Goal: Task Accomplishment & Management: Use online tool/utility

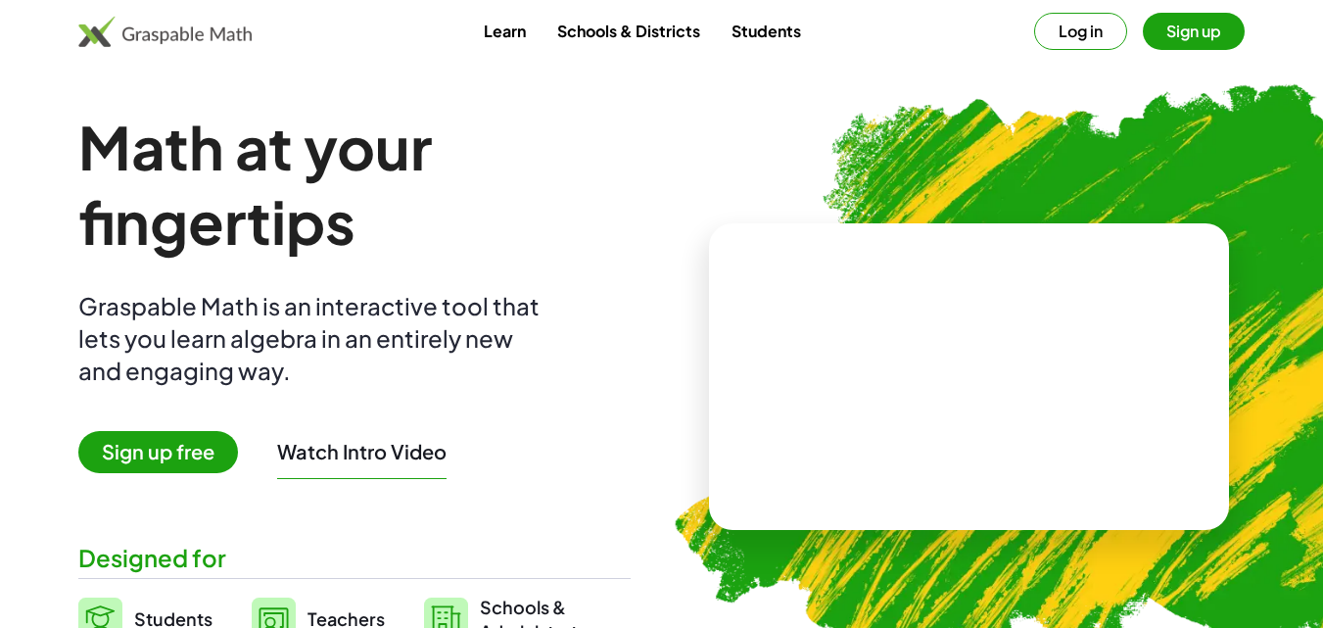
click at [182, 610] on span "Students" at bounding box center [173, 618] width 78 height 23
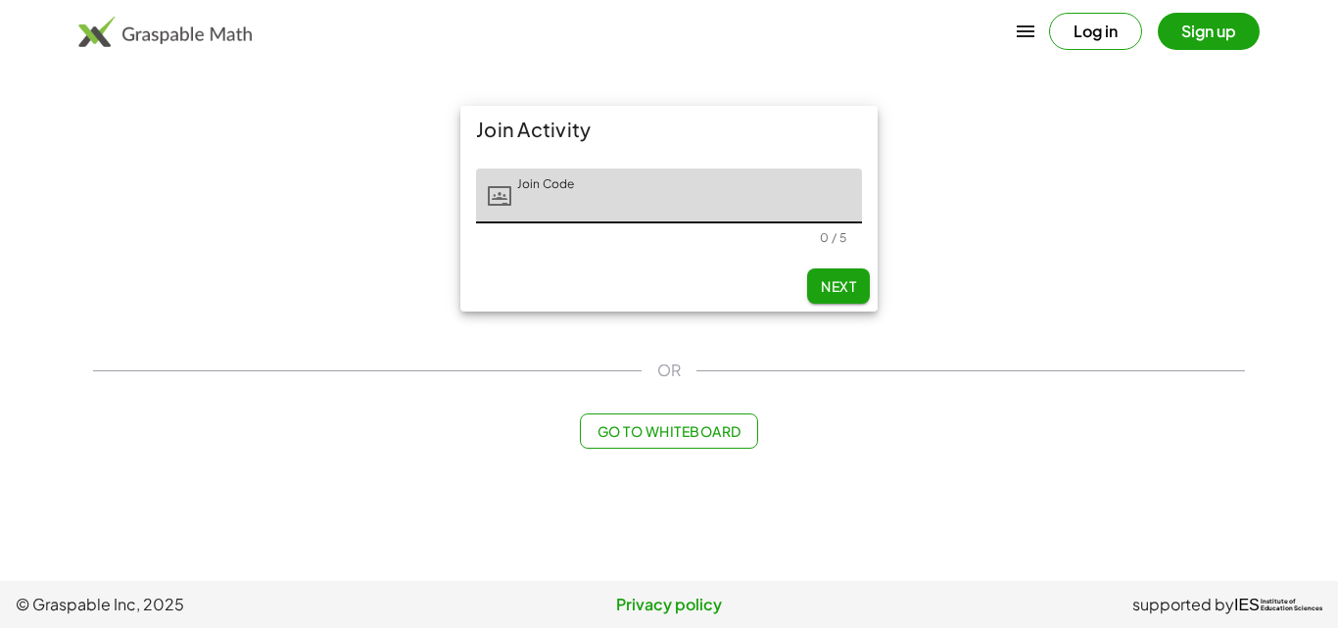
click at [688, 432] on span "Go to Whiteboard" at bounding box center [668, 431] width 144 height 18
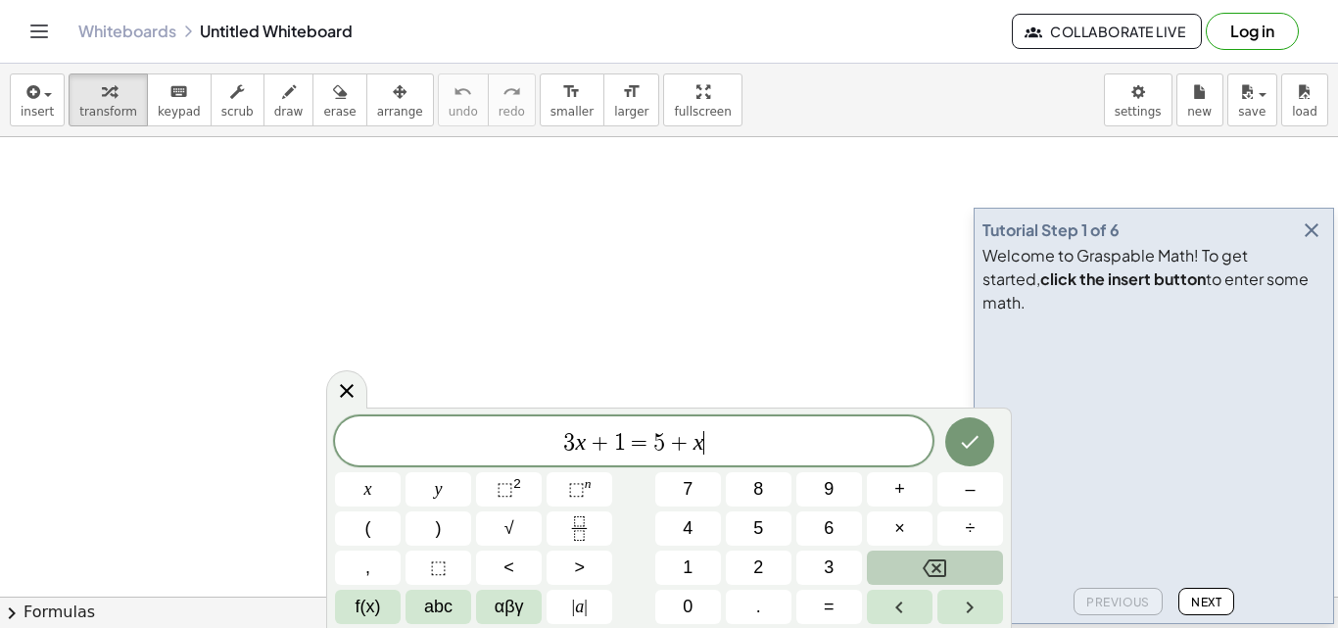
click at [928, 560] on icon "Backspace" at bounding box center [935, 568] width 24 height 18
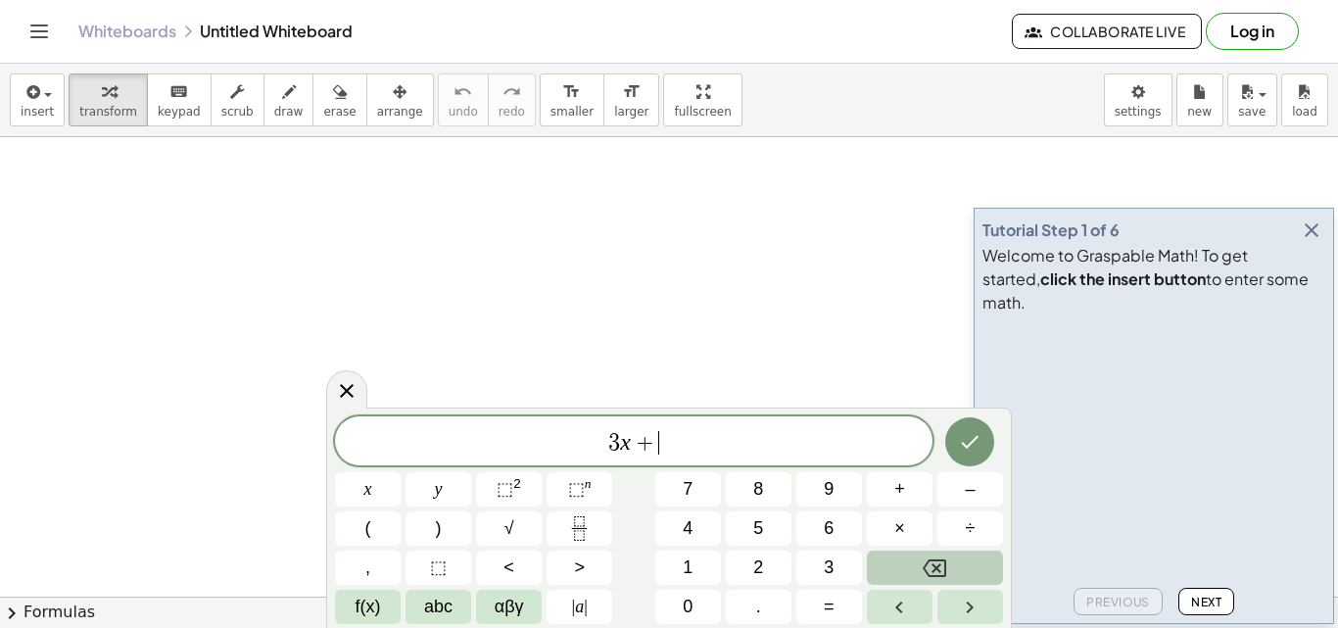
click at [928, 560] on icon "Backspace" at bounding box center [935, 568] width 24 height 18
click at [731, 563] on button "2" at bounding box center [759, 567] width 66 height 34
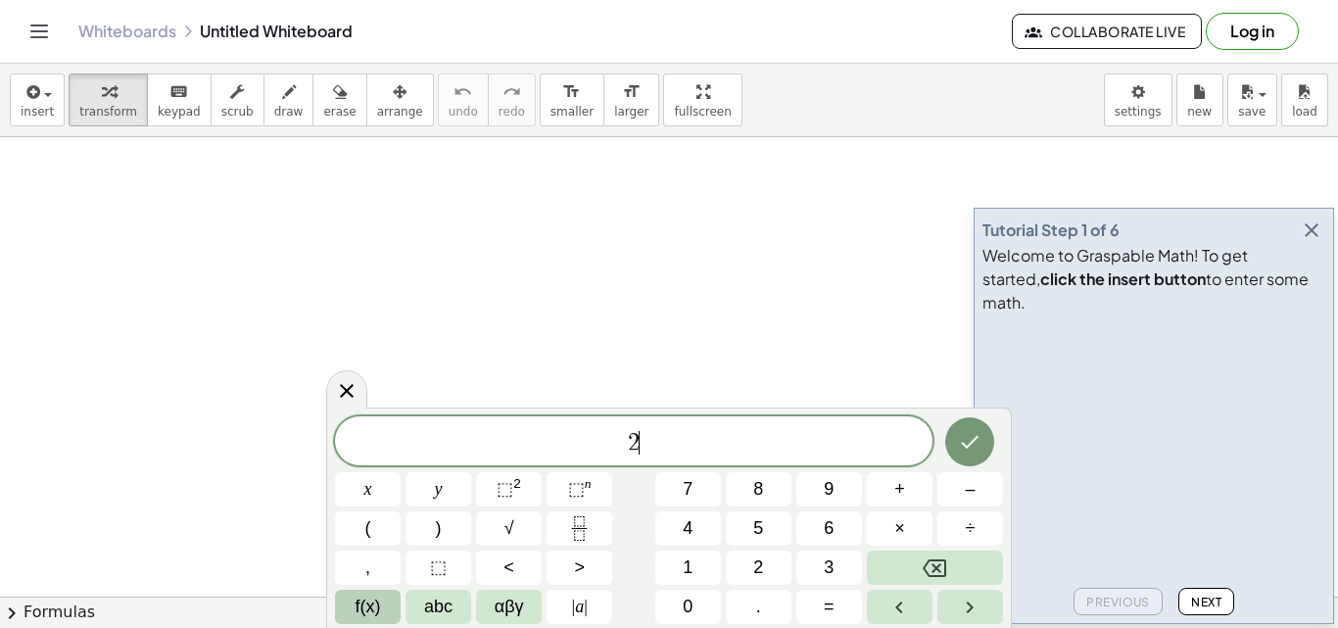
click at [376, 605] on span "f(x)" at bounding box center [368, 606] width 25 height 26
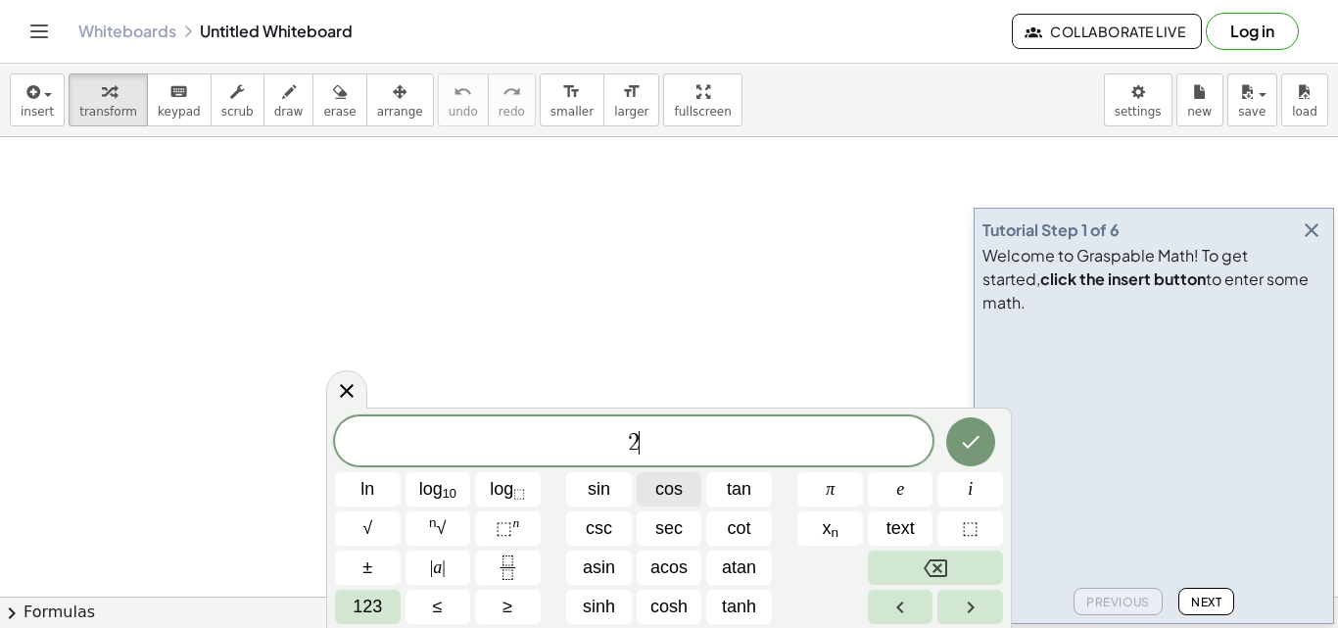
click at [676, 490] on span "cos" at bounding box center [668, 489] width 27 height 26
click at [376, 604] on span "123" at bounding box center [367, 606] width 29 height 26
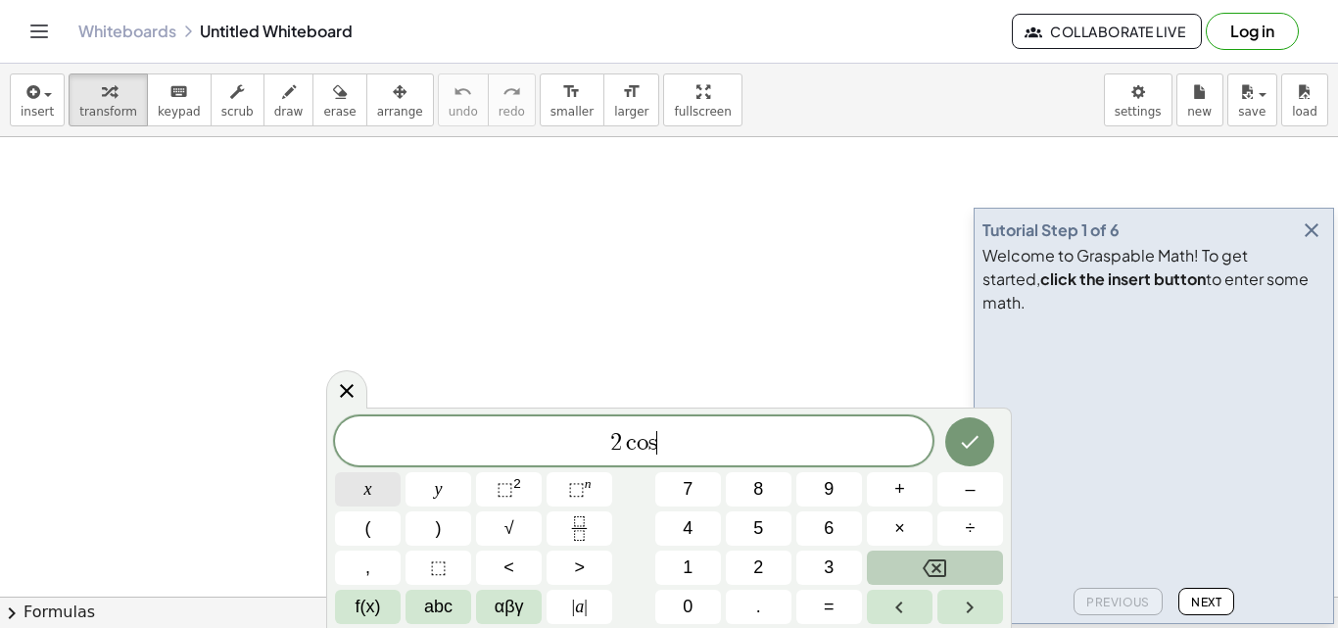
click at [370, 503] on button "x" at bounding box center [368, 489] width 66 height 34
click at [933, 568] on icon "Backspace" at bounding box center [935, 568] width 24 height 24
click at [387, 539] on button "(" at bounding box center [368, 528] width 66 height 34
click at [380, 519] on button "(" at bounding box center [368, 528] width 66 height 34
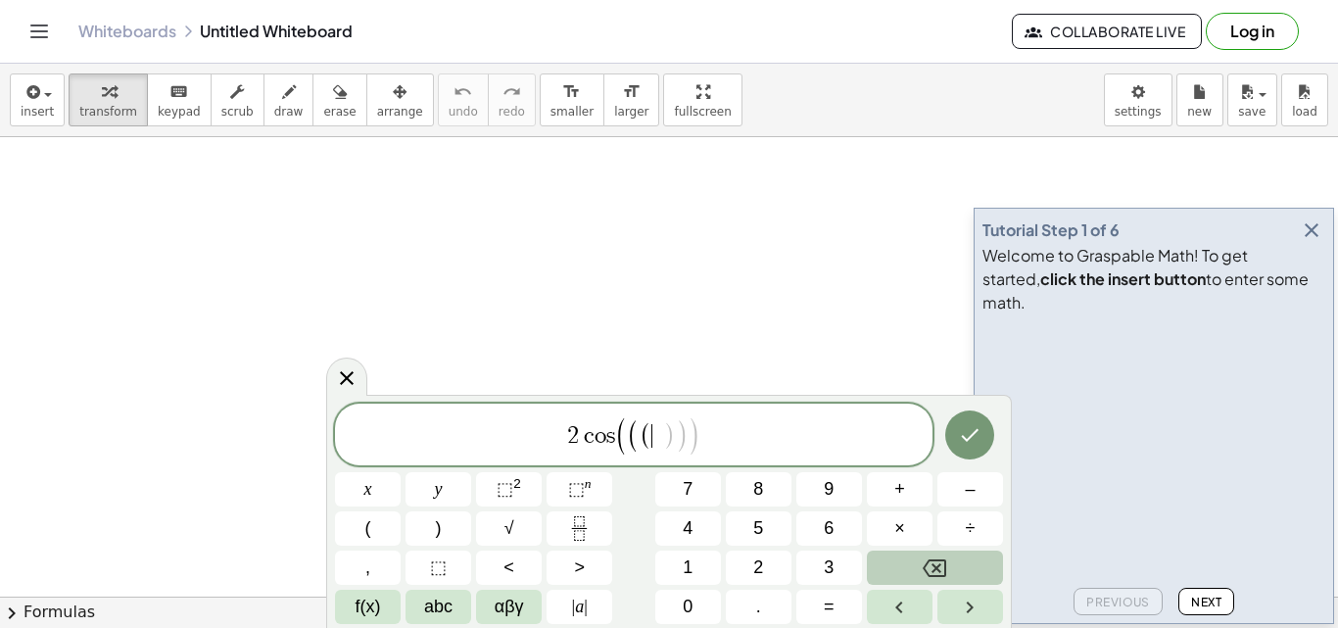
click at [936, 573] on icon "Backspace" at bounding box center [935, 568] width 24 height 24
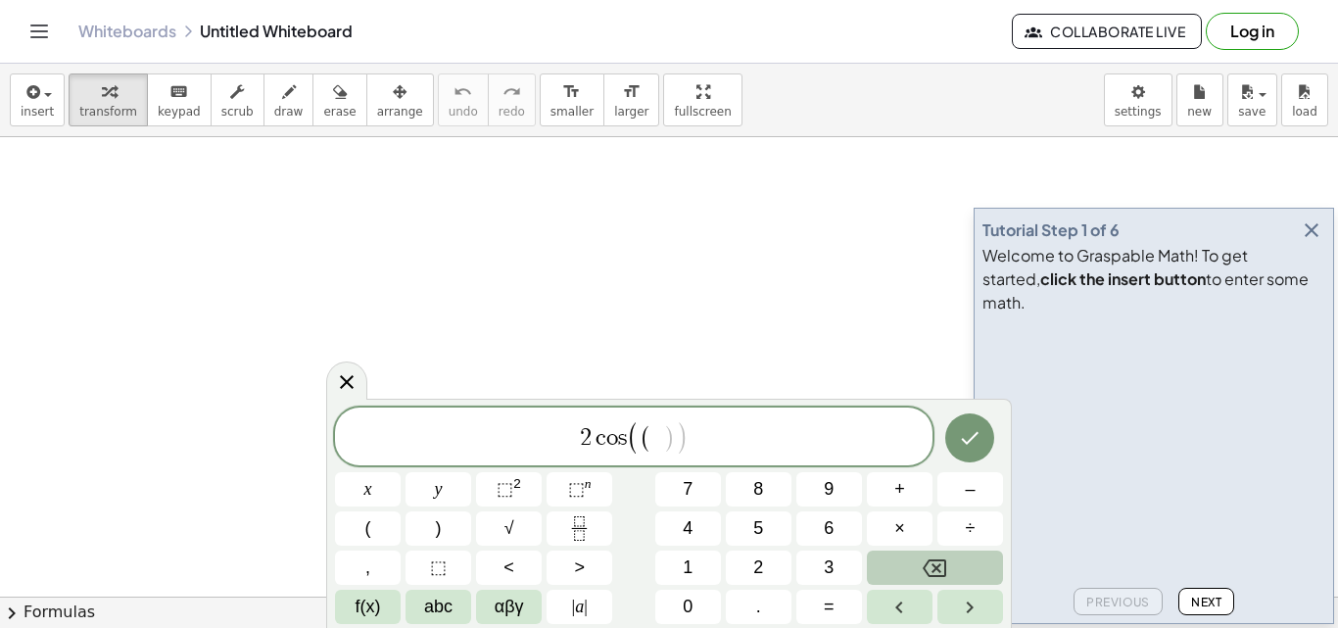
click at [936, 573] on icon "Backspace" at bounding box center [935, 568] width 24 height 24
click at [360, 504] on button "x" at bounding box center [368, 489] width 66 height 34
click at [445, 521] on button ")" at bounding box center [438, 528] width 66 height 34
click at [363, 608] on span "f(x)" at bounding box center [368, 606] width 25 height 26
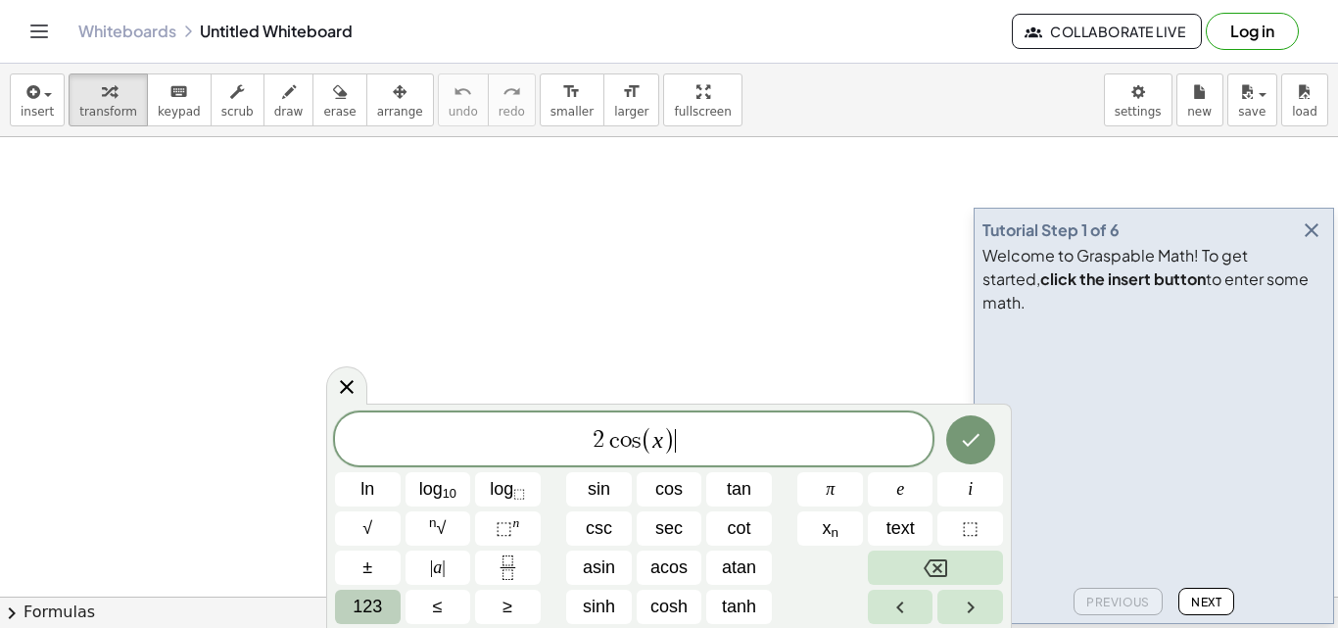
click at [370, 608] on span "123" at bounding box center [367, 606] width 29 height 26
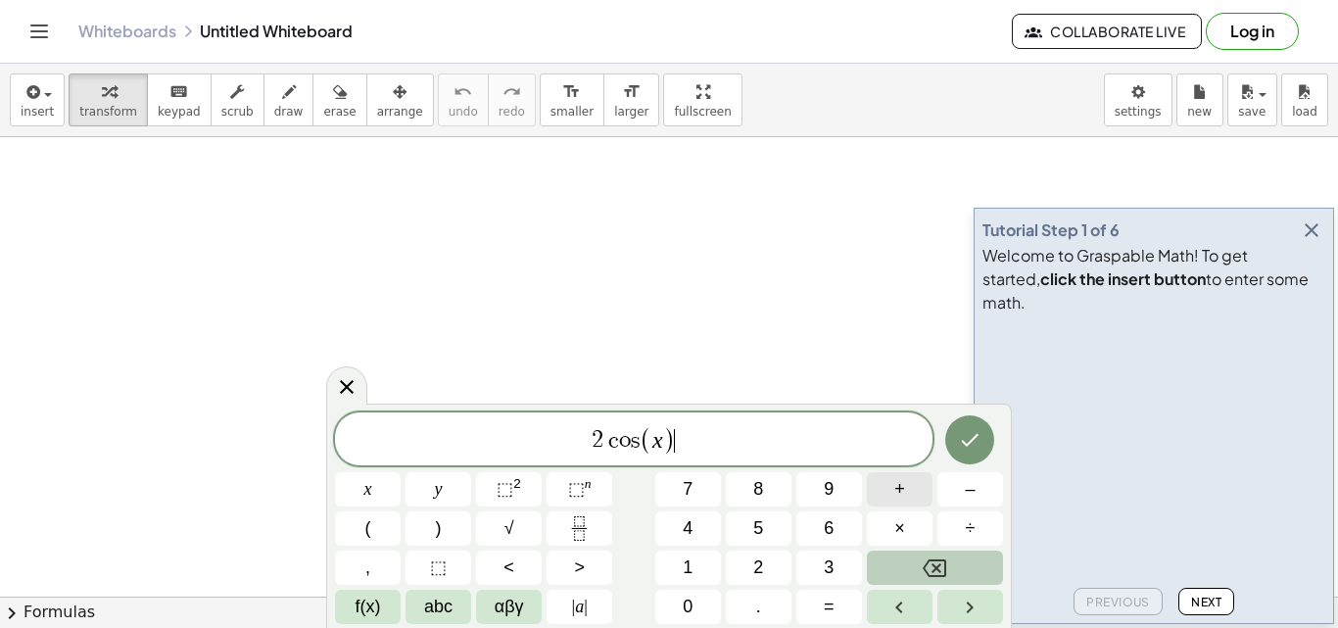
click at [888, 492] on button "+" at bounding box center [900, 489] width 66 height 34
click at [706, 558] on button "1" at bounding box center [688, 567] width 66 height 34
click at [822, 602] on button "=" at bounding box center [829, 607] width 66 height 34
click at [694, 591] on button "0" at bounding box center [688, 607] width 66 height 34
click at [970, 440] on icon "Done" at bounding box center [970, 440] width 24 height 24
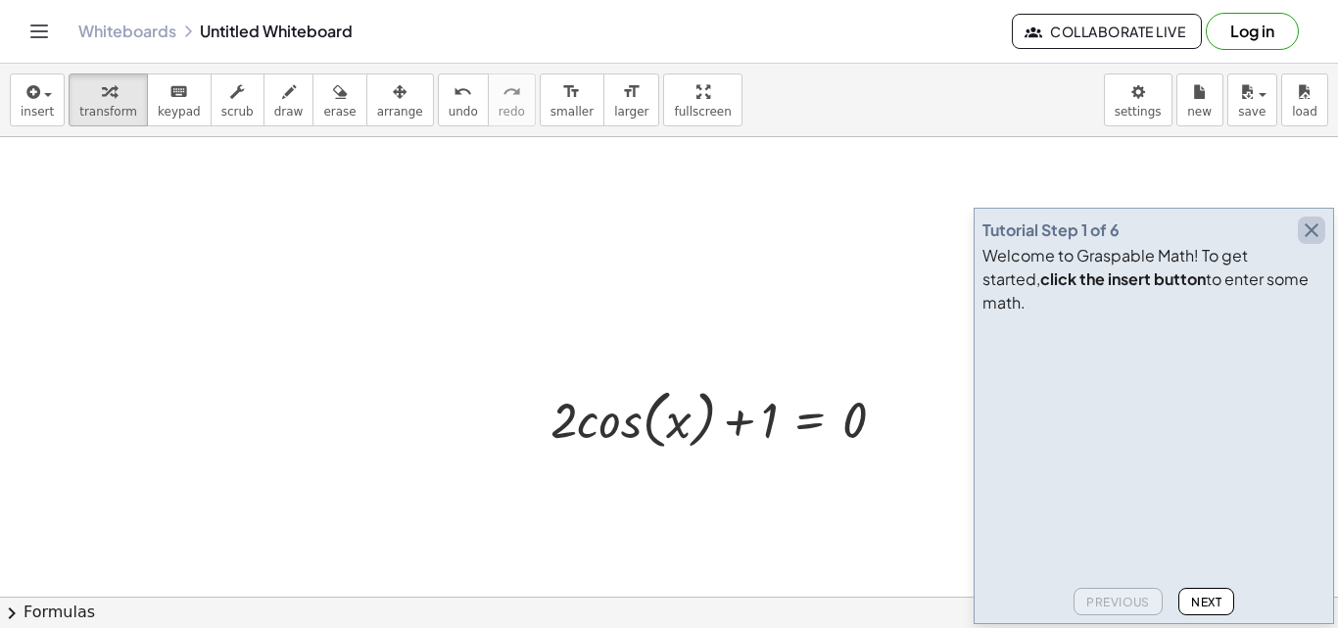
click at [1312, 242] on icon "button" at bounding box center [1312, 230] width 24 height 24
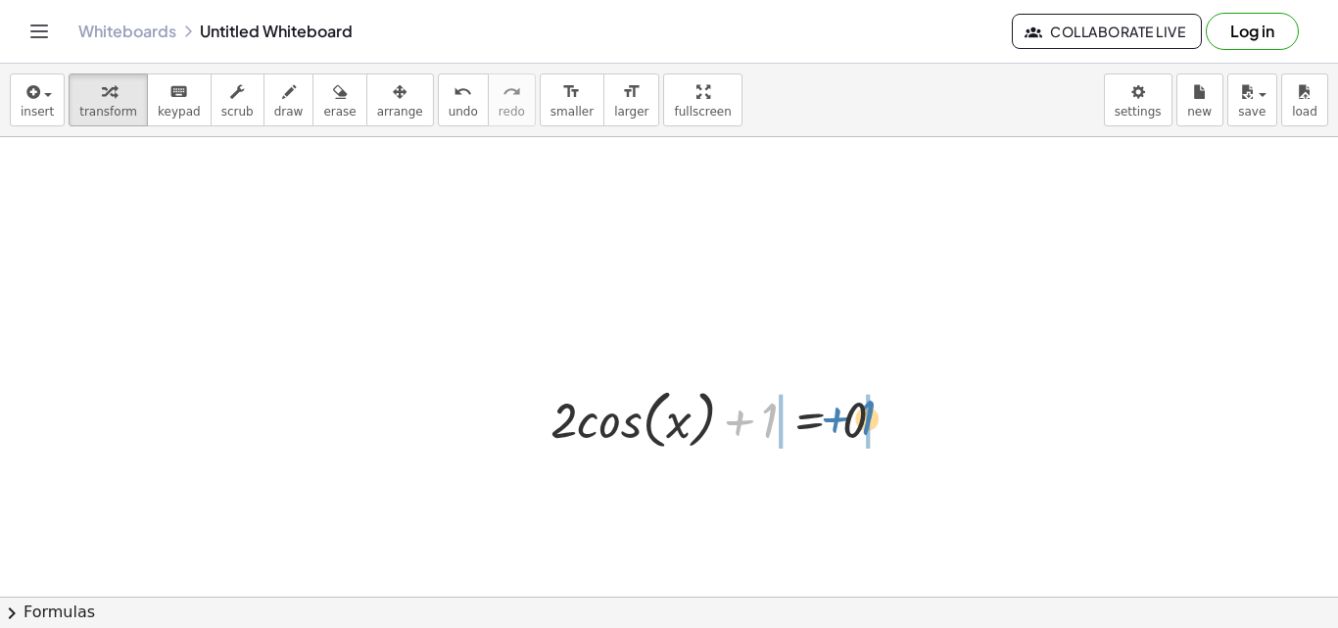
drag, startPoint x: 768, startPoint y: 430, endPoint x: 865, endPoint y: 427, distance: 97.0
click at [865, 427] on div at bounding box center [726, 418] width 370 height 74
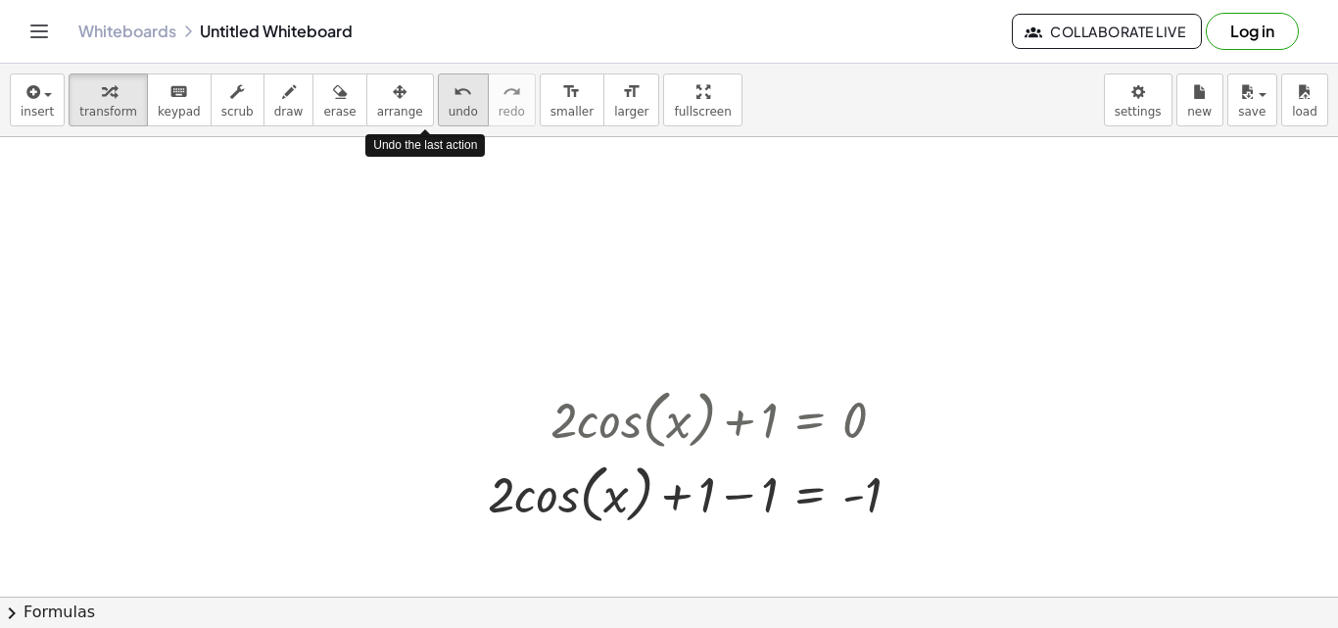
click at [453, 94] on icon "undo" at bounding box center [462, 92] width 19 height 24
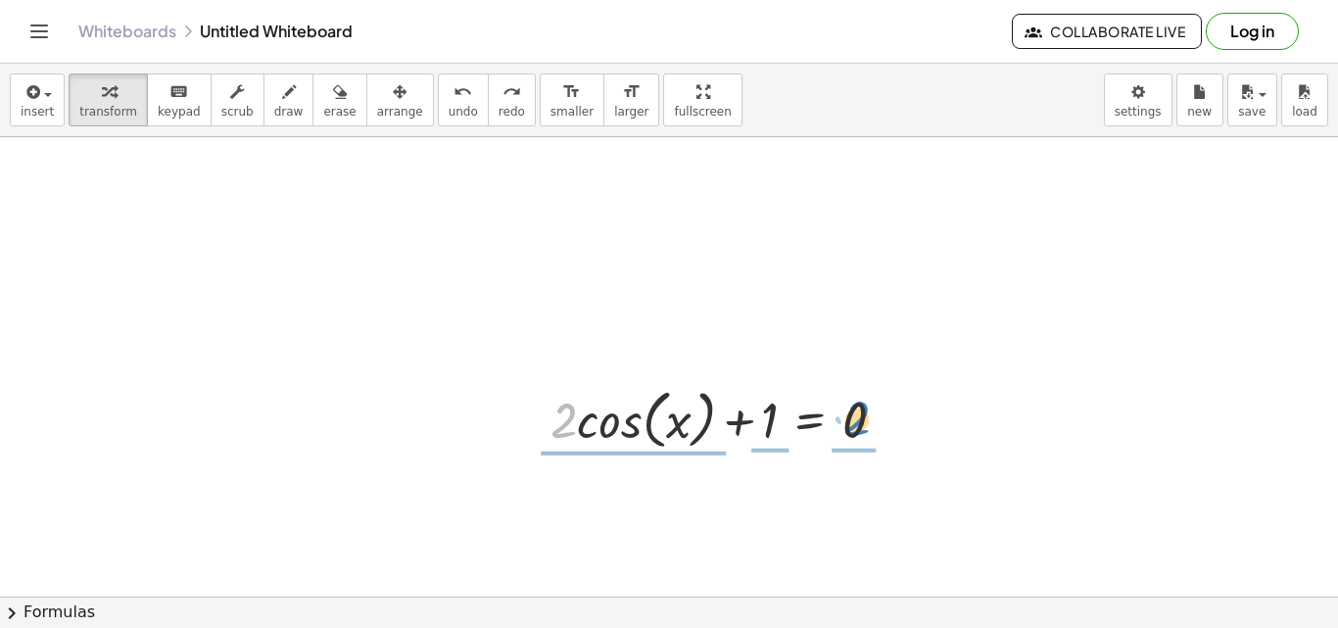
drag, startPoint x: 564, startPoint y: 412, endPoint x: 859, endPoint y: 411, distance: 294.8
click at [859, 411] on div at bounding box center [726, 418] width 370 height 74
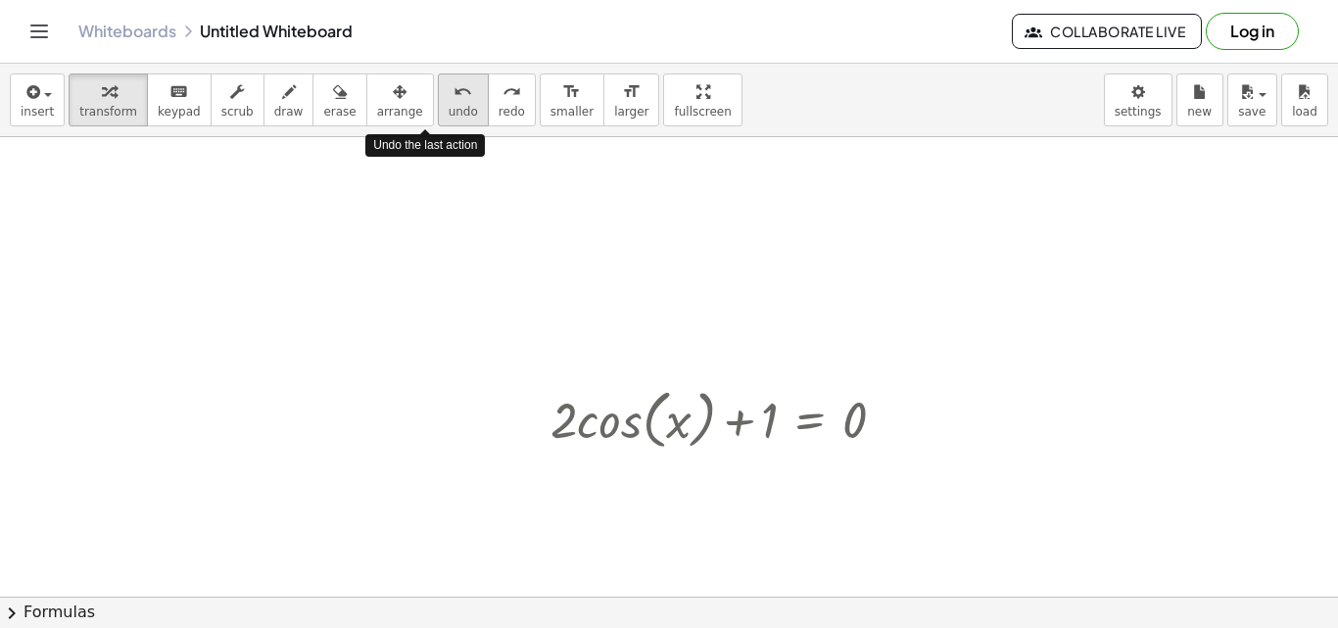
click at [453, 89] on icon "undo" at bounding box center [462, 92] width 19 height 24
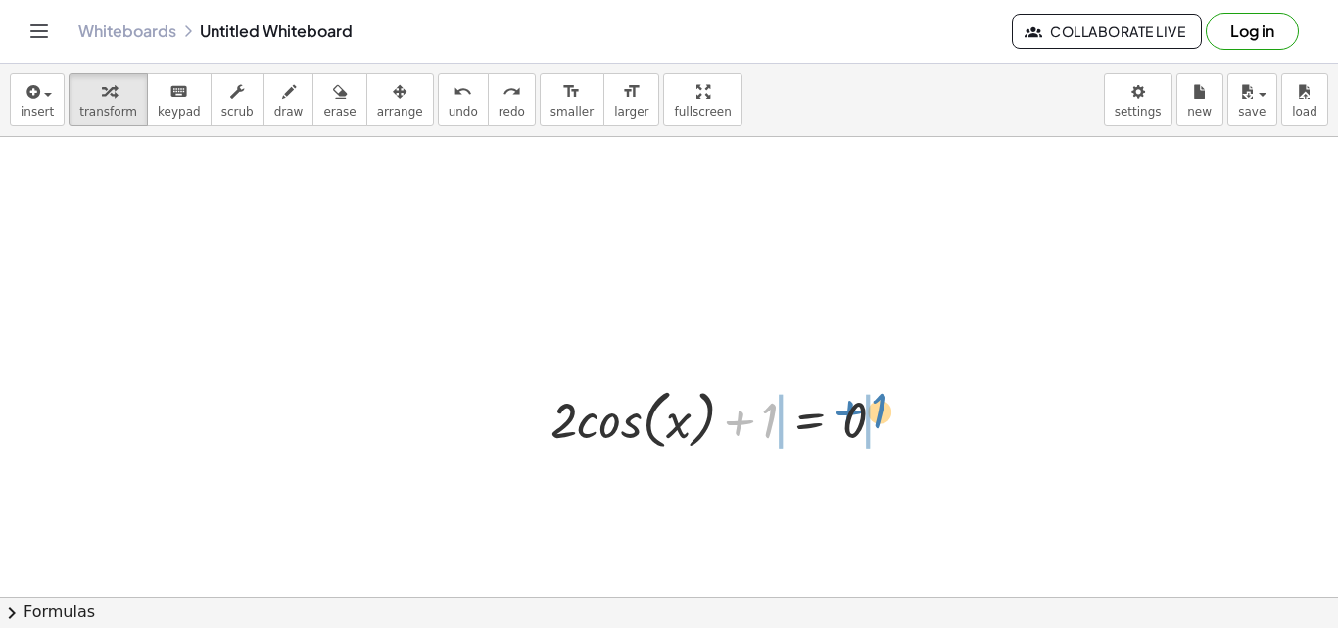
drag, startPoint x: 742, startPoint y: 425, endPoint x: 852, endPoint y: 415, distance: 110.1
click at [852, 415] on div at bounding box center [726, 418] width 370 height 74
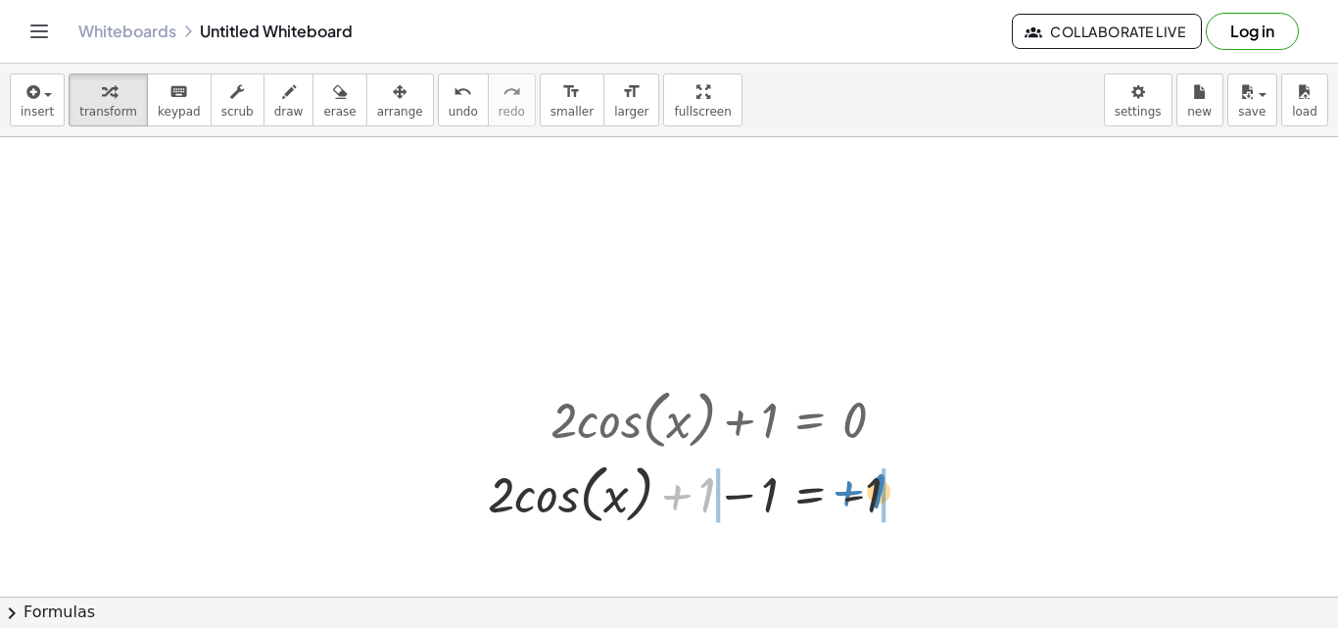
drag, startPoint x: 696, startPoint y: 495, endPoint x: 868, endPoint y: 492, distance: 171.4
click at [868, 492] on div at bounding box center [702, 492] width 448 height 74
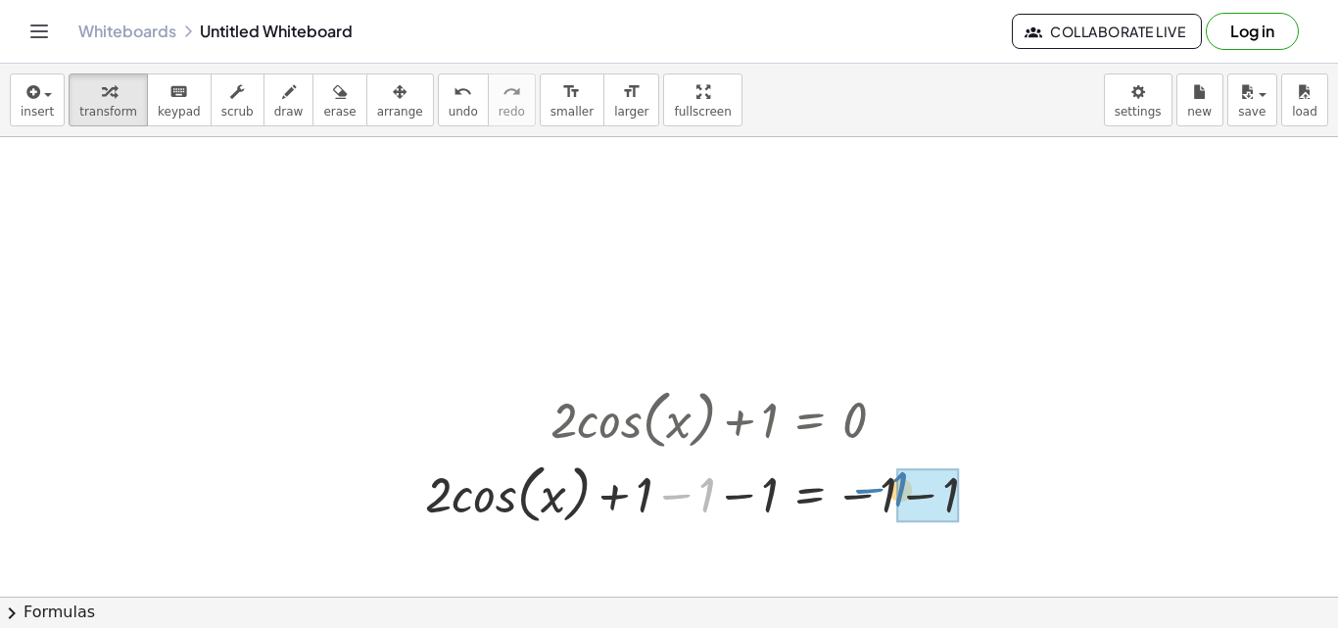
drag, startPoint x: 704, startPoint y: 498, endPoint x: 905, endPoint y: 492, distance: 200.9
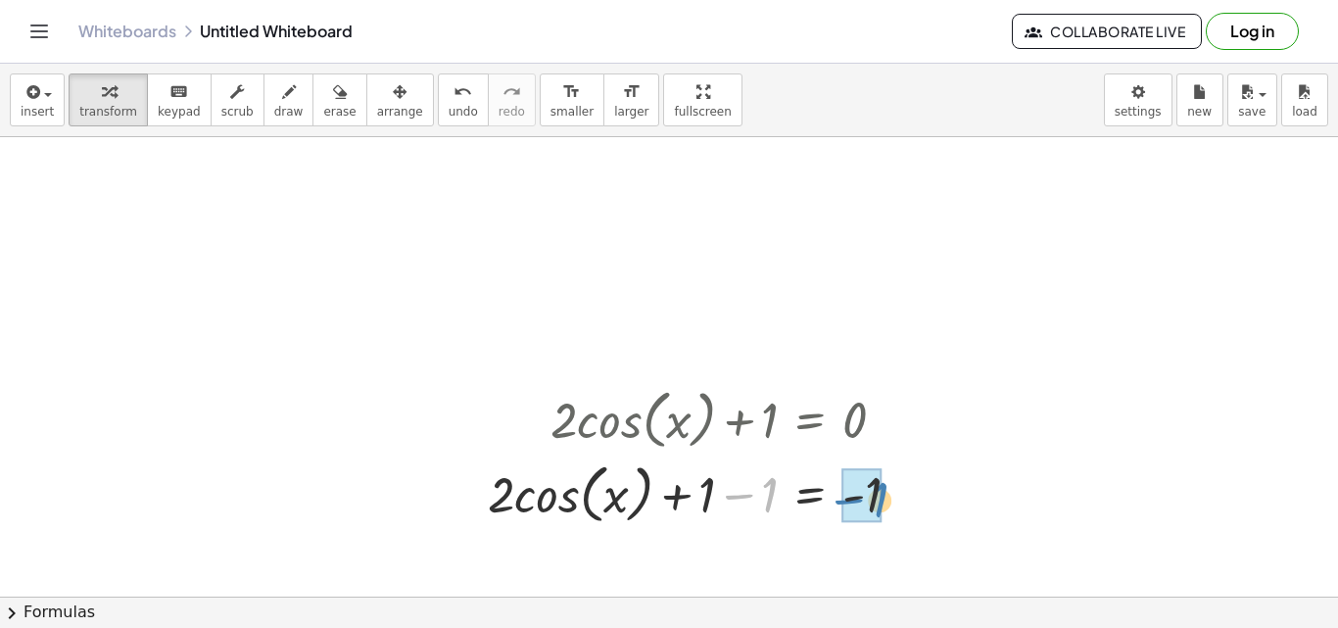
drag, startPoint x: 746, startPoint y: 499, endPoint x: 858, endPoint y: 504, distance: 111.8
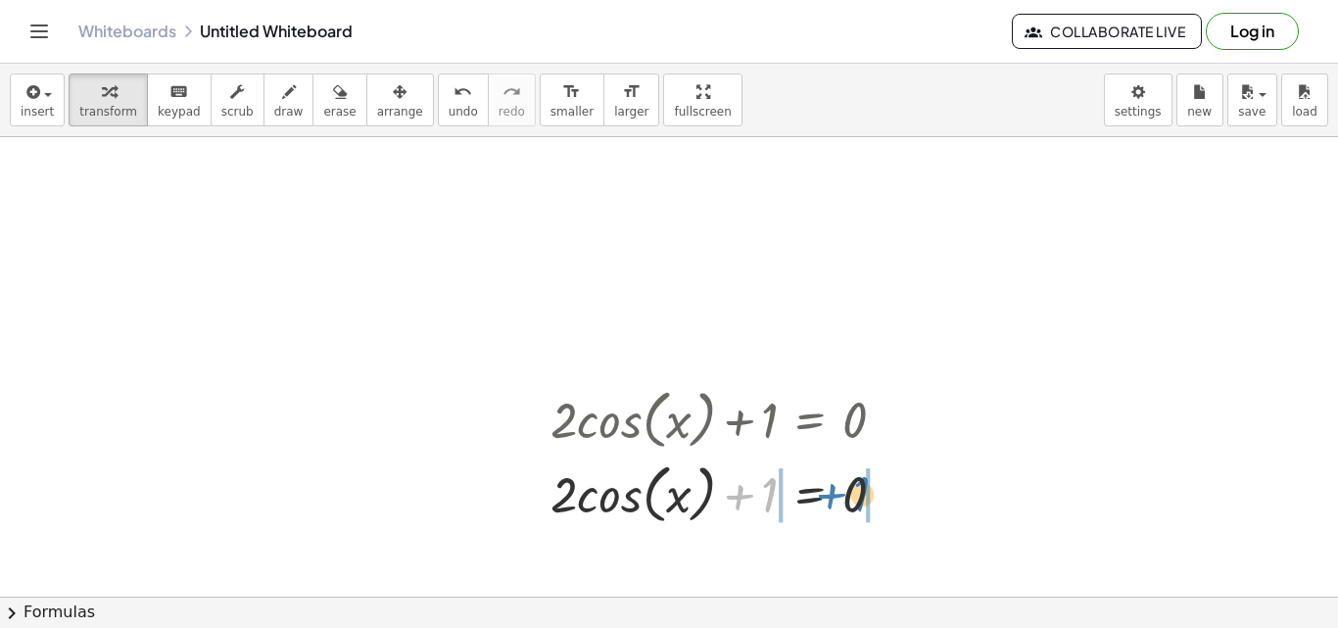
drag, startPoint x: 751, startPoint y: 496, endPoint x: 844, endPoint y: 495, distance: 93.0
click at [844, 495] on div at bounding box center [726, 492] width 370 height 74
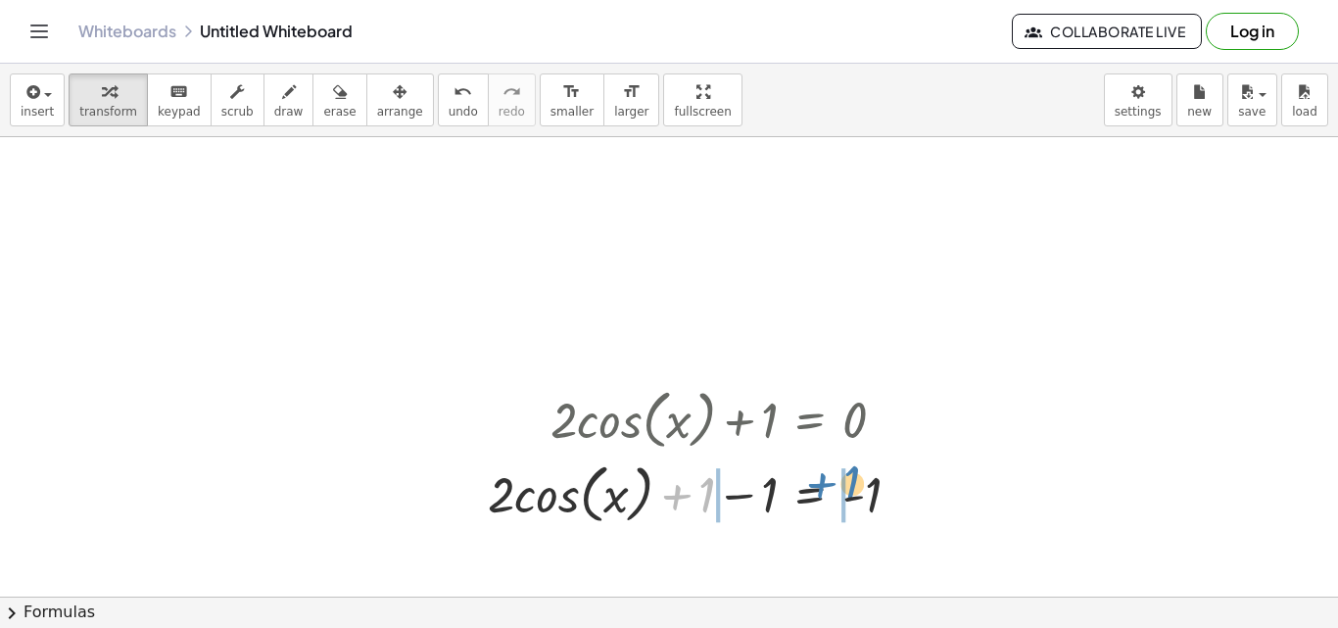
drag, startPoint x: 698, startPoint y: 497, endPoint x: 844, endPoint y: 485, distance: 146.4
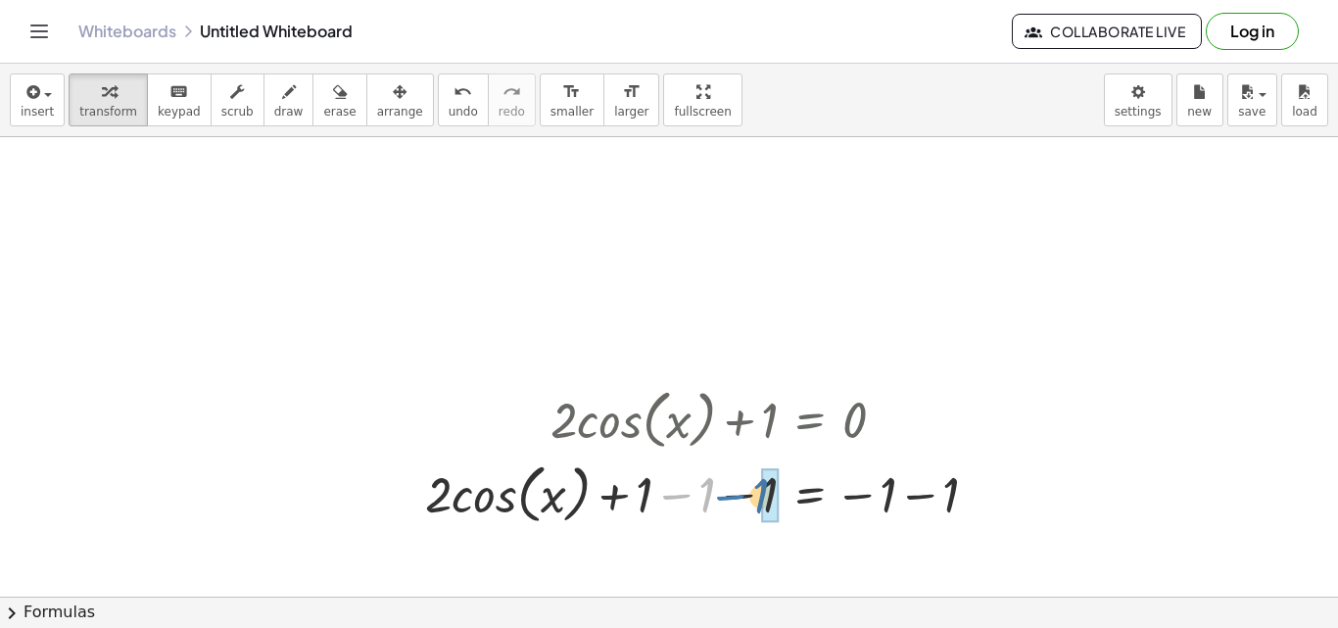
drag, startPoint x: 688, startPoint y: 493, endPoint x: 748, endPoint y: 495, distance: 59.8
click at [748, 495] on div at bounding box center [709, 492] width 588 height 74
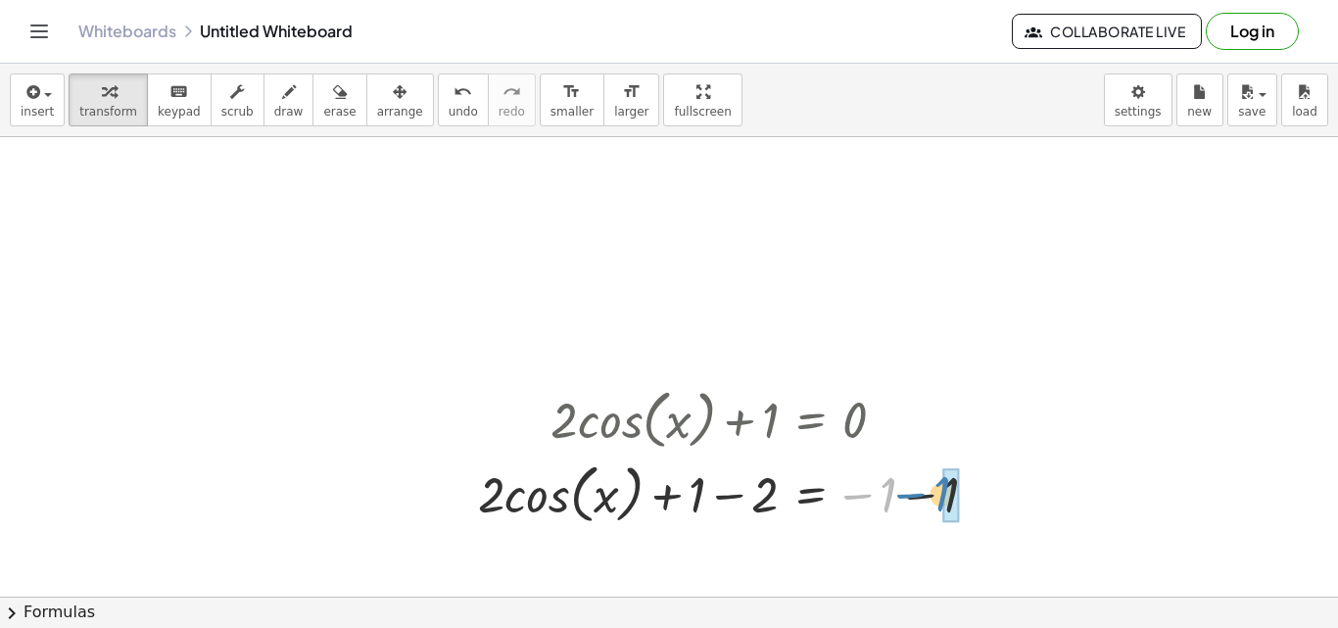
drag, startPoint x: 886, startPoint y: 496, endPoint x: 943, endPoint y: 496, distance: 56.8
drag, startPoint x: 690, startPoint y: 491, endPoint x: 772, endPoint y: 492, distance: 81.3
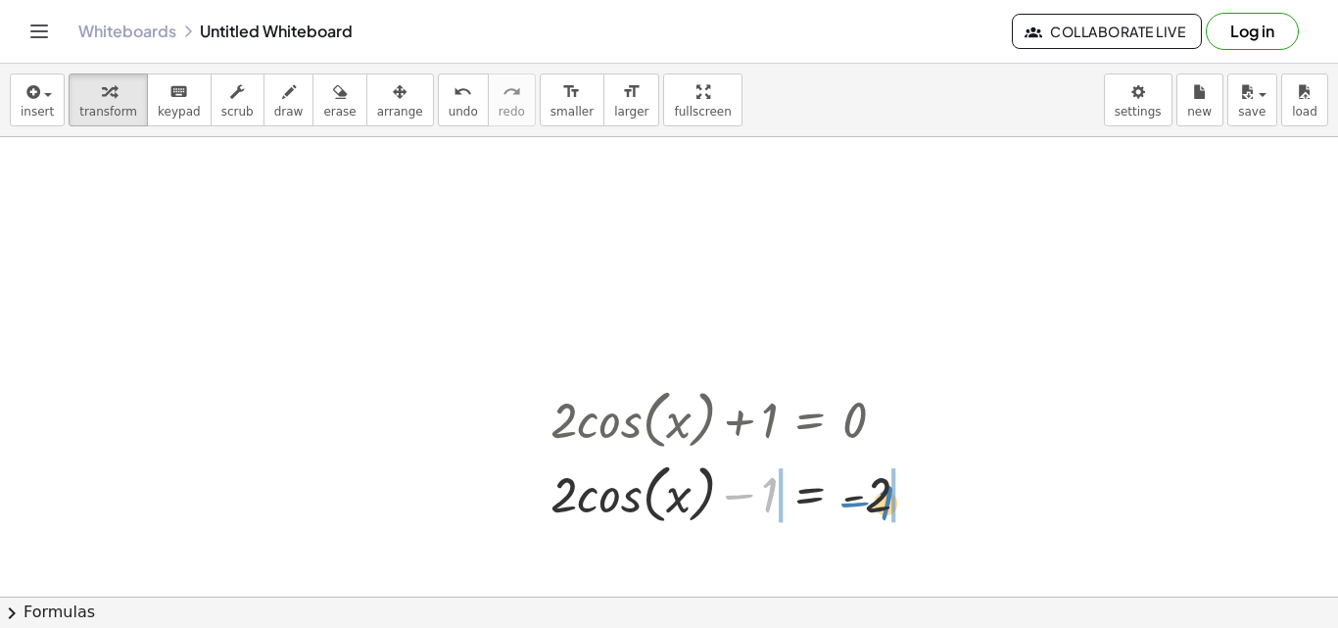
drag, startPoint x: 772, startPoint y: 492, endPoint x: 887, endPoint y: 499, distance: 115.8
click at [887, 499] on div at bounding box center [738, 492] width 395 height 74
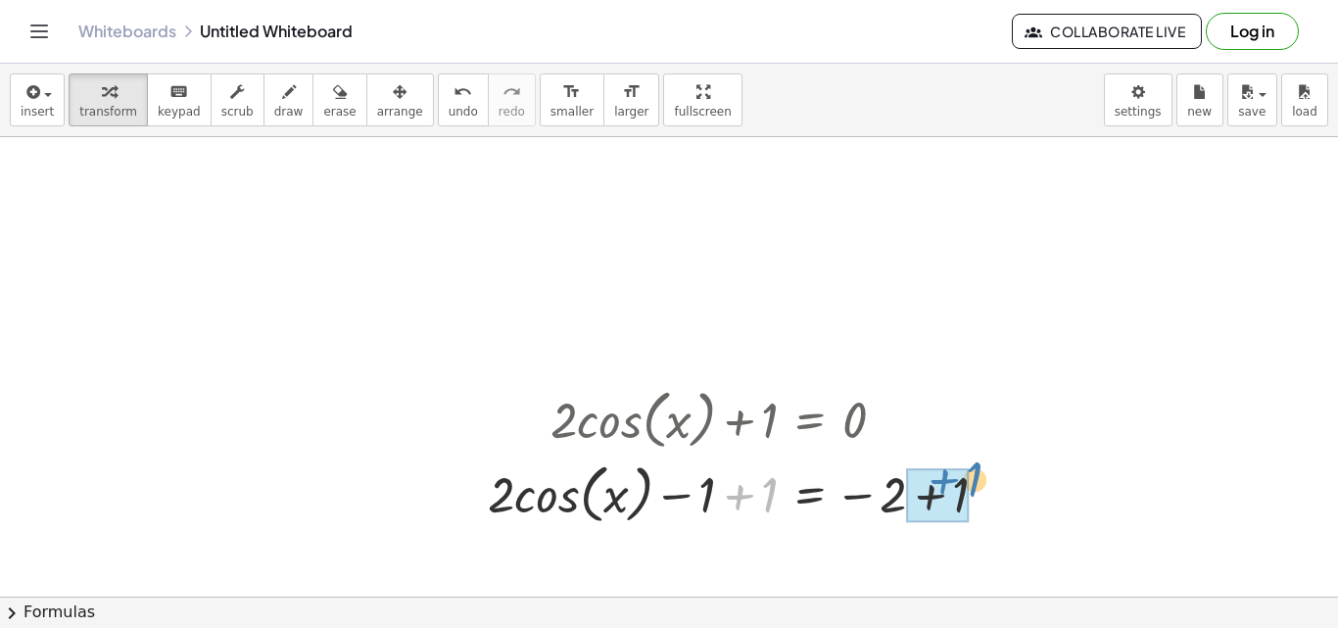
drag, startPoint x: 758, startPoint y: 492, endPoint x: 962, endPoint y: 477, distance: 204.2
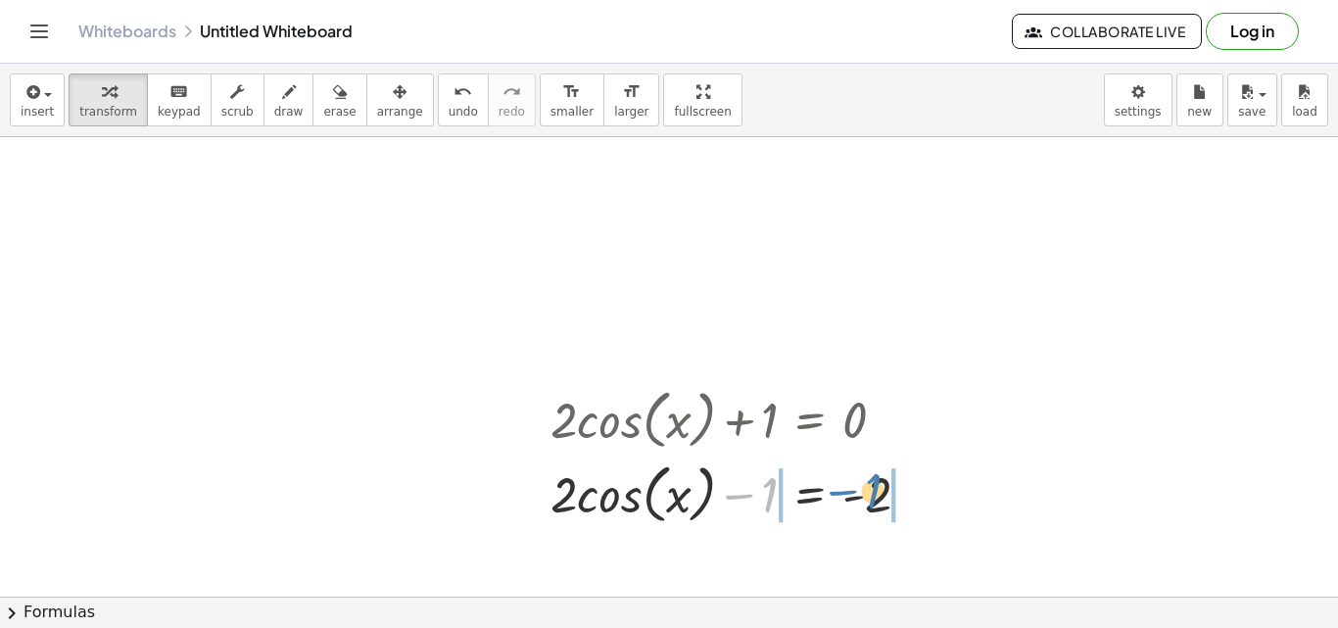
drag, startPoint x: 761, startPoint y: 498, endPoint x: 865, endPoint y: 494, distance: 103.9
click at [865, 494] on div at bounding box center [738, 492] width 395 height 74
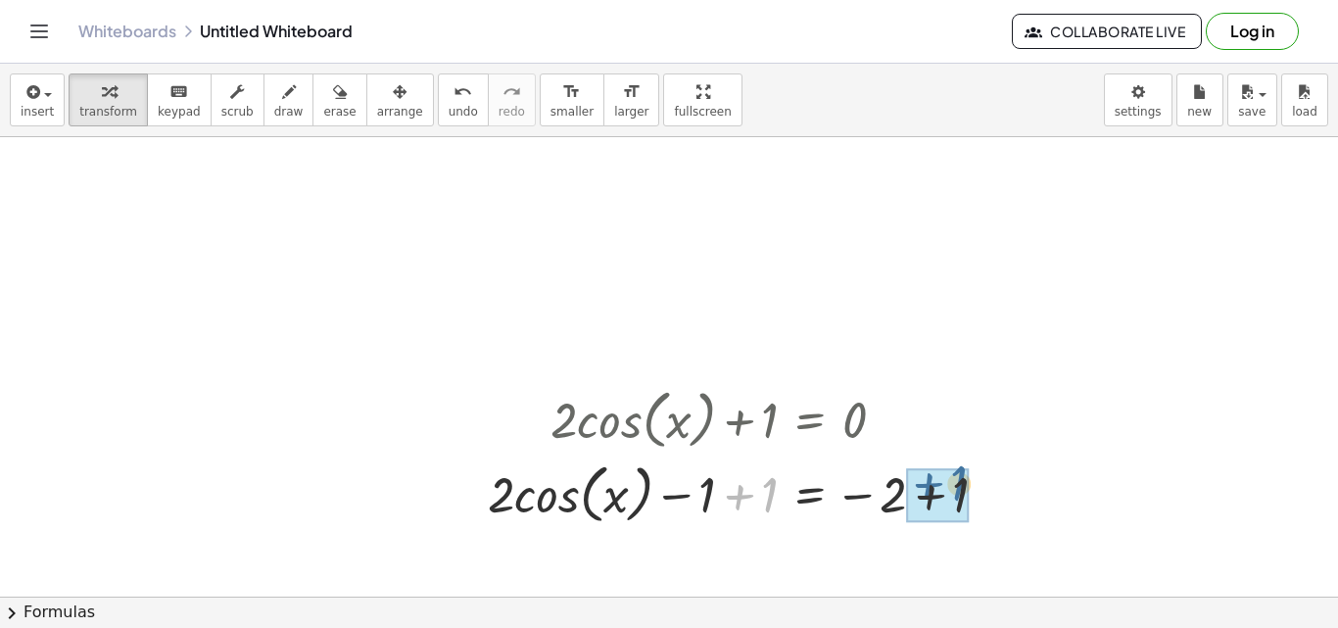
drag, startPoint x: 765, startPoint y: 498, endPoint x: 968, endPoint y: 489, distance: 203.0
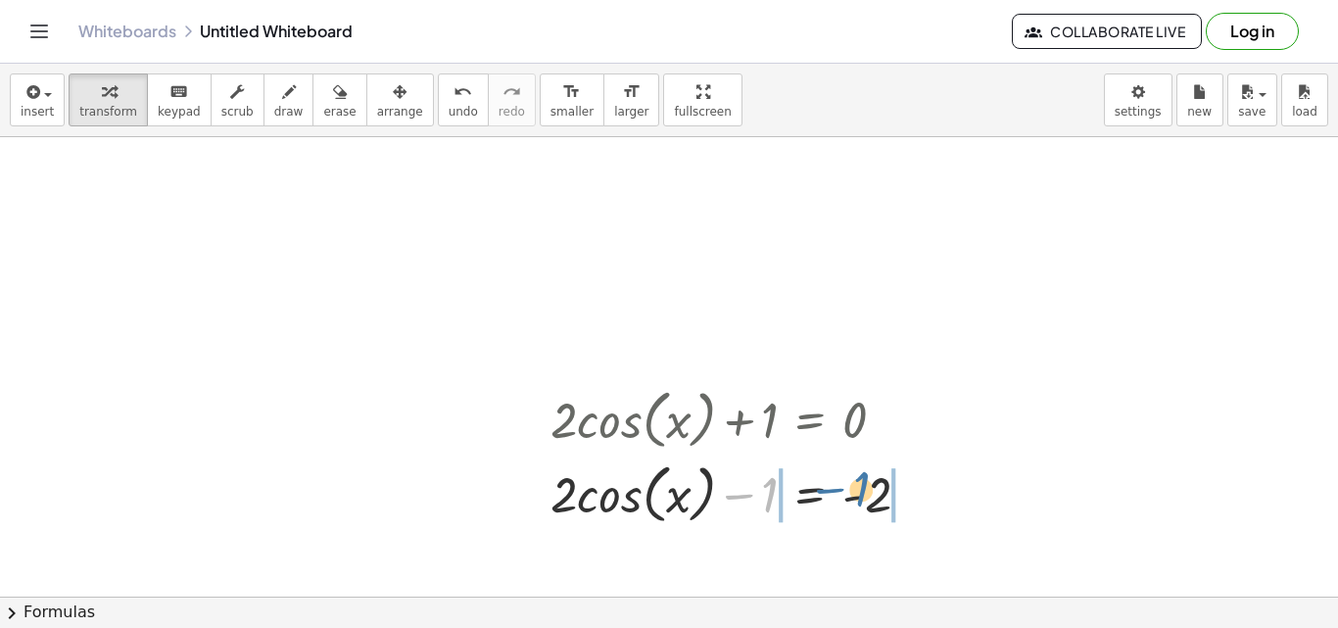
drag, startPoint x: 764, startPoint y: 497, endPoint x: 872, endPoint y: 494, distance: 107.8
click at [872, 494] on div at bounding box center [738, 492] width 395 height 74
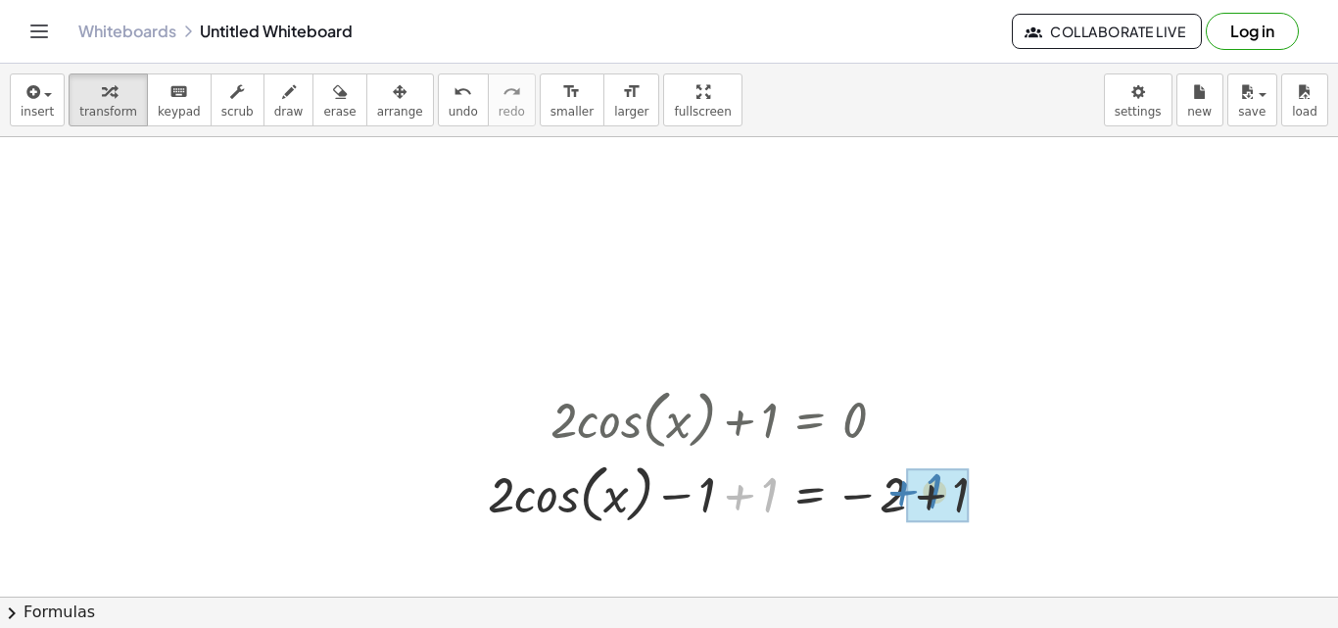
drag, startPoint x: 732, startPoint y: 501, endPoint x: 910, endPoint y: 498, distance: 178.3
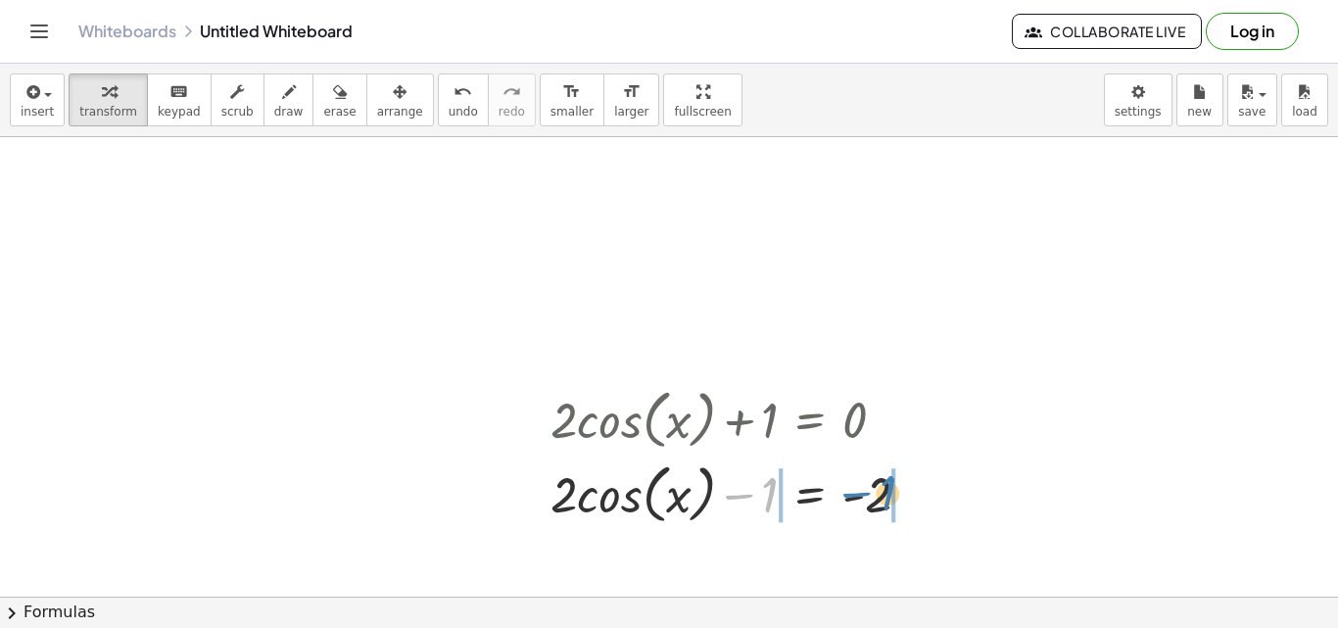
drag, startPoint x: 756, startPoint y: 496, endPoint x: 877, endPoint y: 495, distance: 120.5
click at [877, 495] on div at bounding box center [738, 492] width 395 height 74
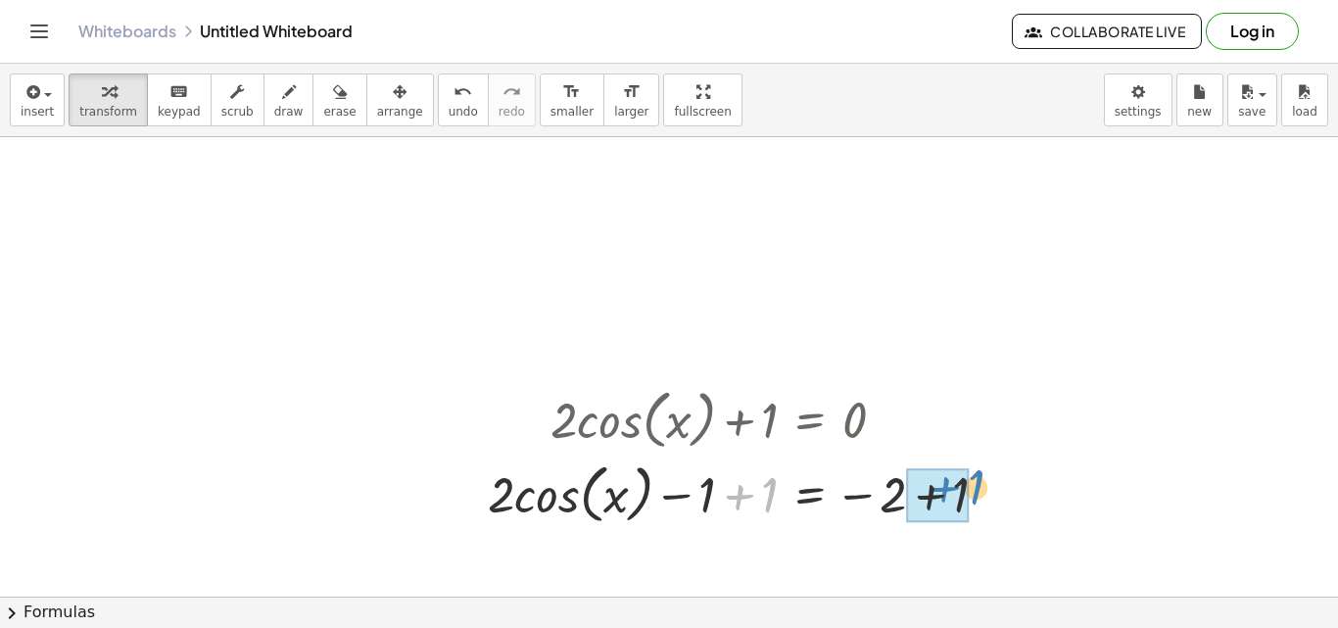
drag, startPoint x: 760, startPoint y: 496, endPoint x: 964, endPoint y: 490, distance: 203.8
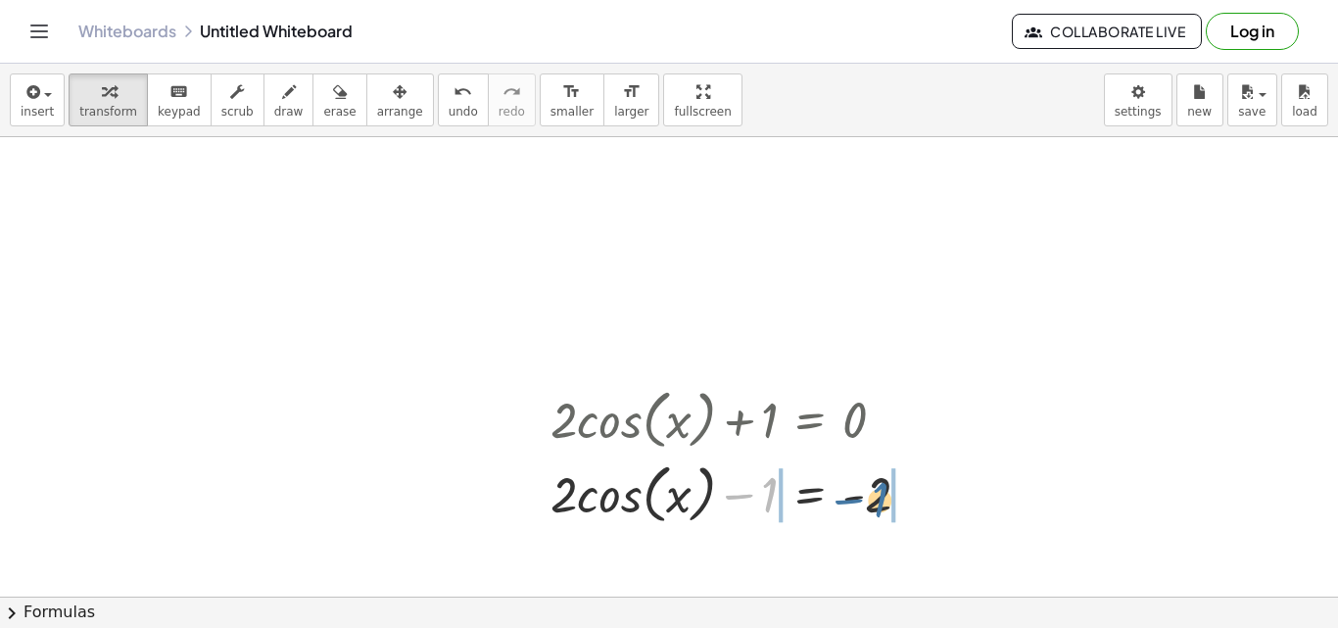
drag, startPoint x: 771, startPoint y: 496, endPoint x: 881, endPoint y: 500, distance: 110.8
click at [881, 500] on div at bounding box center [738, 492] width 395 height 74
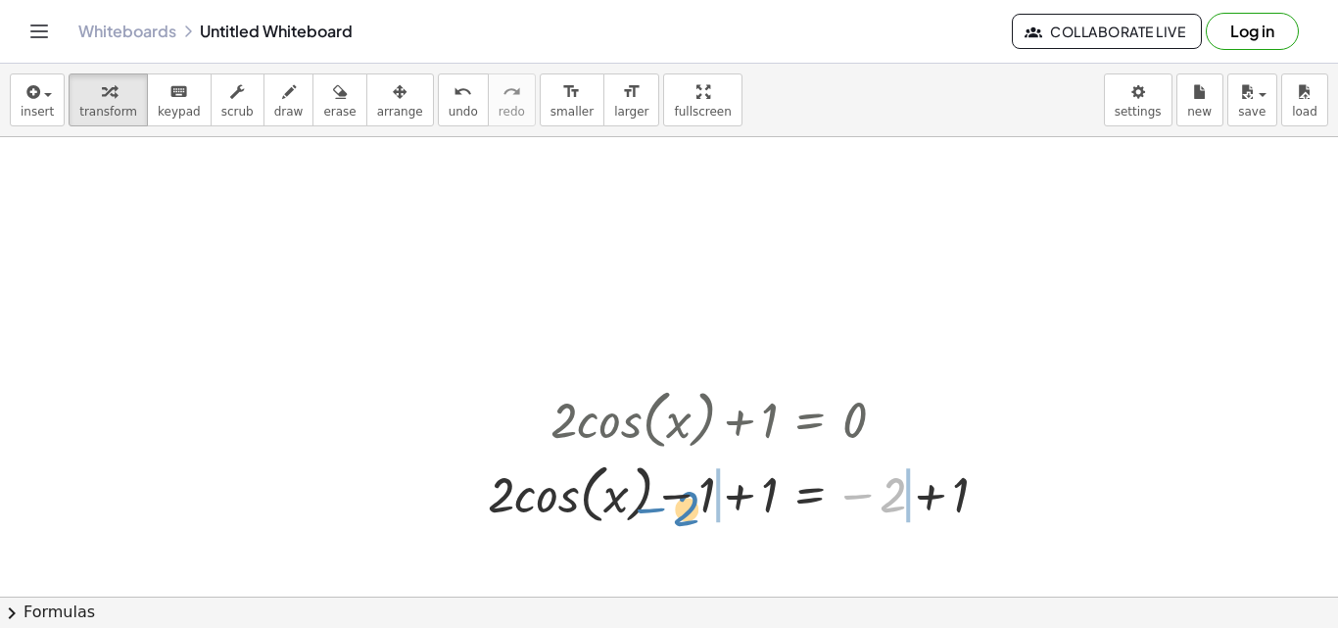
drag, startPoint x: 893, startPoint y: 501, endPoint x: 686, endPoint y: 511, distance: 207.9
click at [686, 511] on div at bounding box center [745, 492] width 535 height 74
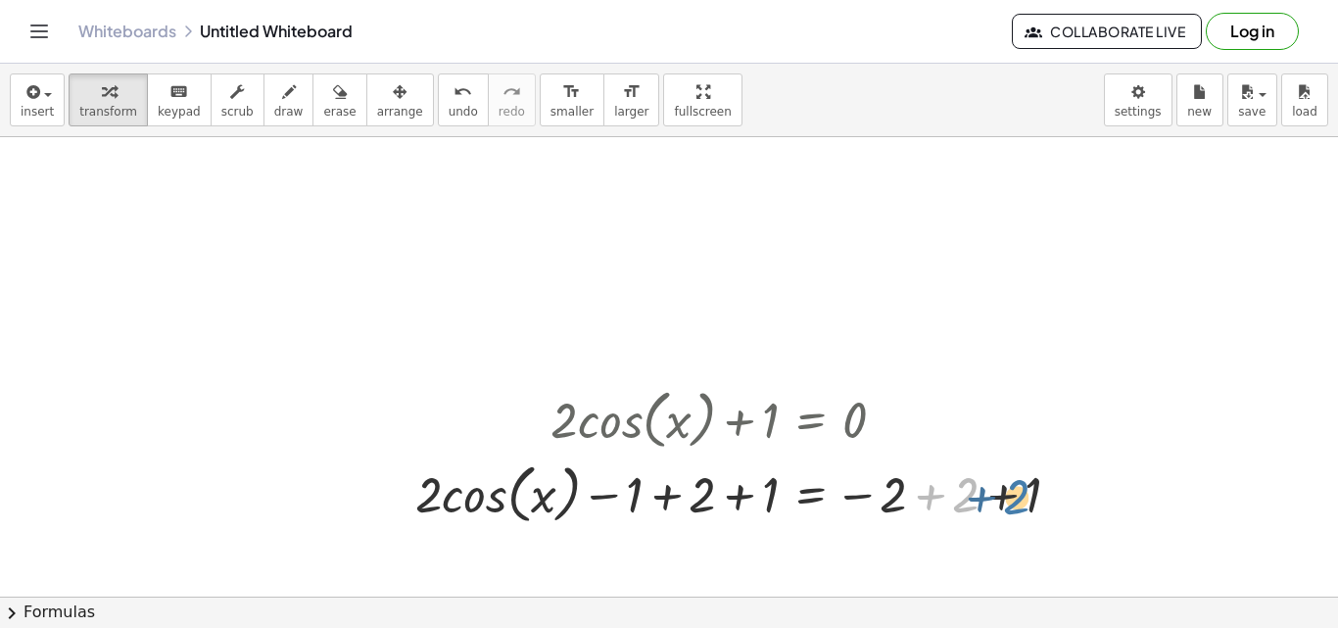
drag, startPoint x: 966, startPoint y: 496, endPoint x: 1017, endPoint y: 498, distance: 51.0
click at [1017, 498] on div at bounding box center [745, 492] width 681 height 74
drag, startPoint x: 971, startPoint y: 495, endPoint x: 1051, endPoint y: 495, distance: 80.3
click at [1051, 495] on div at bounding box center [745, 492] width 681 height 74
drag, startPoint x: 709, startPoint y: 500, endPoint x: 772, endPoint y: 498, distance: 62.7
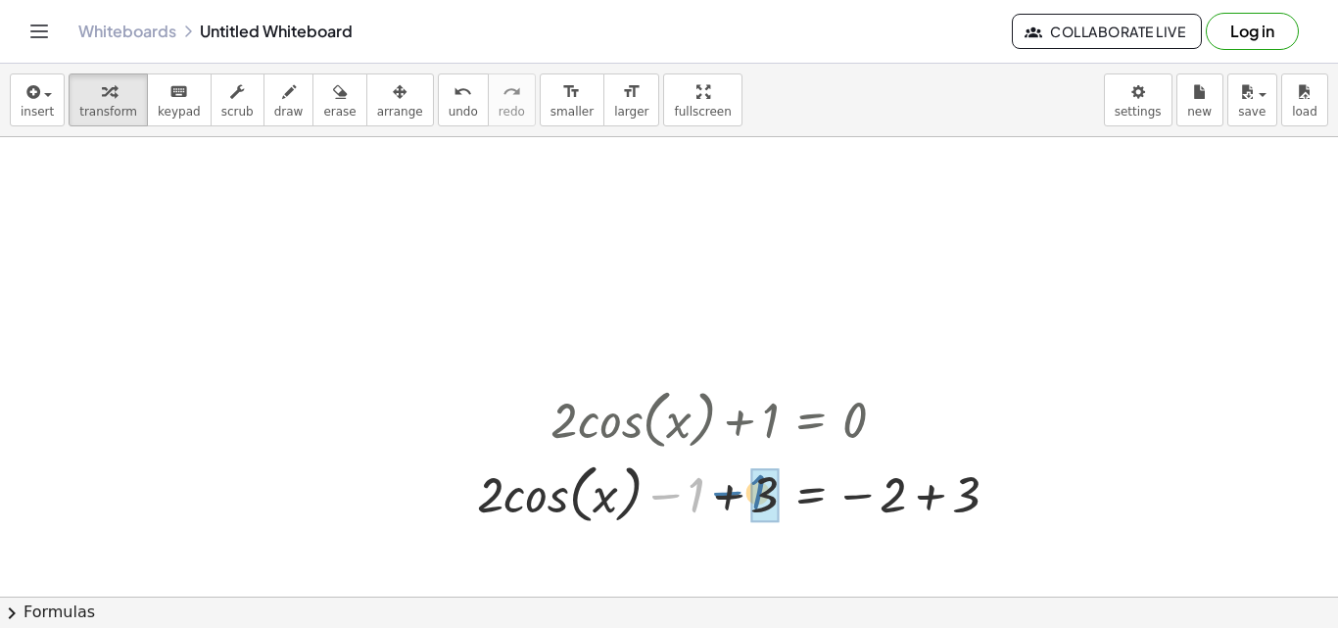
drag, startPoint x: 681, startPoint y: 500, endPoint x: 746, endPoint y: 498, distance: 65.6
click at [746, 498] on div at bounding box center [745, 492] width 557 height 74
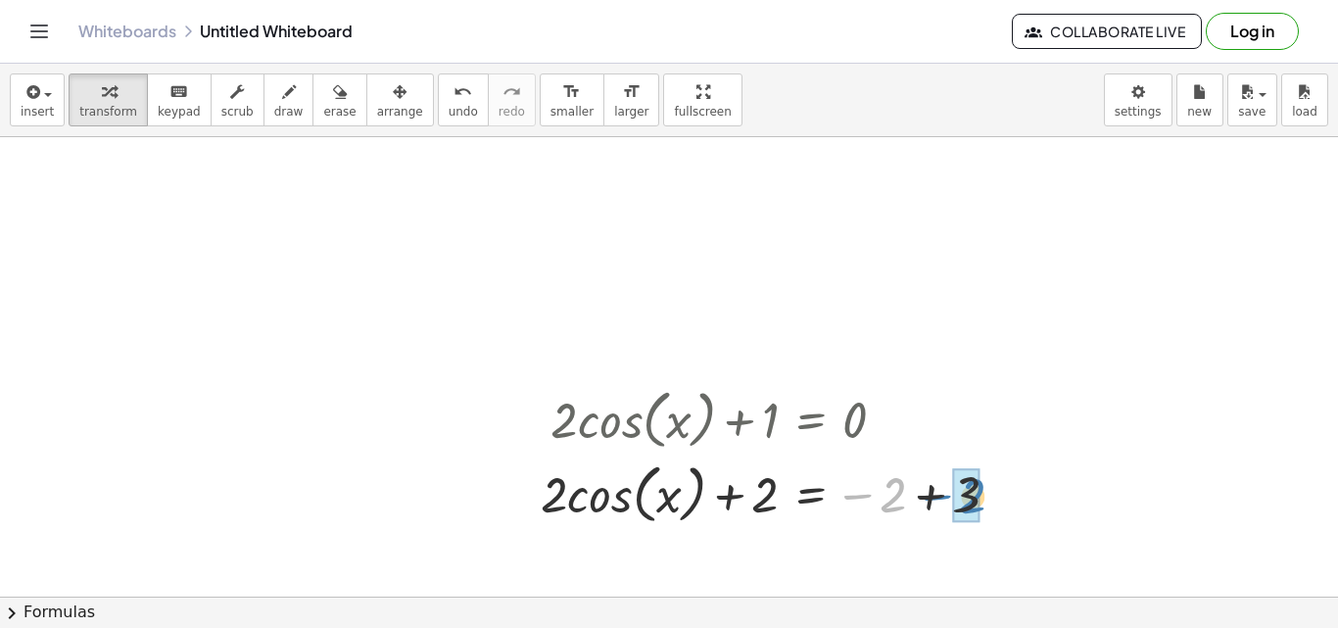
drag, startPoint x: 883, startPoint y: 501, endPoint x: 963, endPoint y: 503, distance: 79.4
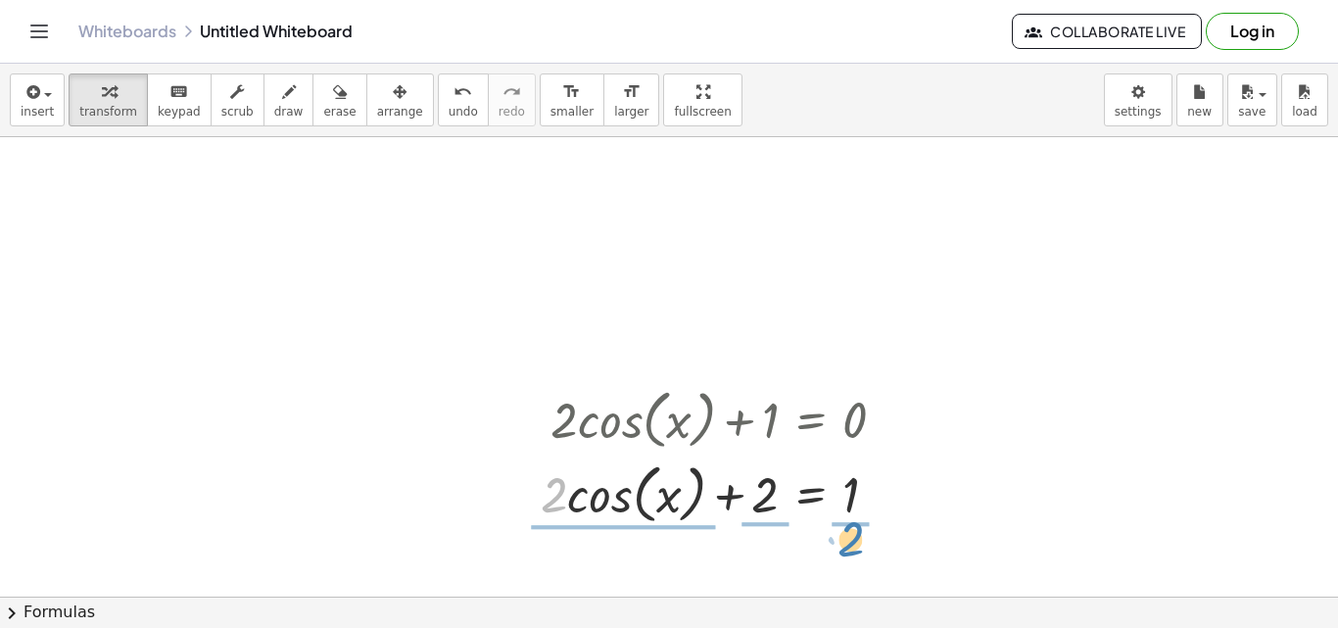
drag, startPoint x: 555, startPoint y: 492, endPoint x: 850, endPoint y: 540, distance: 298.7
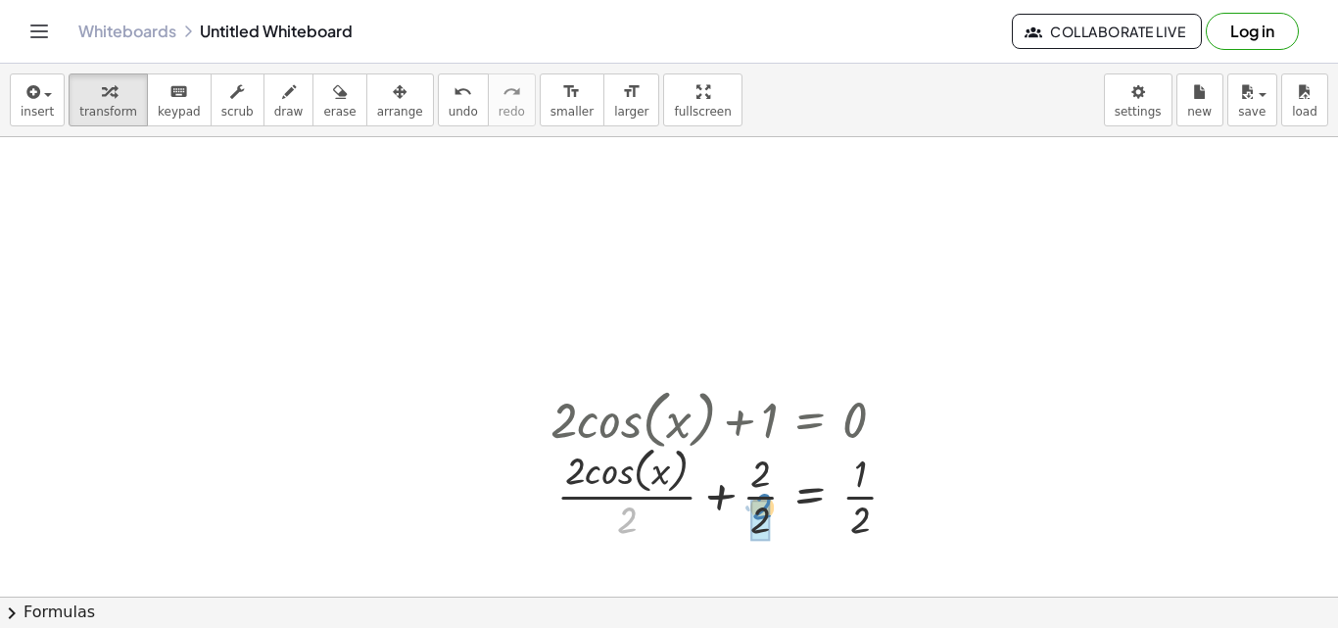
drag, startPoint x: 612, startPoint y: 524, endPoint x: 746, endPoint y: 514, distance: 134.5
click at [746, 514] on div at bounding box center [732, 492] width 382 height 104
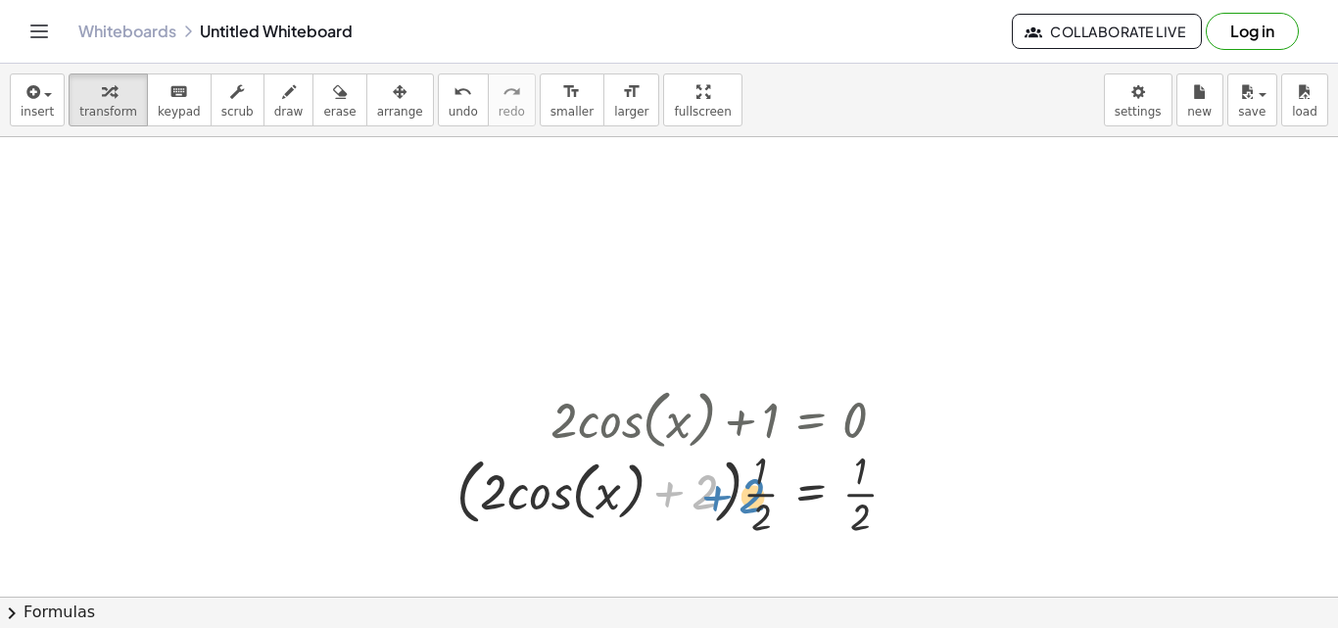
drag, startPoint x: 692, startPoint y: 493, endPoint x: 732, endPoint y: 497, distance: 39.4
click at [732, 497] on div at bounding box center [685, 492] width 476 height 98
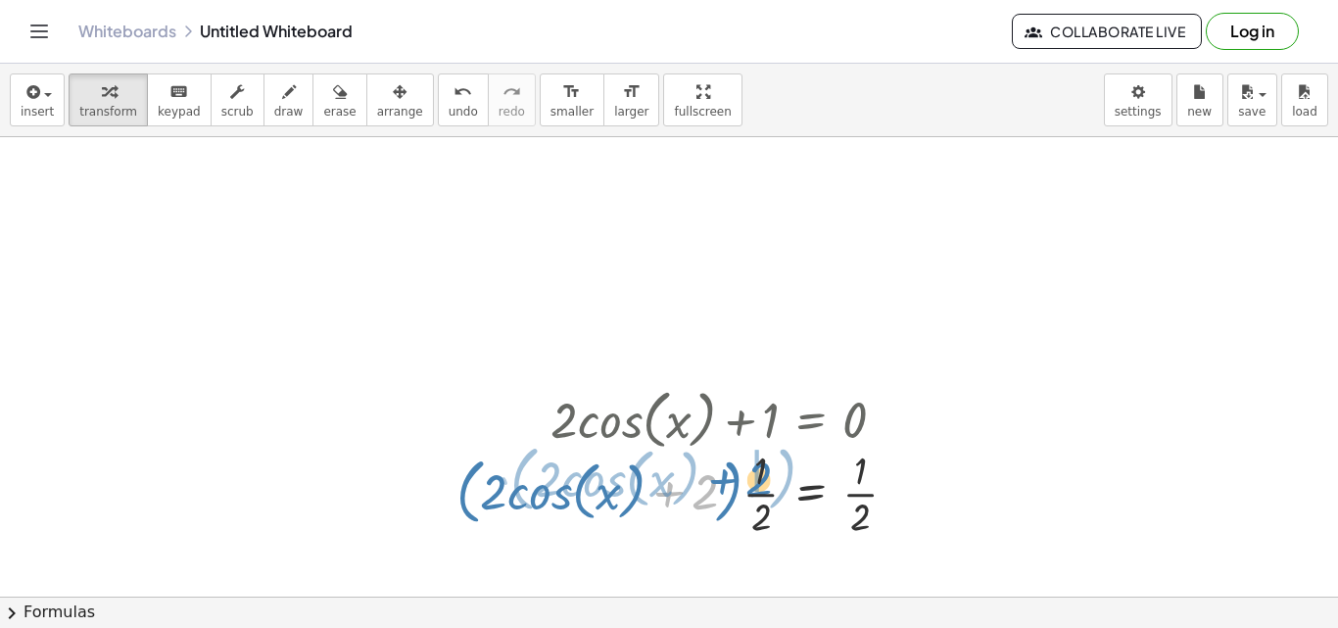
drag, startPoint x: 711, startPoint y: 494, endPoint x: 765, endPoint y: 481, distance: 55.3
click at [765, 481] on div at bounding box center [685, 492] width 476 height 98
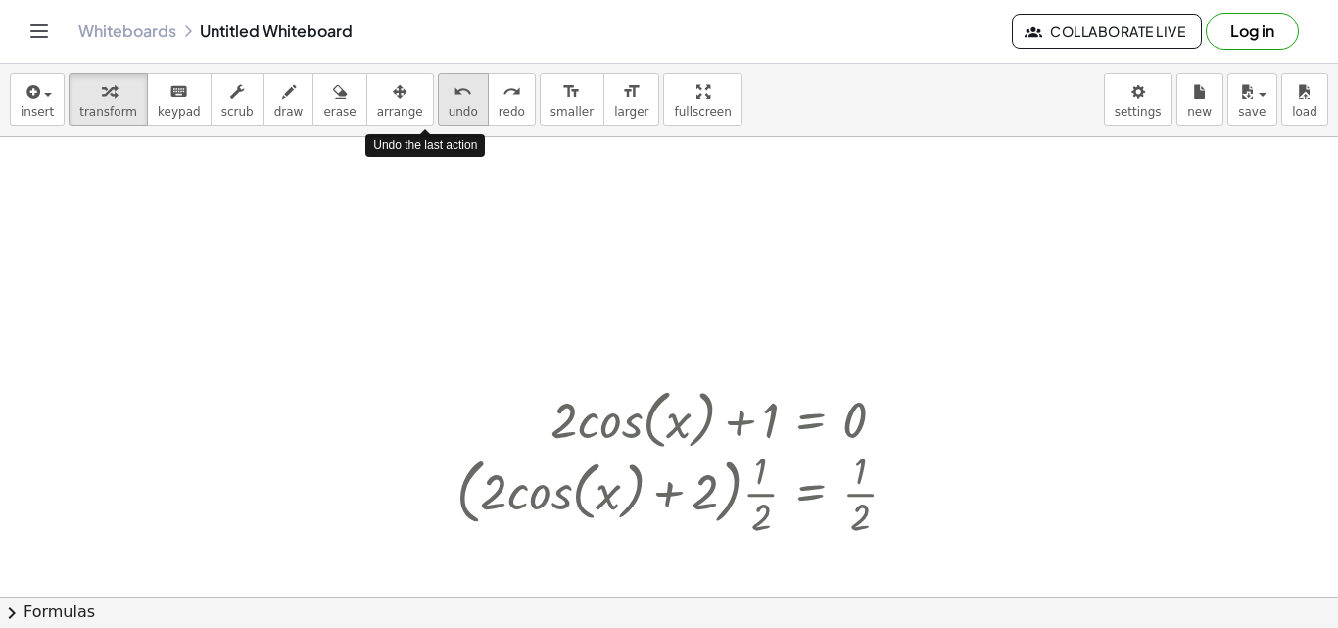
click at [449, 107] on span "undo" at bounding box center [463, 112] width 29 height 14
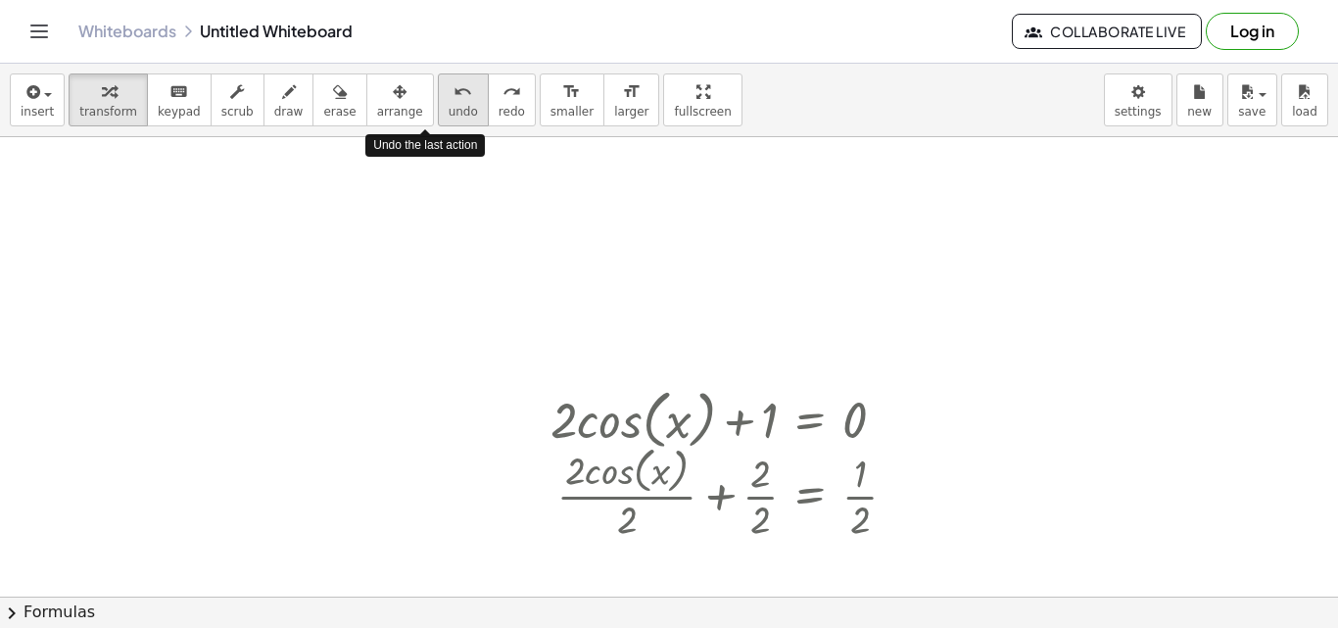
click at [449, 107] on span "undo" at bounding box center [463, 112] width 29 height 14
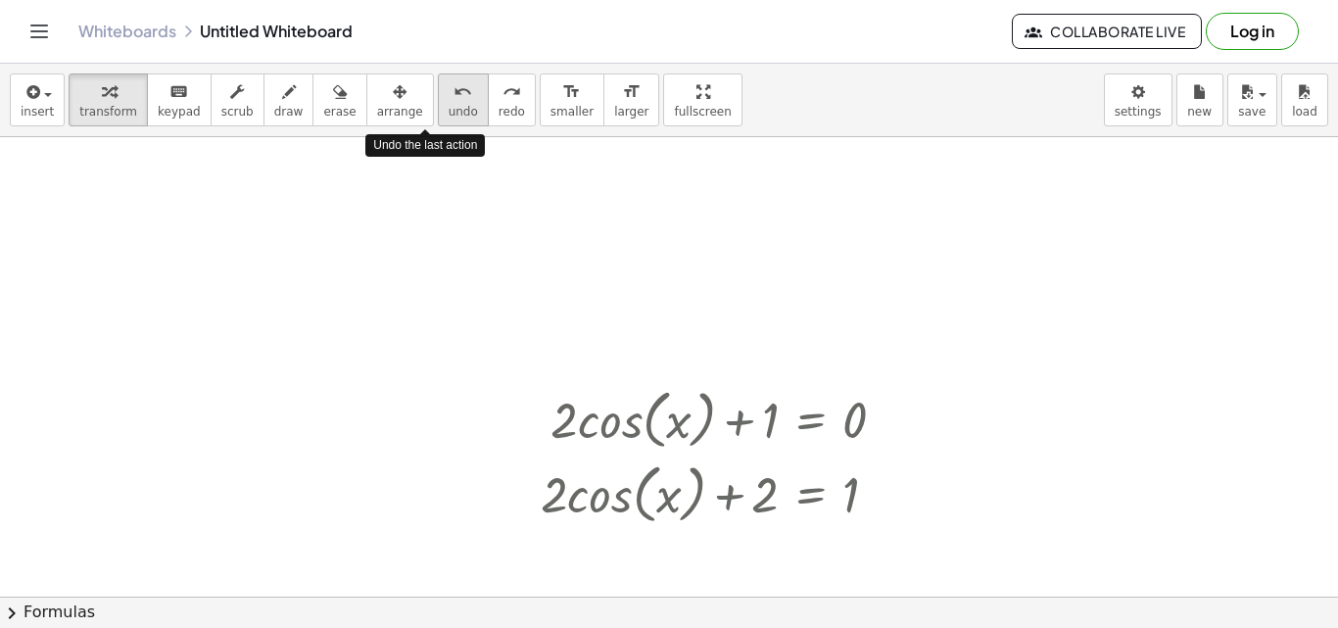
click at [449, 107] on span "undo" at bounding box center [463, 112] width 29 height 14
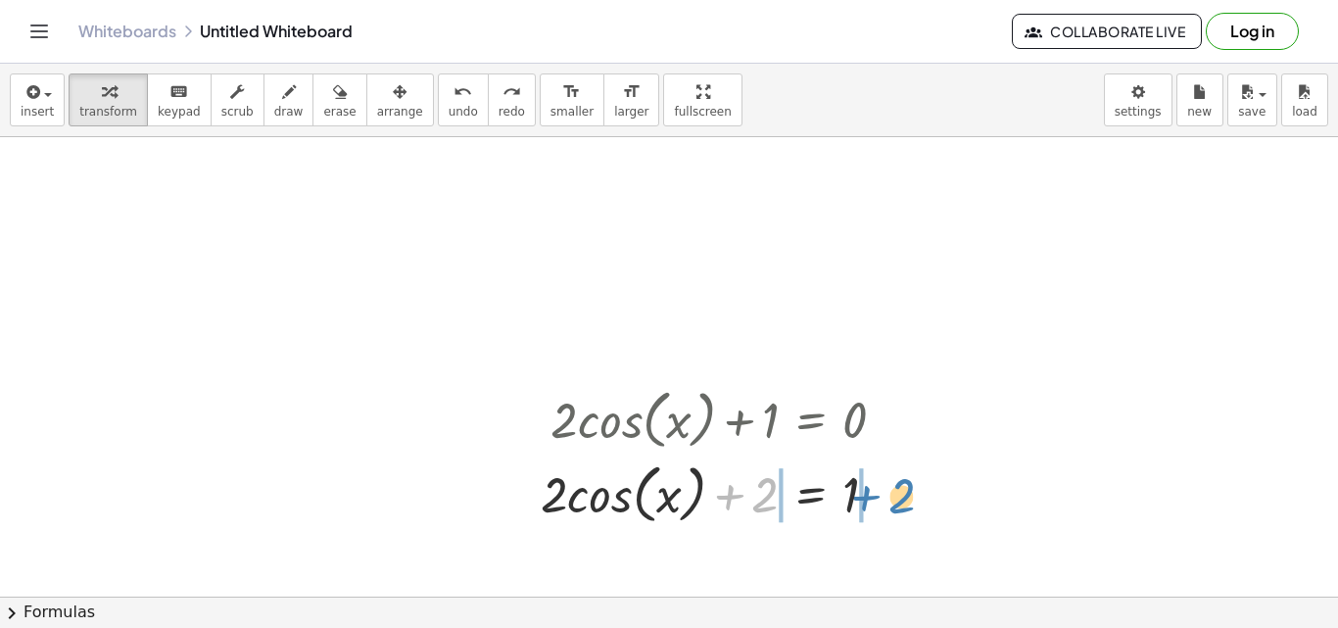
drag, startPoint x: 742, startPoint y: 504, endPoint x: 867, endPoint y: 505, distance: 124.4
click at [867, 505] on div at bounding box center [721, 492] width 380 height 74
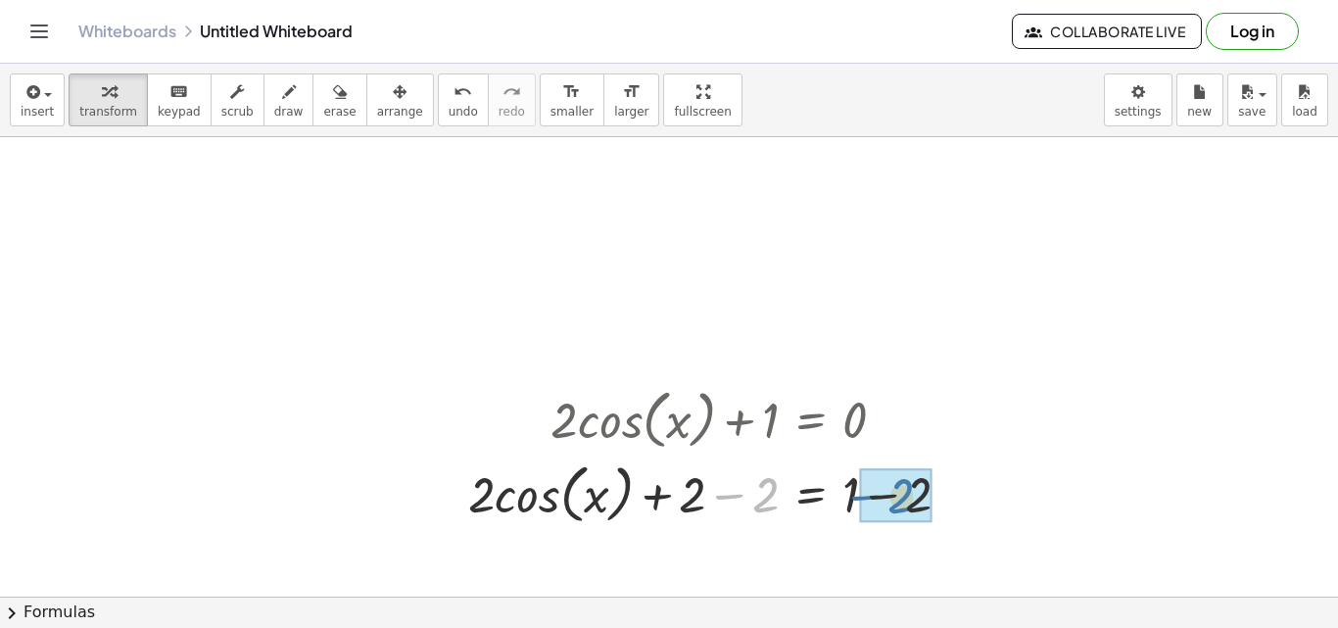
drag, startPoint x: 762, startPoint y: 492, endPoint x: 903, endPoint y: 495, distance: 141.1
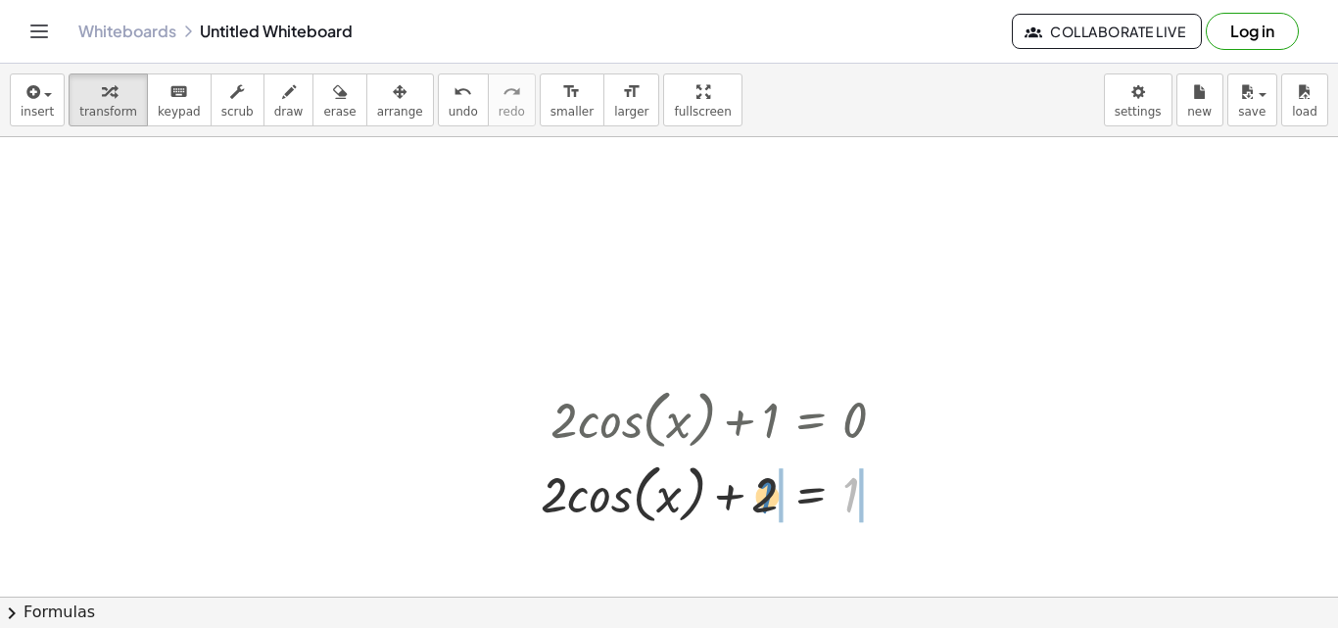
drag, startPoint x: 858, startPoint y: 486, endPoint x: 761, endPoint y: 487, distance: 97.0
click at [761, 487] on div at bounding box center [721, 492] width 380 height 74
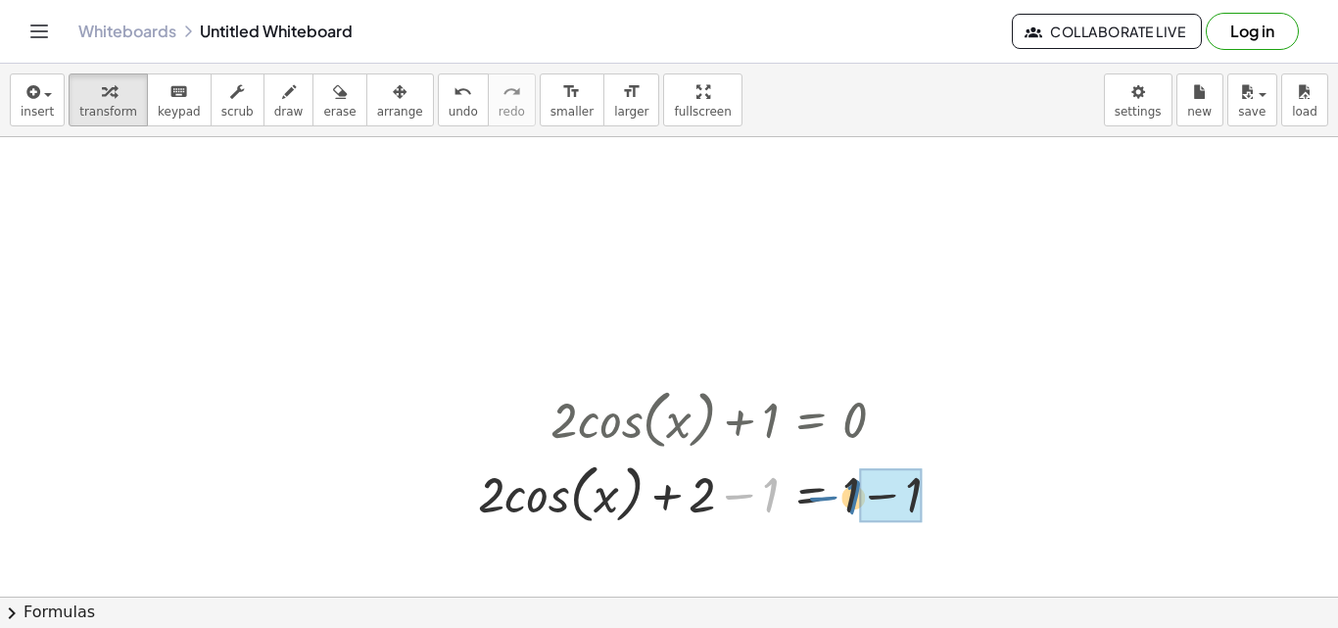
drag, startPoint x: 762, startPoint y: 495, endPoint x: 861, endPoint y: 498, distance: 99.0
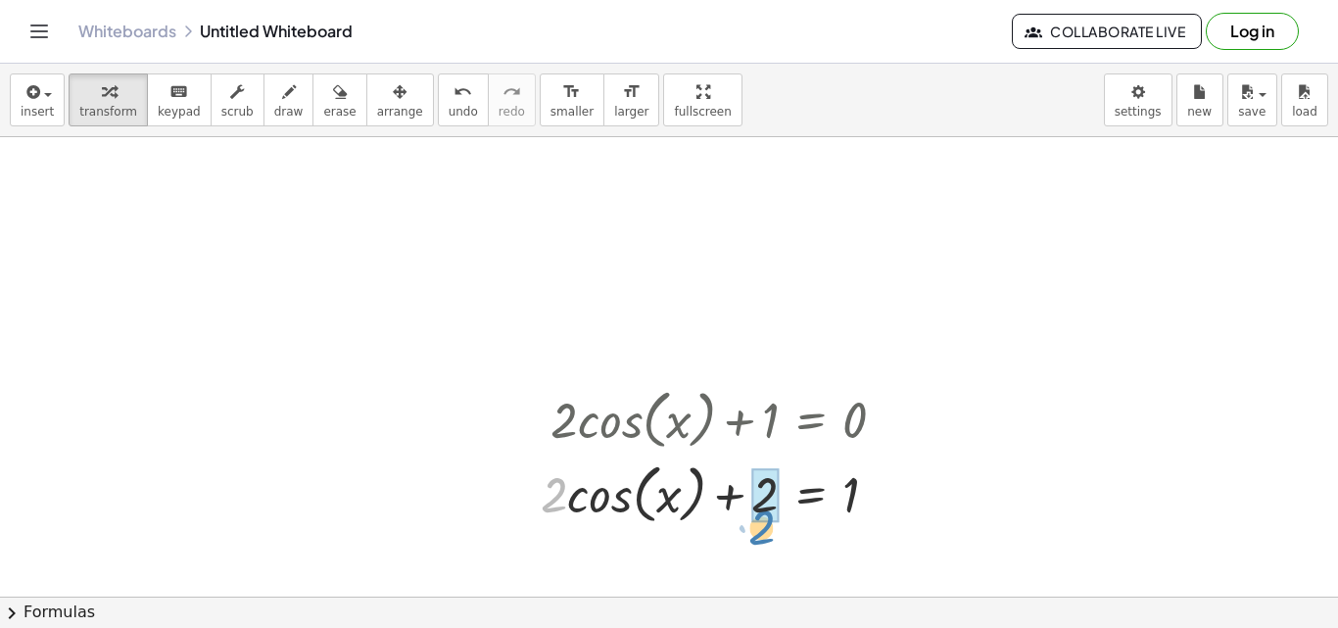
drag, startPoint x: 549, startPoint y: 496, endPoint x: 760, endPoint y: 528, distance: 213.0
click at [760, 528] on div at bounding box center [721, 492] width 380 height 74
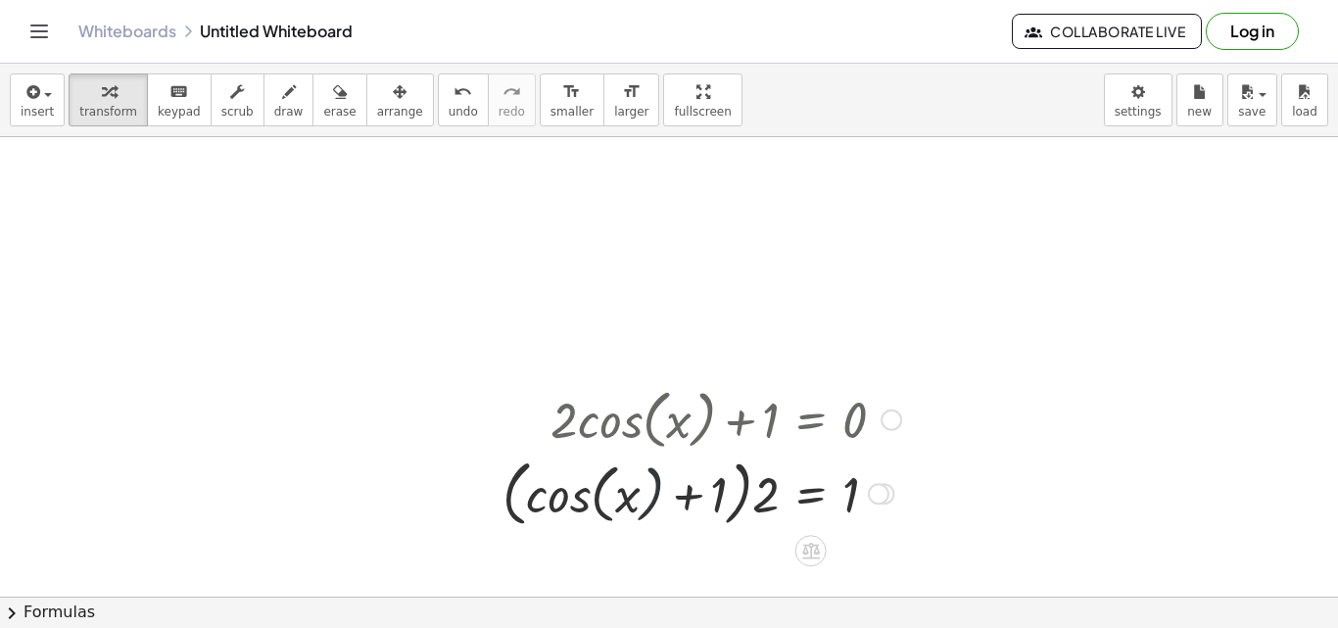
click at [640, 503] on div at bounding box center [702, 491] width 418 height 81
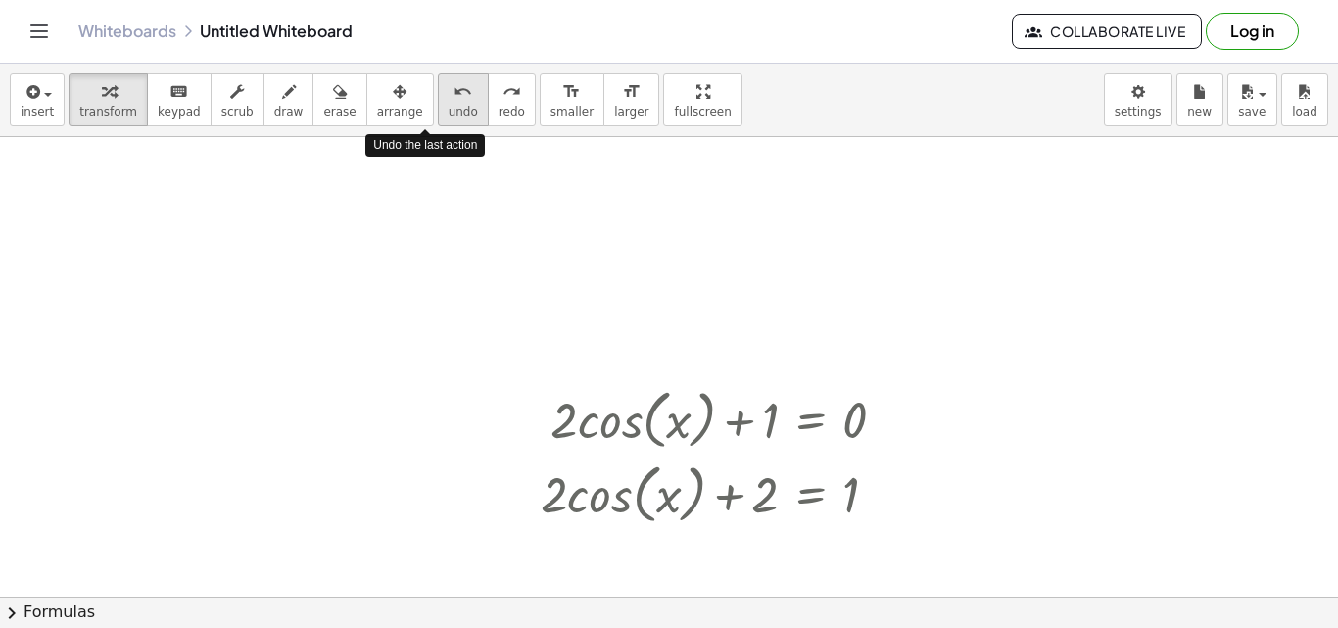
click at [453, 86] on icon "undo" at bounding box center [462, 92] width 19 height 24
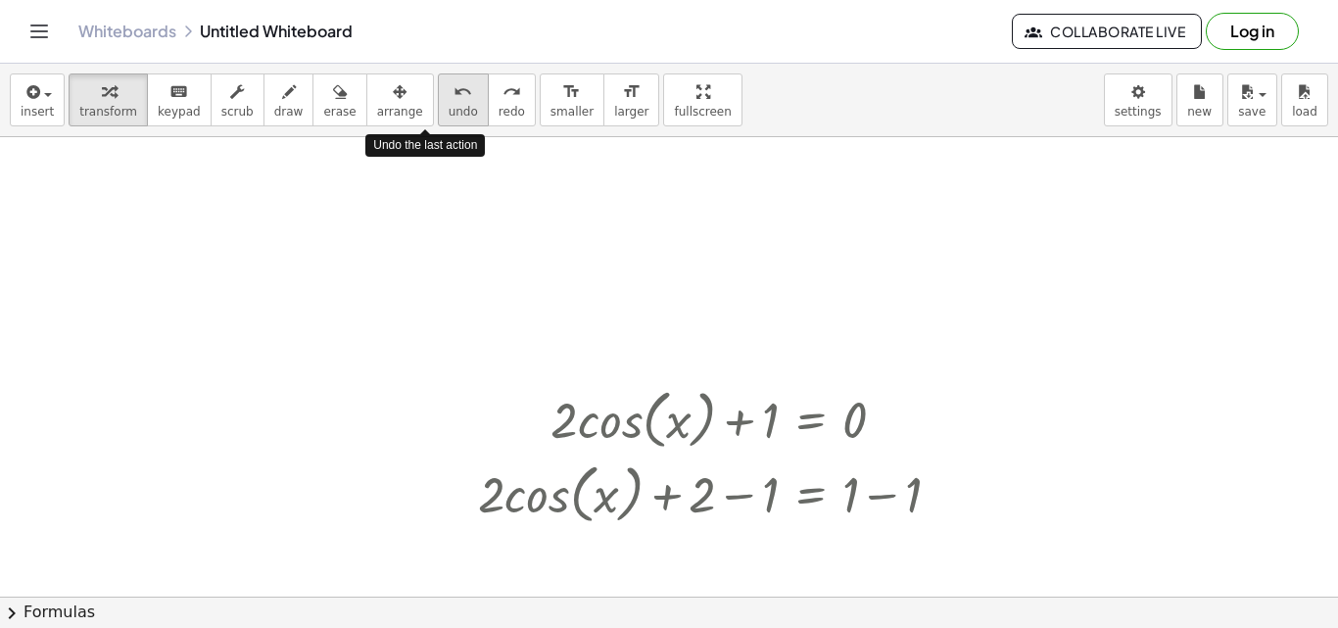
click at [453, 86] on icon "undo" at bounding box center [462, 92] width 19 height 24
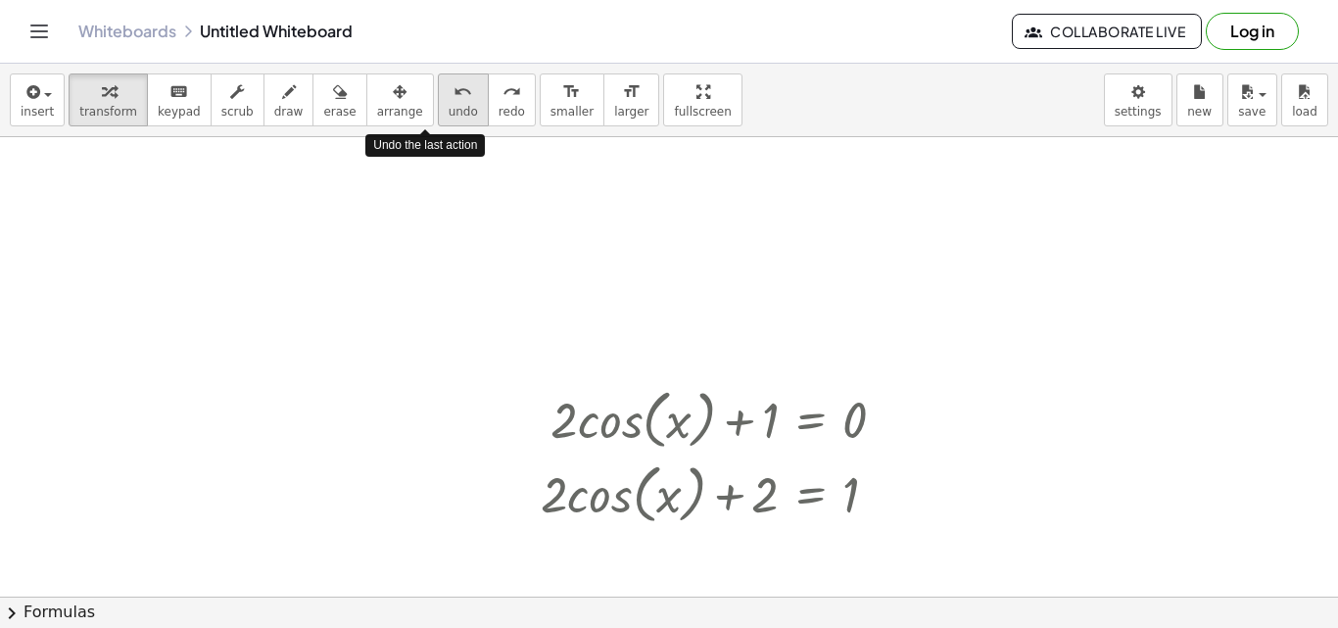
click at [453, 86] on icon "undo" at bounding box center [462, 92] width 19 height 24
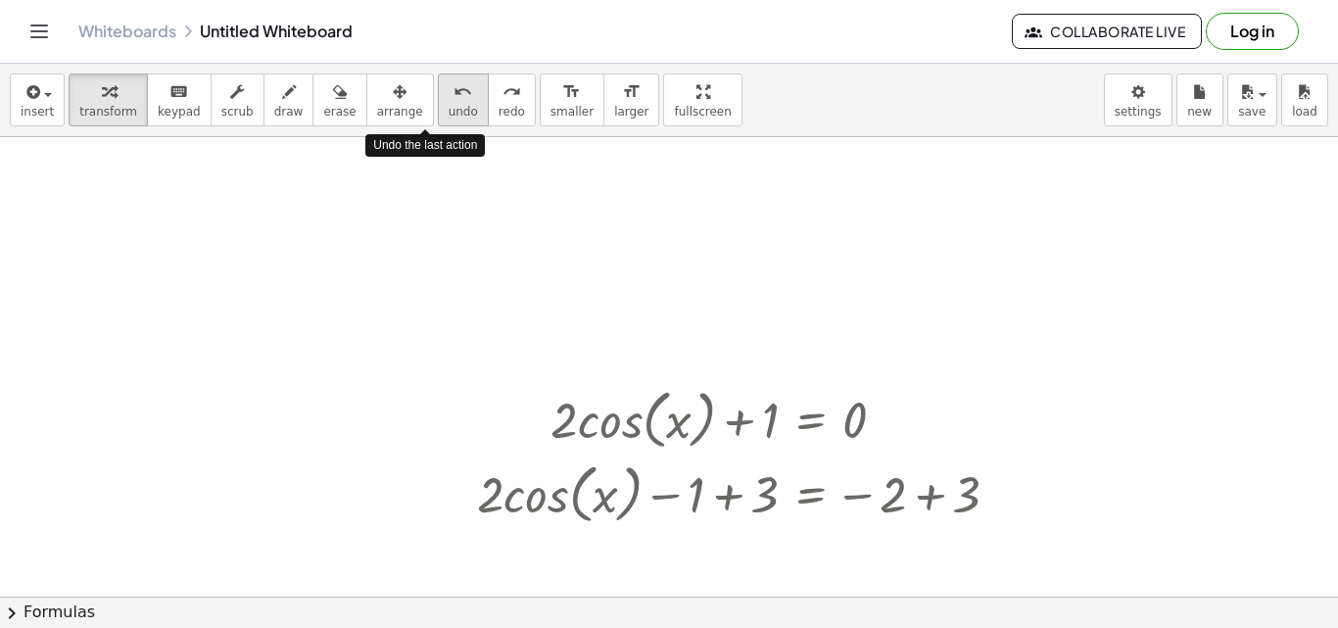
click at [453, 86] on icon "undo" at bounding box center [462, 92] width 19 height 24
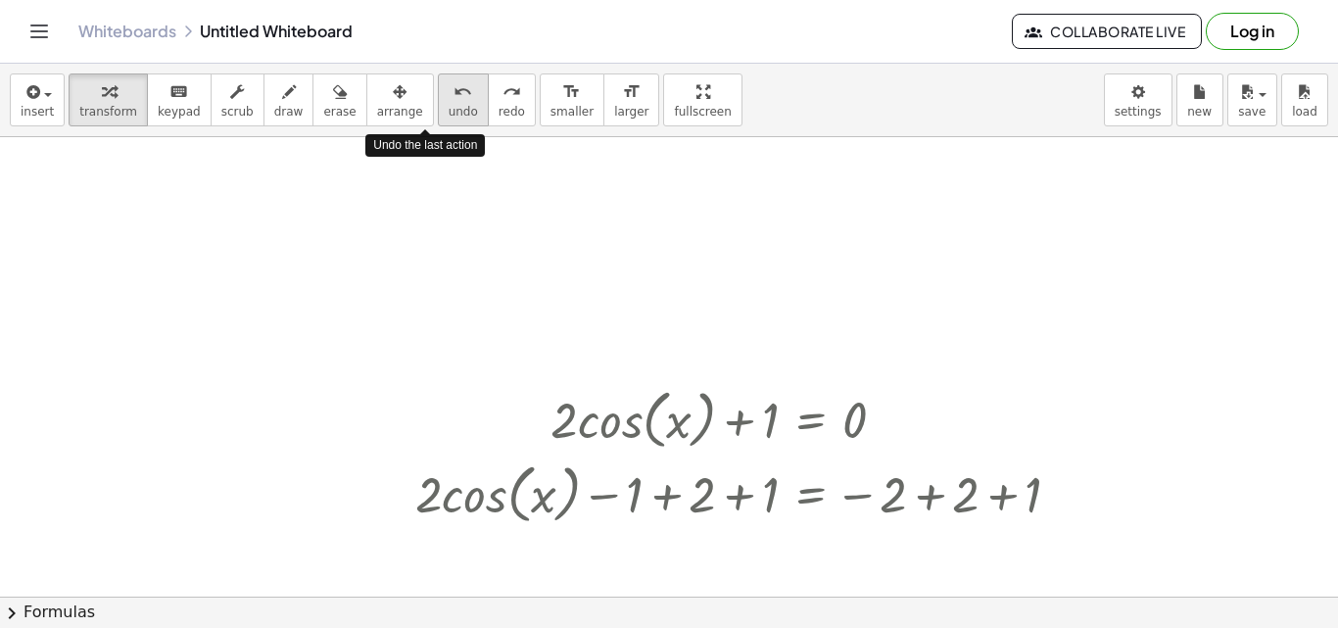
click at [453, 86] on icon "undo" at bounding box center [462, 92] width 19 height 24
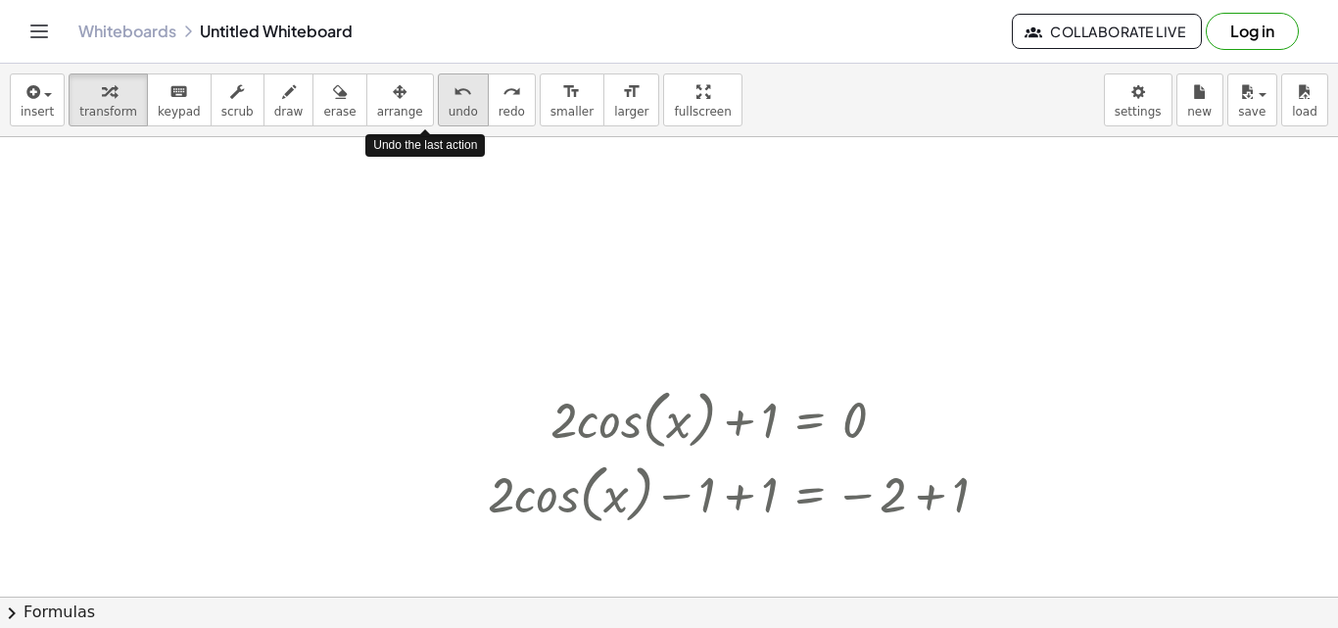
click at [453, 86] on icon "undo" at bounding box center [462, 92] width 19 height 24
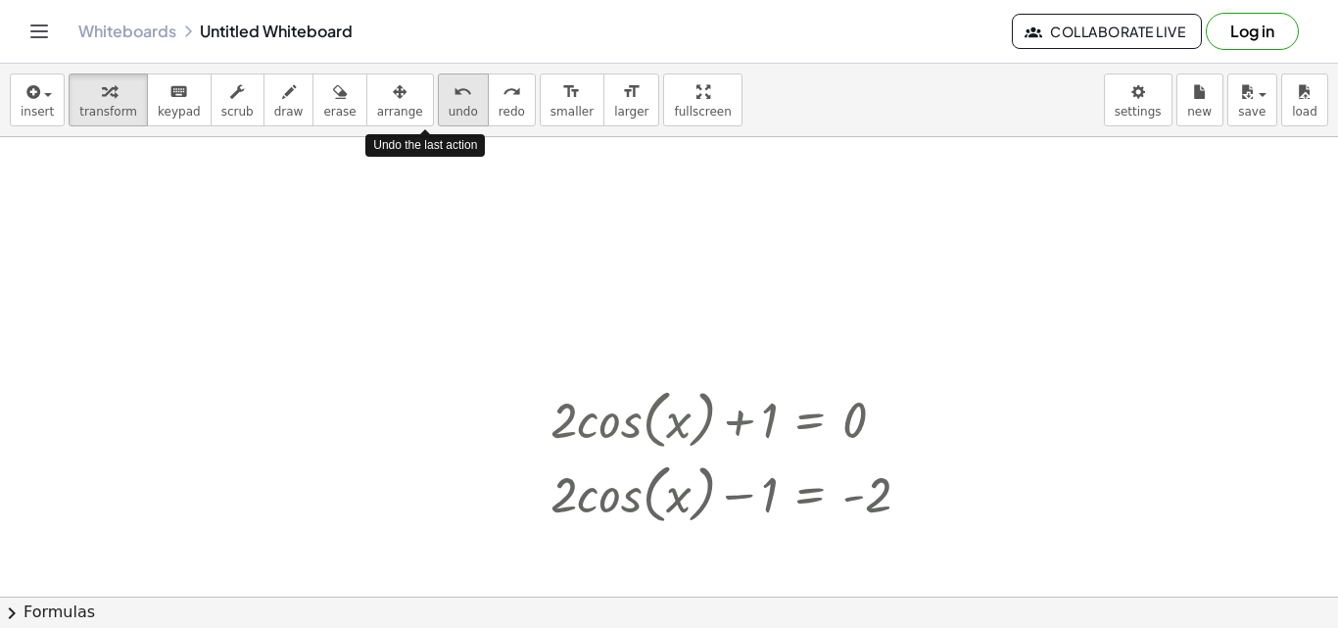
click at [453, 86] on icon "undo" at bounding box center [462, 92] width 19 height 24
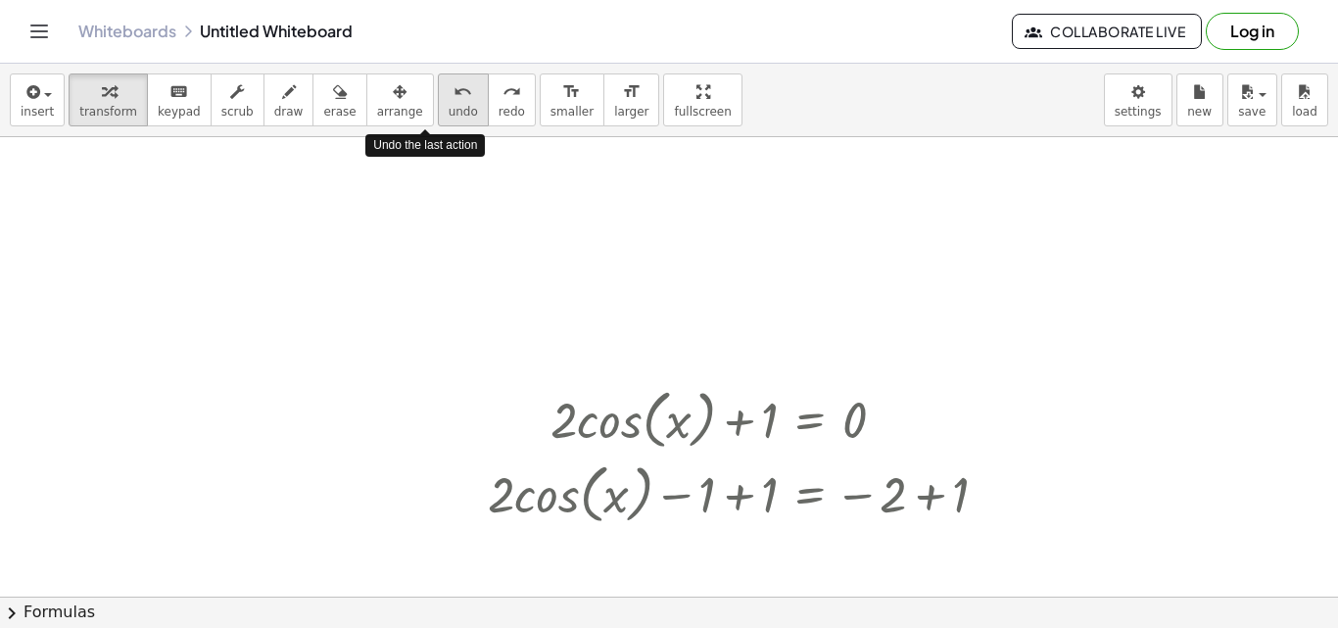
click at [453, 86] on icon "undo" at bounding box center [462, 92] width 19 height 24
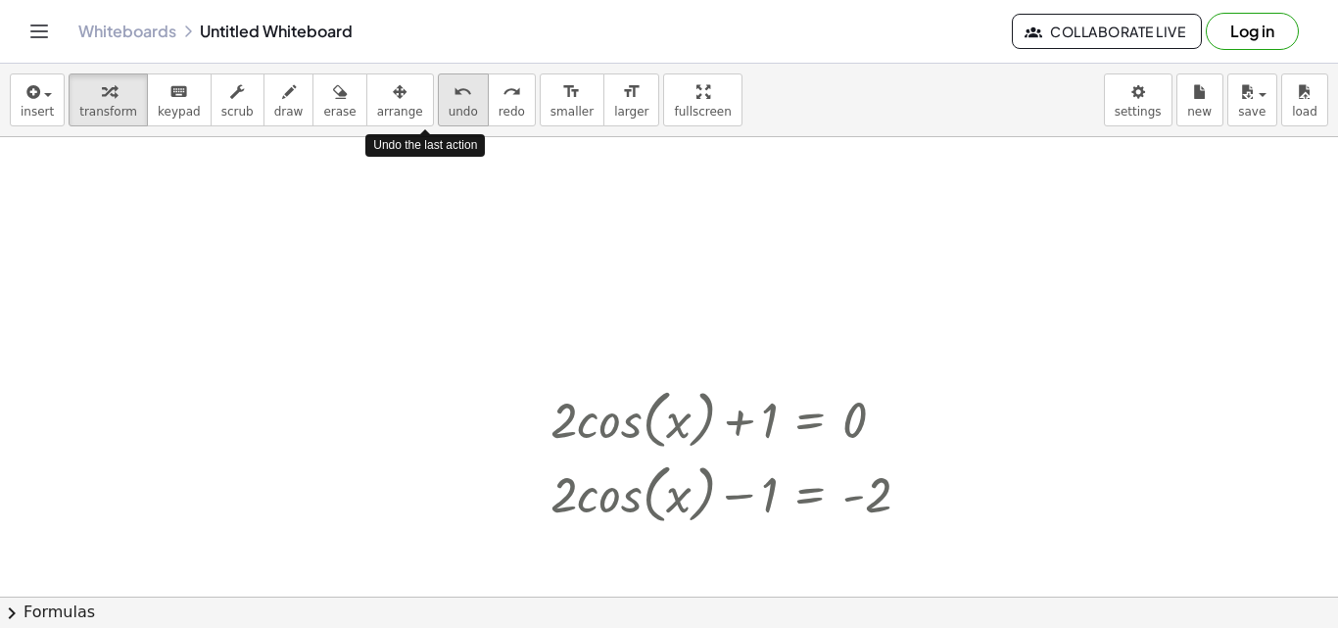
click at [453, 86] on icon "undo" at bounding box center [462, 92] width 19 height 24
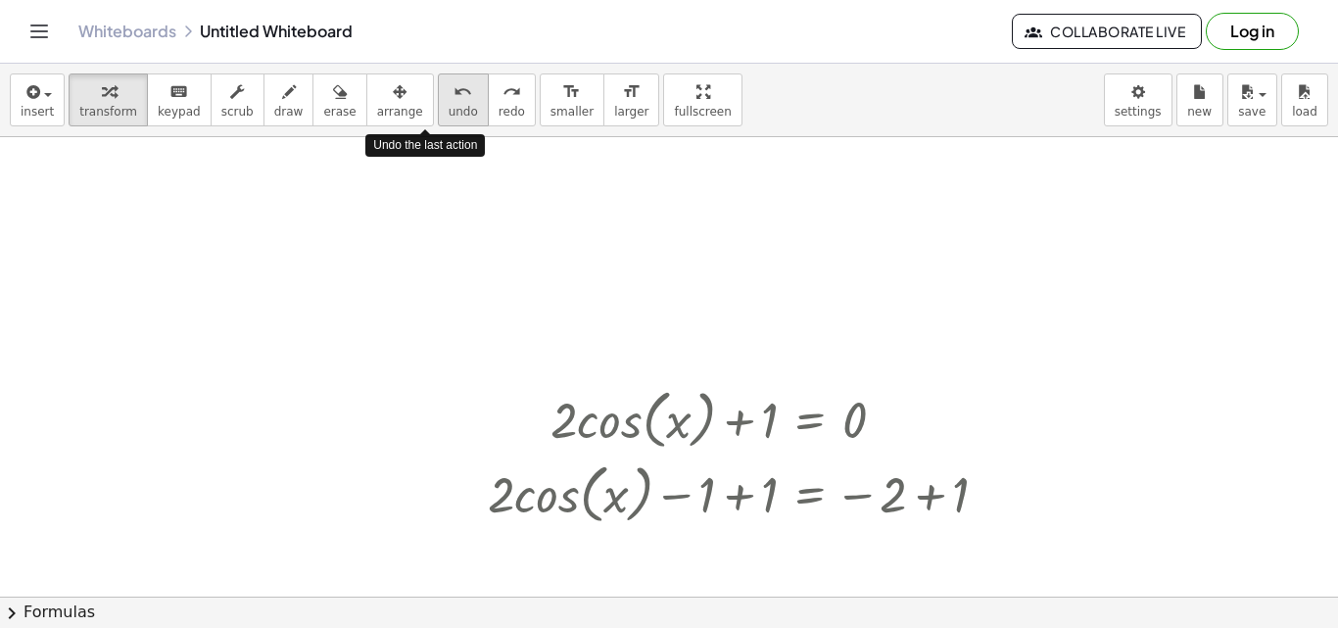
click at [453, 86] on icon "undo" at bounding box center [462, 92] width 19 height 24
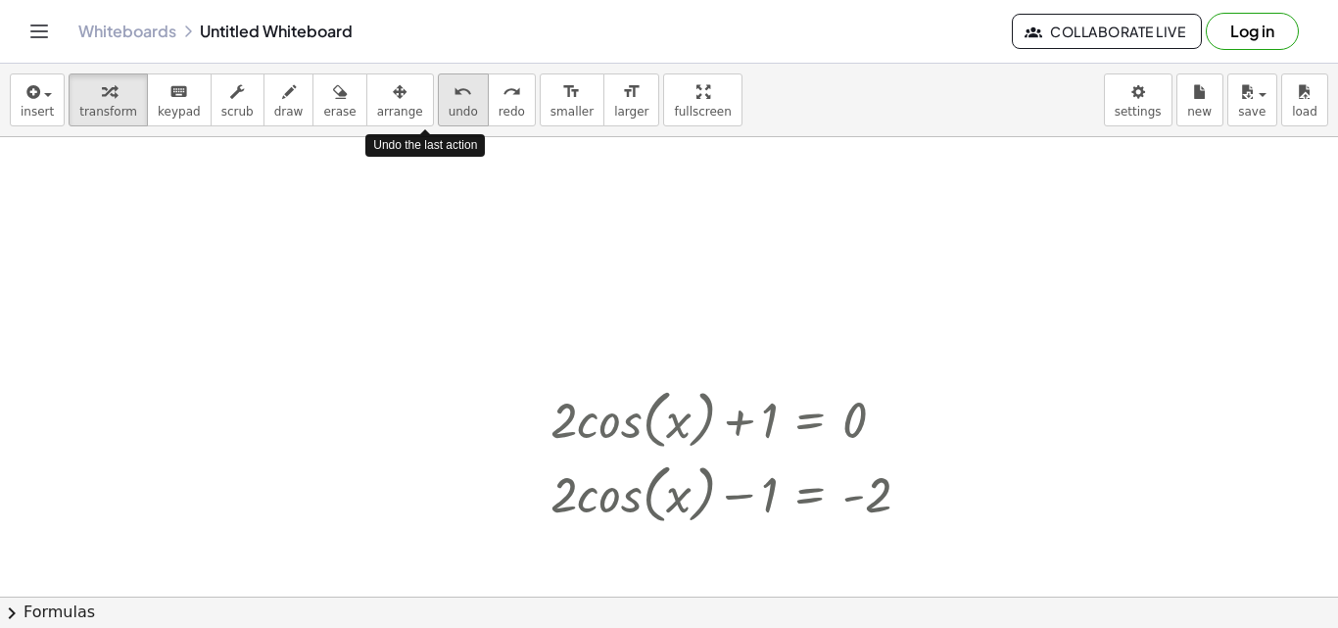
click at [453, 86] on icon "undo" at bounding box center [462, 92] width 19 height 24
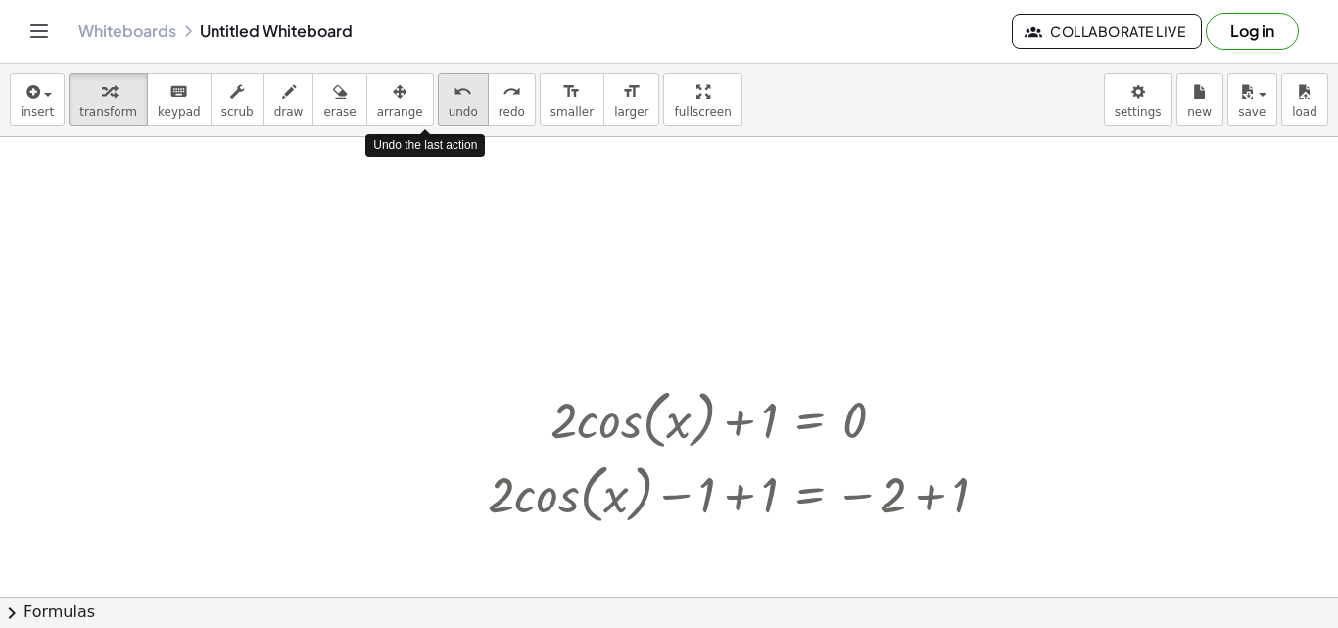
click at [453, 86] on icon "undo" at bounding box center [462, 92] width 19 height 24
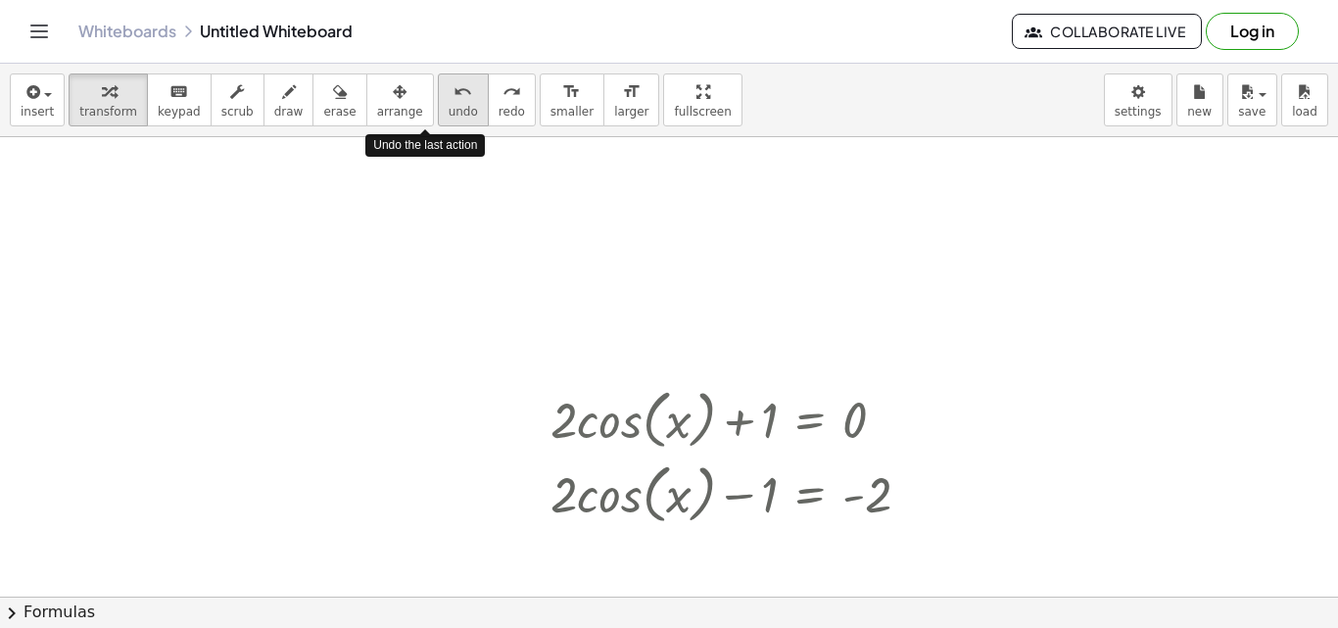
click at [453, 86] on icon "undo" at bounding box center [462, 92] width 19 height 24
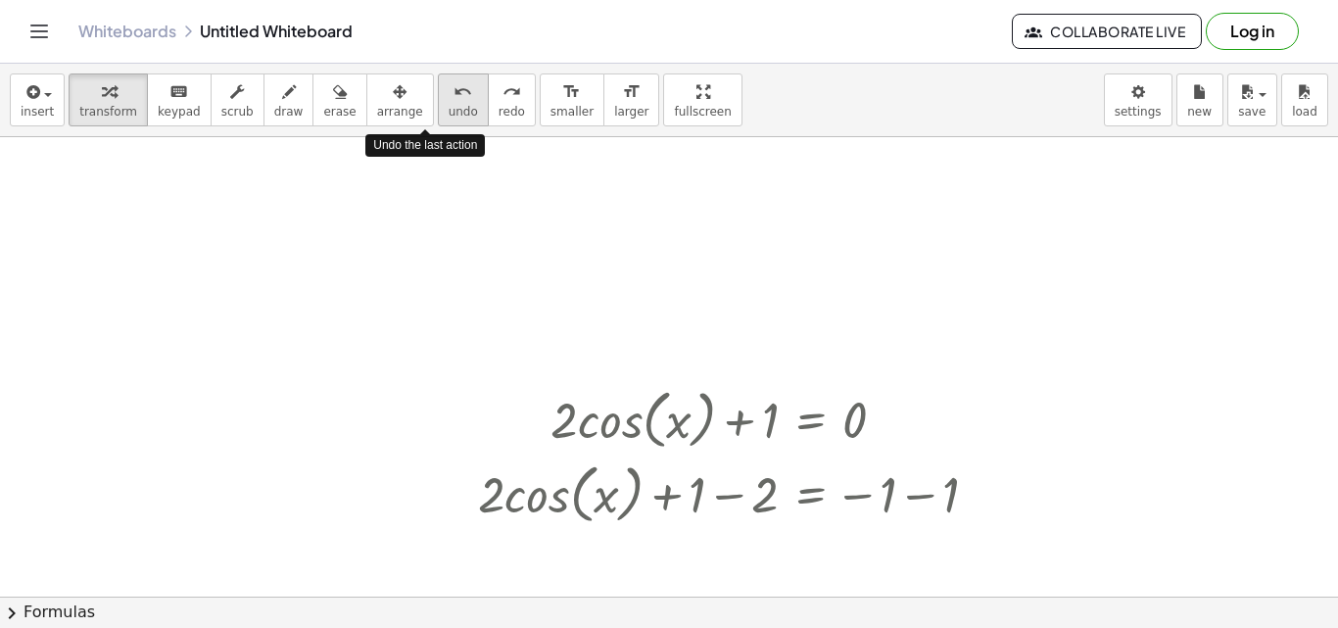
click at [453, 86] on icon "undo" at bounding box center [462, 92] width 19 height 24
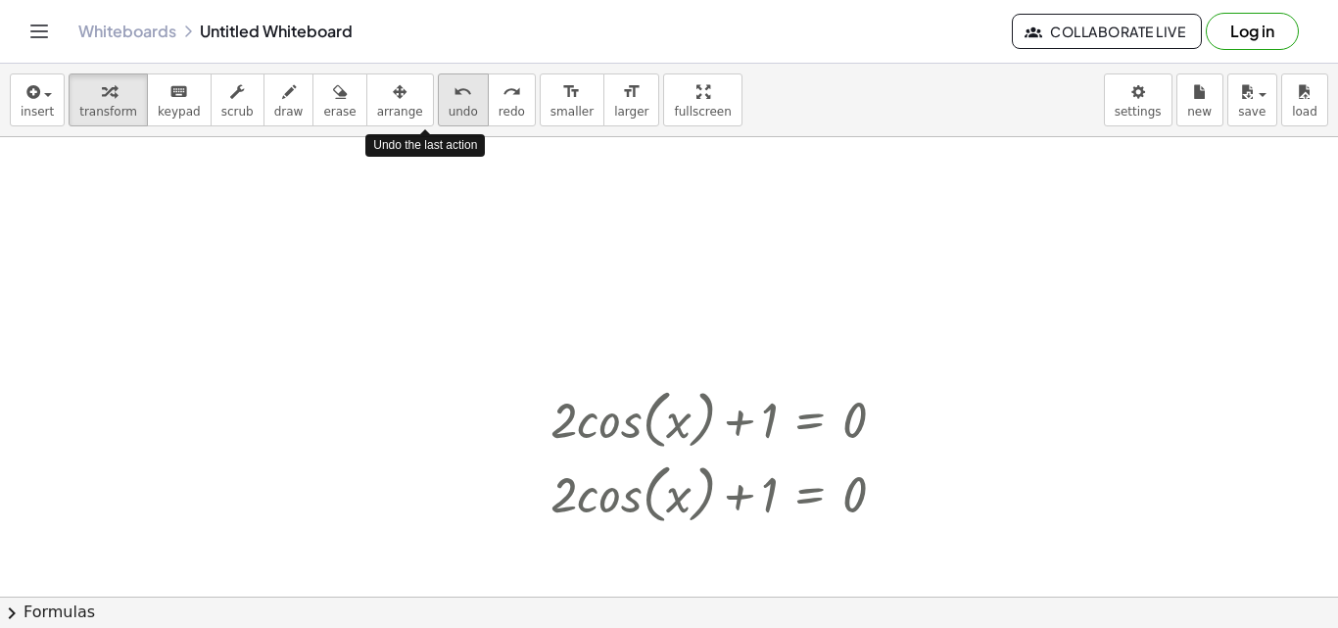
click at [453, 86] on icon "undo" at bounding box center [462, 92] width 19 height 24
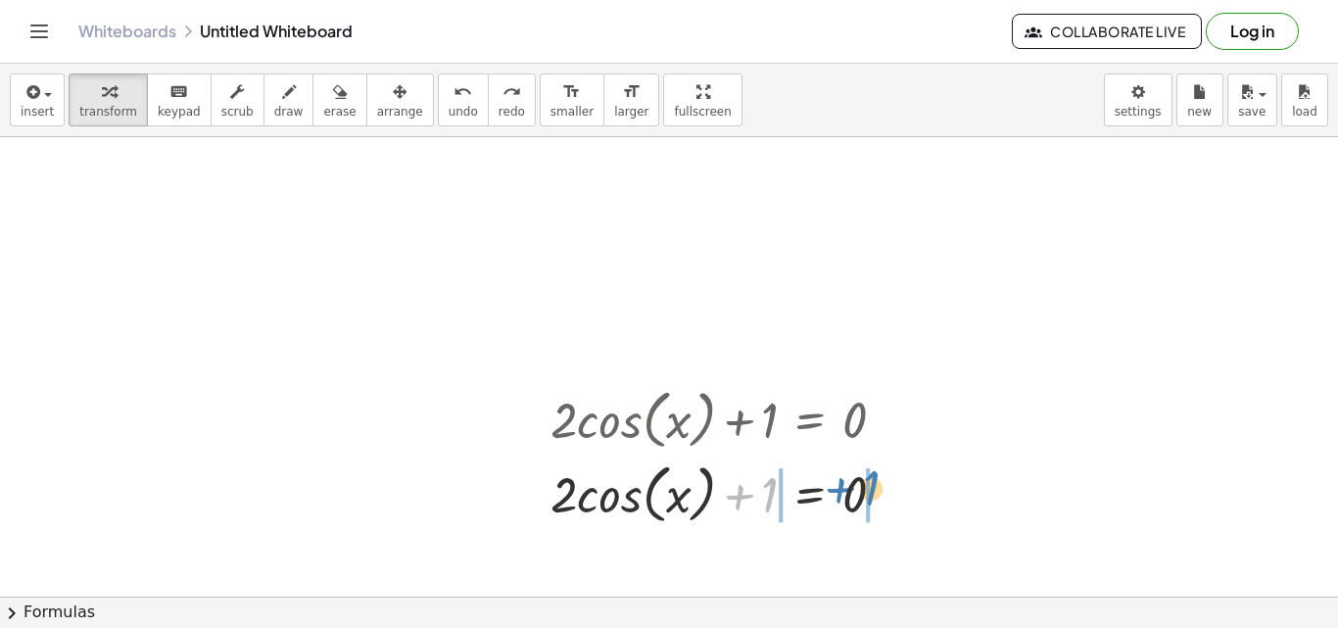
drag, startPoint x: 763, startPoint y: 486, endPoint x: 864, endPoint y: 479, distance: 101.1
click at [864, 479] on div at bounding box center [726, 492] width 370 height 74
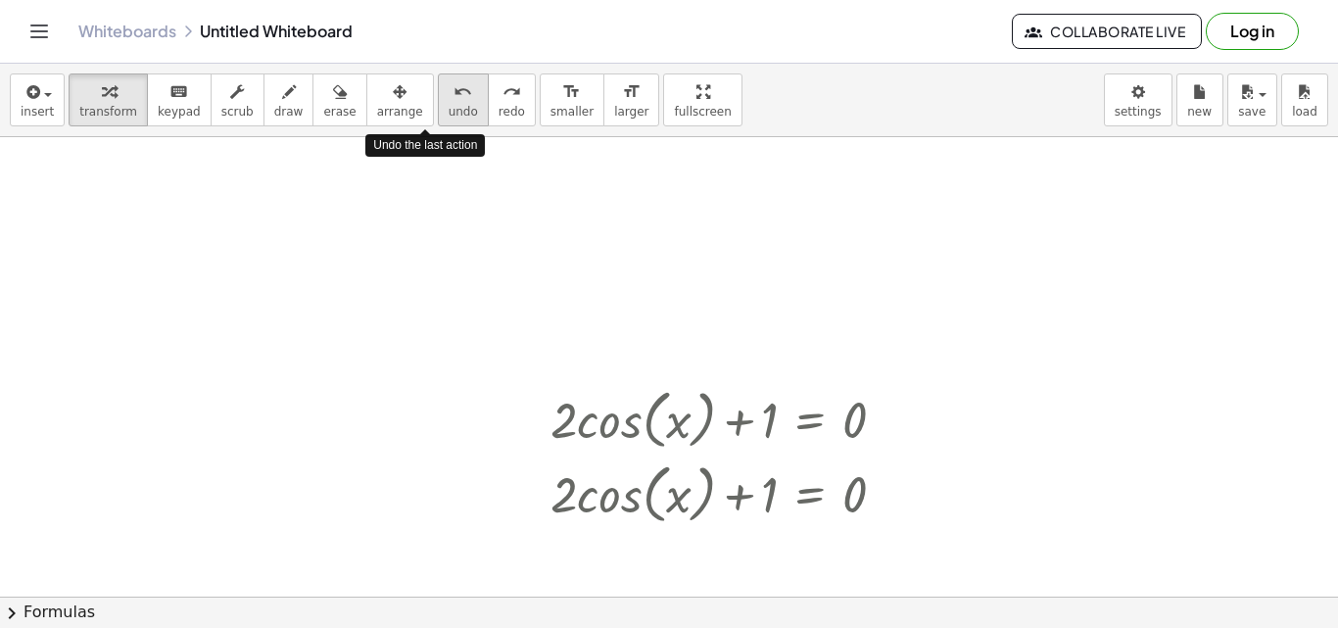
click at [438, 77] on button "undo undo" at bounding box center [463, 99] width 51 height 53
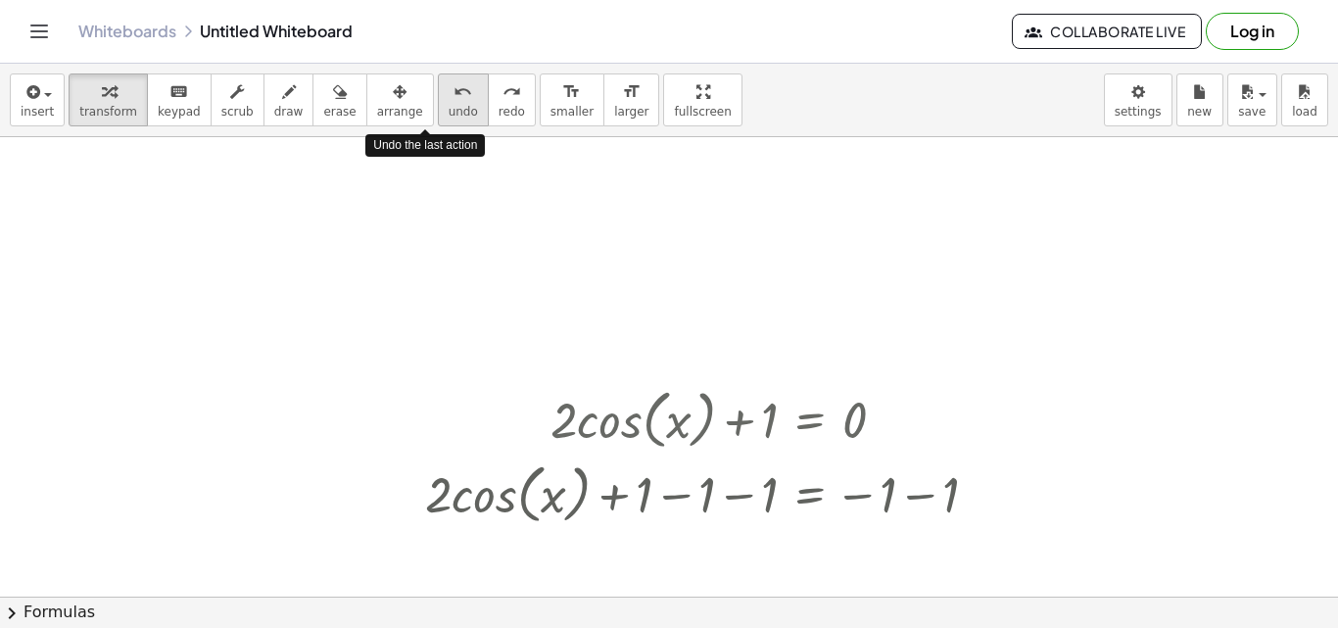
click at [438, 77] on button "undo undo" at bounding box center [463, 99] width 51 height 53
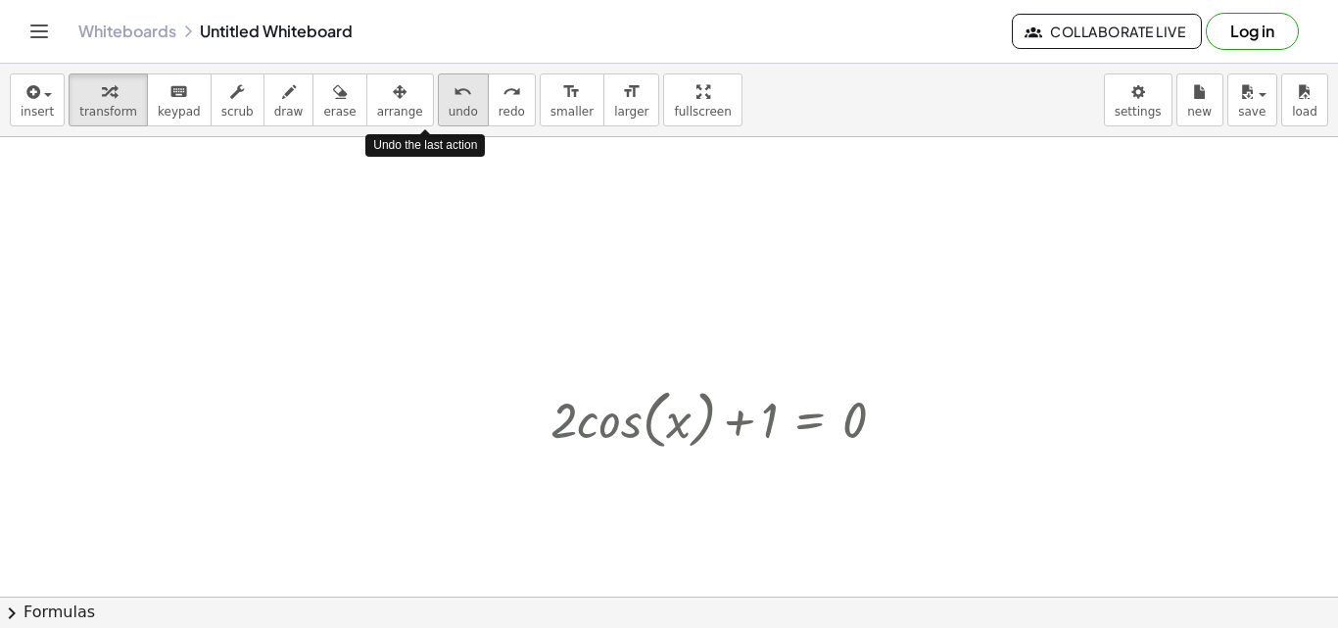
click at [438, 77] on button "undo undo" at bounding box center [463, 99] width 51 height 53
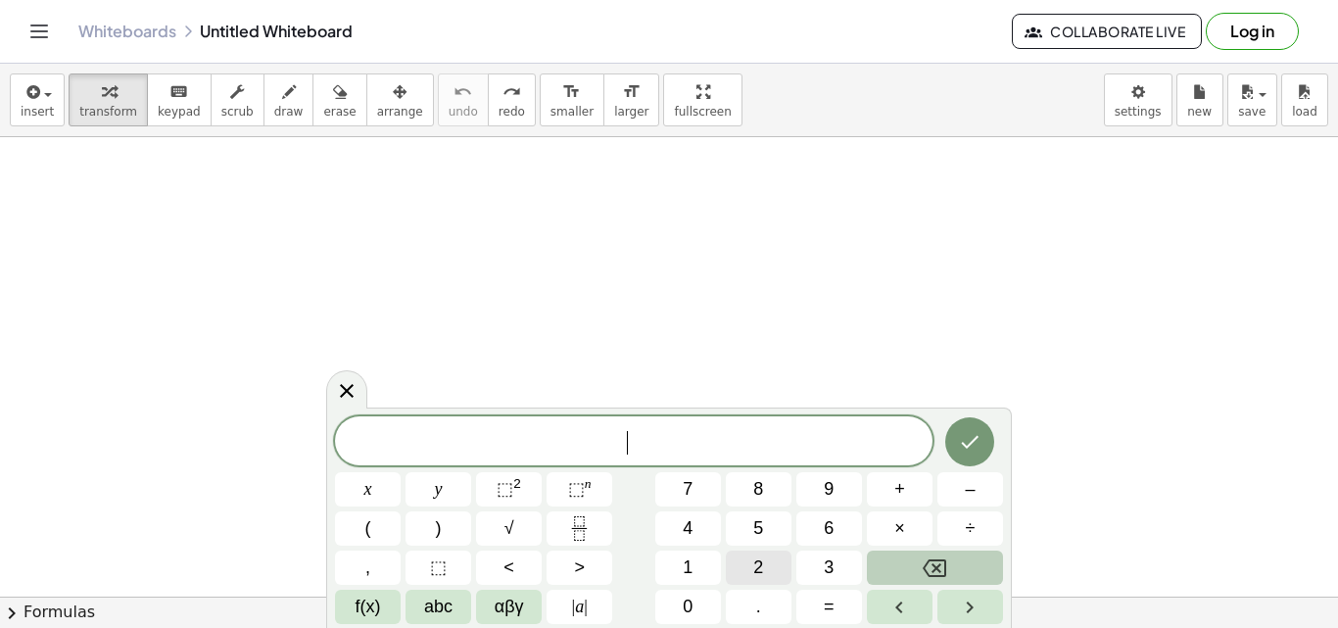
click at [762, 565] on span "2" at bounding box center [758, 567] width 10 height 26
click at [376, 605] on span "f(x)" at bounding box center [368, 606] width 25 height 26
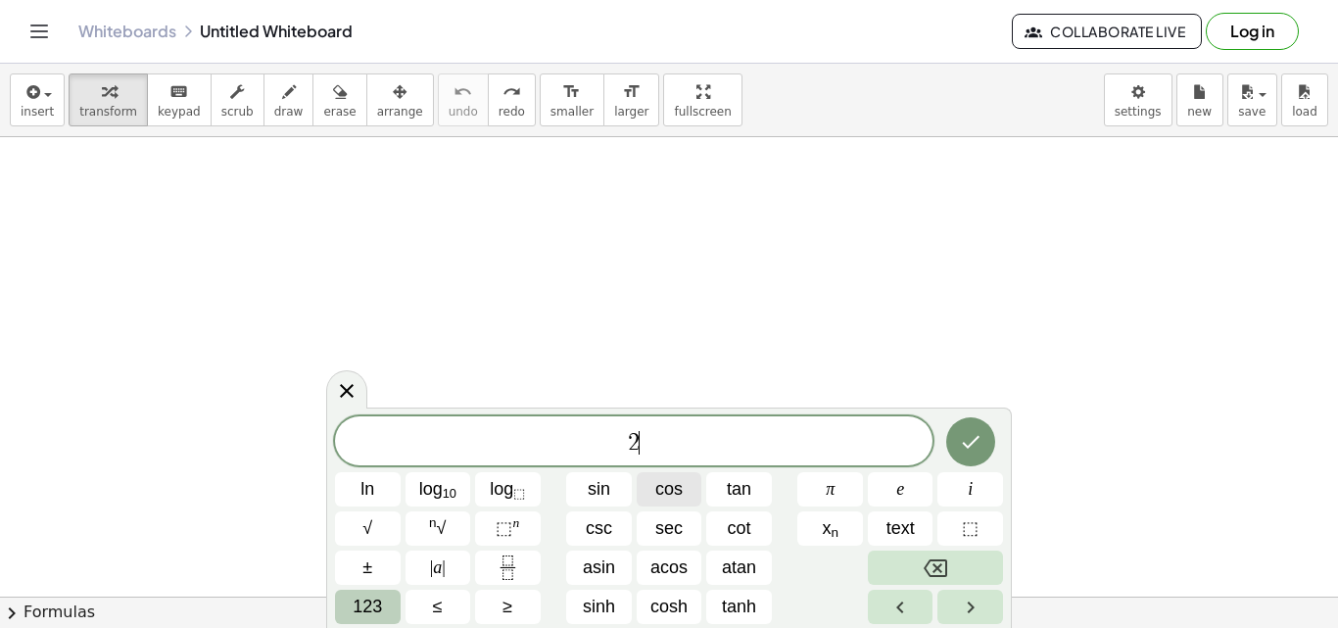
click at [652, 494] on button "cos" at bounding box center [670, 489] width 66 height 34
click at [372, 613] on span "123" at bounding box center [367, 606] width 29 height 26
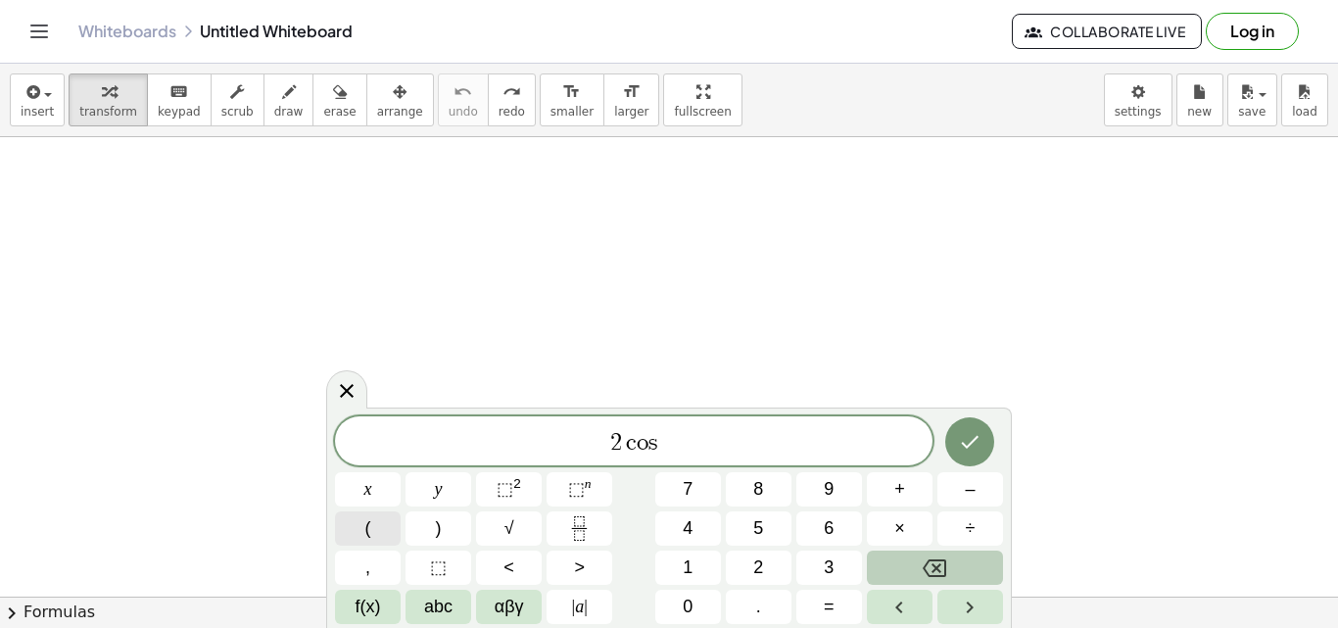
click at [371, 521] on button "(" at bounding box center [368, 528] width 66 height 34
click at [360, 486] on button "x" at bounding box center [368, 489] width 66 height 34
click at [436, 525] on span ")" at bounding box center [439, 528] width 6 height 26
click at [690, 564] on span "1" at bounding box center [688, 567] width 10 height 26
click at [671, 451] on span "1" at bounding box center [675, 441] width 12 height 24
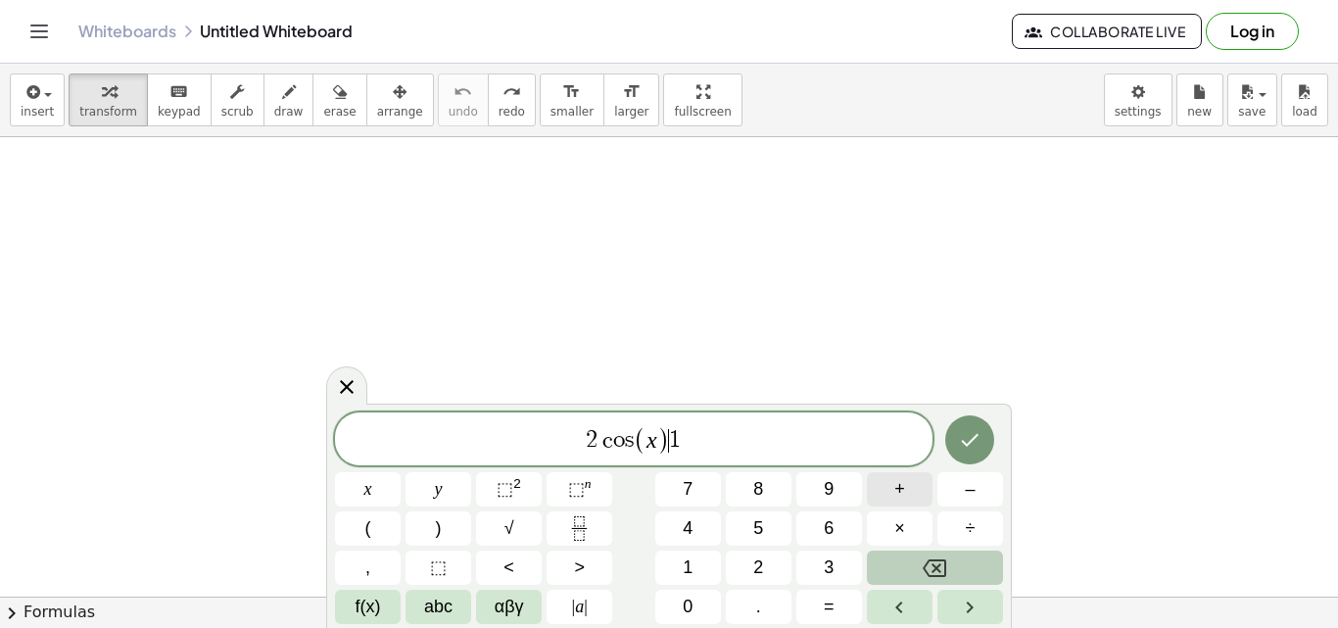
click at [912, 499] on button "+" at bounding box center [900, 489] width 66 height 34
click at [748, 453] on span "2 c o s ( x ) + 1 ​" at bounding box center [633, 440] width 597 height 32
click at [817, 600] on button "=" at bounding box center [829, 607] width 66 height 34
click at [686, 599] on span "0" at bounding box center [688, 606] width 10 height 26
click at [961, 448] on icon "Done" at bounding box center [970, 440] width 24 height 24
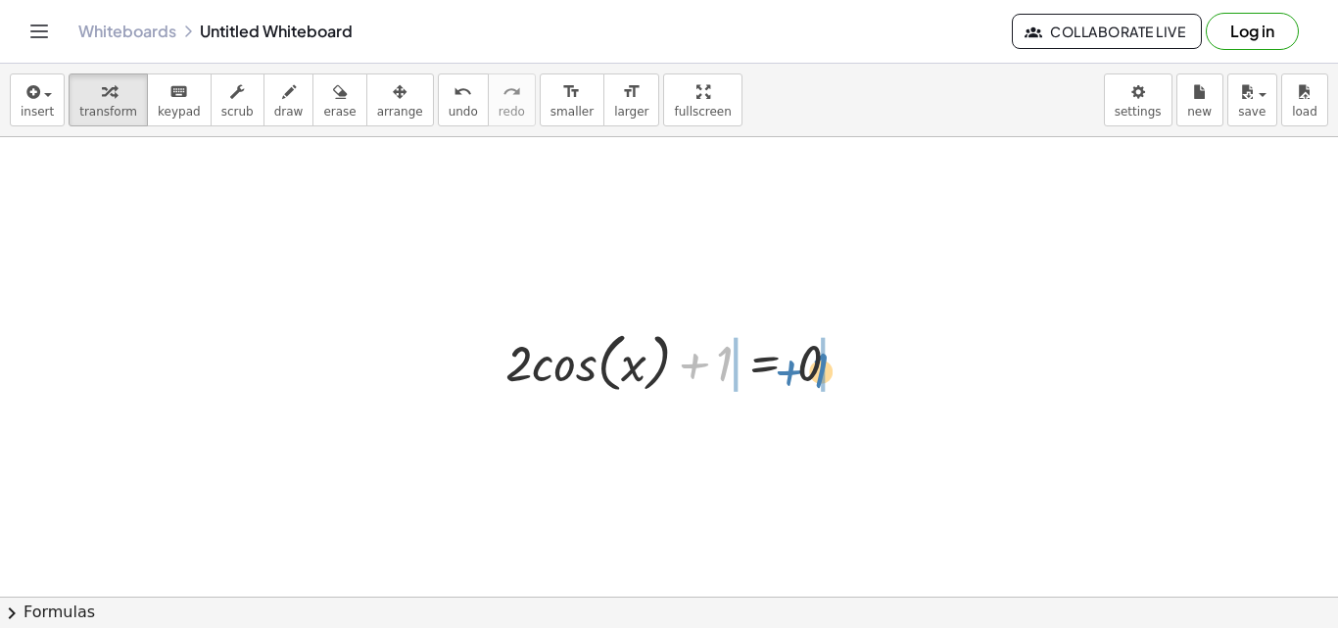
drag, startPoint x: 717, startPoint y: 358, endPoint x: 814, endPoint y: 365, distance: 97.2
click at [814, 365] on div at bounding box center [681, 361] width 370 height 74
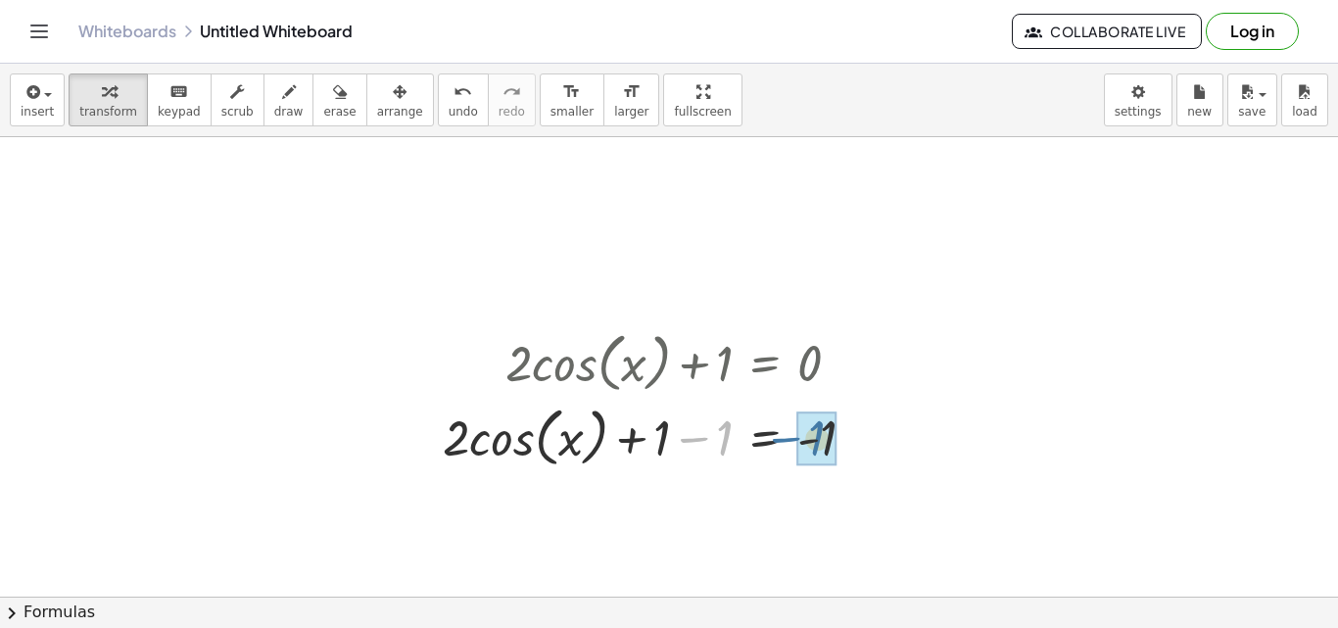
drag, startPoint x: 708, startPoint y: 432, endPoint x: 801, endPoint y: 432, distance: 93.0
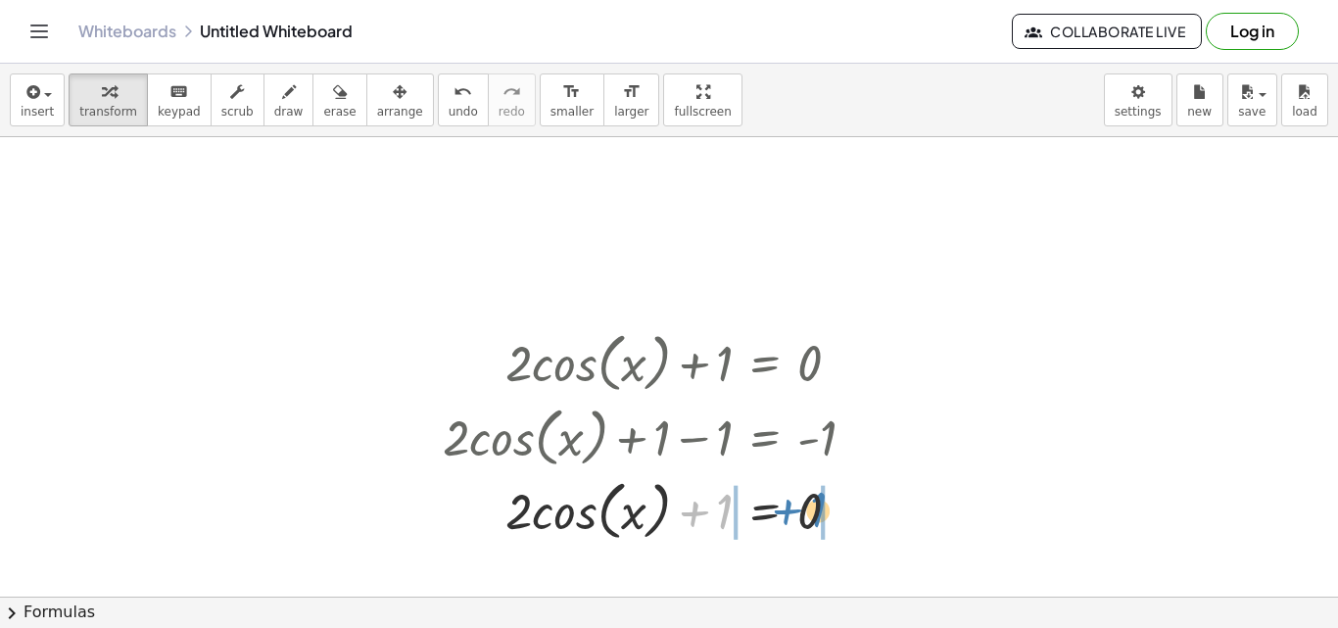
drag, startPoint x: 718, startPoint y: 510, endPoint x: 813, endPoint y: 508, distance: 95.0
click at [813, 508] on div at bounding box center [657, 509] width 448 height 74
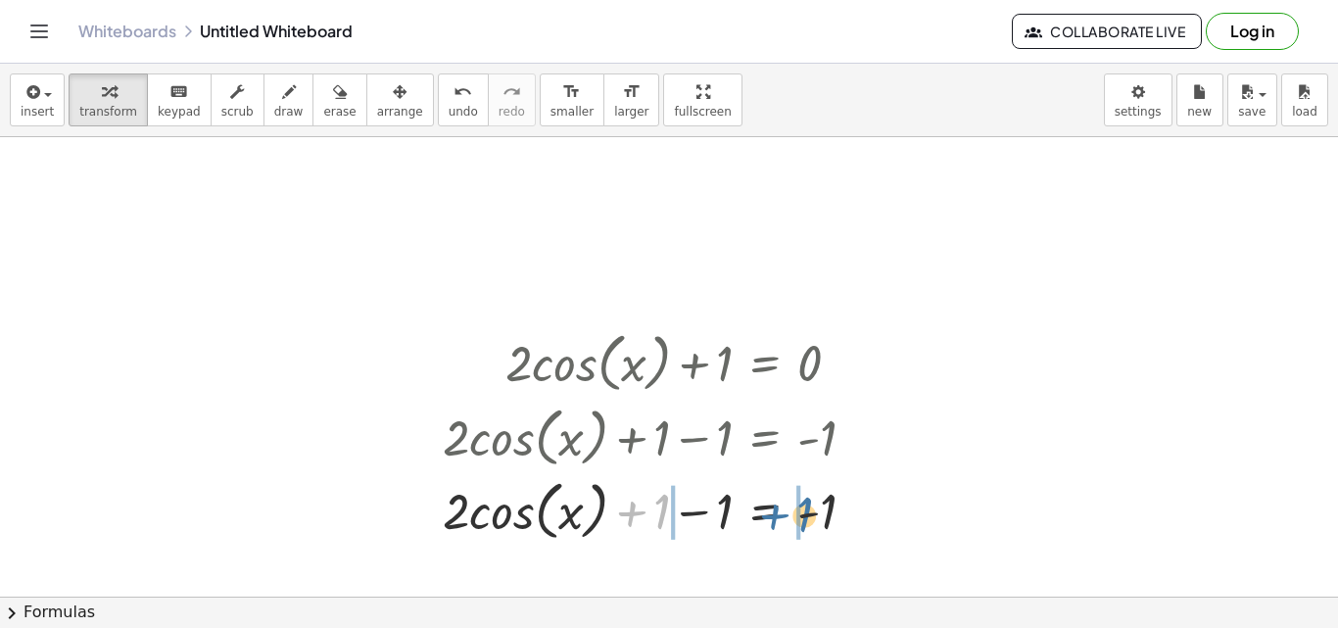
drag, startPoint x: 642, startPoint y: 513, endPoint x: 796, endPoint y: 515, distance: 153.8
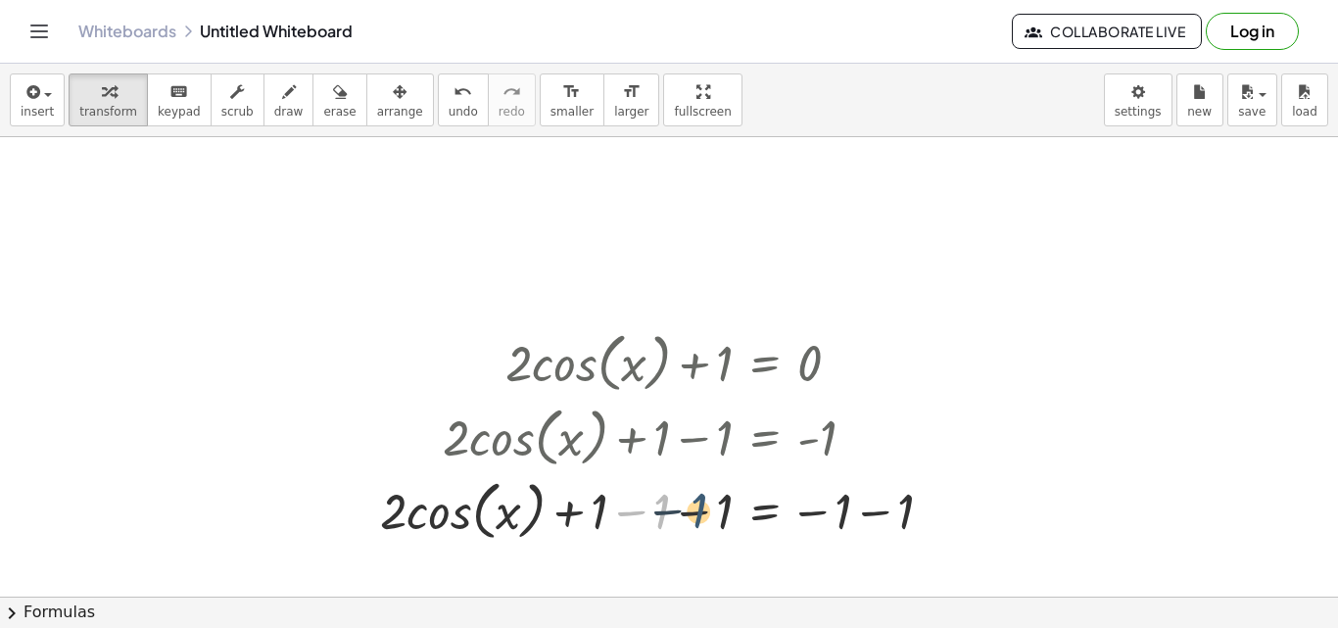
drag, startPoint x: 662, startPoint y: 512, endPoint x: 700, endPoint y: 512, distance: 38.2
click at [700, 512] on div at bounding box center [664, 509] width 588 height 74
drag, startPoint x: 629, startPoint y: 506, endPoint x: 697, endPoint y: 509, distance: 68.6
click at [697, 509] on div at bounding box center [664, 509] width 588 height 74
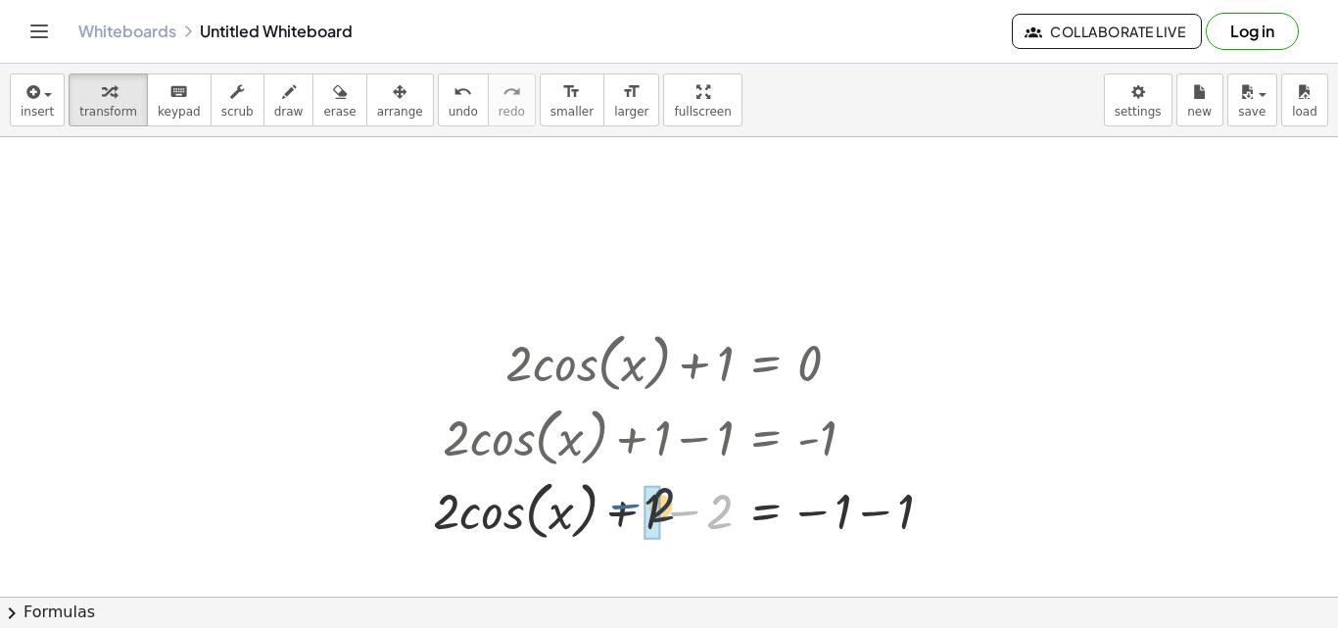
drag, startPoint x: 705, startPoint y: 518, endPoint x: 649, endPoint y: 512, distance: 56.1
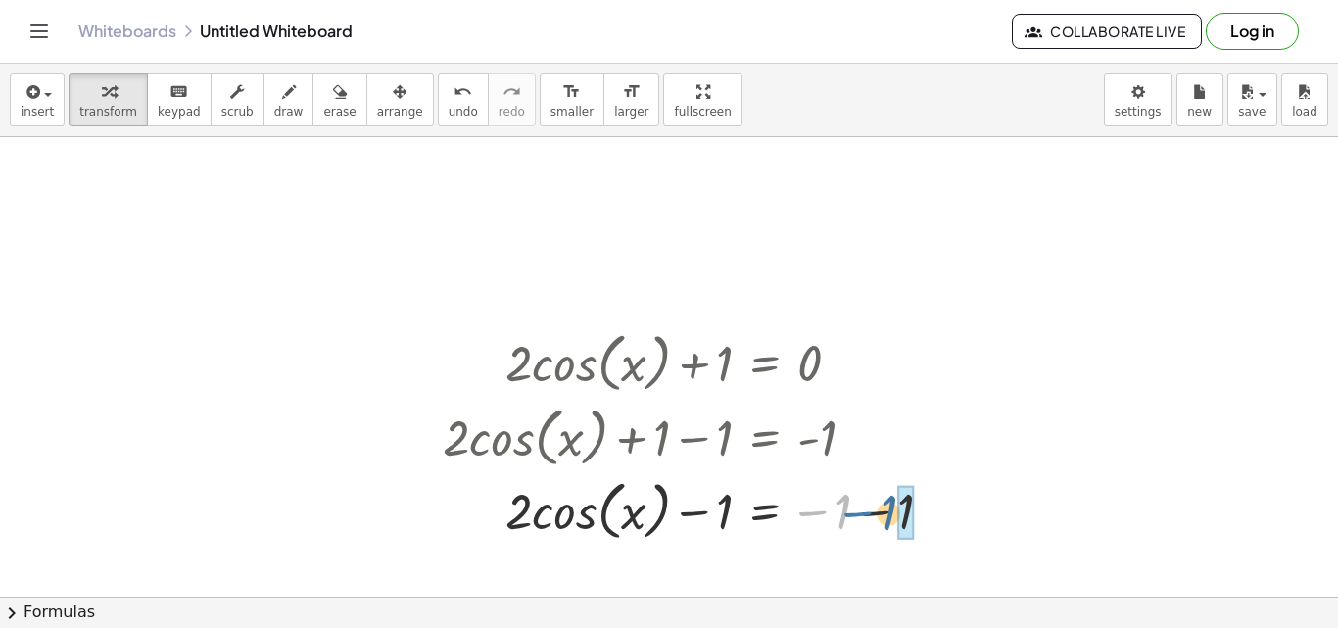
drag, startPoint x: 834, startPoint y: 508, endPoint x: 896, endPoint y: 510, distance: 61.7
drag, startPoint x: 712, startPoint y: 517, endPoint x: 815, endPoint y: 514, distance: 102.9
click at [815, 514] on div at bounding box center [661, 509] width 457 height 74
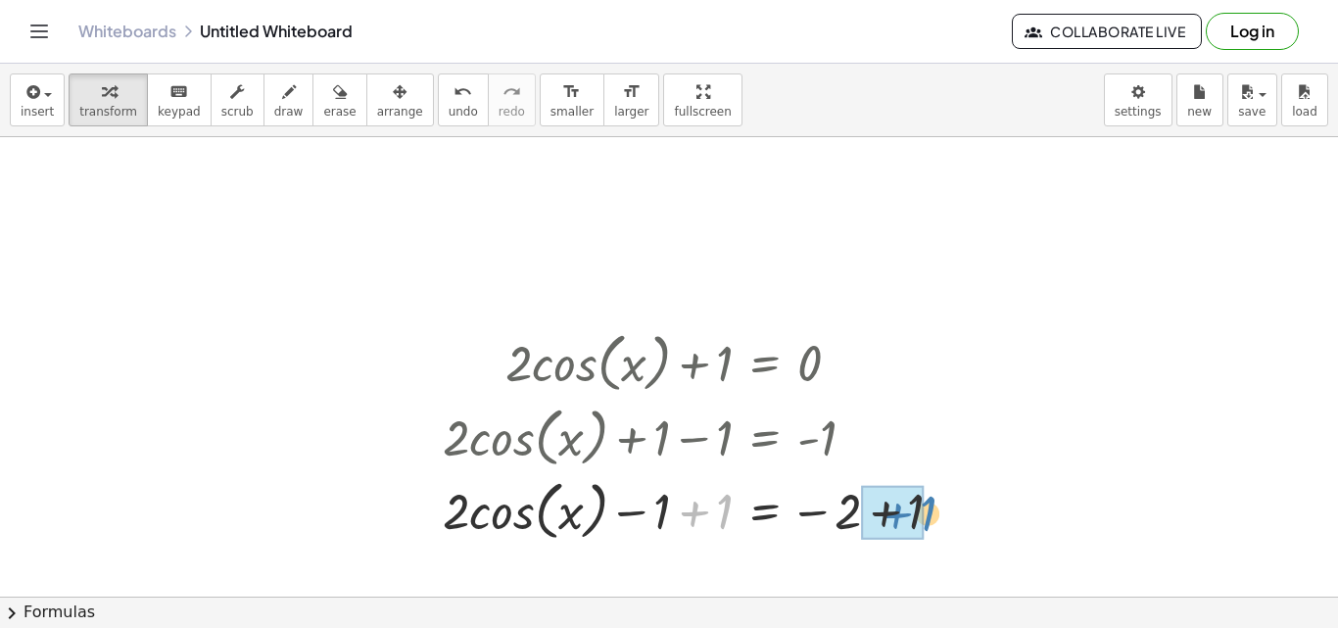
drag, startPoint x: 707, startPoint y: 504, endPoint x: 903, endPoint y: 504, distance: 195.9
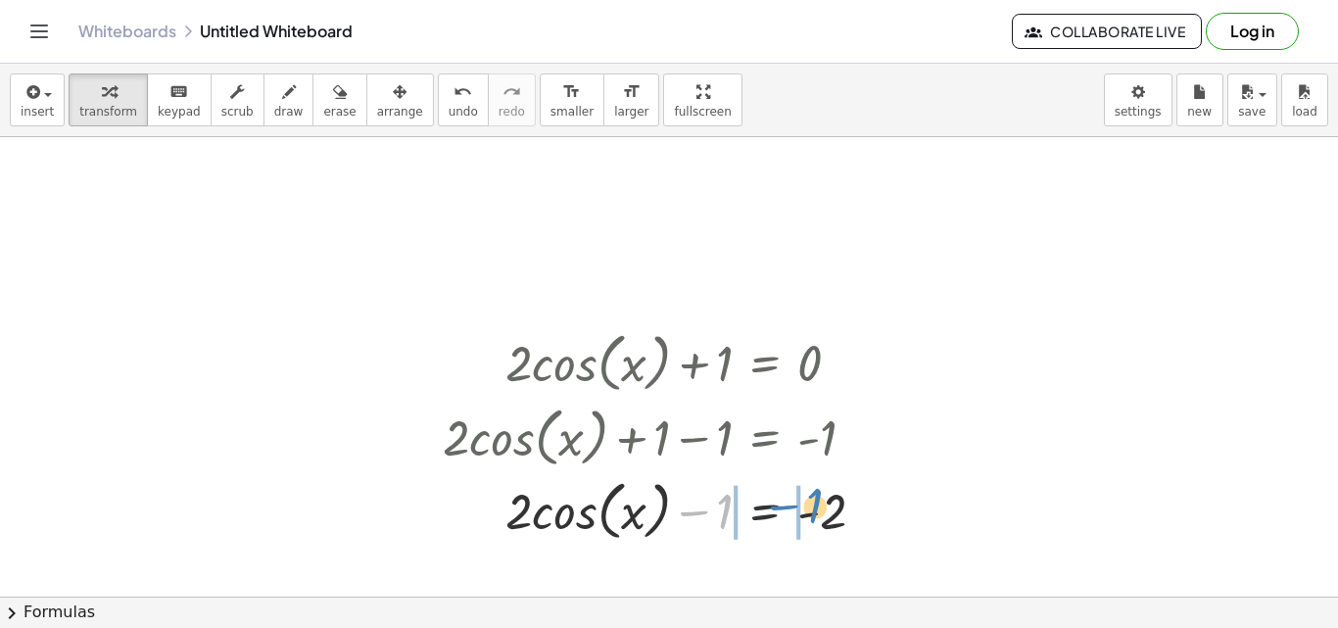
drag, startPoint x: 702, startPoint y: 510, endPoint x: 792, endPoint y: 504, distance: 90.3
click at [792, 504] on div at bounding box center [661, 509] width 457 height 74
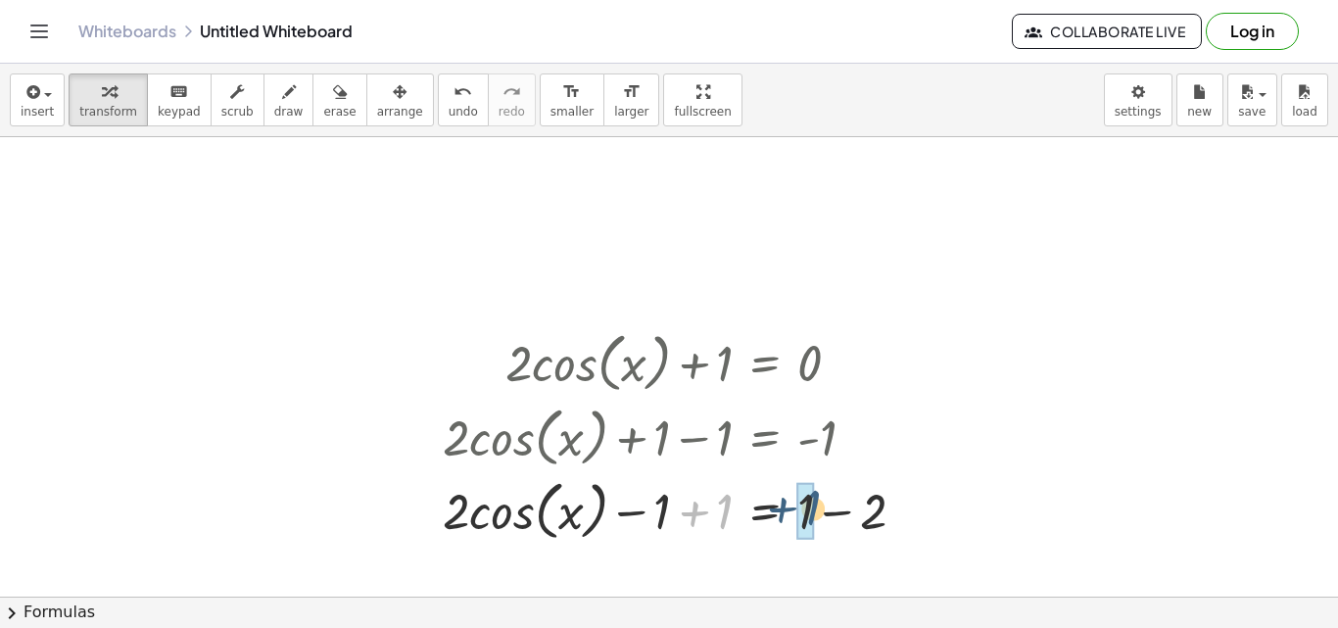
drag, startPoint x: 721, startPoint y: 511, endPoint x: 811, endPoint y: 508, distance: 90.1
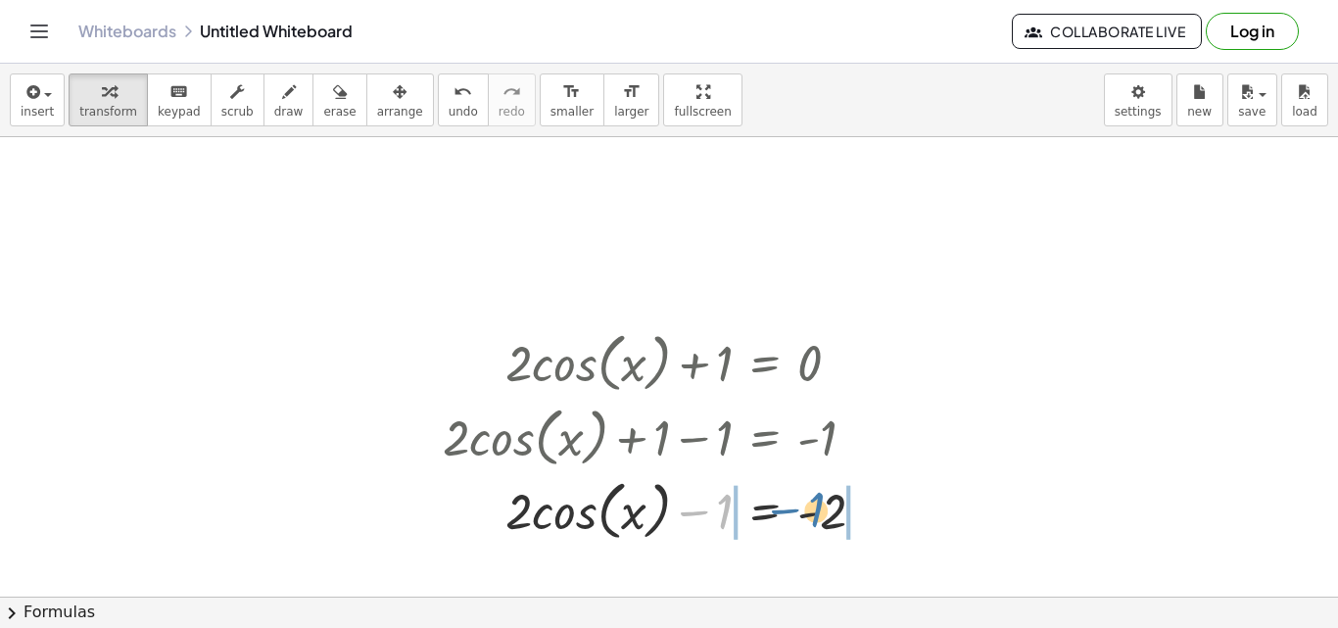
drag, startPoint x: 727, startPoint y: 514, endPoint x: 834, endPoint y: 511, distance: 107.8
click at [834, 511] on div at bounding box center [661, 509] width 457 height 74
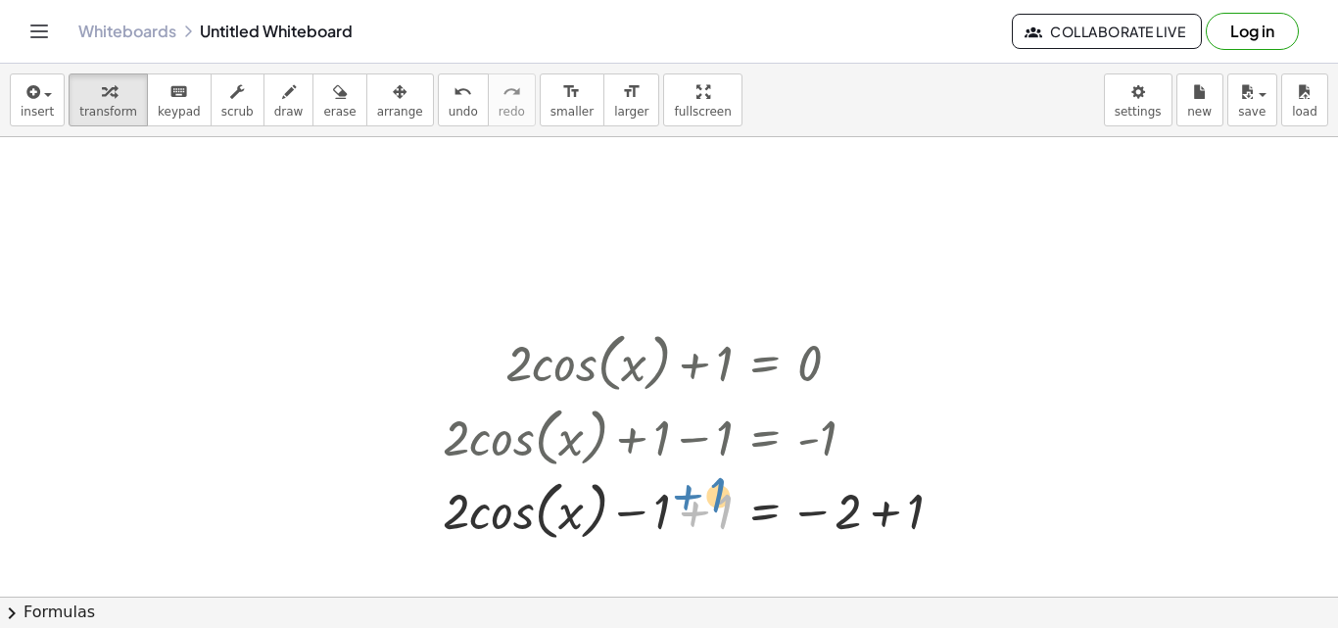
drag, startPoint x: 717, startPoint y: 517, endPoint x: 707, endPoint y: 501, distance: 18.5
click at [707, 501] on div at bounding box center [700, 509] width 535 height 74
drag, startPoint x: 653, startPoint y: 517, endPoint x: 915, endPoint y: 514, distance: 261.5
click at [915, 514] on div at bounding box center [700, 509] width 535 height 74
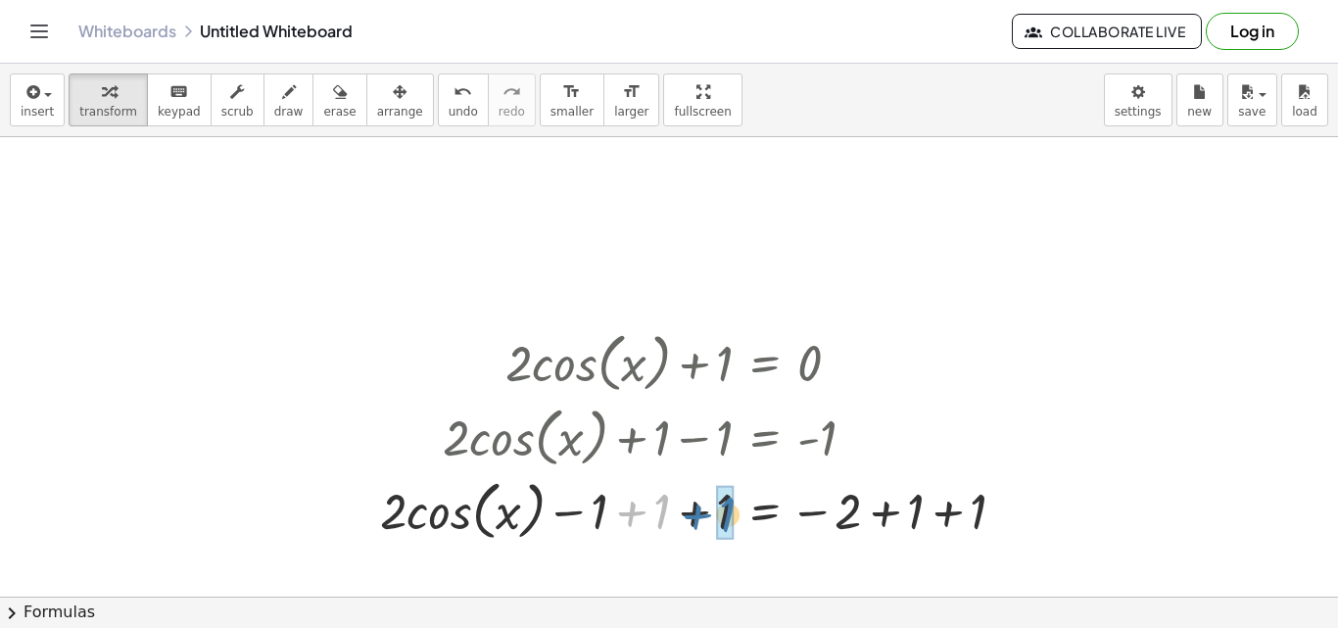
drag, startPoint x: 660, startPoint y: 507, endPoint x: 731, endPoint y: 511, distance: 70.6
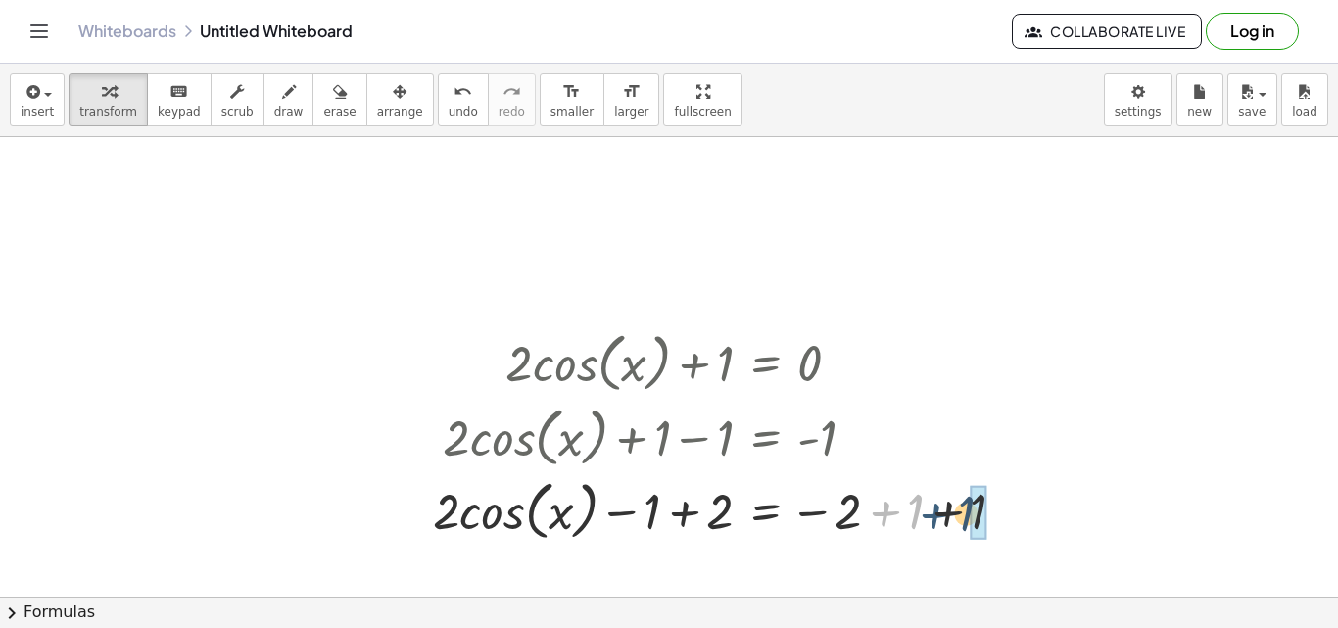
drag, startPoint x: 897, startPoint y: 515, endPoint x: 950, endPoint y: 517, distance: 52.9
click at [950, 517] on div at bounding box center [727, 509] width 608 height 74
drag, startPoint x: 889, startPoint y: 514, endPoint x: 816, endPoint y: 511, distance: 73.5
click at [816, 511] on div at bounding box center [700, 509] width 555 height 74
drag, startPoint x: 629, startPoint y: 509, endPoint x: 802, endPoint y: 507, distance: 173.4
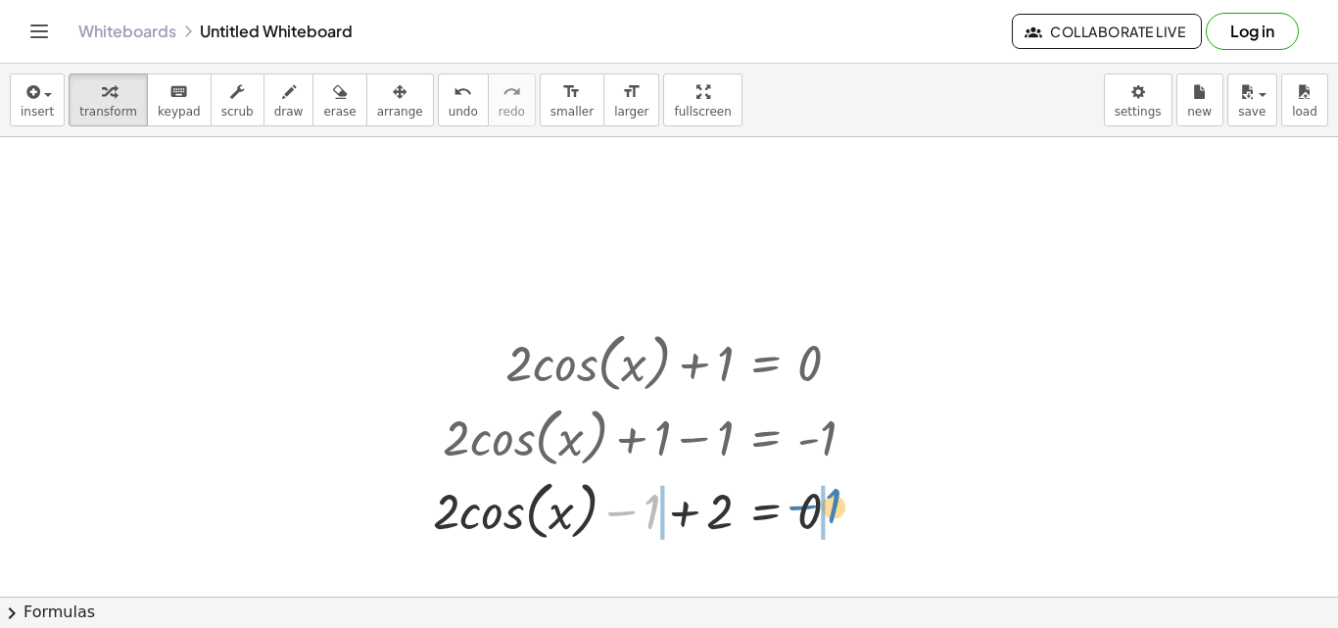
click at [802, 507] on div at bounding box center [651, 509] width 457 height 74
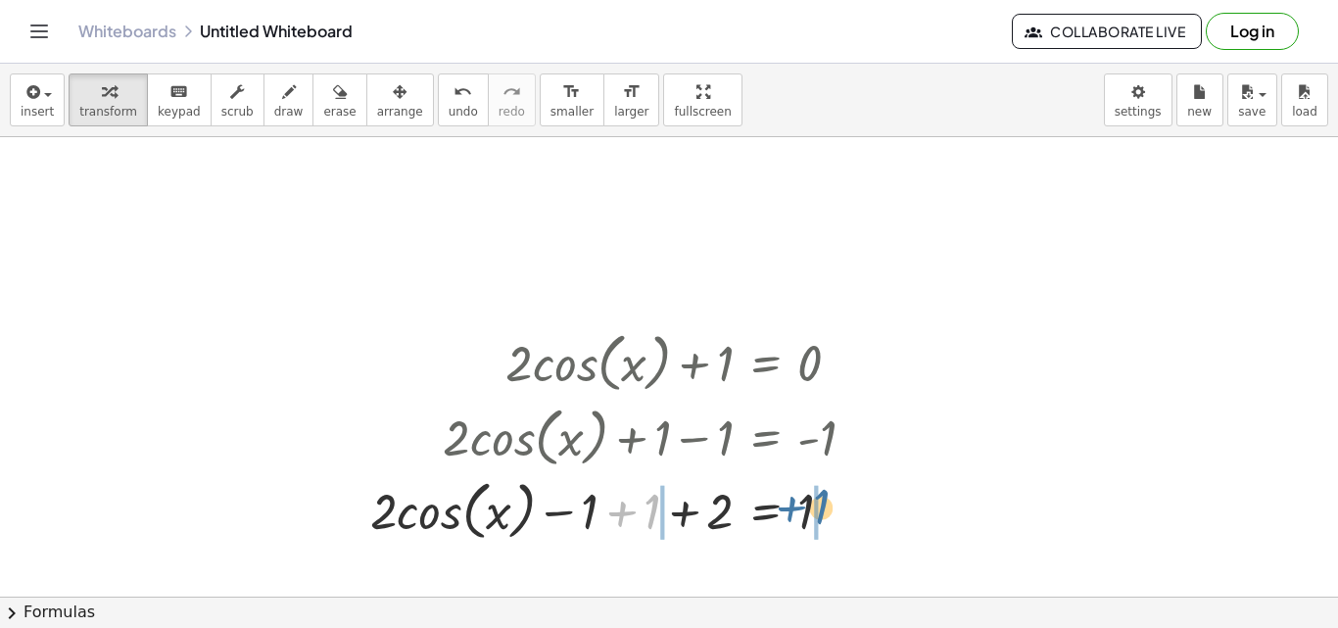
drag, startPoint x: 622, startPoint y: 511, endPoint x: 790, endPoint y: 506, distance: 168.5
click at [790, 506] on div at bounding box center [620, 509] width 520 height 74
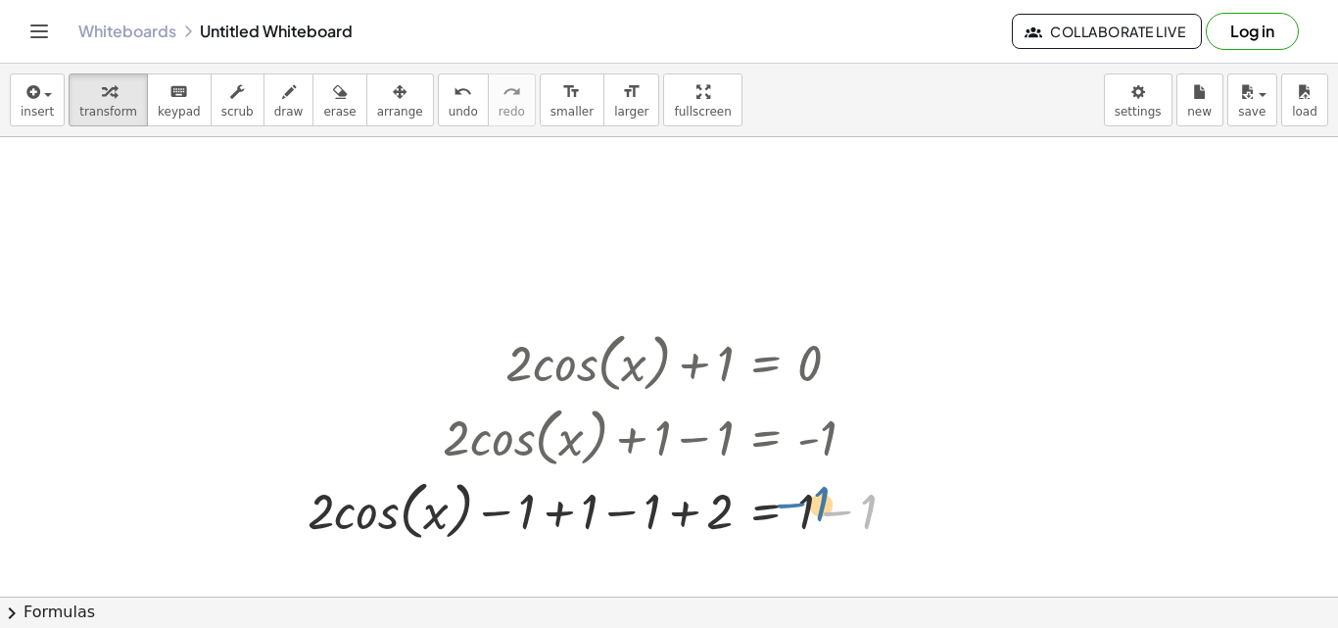
drag, startPoint x: 845, startPoint y: 521, endPoint x: 783, endPoint y: 513, distance: 62.2
click at [783, 513] on div at bounding box center [609, 509] width 623 height 74
drag, startPoint x: 644, startPoint y: 513, endPoint x: 662, endPoint y: 512, distance: 17.7
click at [662, 512] on div at bounding box center [589, 509] width 583 height 74
drag, startPoint x: 687, startPoint y: 516, endPoint x: 789, endPoint y: 512, distance: 101.9
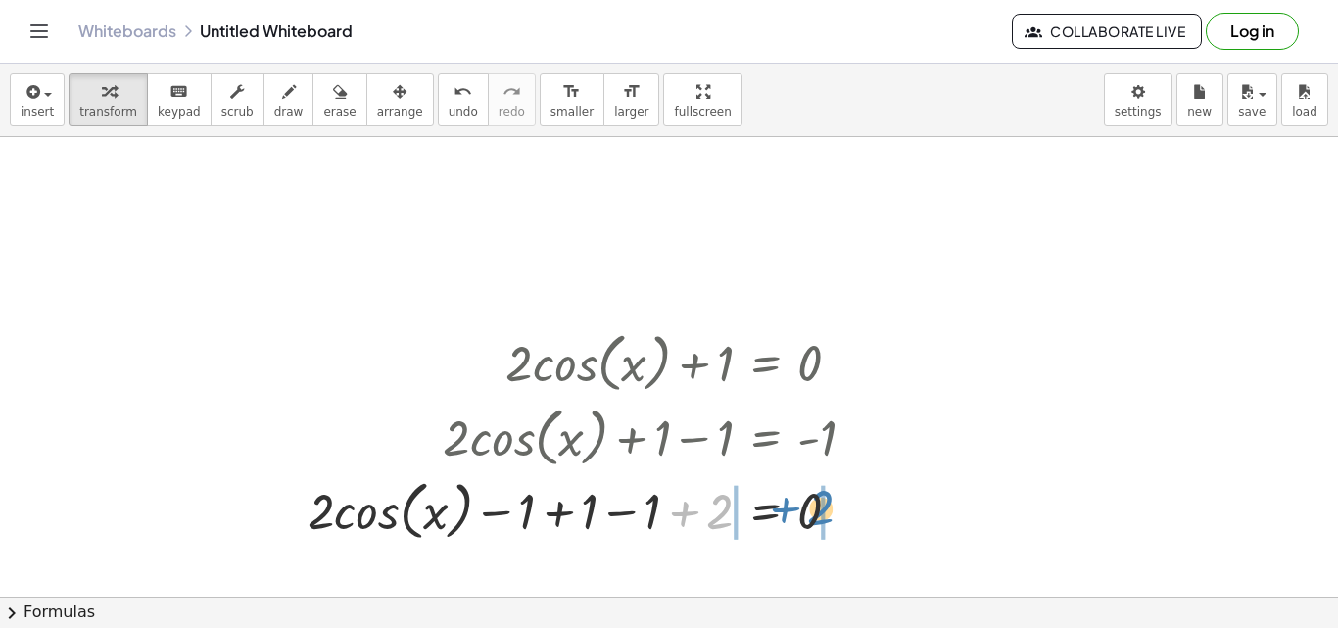
click at [789, 512] on div at bounding box center [589, 509] width 583 height 74
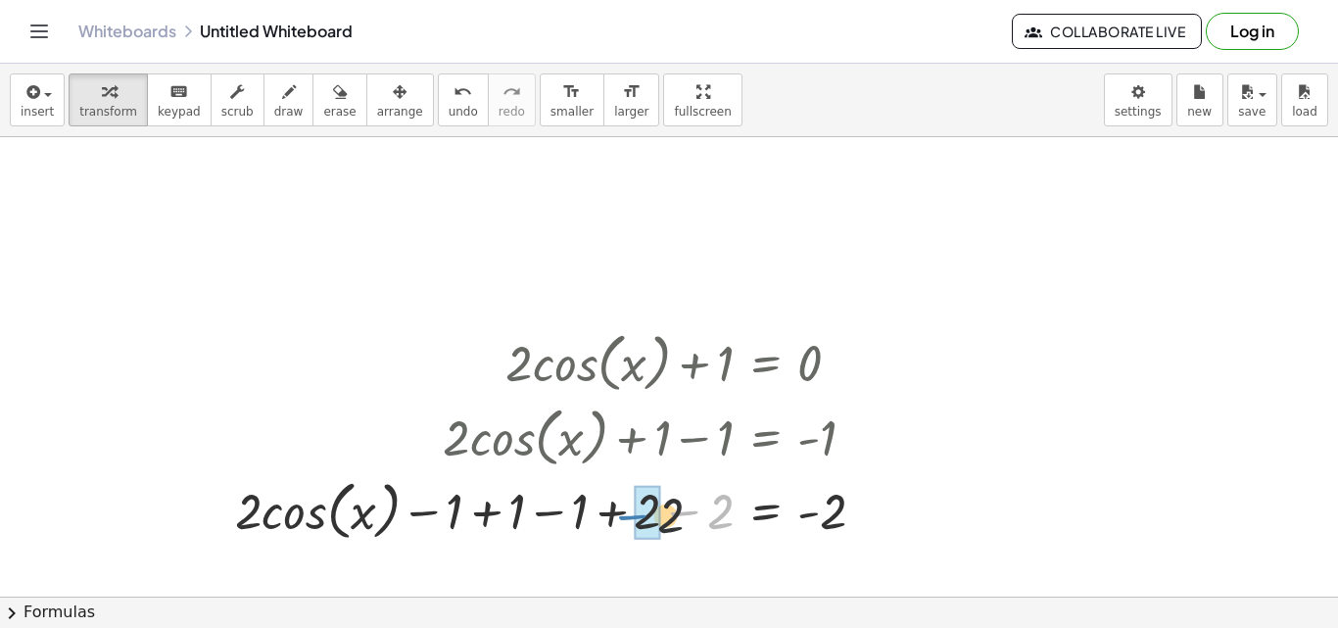
drag, startPoint x: 703, startPoint y: 510, endPoint x: 635, endPoint y: 517, distance: 68.9
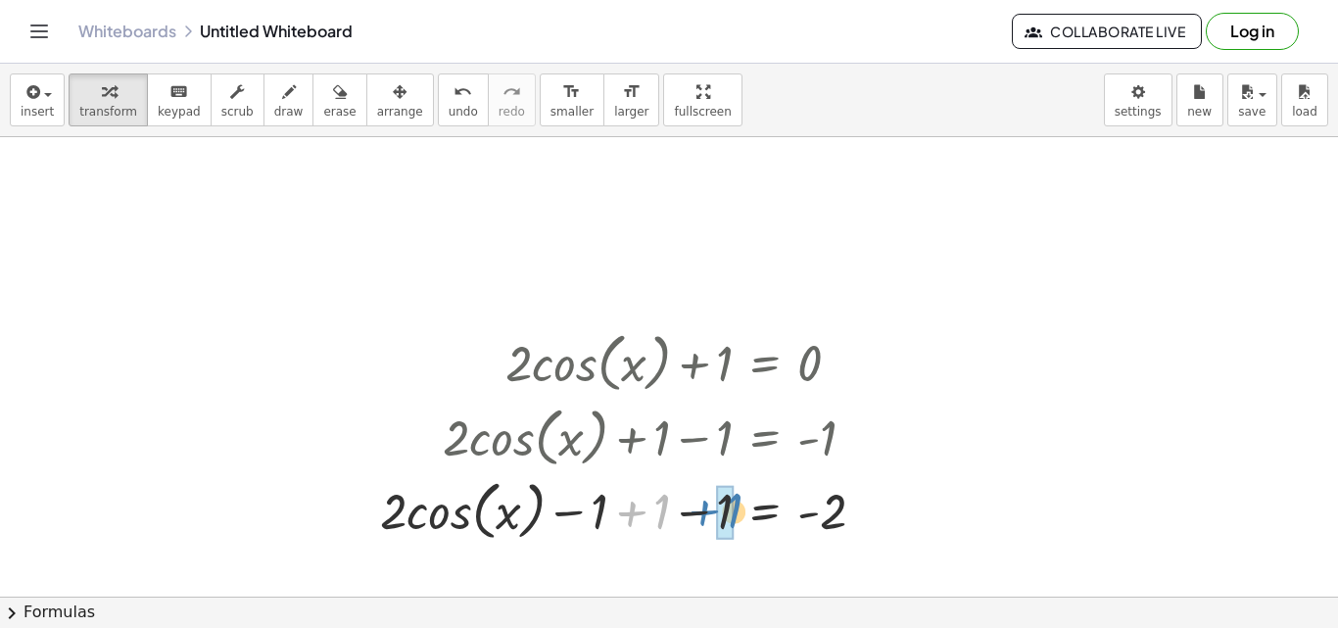
drag, startPoint x: 652, startPoint y: 509, endPoint x: 728, endPoint y: 508, distance: 75.4
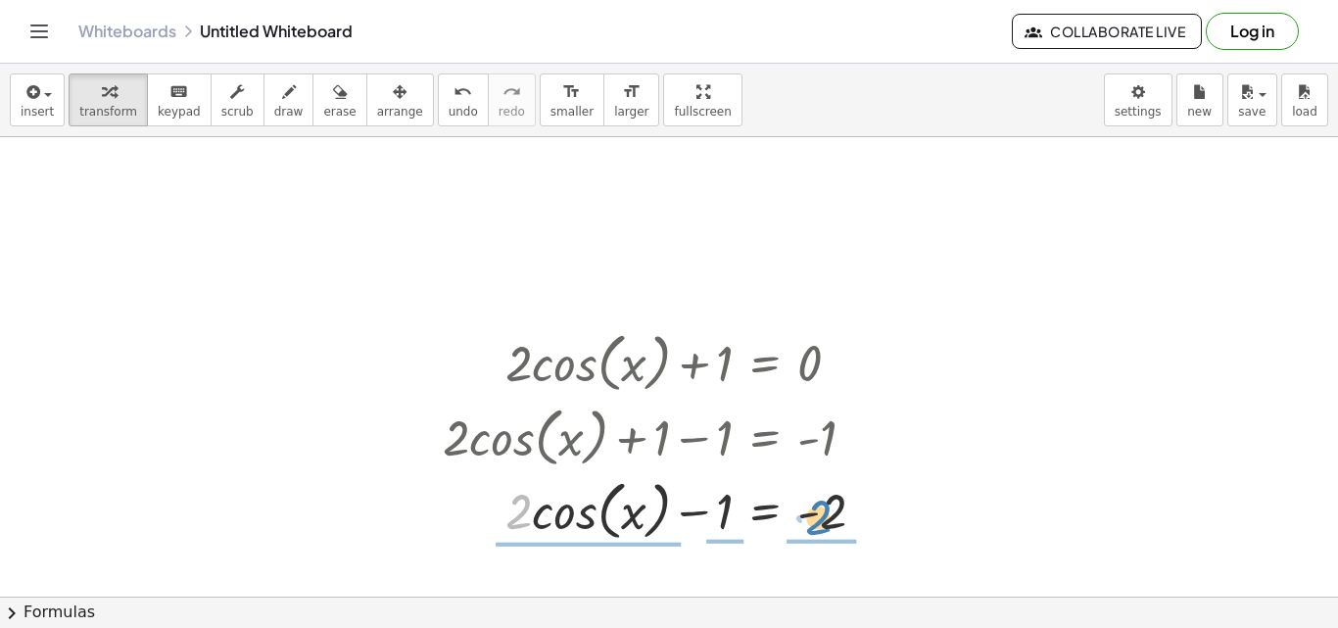
drag, startPoint x: 510, startPoint y: 514, endPoint x: 810, endPoint y: 519, distance: 299.7
click at [810, 519] on div at bounding box center [661, 509] width 457 height 74
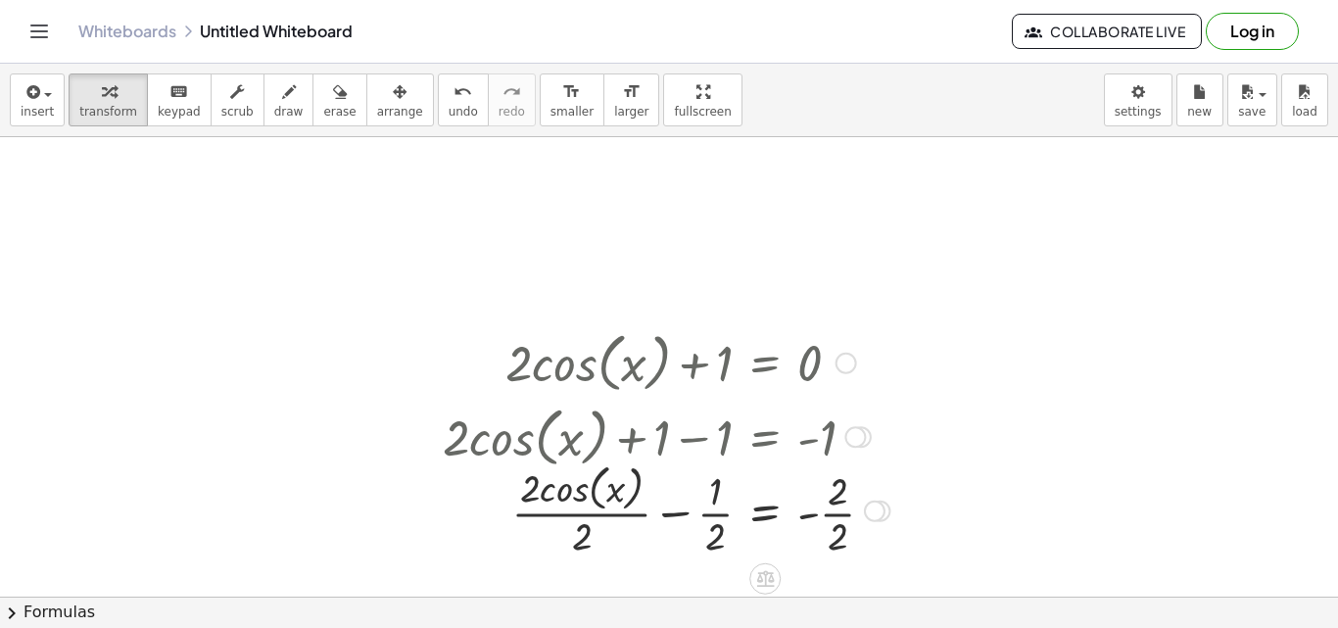
click at [673, 510] on div at bounding box center [666, 509] width 466 height 104
click at [657, 510] on div at bounding box center [666, 509] width 466 height 104
click at [644, 597] on button "chevron_right Formulas" at bounding box center [669, 611] width 1338 height 31
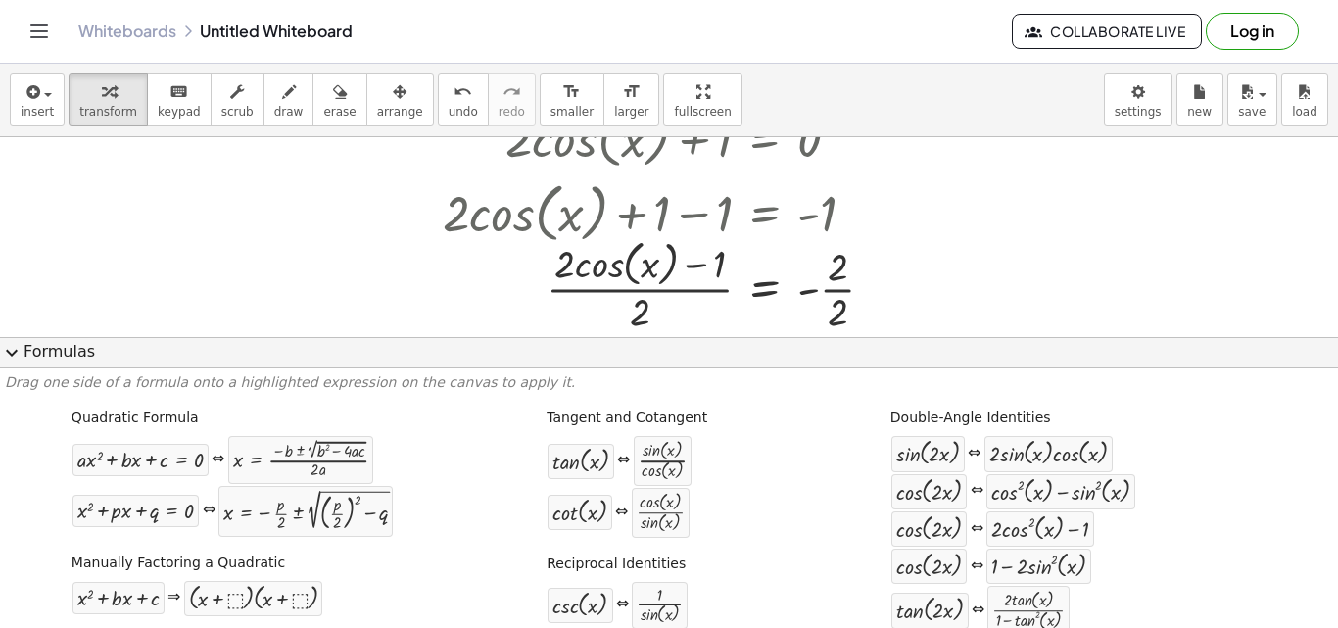
click at [1154, 241] on div at bounding box center [669, 436] width 1338 height 1046
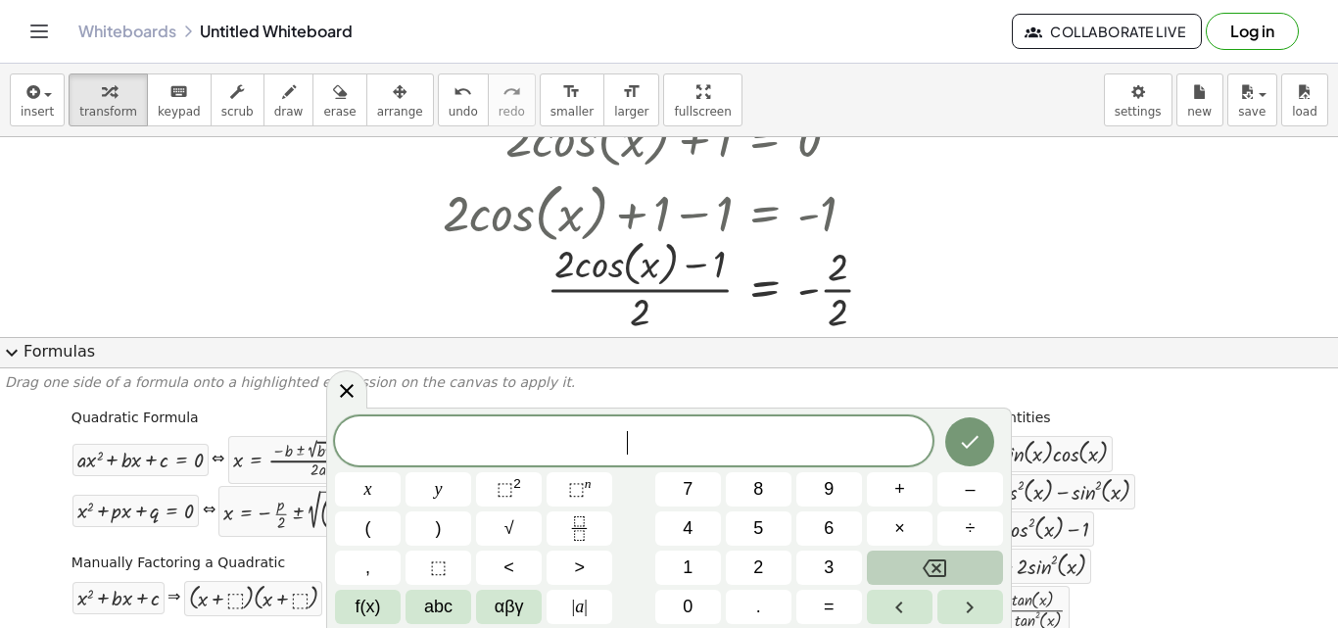
click at [935, 253] on div at bounding box center [669, 436] width 1338 height 1046
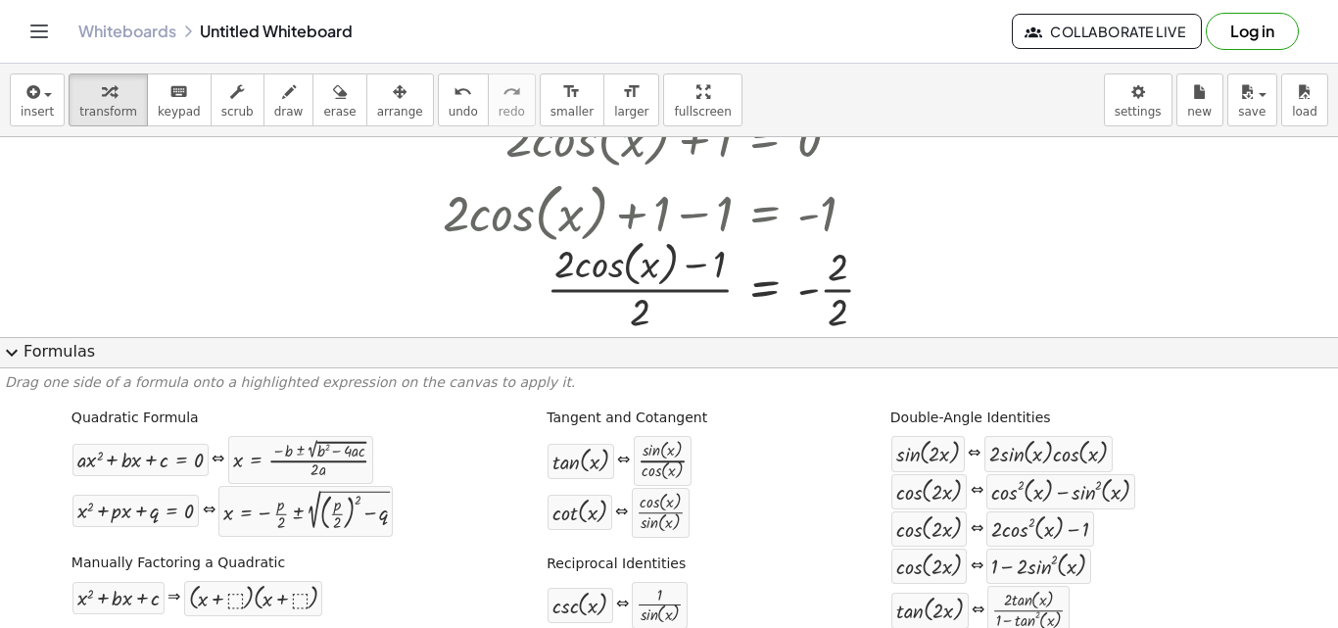
click at [1268, 318] on div at bounding box center [669, 436] width 1338 height 1046
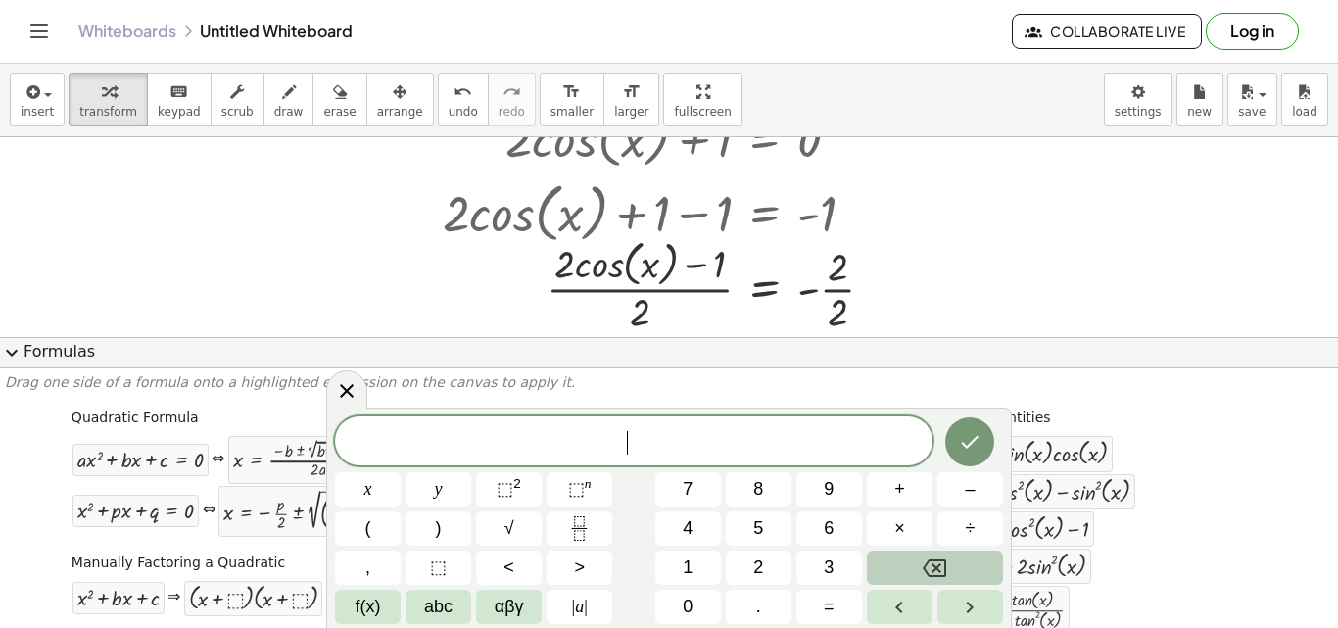
click at [1286, 334] on div at bounding box center [669, 436] width 1338 height 1046
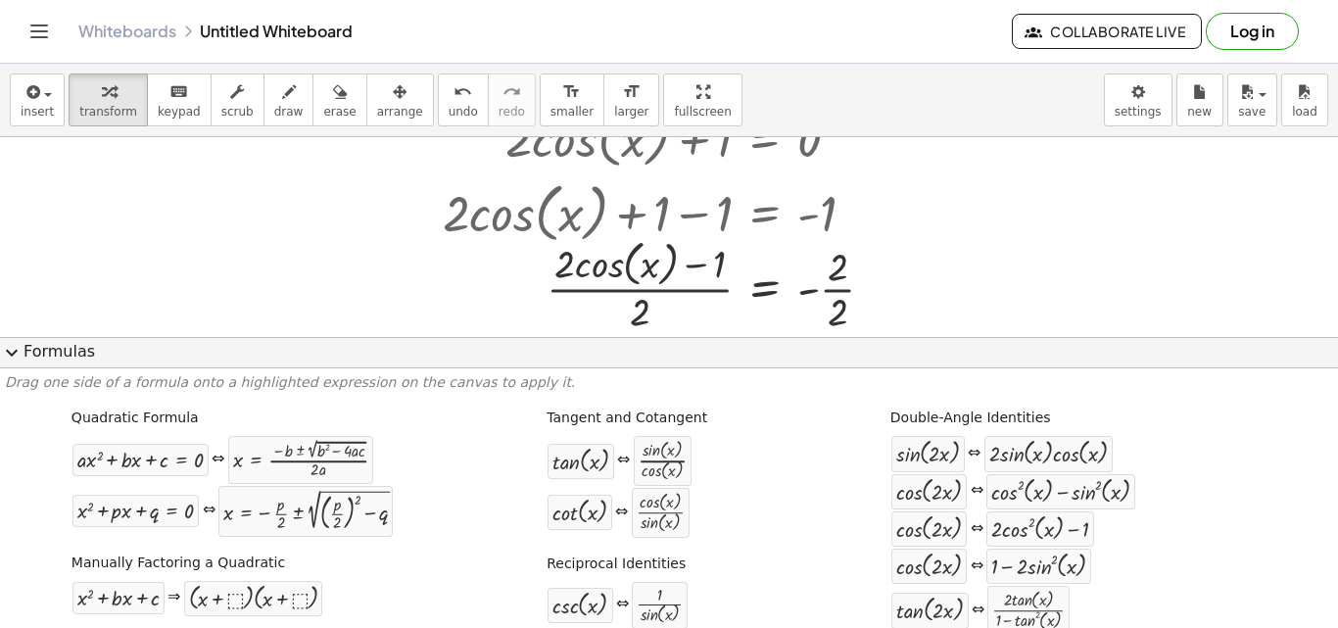
click at [1226, 357] on button "expand_more Formulas" at bounding box center [669, 352] width 1338 height 31
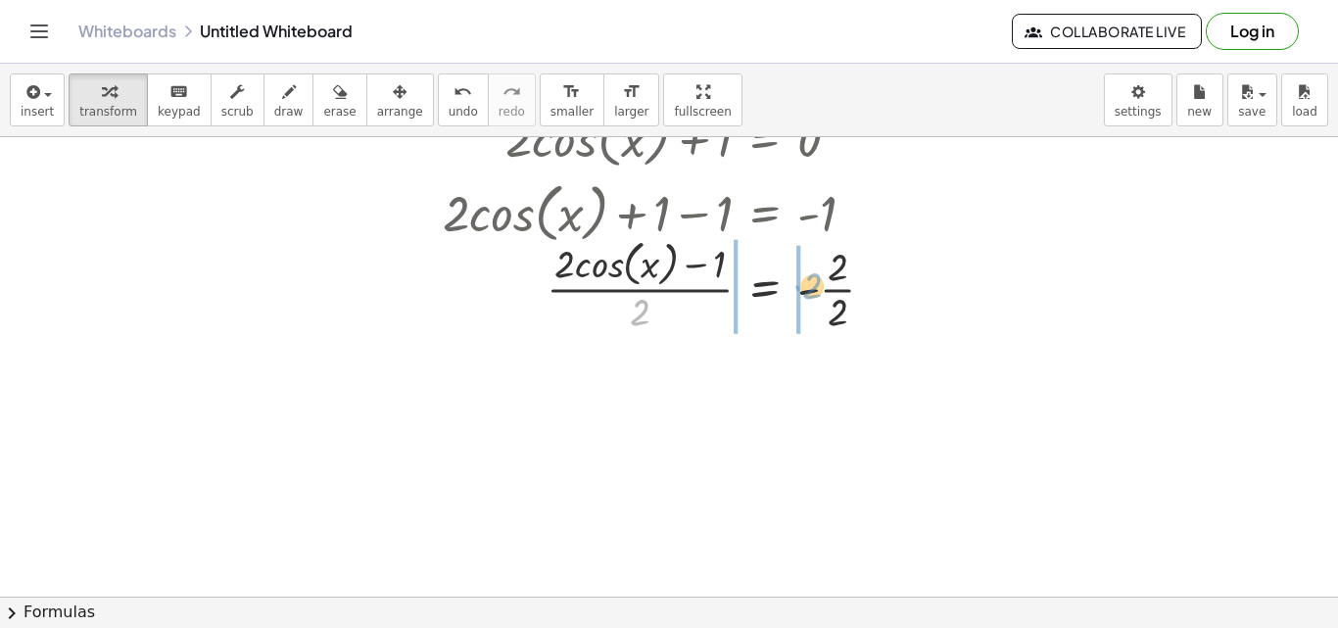
drag, startPoint x: 625, startPoint y: 312, endPoint x: 796, endPoint y: 286, distance: 173.4
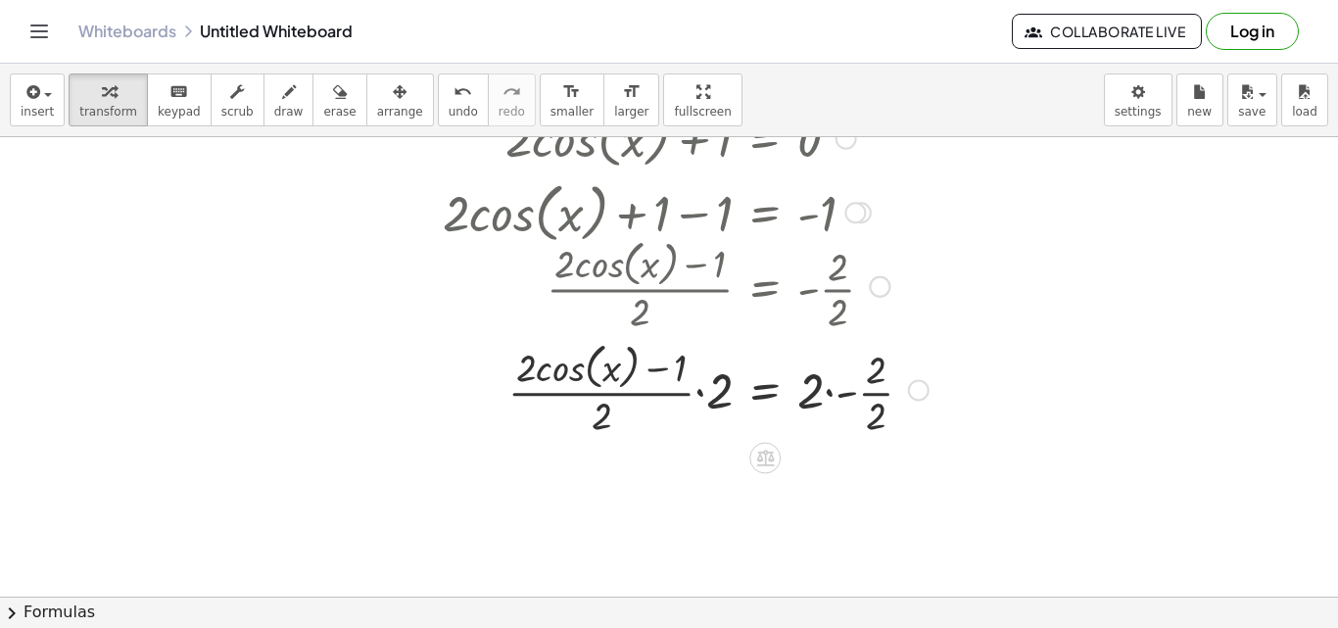
click at [667, 387] on div at bounding box center [685, 389] width 505 height 104
drag, startPoint x: 715, startPoint y: 394, endPoint x: 679, endPoint y: 389, distance: 36.6
click at [679, 389] on div at bounding box center [685, 389] width 505 height 104
drag, startPoint x: 720, startPoint y: 382, endPoint x: 623, endPoint y: 410, distance: 101.0
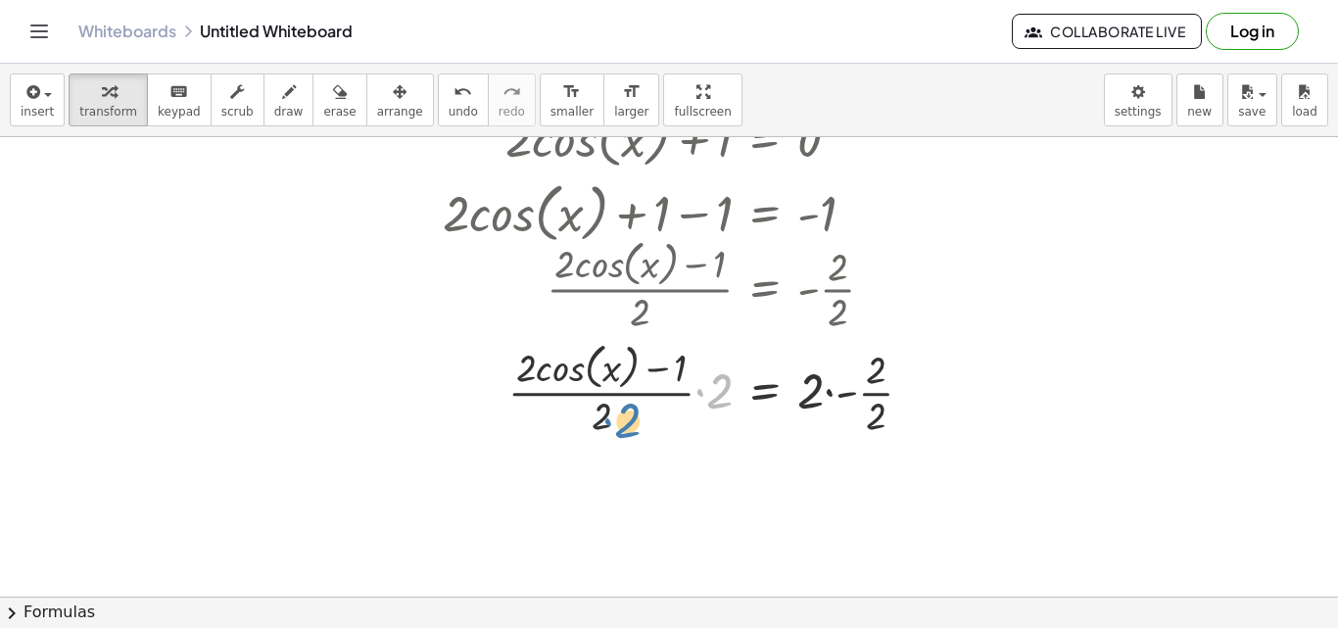
click at [623, 410] on div at bounding box center [685, 389] width 505 height 104
drag, startPoint x: 716, startPoint y: 384, endPoint x: 602, endPoint y: 399, distance: 114.5
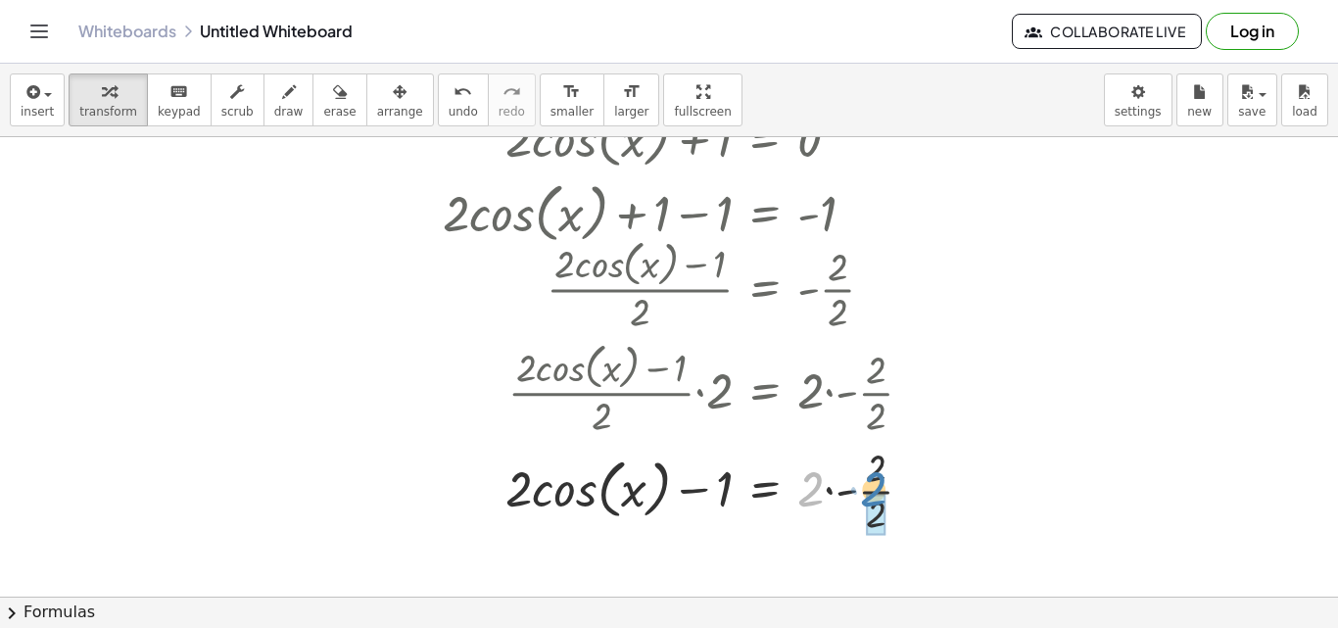
drag, startPoint x: 806, startPoint y: 485, endPoint x: 873, endPoint y: 486, distance: 66.6
click at [873, 486] on div at bounding box center [685, 489] width 505 height 98
click at [717, 491] on div at bounding box center [685, 489] width 505 height 74
drag, startPoint x: 717, startPoint y: 491, endPoint x: 822, endPoint y: 496, distance: 104.9
click at [822, 496] on div at bounding box center [685, 489] width 505 height 74
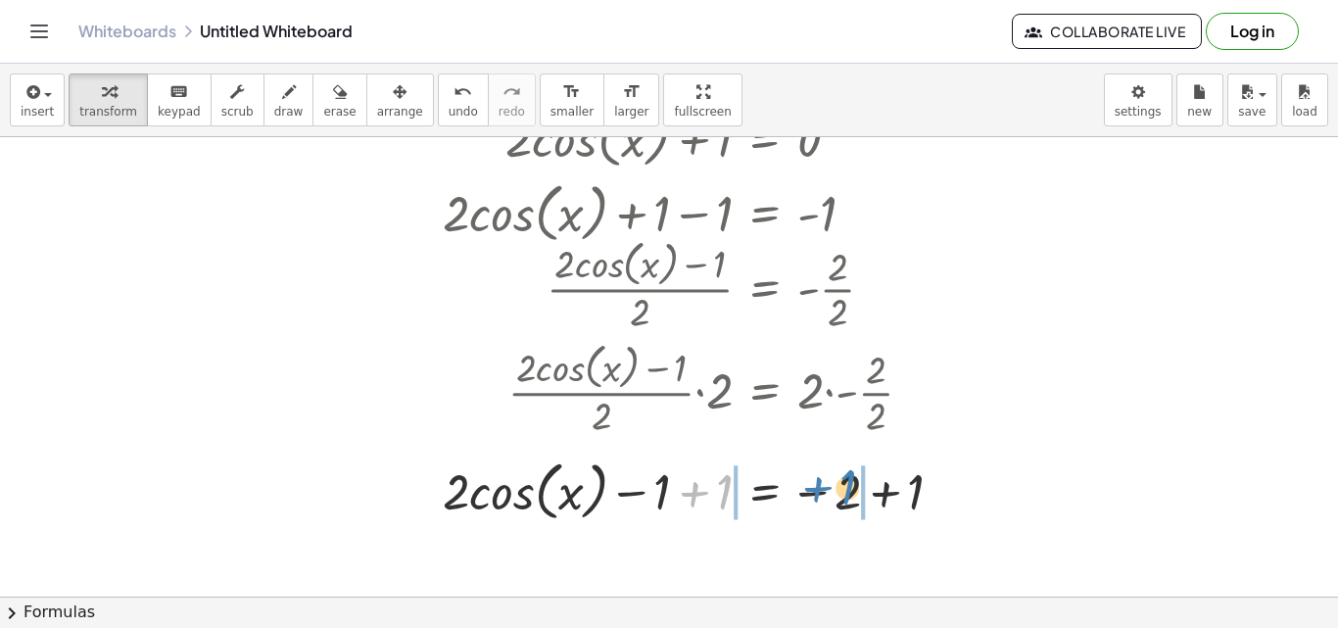
drag, startPoint x: 695, startPoint y: 492, endPoint x: 815, endPoint y: 487, distance: 119.6
click at [815, 487] on div at bounding box center [700, 489] width 535 height 74
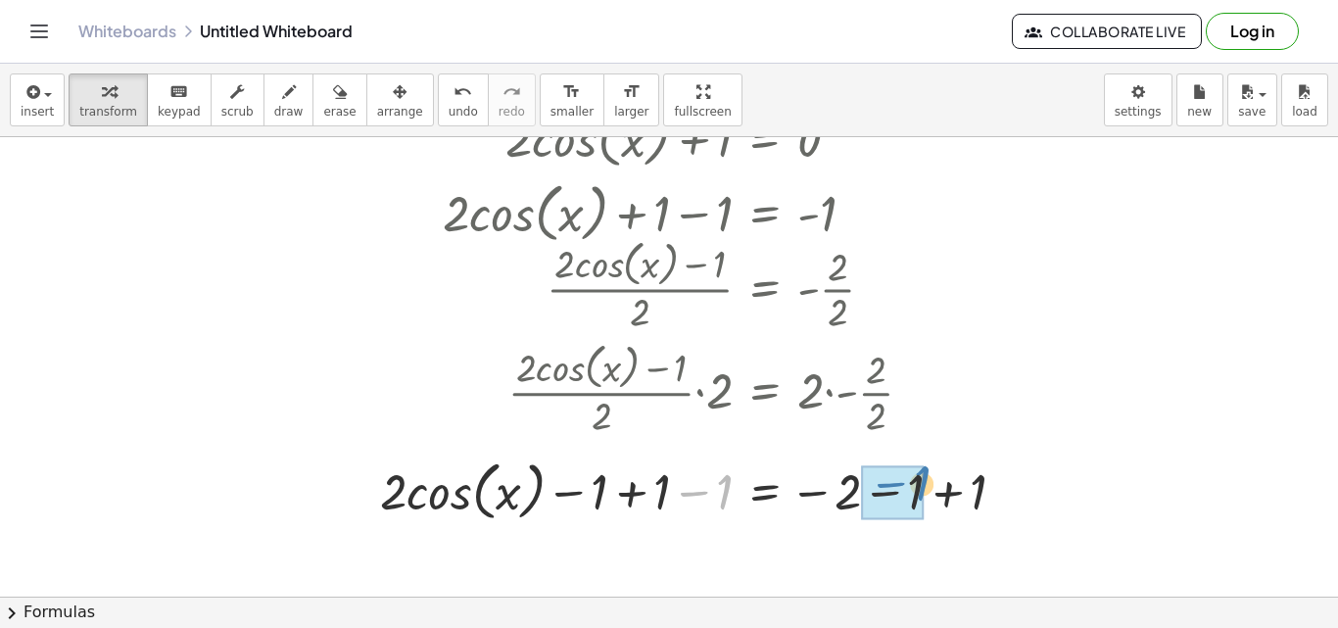
drag, startPoint x: 717, startPoint y: 490, endPoint x: 905, endPoint y: 484, distance: 188.1
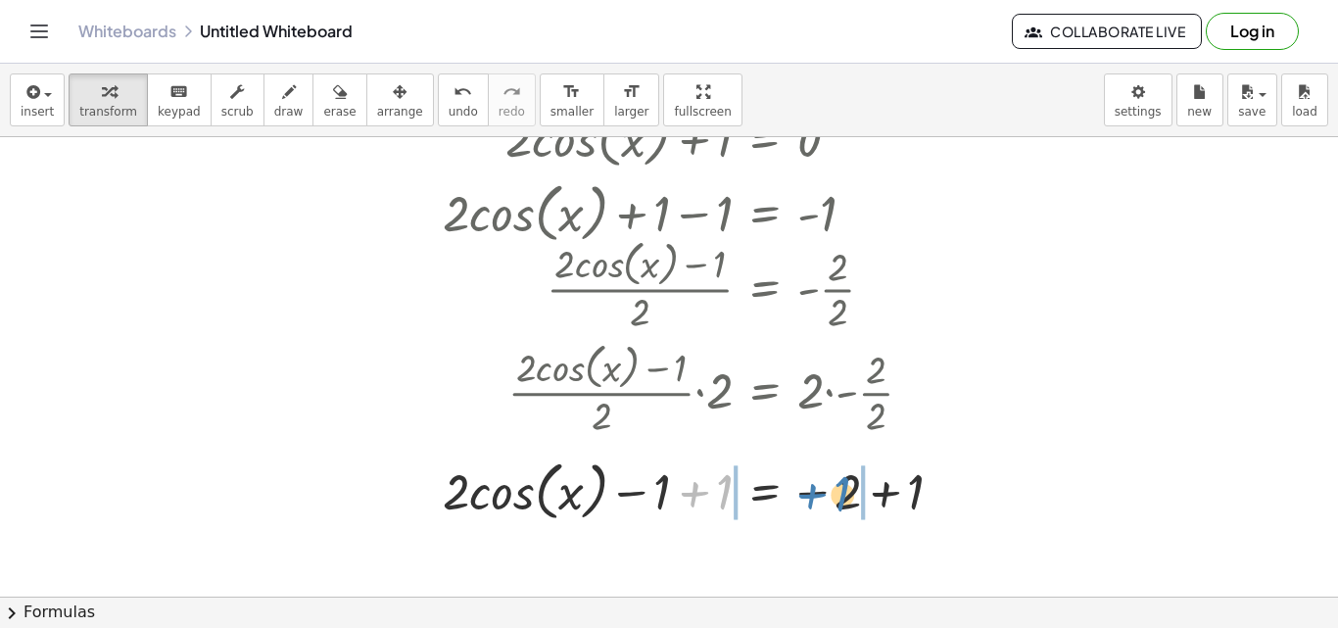
drag, startPoint x: 688, startPoint y: 487, endPoint x: 805, endPoint y: 489, distance: 116.6
click at [805, 489] on div at bounding box center [700, 489] width 535 height 74
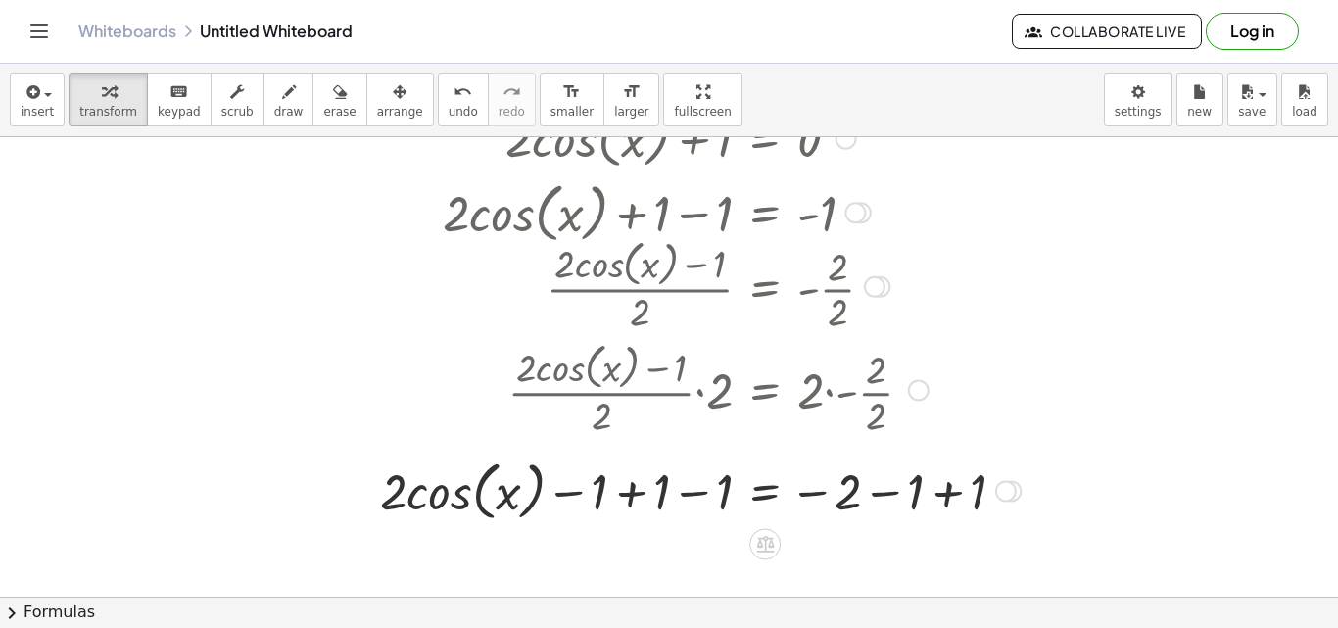
click at [706, 483] on div at bounding box center [700, 489] width 660 height 74
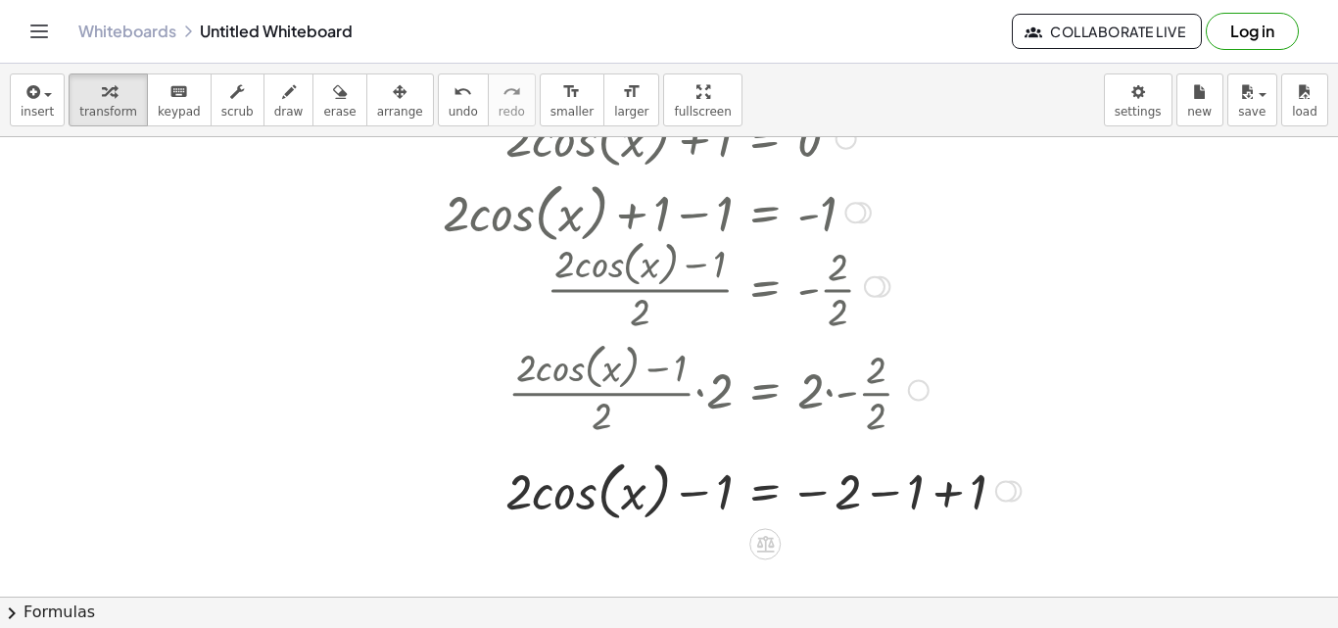
click at [933, 487] on div at bounding box center [731, 489] width 597 height 74
click at [933, 487] on div at bounding box center [685, 489] width 505 height 74
click at [706, 498] on div at bounding box center [685, 489] width 505 height 74
drag, startPoint x: 706, startPoint y: 498, endPoint x: 839, endPoint y: 501, distance: 133.2
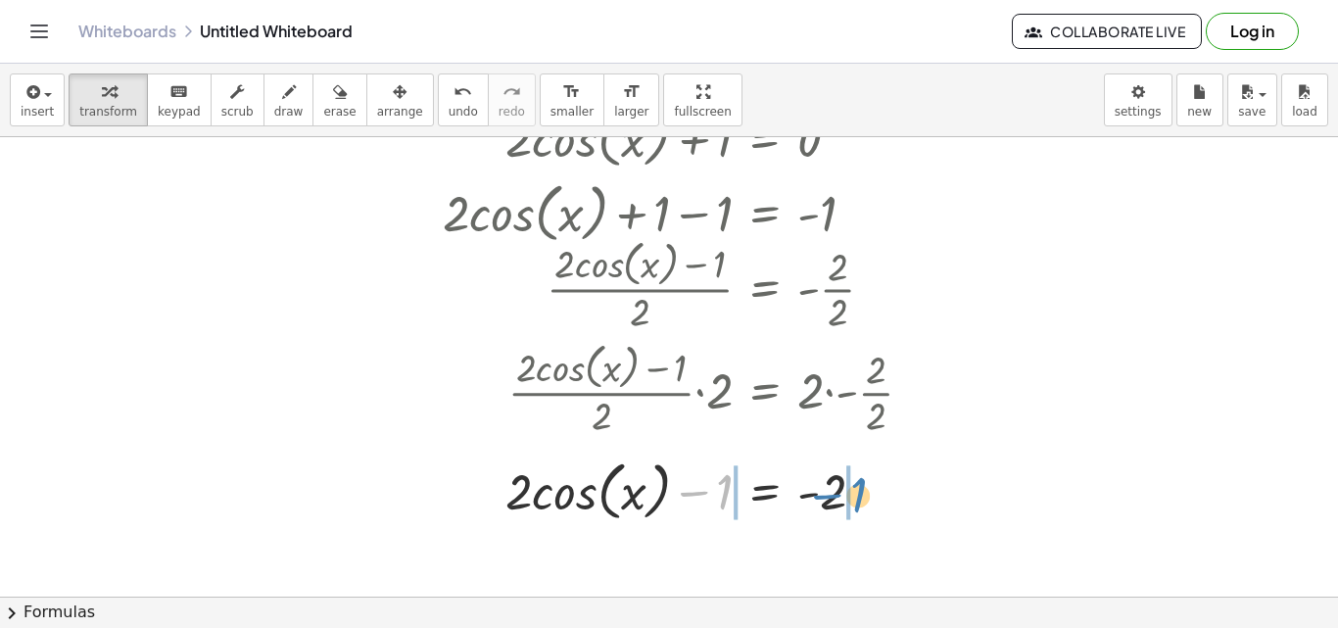
click at [839, 501] on div at bounding box center [685, 489] width 505 height 74
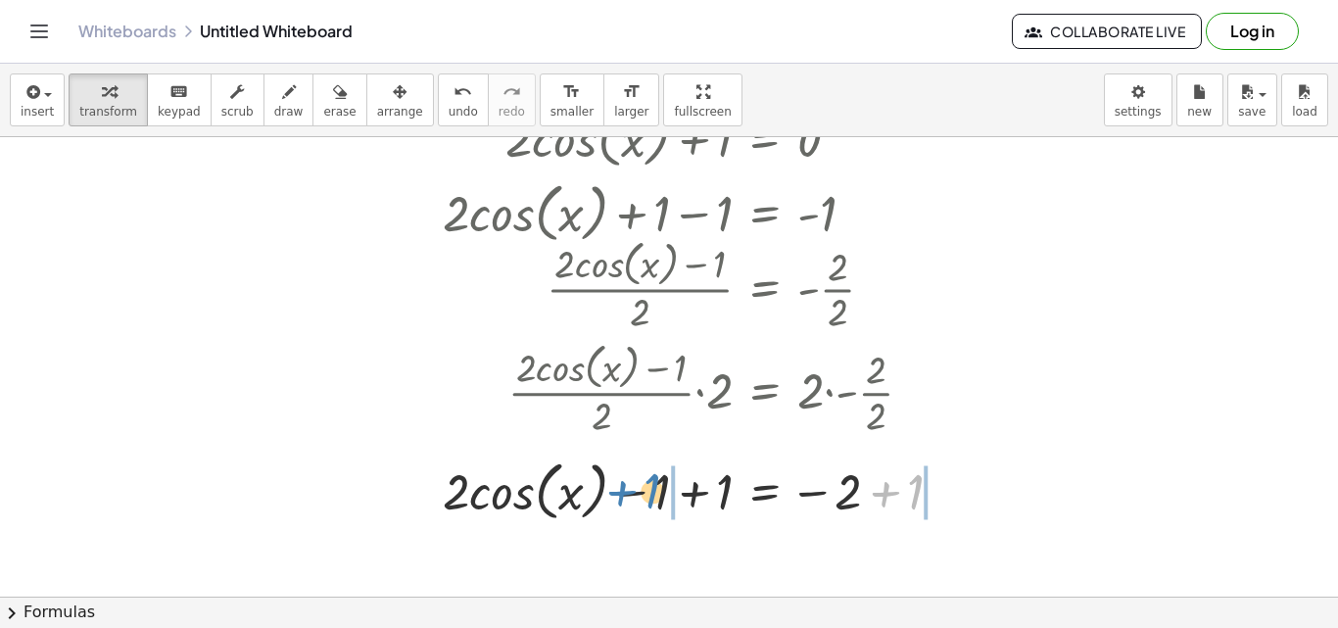
drag, startPoint x: 878, startPoint y: 492, endPoint x: 614, endPoint y: 489, distance: 264.4
click at [614, 489] on div at bounding box center [700, 489] width 535 height 74
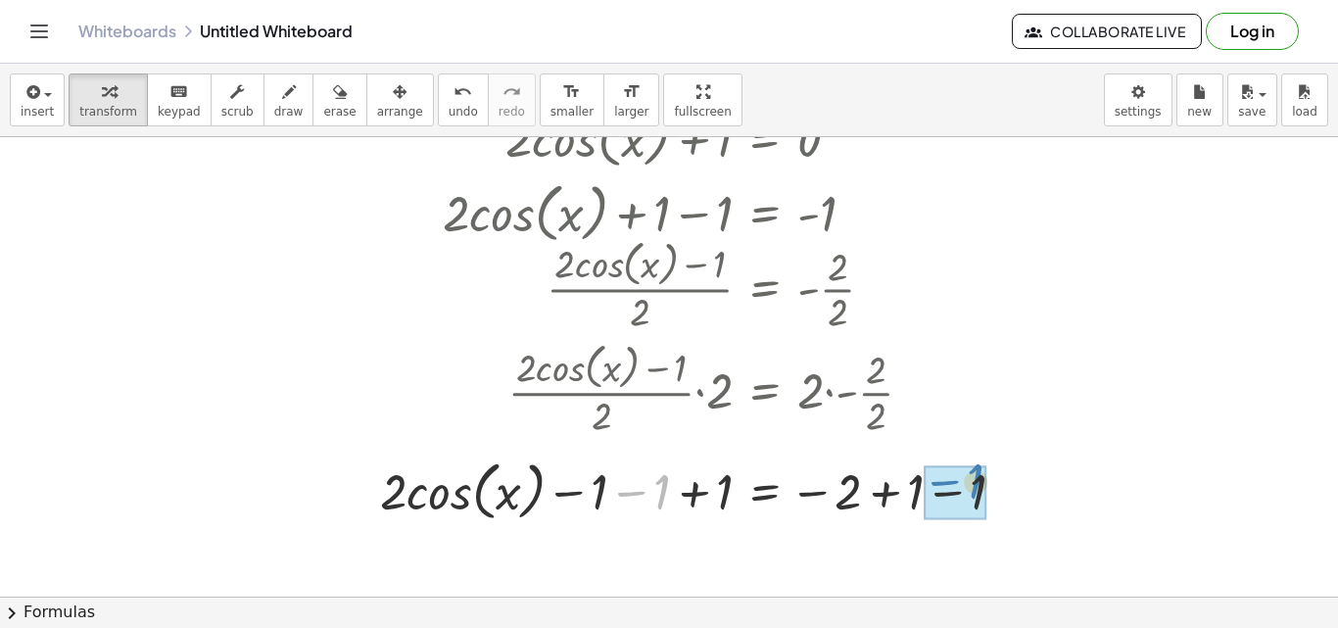
drag, startPoint x: 639, startPoint y: 501, endPoint x: 952, endPoint y: 493, distance: 313.5
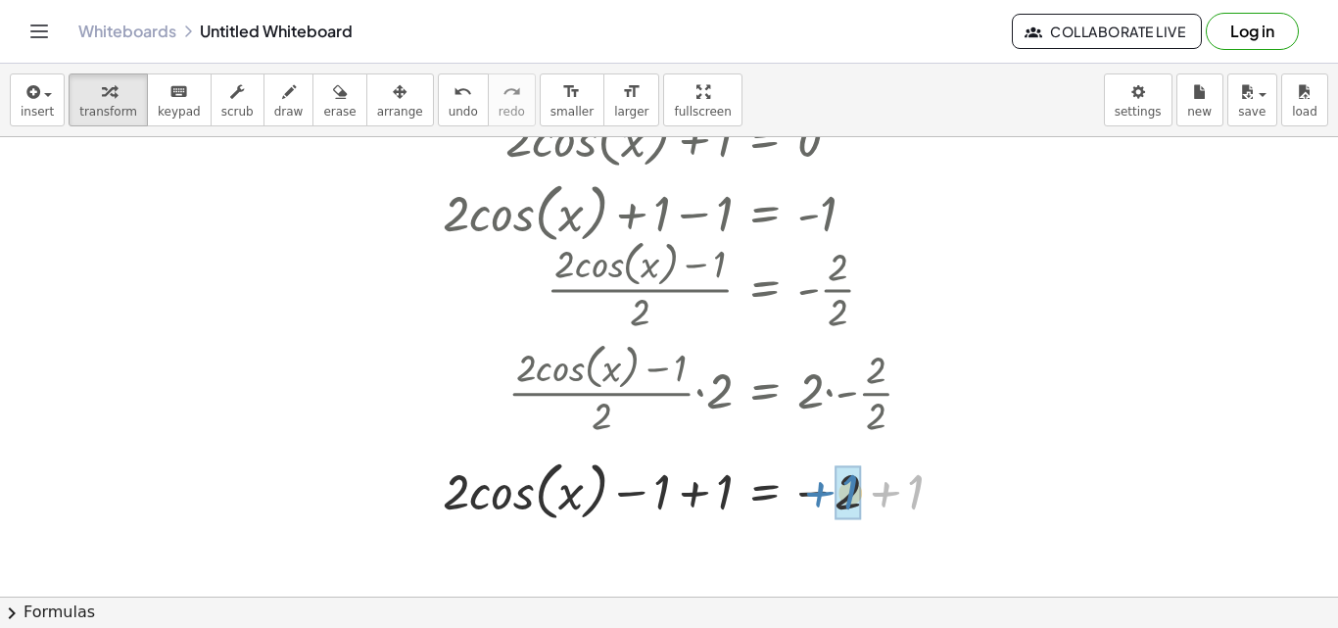
drag, startPoint x: 895, startPoint y: 494, endPoint x: 817, endPoint y: 494, distance: 78.3
click at [817, 494] on div at bounding box center [700, 489] width 535 height 74
drag, startPoint x: 817, startPoint y: 496, endPoint x: 794, endPoint y: 492, distance: 22.9
click at [794, 492] on div at bounding box center [685, 489] width 505 height 74
drag, startPoint x: 823, startPoint y: 494, endPoint x: 737, endPoint y: 505, distance: 86.0
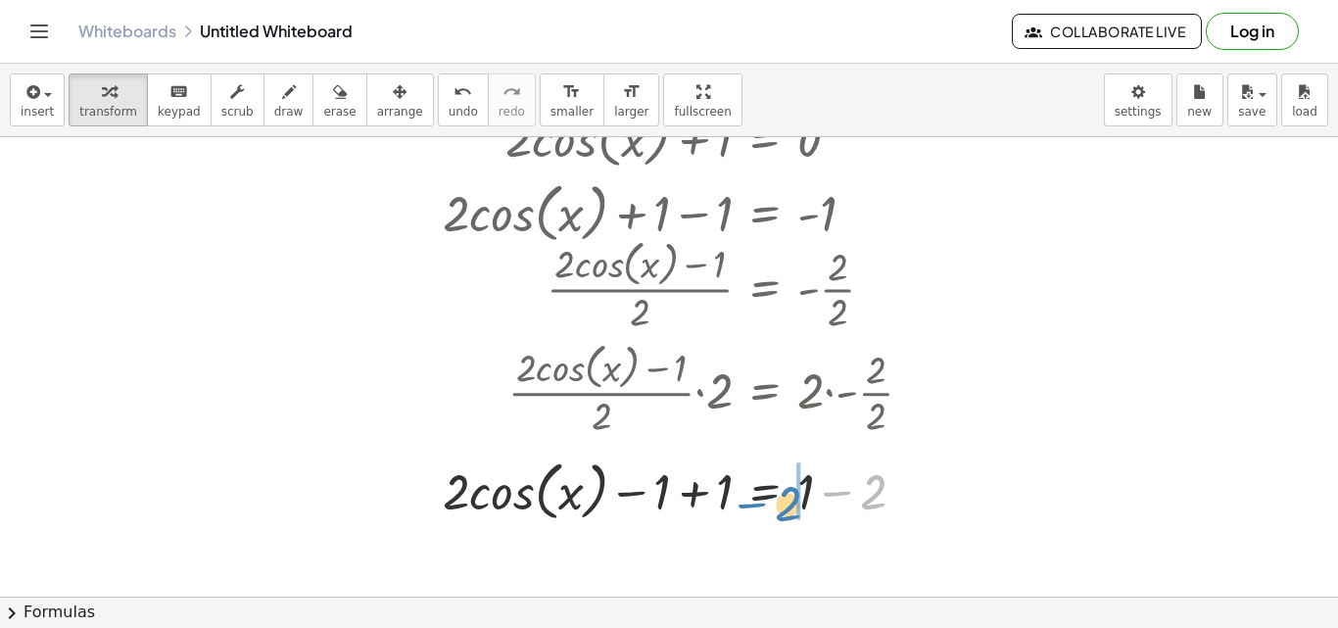
click at [737, 505] on div at bounding box center [685, 489] width 505 height 74
drag, startPoint x: 657, startPoint y: 492, endPoint x: 839, endPoint y: 499, distance: 182.3
click at [839, 499] on div at bounding box center [700, 489] width 535 height 74
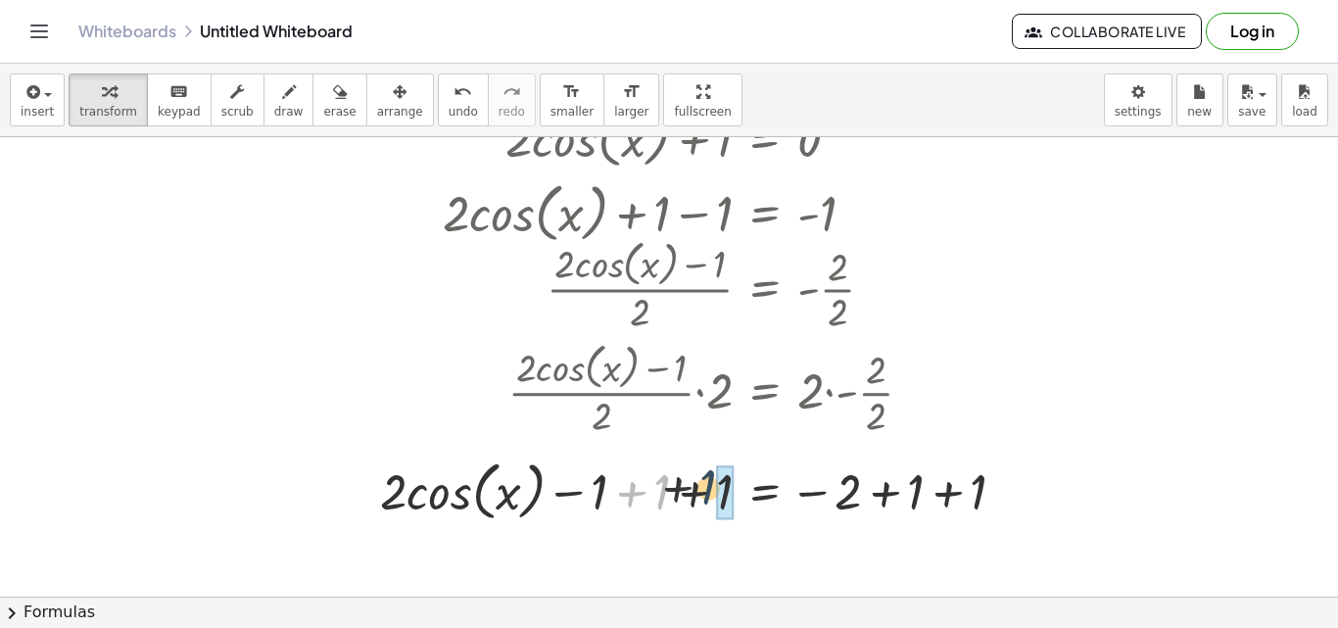
drag, startPoint x: 659, startPoint y: 489, endPoint x: 720, endPoint y: 485, distance: 60.8
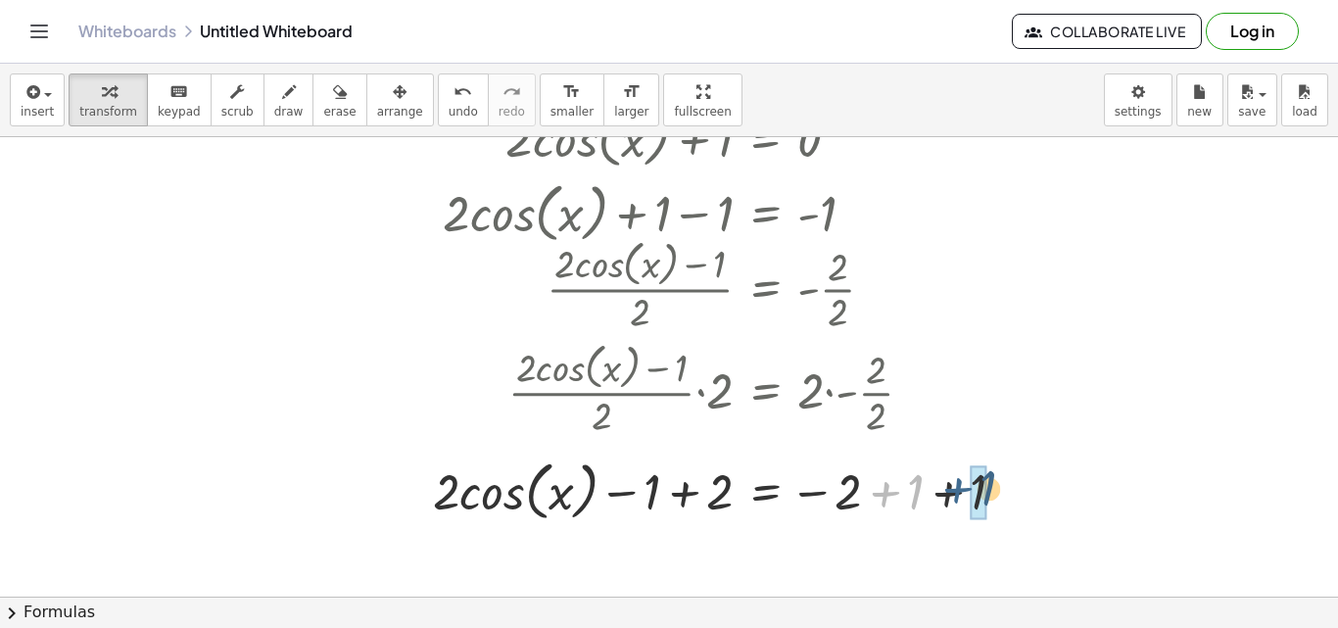
drag, startPoint x: 894, startPoint y: 498, endPoint x: 969, endPoint y: 494, distance: 74.5
click at [969, 494] on div at bounding box center [727, 489] width 608 height 74
drag, startPoint x: 904, startPoint y: 490, endPoint x: 830, endPoint y: 478, distance: 75.4
click at [830, 478] on div at bounding box center [700, 489] width 555 height 74
drag, startPoint x: 636, startPoint y: 496, endPoint x: 794, endPoint y: 496, distance: 158.7
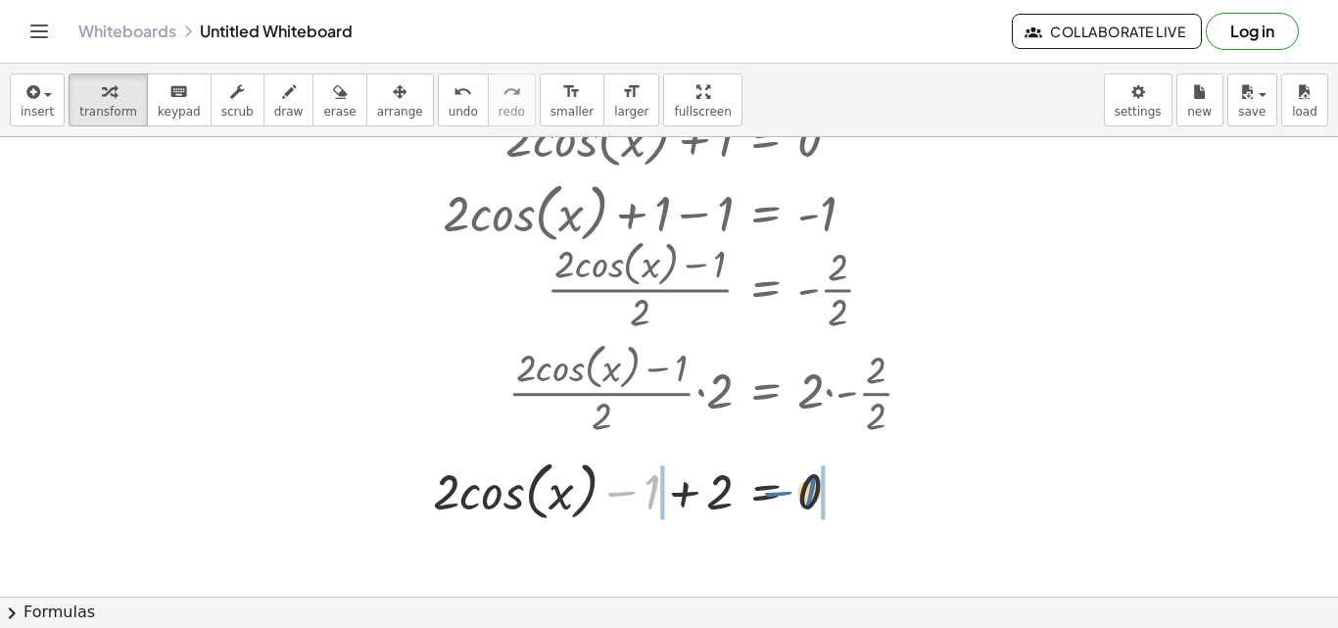
click at [794, 496] on div at bounding box center [680, 489] width 515 height 74
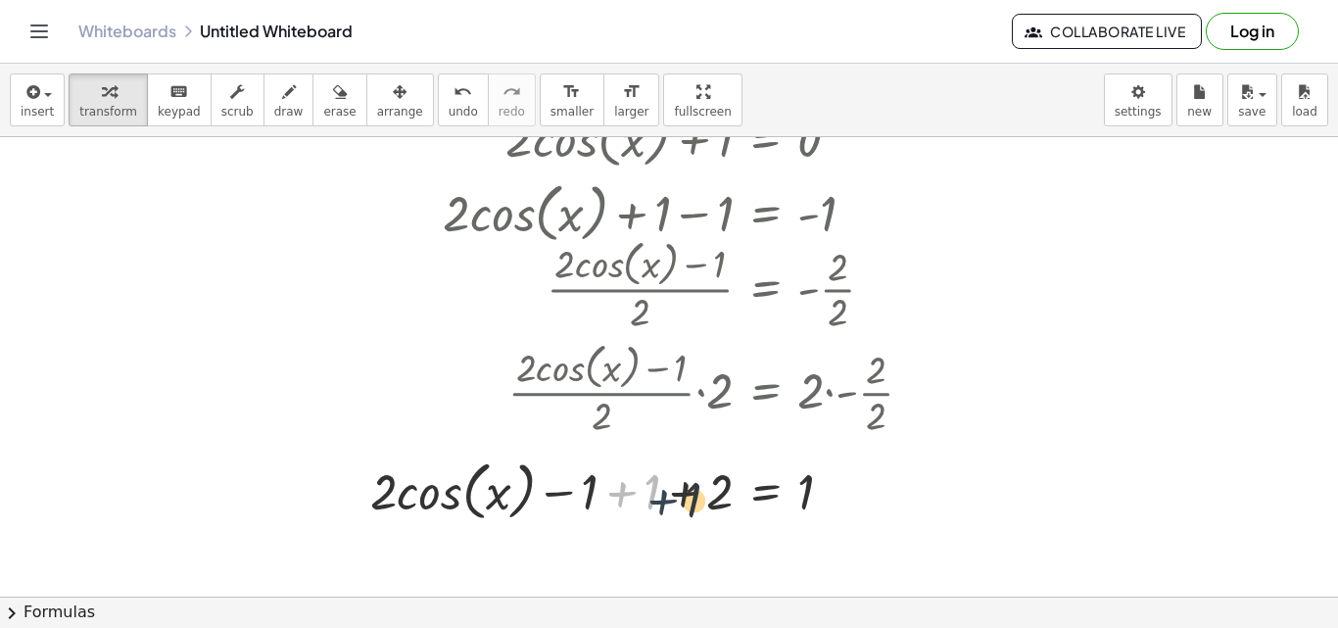
drag, startPoint x: 628, startPoint y: 489, endPoint x: 672, endPoint y: 498, distance: 45.1
click at [672, 498] on div at bounding box center [649, 489] width 578 height 74
drag, startPoint x: 611, startPoint y: 486, endPoint x: 690, endPoint y: 487, distance: 79.3
click at [690, 487] on div at bounding box center [649, 489] width 578 height 74
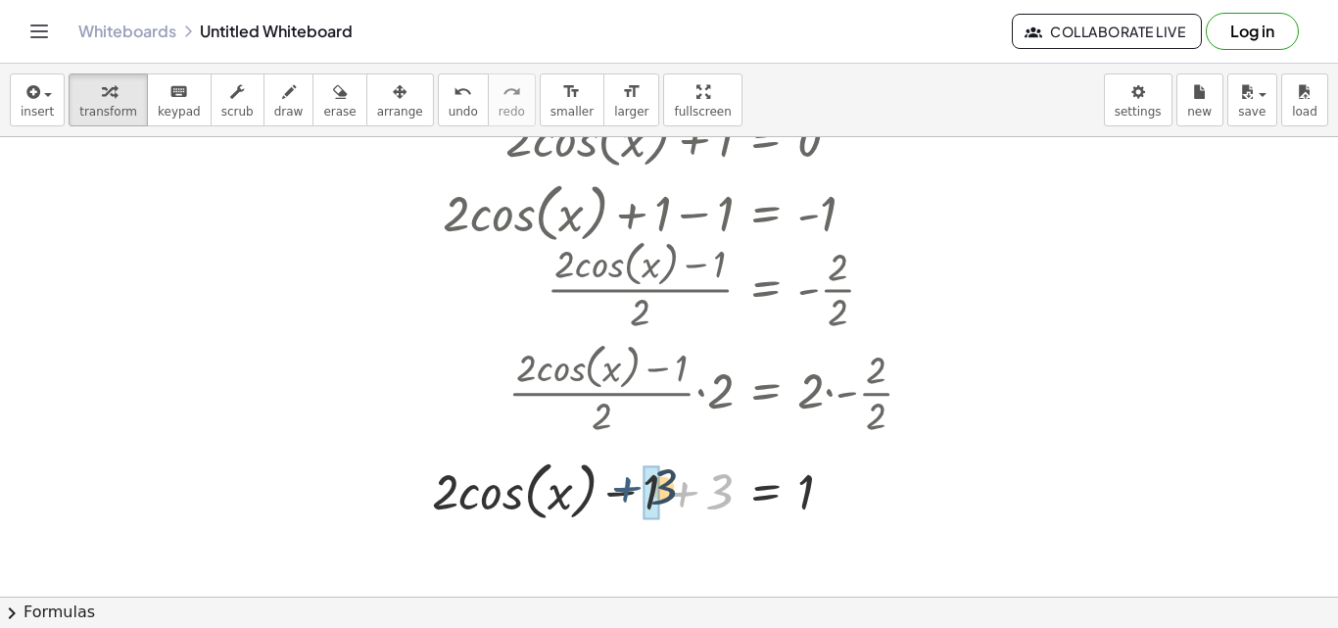
drag, startPoint x: 690, startPoint y: 487, endPoint x: 629, endPoint y: 484, distance: 61.8
click at [629, 484] on div at bounding box center [680, 489] width 516 height 74
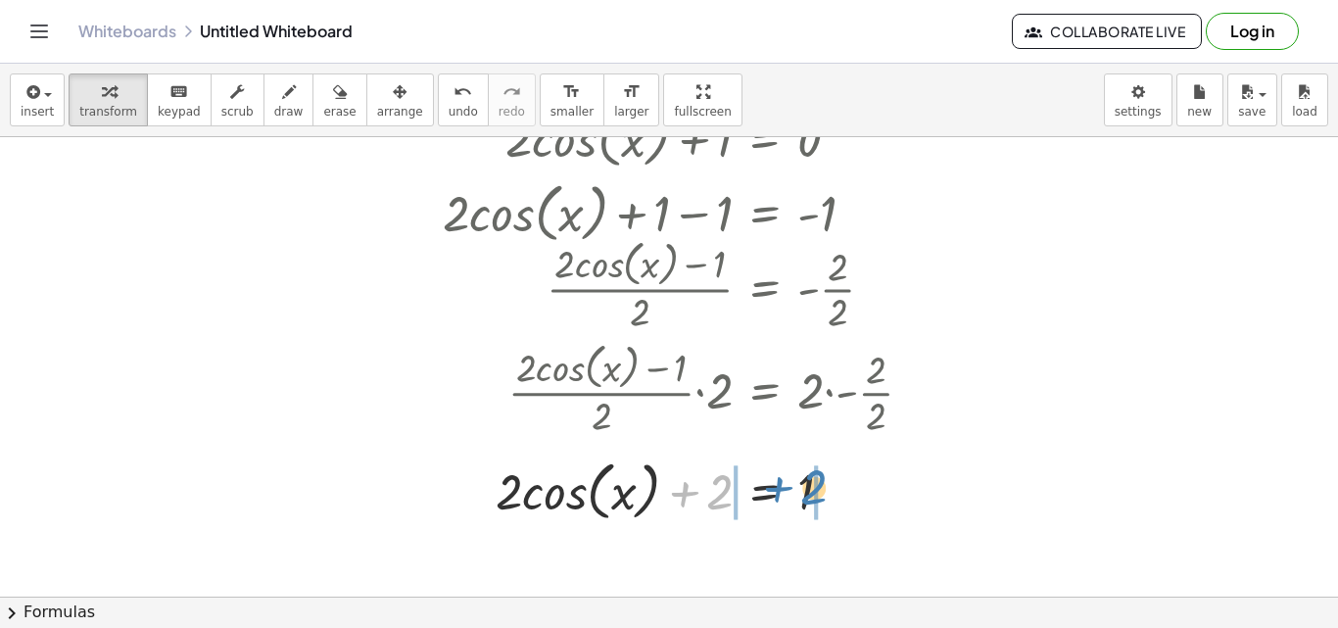
drag, startPoint x: 715, startPoint y: 489, endPoint x: 809, endPoint y: 484, distance: 94.1
click at [809, 484] on div at bounding box center [685, 489] width 505 height 74
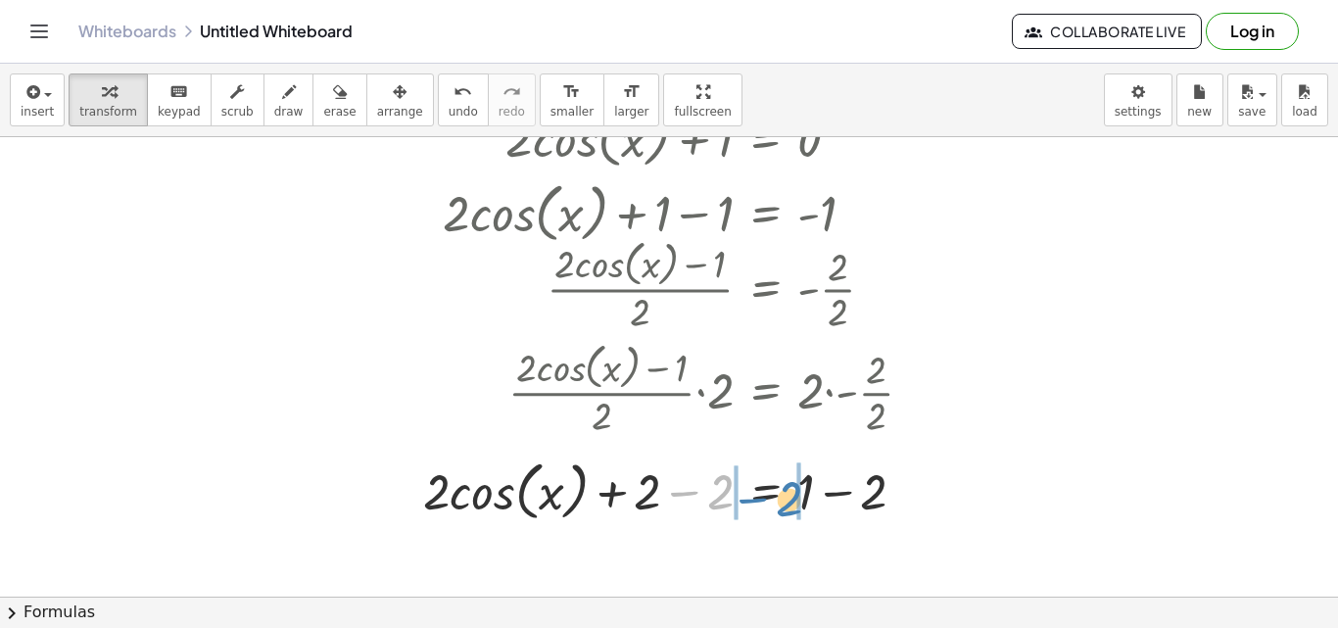
drag, startPoint x: 690, startPoint y: 496, endPoint x: 761, endPoint y: 502, distance: 70.8
click at [761, 502] on div at bounding box center [675, 489] width 525 height 74
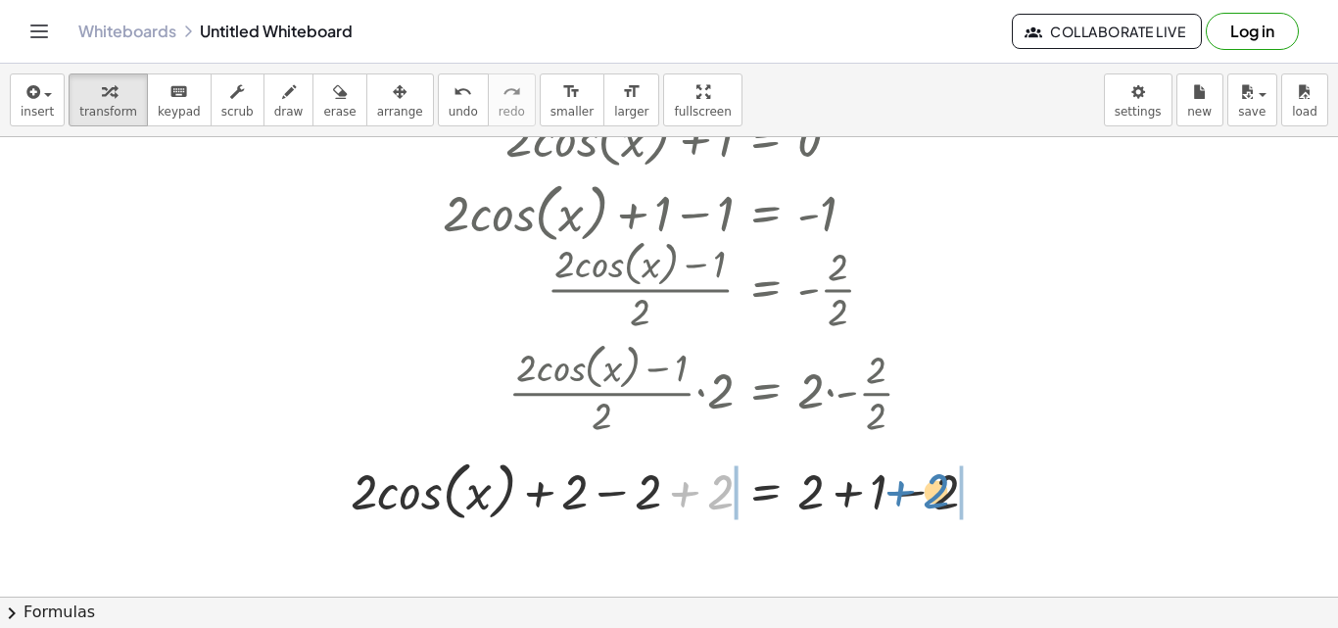
drag, startPoint x: 690, startPoint y: 490, endPoint x: 907, endPoint y: 489, distance: 216.4
click at [907, 489] on div at bounding box center [672, 489] width 663 height 74
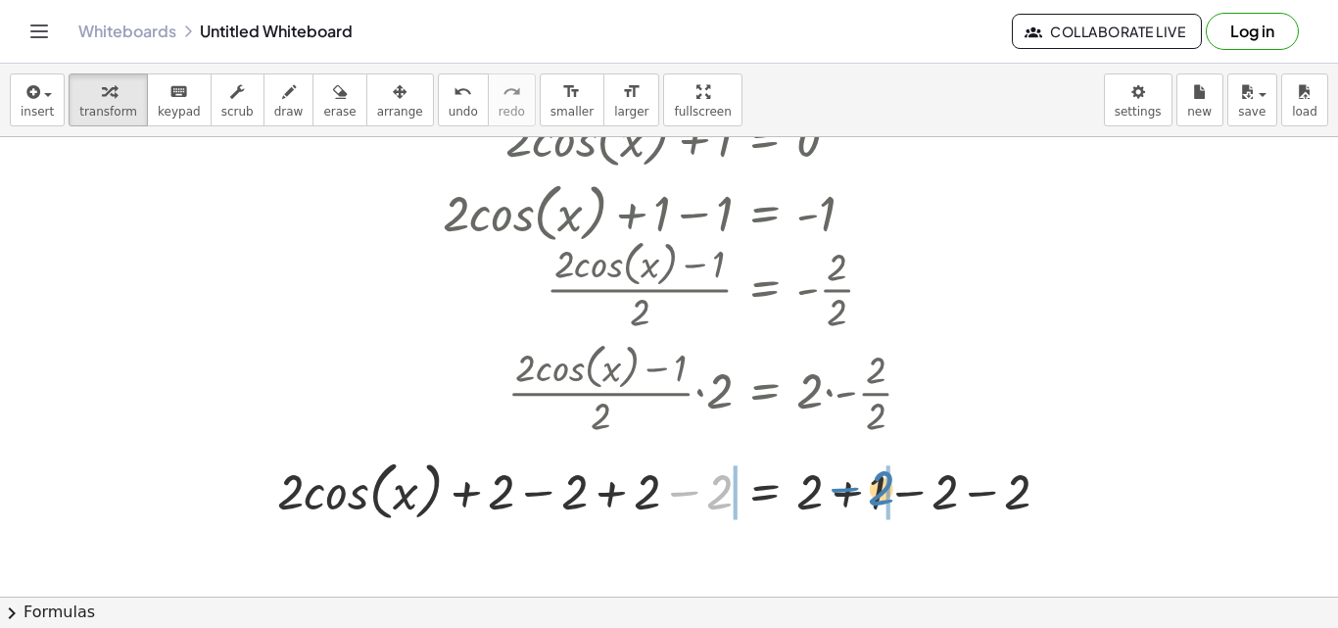
drag, startPoint x: 681, startPoint y: 490, endPoint x: 842, endPoint y: 486, distance: 161.6
click at [842, 486] on div at bounding box center [671, 489] width 808 height 74
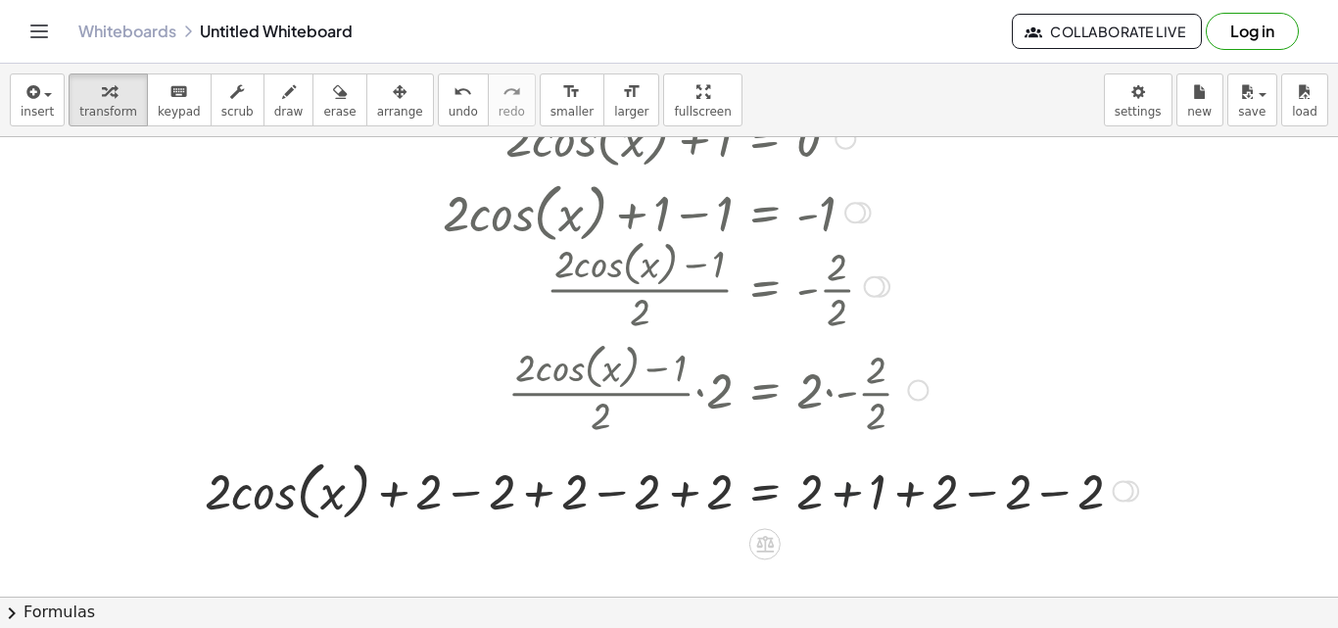
click at [842, 486] on div at bounding box center [671, 489] width 953 height 74
click at [842, 486] on div at bounding box center [640, 489] width 891 height 74
click at [842, 486] on div at bounding box center [603, 489] width 817 height 74
click at [842, 486] on div at bounding box center [568, 489] width 746 height 74
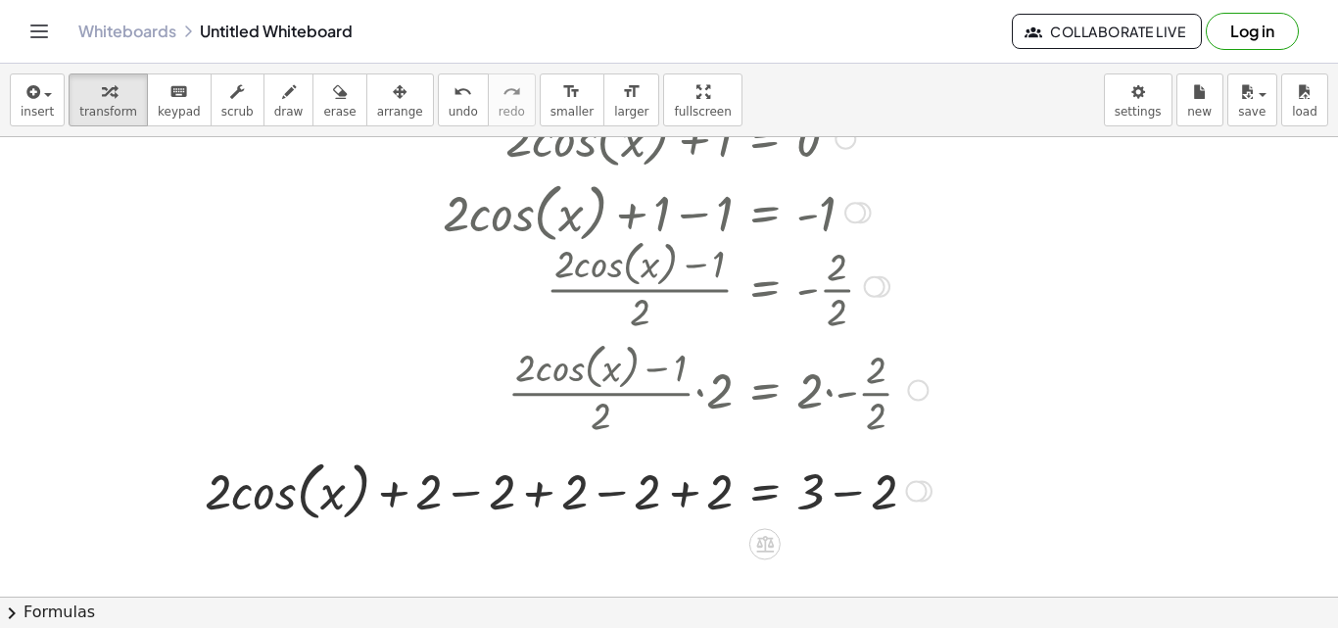
click at [905, 486] on div at bounding box center [916, 491] width 22 height 22
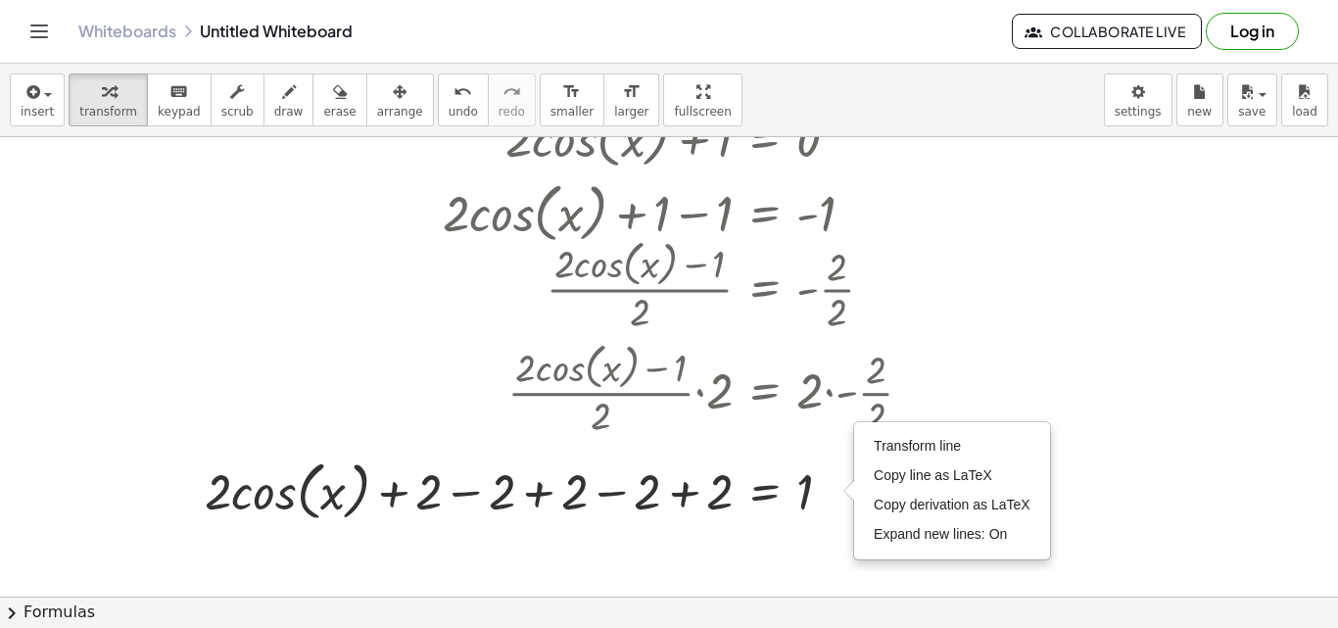
click at [805, 542] on div at bounding box center [669, 436] width 1338 height 1046
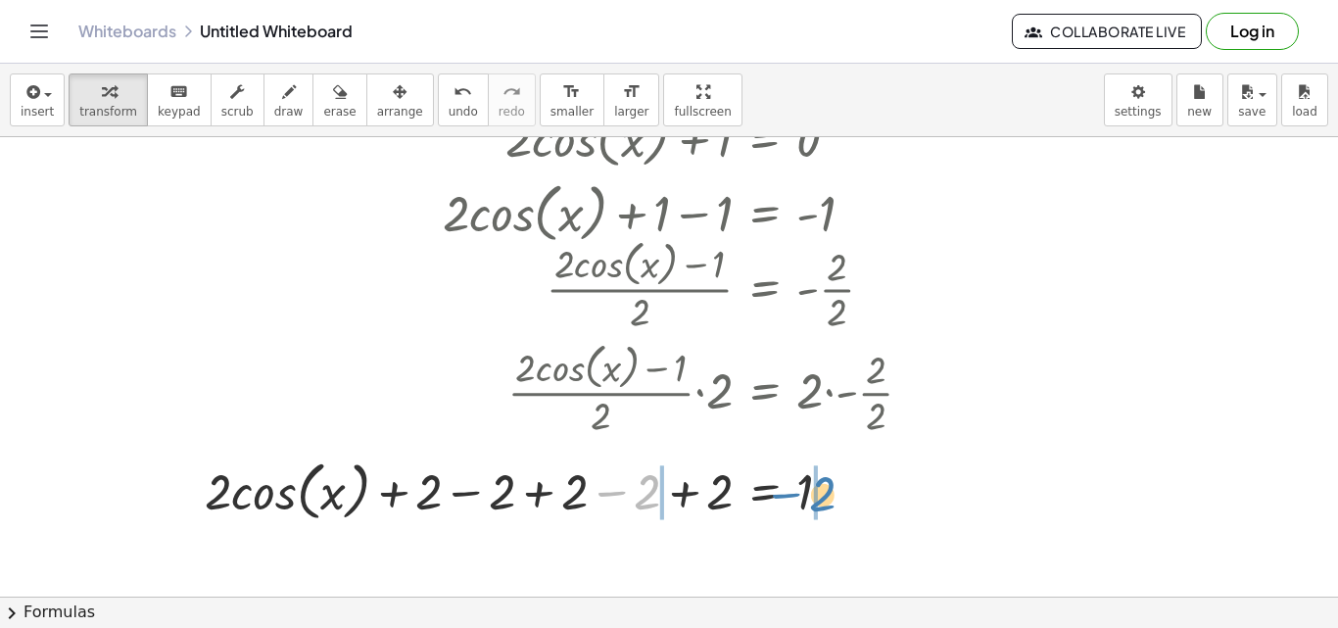
drag, startPoint x: 629, startPoint y: 494, endPoint x: 807, endPoint y: 496, distance: 178.3
click at [807, 496] on div at bounding box center [566, 489] width 742 height 74
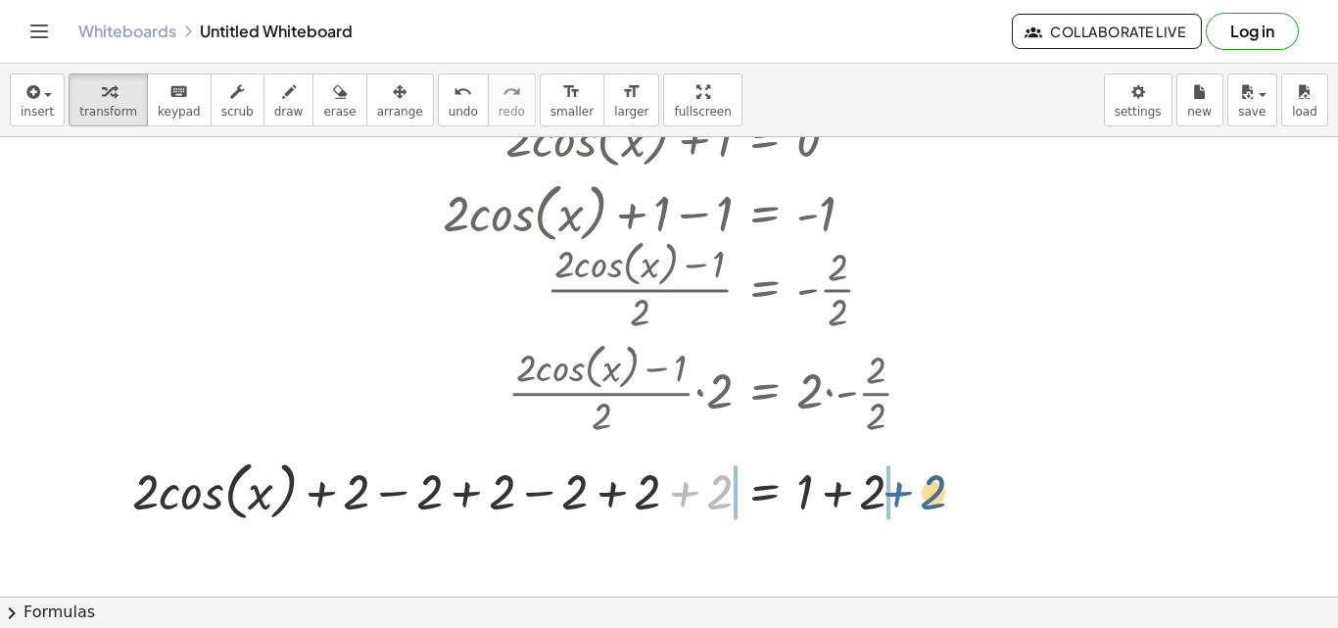
drag, startPoint x: 691, startPoint y: 492, endPoint x: 905, endPoint y: 492, distance: 213.5
click at [905, 492] on div at bounding box center [530, 489] width 816 height 74
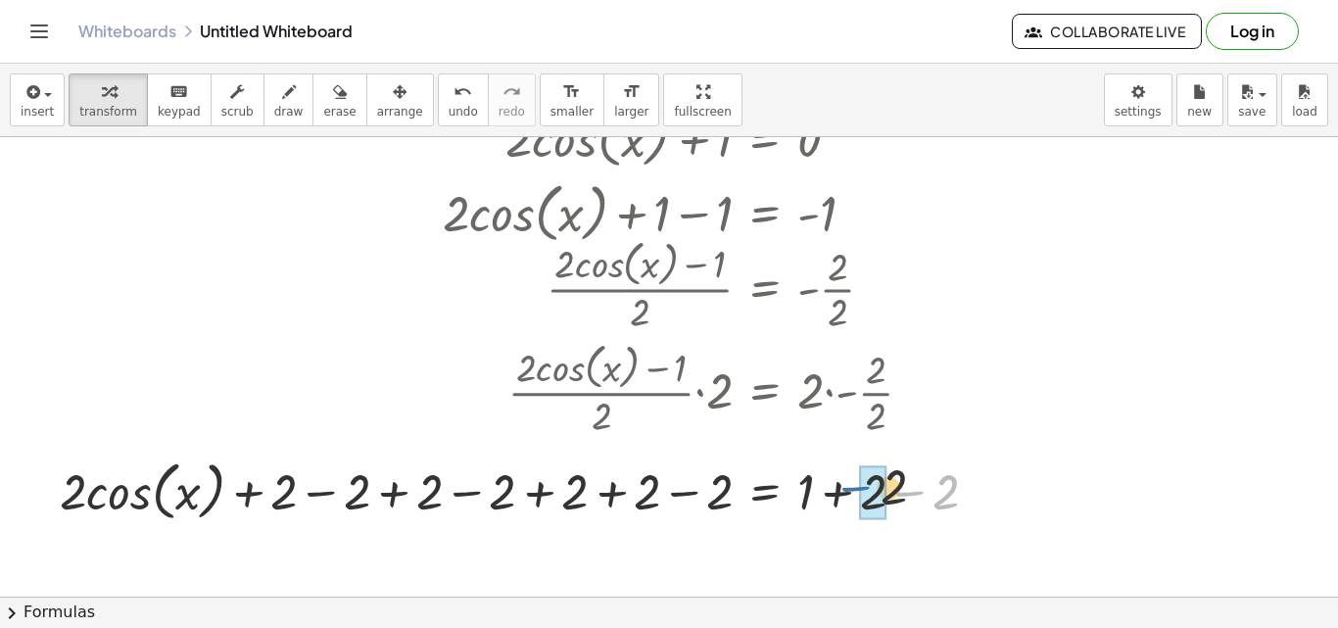
drag, startPoint x: 902, startPoint y: 492, endPoint x: 842, endPoint y: 487, distance: 59.9
click at [842, 487] on div at bounding box center [526, 489] width 953 height 74
drag, startPoint x: 698, startPoint y: 498, endPoint x: 668, endPoint y: 511, distance: 32.9
click at [668, 511] on div at bounding box center [494, 489] width 888 height 74
drag, startPoint x: 602, startPoint y: 484, endPoint x: 818, endPoint y: 500, distance: 216.1
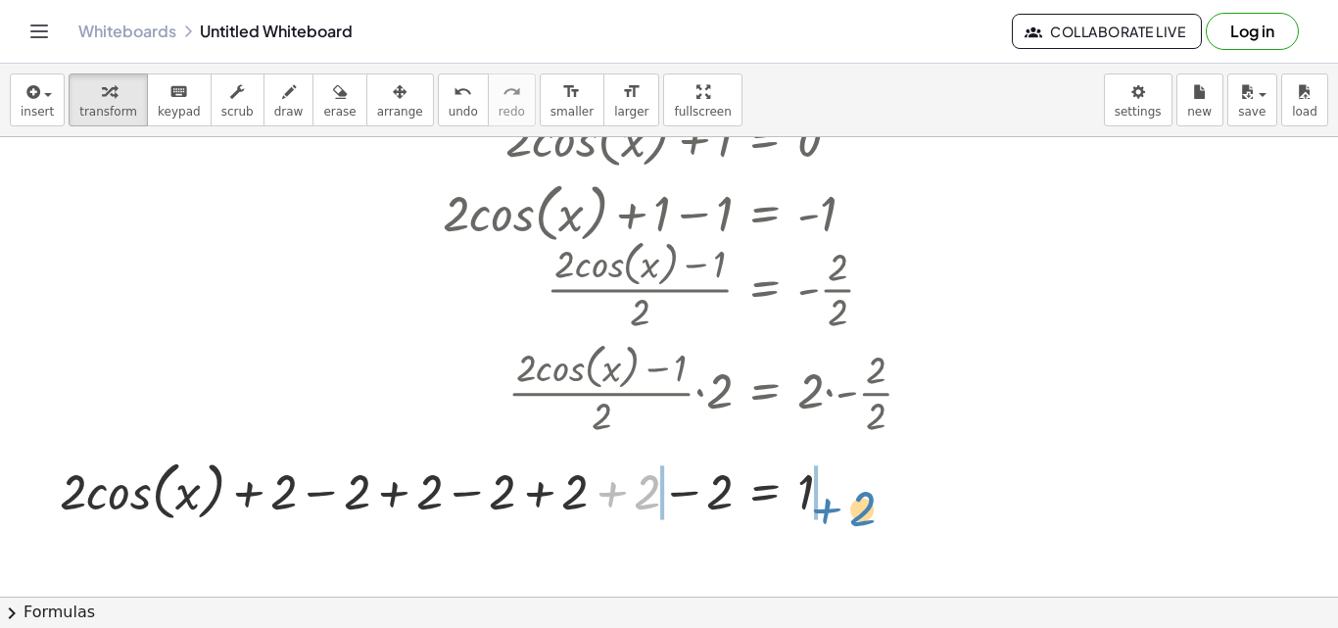
click at [818, 500] on div at bounding box center [494, 489] width 888 height 74
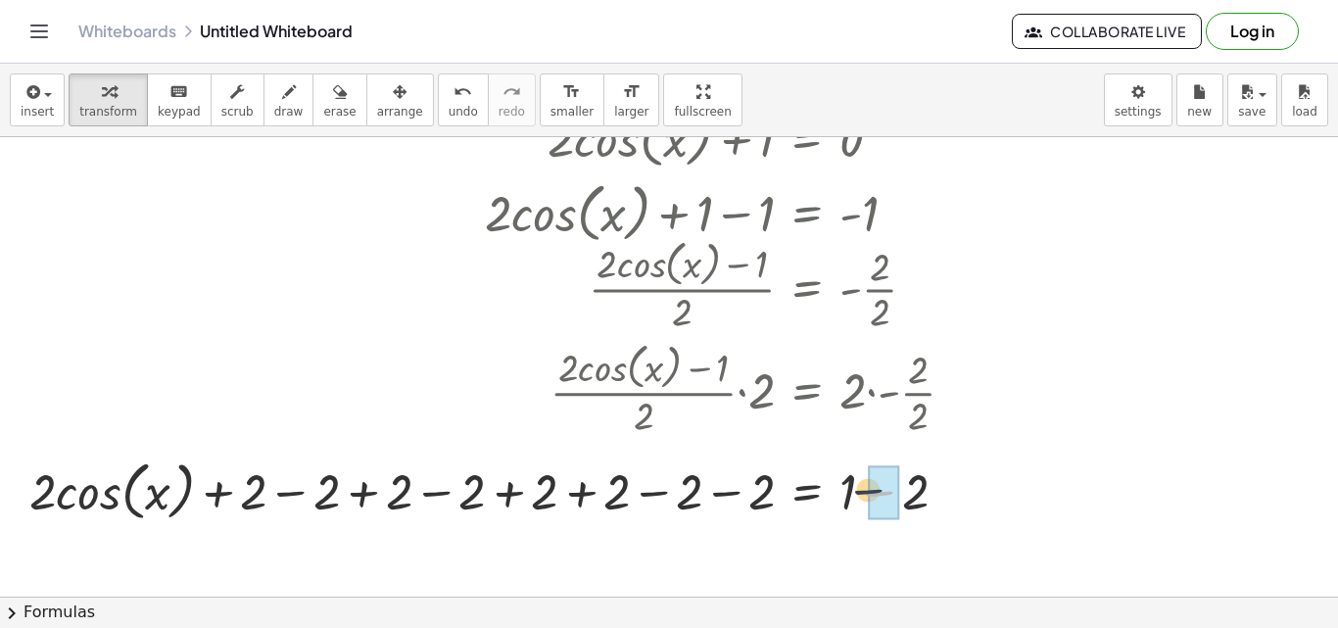
drag, startPoint x: 879, startPoint y: 495, endPoint x: 838, endPoint y: 487, distance: 41.9
click at [838, 487] on div at bounding box center [500, 489] width 961 height 74
drag, startPoint x: 910, startPoint y: 492, endPoint x: 854, endPoint y: 492, distance: 55.8
drag, startPoint x: 734, startPoint y: 490, endPoint x: 679, endPoint y: 488, distance: 54.9
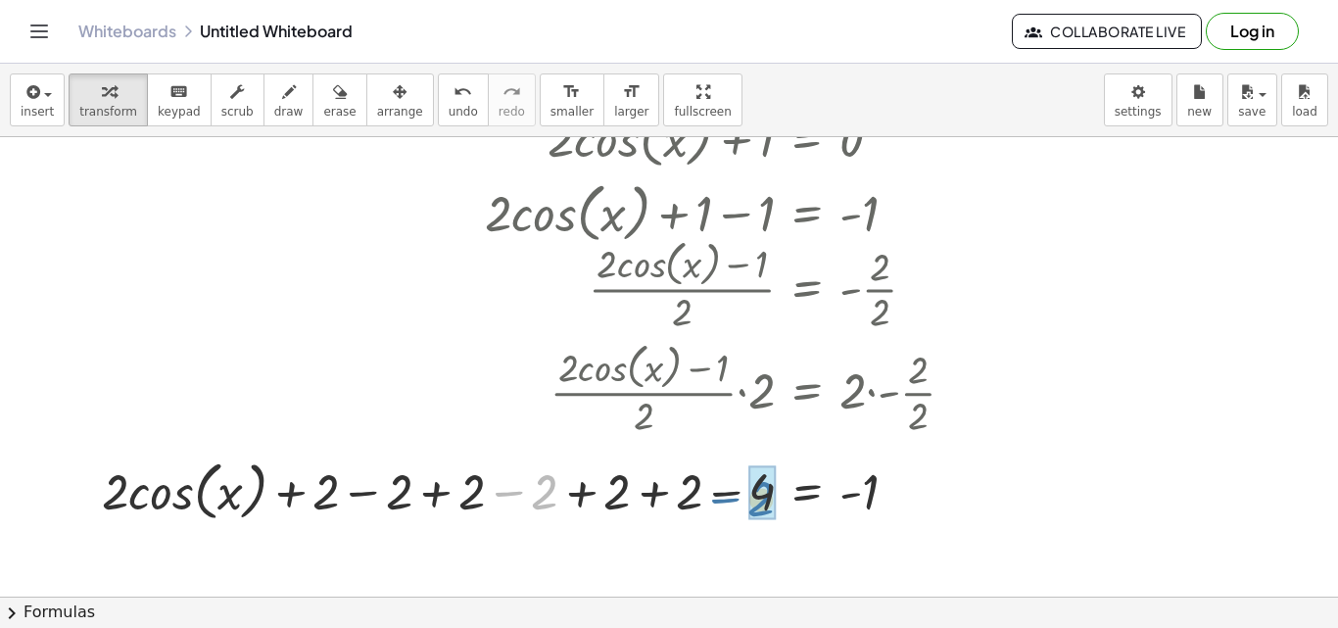
drag, startPoint x: 541, startPoint y: 495, endPoint x: 758, endPoint y: 501, distance: 217.5
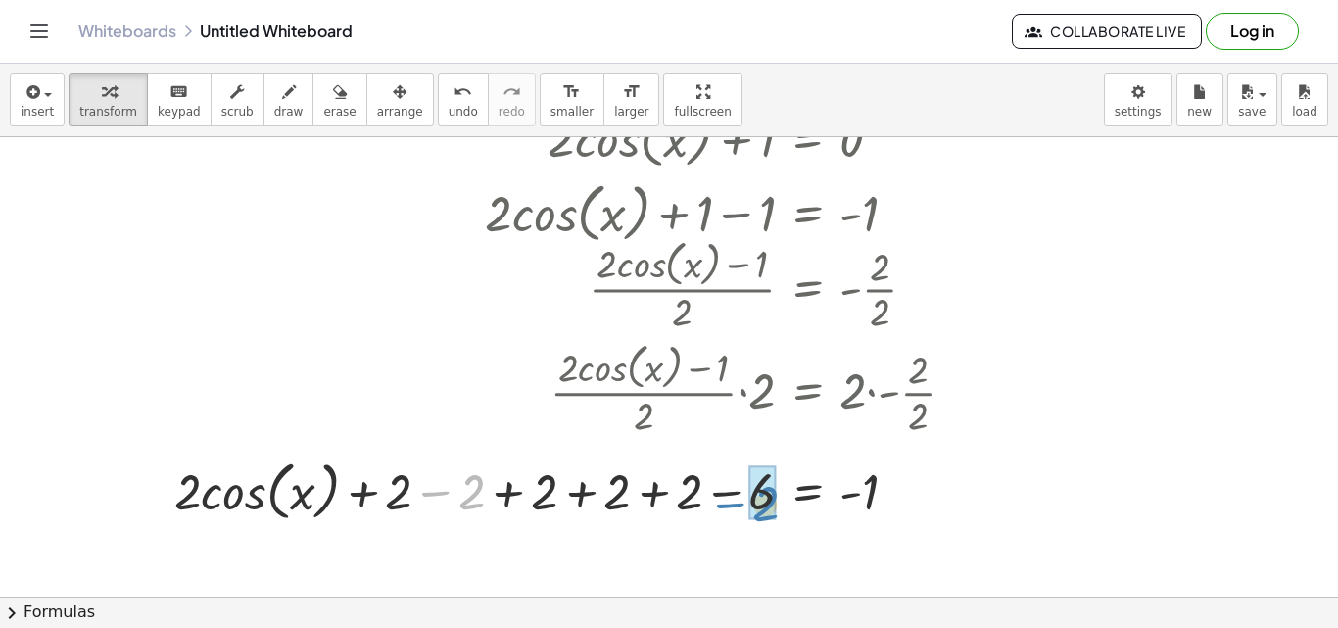
drag, startPoint x: 455, startPoint y: 495, endPoint x: 746, endPoint y: 506, distance: 291.1
click at [746, 506] on div at bounding box center [573, 489] width 816 height 74
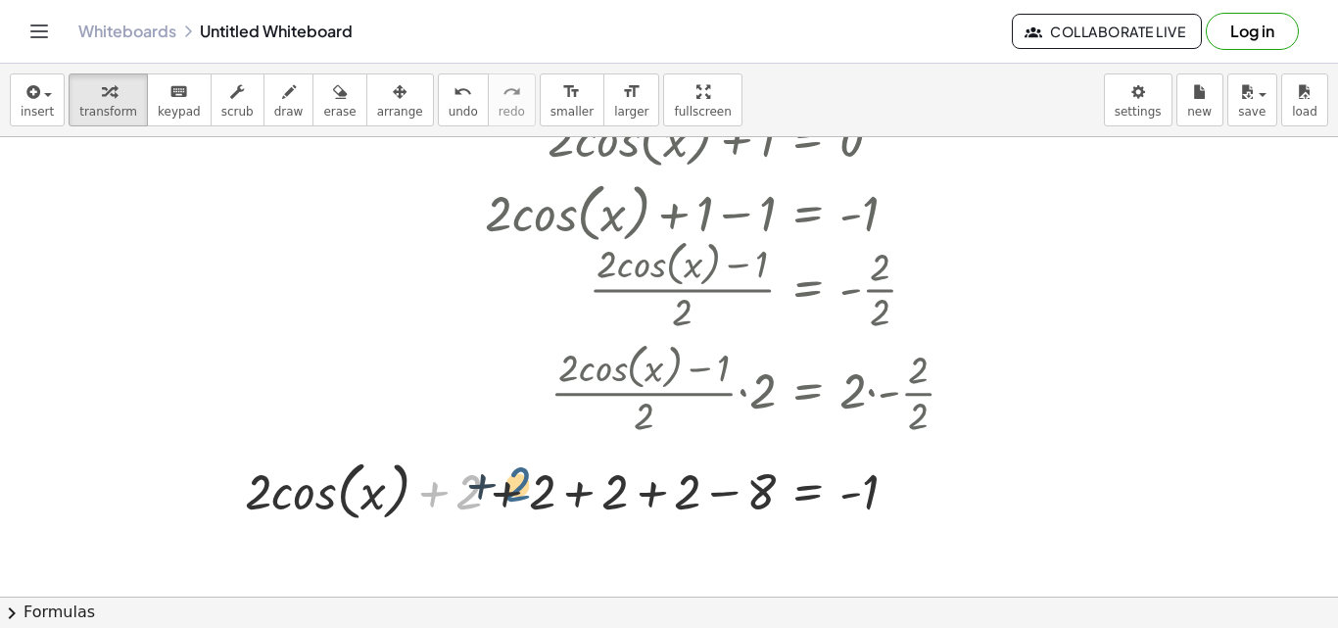
drag, startPoint x: 458, startPoint y: 491, endPoint x: 519, endPoint y: 481, distance: 61.5
click at [519, 481] on div at bounding box center [607, 489] width 745 height 74
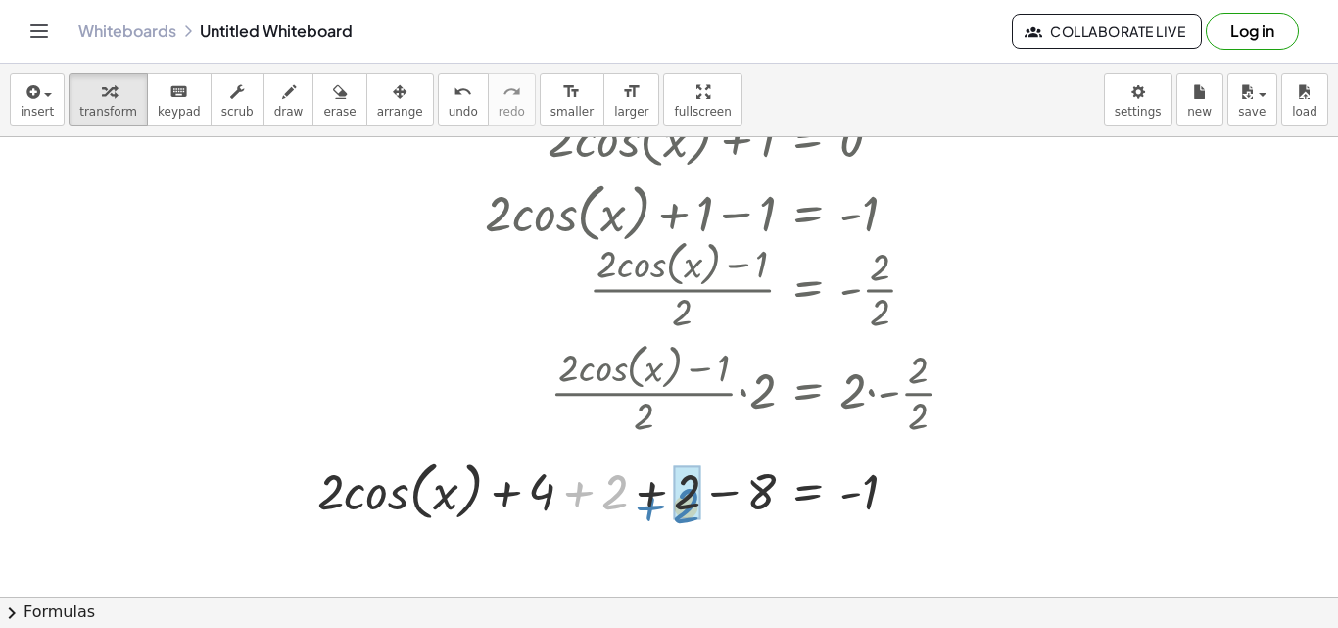
drag, startPoint x: 571, startPoint y: 482, endPoint x: 642, endPoint y: 496, distance: 72.8
click at [642, 496] on div at bounding box center [644, 489] width 673 height 74
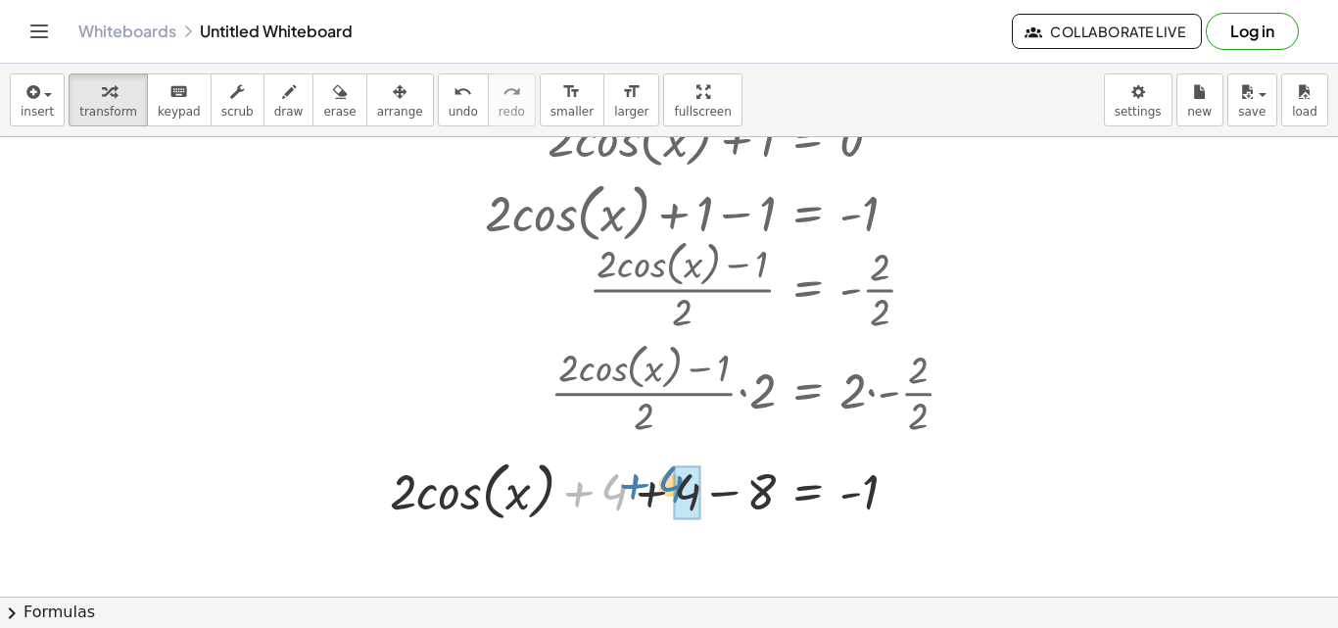
drag, startPoint x: 616, startPoint y: 494, endPoint x: 687, endPoint y: 489, distance: 70.7
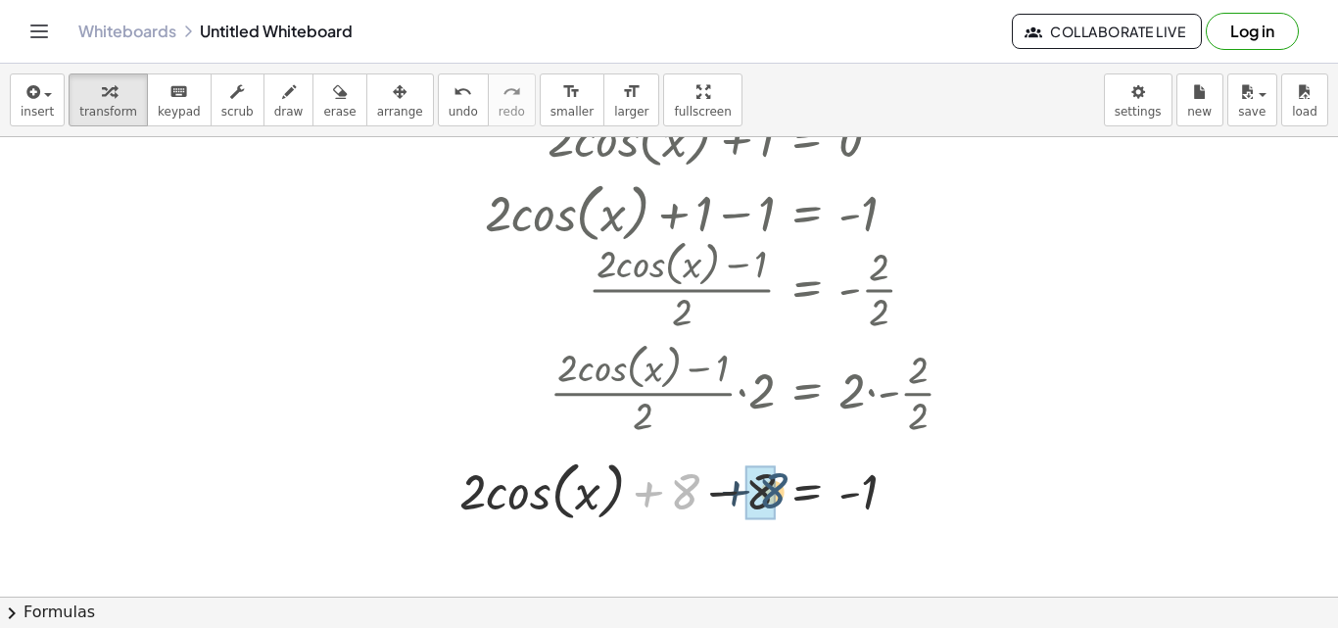
drag, startPoint x: 673, startPoint y: 491, endPoint x: 764, endPoint y: 494, distance: 91.1
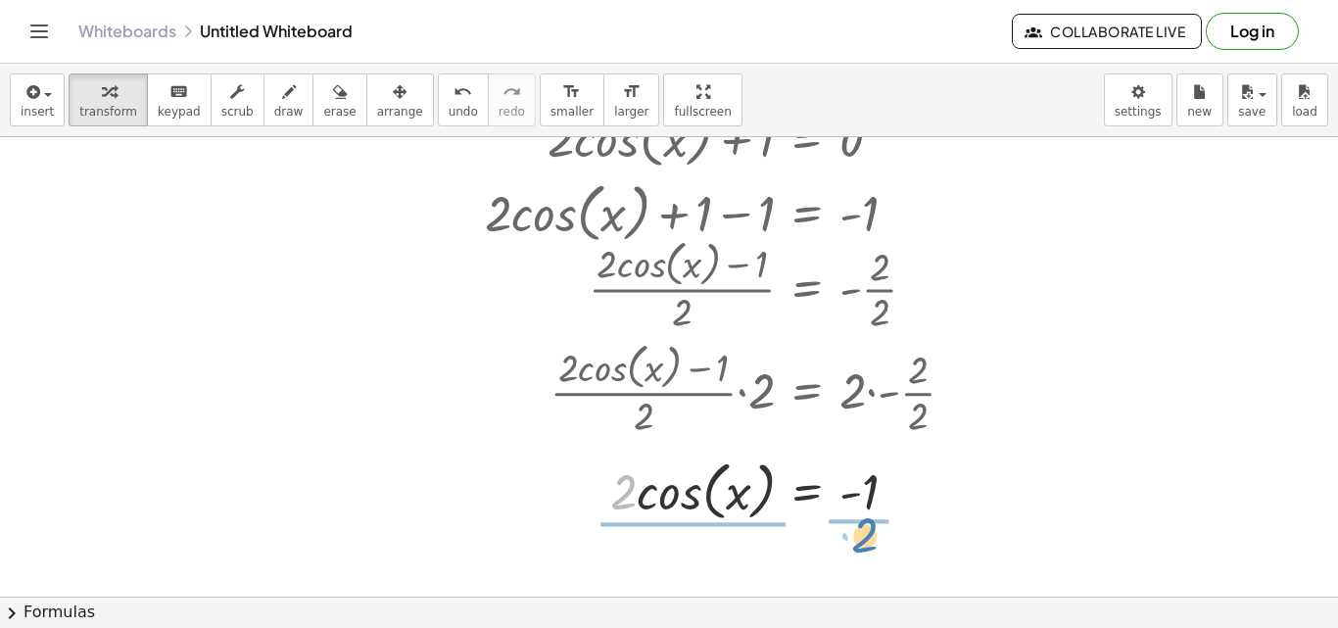
drag, startPoint x: 623, startPoint y: 494, endPoint x: 864, endPoint y: 539, distance: 245.1
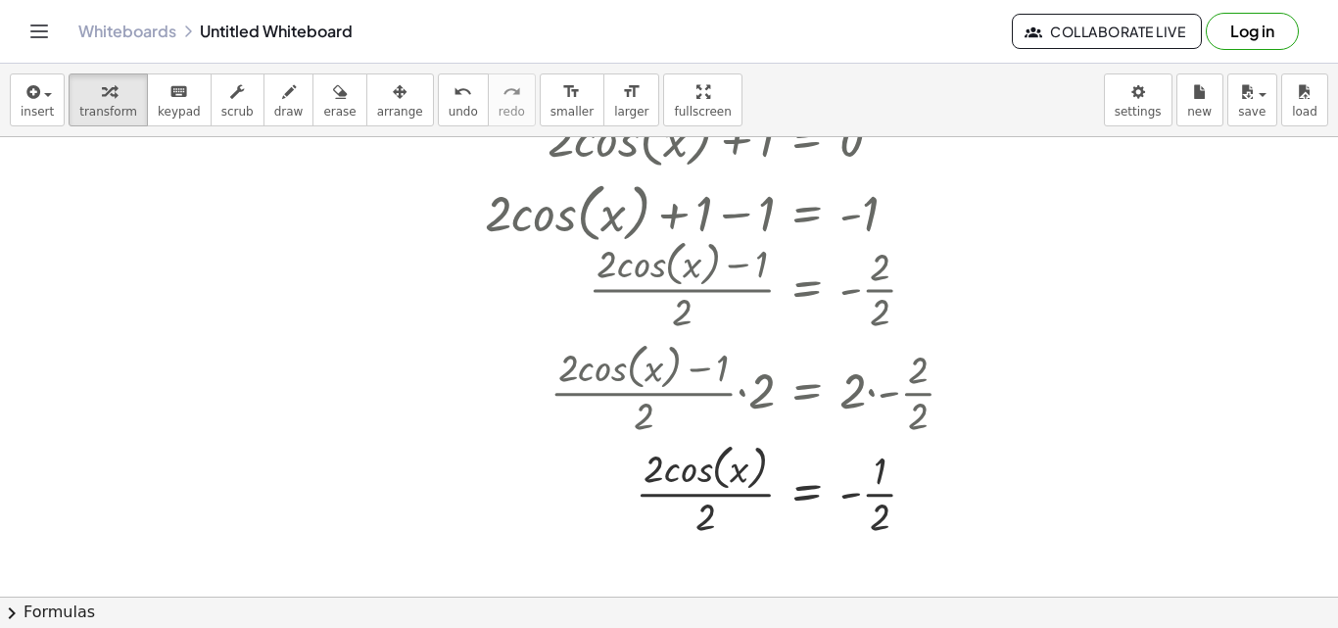
click at [991, 486] on div at bounding box center [669, 436] width 1338 height 1046
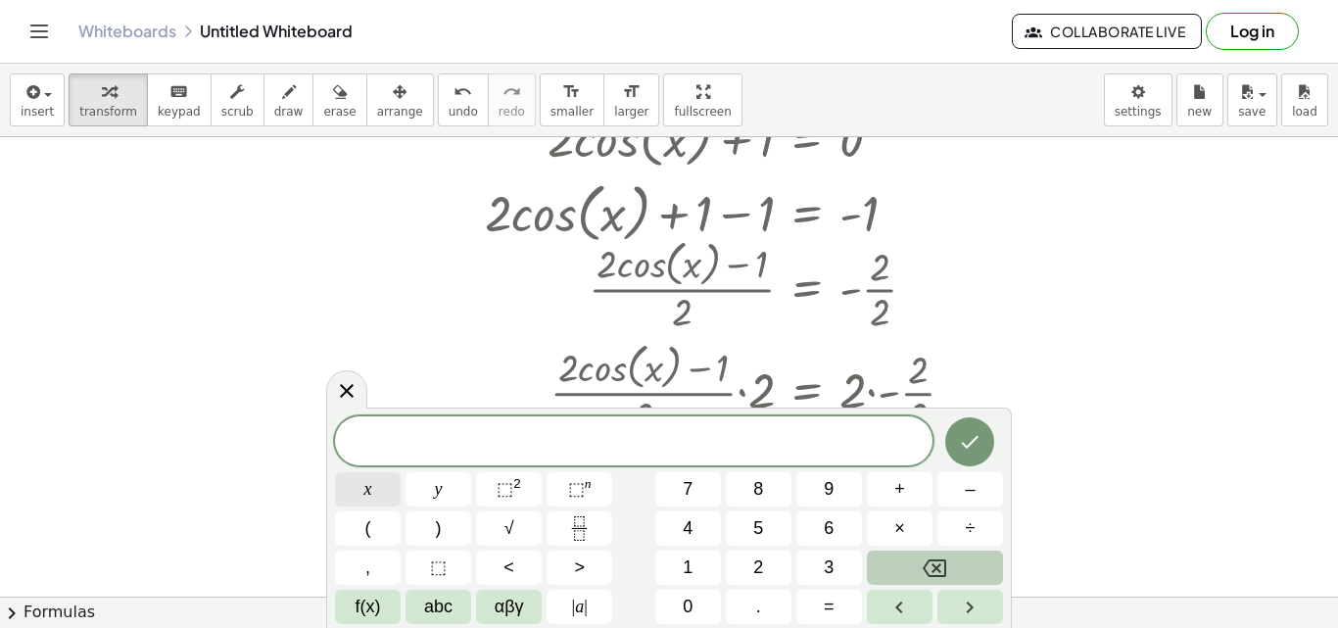
click at [365, 498] on span "x" at bounding box center [368, 489] width 8 height 26
click at [820, 601] on button "=" at bounding box center [829, 607] width 66 height 34
click at [368, 599] on span "f(x)" at bounding box center [368, 606] width 25 height 26
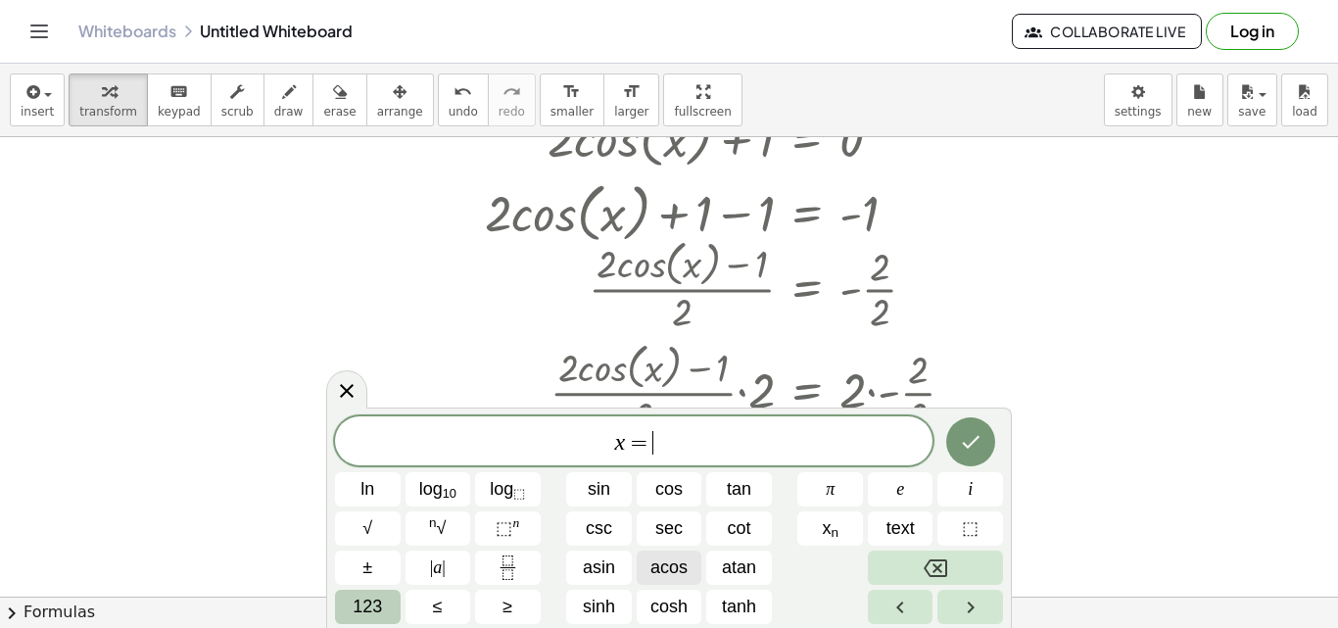
click at [667, 568] on span "acos" at bounding box center [668, 567] width 37 height 26
click at [365, 605] on span "123" at bounding box center [367, 606] width 29 height 26
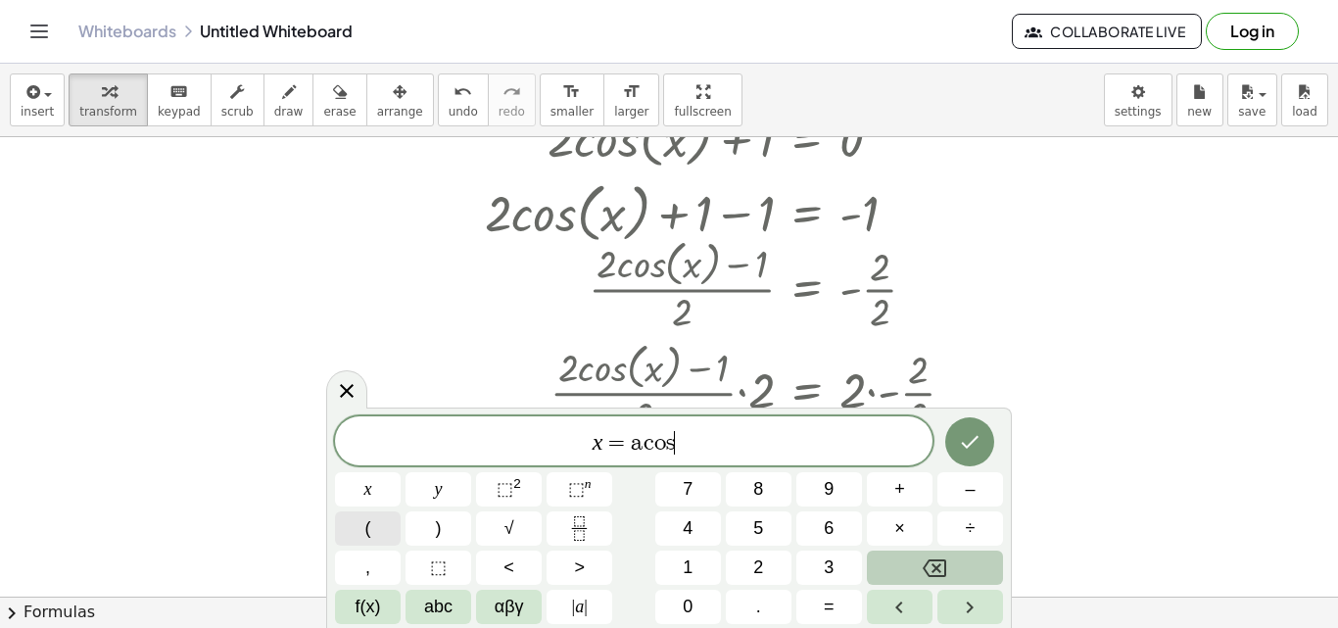
click at [359, 533] on button "(" at bounding box center [368, 528] width 66 height 34
click at [562, 525] on button "Fraction" at bounding box center [579, 528] width 66 height 34
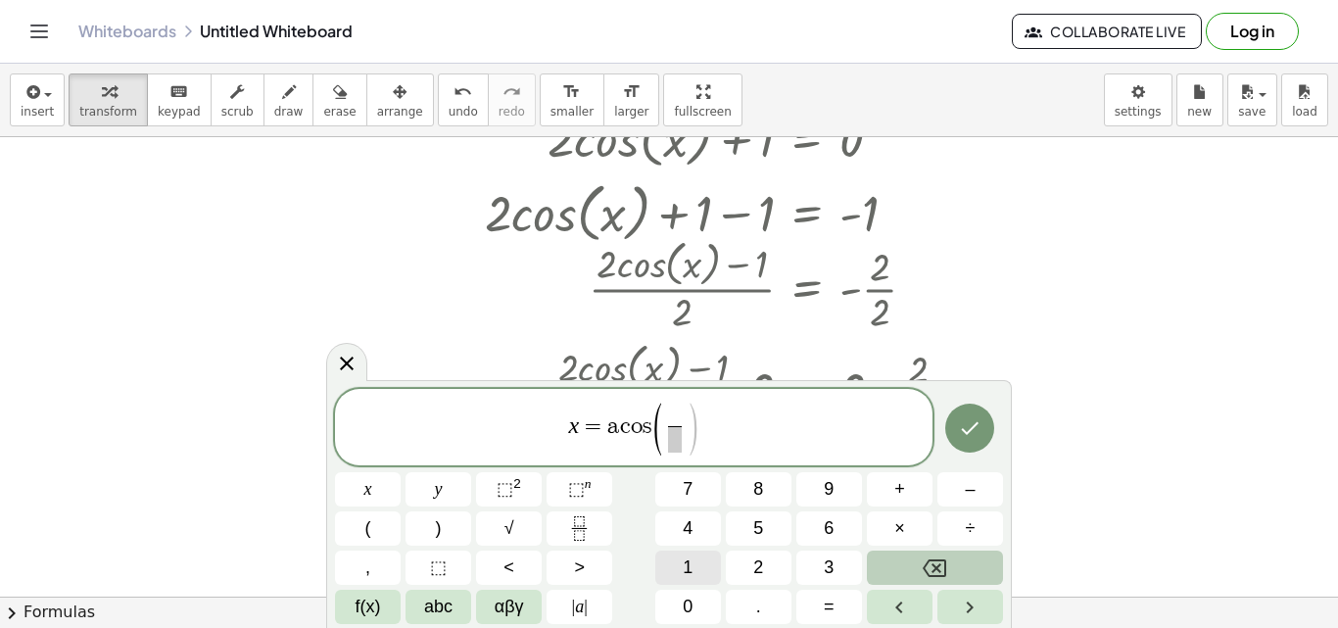
click at [683, 571] on span "1" at bounding box center [688, 567] width 10 height 26
click at [678, 450] on span at bounding box center [674, 439] width 15 height 26
click at [751, 569] on button "2" at bounding box center [759, 567] width 66 height 34
click at [658, 432] on span "(" at bounding box center [656, 430] width 15 height 58
click at [954, 493] on button "–" at bounding box center [970, 489] width 66 height 34
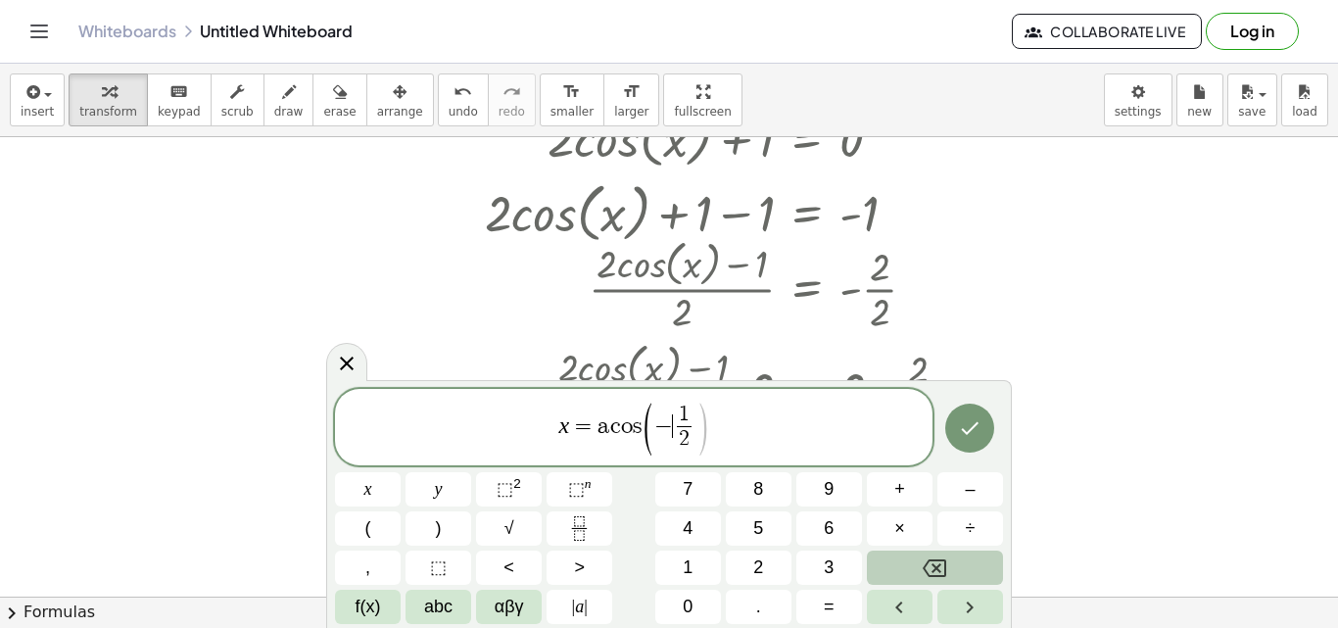
click at [706, 442] on span ")" at bounding box center [701, 430] width 15 height 58
click at [420, 530] on button ")" at bounding box center [438, 528] width 66 height 34
click at [973, 441] on button "Done" at bounding box center [969, 427] width 49 height 49
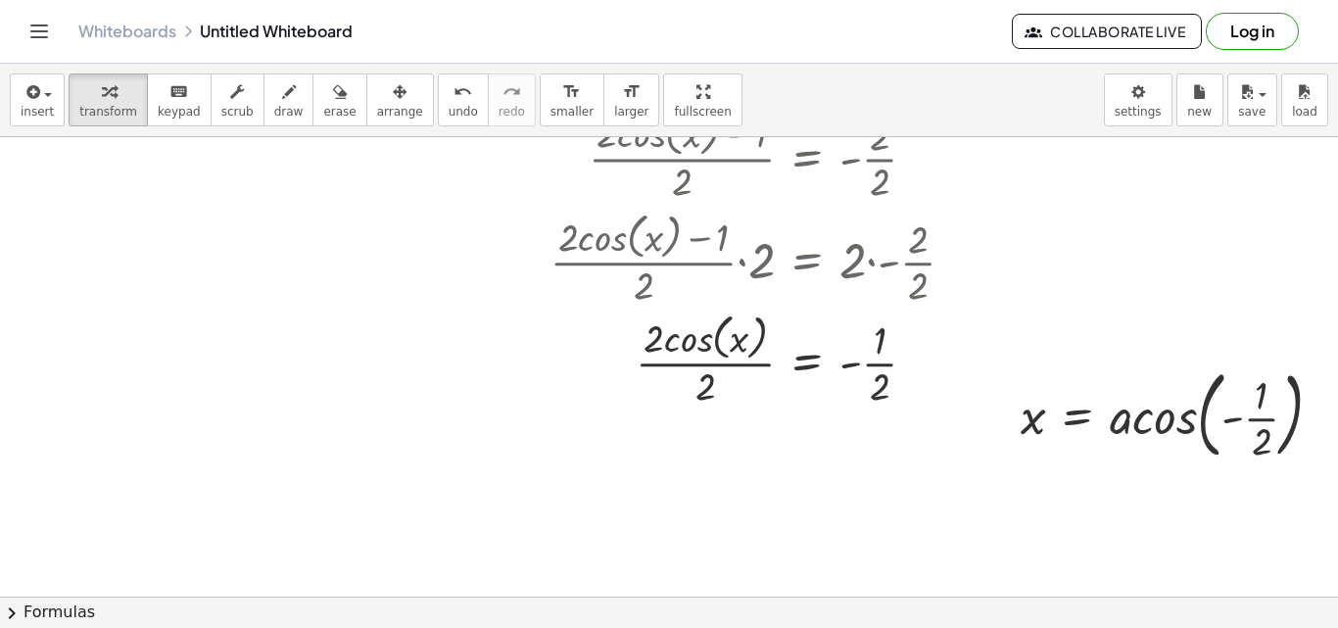
scroll to position [356, 0]
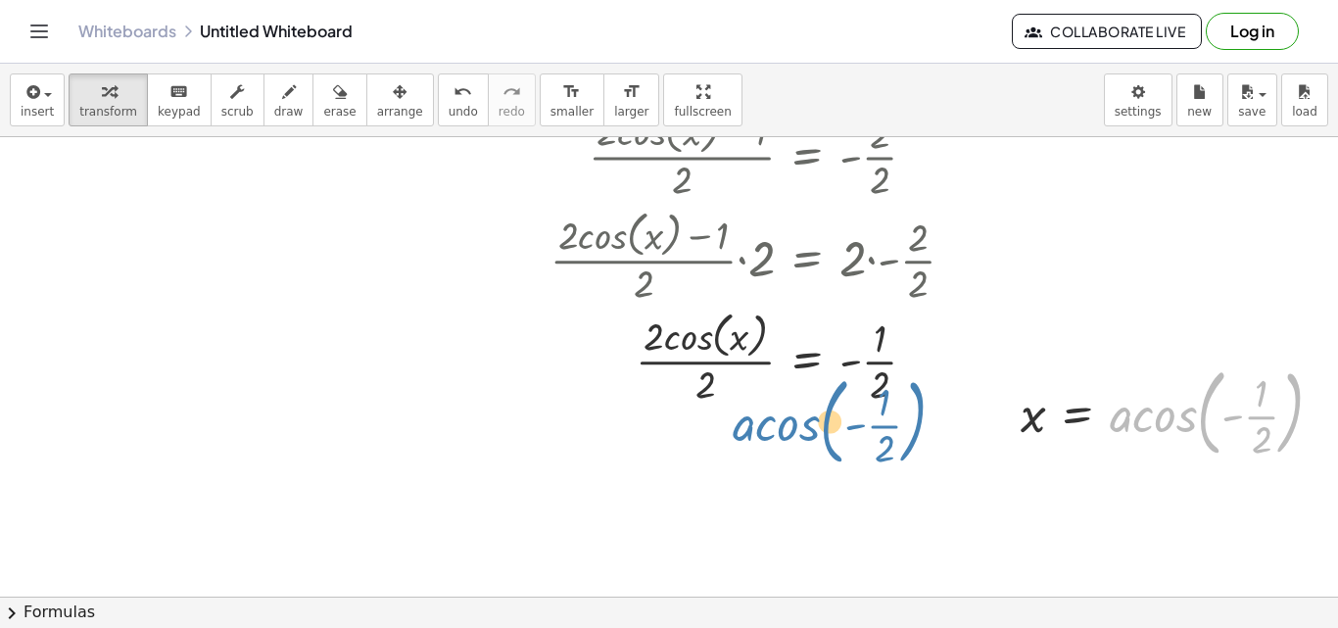
drag, startPoint x: 1127, startPoint y: 417, endPoint x: 752, endPoint y: 426, distance: 375.2
click at [752, 426] on div "+ · 2 · cos ( , x ) + 1 = 0 + · 2 · cos ( , x ) + 1 − 1 = + 0 − 1 + · 2 · cos (…" at bounding box center [679, 304] width 1358 height 1046
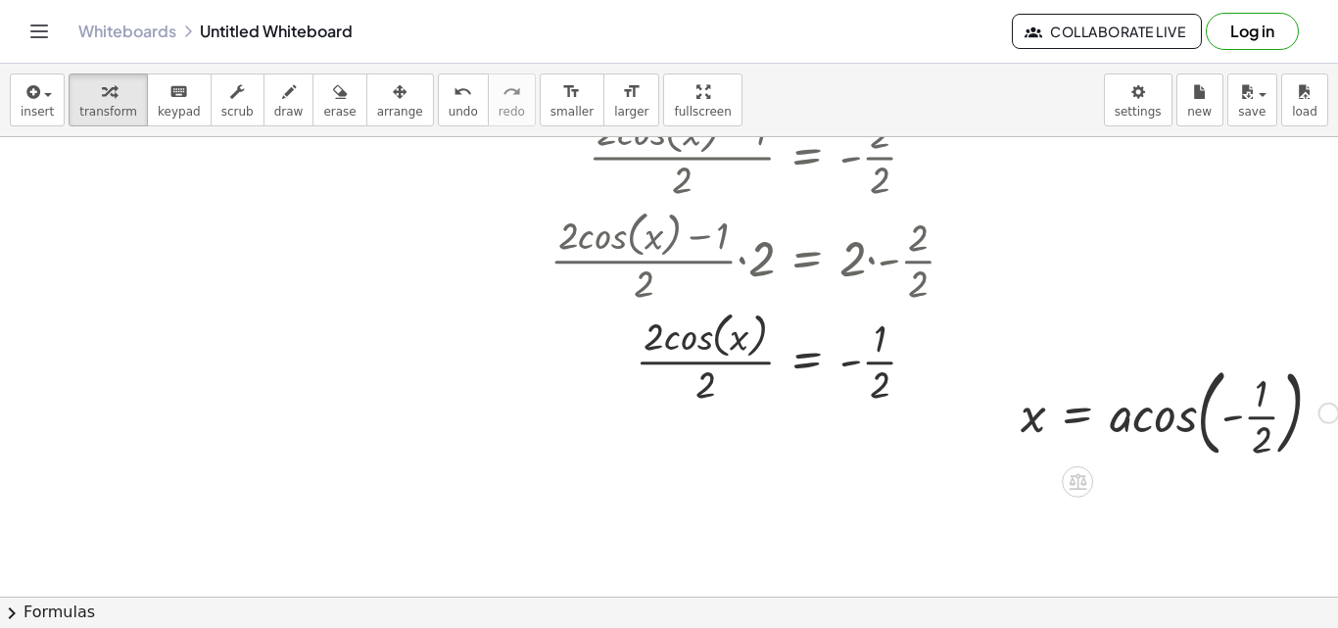
click at [1161, 423] on div at bounding box center [1180, 411] width 338 height 106
click at [1071, 525] on div at bounding box center [1180, 496] width 338 height 65
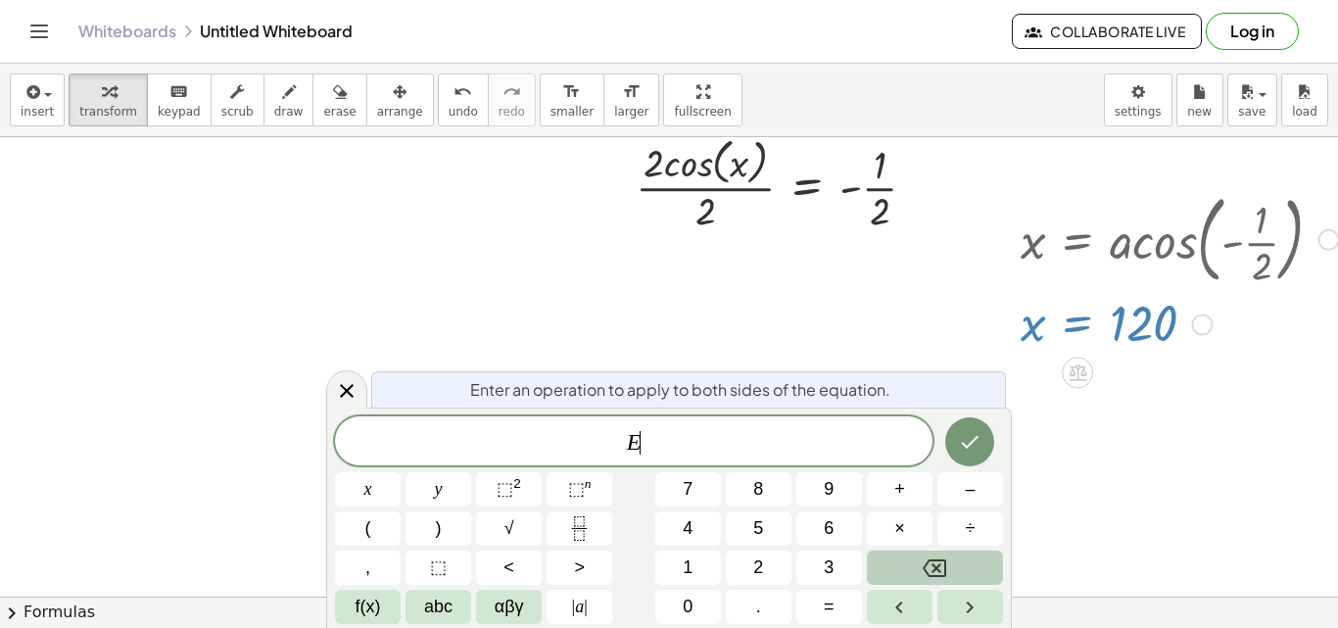
scroll to position [531, 0]
click at [960, 559] on button "Backspace" at bounding box center [935, 567] width 136 height 34
click at [366, 614] on span "f(x)" at bounding box center [368, 606] width 25 height 26
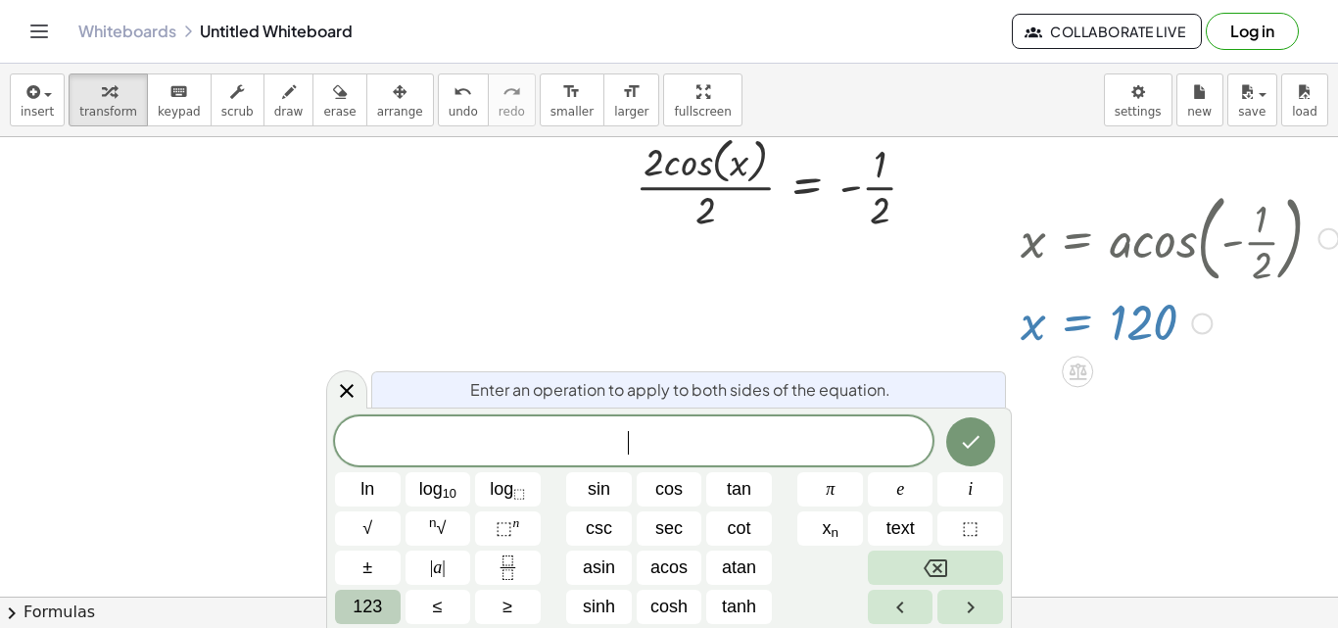
click at [356, 602] on span "123" at bounding box center [367, 606] width 29 height 26
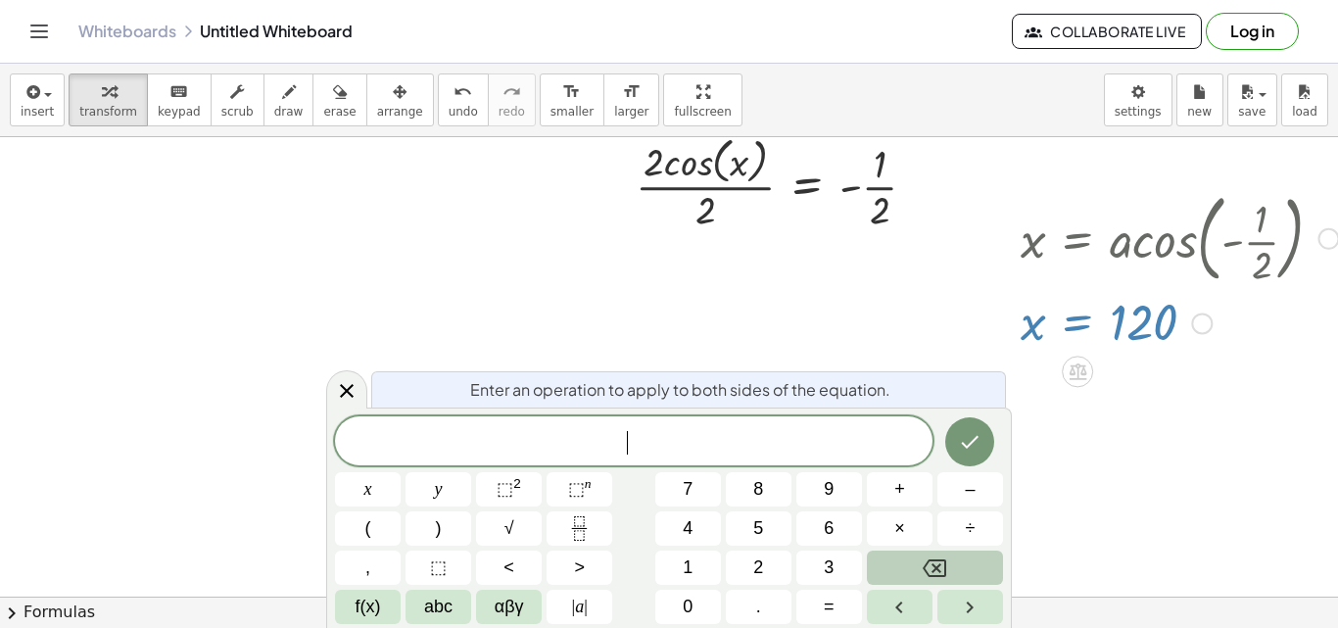
click at [356, 602] on span "f(x)" at bounding box center [368, 606] width 25 height 26
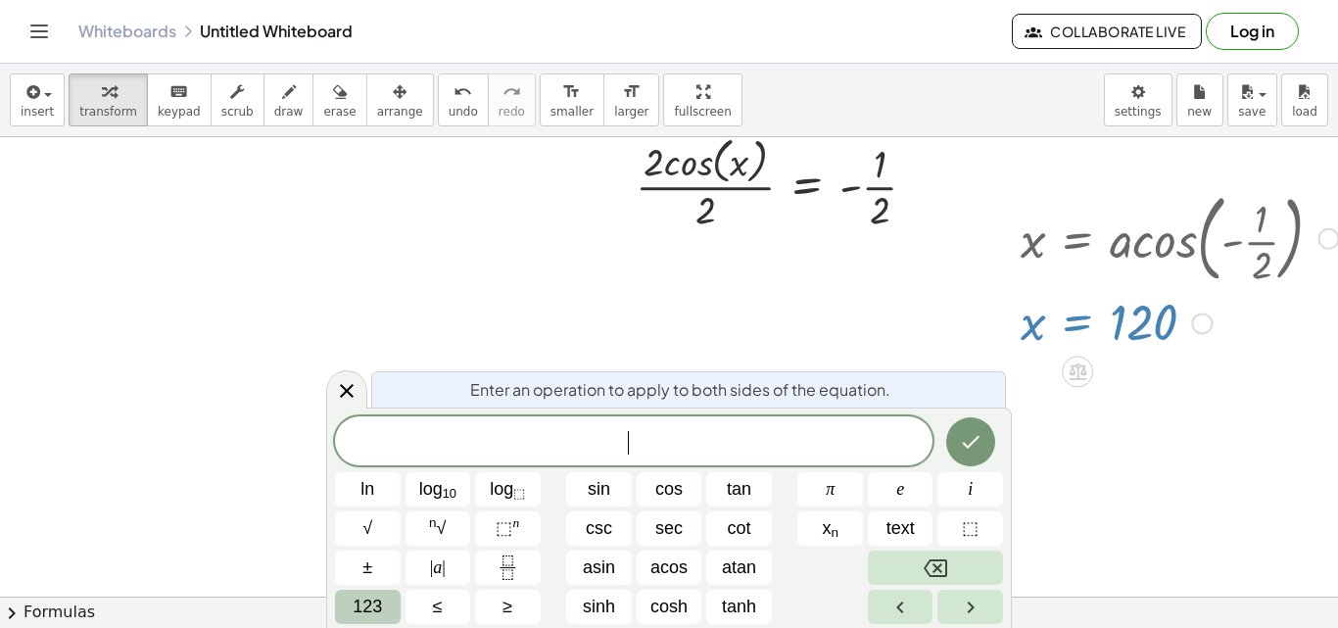
click at [370, 605] on span "123" at bounding box center [367, 606] width 29 height 26
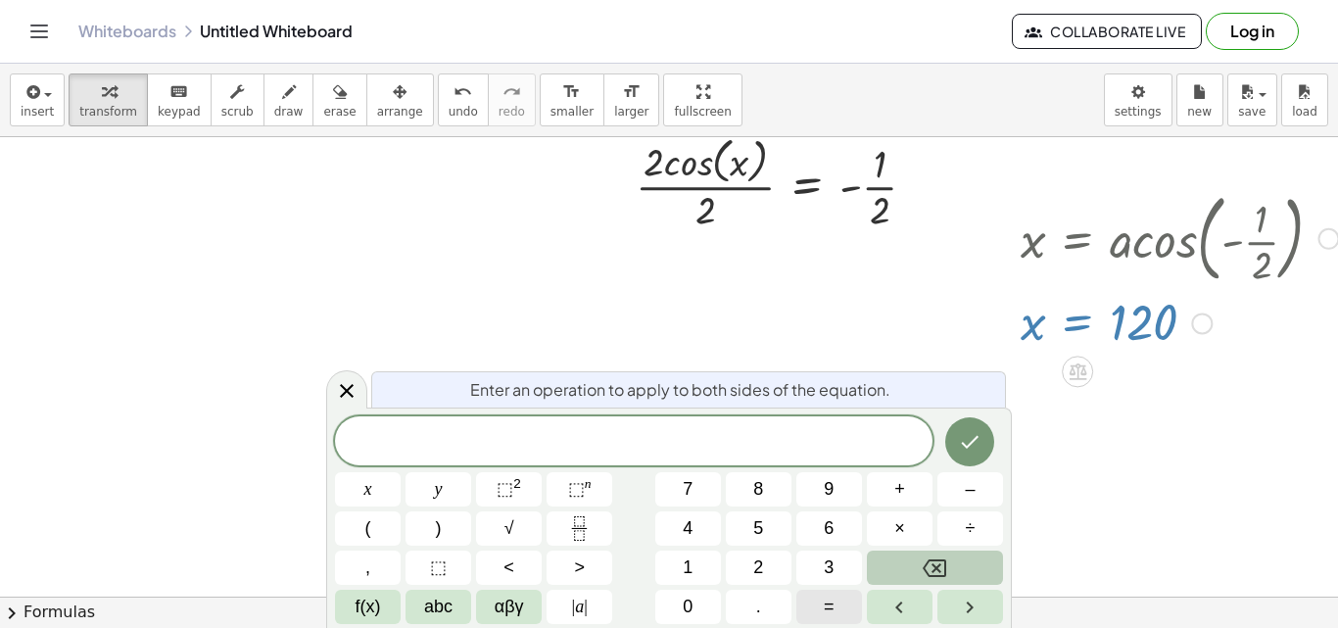
click at [814, 596] on button "=" at bounding box center [829, 607] width 66 height 34
click at [763, 564] on span "2" at bounding box center [758, 567] width 10 height 26
click at [920, 493] on button "+" at bounding box center [900, 489] width 66 height 34
click at [571, 540] on icon "Fraction" at bounding box center [579, 528] width 24 height 24
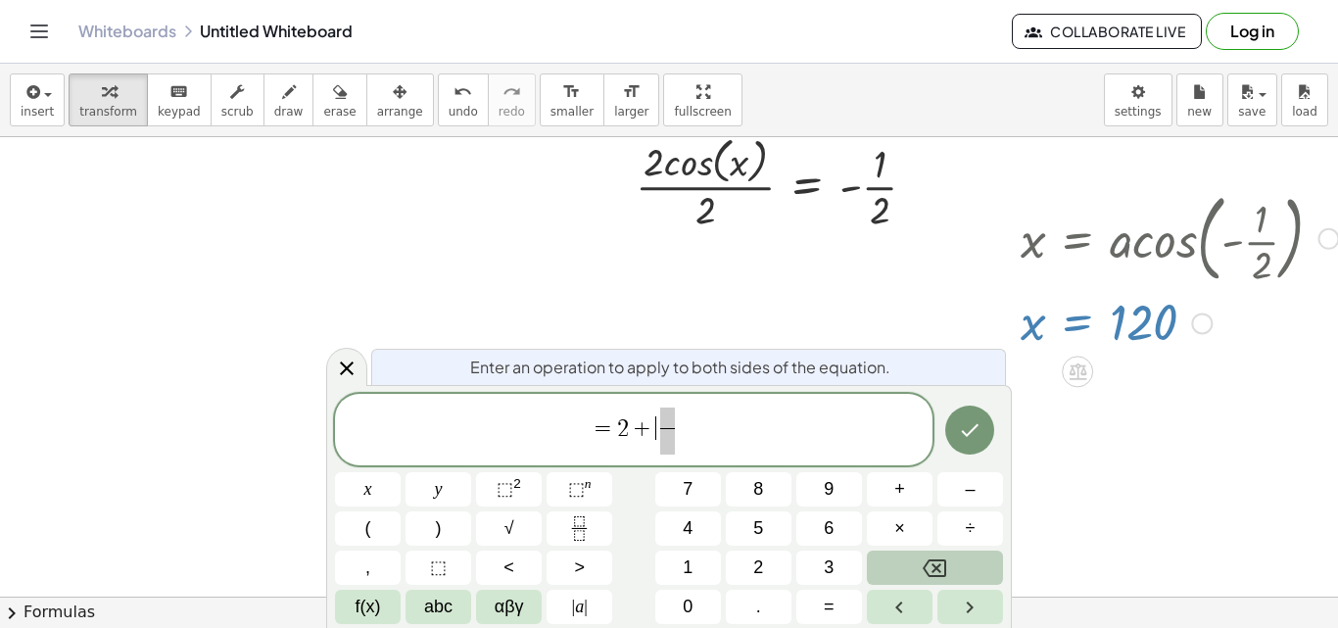
click at [643, 434] on span "+" at bounding box center [643, 428] width 28 height 24
click at [919, 563] on button "Backspace" at bounding box center [935, 567] width 136 height 34
click at [654, 398] on div "= 2 ​ ​" at bounding box center [633, 430] width 597 height 72
click at [639, 431] on span "2" at bounding box center [637, 428] width 12 height 24
click at [650, 421] on span "​" at bounding box center [647, 418] width 14 height 22
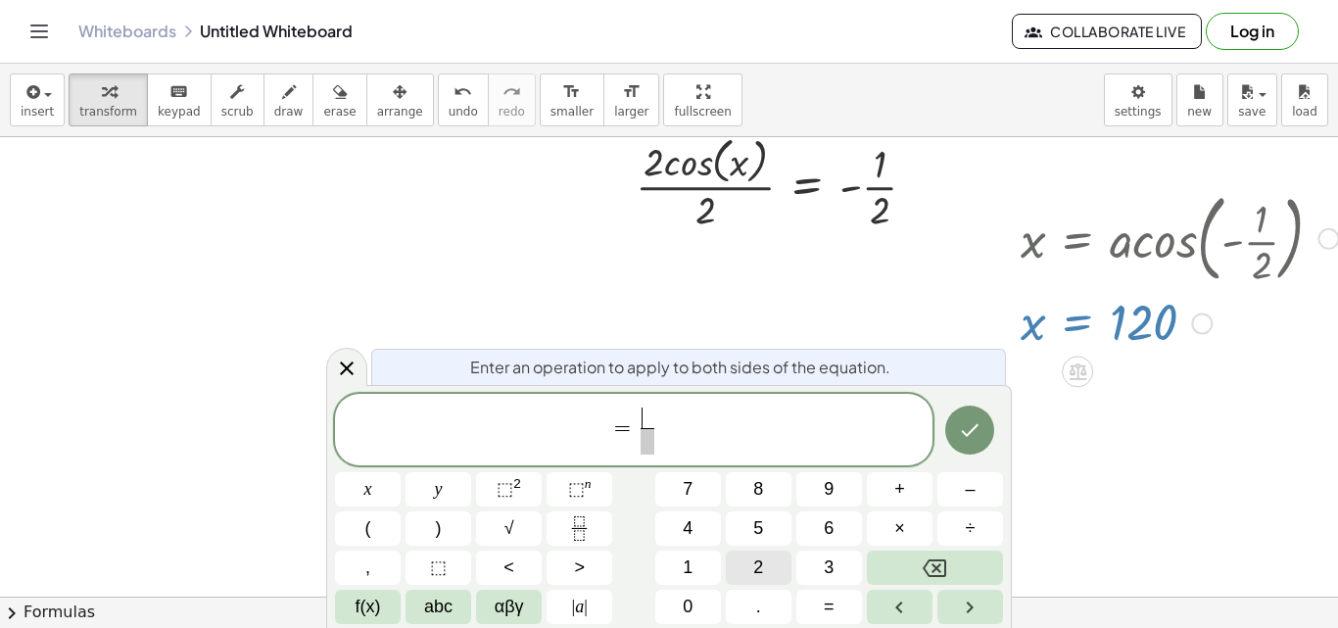
click at [745, 559] on button "2" at bounding box center [759, 567] width 66 height 34
click at [429, 608] on span "abc" at bounding box center [438, 606] width 28 height 26
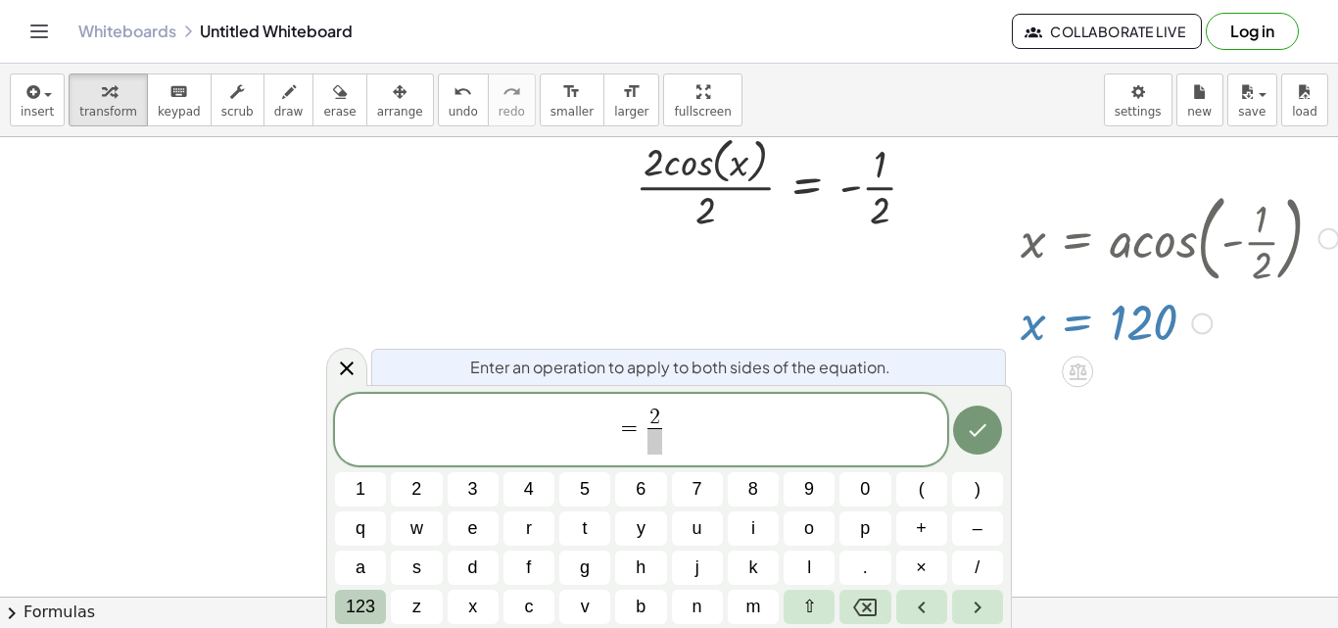
click at [373, 601] on span "123" at bounding box center [360, 606] width 29 height 26
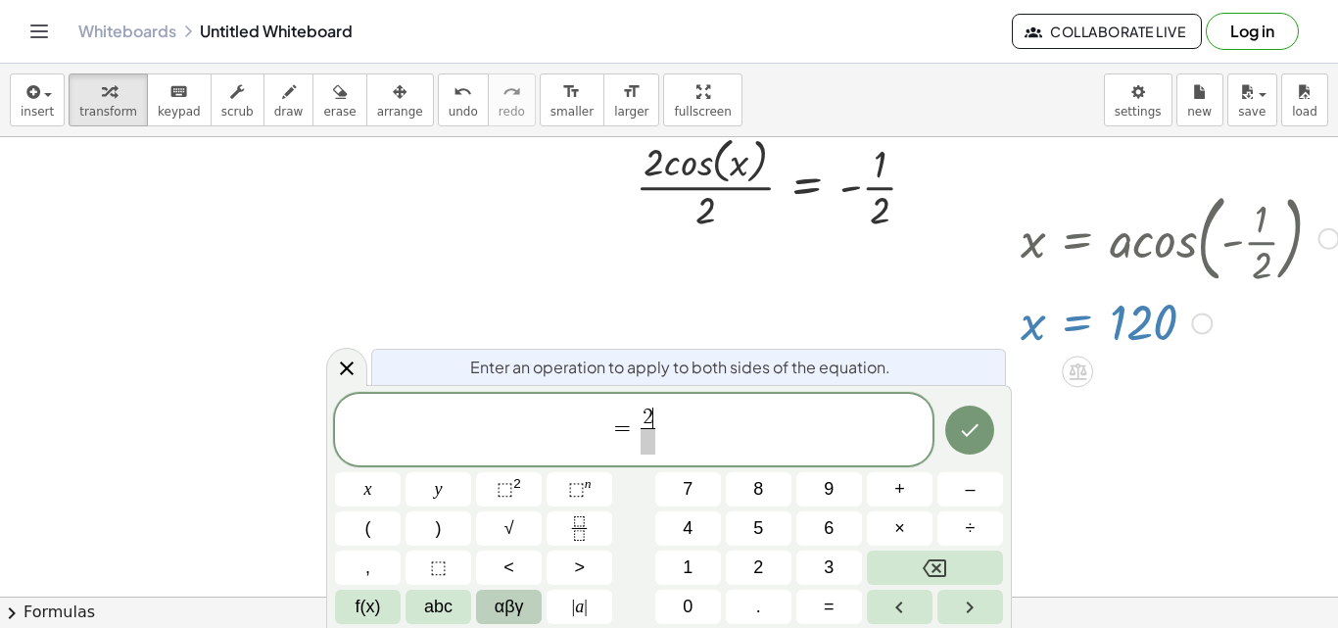
click at [517, 604] on span "αβγ" at bounding box center [509, 606] width 29 height 26
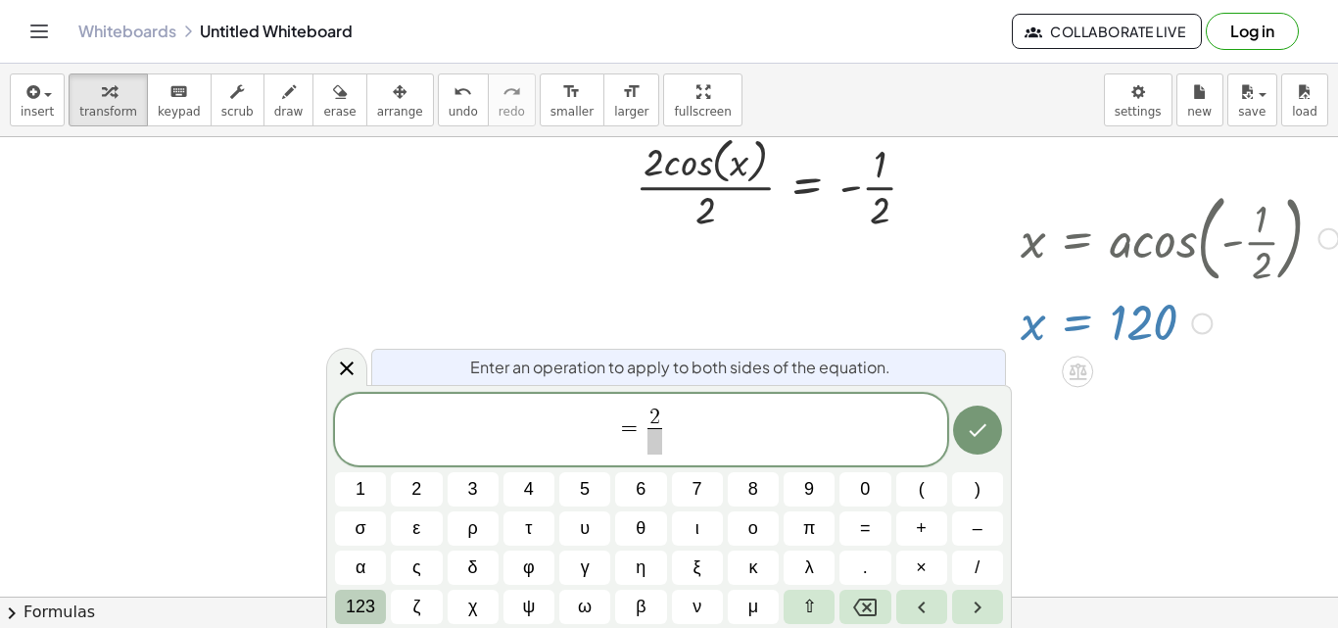
click at [359, 609] on span "123" at bounding box center [360, 606] width 29 height 26
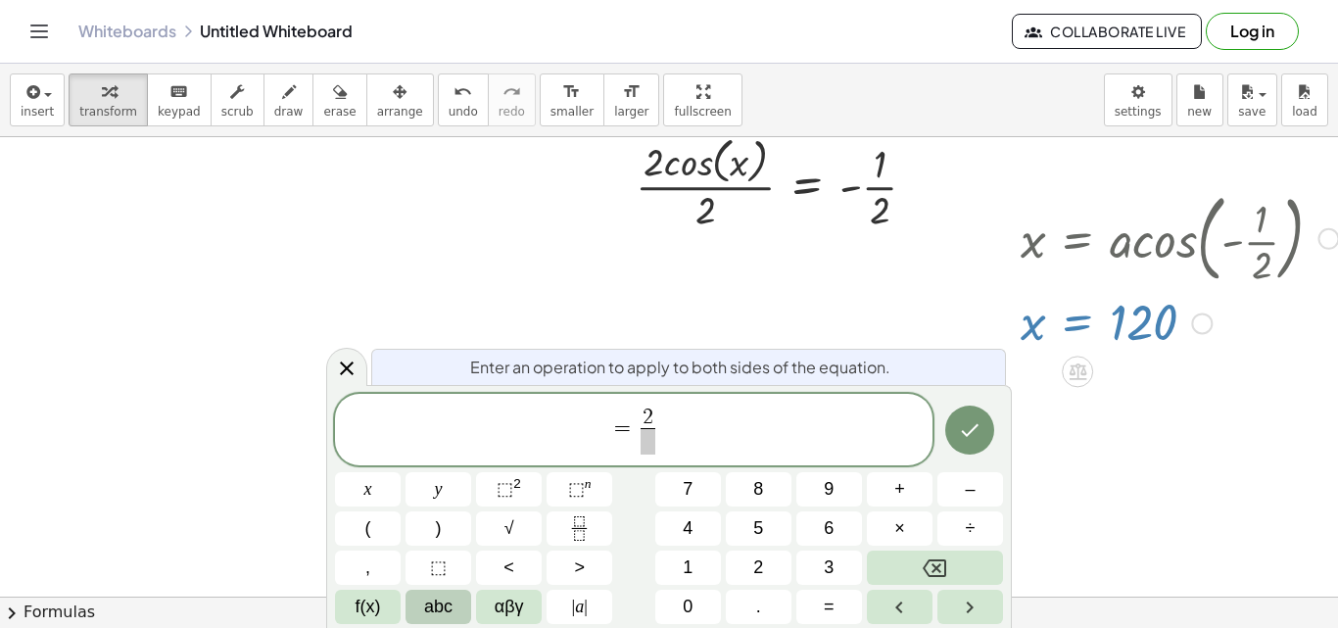
click at [435, 600] on span "abc" at bounding box center [438, 606] width 28 height 26
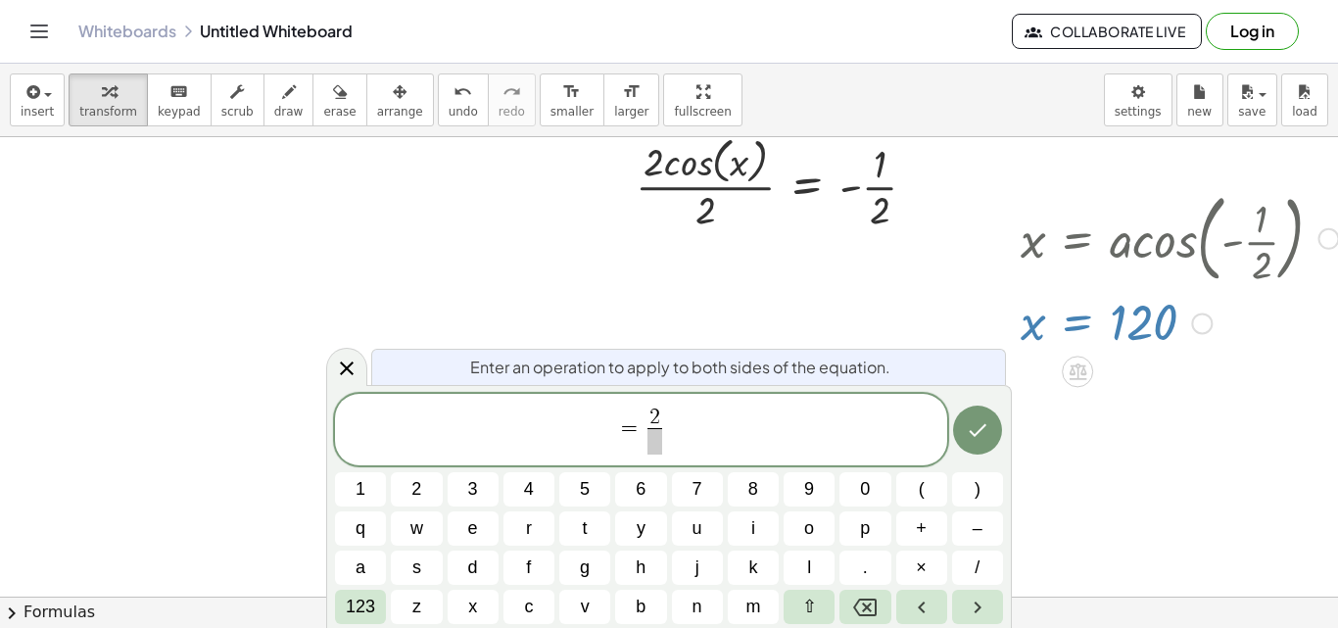
click at [364, 588] on div "= 2 ​ 1 2 3 4 5 6 7 8 9 0 ( ) q w e r t y u i o p + – a s d f g h j k l . × / 1…" at bounding box center [669, 509] width 668 height 231
click at [362, 605] on span "123" at bounding box center [360, 606] width 29 height 26
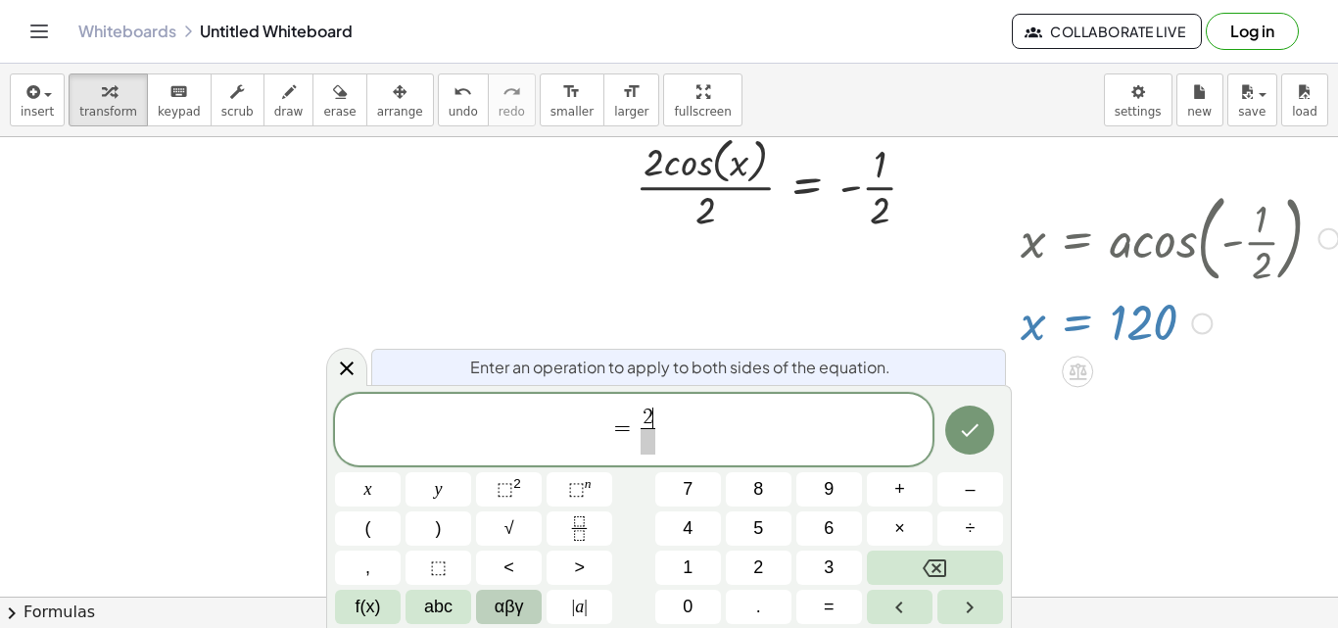
click at [501, 612] on span "αβγ" at bounding box center [509, 606] width 29 height 26
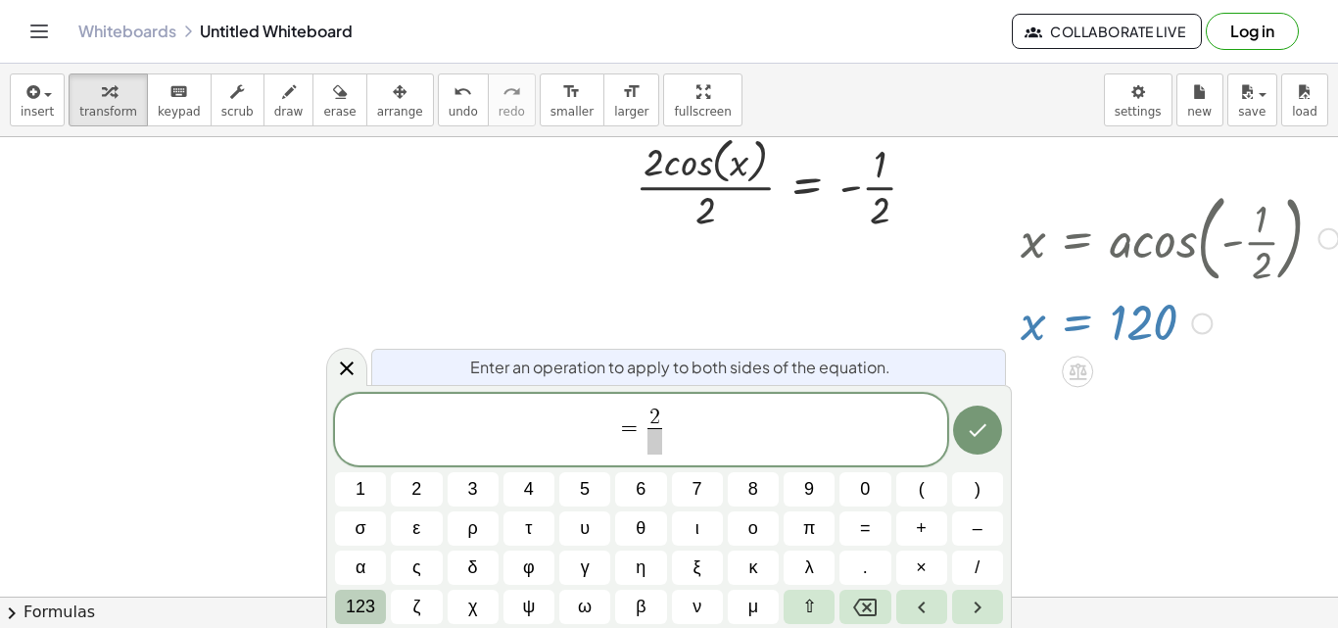
click at [358, 599] on span "123" at bounding box center [360, 606] width 29 height 26
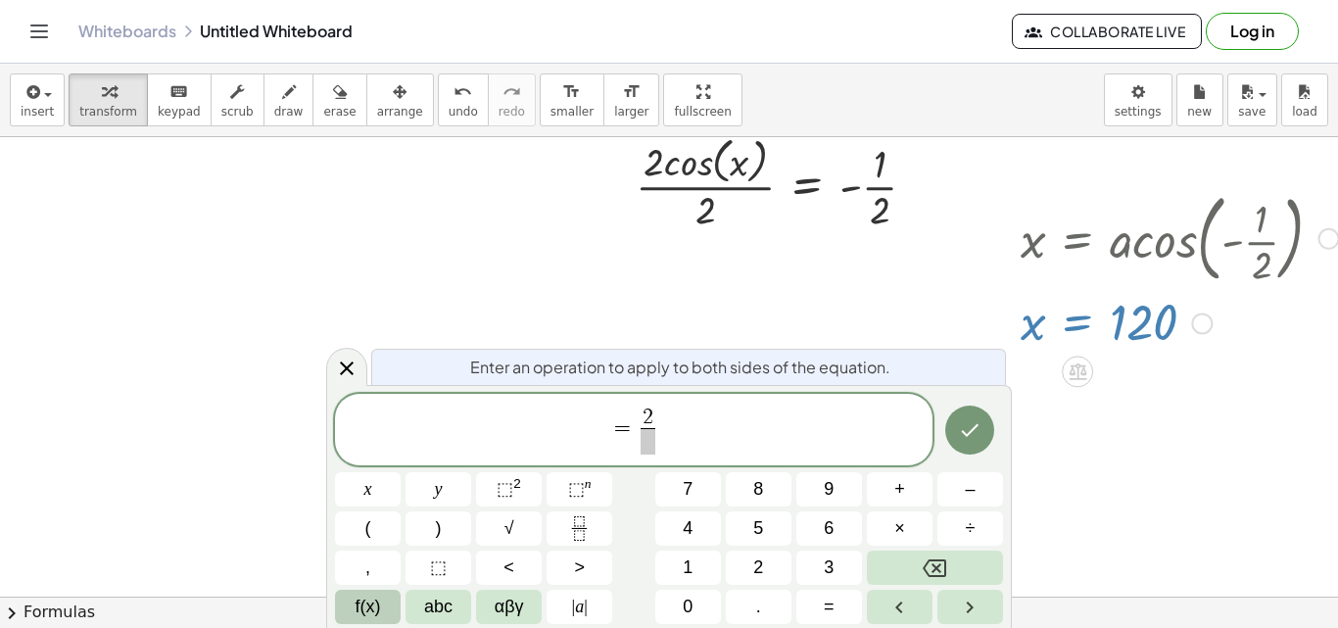
click at [383, 593] on button "f(x)" at bounding box center [368, 607] width 66 height 34
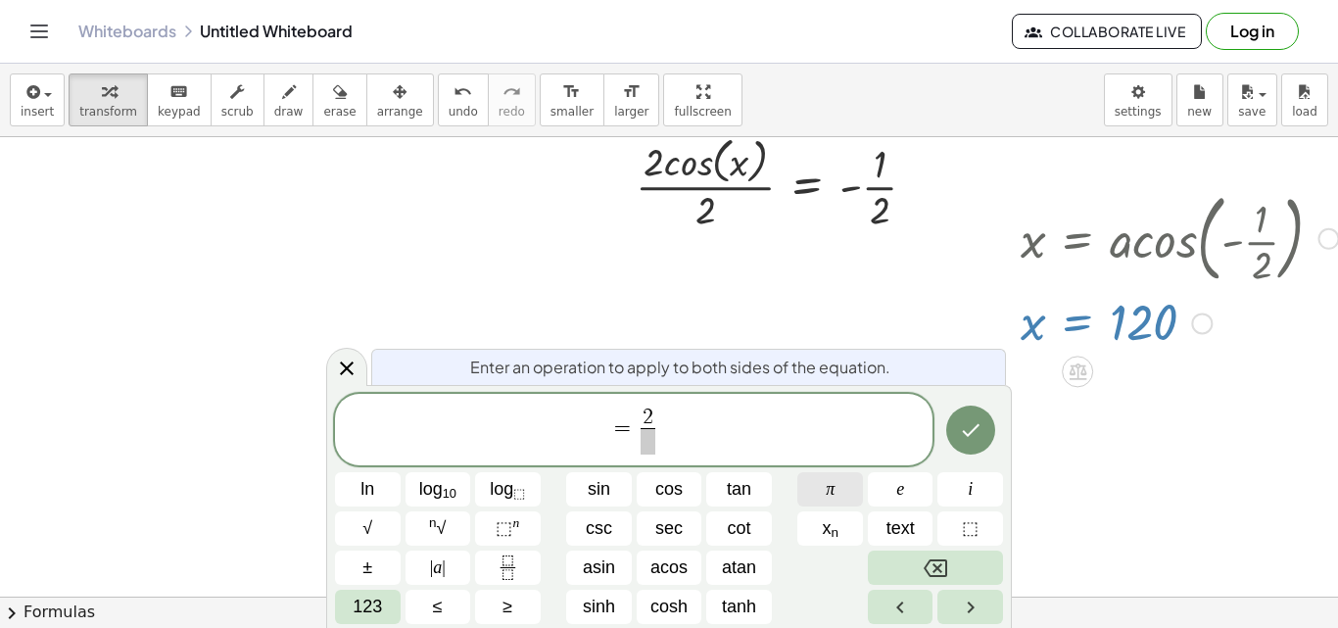
click at [815, 487] on button "π" at bounding box center [830, 489] width 66 height 34
click at [647, 441] on span "​" at bounding box center [647, 441] width 25 height 26
click at [375, 612] on span "123" at bounding box center [367, 606] width 29 height 26
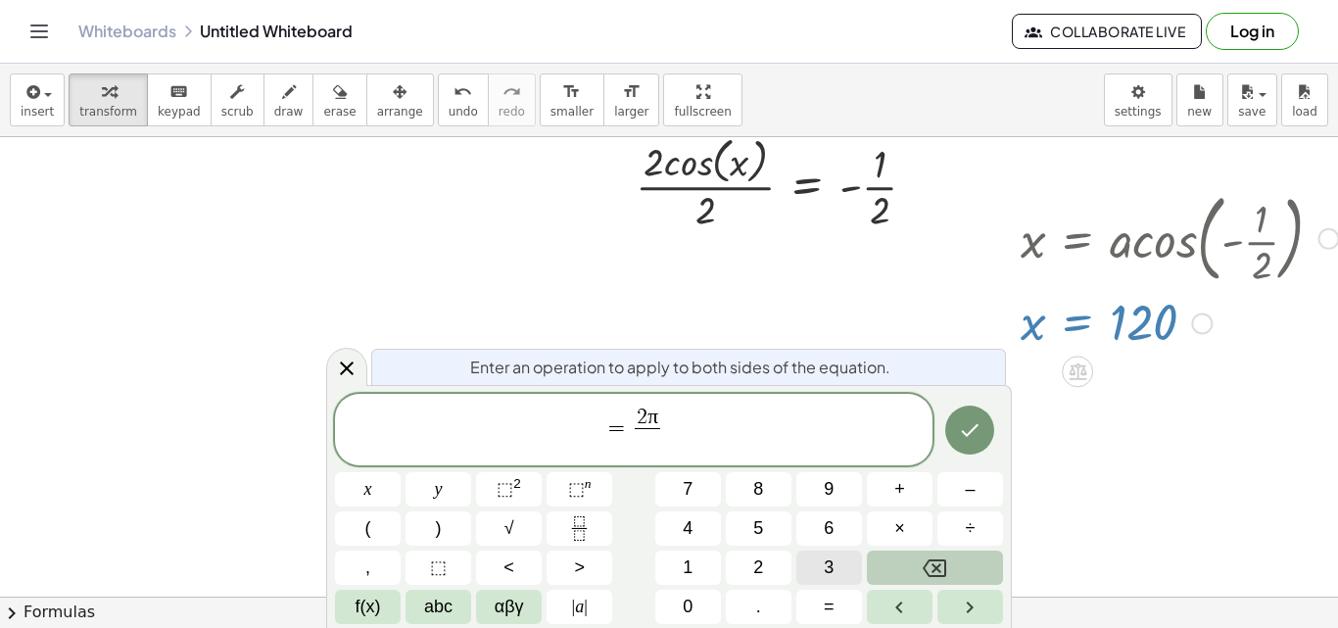
click at [830, 554] on span "3" at bounding box center [829, 567] width 10 height 26
click at [583, 413] on span "​ = 2 π 3 ​" at bounding box center [633, 431] width 597 height 52
click at [379, 607] on span "f(x)" at bounding box center [368, 606] width 25 height 26
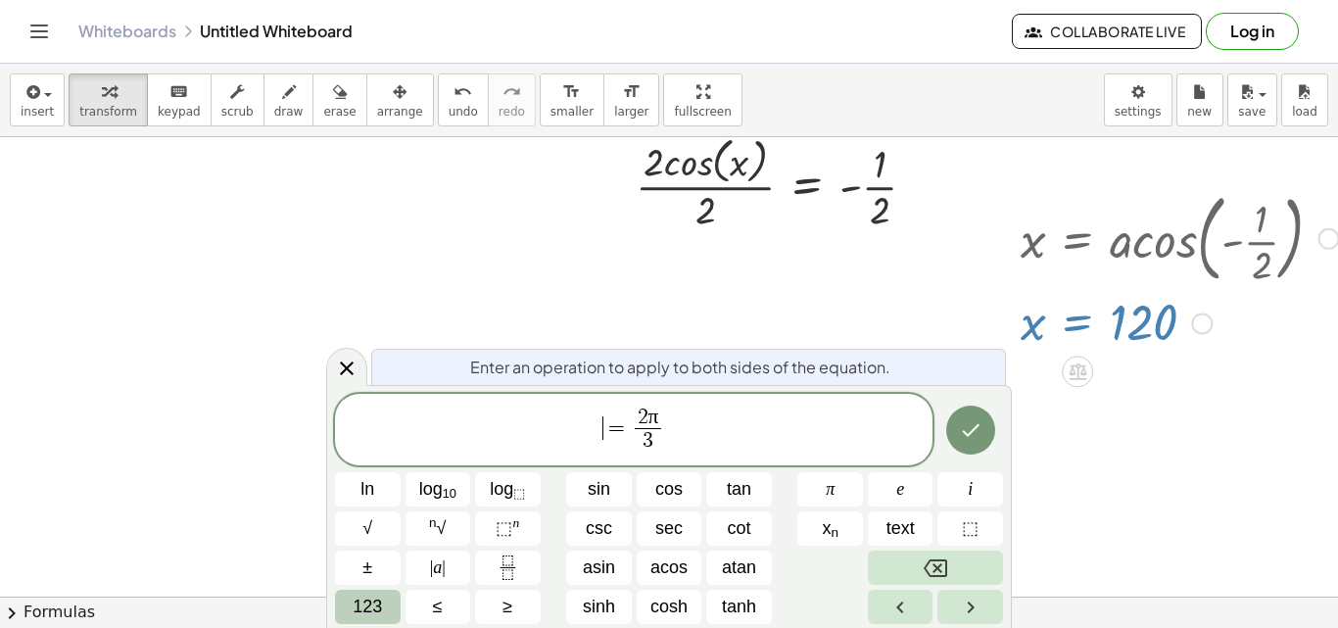
click at [358, 602] on span "123" at bounding box center [367, 606] width 29 height 26
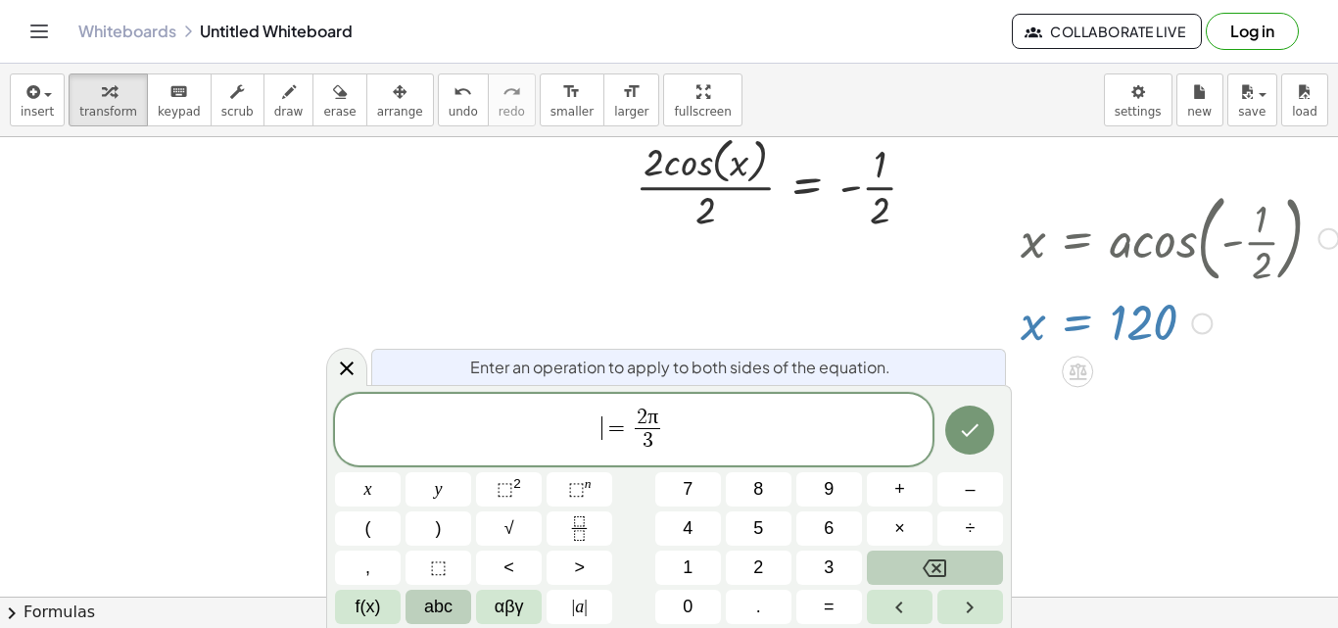
click at [429, 600] on span "abc" at bounding box center [438, 606] width 28 height 26
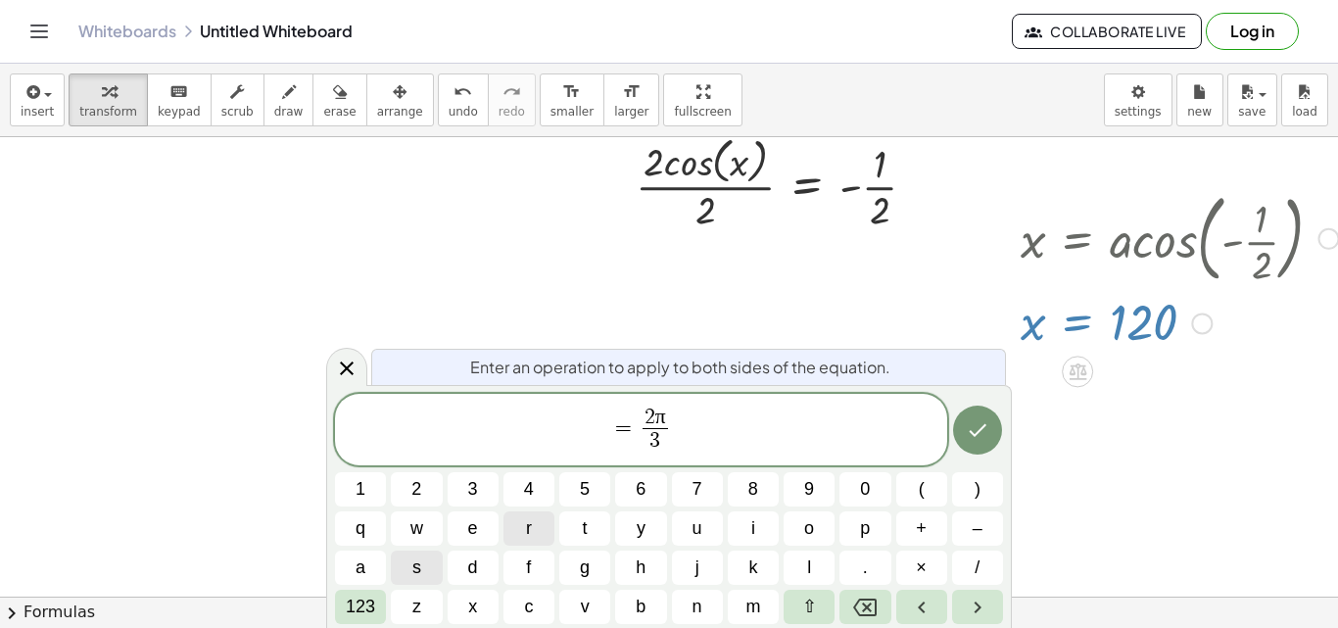
click at [522, 537] on button "r" at bounding box center [528, 528] width 51 height 34
click at [377, 560] on button "a" at bounding box center [360, 567] width 51 height 34
click at [466, 562] on button "d" at bounding box center [473, 567] width 51 height 34
click at [487, 603] on button "x" at bounding box center [473, 607] width 51 height 34
click at [975, 448] on button "Done" at bounding box center [977, 429] width 49 height 49
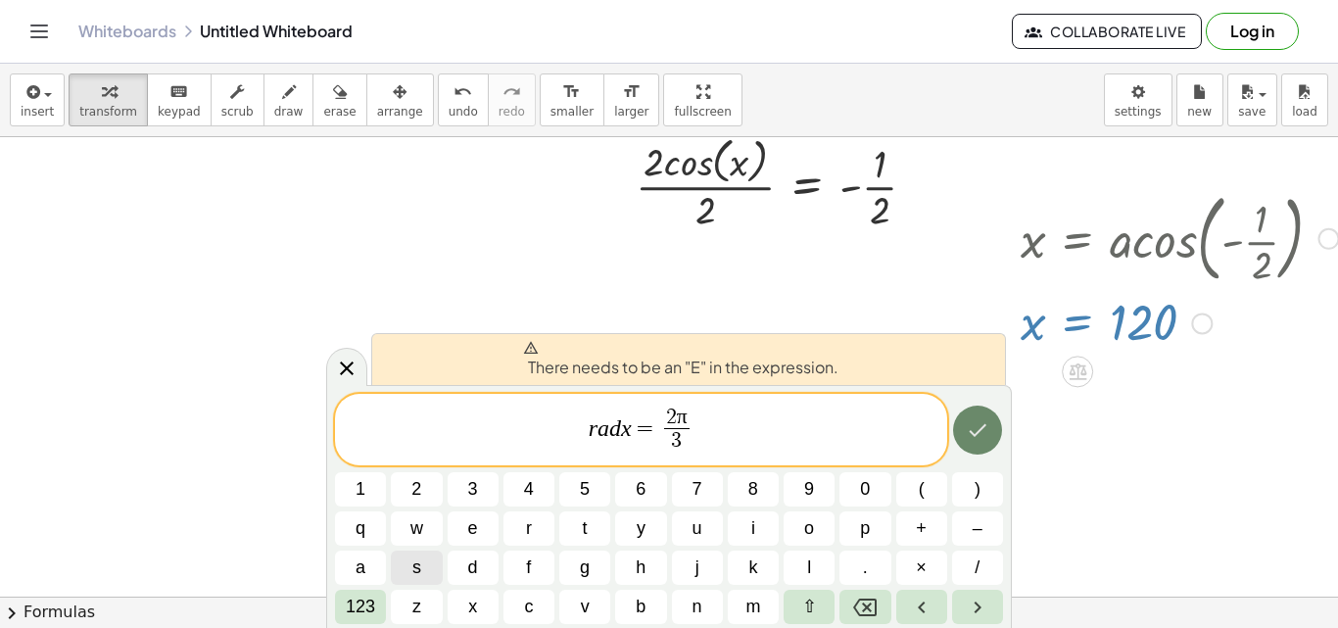
click at [975, 448] on button "Done" at bounding box center [977, 429] width 49 height 49
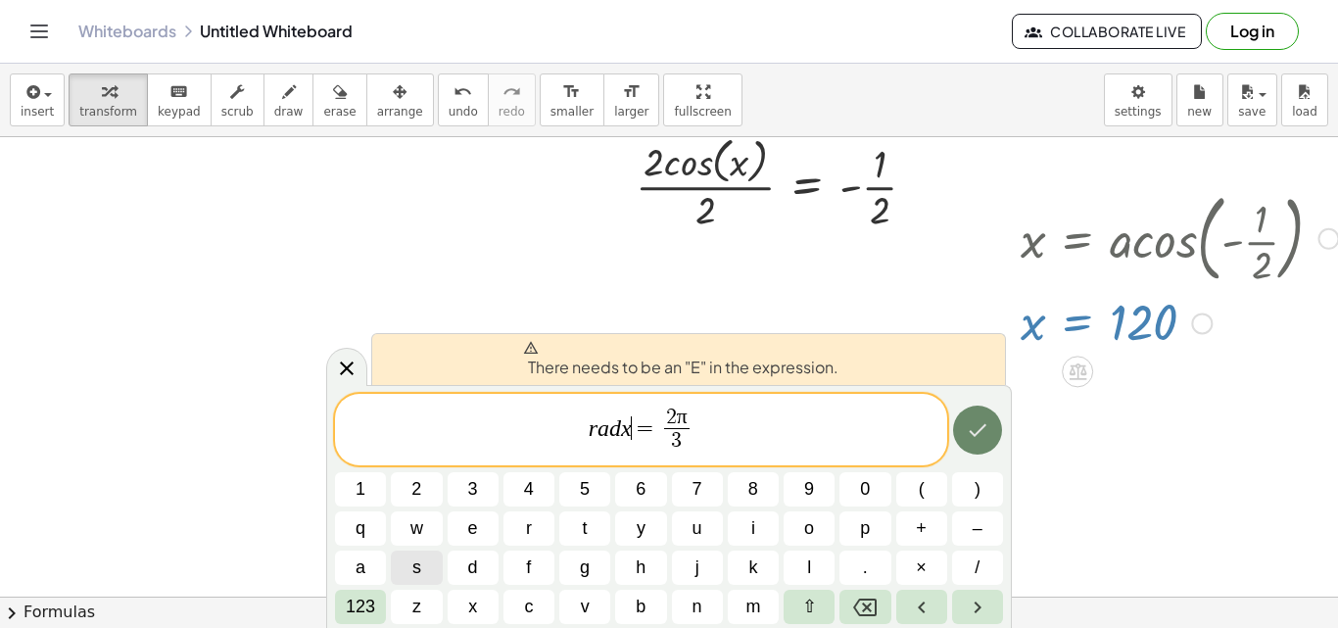
click at [975, 448] on button "Done" at bounding box center [977, 429] width 49 height 49
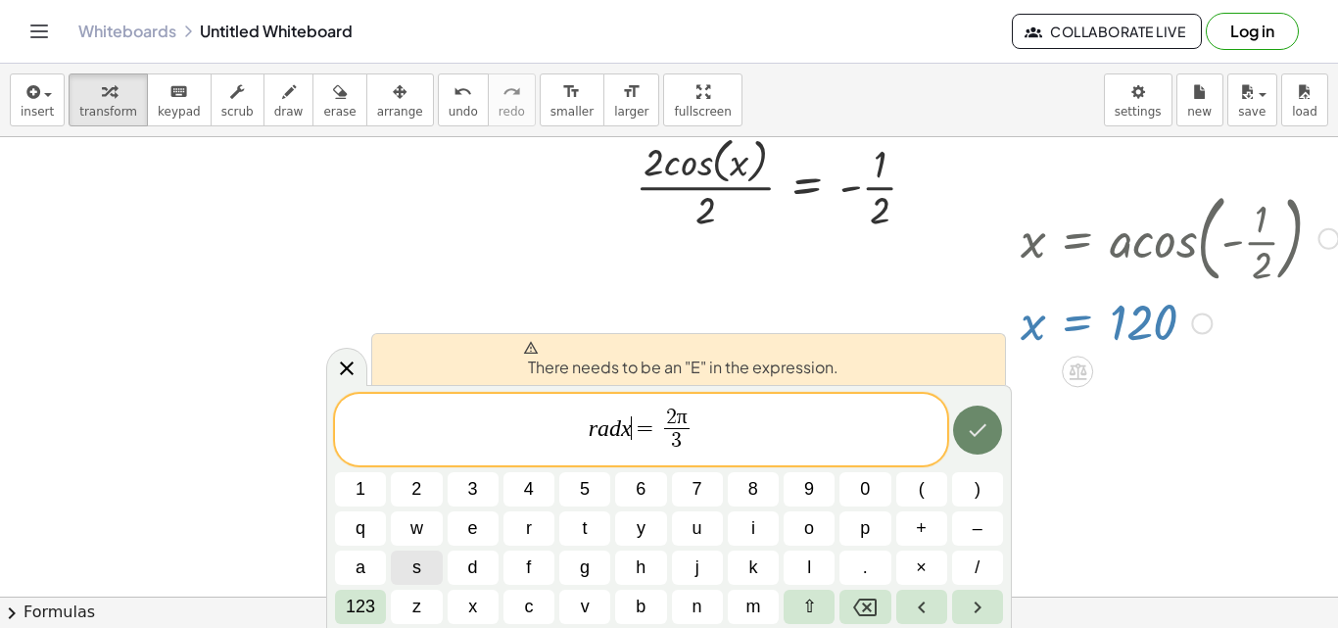
click at [975, 448] on button "Done" at bounding box center [977, 429] width 49 height 49
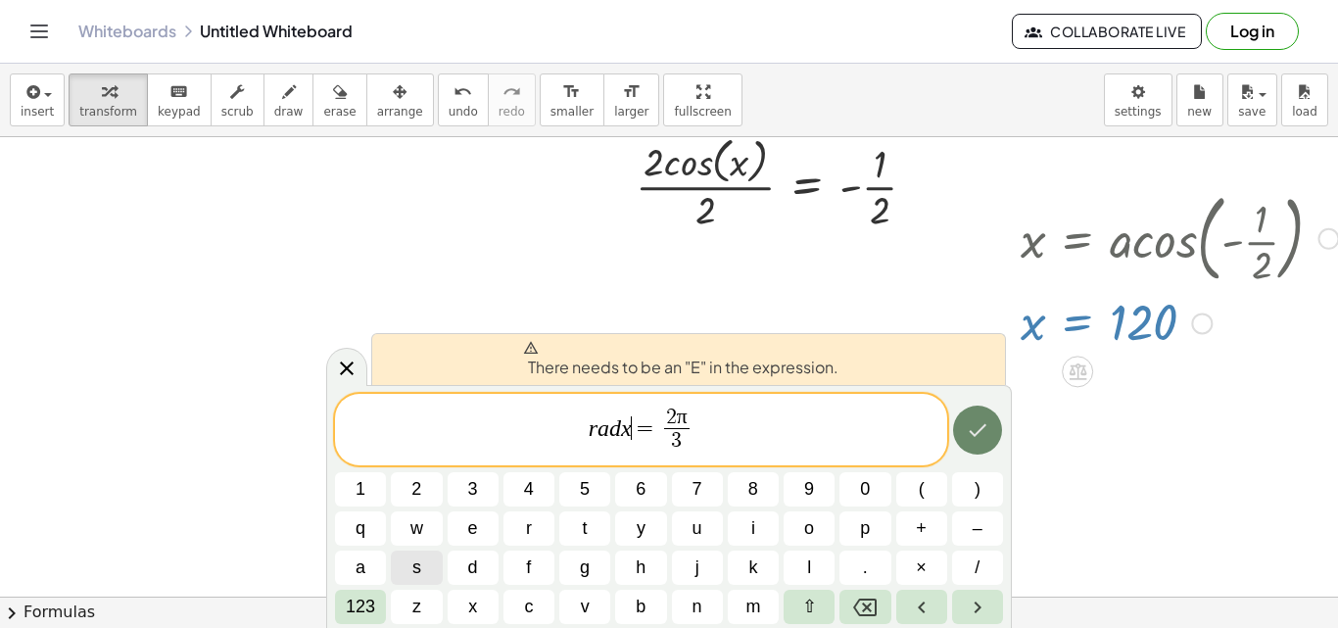
click at [975, 448] on button "Done" at bounding box center [977, 429] width 49 height 49
click at [975, 433] on icon "Done" at bounding box center [978, 430] width 24 height 24
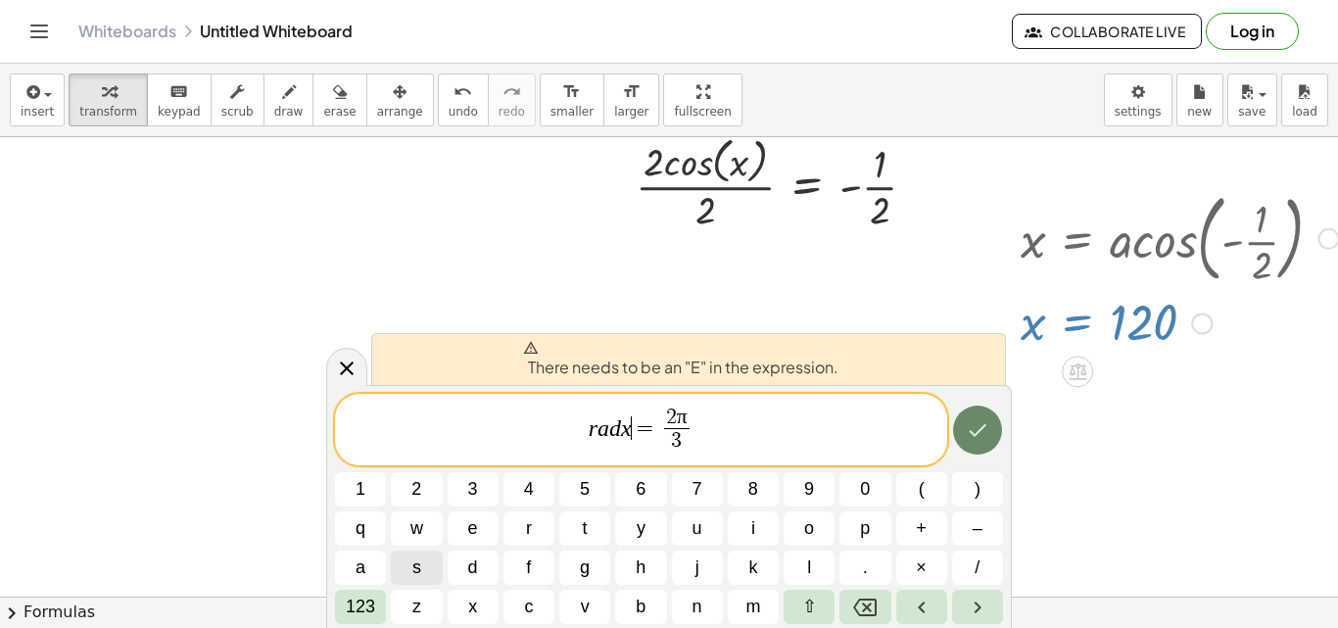
click at [975, 433] on icon "Done" at bounding box center [978, 430] width 24 height 24
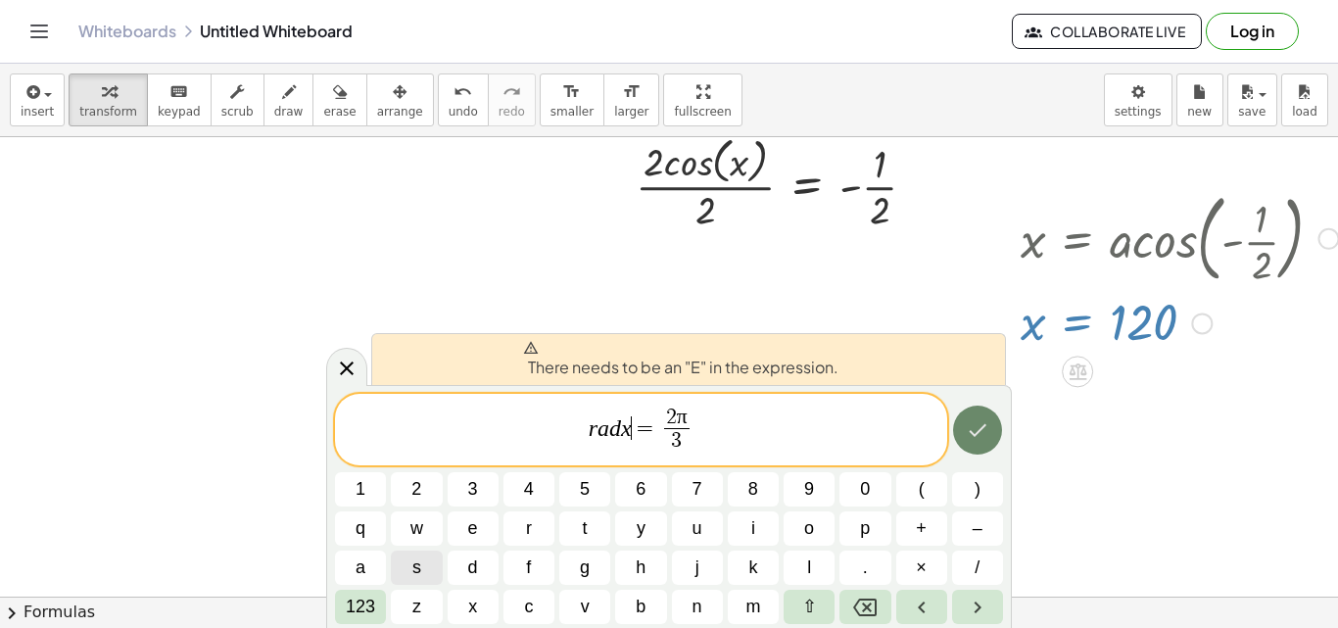
click at [975, 433] on icon "Done" at bounding box center [978, 430] width 24 height 24
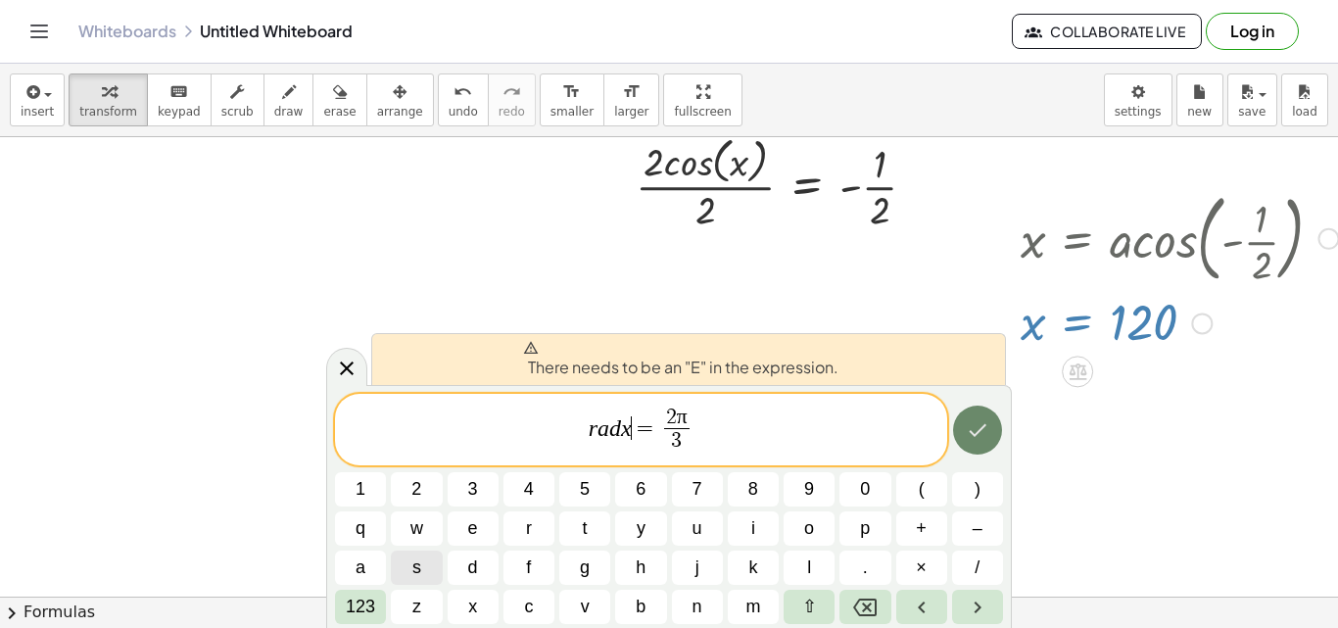
click at [975, 433] on icon "Done" at bounding box center [978, 430] width 24 height 24
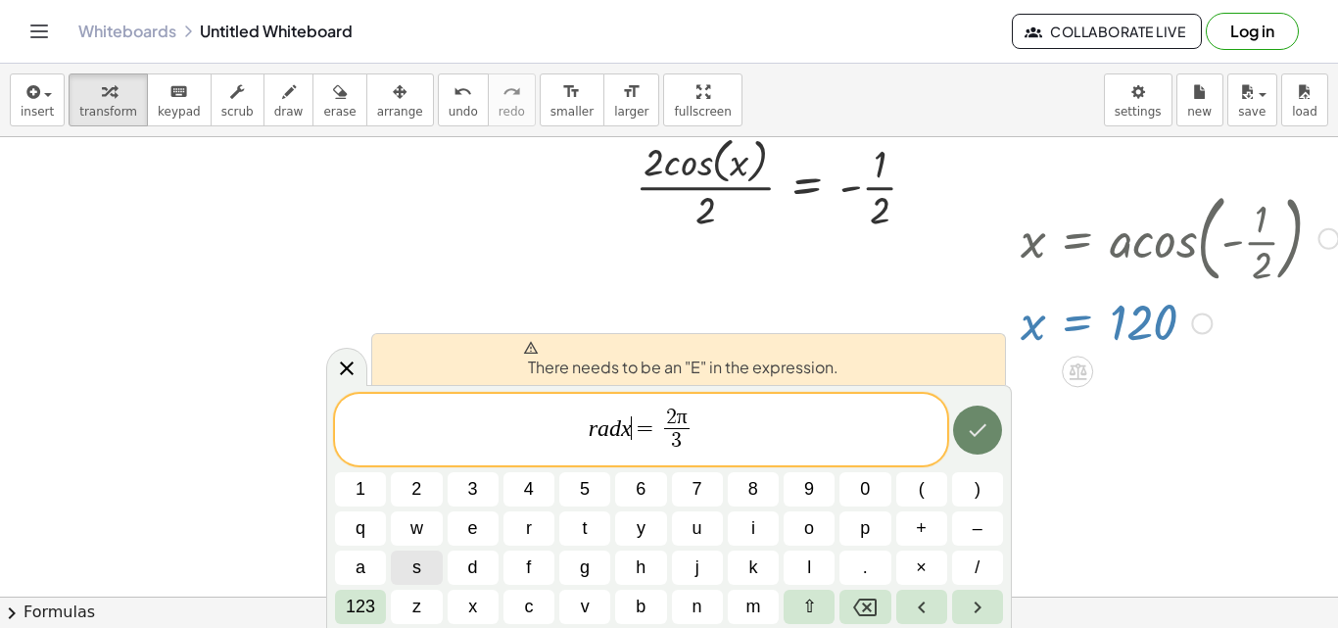
click at [975, 433] on icon "Done" at bounding box center [978, 430] width 24 height 24
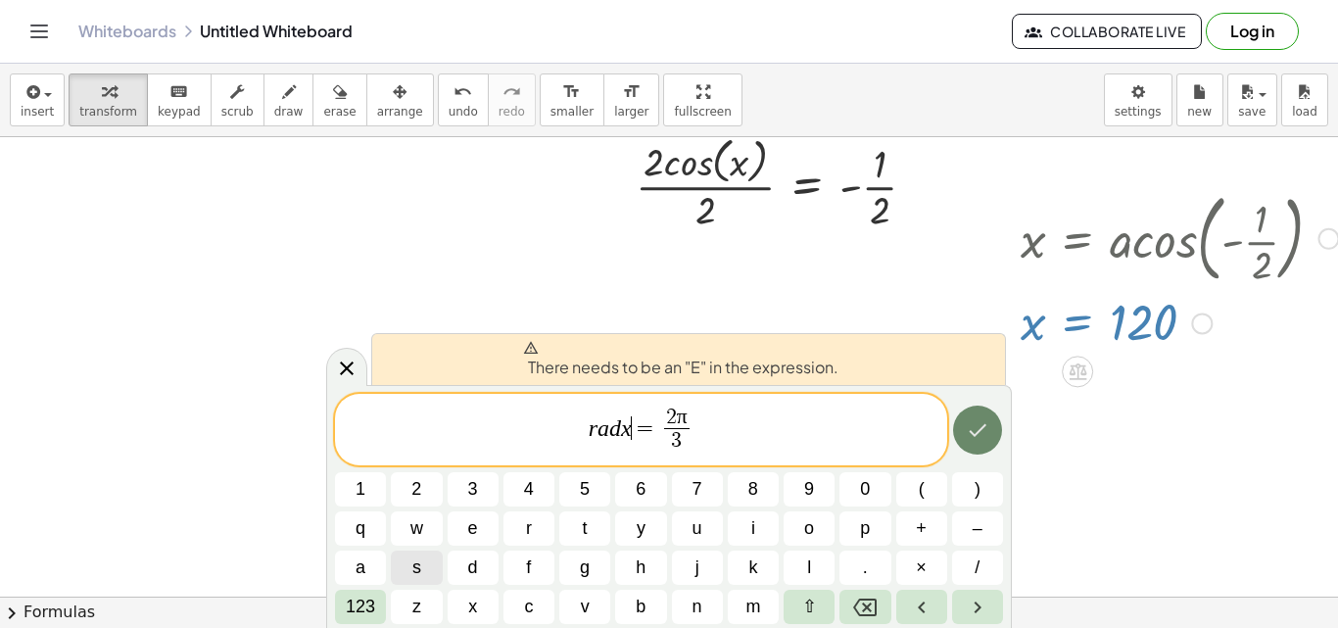
click at [975, 433] on icon "Done" at bounding box center [978, 430] width 24 height 24
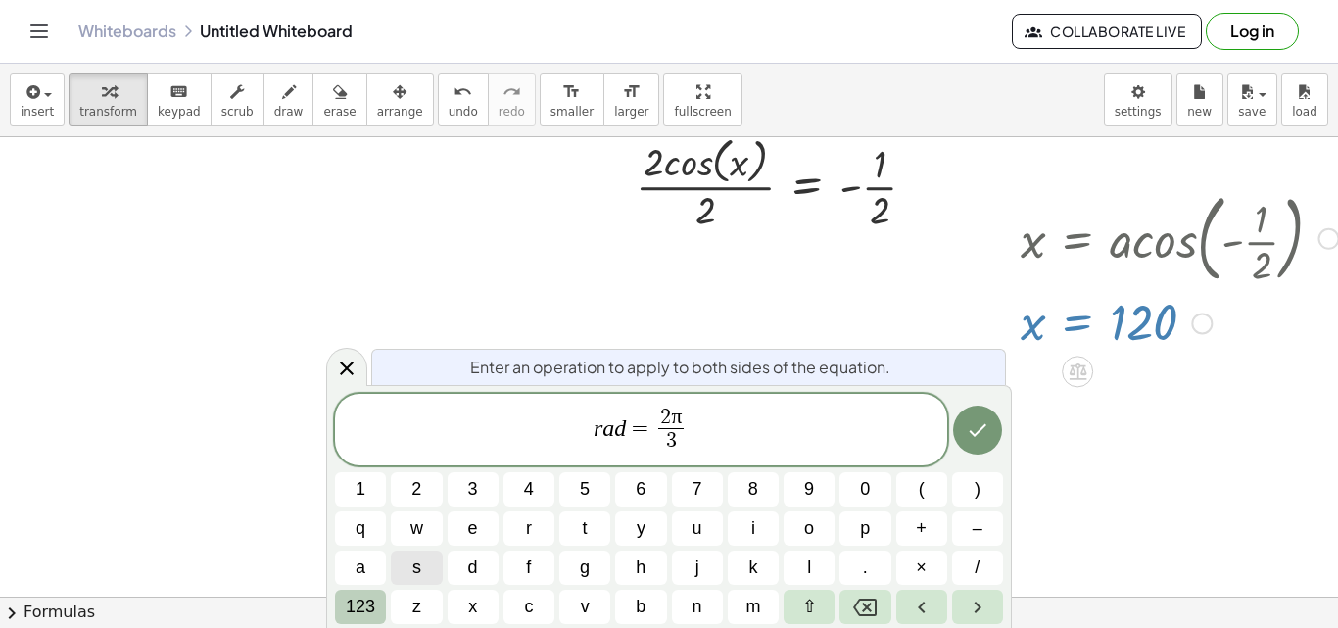
click at [371, 606] on span "123" at bounding box center [360, 606] width 29 height 26
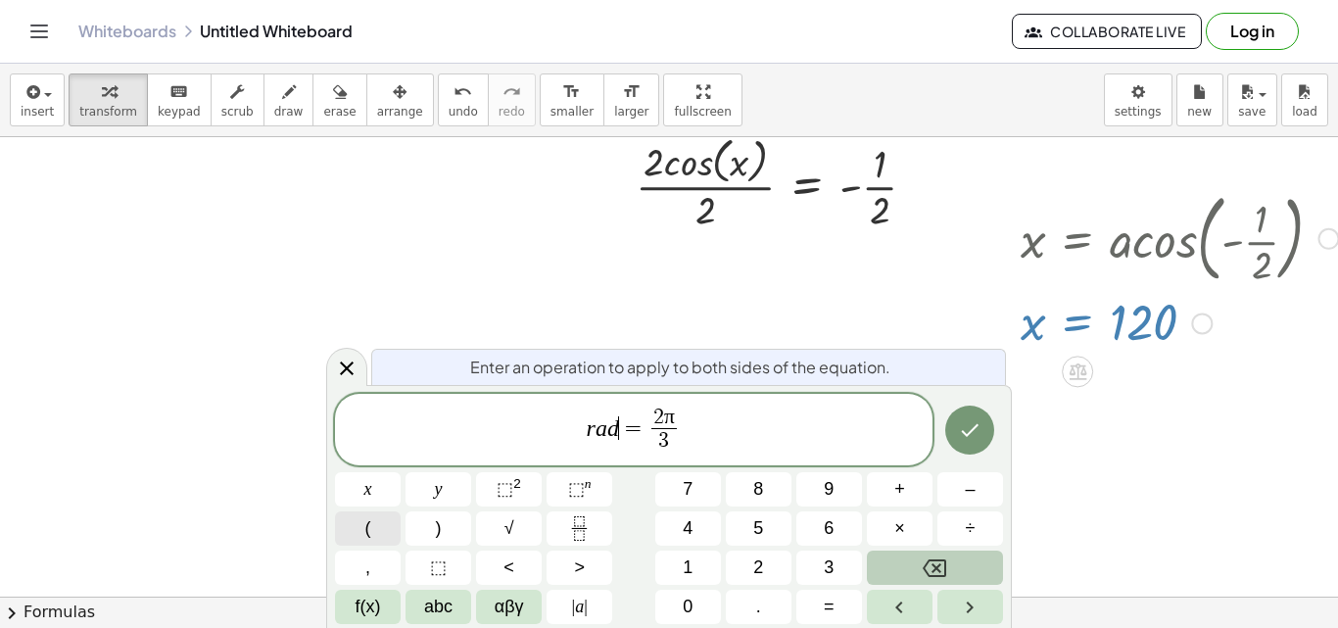
click at [373, 529] on button "(" at bounding box center [368, 528] width 66 height 34
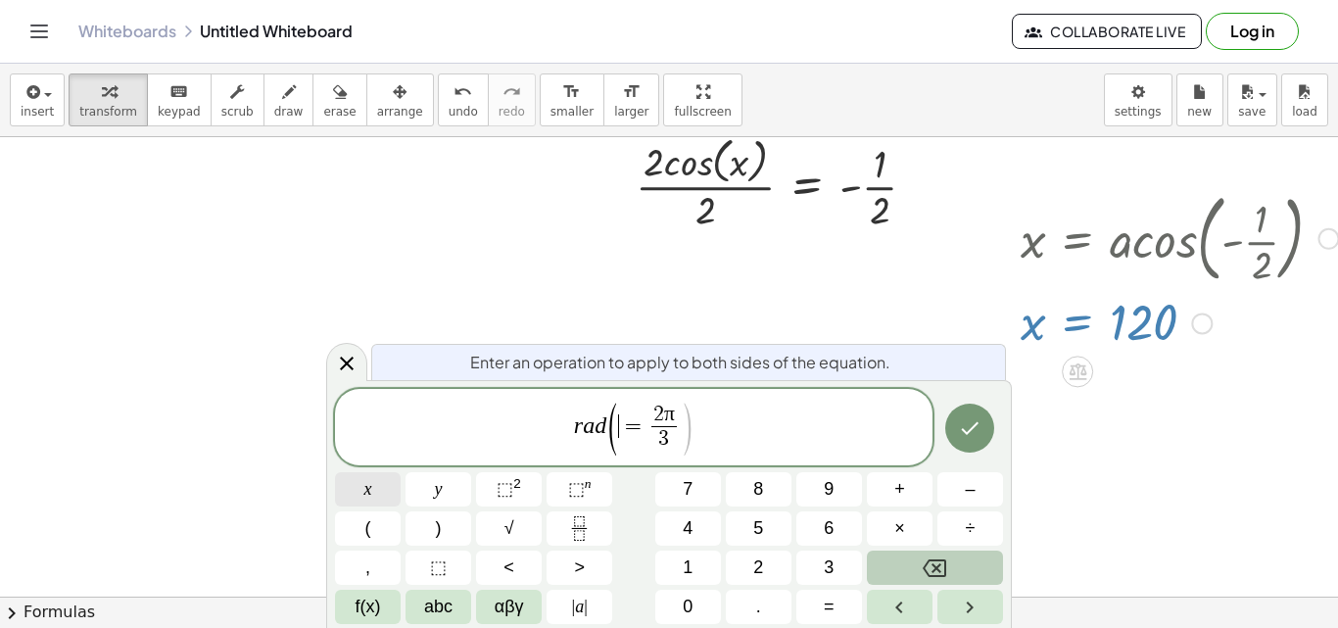
click at [362, 498] on button "x" at bounding box center [368, 489] width 66 height 34
click at [432, 525] on button ")" at bounding box center [438, 528] width 66 height 34
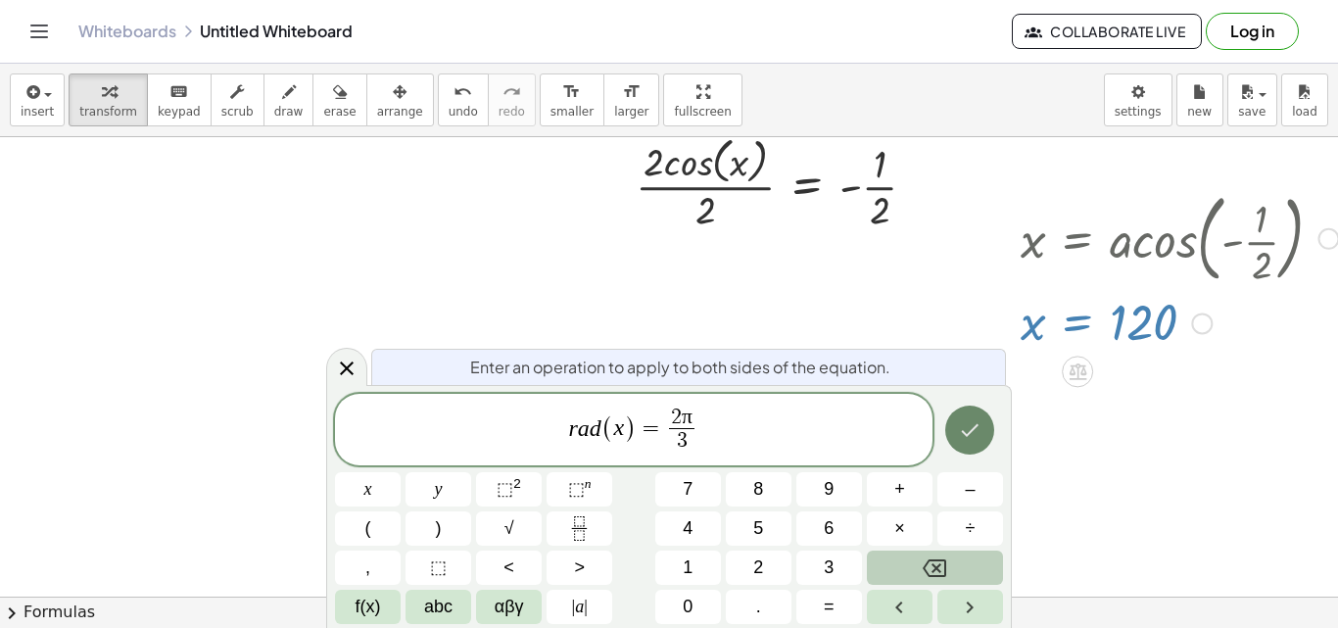
click at [957, 422] on button "Done" at bounding box center [969, 429] width 49 height 49
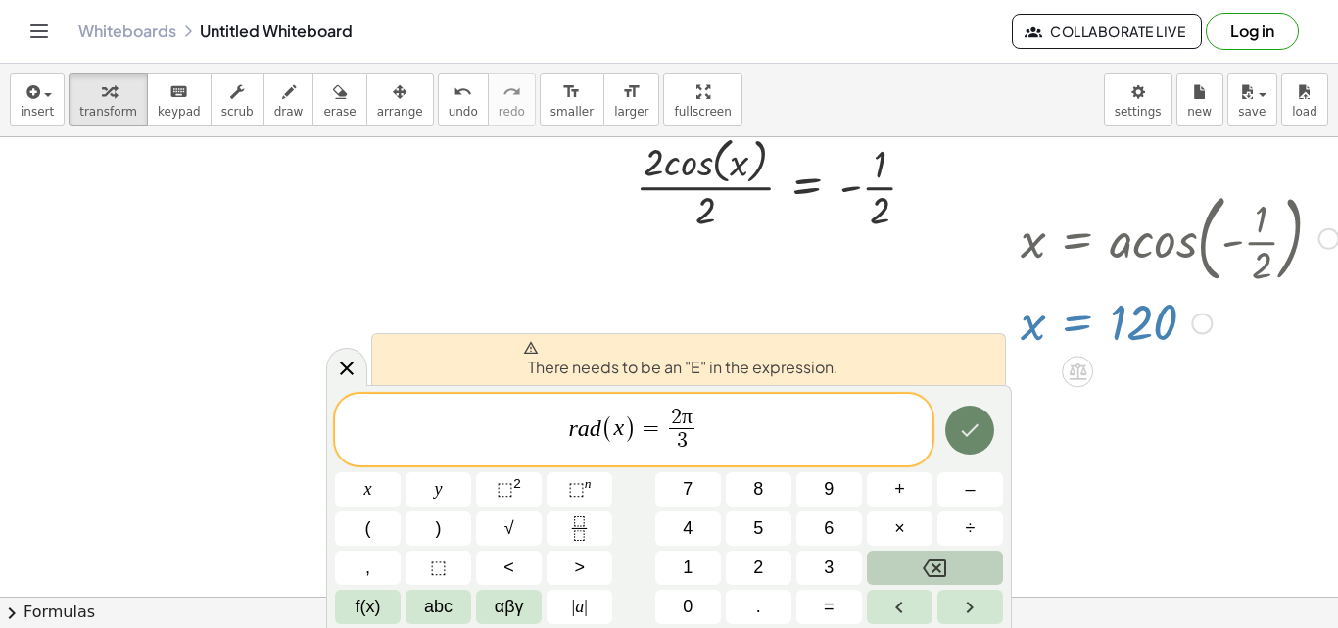
click at [957, 422] on button "Done" at bounding box center [969, 429] width 49 height 49
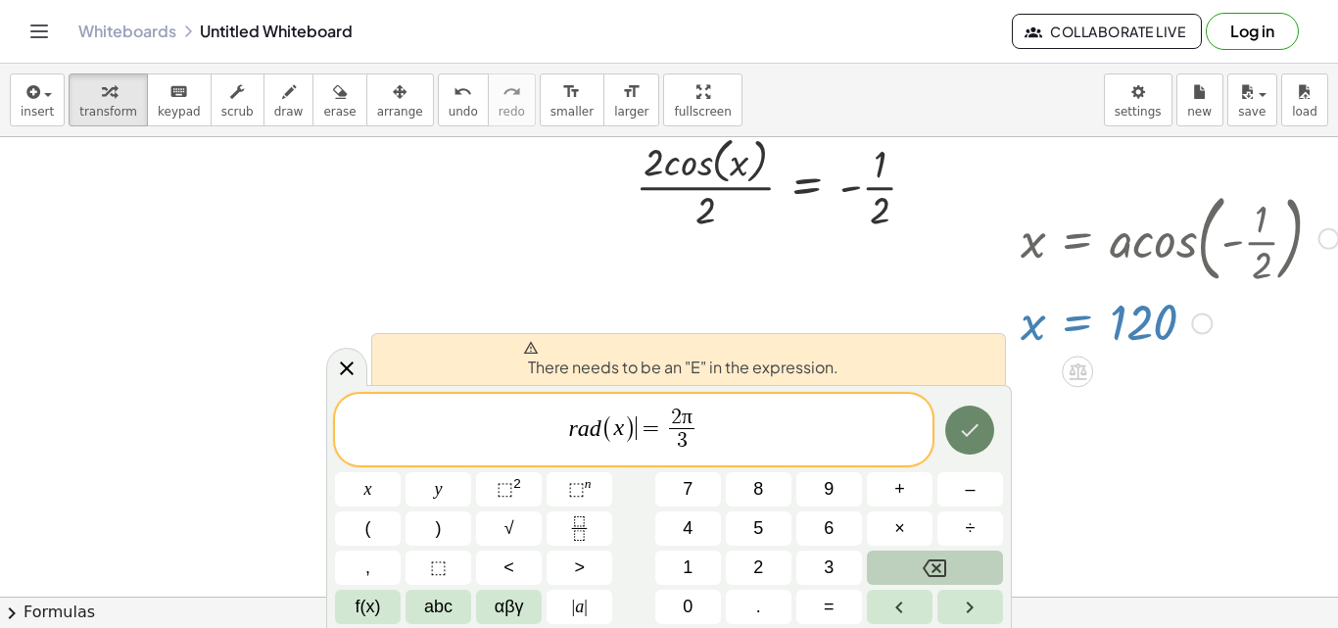
click at [957, 422] on button "Done" at bounding box center [969, 429] width 49 height 49
click at [628, 433] on span ")" at bounding box center [630, 428] width 13 height 28
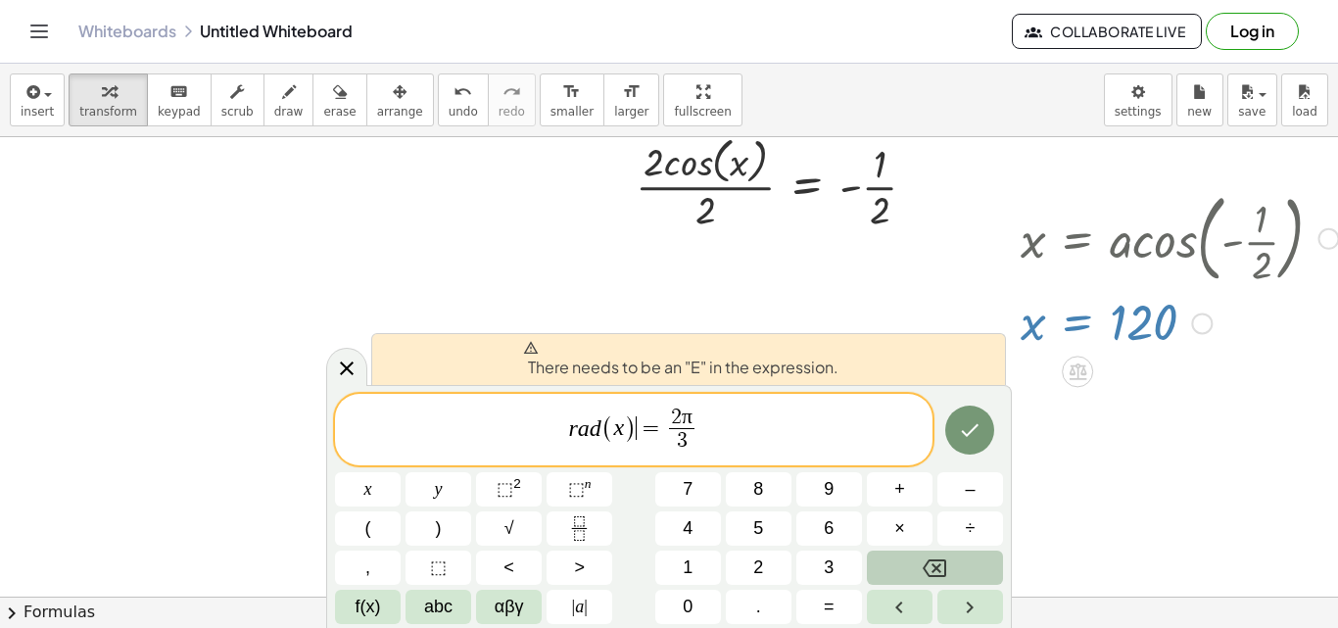
click at [634, 430] on span ")" at bounding box center [630, 428] width 13 height 28
click at [971, 423] on icon "Done" at bounding box center [970, 430] width 24 height 24
click at [947, 580] on button "Backspace" at bounding box center [935, 567] width 136 height 34
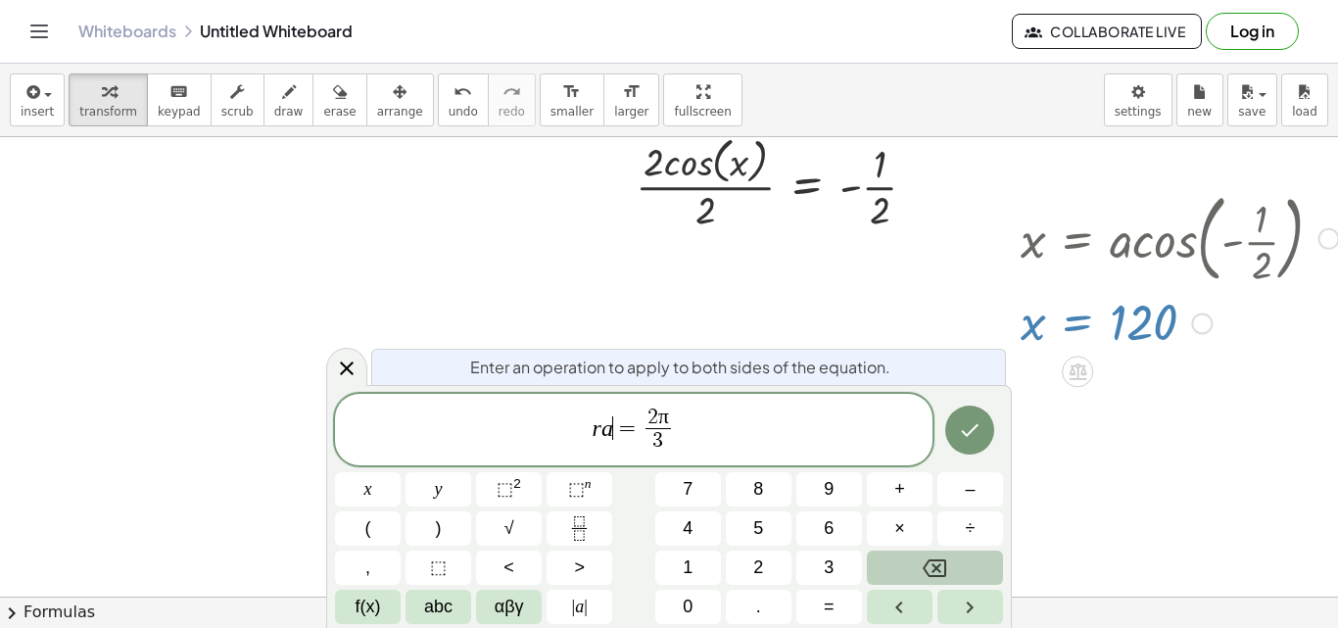
click at [947, 580] on button "Backspace" at bounding box center [935, 567] width 136 height 34
click at [894, 622] on button "Left arrow" at bounding box center [900, 607] width 66 height 34
click at [980, 609] on icon "Right arrow" at bounding box center [970, 607] width 24 height 24
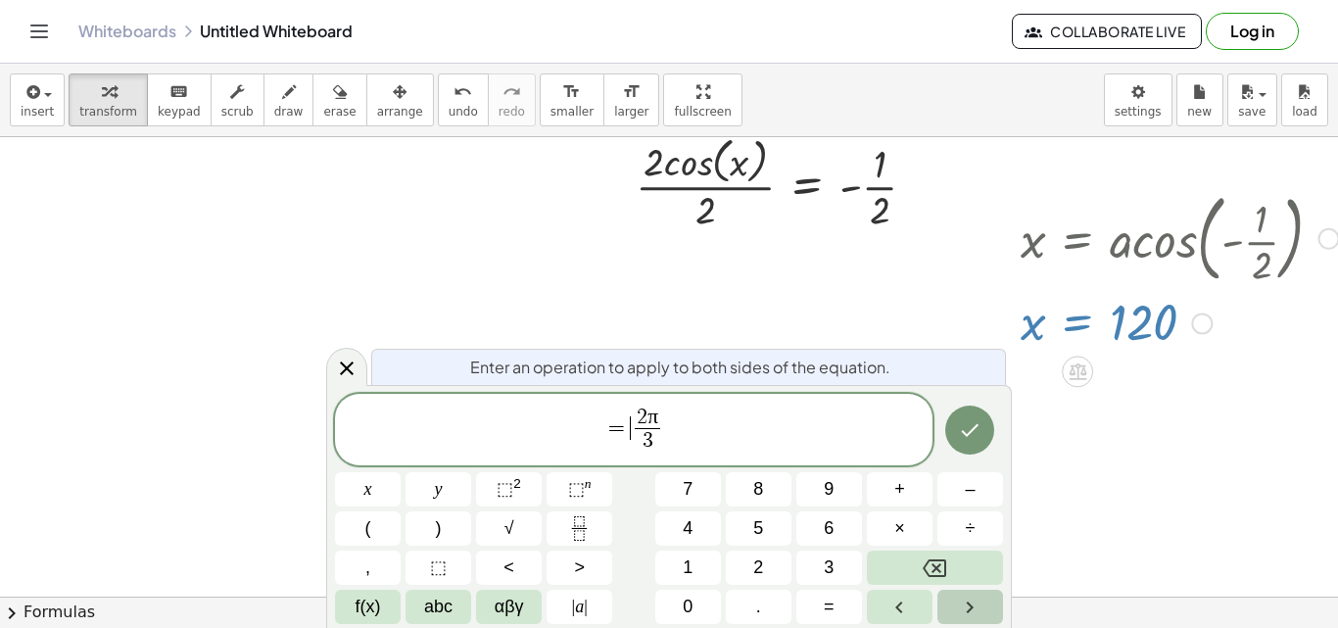
click at [980, 609] on icon "Right arrow" at bounding box center [970, 607] width 24 height 24
click at [900, 595] on icon "Left arrow" at bounding box center [899, 607] width 24 height 24
click at [362, 609] on span "f(x)" at bounding box center [368, 606] width 25 height 26
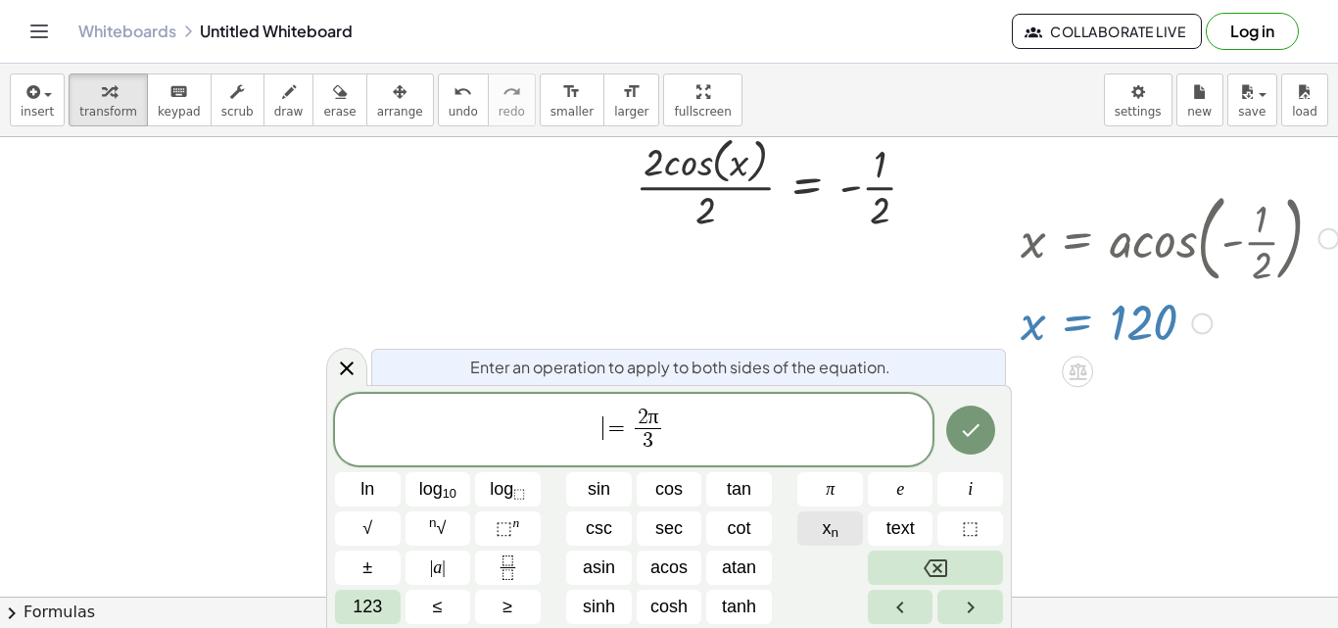
click at [803, 540] on button "x n" at bounding box center [830, 528] width 66 height 34
click at [911, 559] on button "Backspace" at bounding box center [935, 567] width 135 height 34
click at [881, 534] on button "text" at bounding box center [901, 528] width 66 height 34
click at [915, 566] on button "Backspace" at bounding box center [935, 567] width 135 height 34
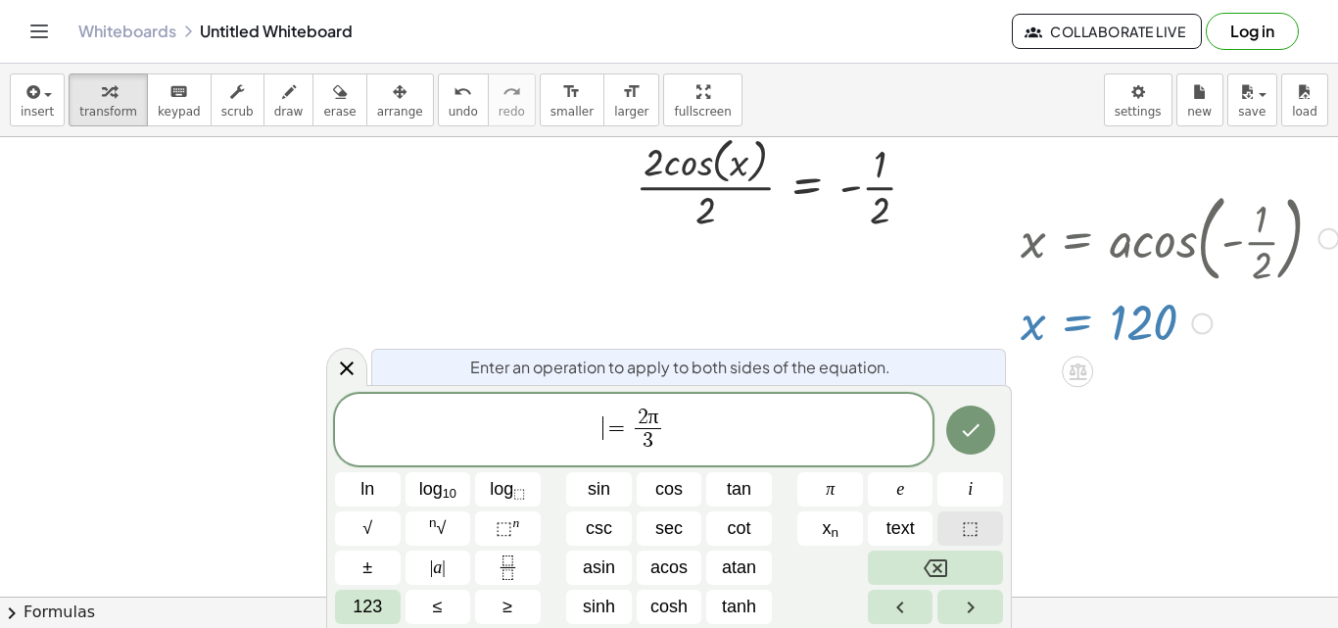
click at [972, 530] on span "⬚" at bounding box center [970, 528] width 17 height 26
click at [944, 571] on icon "Backspace" at bounding box center [936, 568] width 24 height 24
click at [963, 494] on button "i" at bounding box center [970, 489] width 66 height 34
click at [935, 568] on icon "Backspace" at bounding box center [936, 568] width 24 height 24
click at [896, 482] on span "e" at bounding box center [900, 489] width 8 height 26
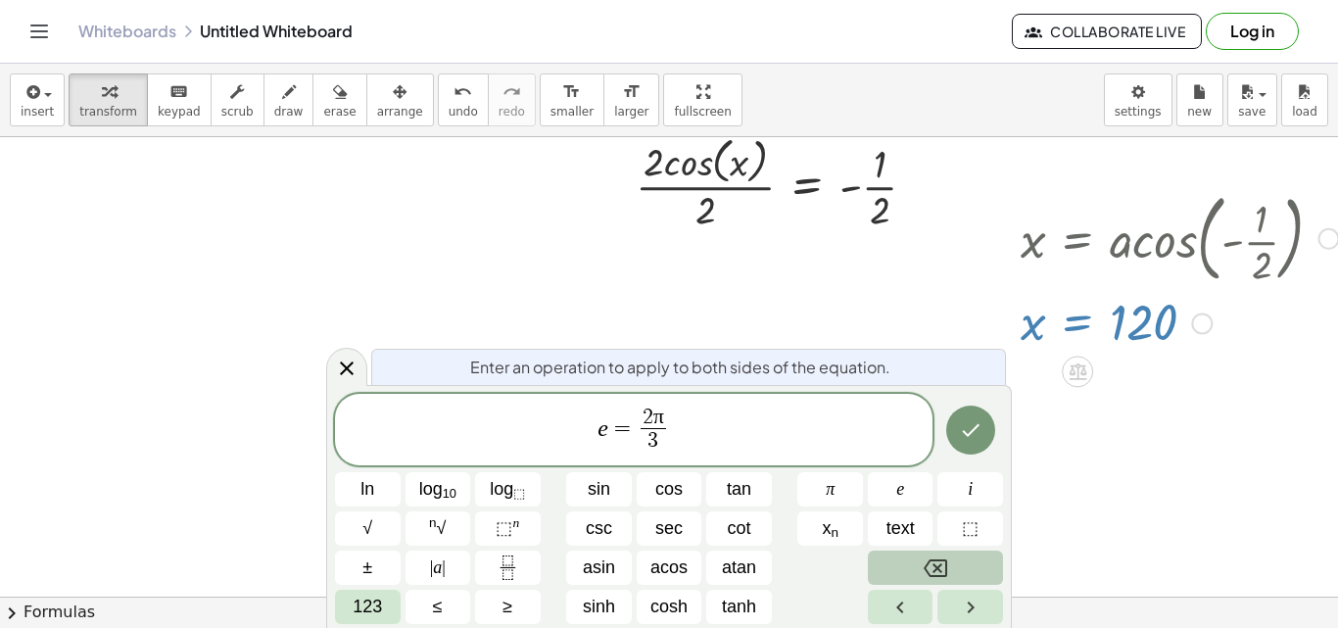
click at [915, 577] on button "Backspace" at bounding box center [935, 567] width 135 height 34
click at [1189, 542] on div at bounding box center [679, 129] width 1358 height 1046
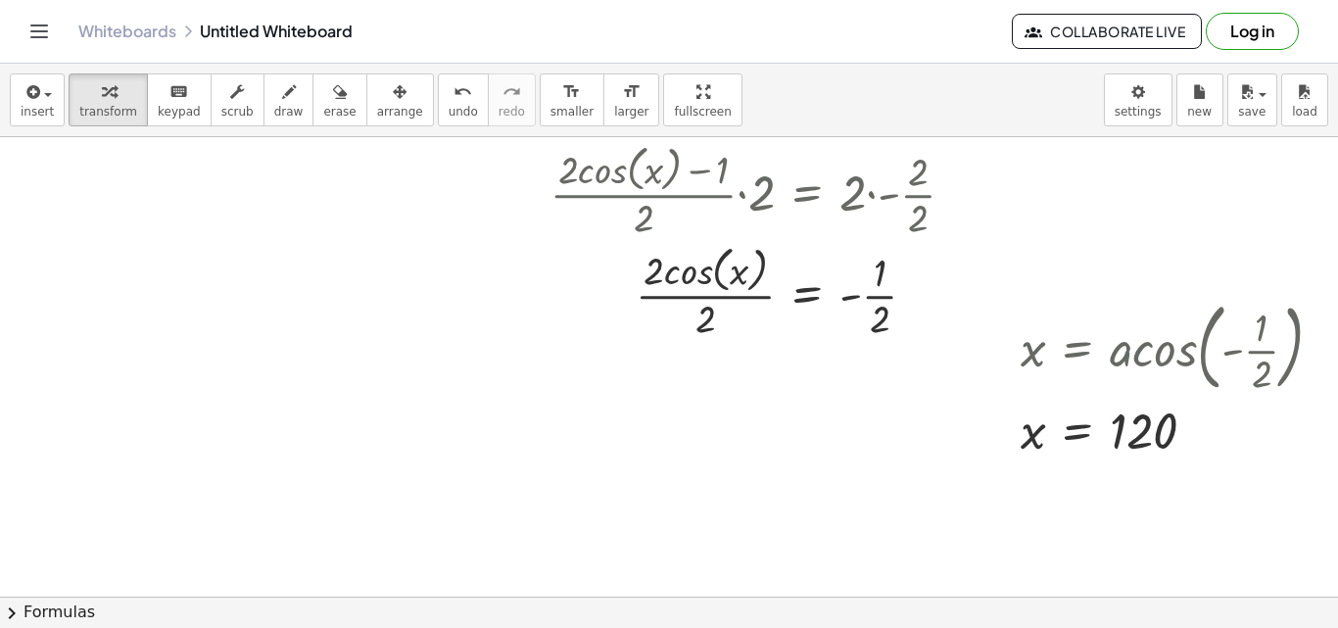
scroll to position [427, 0]
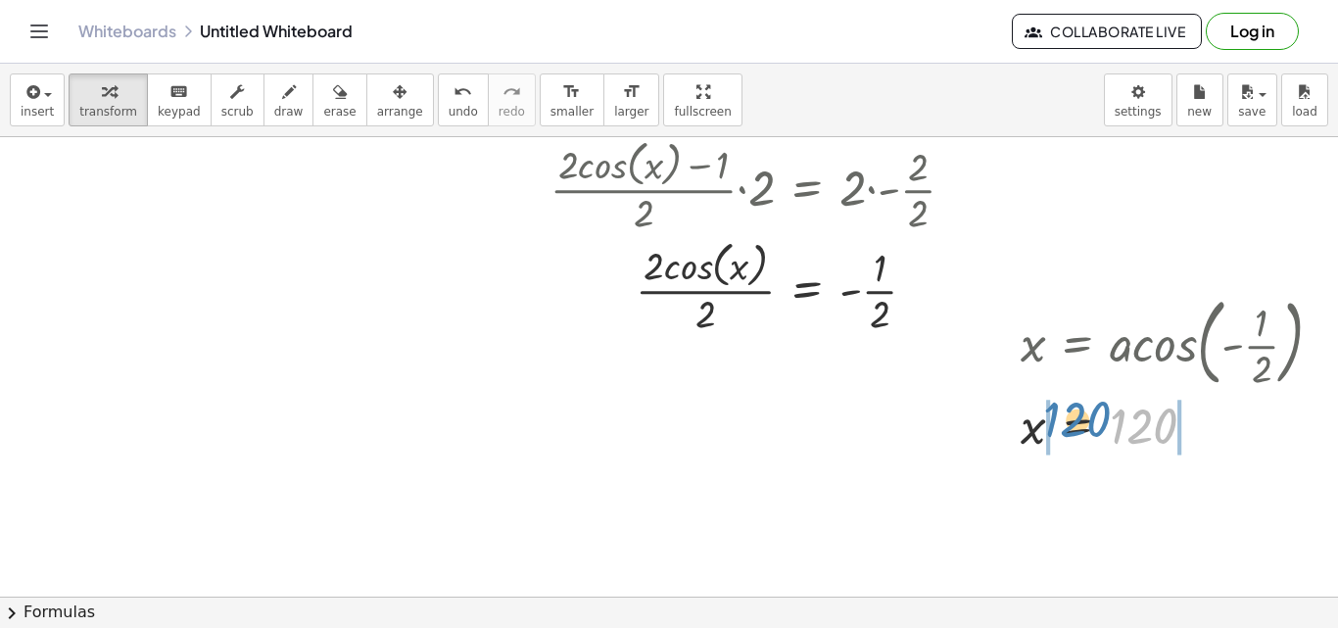
drag, startPoint x: 1118, startPoint y: 429, endPoint x: 1027, endPoint y: 430, distance: 91.1
click at [1027, 430] on div at bounding box center [1180, 426] width 338 height 65
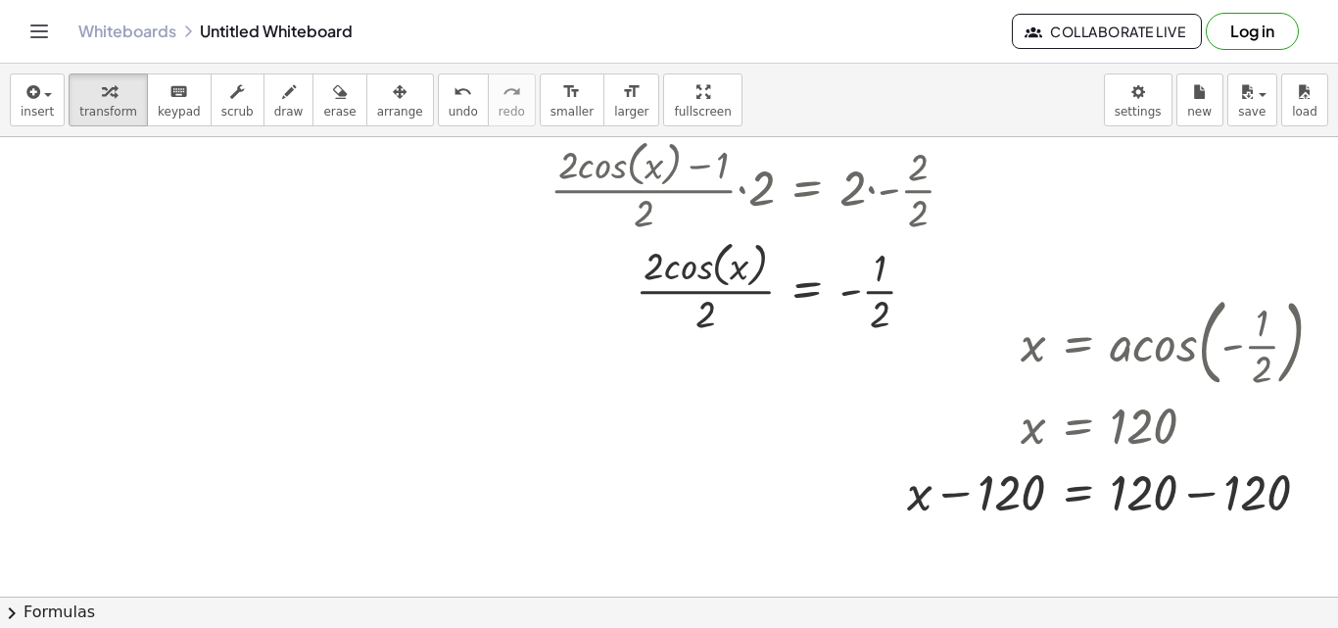
drag, startPoint x: 963, startPoint y: 478, endPoint x: 854, endPoint y: 454, distance: 111.2
click at [854, 454] on div at bounding box center [679, 233] width 1358 height 1046
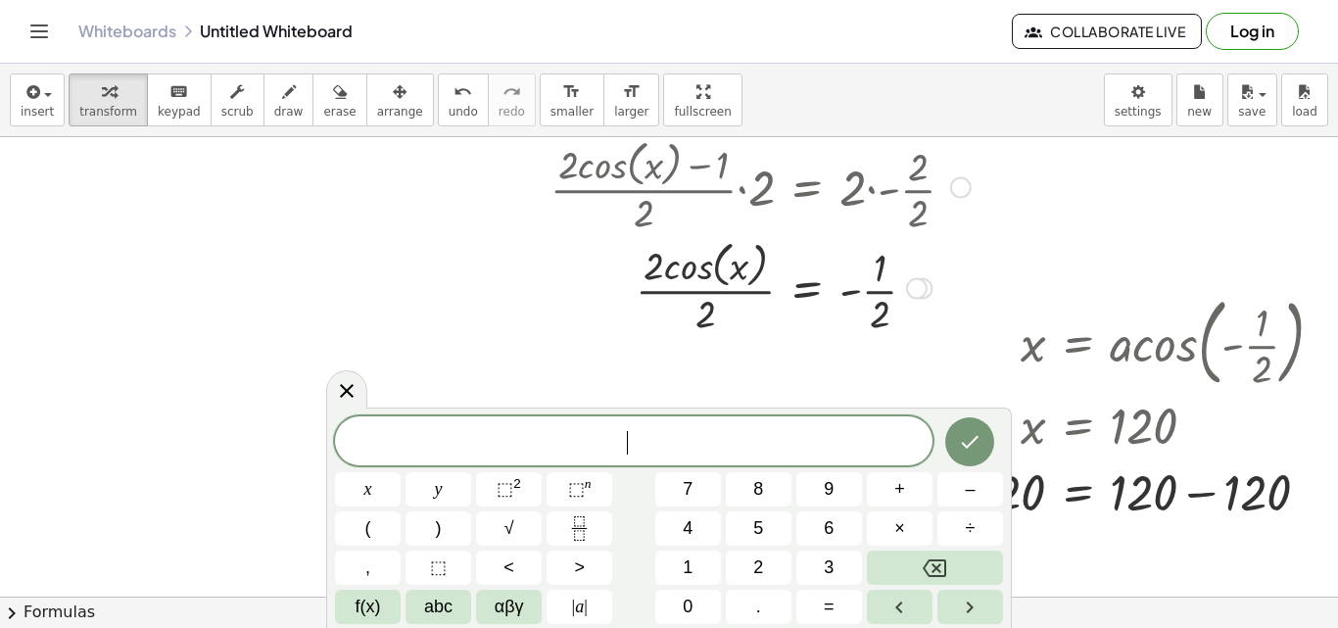
click at [485, 295] on div at bounding box center [727, 287] width 505 height 104
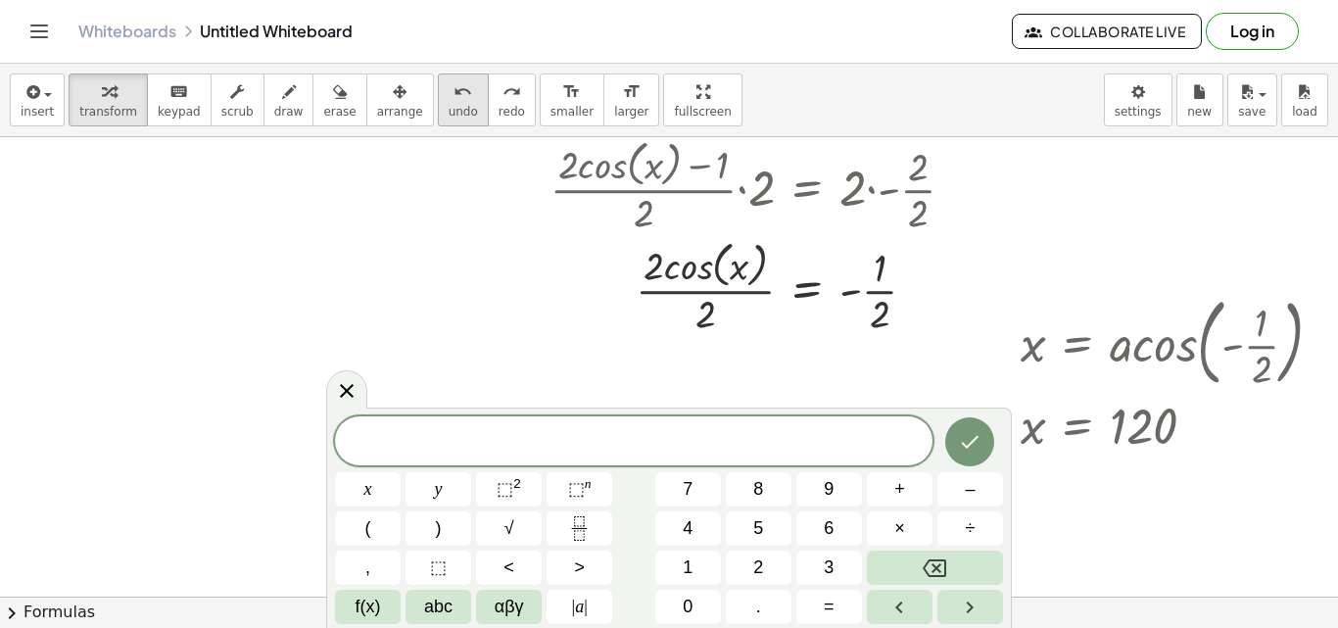
click at [449, 119] on span "undo" at bounding box center [463, 112] width 29 height 14
click at [472, 315] on div at bounding box center [469, 117] width 29 height 450
click at [345, 383] on icon at bounding box center [347, 390] width 24 height 24
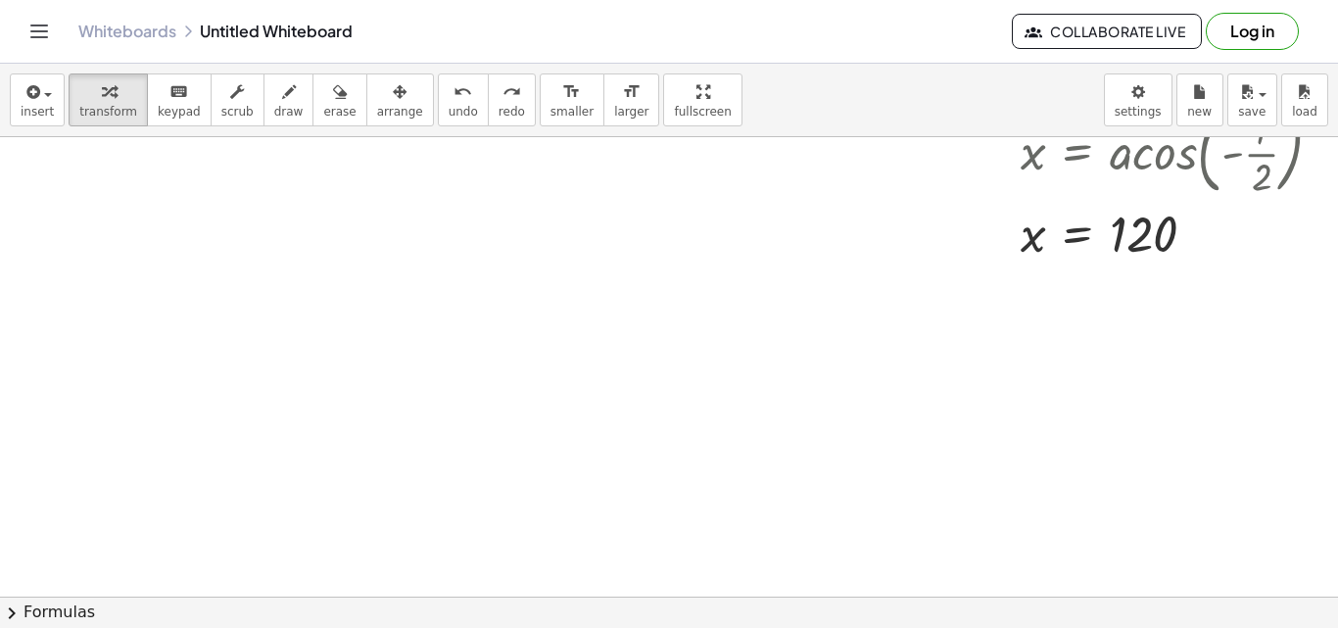
scroll to position [615, 0]
click at [309, 214] on div at bounding box center [679, 211] width 1358 height 1378
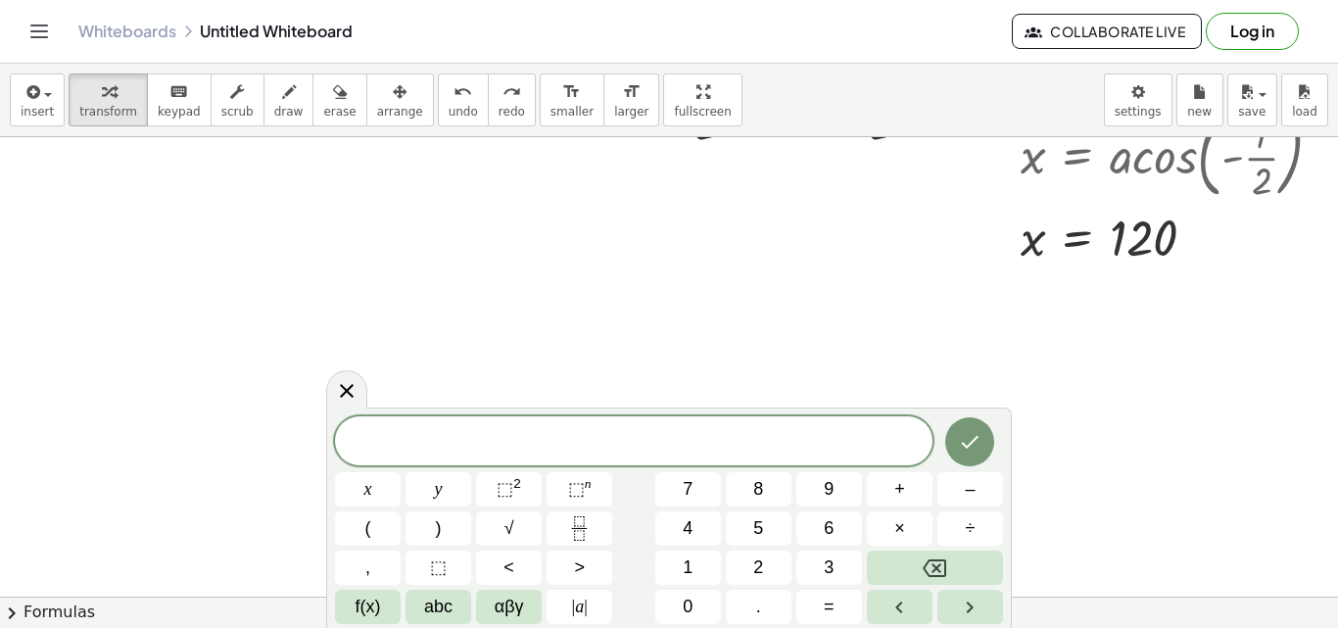
click at [309, 214] on div at bounding box center [679, 211] width 1358 height 1378
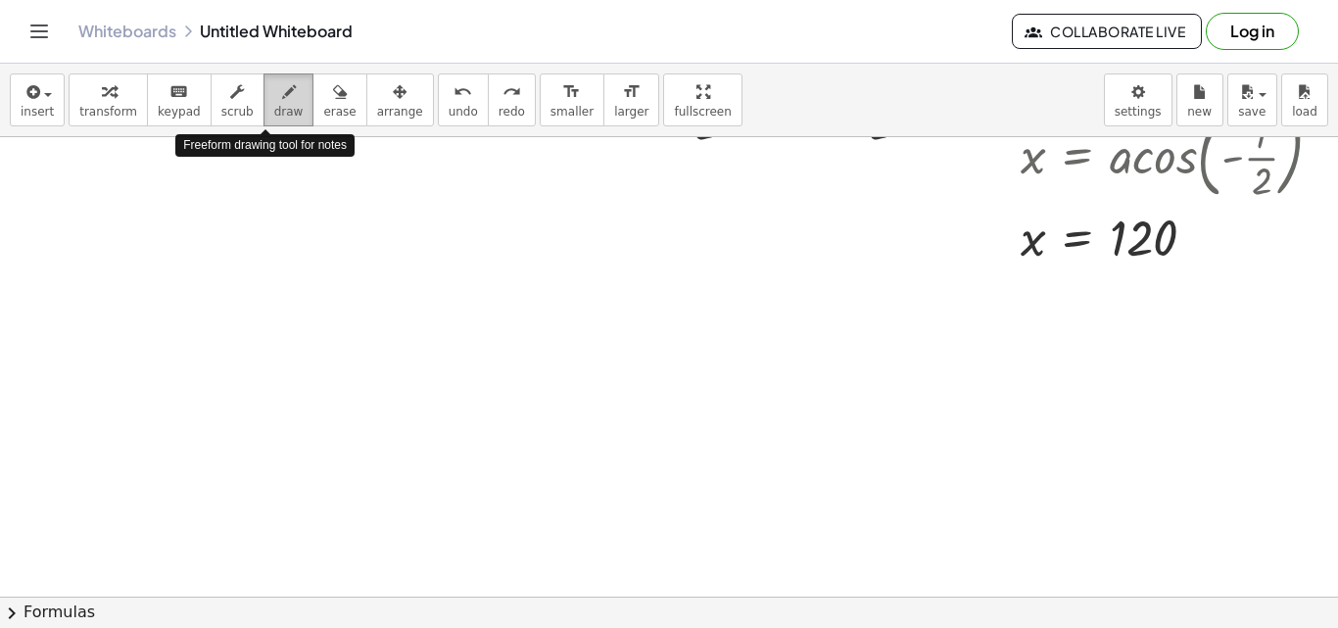
click at [282, 97] on icon "button" at bounding box center [289, 92] width 14 height 24
drag, startPoint x: 803, startPoint y: 309, endPoint x: 803, endPoint y: 330, distance: 20.6
click at [803, 330] on div at bounding box center [679, 211] width 1358 height 1378
drag, startPoint x: 801, startPoint y: 320, endPoint x: 816, endPoint y: 311, distance: 17.1
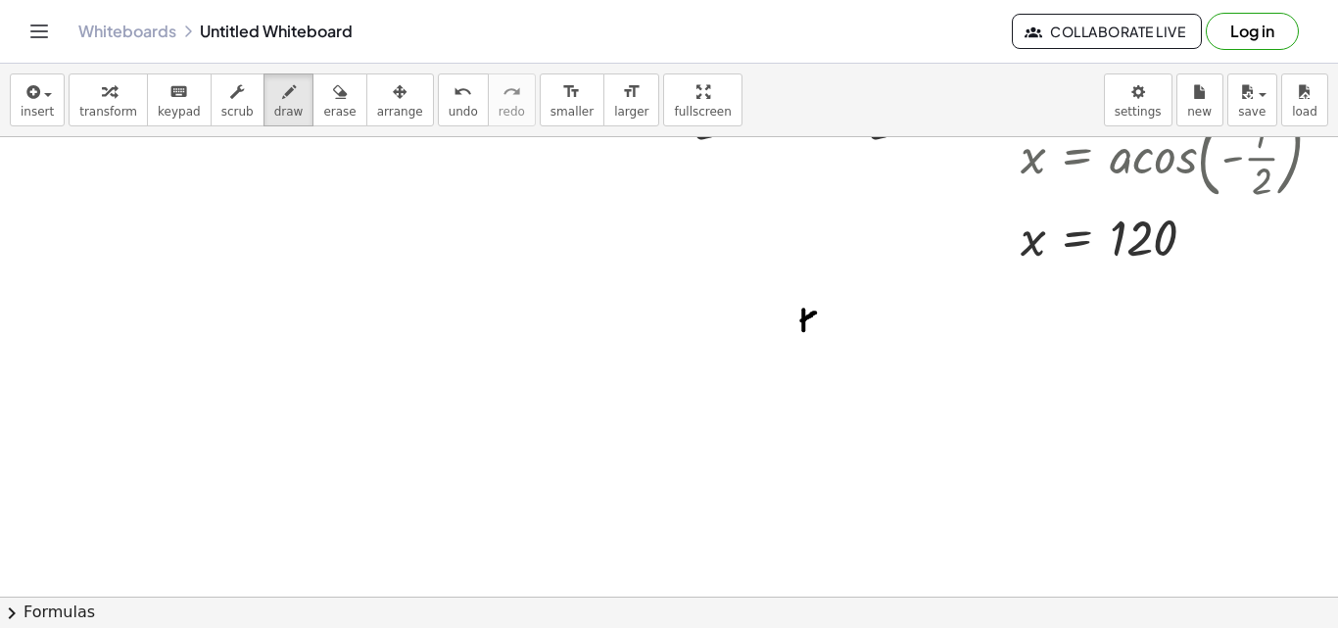
click at [816, 311] on div at bounding box center [679, 211] width 1358 height 1378
drag, startPoint x: 830, startPoint y: 311, endPoint x: 837, endPoint y: 332, distance: 21.7
click at [837, 332] on div at bounding box center [679, 211] width 1358 height 1378
drag, startPoint x: 834, startPoint y: 318, endPoint x: 844, endPoint y: 328, distance: 13.8
click at [844, 328] on div at bounding box center [679, 211] width 1358 height 1378
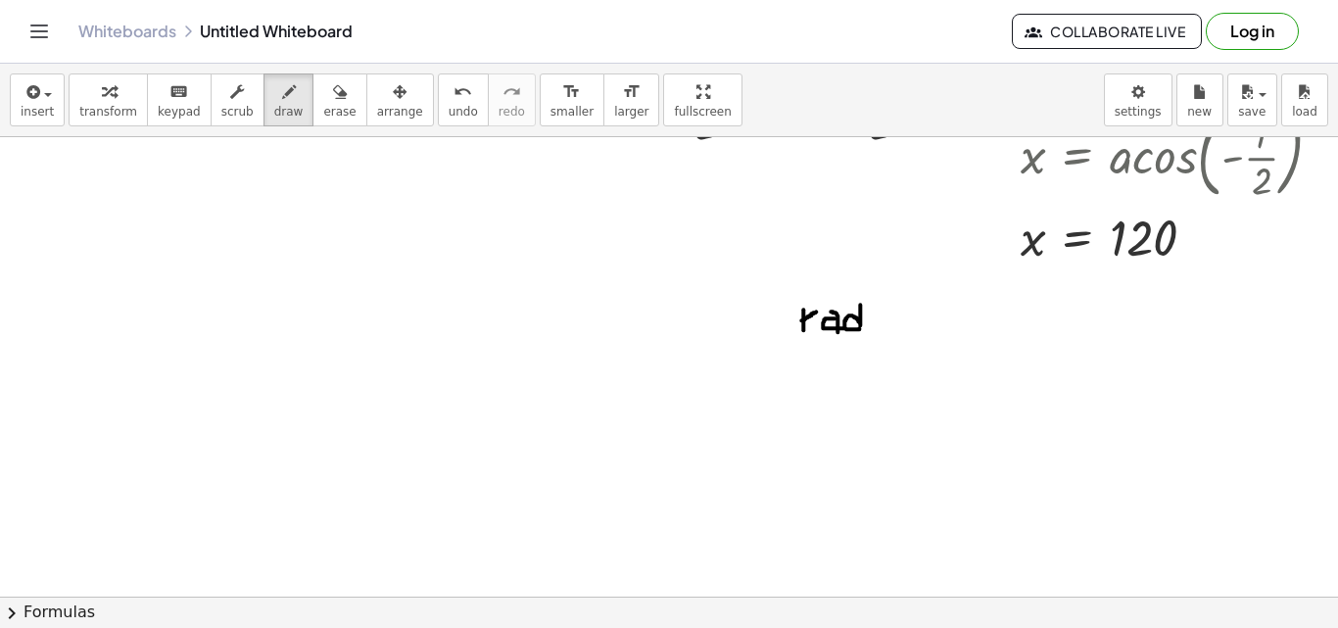
drag, startPoint x: 860, startPoint y: 305, endPoint x: 859, endPoint y: 328, distance: 23.5
click at [859, 328] on div at bounding box center [679, 211] width 1358 height 1378
drag, startPoint x: 871, startPoint y: 313, endPoint x: 885, endPoint y: 330, distance: 22.2
click at [885, 330] on div at bounding box center [679, 211] width 1358 height 1378
drag, startPoint x: 885, startPoint y: 308, endPoint x: 870, endPoint y: 329, distance: 25.9
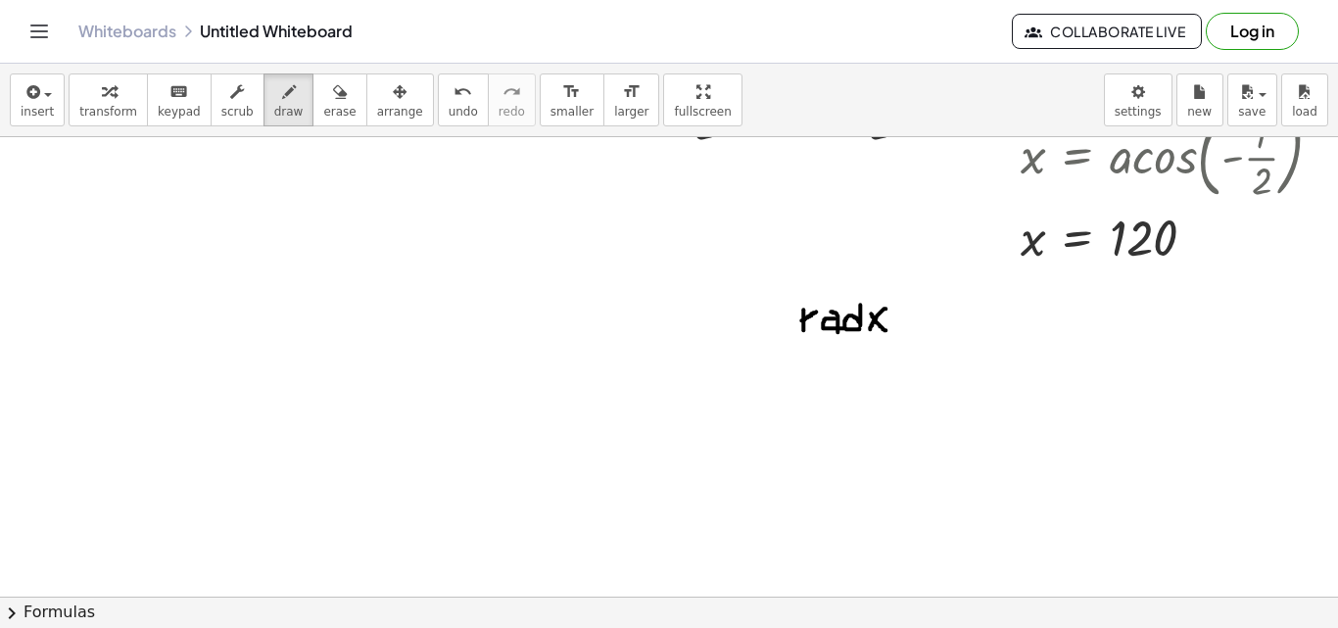
click at [870, 329] on div at bounding box center [679, 211] width 1358 height 1378
click at [900, 312] on div at bounding box center [679, 211] width 1358 height 1378
drag, startPoint x: 900, startPoint y: 312, endPoint x: 915, endPoint y: 311, distance: 14.7
click at [915, 311] on div at bounding box center [679, 211] width 1358 height 1378
drag, startPoint x: 899, startPoint y: 327, endPoint x: 916, endPoint y: 327, distance: 16.6
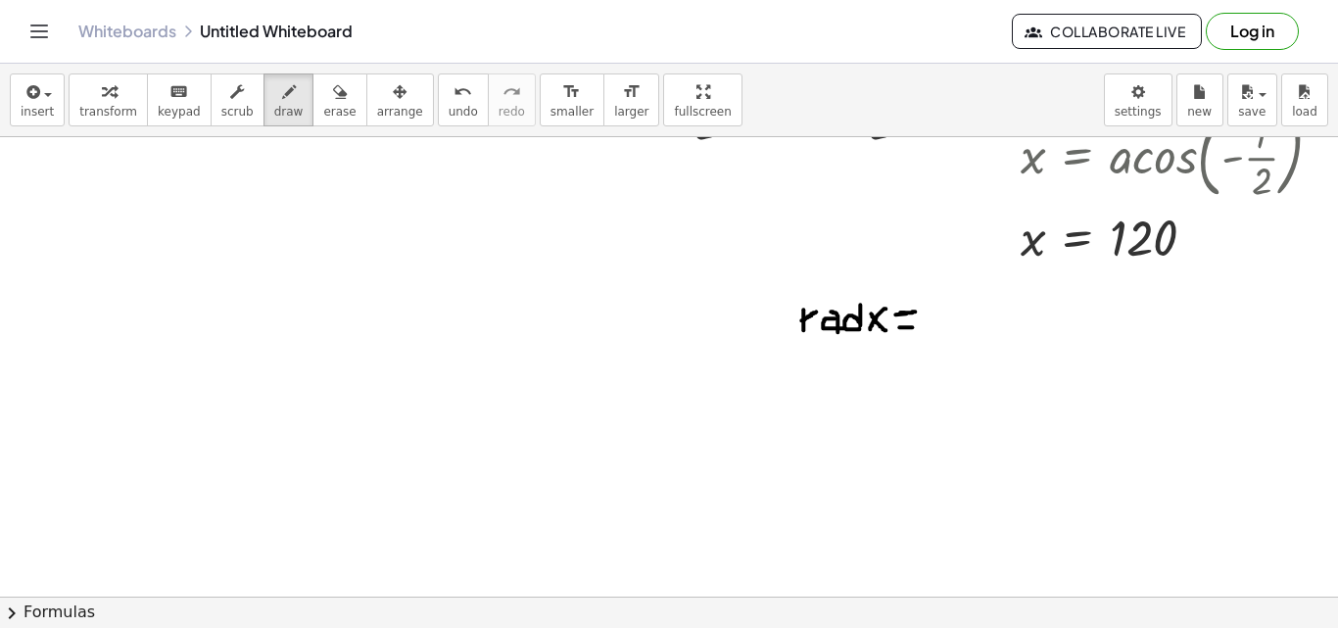
click at [916, 327] on div at bounding box center [679, 211] width 1358 height 1378
click at [333, 80] on icon "button" at bounding box center [340, 92] width 14 height 24
drag, startPoint x: 919, startPoint y: 317, endPoint x: 837, endPoint y: 321, distance: 81.4
click at [837, 321] on div at bounding box center [679, 211] width 1358 height 1378
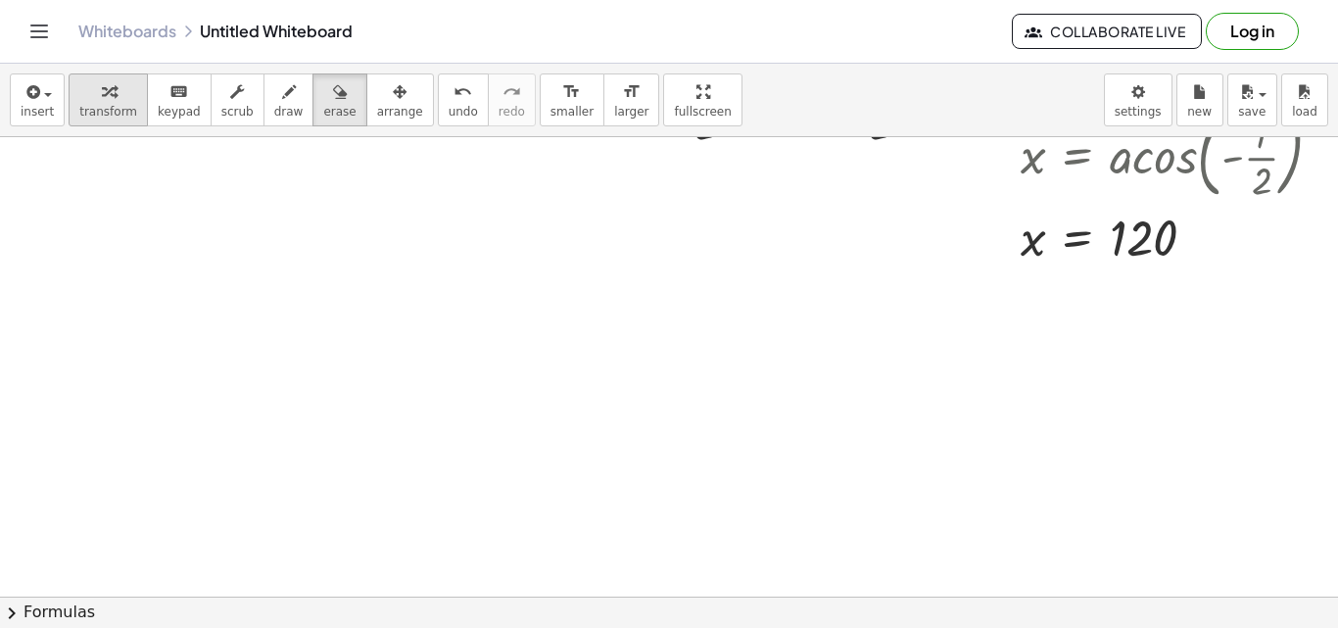
click at [121, 97] on div "button" at bounding box center [108, 91] width 58 height 24
click at [970, 356] on div at bounding box center [679, 211] width 1358 height 1378
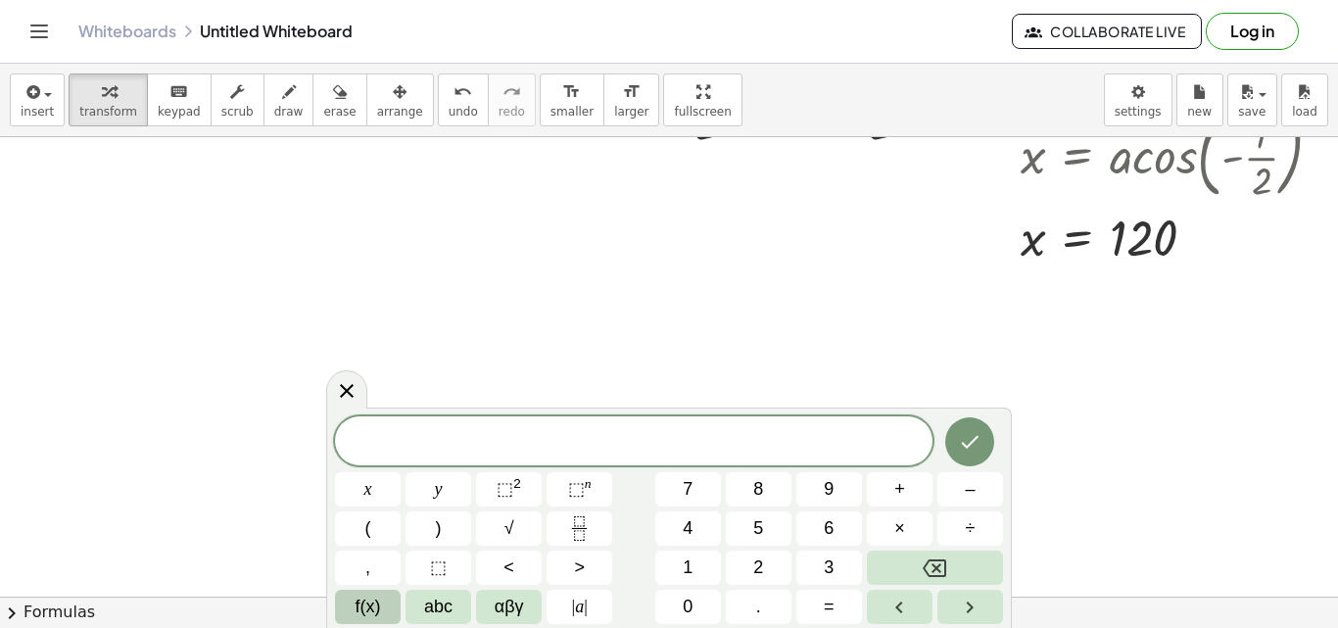
click at [348, 612] on button "f(x)" at bounding box center [368, 607] width 66 height 34
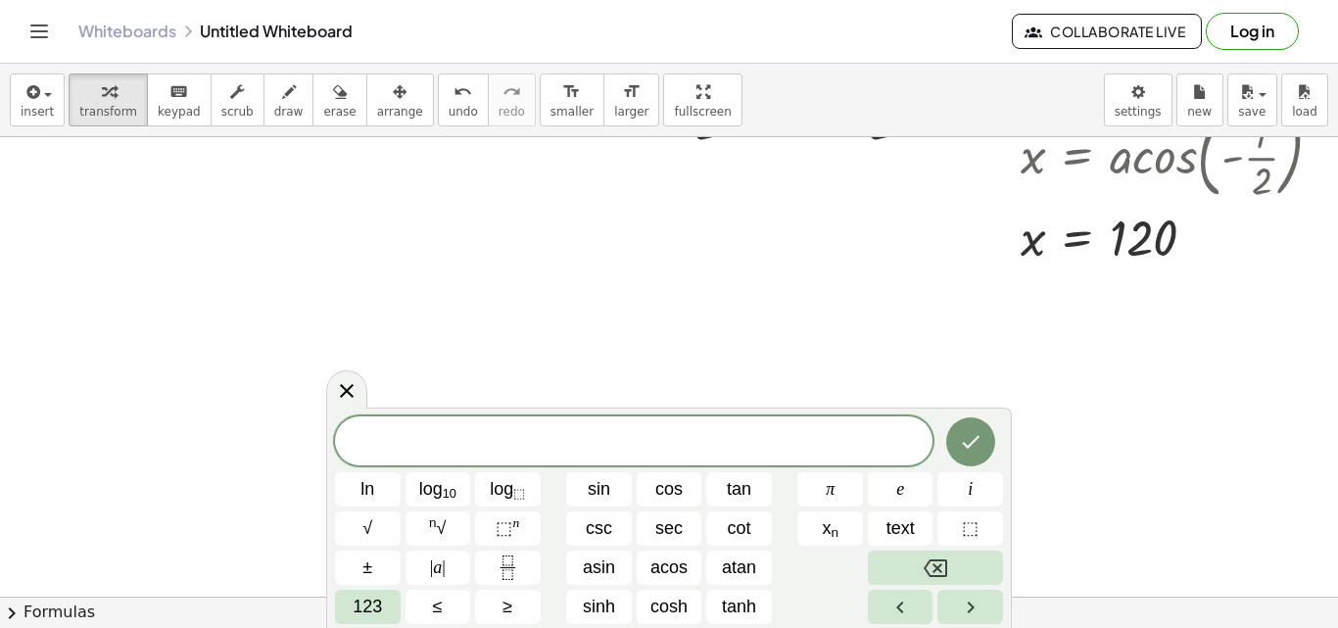
click at [811, 267] on div at bounding box center [679, 211] width 1358 height 1378
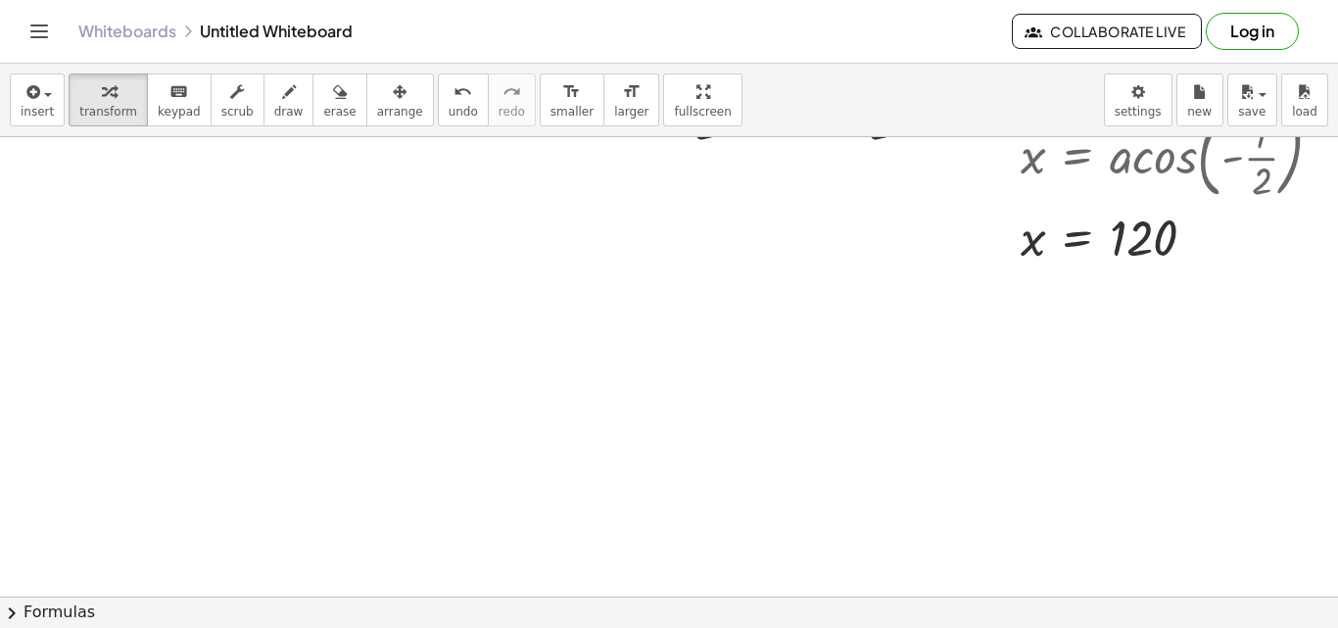
click at [811, 267] on div at bounding box center [679, 211] width 1358 height 1378
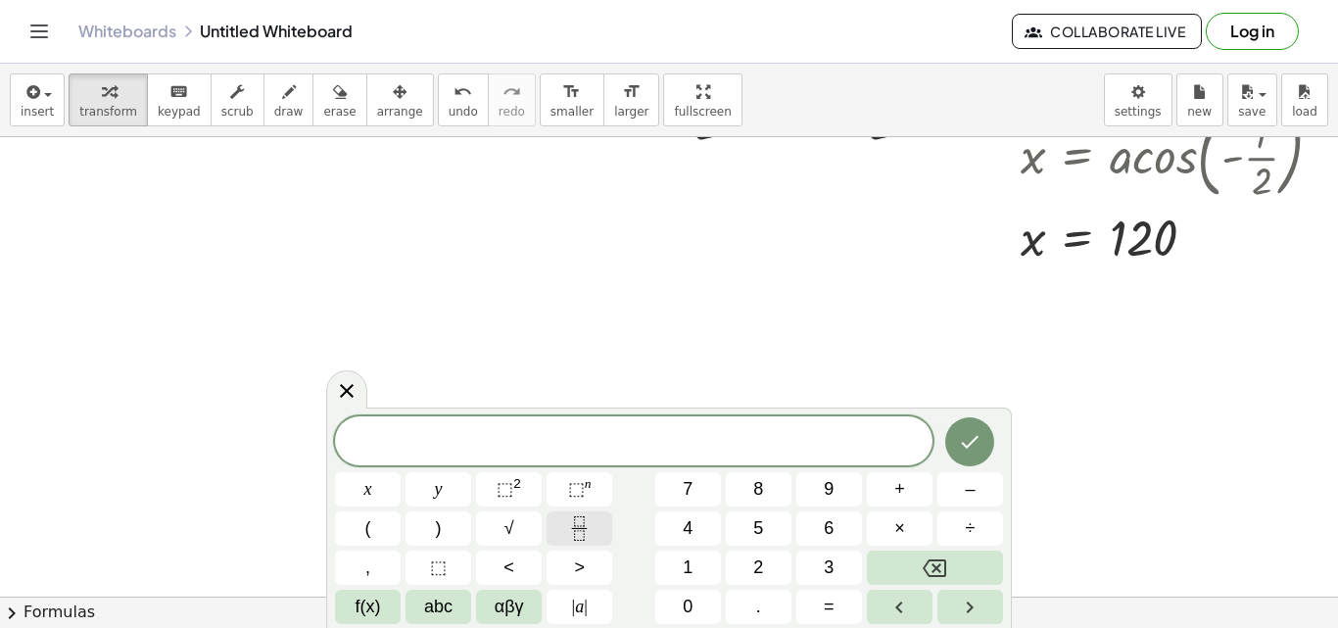
click at [587, 543] on button "Fraction" at bounding box center [579, 528] width 66 height 34
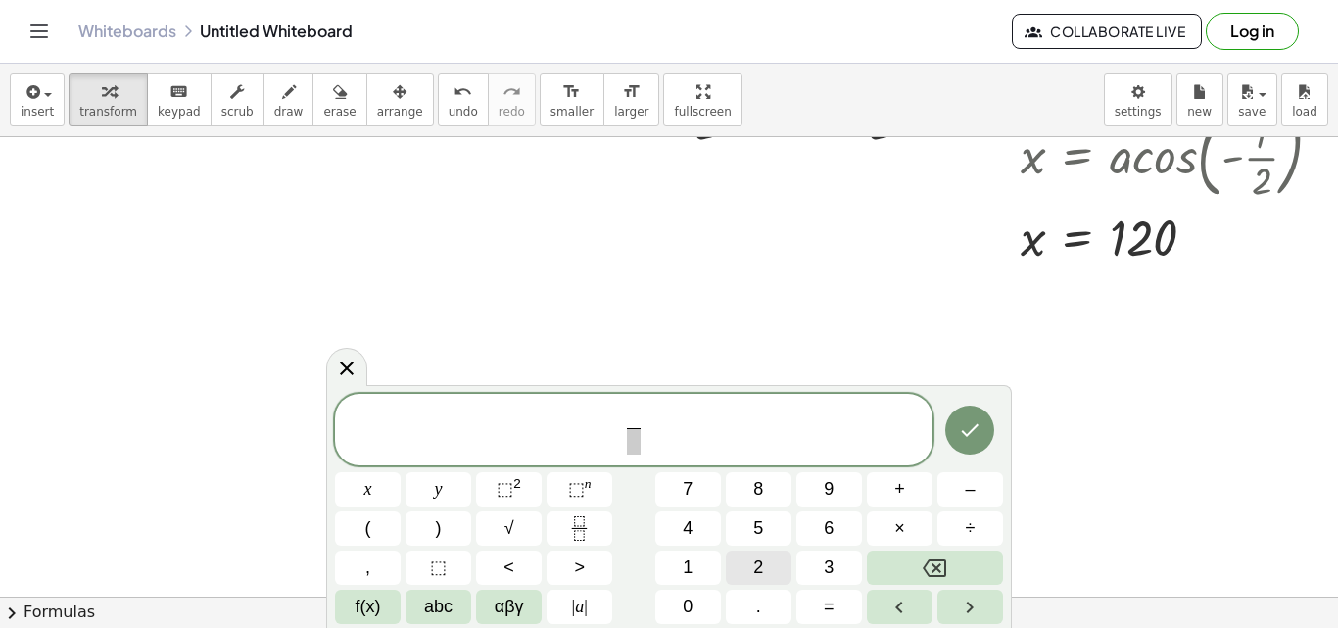
click at [751, 555] on button "2" at bounding box center [759, 567] width 66 height 34
click at [358, 602] on span "f(x)" at bounding box center [368, 606] width 25 height 26
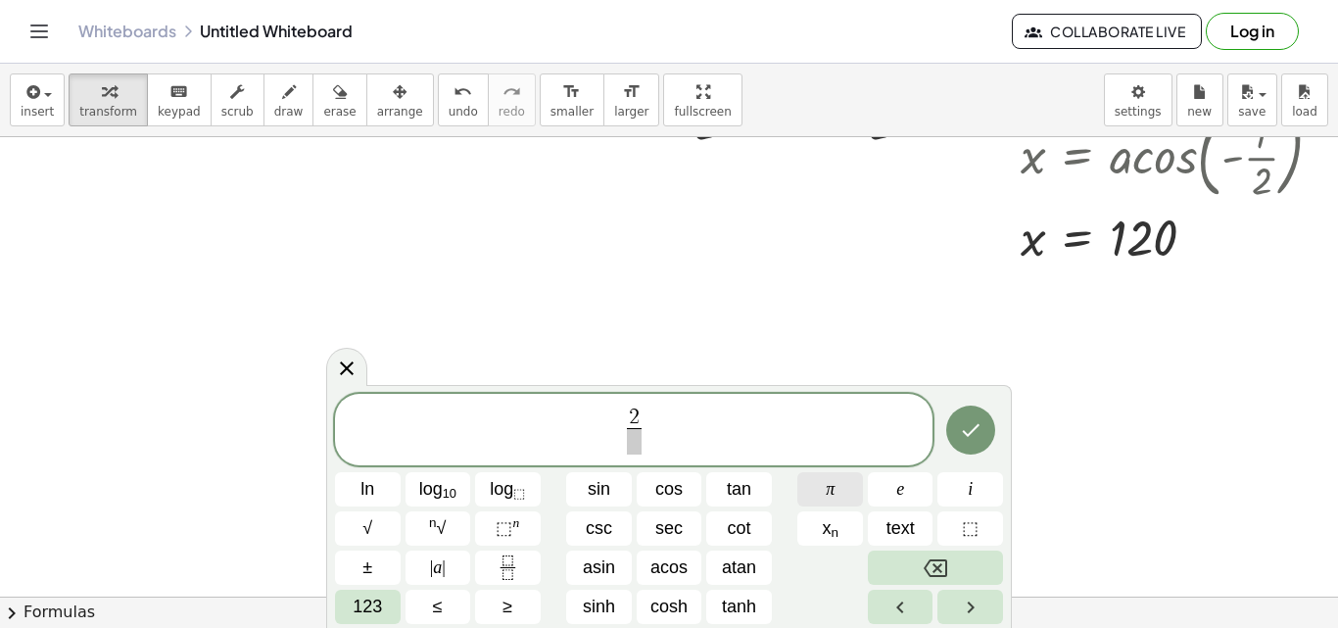
click at [830, 481] on span "π" at bounding box center [830, 489] width 9 height 26
click at [631, 436] on span "​" at bounding box center [633, 441] width 25 height 26
click at [365, 600] on span "123" at bounding box center [367, 606] width 29 height 26
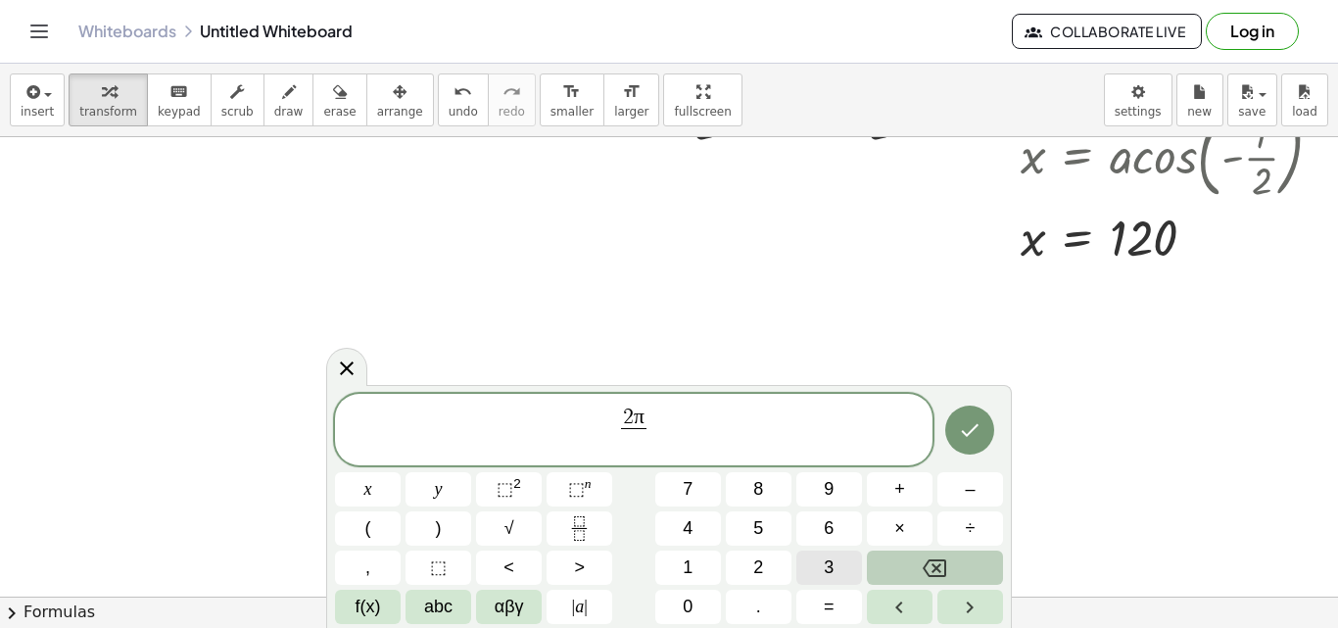
click at [836, 557] on button "3" at bounding box center [829, 567] width 66 height 34
click at [596, 422] on span "​ 2 π 3 ​" at bounding box center [633, 431] width 597 height 52
click at [838, 609] on button "=" at bounding box center [829, 607] width 66 height 34
click at [958, 447] on button "Done" at bounding box center [969, 429] width 49 height 49
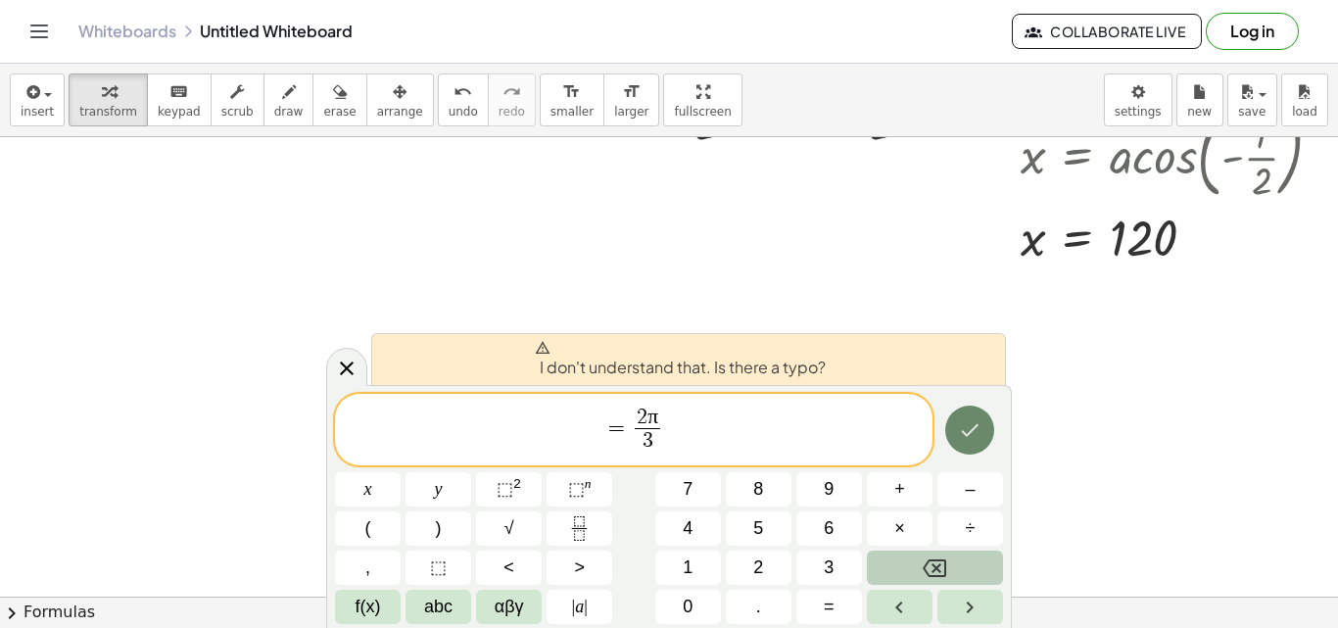
click at [958, 447] on button "Done" at bounding box center [969, 429] width 49 height 49
click at [596, 426] on span "​ = 2 π 3 ​" at bounding box center [633, 431] width 597 height 52
click at [384, 614] on button "f(x)" at bounding box center [368, 607] width 66 height 34
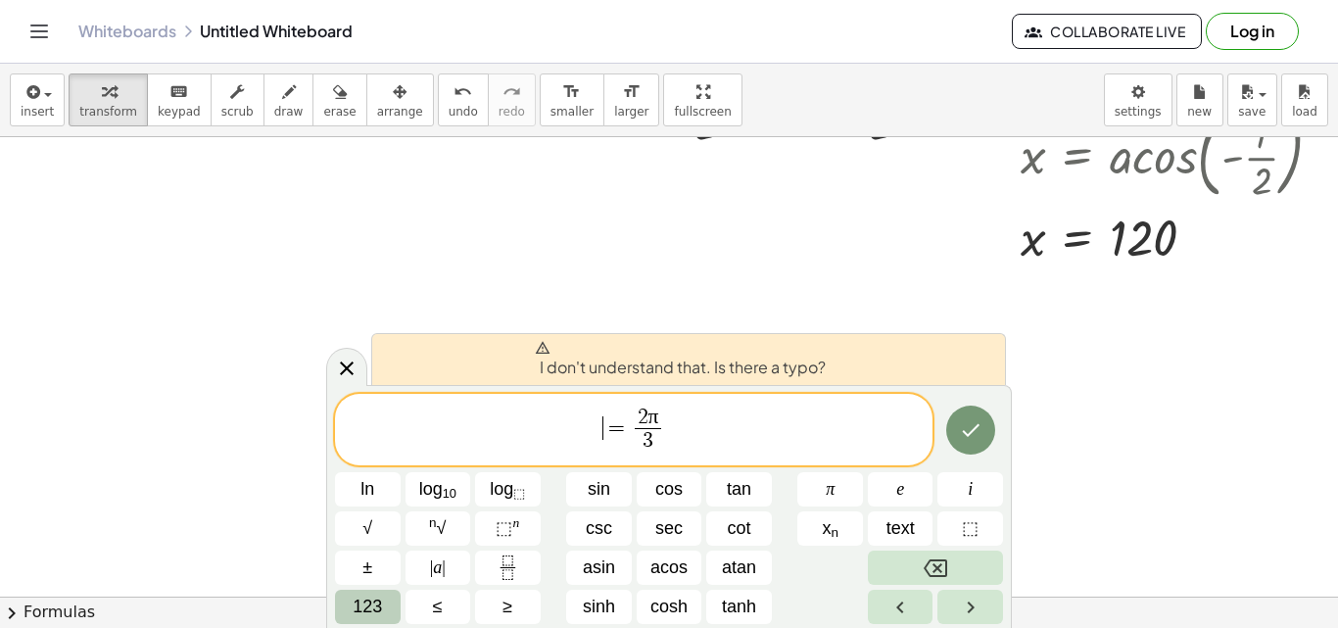
click at [902, 270] on div at bounding box center [679, 211] width 1358 height 1378
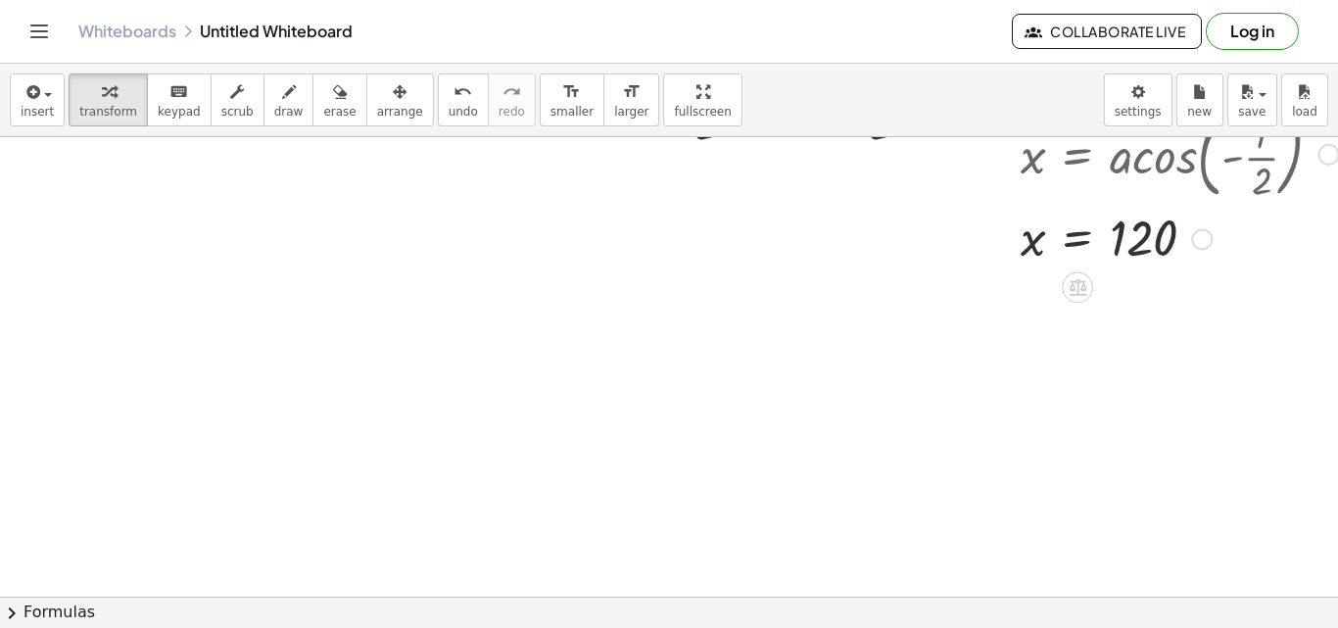
click at [1078, 261] on div at bounding box center [1180, 238] width 338 height 65
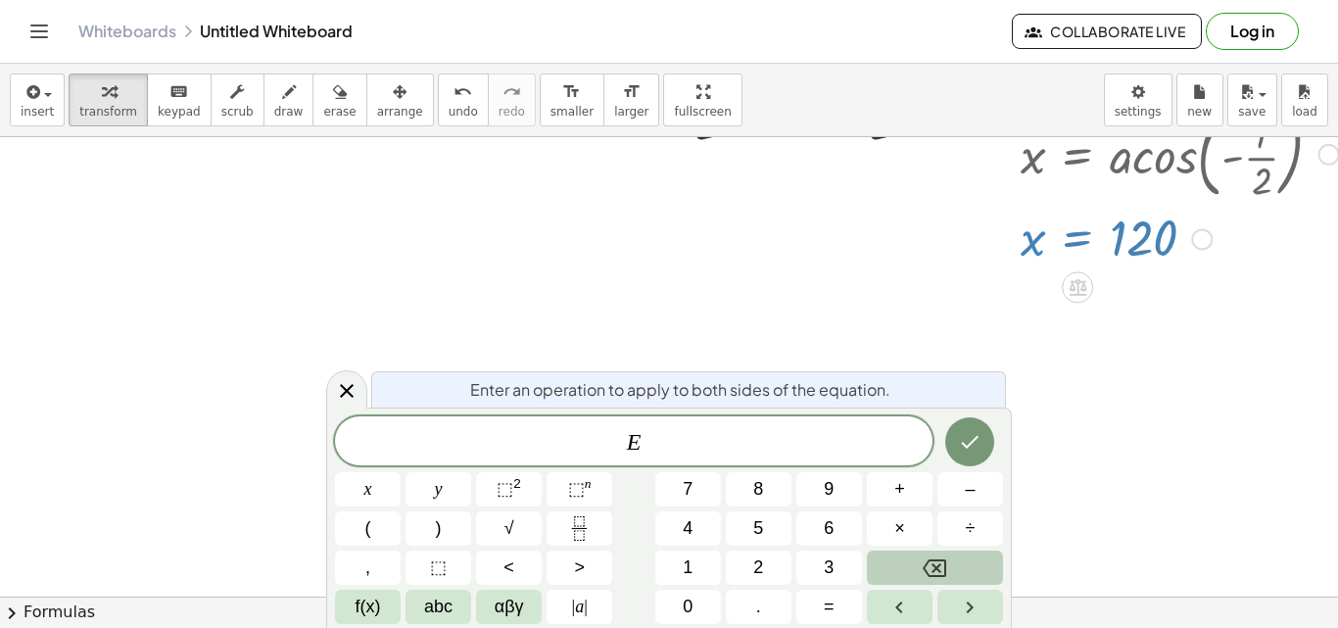
click at [1210, 247] on div at bounding box center [1180, 238] width 338 height 65
click at [1204, 243] on div at bounding box center [1202, 239] width 22 height 22
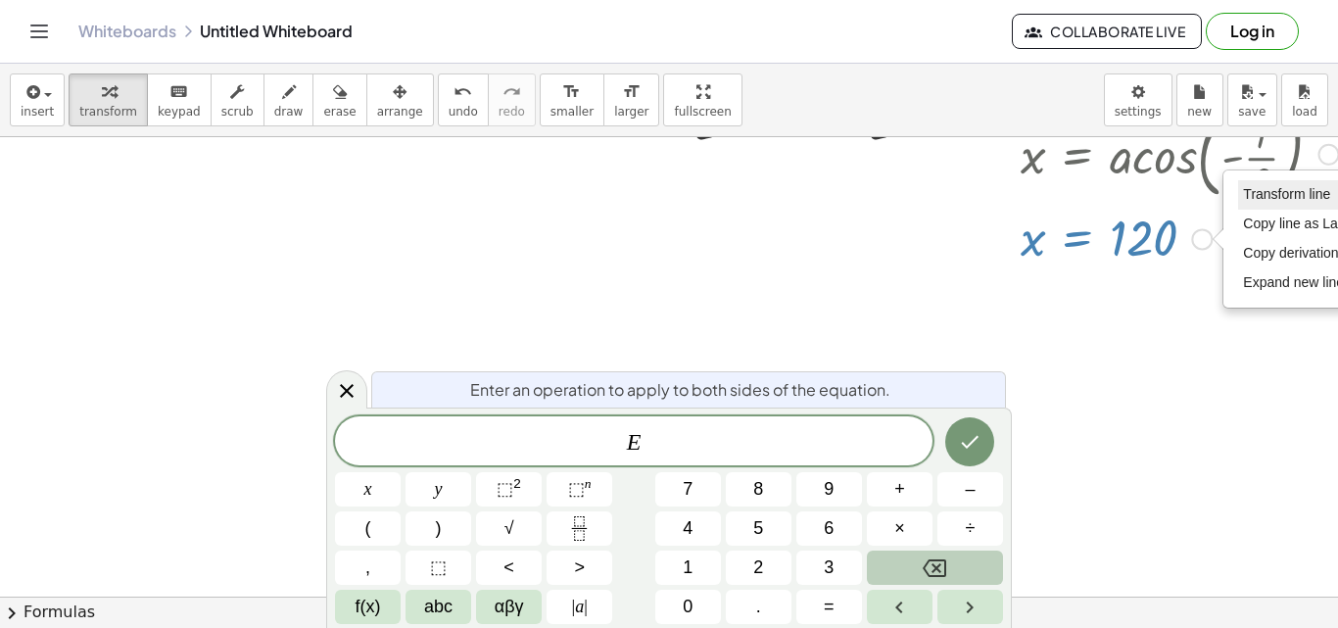
click at [1259, 196] on span "Transform line" at bounding box center [1286, 194] width 87 height 16
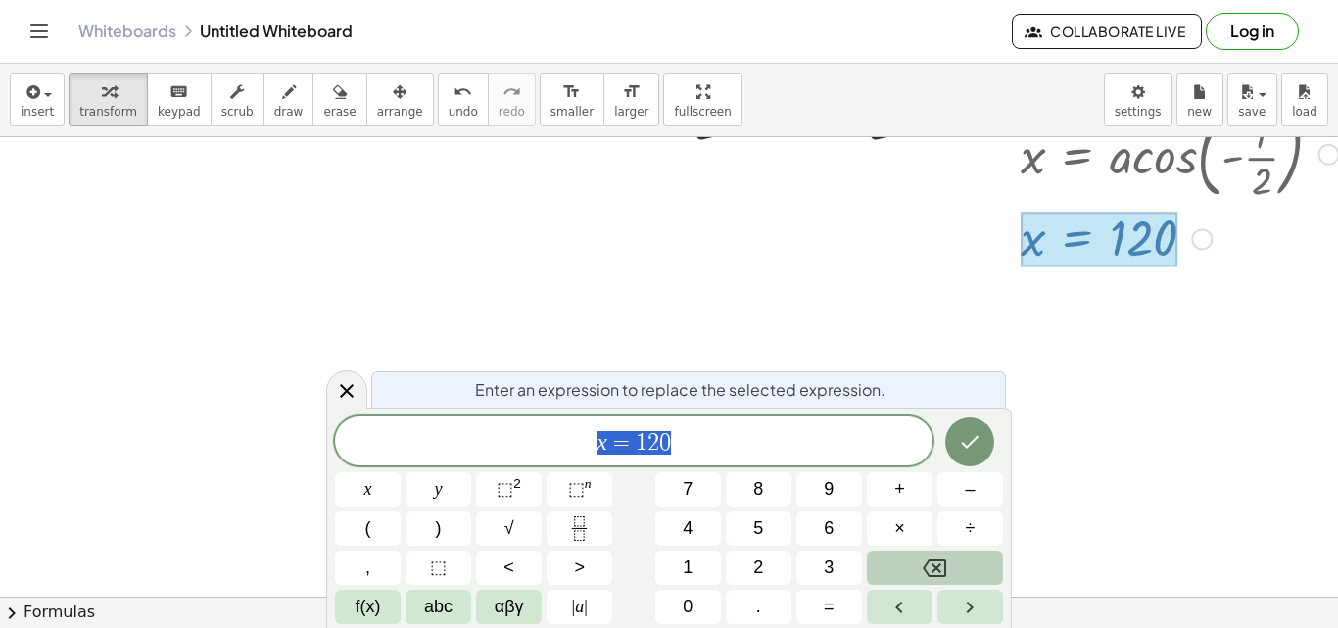
click at [1191, 275] on div at bounding box center [679, 211] width 1358 height 1378
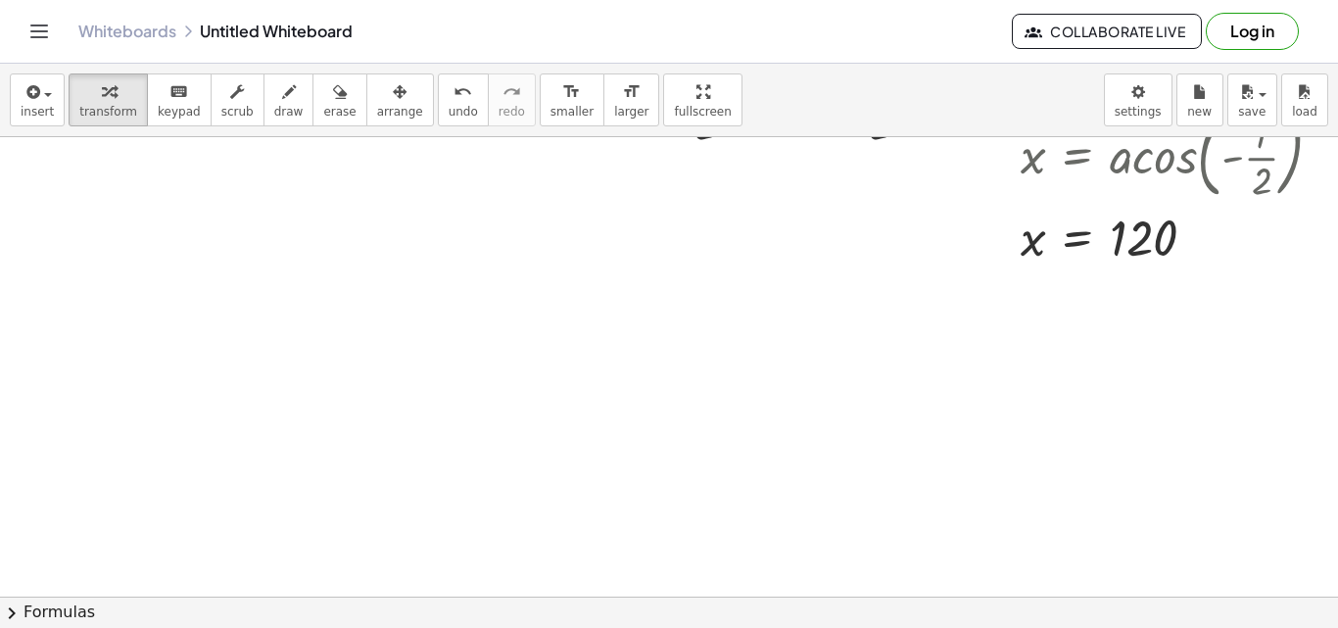
click at [1133, 277] on div at bounding box center [679, 211] width 1358 height 1378
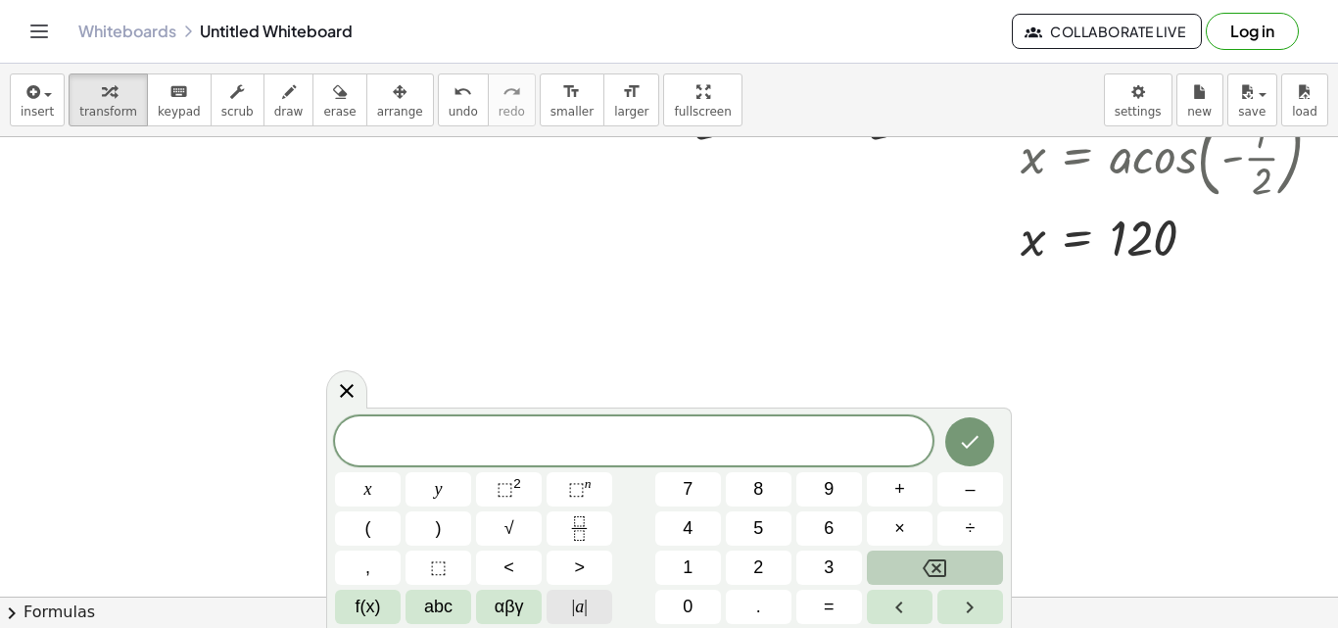
click at [586, 601] on span "|" at bounding box center [586, 606] width 4 height 20
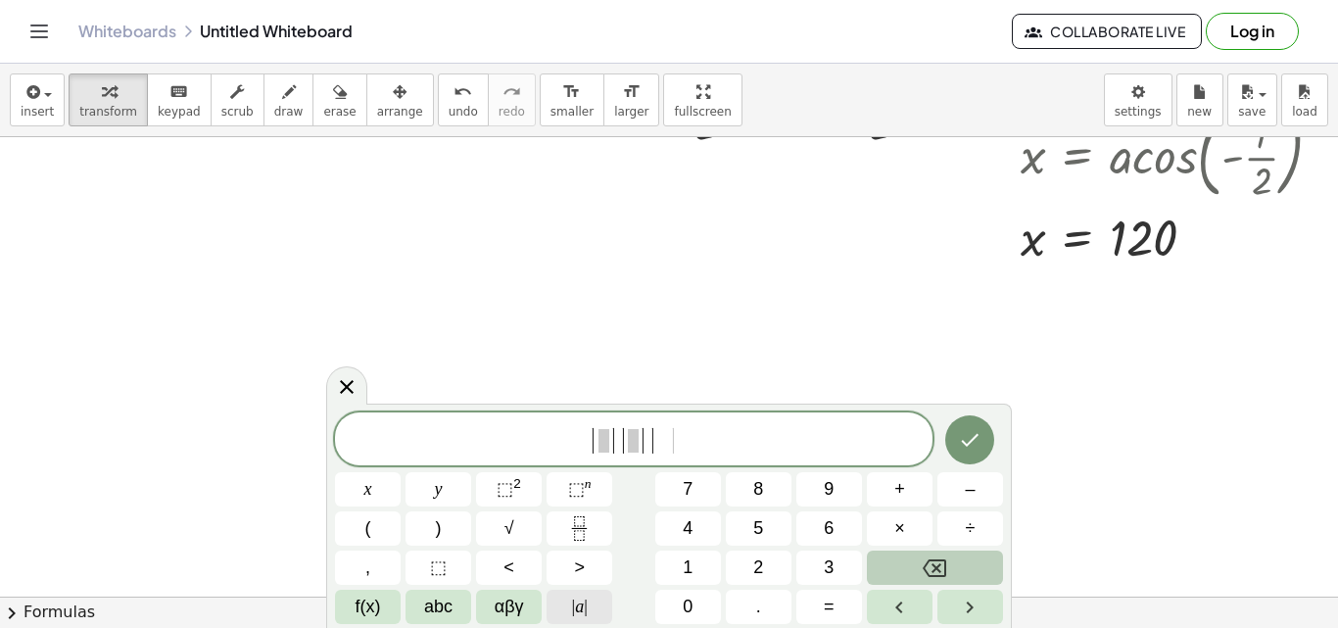
click at [586, 601] on span "|" at bounding box center [586, 606] width 4 height 20
click at [917, 570] on button "Backspace" at bounding box center [935, 567] width 136 height 34
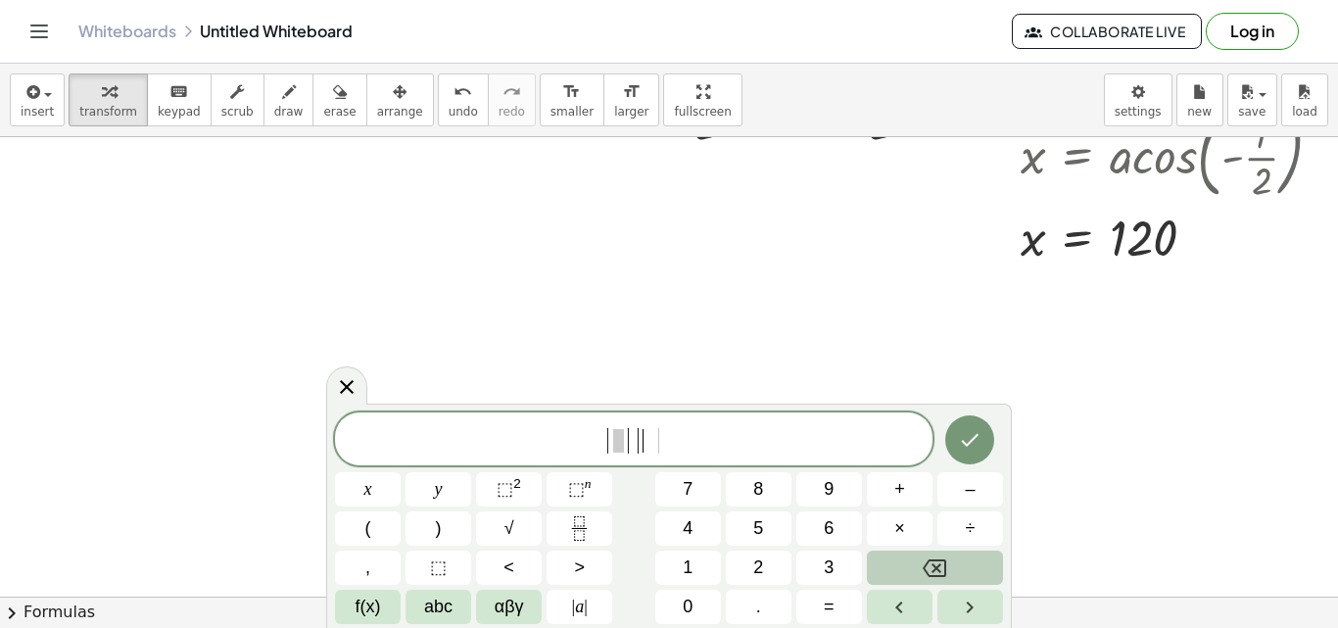
click at [917, 570] on button "Backspace" at bounding box center [935, 567] width 136 height 34
click at [373, 599] on span "f(x)" at bounding box center [368, 606] width 25 height 26
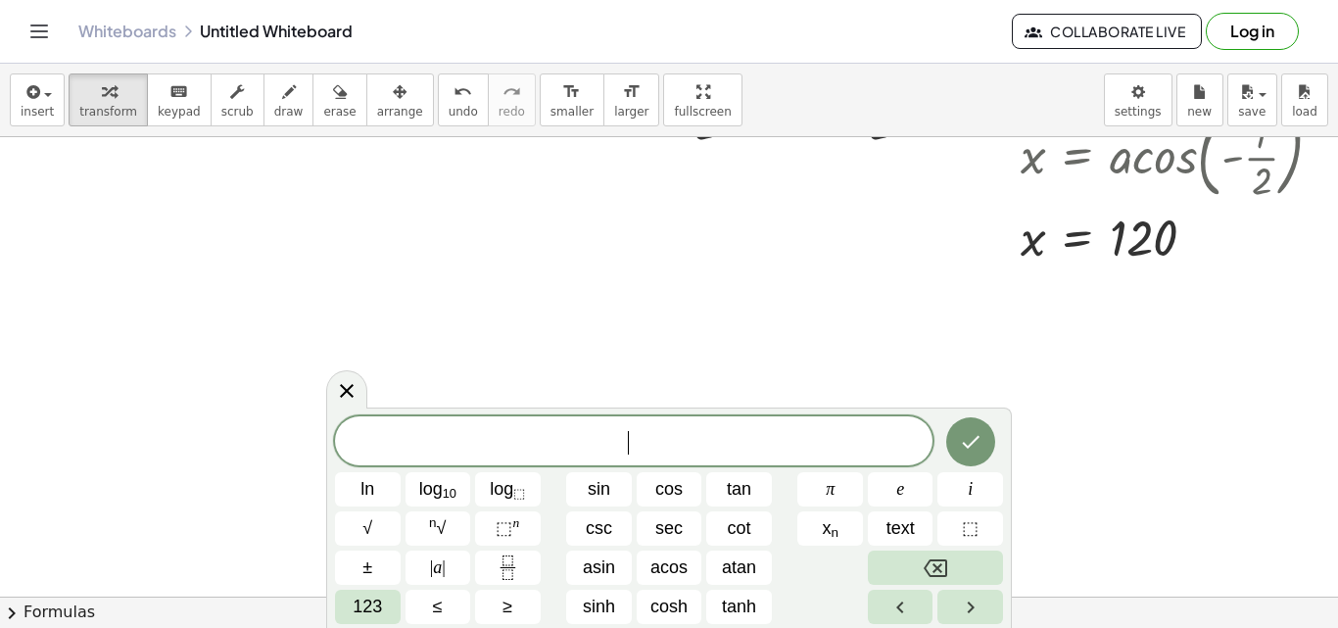
click at [693, 388] on div at bounding box center [679, 211] width 1358 height 1378
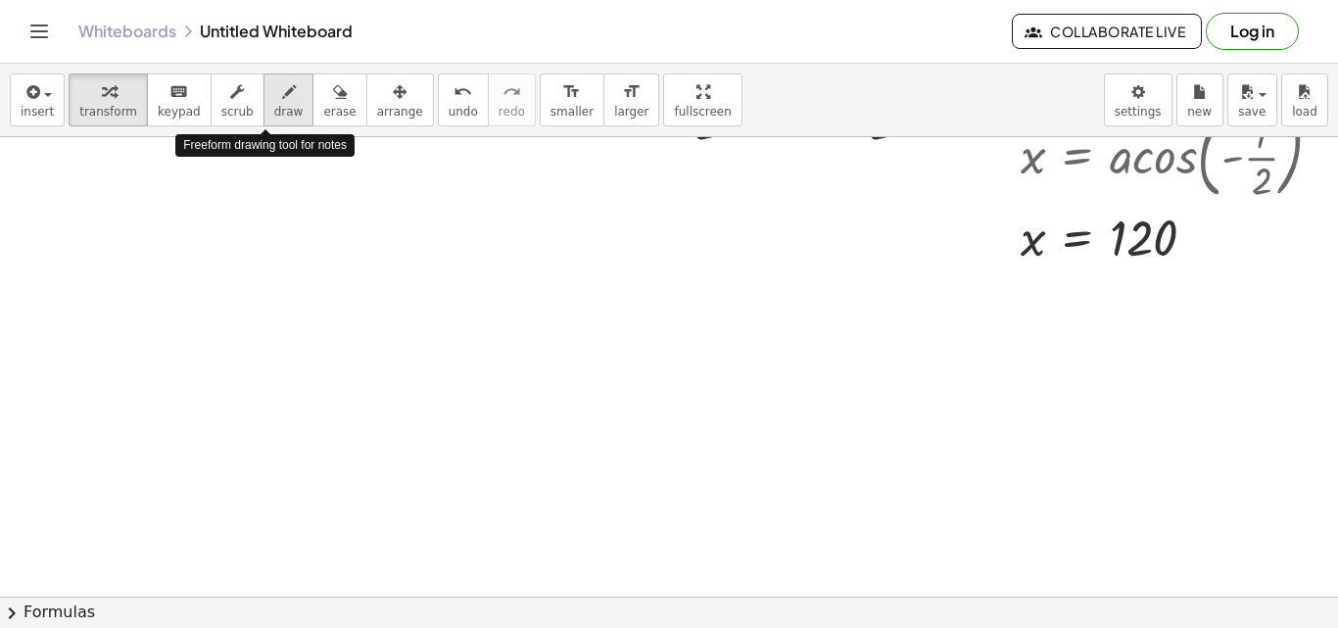
click at [274, 90] on div "button" at bounding box center [288, 91] width 29 height 24
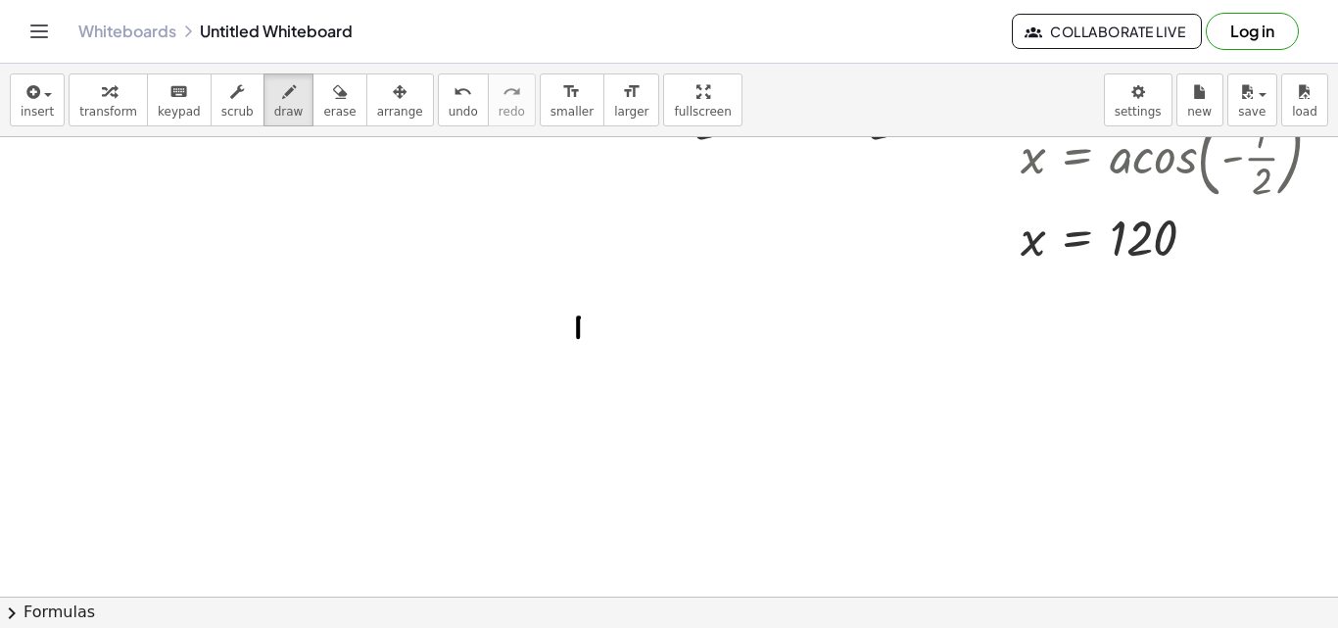
drag, startPoint x: 579, startPoint y: 317, endPoint x: 578, endPoint y: 337, distance: 19.6
click at [578, 337] on div at bounding box center [679, 211] width 1358 height 1378
drag, startPoint x: 576, startPoint y: 329, endPoint x: 574, endPoint y: 346, distance: 16.8
click at [574, 346] on div at bounding box center [679, 211] width 1358 height 1378
drag, startPoint x: 577, startPoint y: 329, endPoint x: 588, endPoint y: 320, distance: 13.9
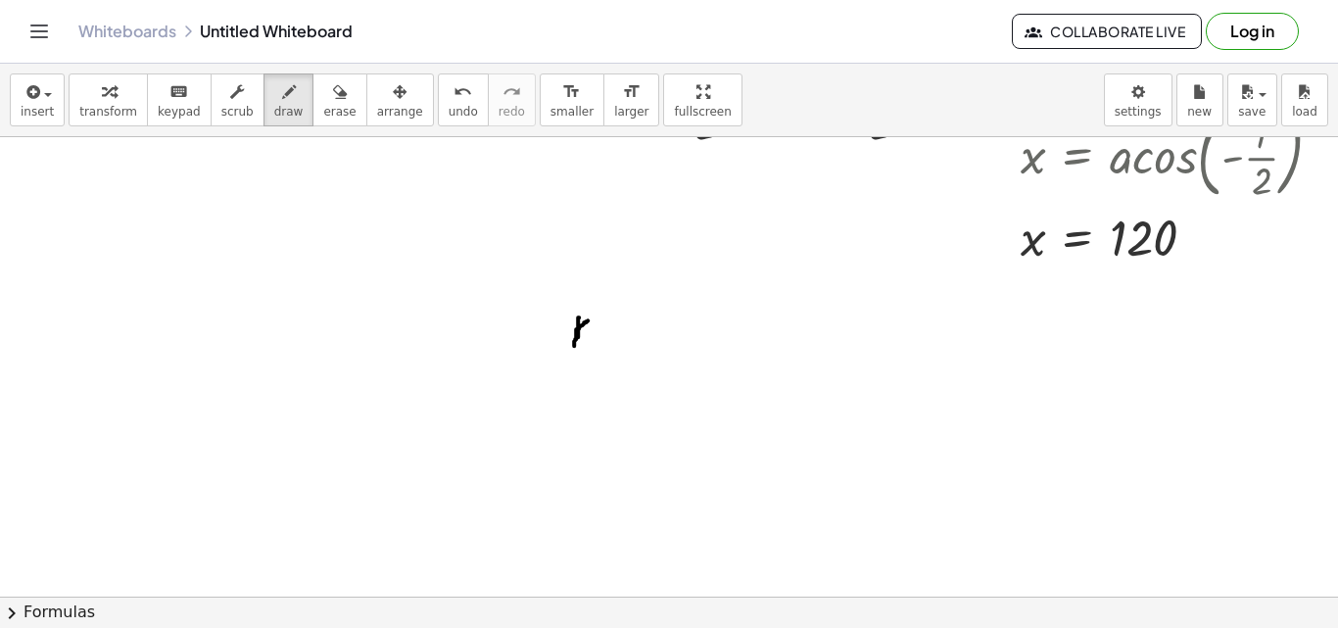
click at [588, 320] on div at bounding box center [679, 211] width 1358 height 1378
drag, startPoint x: 593, startPoint y: 320, endPoint x: 609, endPoint y: 342, distance: 27.2
click at [609, 342] on div at bounding box center [679, 211] width 1358 height 1378
drag, startPoint x: 637, startPoint y: 299, endPoint x: 639, endPoint y: 336, distance: 37.3
click at [639, 336] on div at bounding box center [679, 211] width 1358 height 1378
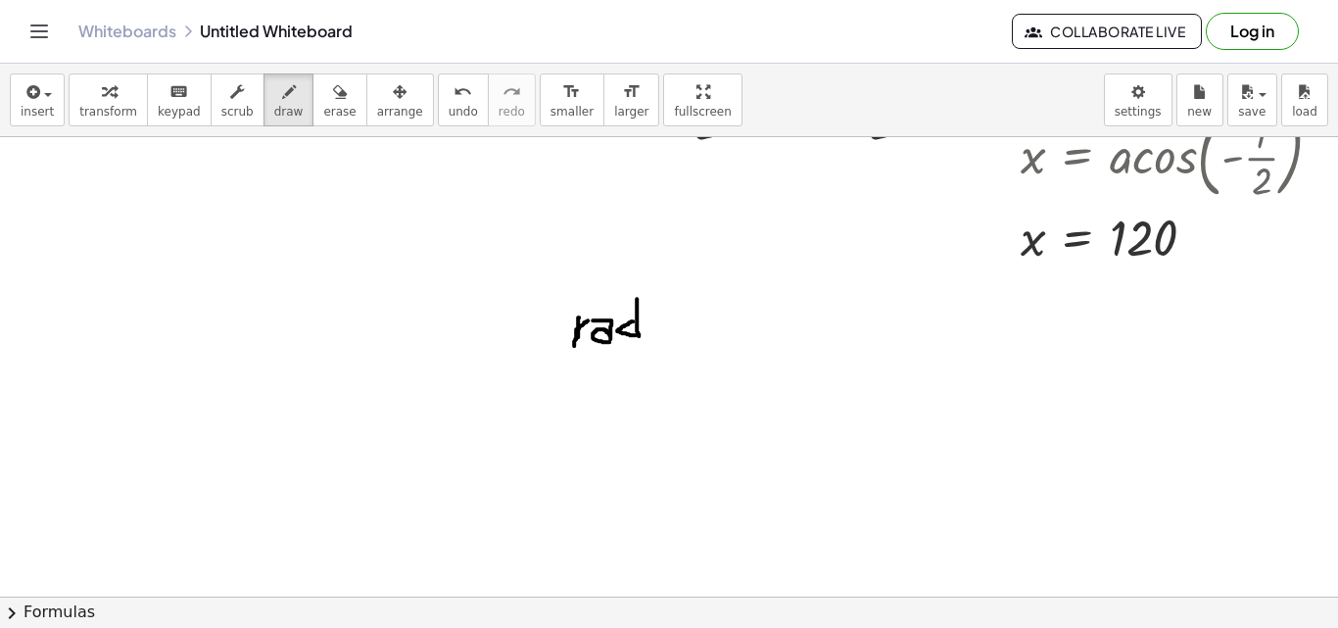
drag, startPoint x: 633, startPoint y: 321, endPoint x: 643, endPoint y: 336, distance: 18.2
click at [643, 336] on div at bounding box center [679, 211] width 1358 height 1378
drag, startPoint x: 655, startPoint y: 310, endPoint x: 680, endPoint y: 328, distance: 30.2
click at [680, 328] on div at bounding box center [679, 211] width 1358 height 1378
drag, startPoint x: 681, startPoint y: 305, endPoint x: 658, endPoint y: 333, distance: 36.2
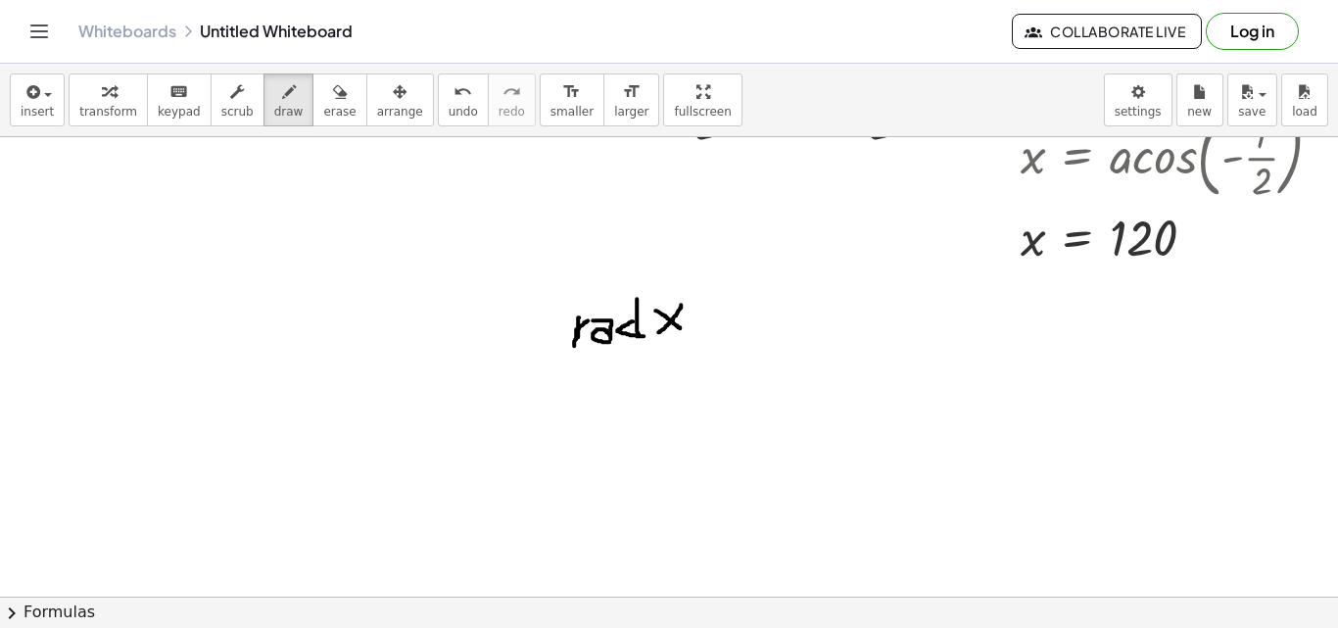
click at [658, 333] on div at bounding box center [679, 211] width 1358 height 1378
drag, startPoint x: 699, startPoint y: 308, endPoint x: 721, endPoint y: 308, distance: 21.5
click at [721, 308] on div at bounding box center [679, 211] width 1358 height 1378
drag, startPoint x: 697, startPoint y: 322, endPoint x: 722, endPoint y: 322, distance: 24.5
click at [722, 322] on div at bounding box center [679, 211] width 1358 height 1378
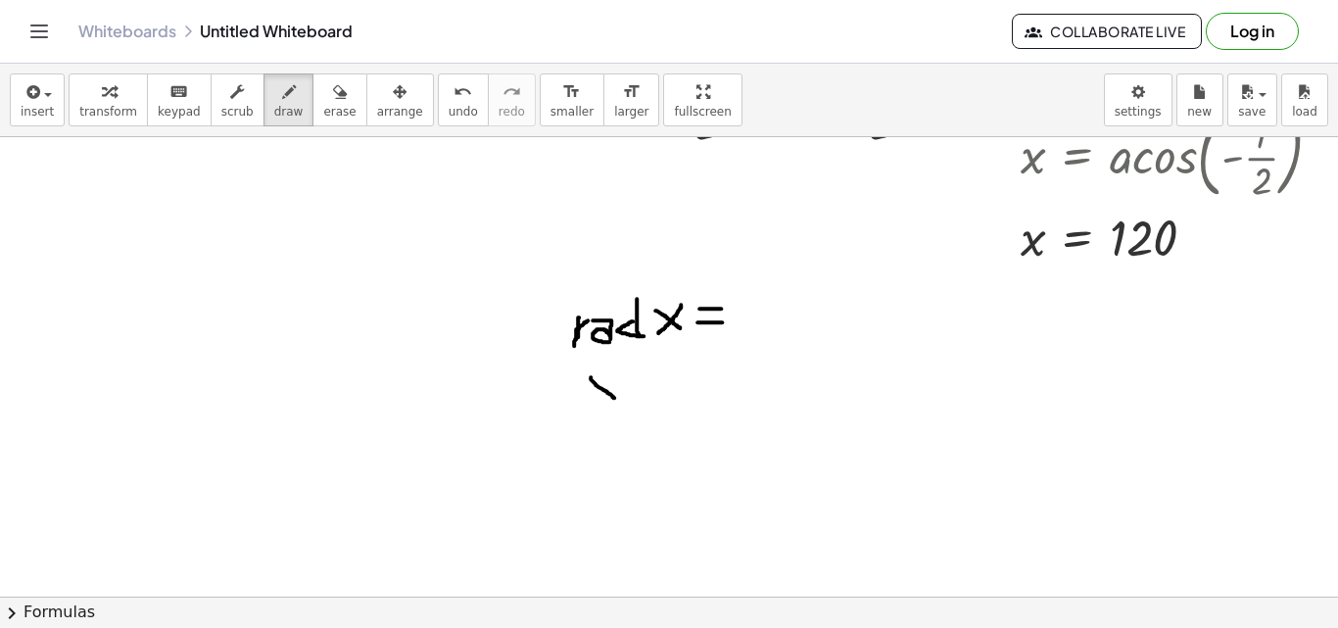
drag, startPoint x: 591, startPoint y: 377, endPoint x: 615, endPoint y: 398, distance: 32.0
click at [615, 398] on div at bounding box center [679, 211] width 1358 height 1378
drag, startPoint x: 609, startPoint y: 370, endPoint x: 592, endPoint y: 401, distance: 35.1
click at [592, 401] on div at bounding box center [679, 211] width 1358 height 1378
drag, startPoint x: 635, startPoint y: 376, endPoint x: 664, endPoint y: 376, distance: 29.4
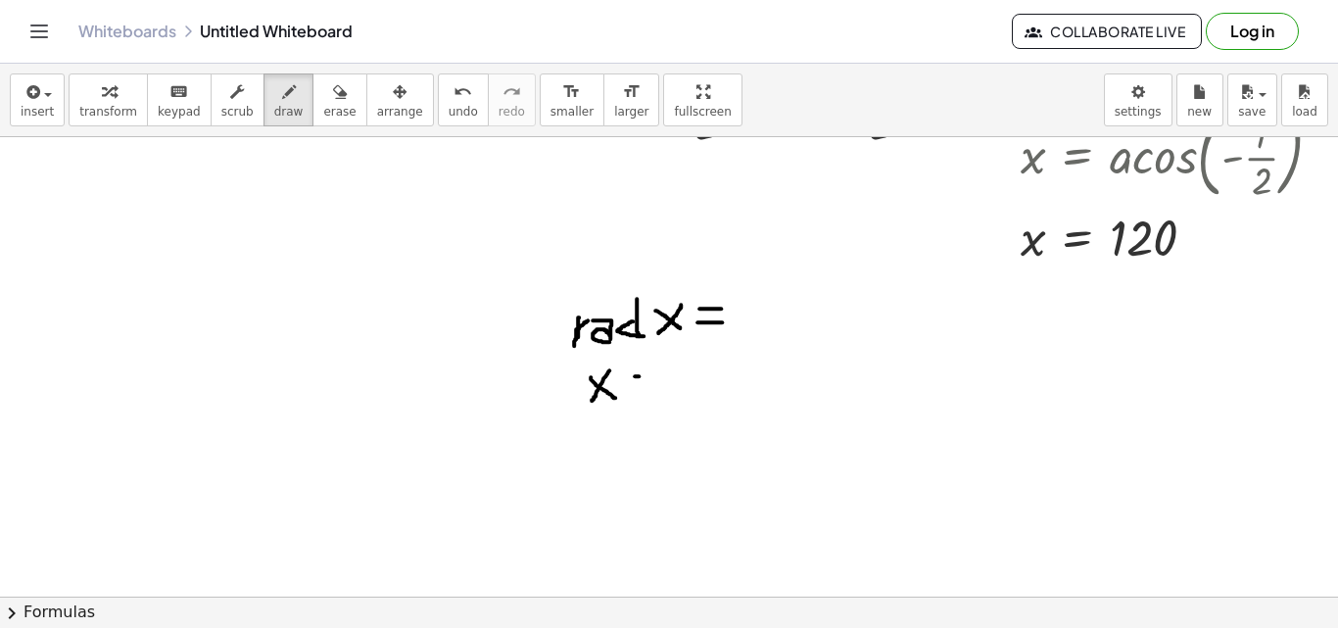
click at [664, 376] on div at bounding box center [679, 211] width 1358 height 1378
drag, startPoint x: 625, startPoint y: 392, endPoint x: 665, endPoint y: 394, distance: 40.2
click at [665, 394] on div at bounding box center [679, 211] width 1358 height 1378
drag, startPoint x: 682, startPoint y: 379, endPoint x: 697, endPoint y: 396, distance: 22.9
click at [697, 396] on div at bounding box center [679, 211] width 1358 height 1378
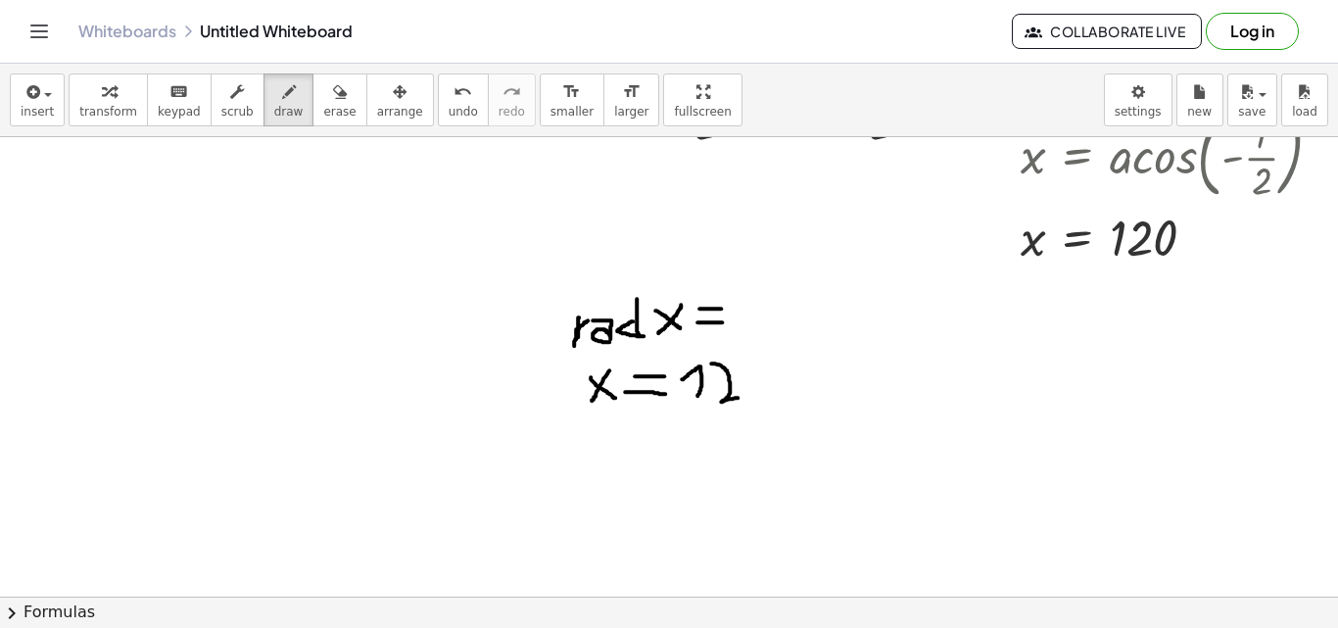
drag, startPoint x: 711, startPoint y: 363, endPoint x: 741, endPoint y: 398, distance: 45.8
click at [741, 398] on div at bounding box center [679, 211] width 1358 height 1378
click at [753, 385] on div at bounding box center [679, 211] width 1358 height 1378
click at [804, 367] on div at bounding box center [679, 211] width 1358 height 1378
click at [438, 100] on button "undo undo" at bounding box center [463, 99] width 51 height 53
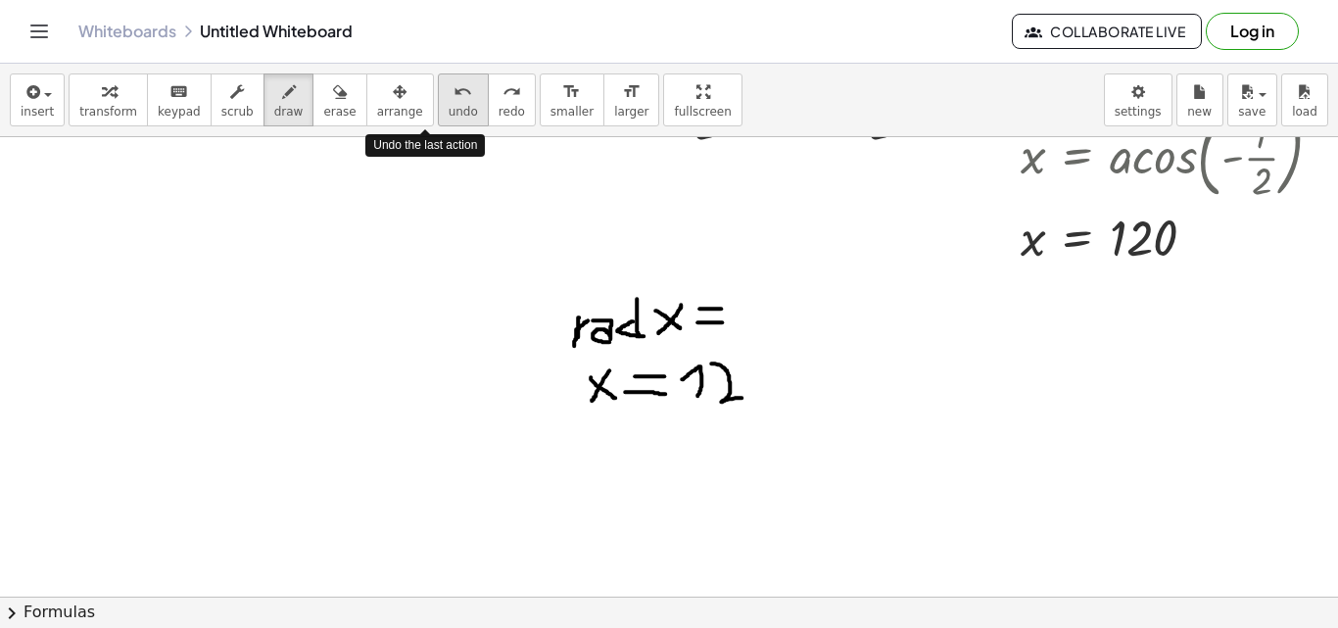
click at [438, 100] on button "undo undo" at bounding box center [463, 99] width 51 height 53
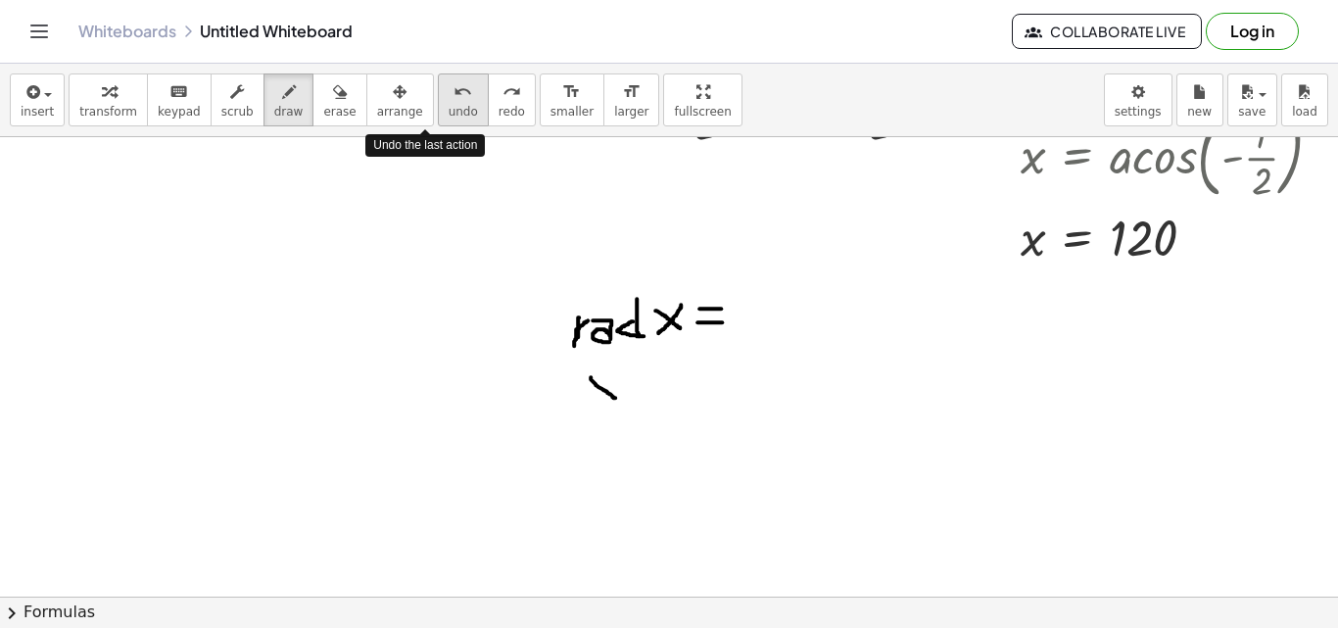
click at [438, 100] on button "undo undo" at bounding box center [463, 99] width 51 height 53
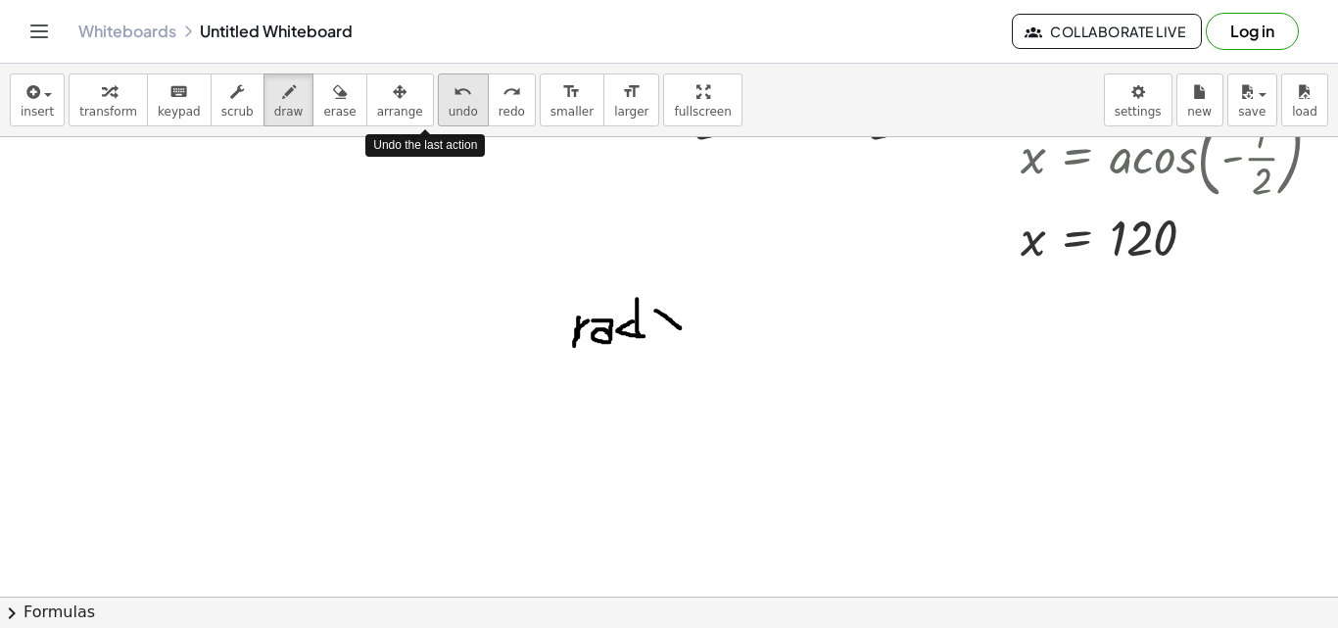
click at [438, 100] on button "undo undo" at bounding box center [463, 99] width 51 height 53
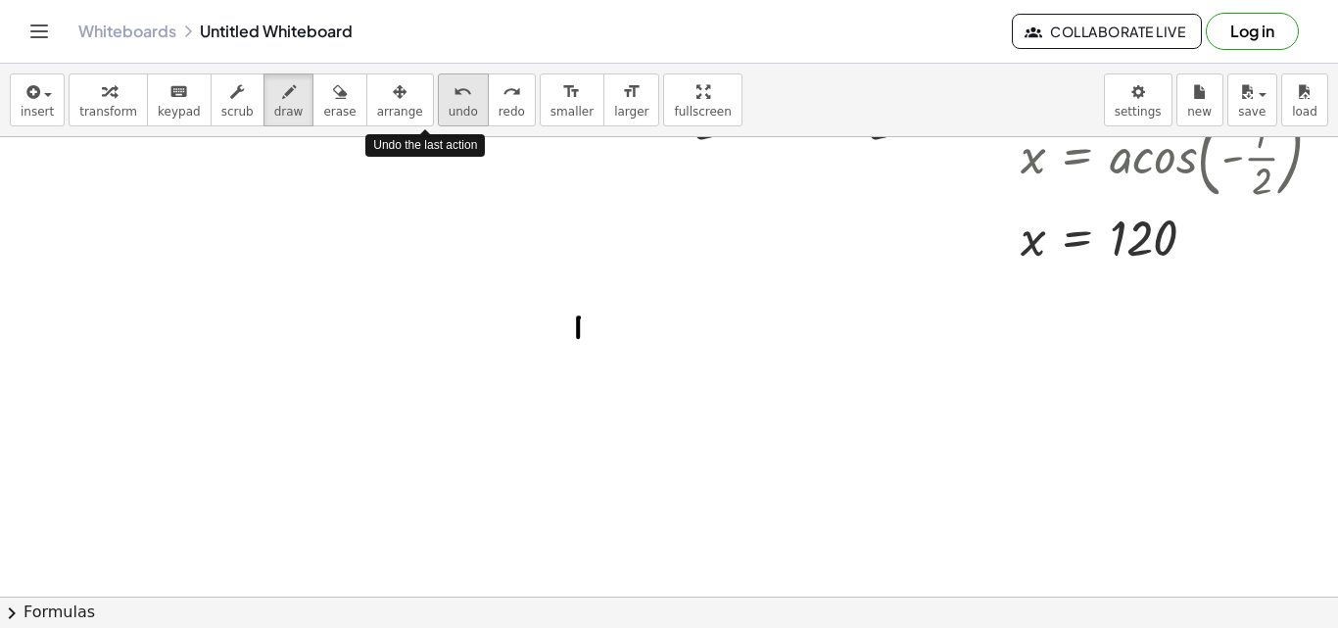
click at [438, 100] on button "undo undo" at bounding box center [463, 99] width 51 height 53
drag, startPoint x: 620, startPoint y: 283, endPoint x: 621, endPoint y: 305, distance: 21.6
click at [621, 305] on div at bounding box center [679, 211] width 1358 height 1378
click at [453, 101] on icon "undo" at bounding box center [462, 92] width 19 height 24
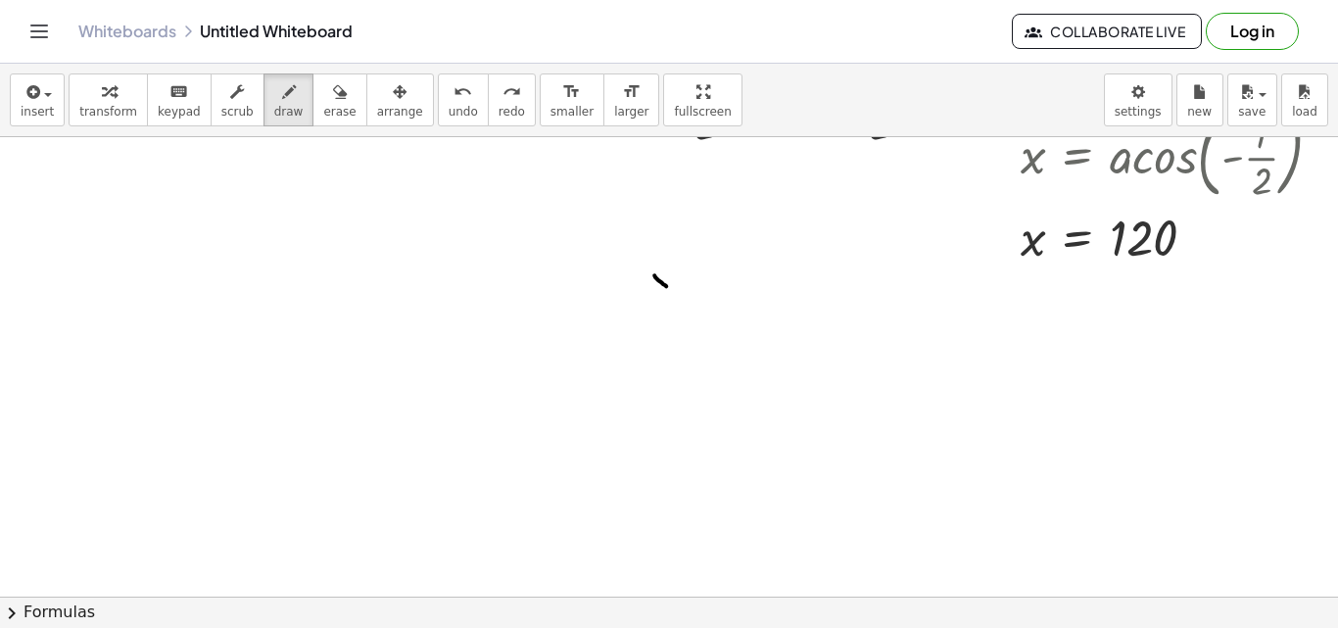
drag, startPoint x: 654, startPoint y: 275, endPoint x: 685, endPoint y: 298, distance: 37.8
click at [685, 298] on div at bounding box center [679, 211] width 1358 height 1378
drag, startPoint x: 674, startPoint y: 271, endPoint x: 652, endPoint y: 302, distance: 37.2
click at [652, 302] on div at bounding box center [679, 211] width 1358 height 1378
drag, startPoint x: 706, startPoint y: 278, endPoint x: 732, endPoint y: 278, distance: 25.5
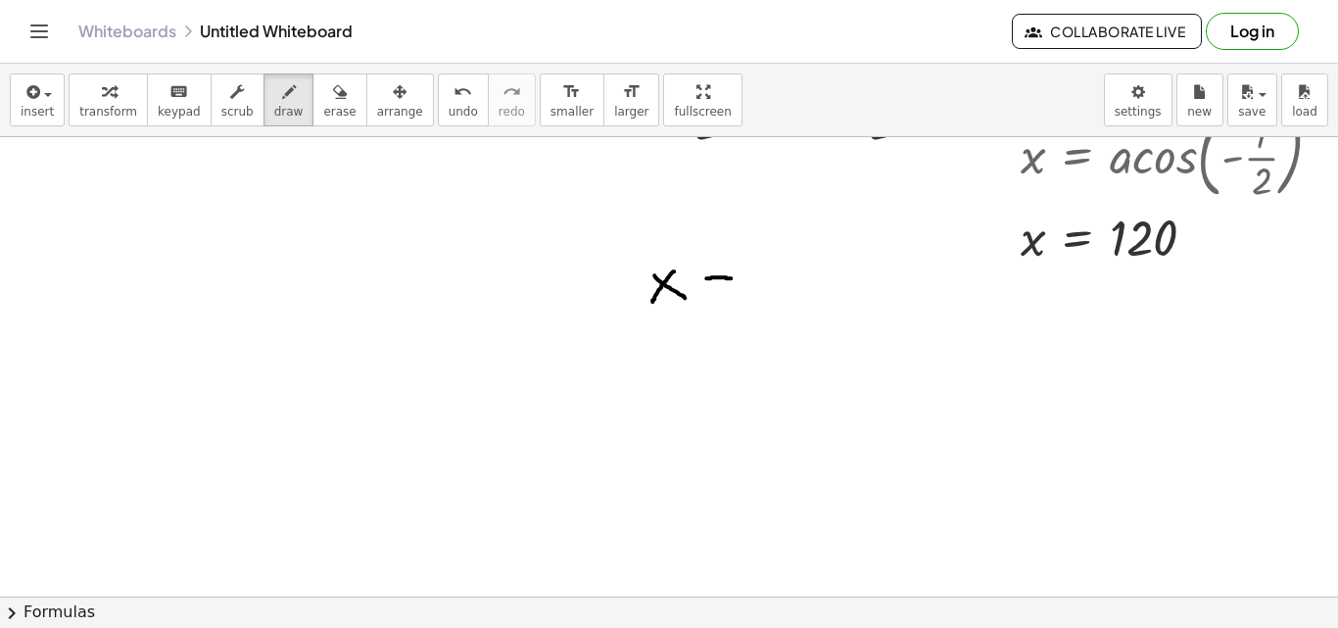
click at [732, 278] on div at bounding box center [679, 211] width 1358 height 1378
drag, startPoint x: 704, startPoint y: 290, endPoint x: 730, endPoint y: 292, distance: 25.5
click at [730, 292] on div at bounding box center [679, 211] width 1358 height 1378
drag, startPoint x: 738, startPoint y: 286, endPoint x: 755, endPoint y: 298, distance: 20.4
click at [755, 298] on div at bounding box center [679, 211] width 1358 height 1378
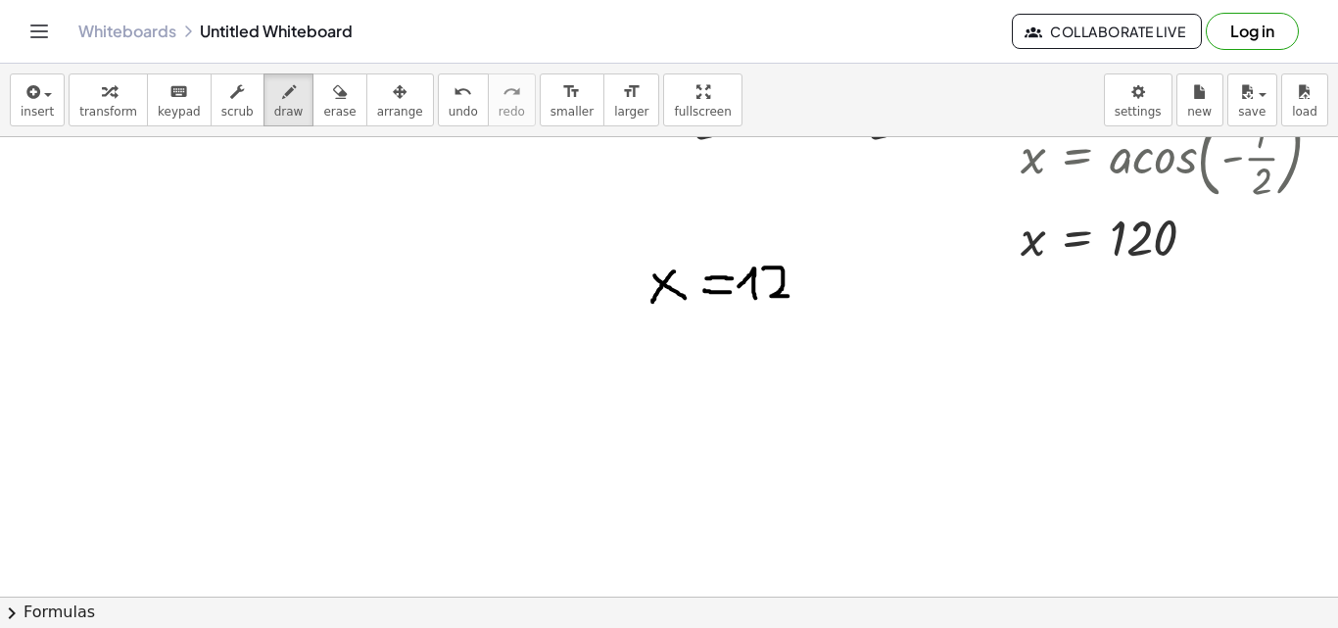
drag, startPoint x: 763, startPoint y: 268, endPoint x: 787, endPoint y: 296, distance: 36.8
click at [787, 296] on div at bounding box center [679, 211] width 1358 height 1378
click at [800, 272] on div at bounding box center [679, 211] width 1358 height 1378
click at [853, 253] on div at bounding box center [679, 211] width 1358 height 1378
drag, startPoint x: 562, startPoint y: 344, endPoint x: 562, endPoint y: 372, distance: 28.4
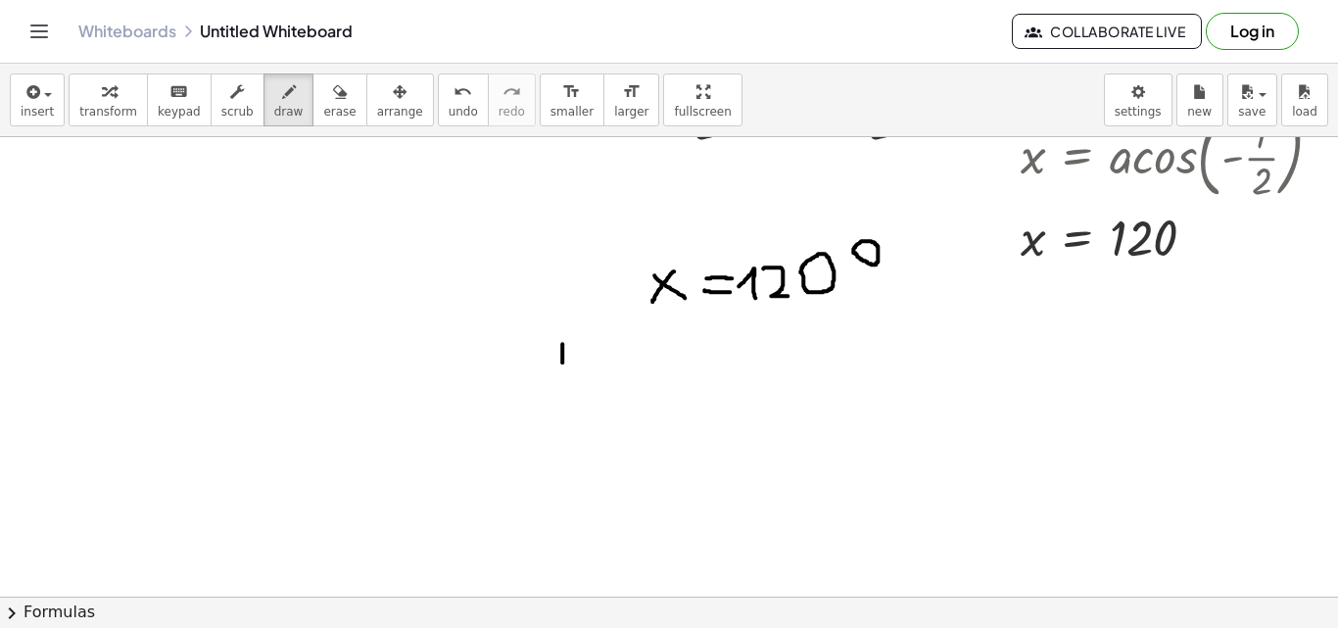
click at [562, 372] on div at bounding box center [679, 211] width 1358 height 1378
drag, startPoint x: 562, startPoint y: 355, endPoint x: 577, endPoint y: 343, distance: 18.8
click at [577, 343] on div at bounding box center [679, 211] width 1358 height 1378
drag, startPoint x: 593, startPoint y: 344, endPoint x: 609, endPoint y: 379, distance: 39.0
click at [609, 379] on div at bounding box center [679, 211] width 1358 height 1378
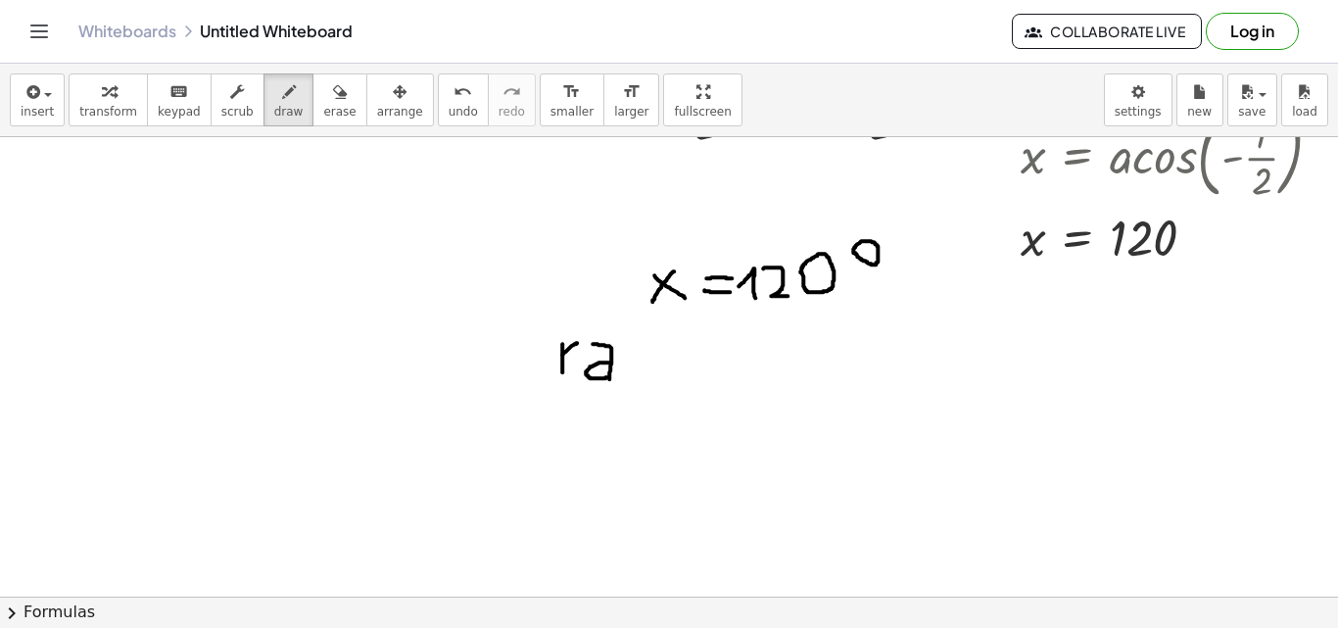
drag, startPoint x: 609, startPoint y: 362, endPoint x: 610, endPoint y: 376, distance: 13.7
click at [610, 376] on div at bounding box center [679, 211] width 1358 height 1378
drag, startPoint x: 638, startPoint y: 330, endPoint x: 626, endPoint y: 373, distance: 44.7
click at [626, 373] on div at bounding box center [679, 211] width 1358 height 1378
click at [449, 112] on span "undo" at bounding box center [463, 112] width 29 height 14
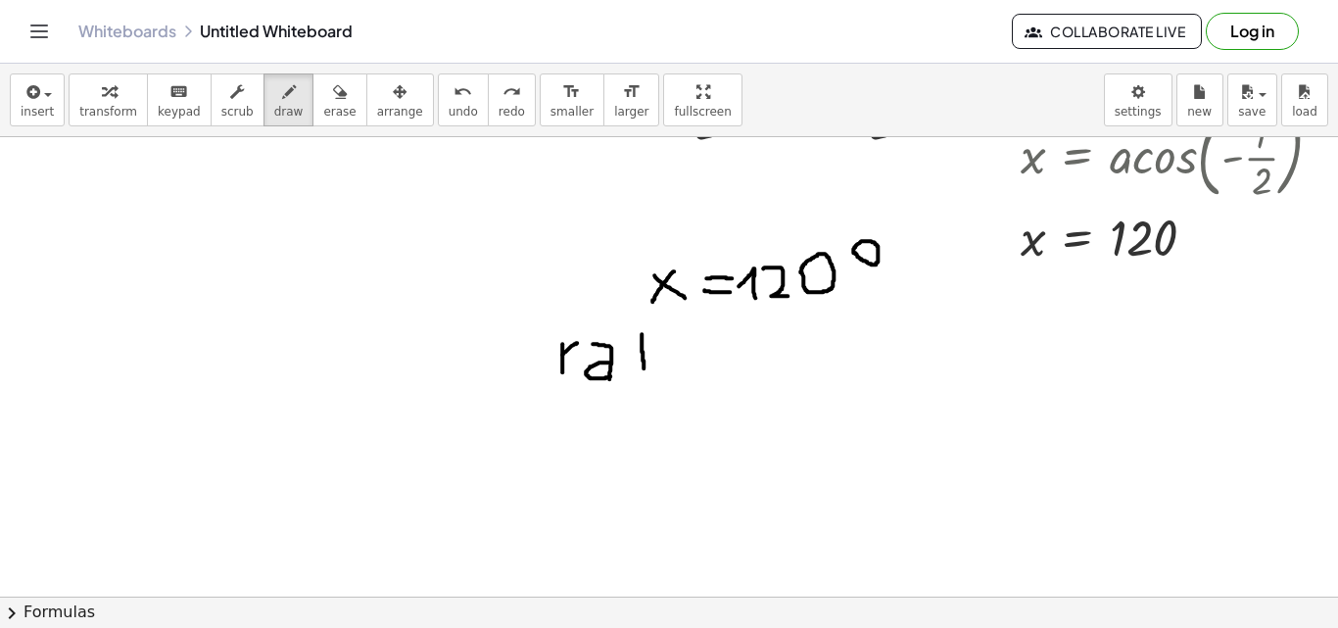
drag, startPoint x: 641, startPoint y: 334, endPoint x: 643, endPoint y: 369, distance: 35.3
click at [643, 369] on div at bounding box center [679, 211] width 1358 height 1378
drag, startPoint x: 640, startPoint y: 354, endPoint x: 646, endPoint y: 371, distance: 18.6
click at [646, 371] on div at bounding box center [679, 211] width 1358 height 1378
drag, startPoint x: 657, startPoint y: 352, endPoint x: 676, endPoint y: 365, distance: 23.1
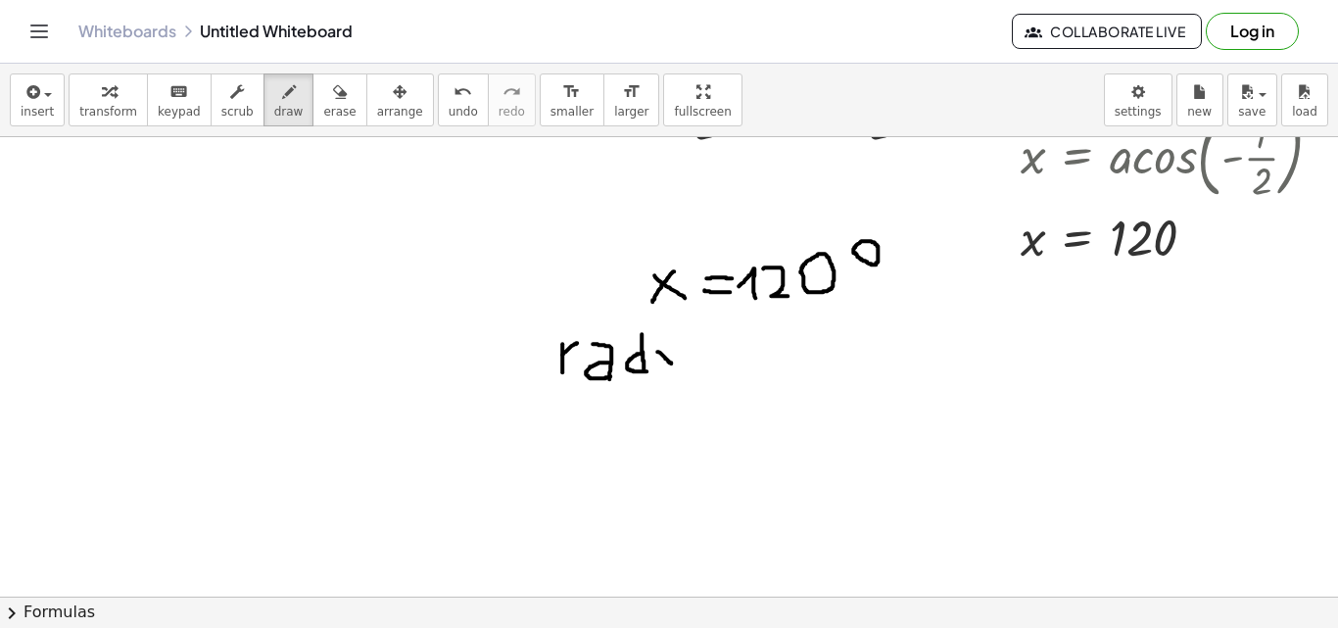
click at [676, 365] on div at bounding box center [679, 211] width 1358 height 1378
drag, startPoint x: 672, startPoint y: 339, endPoint x: 658, endPoint y: 374, distance: 37.8
click at [658, 374] on div at bounding box center [679, 211] width 1358 height 1378
drag, startPoint x: 697, startPoint y: 348, endPoint x: 714, endPoint y: 348, distance: 16.6
click at [714, 348] on div at bounding box center [679, 211] width 1358 height 1378
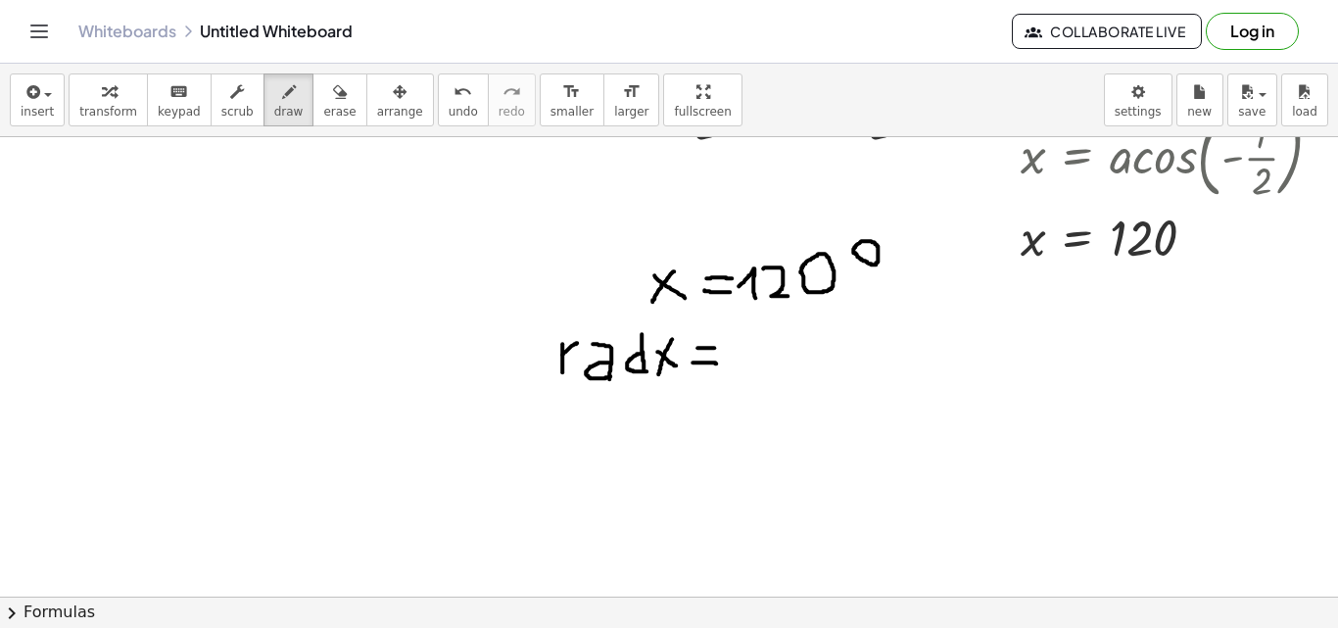
drag, startPoint x: 692, startPoint y: 362, endPoint x: 716, endPoint y: 363, distance: 23.5
click at [716, 363] on div at bounding box center [679, 211] width 1358 height 1378
drag, startPoint x: 734, startPoint y: 327, endPoint x: 767, endPoint y: 339, distance: 35.3
click at [767, 339] on div at bounding box center [679, 211] width 1358 height 1378
drag, startPoint x: 783, startPoint y: 314, endPoint x: 784, endPoint y: 329, distance: 14.7
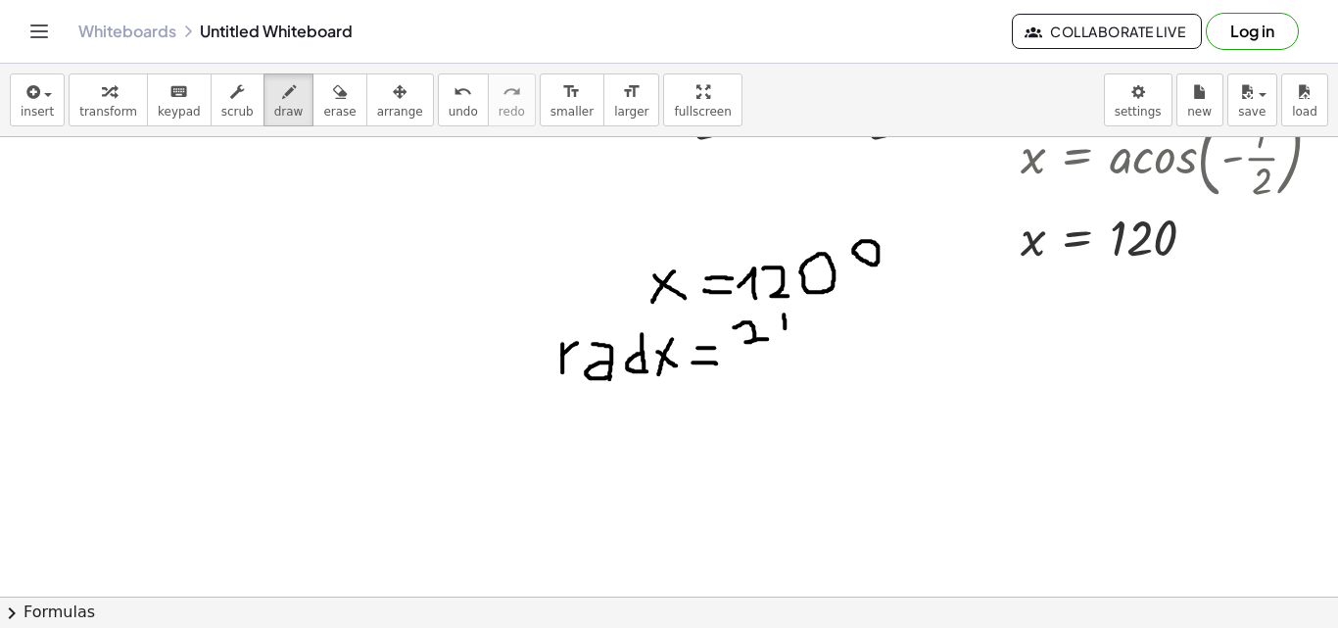
click at [784, 329] on div at bounding box center [679, 211] width 1358 height 1378
drag, startPoint x: 775, startPoint y: 308, endPoint x: 810, endPoint y: 308, distance: 35.3
click at [810, 308] on div at bounding box center [679, 211] width 1358 height 1378
drag, startPoint x: 793, startPoint y: 310, endPoint x: 815, endPoint y: 329, distance: 28.5
click at [815, 329] on div at bounding box center [679, 211] width 1358 height 1378
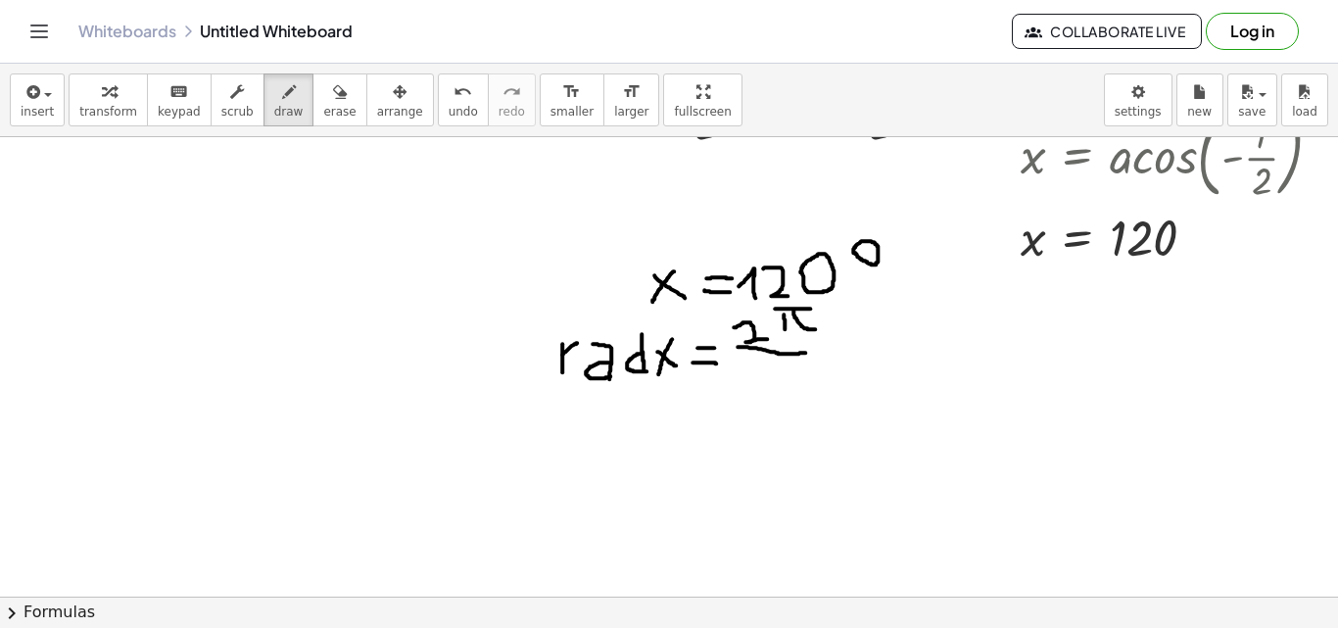
drag, startPoint x: 737, startPoint y: 347, endPoint x: 812, endPoint y: 353, distance: 74.7
click at [812, 353] on div at bounding box center [679, 211] width 1358 height 1378
click at [438, 103] on button "undo undo" at bounding box center [463, 99] width 51 height 53
drag, startPoint x: 743, startPoint y: 350, endPoint x: 813, endPoint y: 348, distance: 69.6
click at [813, 348] on div at bounding box center [679, 211] width 1358 height 1378
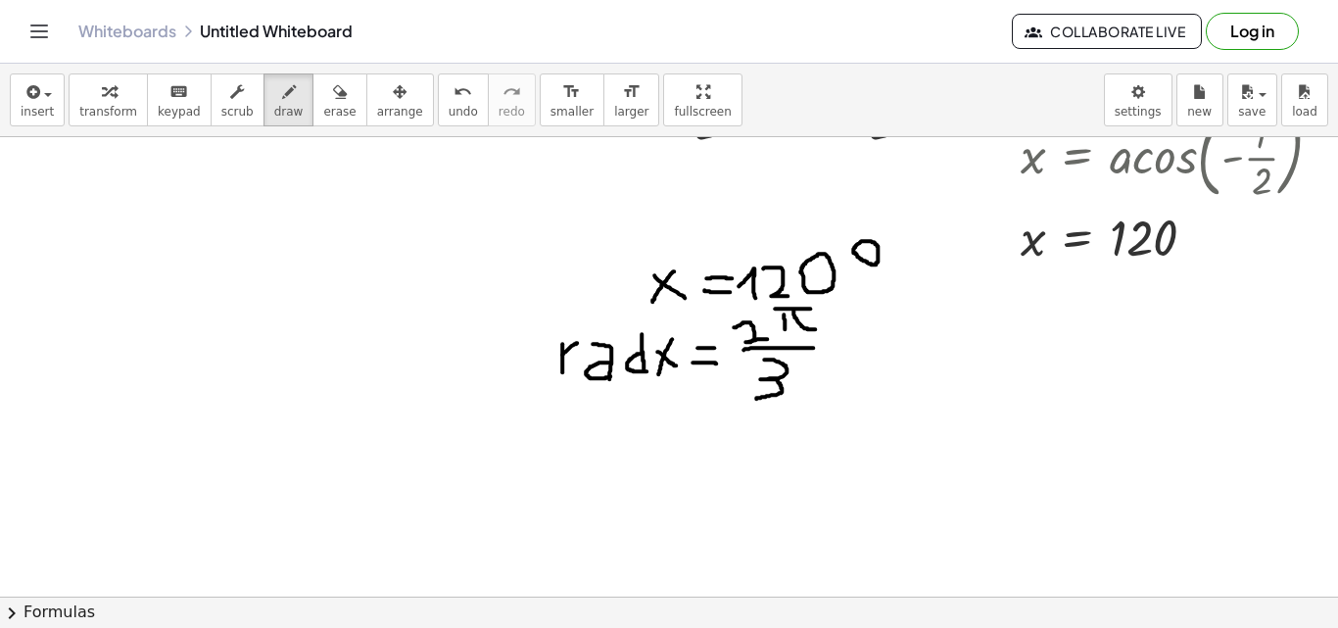
drag, startPoint x: 764, startPoint y: 359, endPoint x: 755, endPoint y: 399, distance: 40.2
click at [755, 399] on div at bounding box center [679, 211] width 1358 height 1378
drag, startPoint x: 933, startPoint y: 313, endPoint x: 968, endPoint y: 333, distance: 39.5
click at [968, 333] on div at bounding box center [679, 211] width 1358 height 1378
drag, startPoint x: 963, startPoint y: 294, endPoint x: 947, endPoint y: 329, distance: 38.6
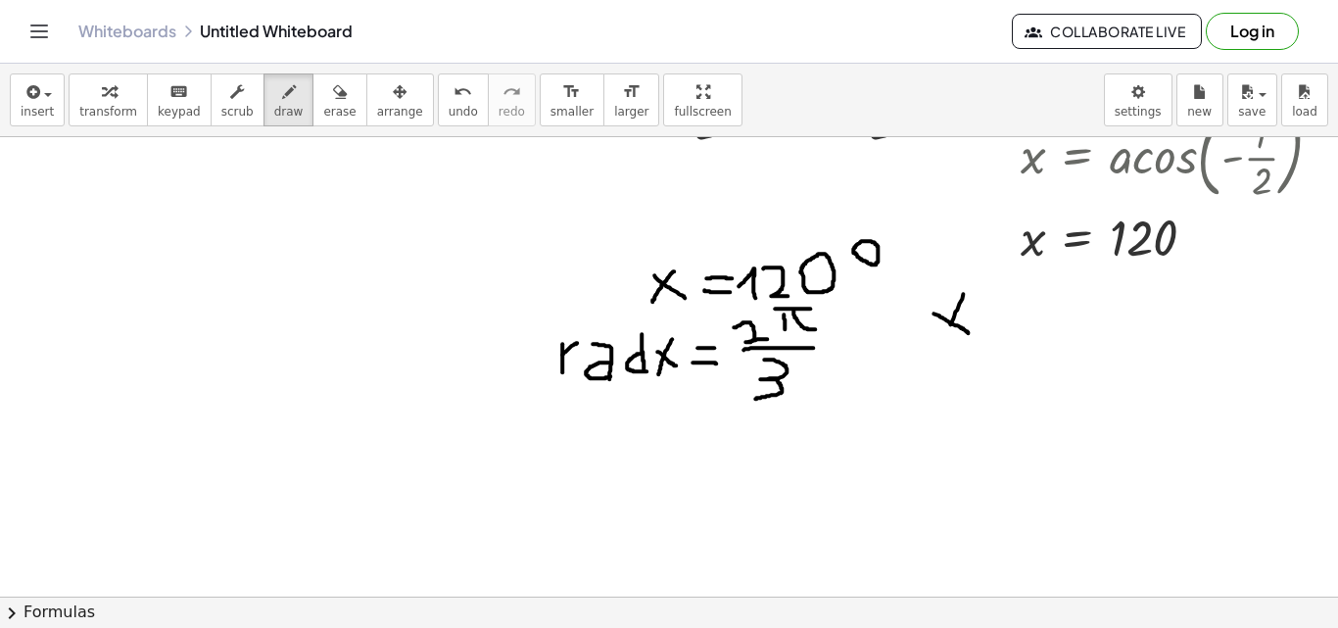
click at [947, 329] on div at bounding box center [679, 211] width 1358 height 1378
drag, startPoint x: 946, startPoint y: 331, endPoint x: 943, endPoint y: 345, distance: 14.0
click at [943, 345] on div at bounding box center [679, 211] width 1358 height 1378
drag, startPoint x: 988, startPoint y: 313, endPoint x: 1054, endPoint y: 317, distance: 65.7
click at [1054, 317] on div at bounding box center [679, 211] width 1358 height 1378
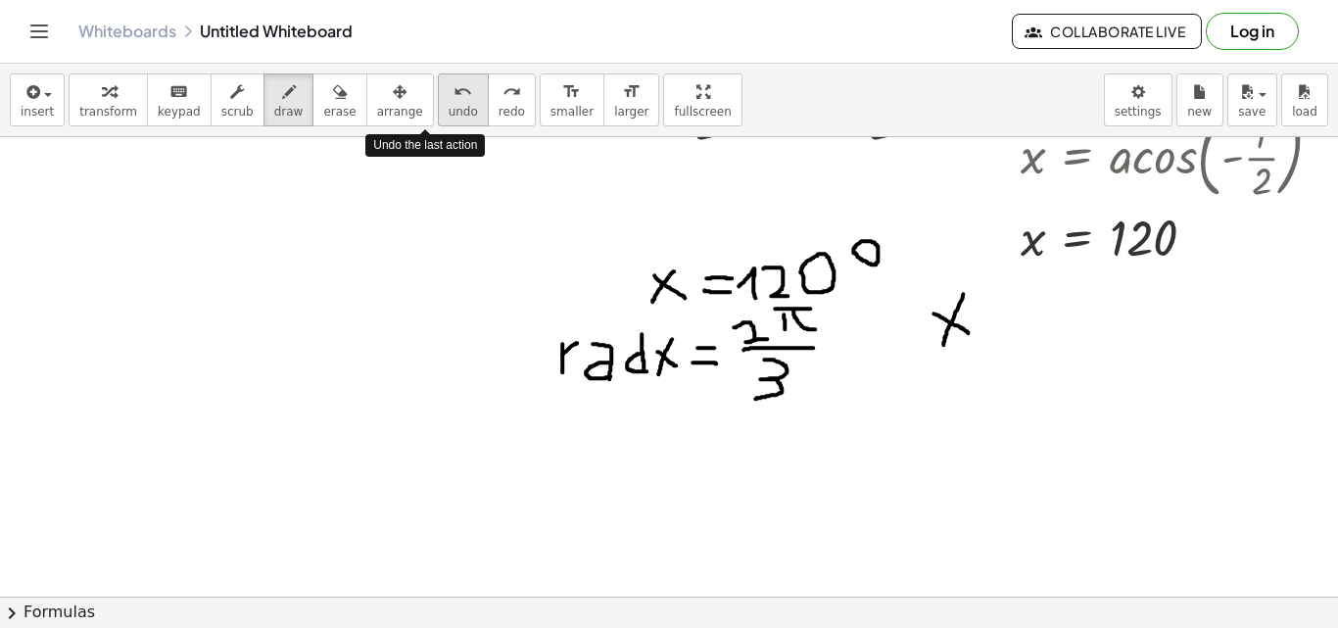
click at [453, 90] on icon "undo" at bounding box center [462, 92] width 19 height 24
drag, startPoint x: 986, startPoint y: 300, endPoint x: 1015, endPoint y: 298, distance: 28.5
click at [1015, 298] on div at bounding box center [679, 211] width 1358 height 1378
drag, startPoint x: 986, startPoint y: 321, endPoint x: 1013, endPoint y: 318, distance: 26.6
click at [1013, 318] on div at bounding box center [679, 211] width 1358 height 1378
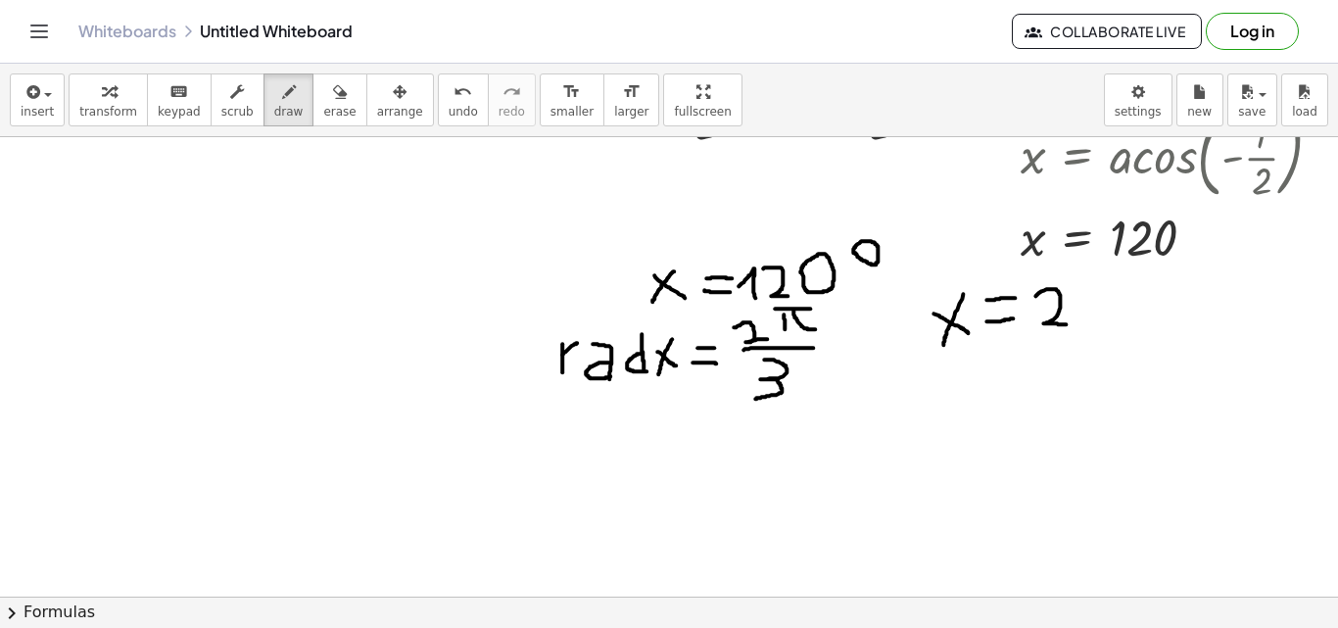
drag, startPoint x: 1035, startPoint y: 296, endPoint x: 1067, endPoint y: 324, distance: 42.3
click at [1067, 324] on div at bounding box center [679, 211] width 1358 height 1378
drag, startPoint x: 1072, startPoint y: 291, endPoint x: 1091, endPoint y: 319, distance: 34.0
click at [1091, 319] on div at bounding box center [679, 211] width 1358 height 1378
drag, startPoint x: 1111, startPoint y: 298, endPoint x: 1109, endPoint y: 308, distance: 10.0
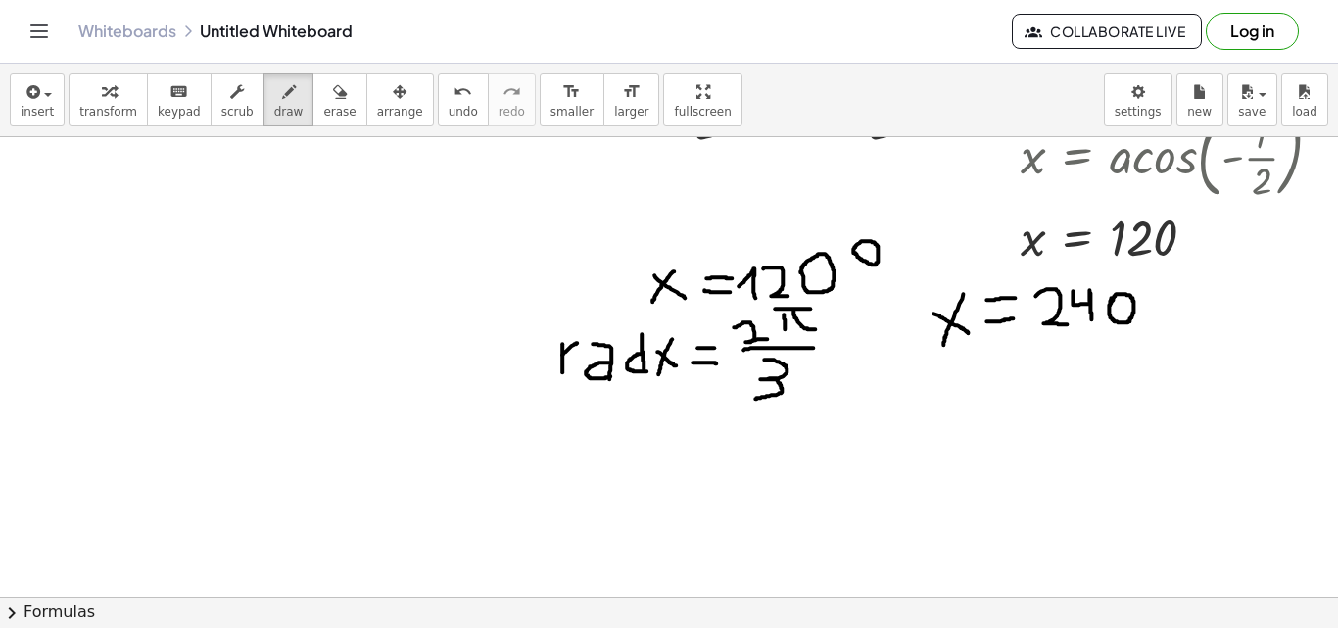
click at [1109, 308] on div at bounding box center [679, 211] width 1358 height 1378
click at [1149, 293] on div at bounding box center [679, 211] width 1358 height 1378
click at [453, 88] on icon "undo" at bounding box center [462, 92] width 19 height 24
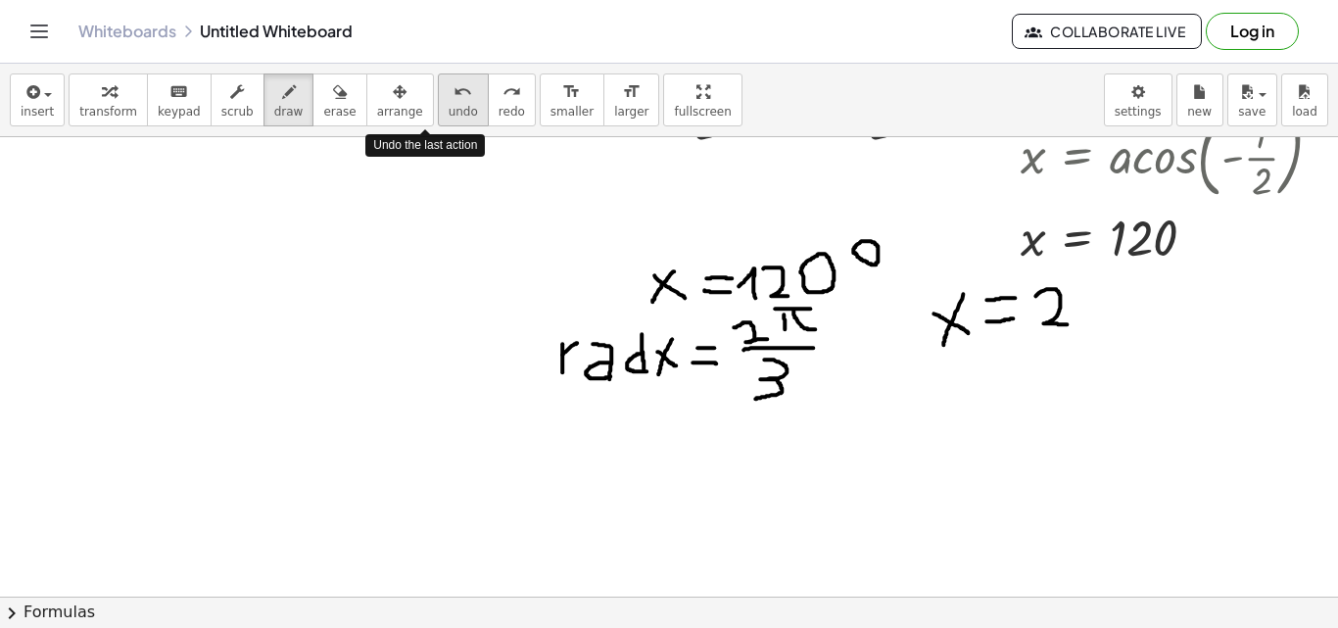
click at [453, 88] on icon "undo" at bounding box center [462, 92] width 19 height 24
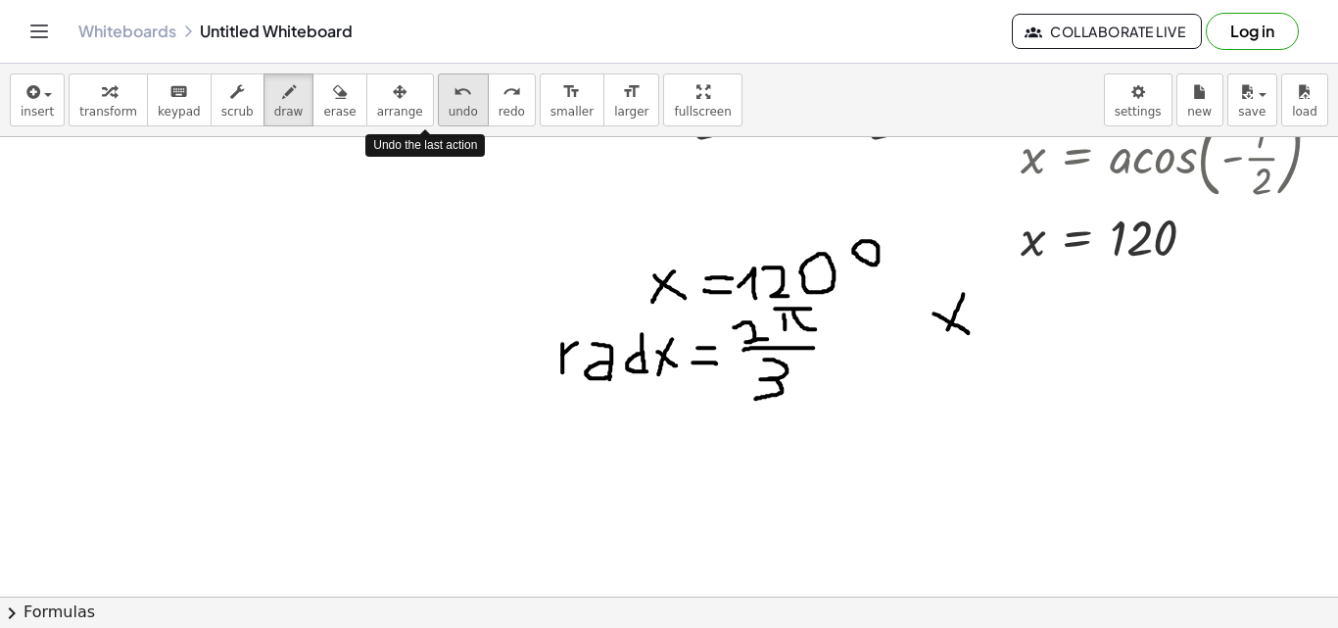
click at [453, 88] on icon "undo" at bounding box center [462, 92] width 19 height 24
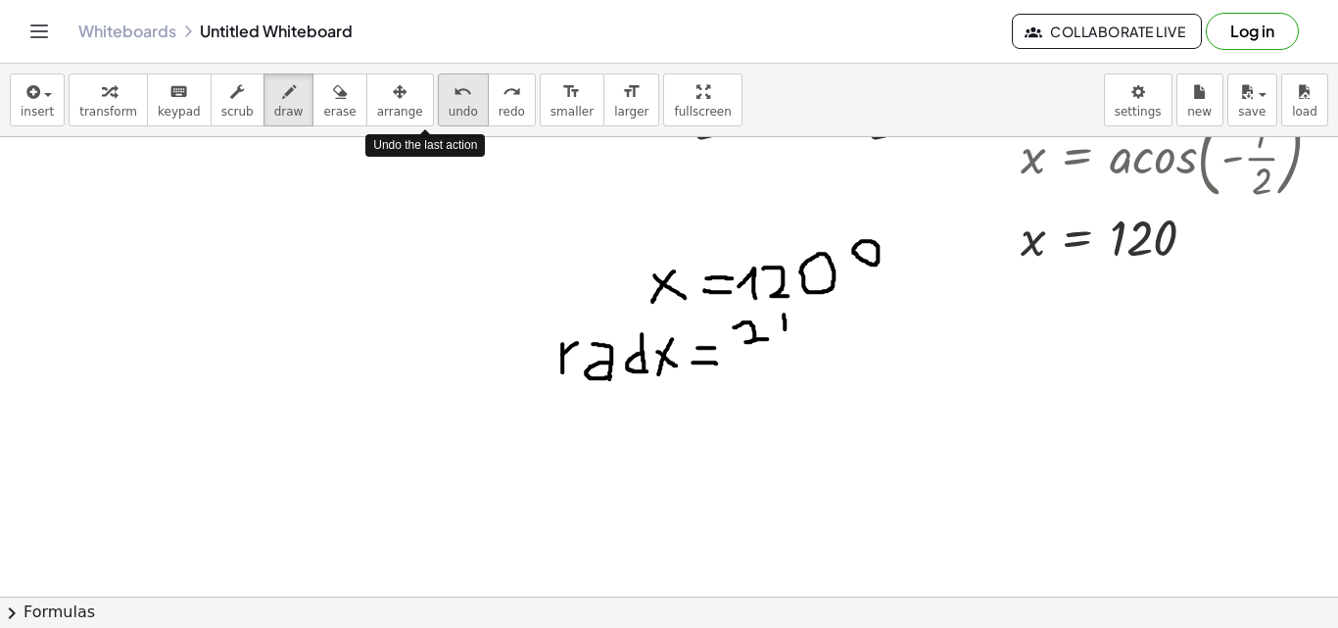
click at [453, 88] on icon "undo" at bounding box center [462, 92] width 19 height 24
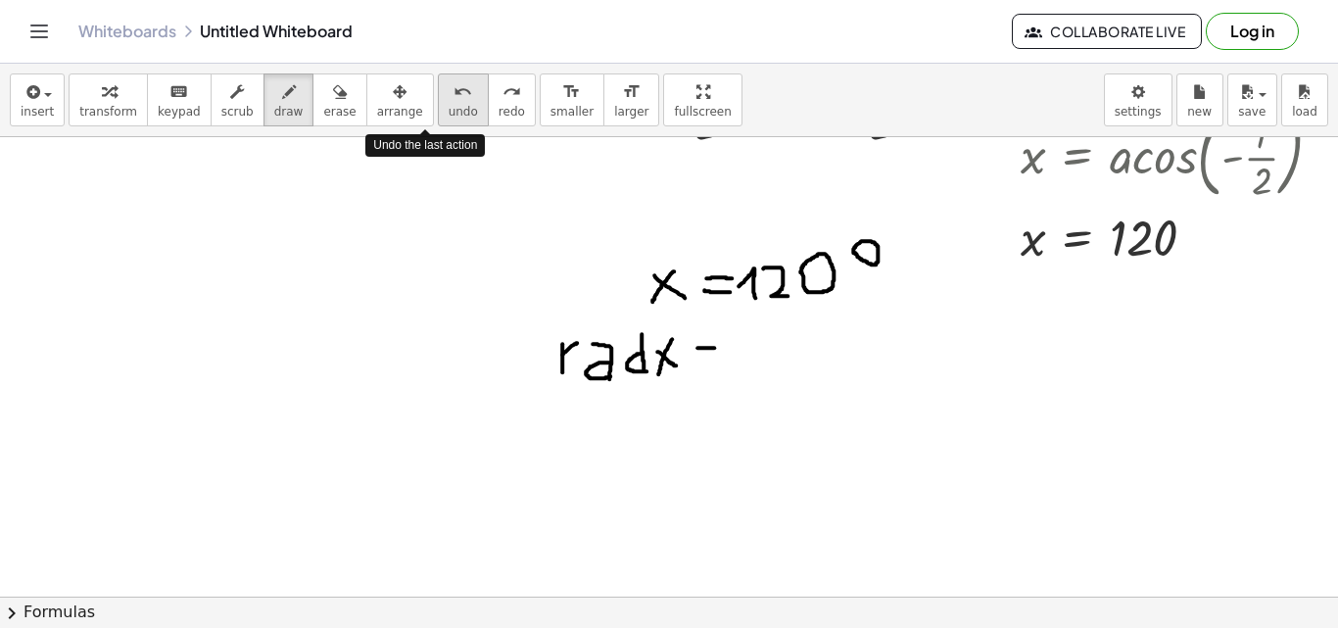
click at [453, 88] on icon "undo" at bounding box center [462, 92] width 19 height 24
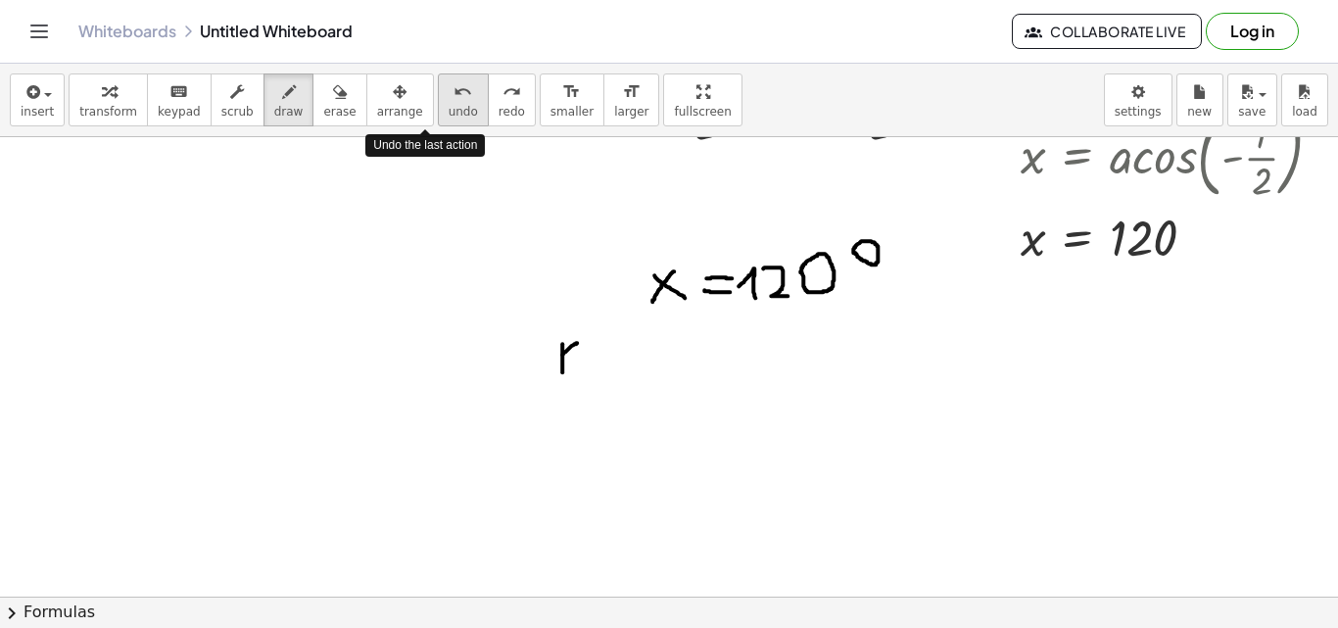
click at [453, 88] on icon "undo" at bounding box center [462, 92] width 19 height 24
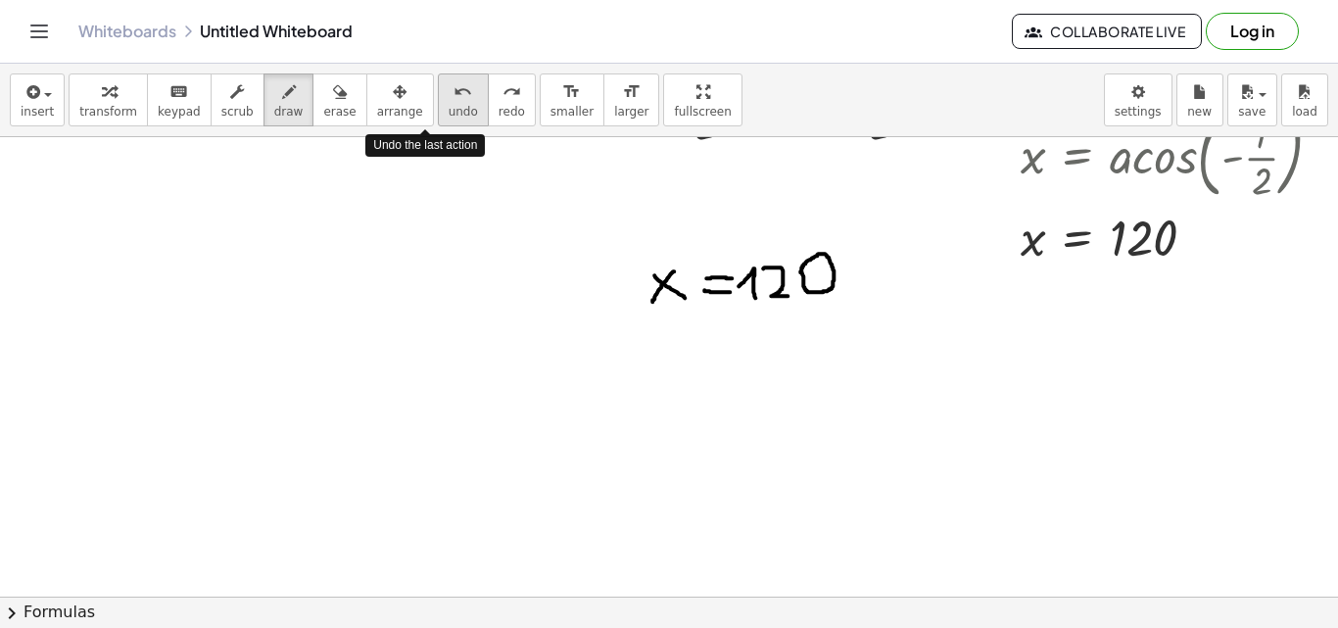
click at [453, 88] on icon "undo" at bounding box center [462, 92] width 19 height 24
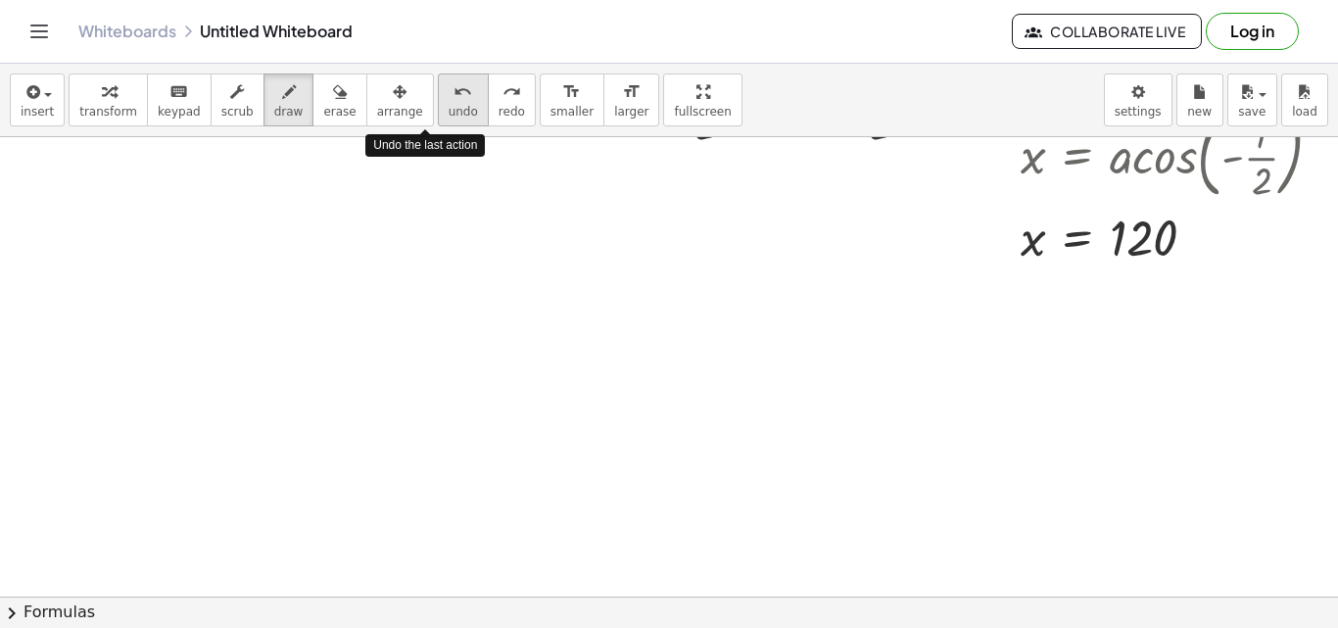
click at [453, 88] on icon "undo" at bounding box center [462, 92] width 19 height 24
click at [1069, 294] on div at bounding box center [679, 211] width 1358 height 1378
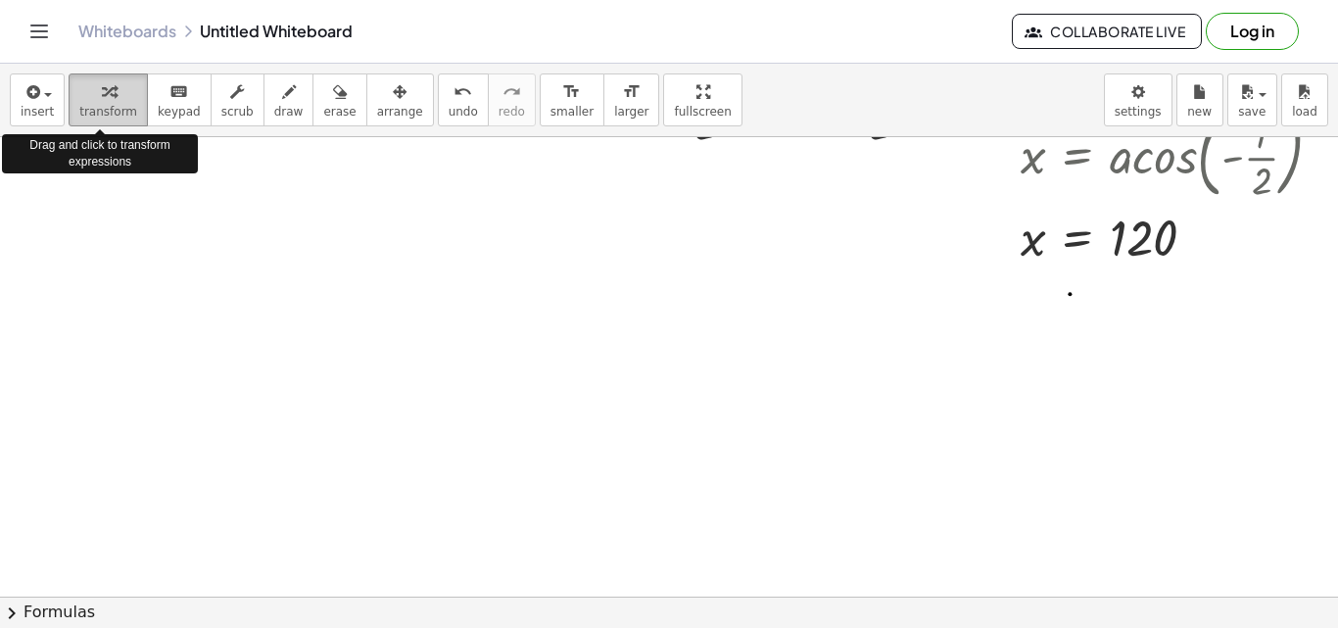
click at [123, 100] on div "button" at bounding box center [108, 91] width 58 height 24
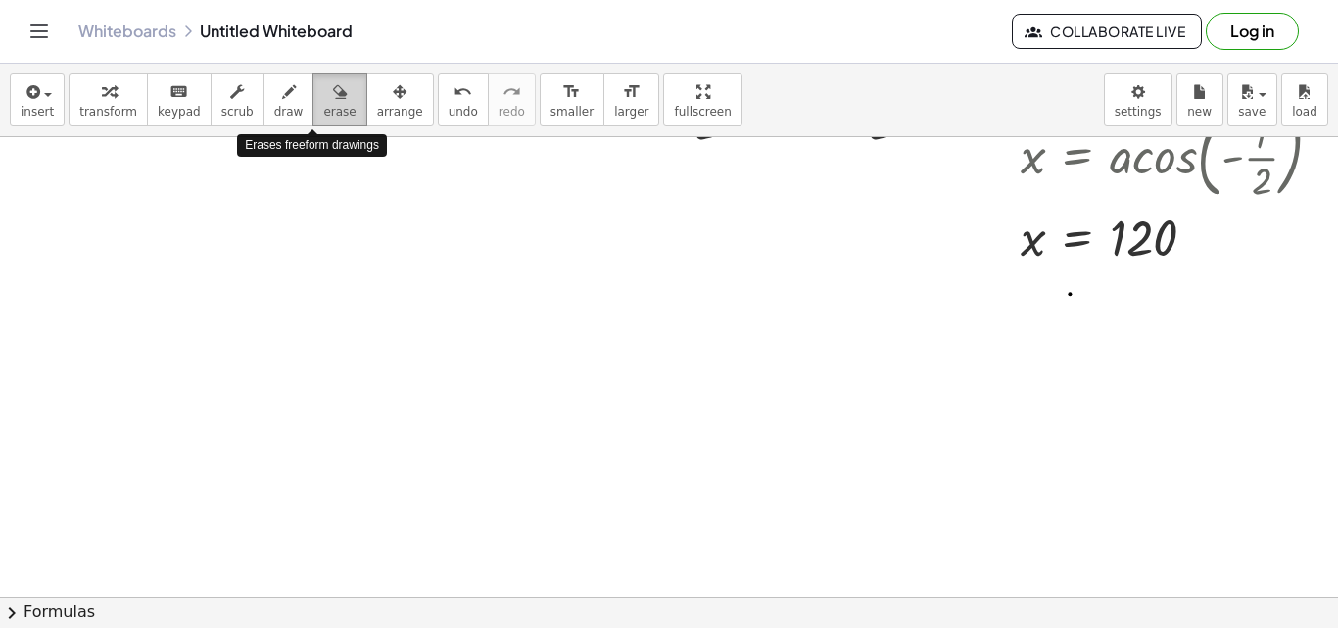
click at [324, 105] on span "erase" at bounding box center [339, 112] width 32 height 14
drag, startPoint x: 1075, startPoint y: 303, endPoint x: 1050, endPoint y: 302, distance: 25.5
click at [1050, 302] on div at bounding box center [679, 211] width 1358 height 1378
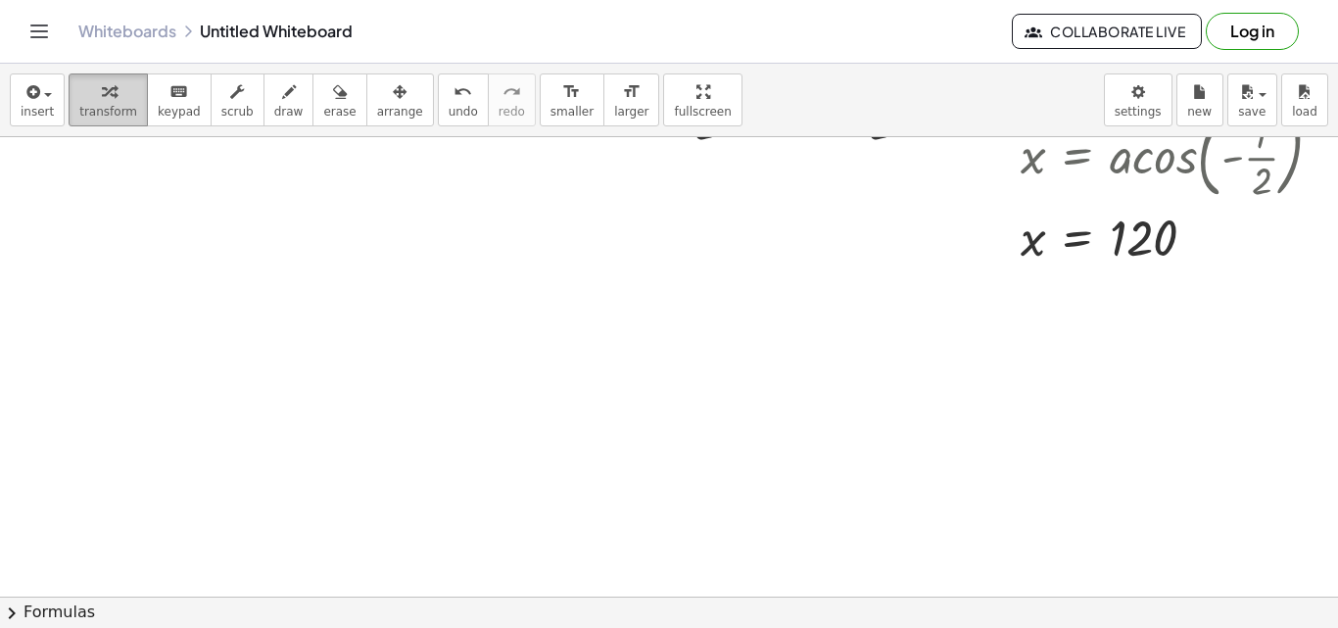
click at [103, 109] on span "transform" at bounding box center [108, 112] width 58 height 14
click at [1062, 366] on div at bounding box center [679, 211] width 1358 height 1378
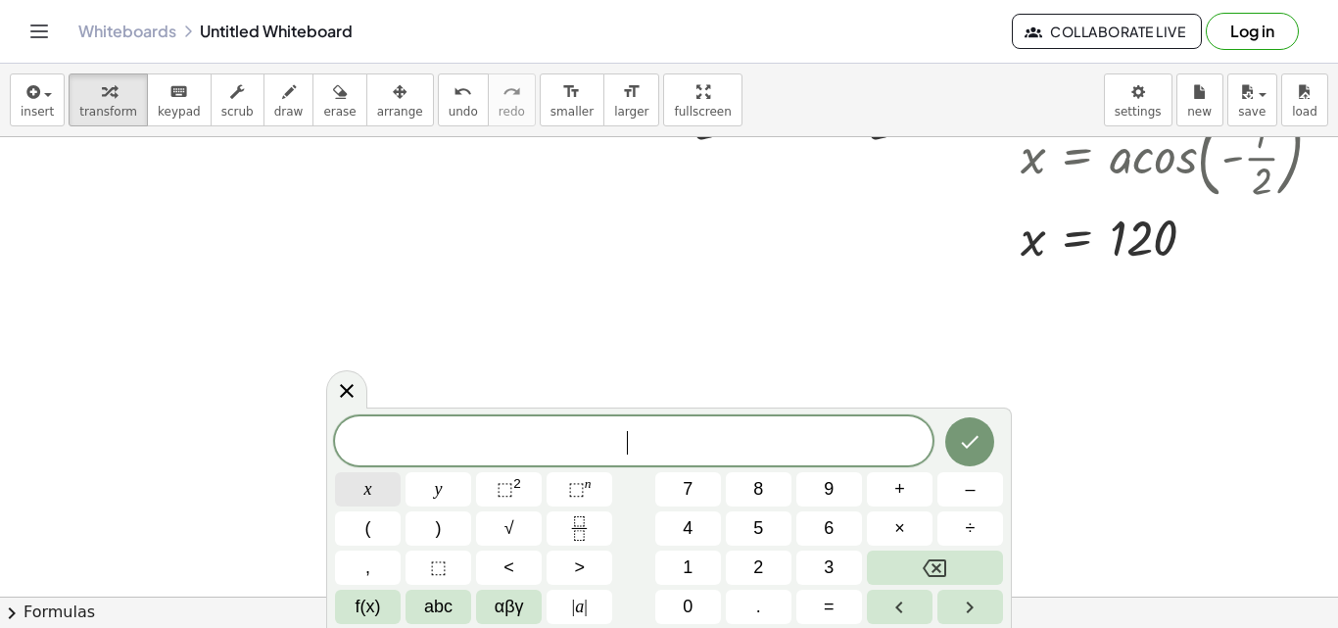
click at [372, 495] on button "x" at bounding box center [368, 489] width 66 height 34
click at [832, 606] on span "=" at bounding box center [829, 606] width 11 height 26
click at [582, 519] on icon "Fraction" at bounding box center [579, 528] width 24 height 24
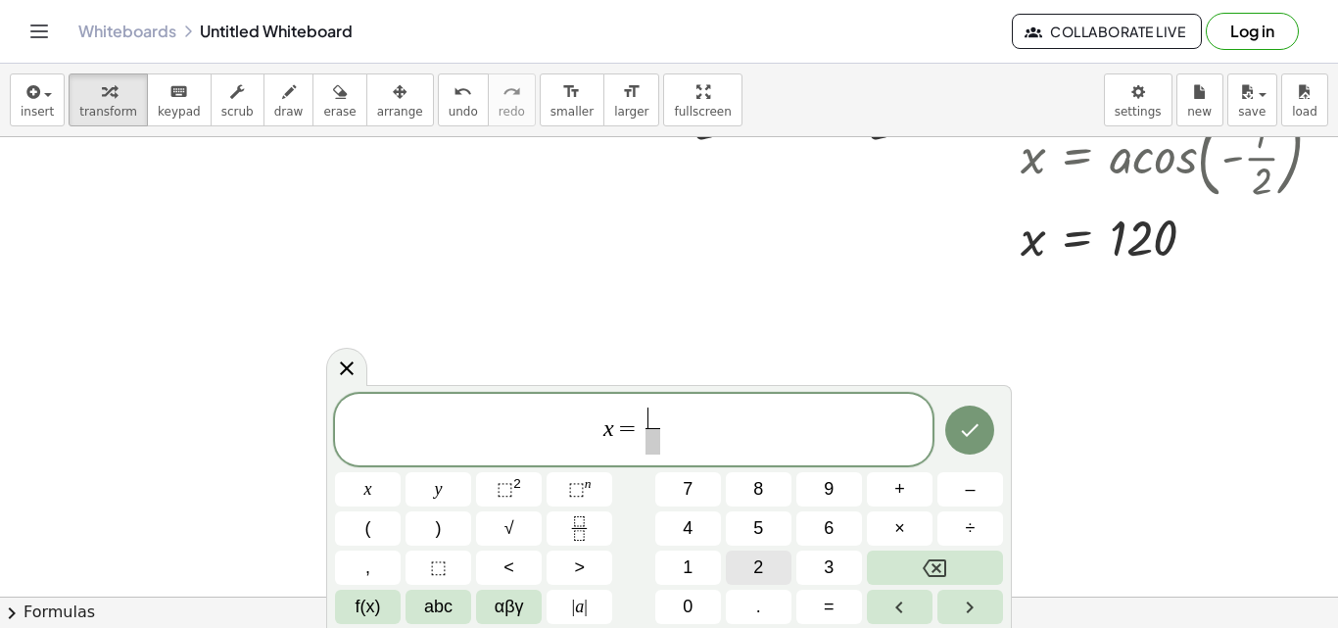
click at [744, 568] on button "2" at bounding box center [759, 567] width 66 height 34
click at [362, 603] on span "f(x)" at bounding box center [368, 606] width 25 height 26
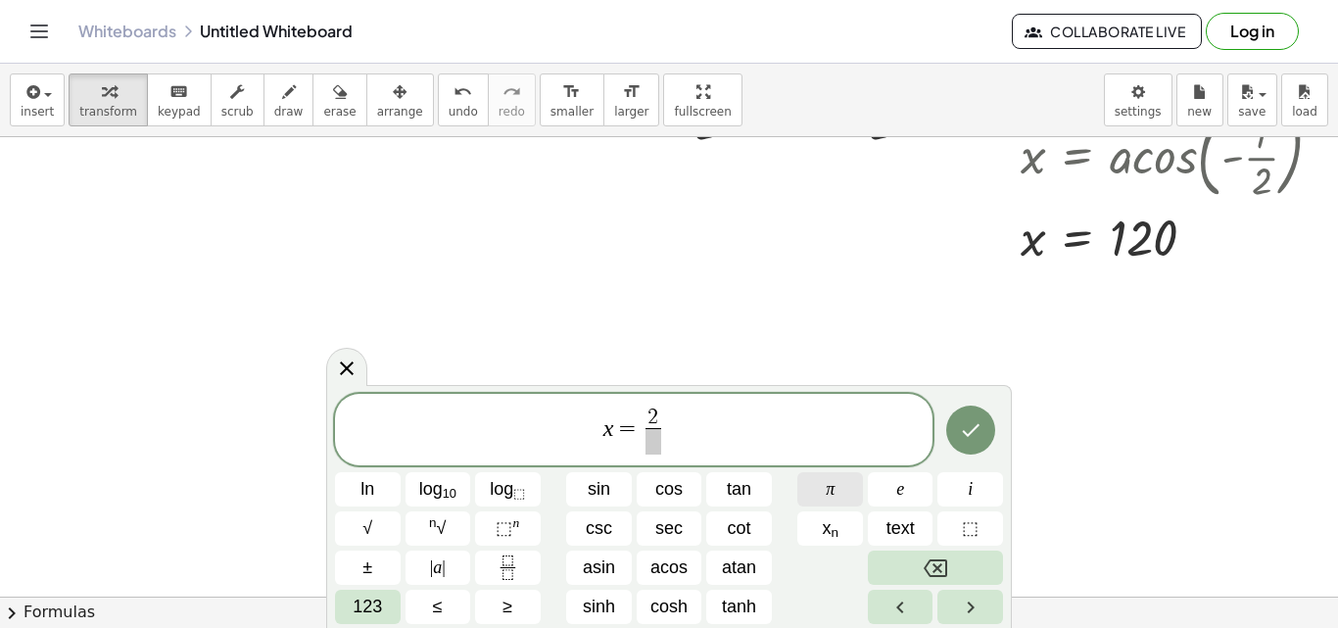
click at [826, 492] on span "π" at bounding box center [830, 489] width 9 height 26
click at [656, 450] on span "​" at bounding box center [652, 441] width 25 height 26
click at [353, 598] on span "123" at bounding box center [367, 606] width 29 height 26
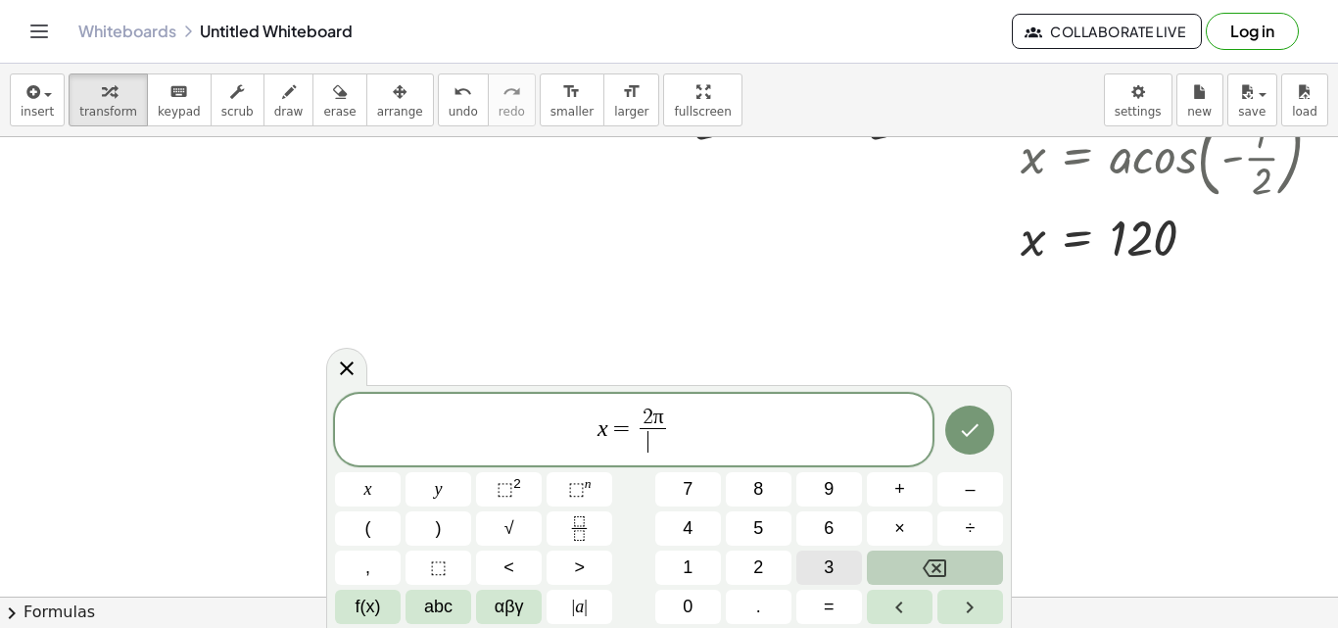
click at [816, 571] on button "3" at bounding box center [829, 567] width 66 height 34
click at [972, 428] on icon "Done" at bounding box center [970, 430] width 24 height 24
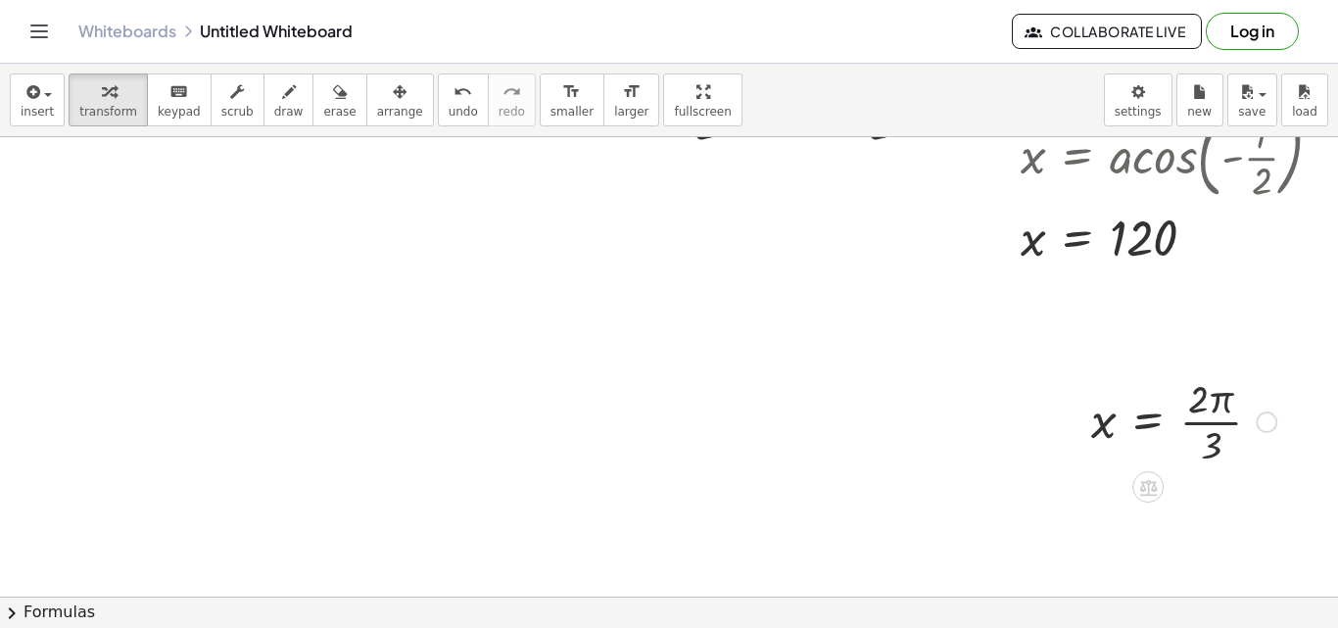
click at [1197, 442] on div at bounding box center [1183, 420] width 205 height 98
click at [1200, 415] on div at bounding box center [1183, 420] width 205 height 98
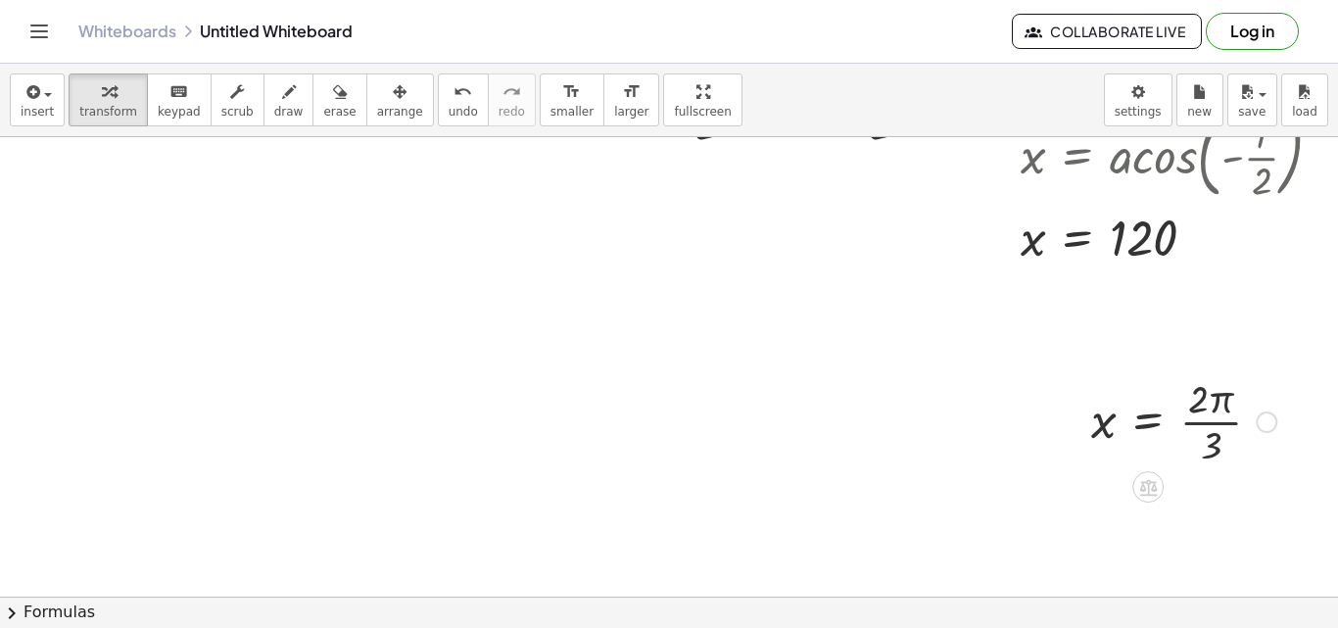
click at [1200, 415] on div at bounding box center [1183, 420] width 205 height 98
drag, startPoint x: 1221, startPoint y: 398, endPoint x: 1088, endPoint y: 424, distance: 135.8
click at [1088, 424] on div "· π x = · 2 · π · 3" at bounding box center [1176, 420] width 229 height 108
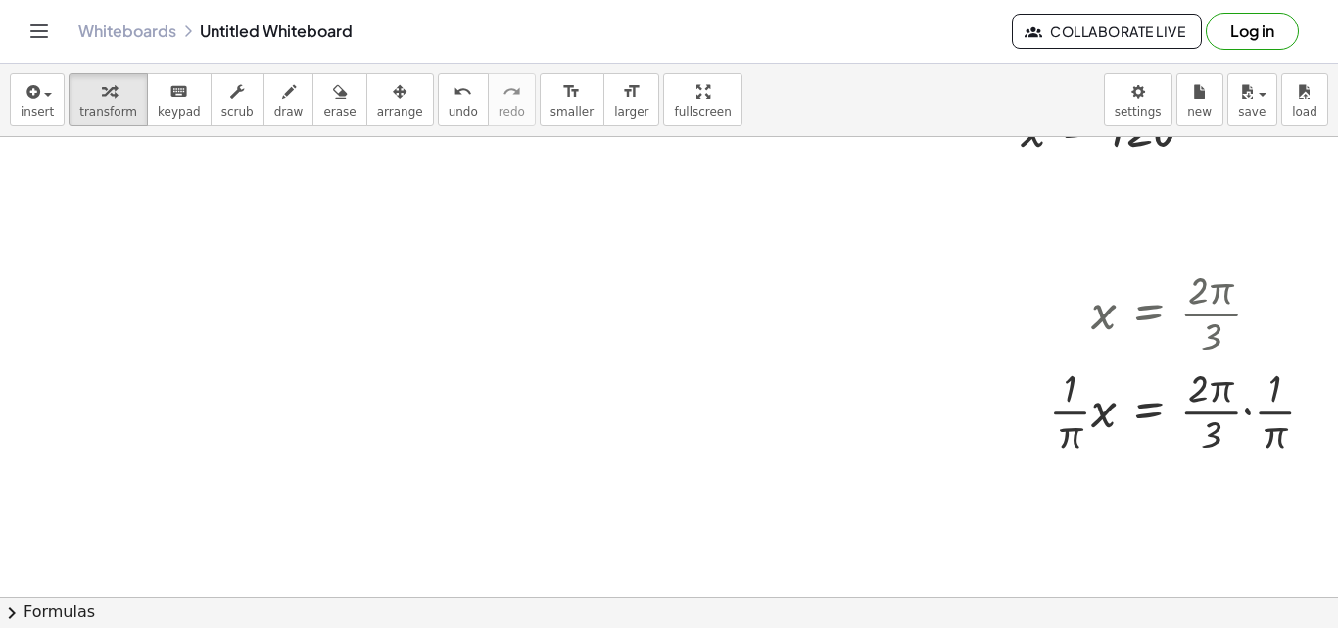
scroll to position [728, 0]
click at [1255, 401] on div at bounding box center [1189, 405] width 301 height 98
click at [1241, 404] on div at bounding box center [1189, 405] width 301 height 98
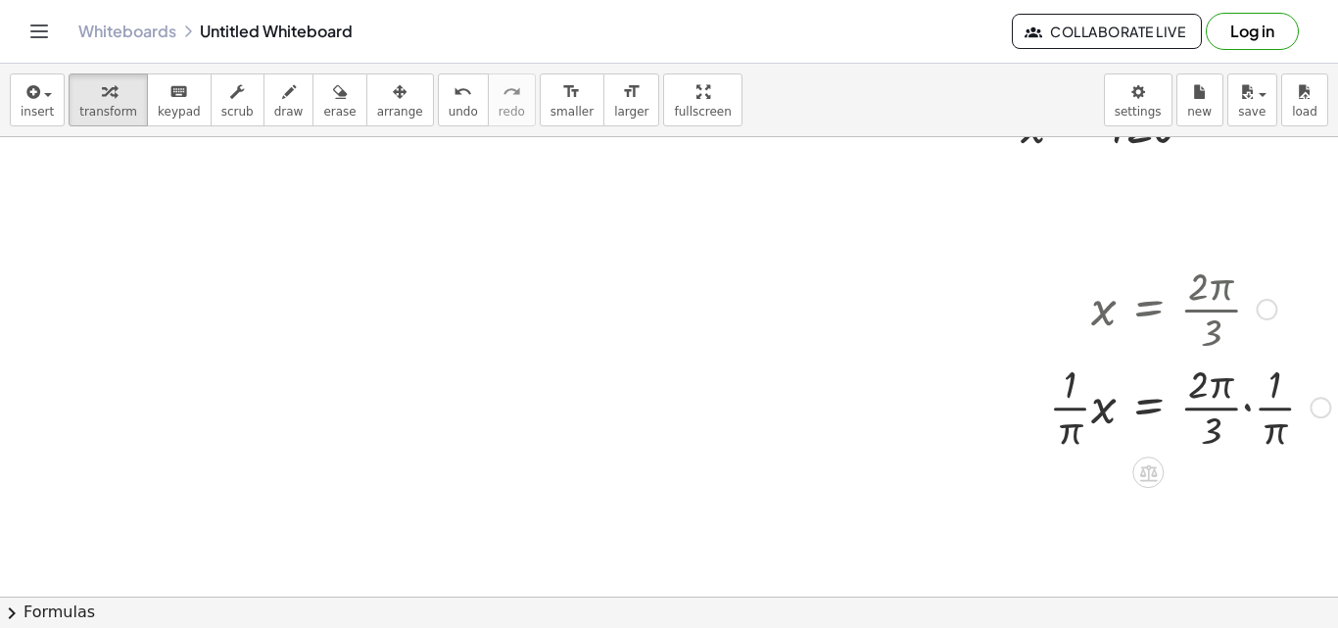
click at [1253, 405] on div at bounding box center [1189, 405] width 301 height 98
click at [1309, 405] on div at bounding box center [1320, 408] width 22 height 22
click at [1148, 407] on div "x = · 2 · 3 · · 1 · π · · · π · · 1 · π Transform line Copy line as LaTeX Copy …" at bounding box center [1148, 407] width 0 height 0
click at [1256, 405] on div "Transform line Copy line as LaTeX Copy derivation as LaTeX Expand new lines: On" at bounding box center [1267, 408] width 22 height 22
click at [1253, 405] on div "Transform line Copy line as LaTeX Copy derivation as LaTeX Expand new lines: On" at bounding box center [1263, 408] width 22 height 22
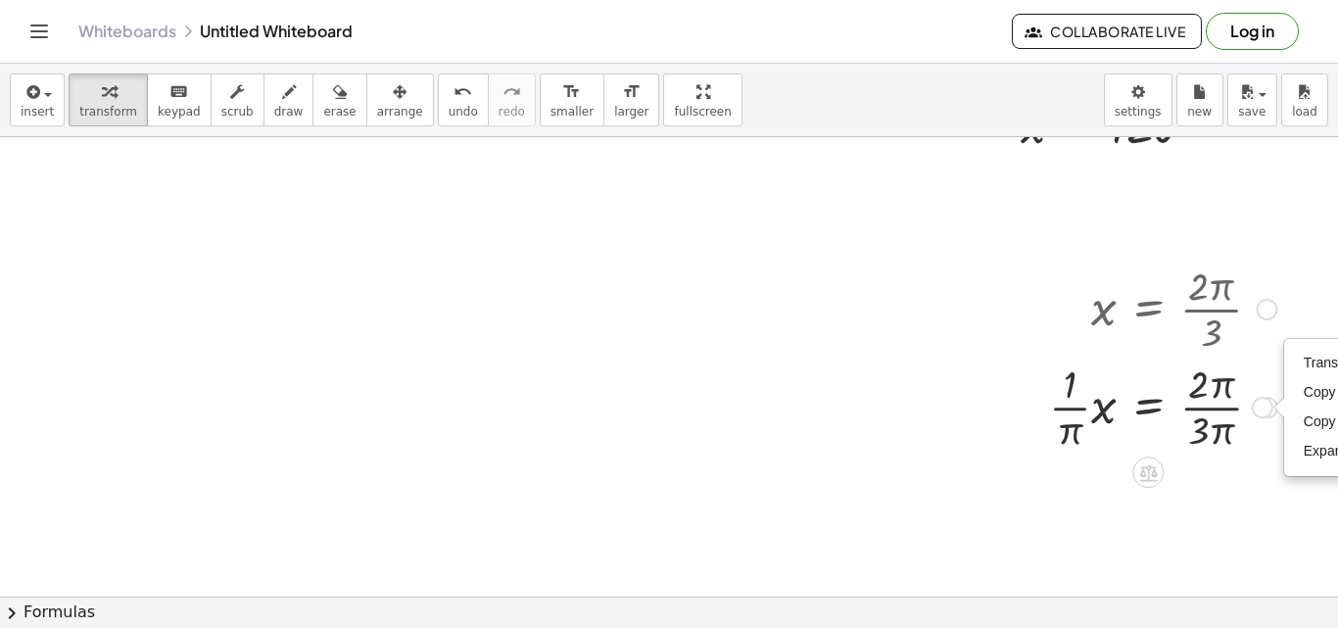
click at [1116, 443] on div at bounding box center [1163, 405] width 248 height 98
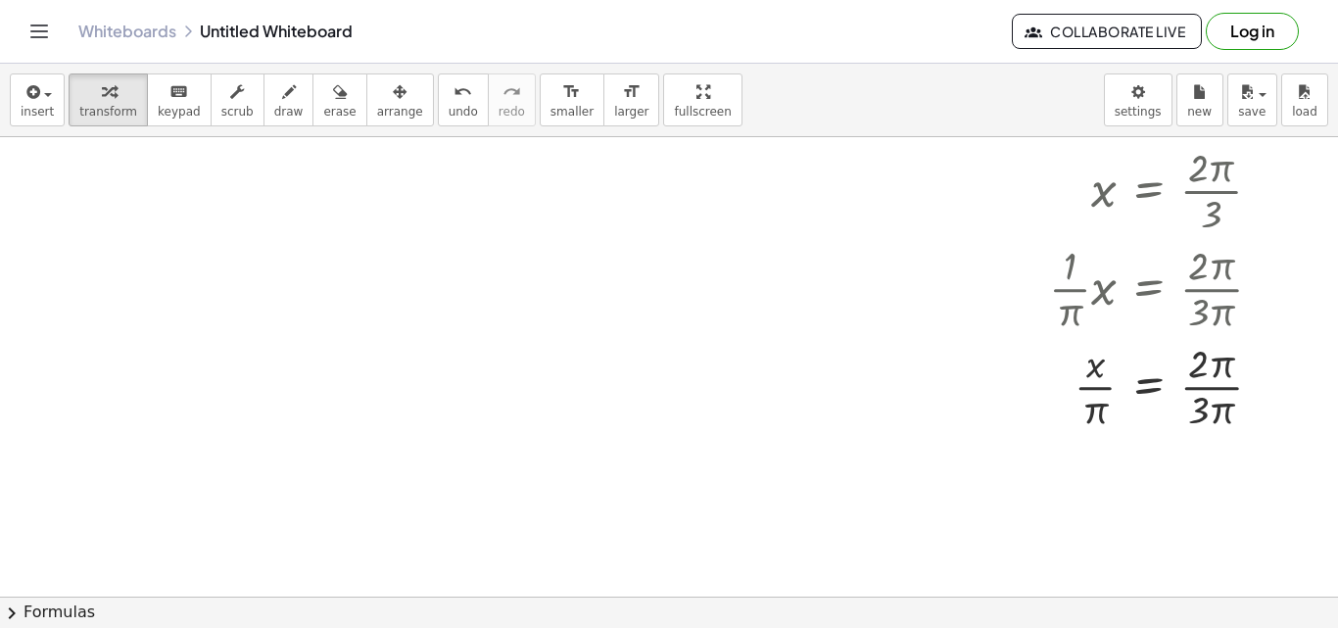
scroll to position [843, 0]
click at [449, 115] on span "undo" at bounding box center [463, 112] width 29 height 14
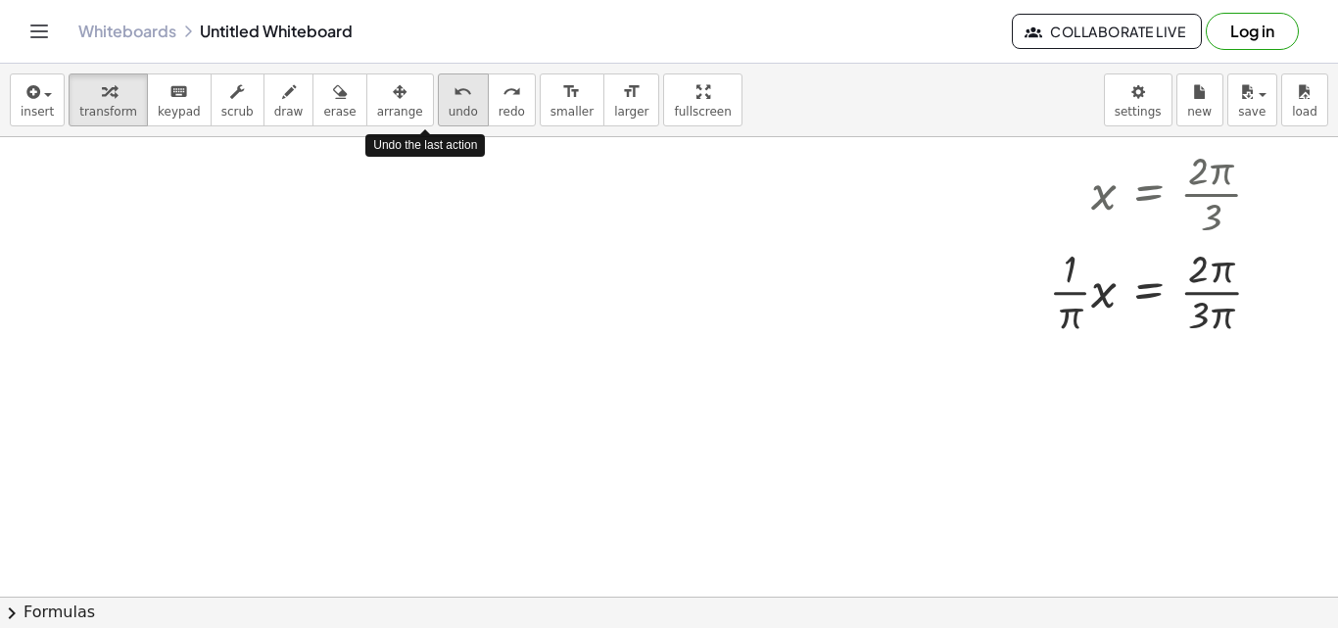
click at [449, 115] on span "undo" at bounding box center [463, 112] width 29 height 14
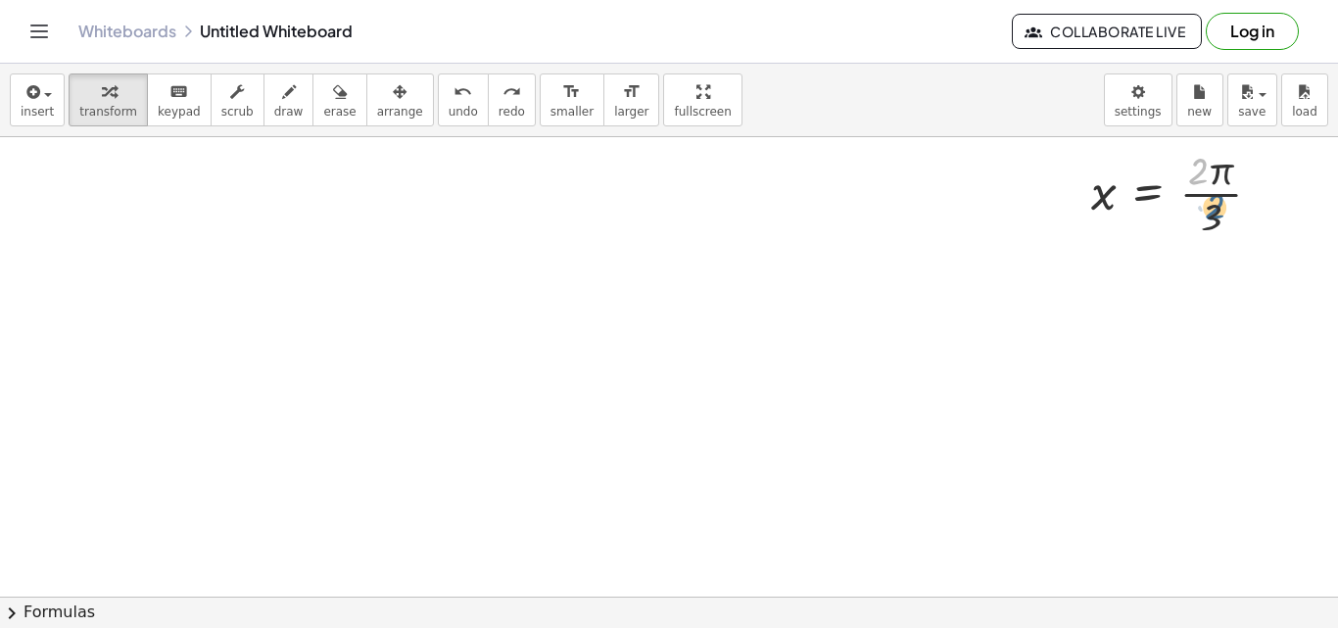
drag, startPoint x: 1195, startPoint y: 179, endPoint x: 1221, endPoint y: 231, distance: 58.3
click at [1221, 231] on div at bounding box center [1183, 192] width 205 height 98
drag, startPoint x: 1206, startPoint y: 214, endPoint x: 1188, endPoint y: 176, distance: 42.1
click at [1188, 176] on div at bounding box center [1183, 192] width 205 height 98
drag, startPoint x: 1204, startPoint y: 166, endPoint x: 1219, endPoint y: 224, distance: 59.9
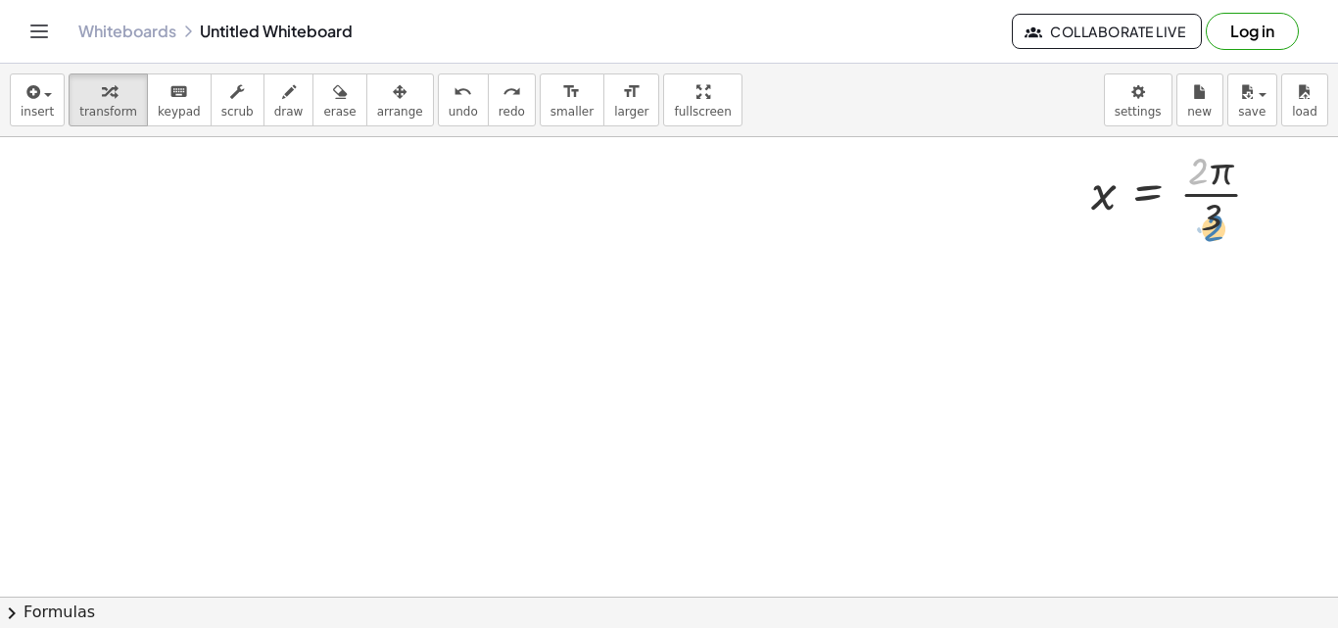
click at [1219, 224] on div at bounding box center [1183, 192] width 205 height 98
drag, startPoint x: 1219, startPoint y: 224, endPoint x: 1199, endPoint y: 171, distance: 56.7
click at [1199, 171] on div at bounding box center [1183, 192] width 205 height 98
click at [1258, 188] on div at bounding box center [1267, 194] width 22 height 22
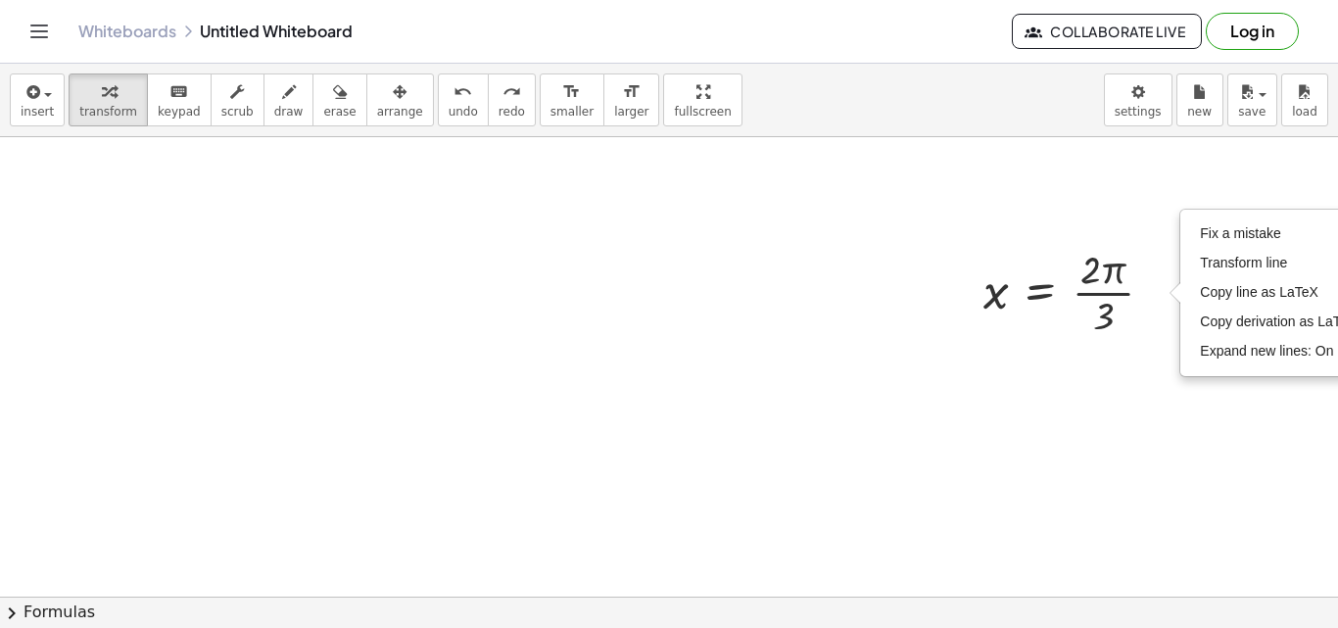
scroll to position [740, 108]
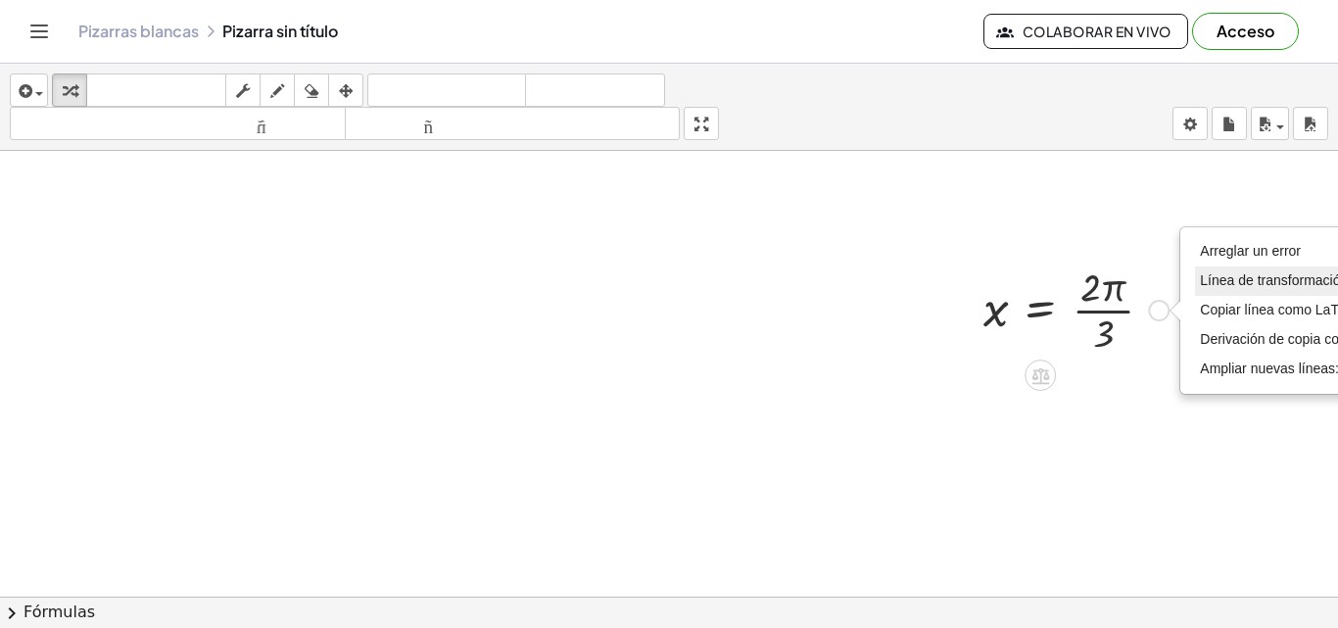
click at [1221, 287] on font "Línea de transformación" at bounding box center [1274, 280] width 148 height 16
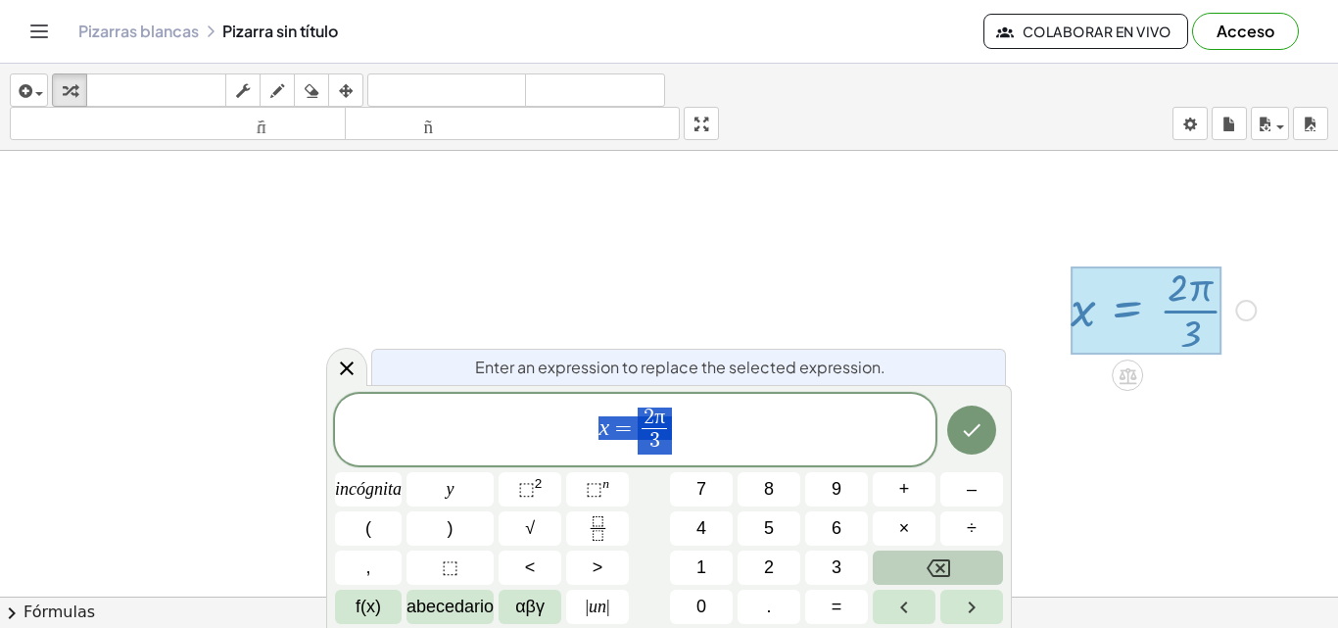
scroll to position [740, 35]
click at [369, 610] on font "f(x)" at bounding box center [368, 606] width 25 height 20
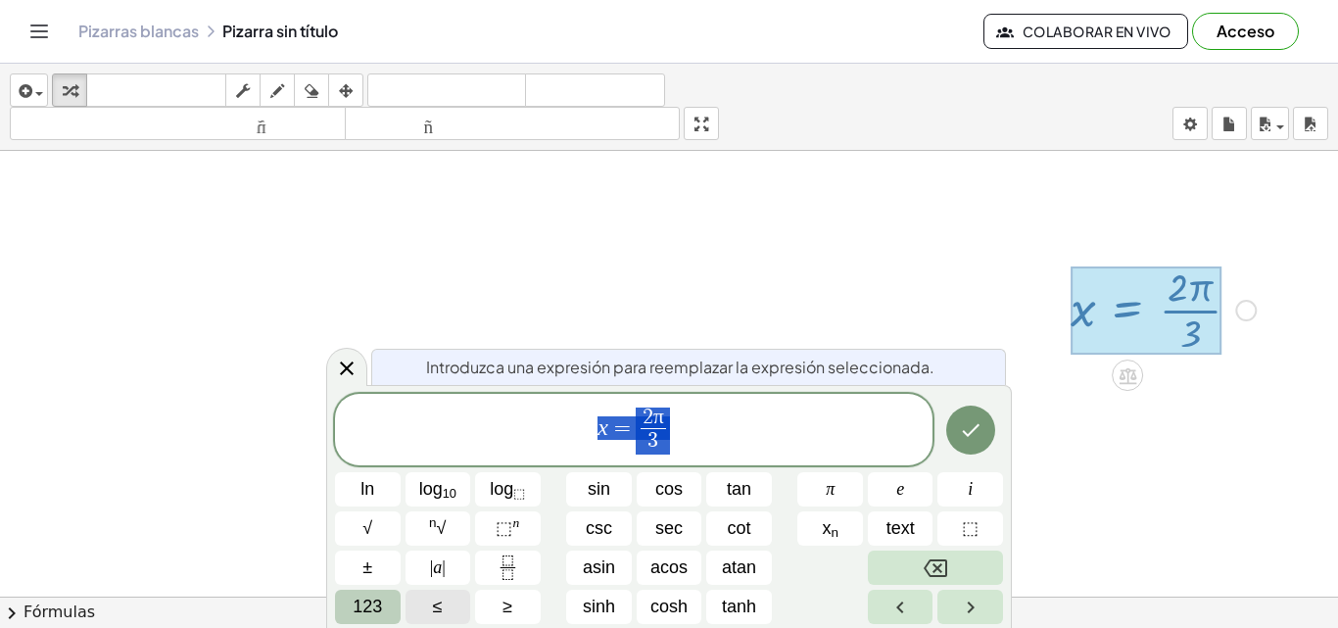
click at [843, 298] on div at bounding box center [658, 99] width 1358 height 1378
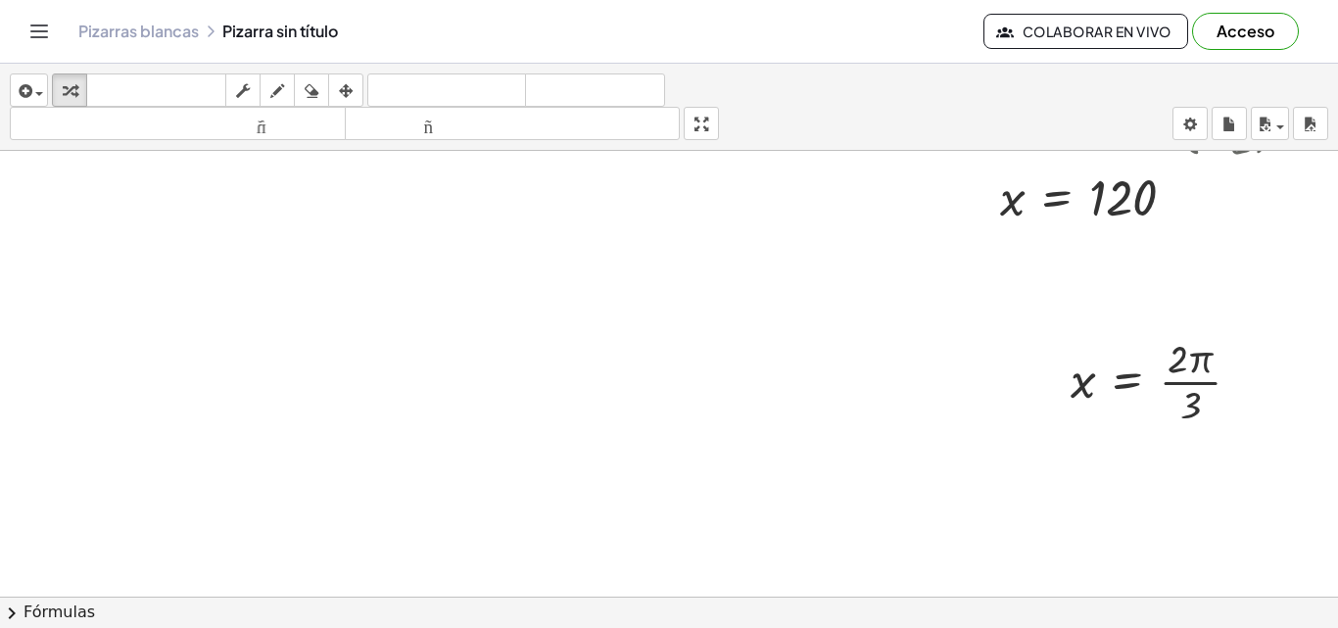
scroll to position [676, 35]
drag, startPoint x: 1187, startPoint y: 397, endPoint x: 1076, endPoint y: 385, distance: 111.3
click at [1076, 385] on div at bounding box center [1163, 373] width 205 height 98
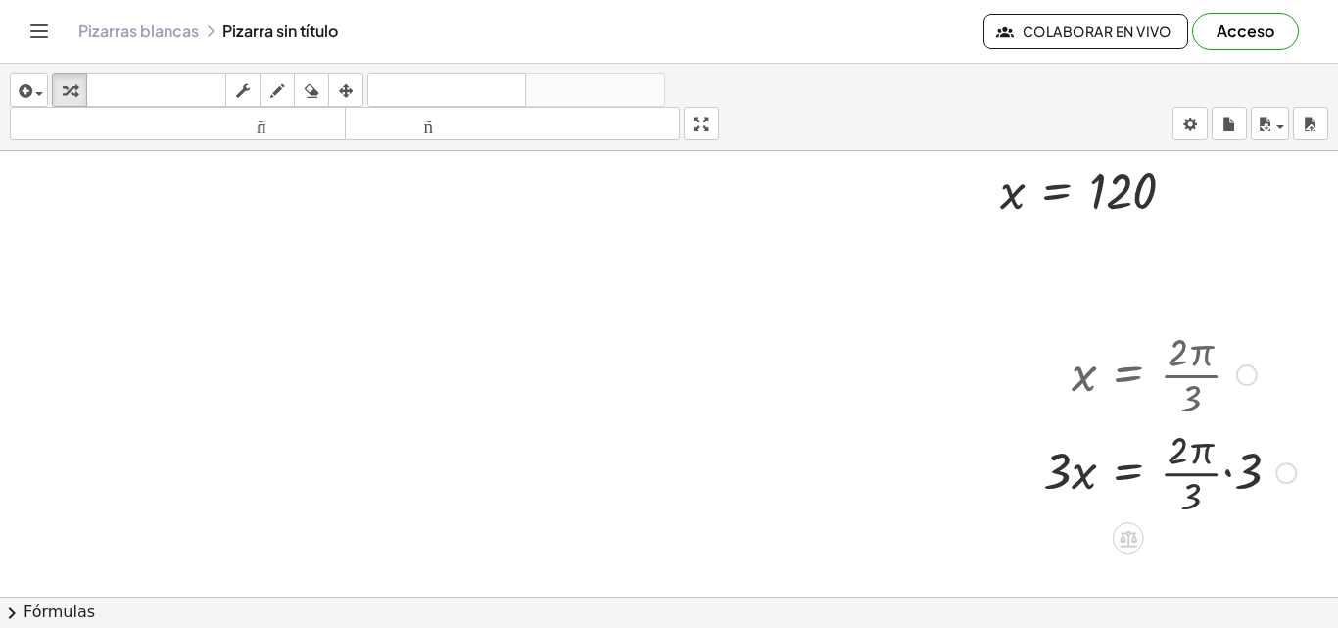
click at [1211, 464] on div at bounding box center [1169, 471] width 272 height 98
click at [1211, 464] on div at bounding box center [1160, 471] width 254 height 98
click at [1180, 461] on div at bounding box center [1160, 471] width 254 height 98
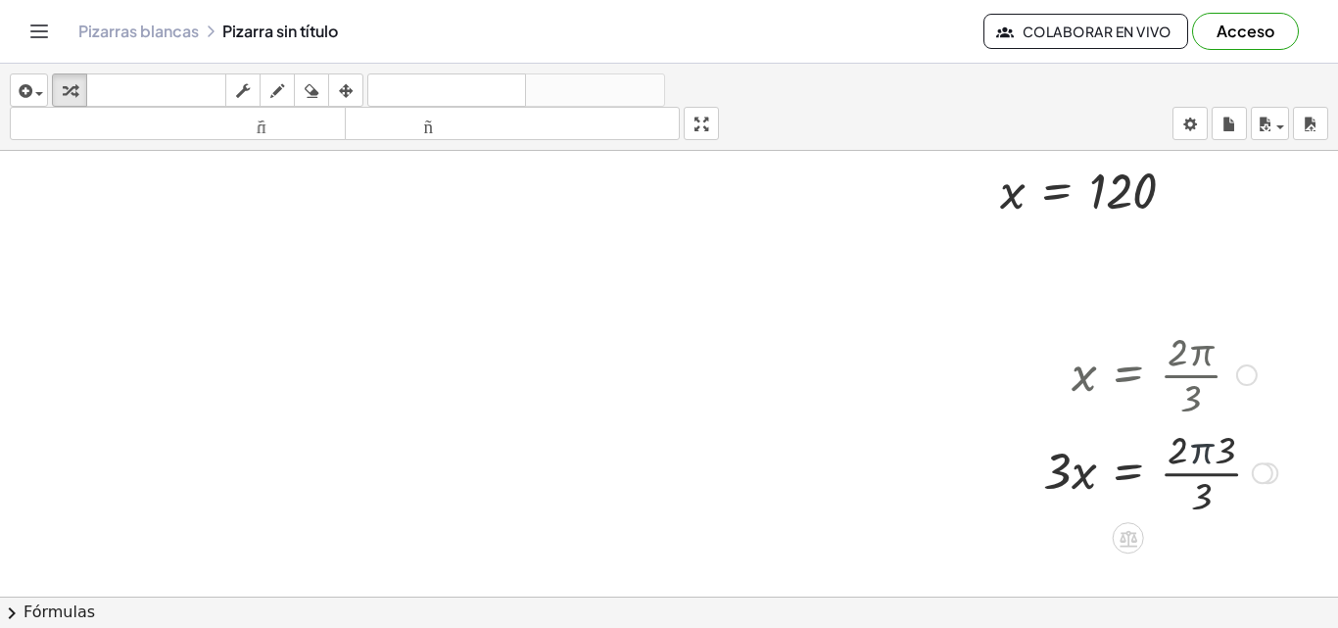
click at [1180, 461] on div at bounding box center [1160, 471] width 254 height 98
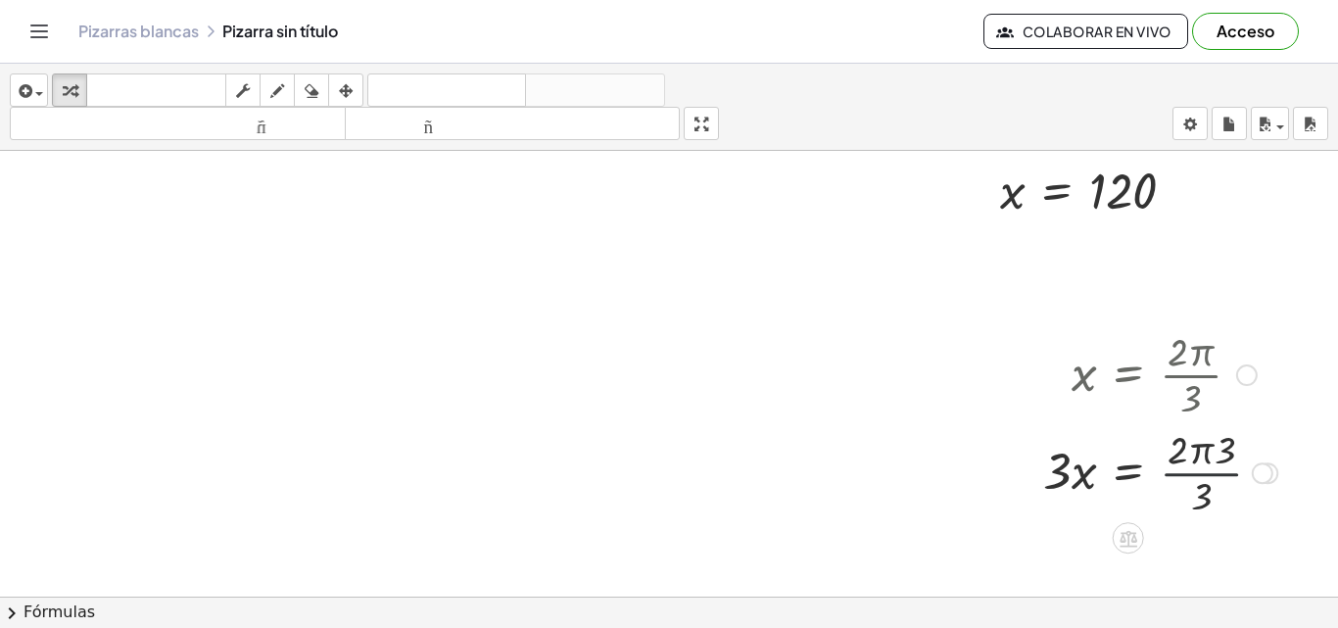
click at [1183, 465] on div at bounding box center [1160, 471] width 254 height 98
drag, startPoint x: 1184, startPoint y: 494, endPoint x: 1220, endPoint y: 438, distance: 66.6
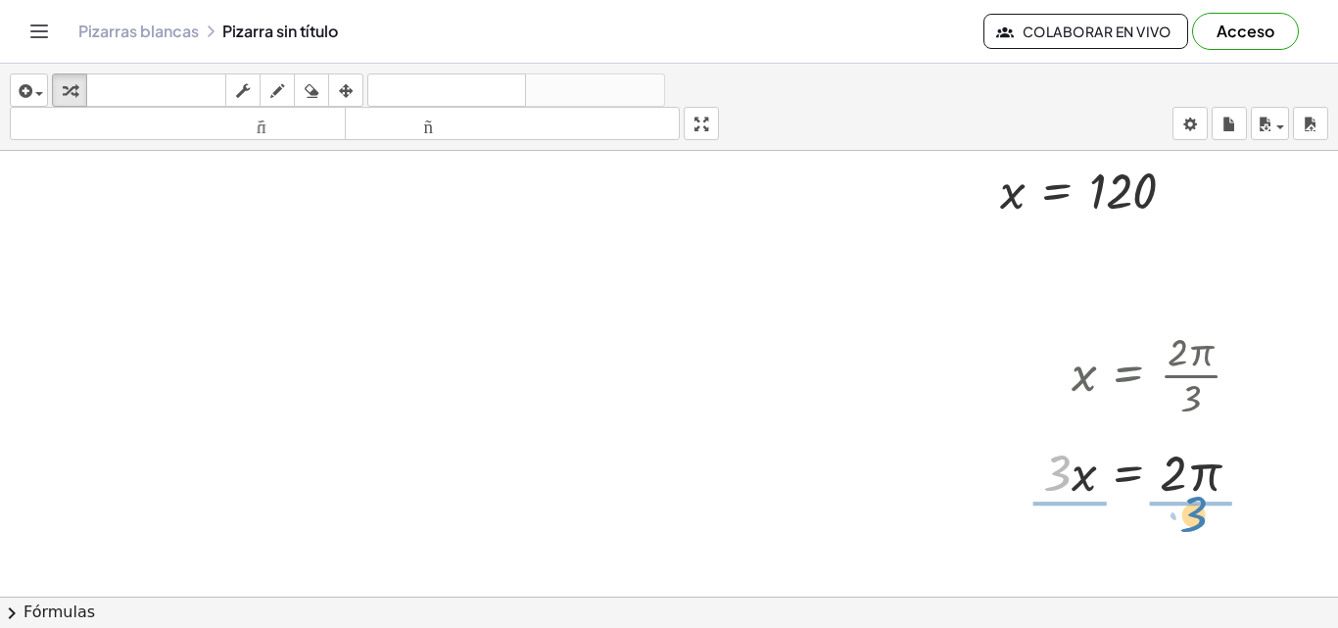
drag, startPoint x: 1046, startPoint y: 481, endPoint x: 1182, endPoint y: 526, distance: 143.4
click at [1050, 475] on div at bounding box center [1148, 471] width 236 height 98
click at [1040, 475] on div at bounding box center [1025, 422] width 29 height 206
click at [1050, 475] on div at bounding box center [1055, 422] width 29 height 206
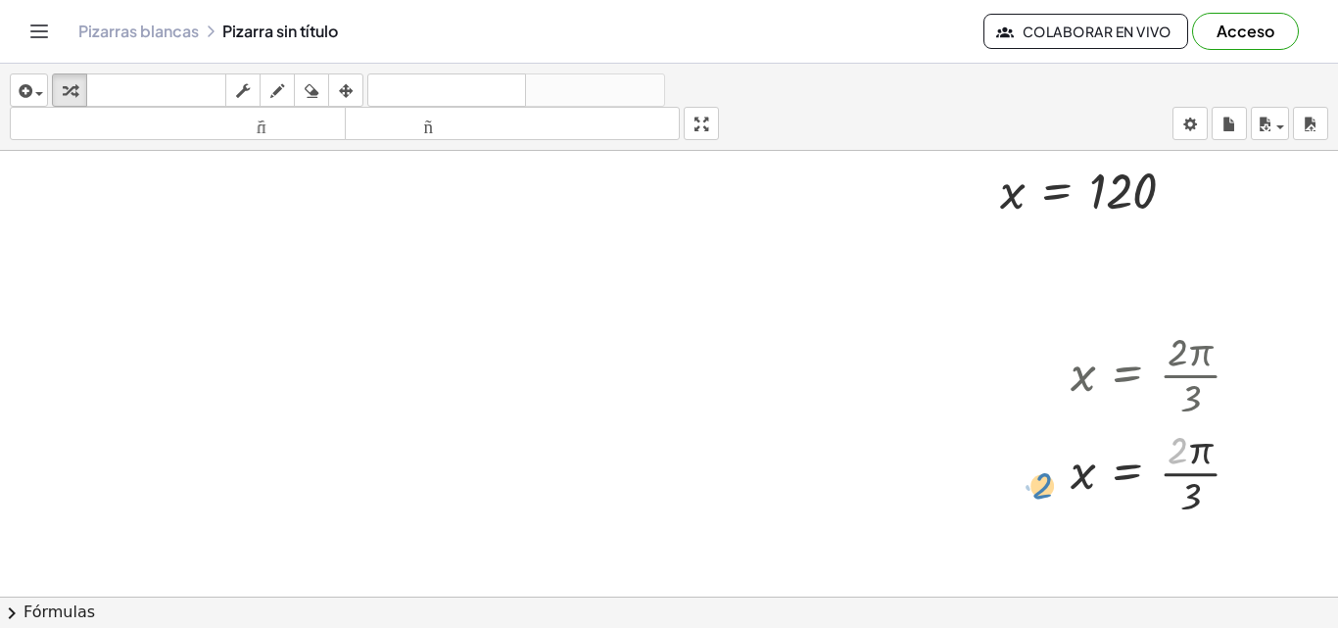
drag, startPoint x: 1157, startPoint y: 450, endPoint x: 1020, endPoint y: 485, distance: 140.6
drag, startPoint x: 1157, startPoint y: 450, endPoint x: 1067, endPoint y: 475, distance: 93.4
click at [1067, 475] on div at bounding box center [1163, 471] width 205 height 98
click at [1220, 468] on div at bounding box center [1169, 471] width 289 height 98
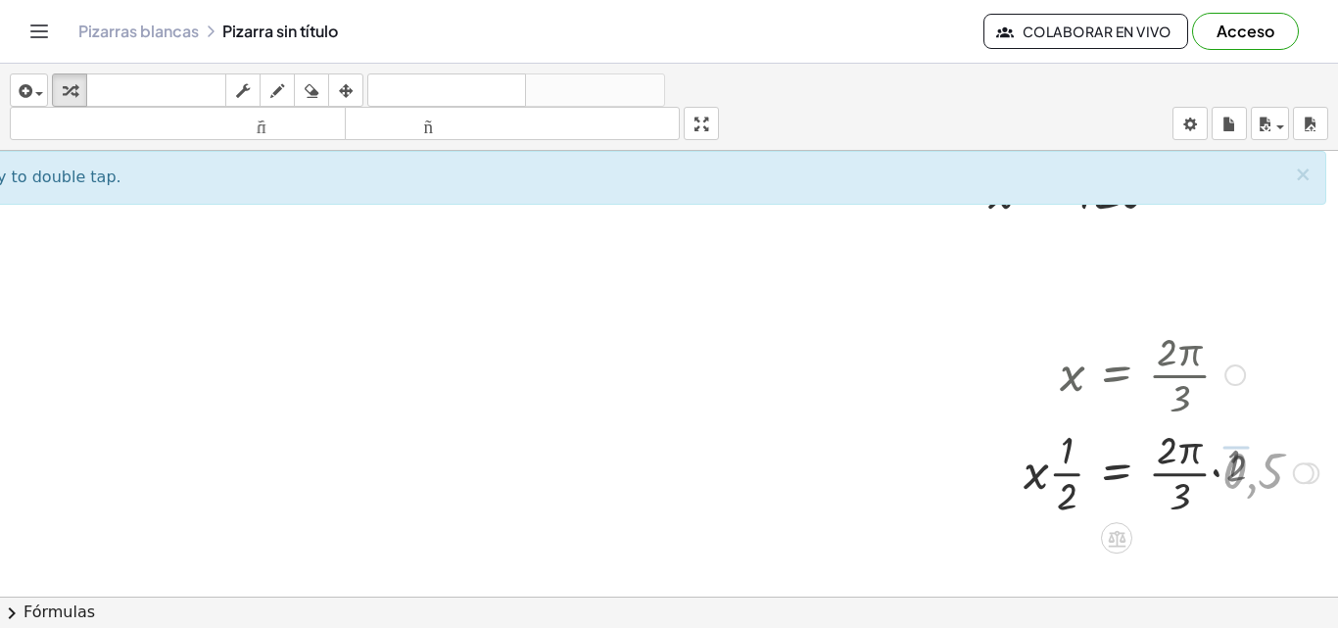
click at [1220, 468] on div at bounding box center [1171, 471] width 314 height 98
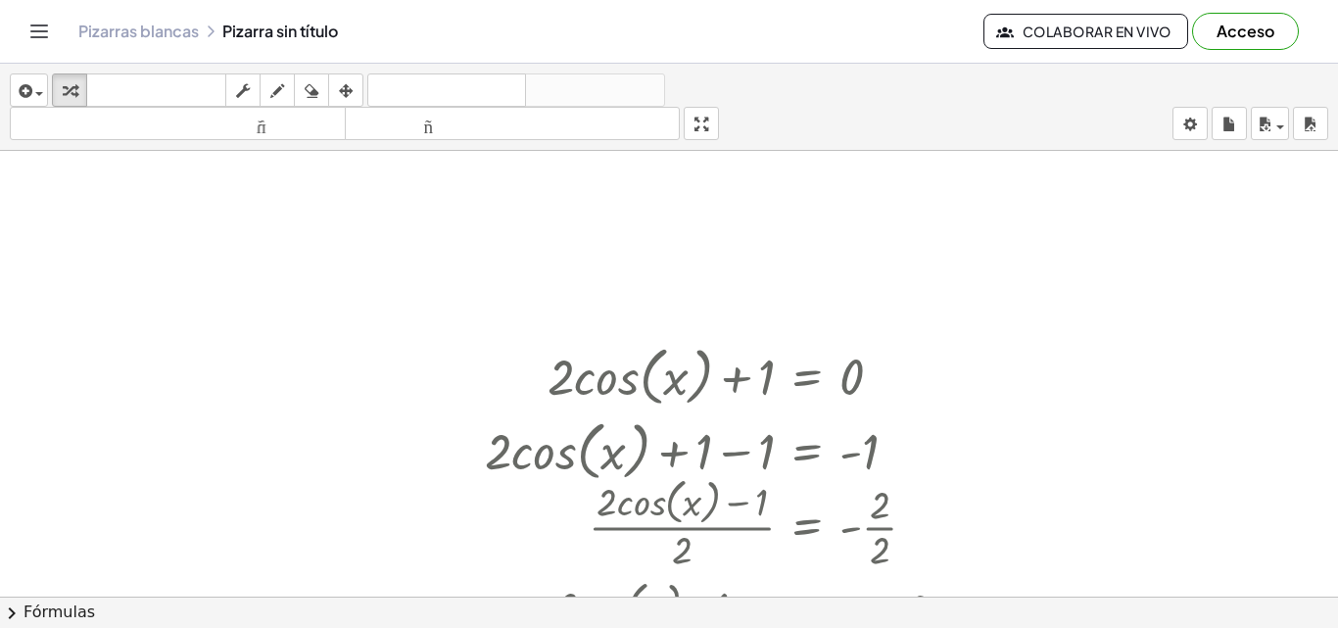
scroll to position [727, 35]
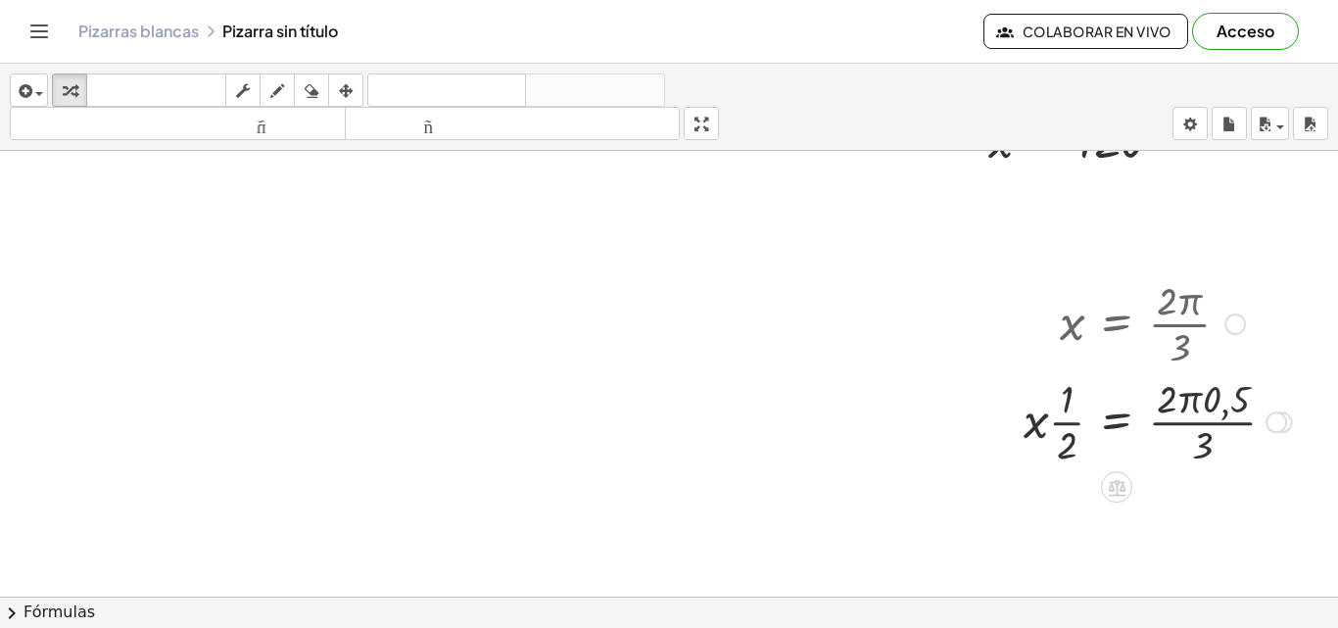
click at [1211, 398] on div at bounding box center [1158, 420] width 288 height 98
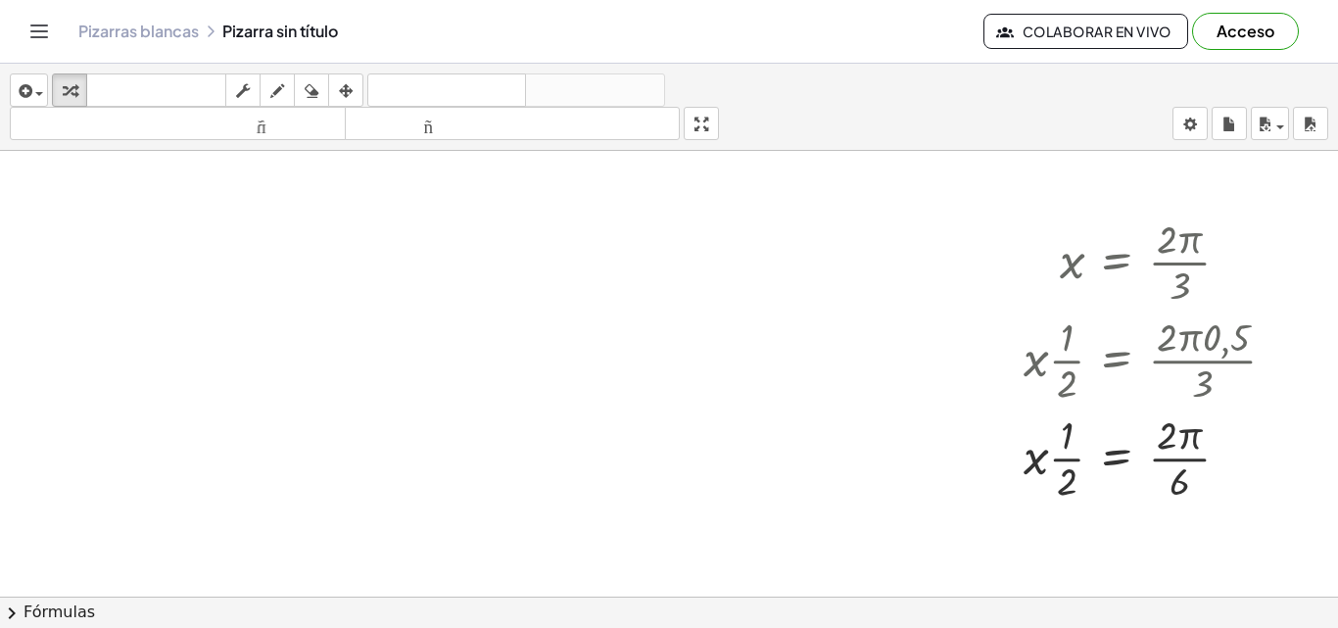
scroll to position [823, 35]
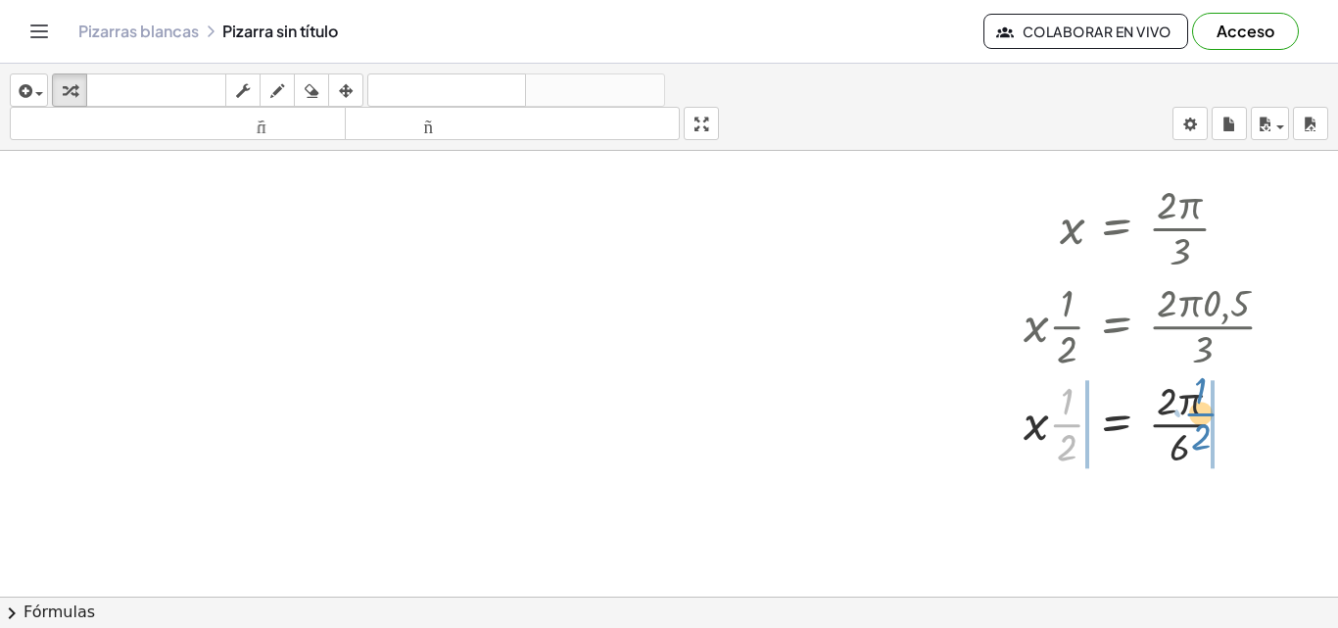
drag, startPoint x: 1054, startPoint y: 426, endPoint x: 1188, endPoint y: 415, distance: 134.6
click at [1188, 415] on div at bounding box center [1158, 422] width 288 height 98
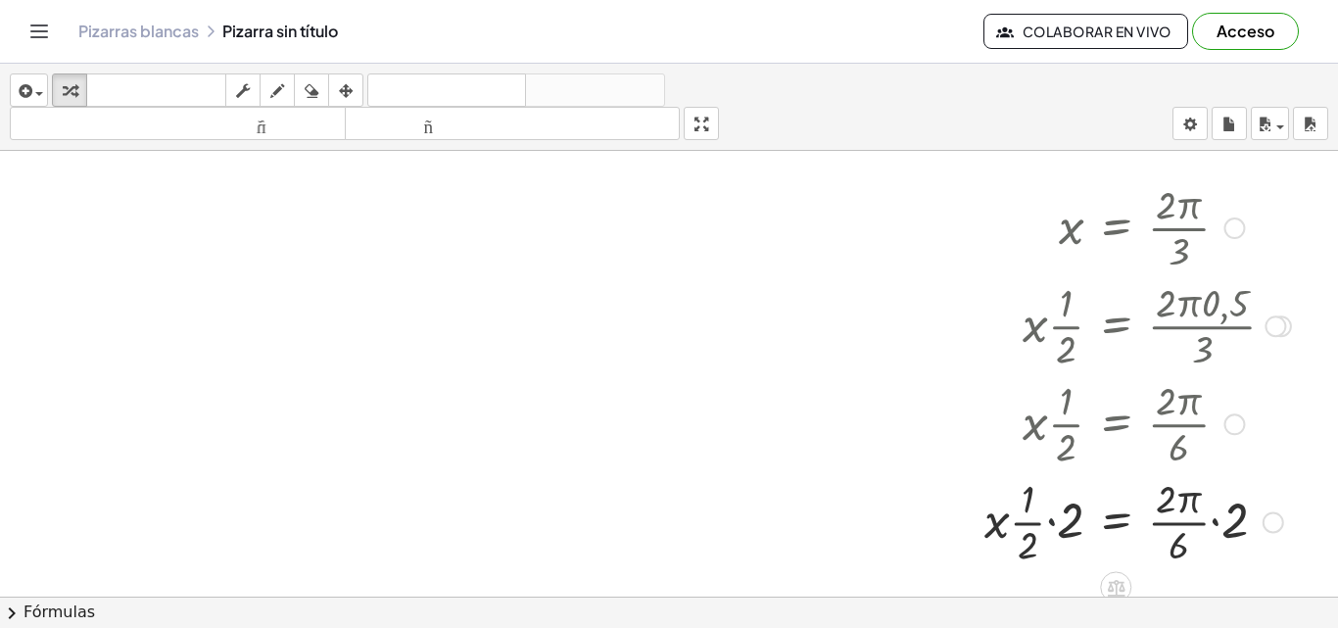
click at [1043, 518] on div at bounding box center [1137, 520] width 326 height 98
click at [1229, 524] on div at bounding box center [1158, 520] width 288 height 98
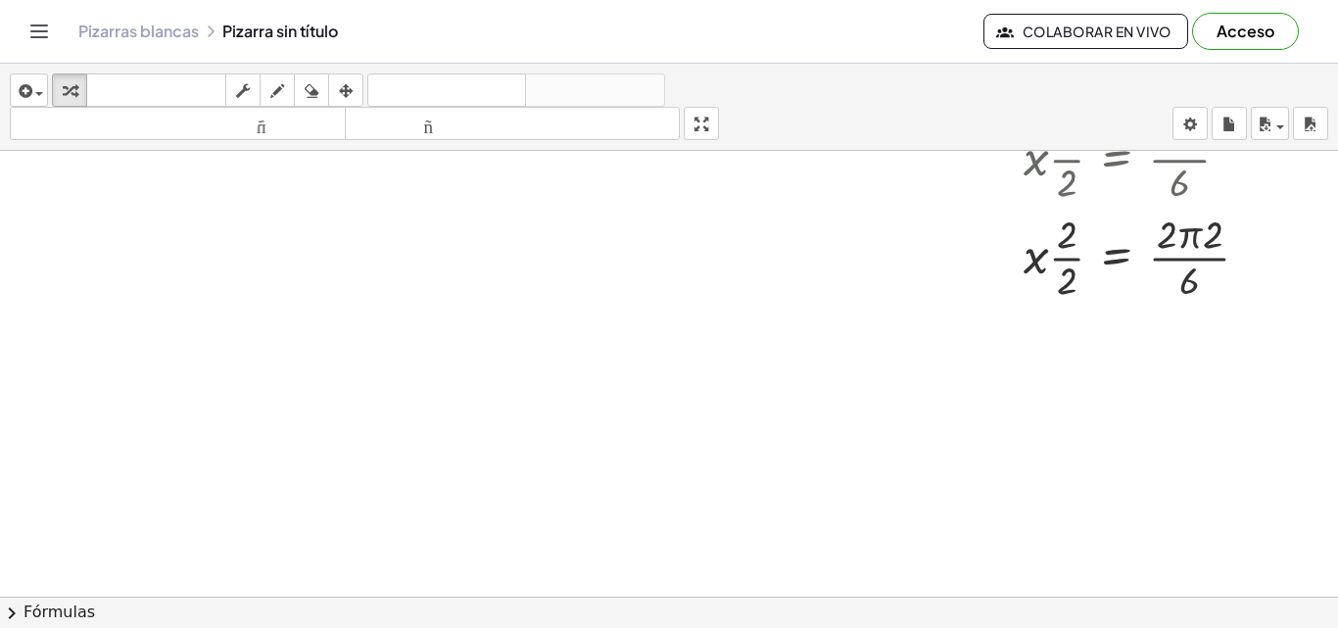
scroll to position [1100, 35]
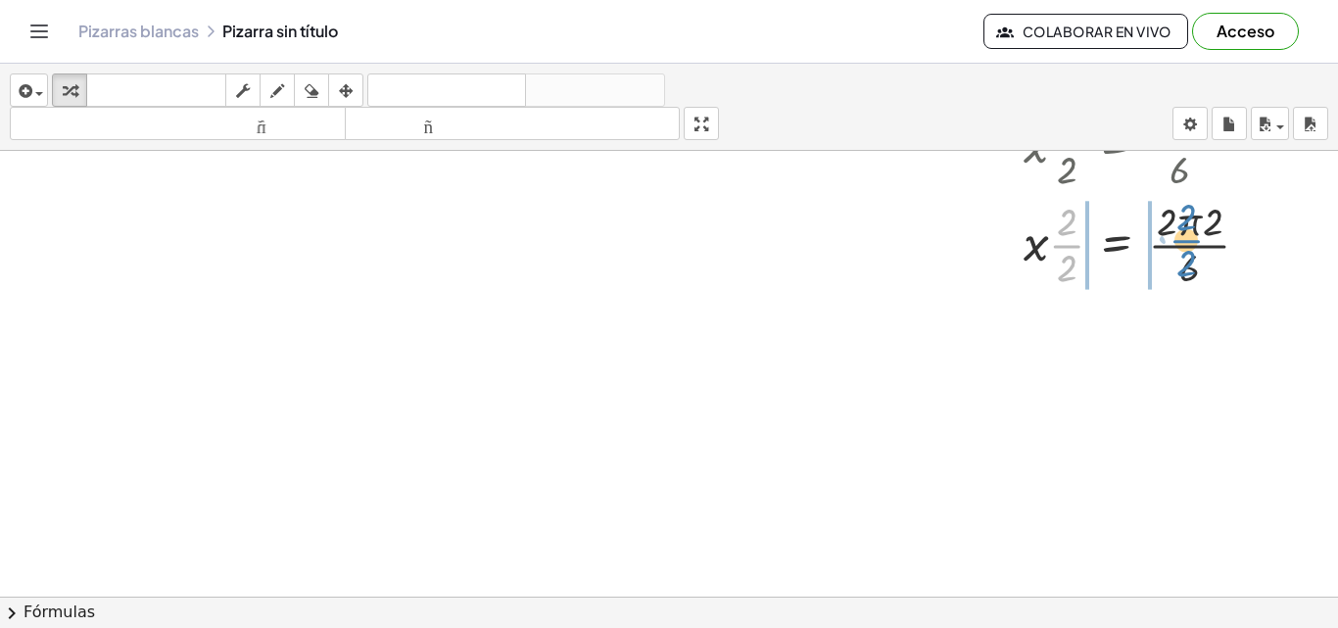
drag, startPoint x: 1057, startPoint y: 242, endPoint x: 1176, endPoint y: 235, distance: 119.7
click at [1176, 235] on div at bounding box center [1158, 243] width 288 height 98
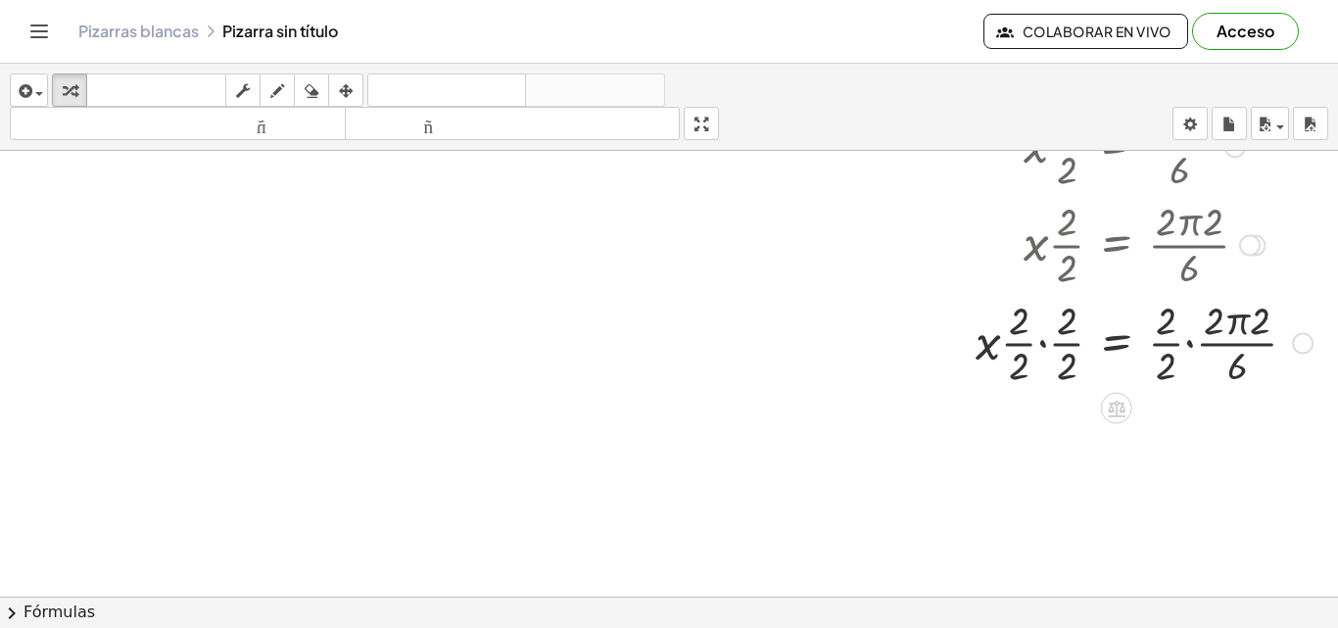
click at [1056, 344] on div at bounding box center [1144, 342] width 356 height 98
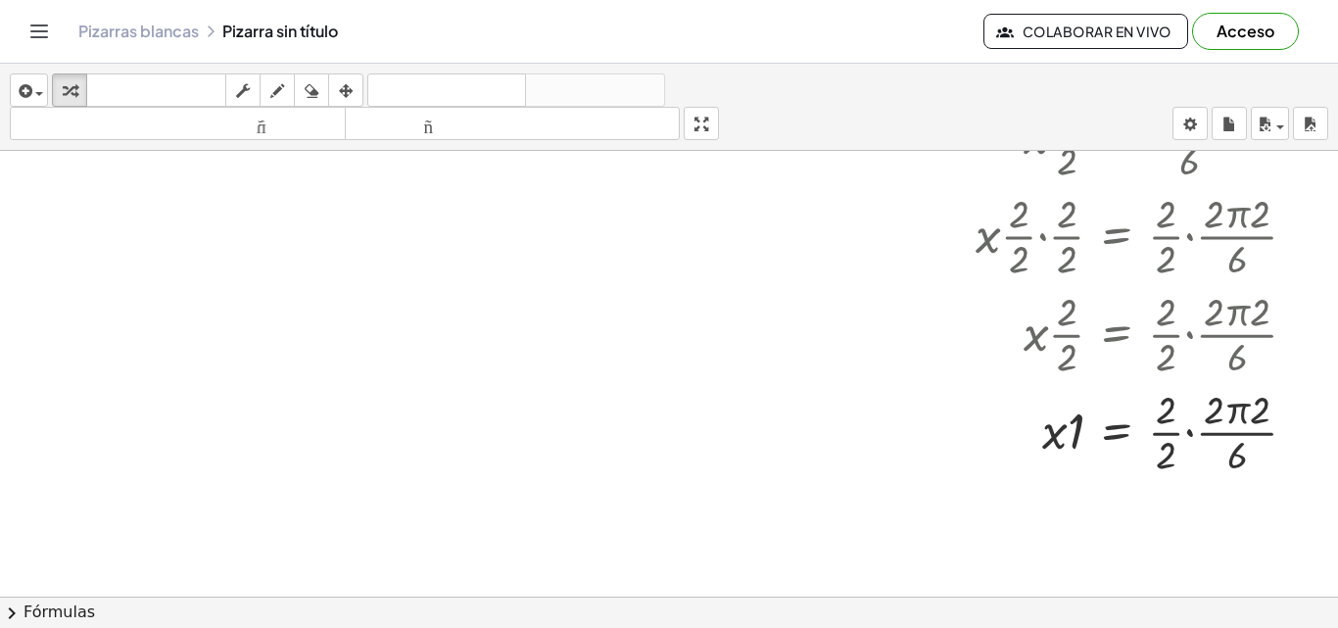
scroll to position [1228, 35]
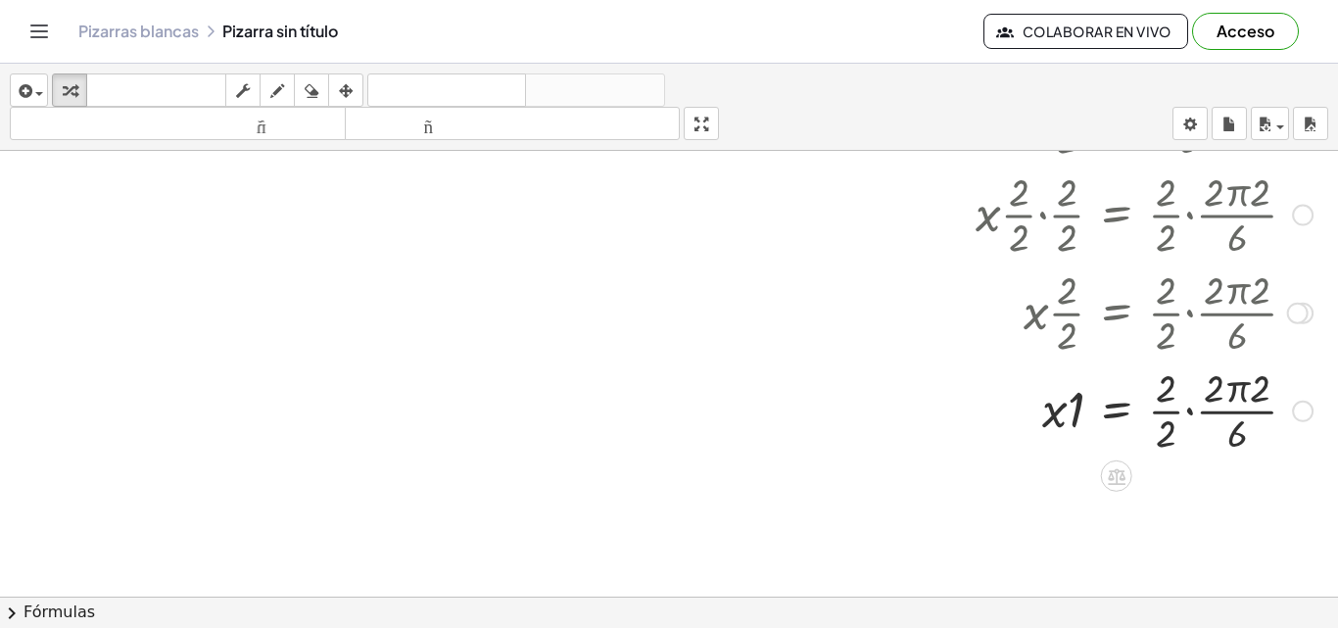
click at [1177, 409] on div at bounding box center [1144, 409] width 356 height 98
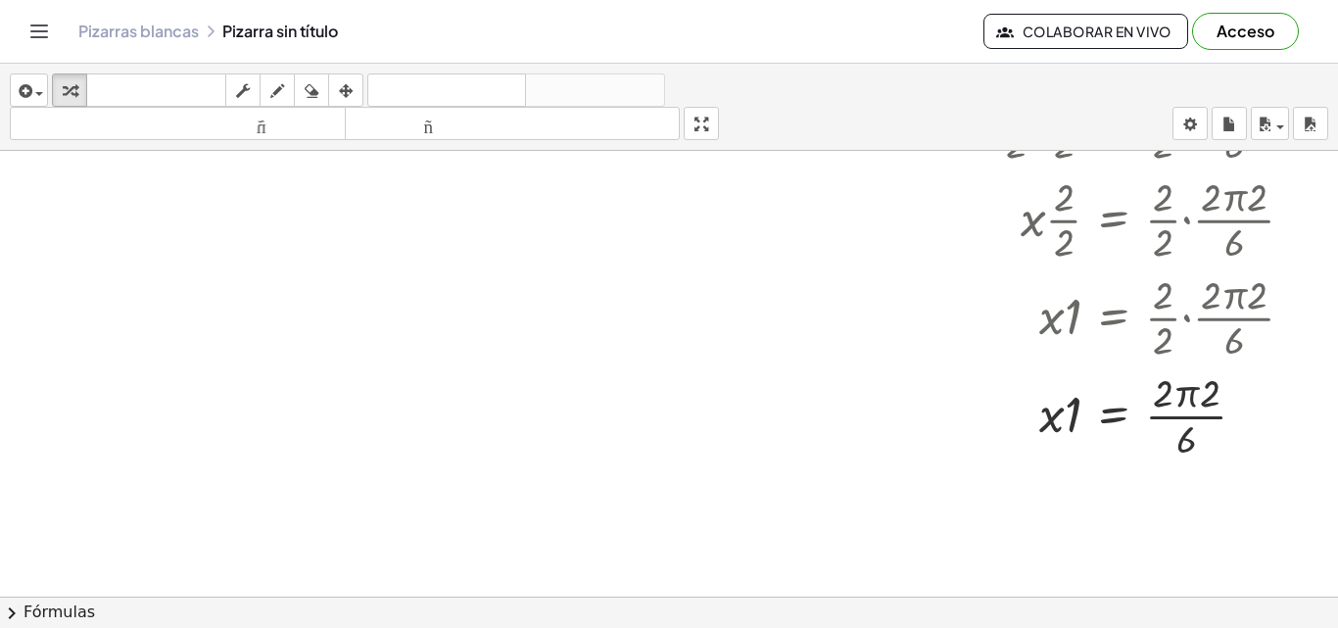
scroll to position [1339, 35]
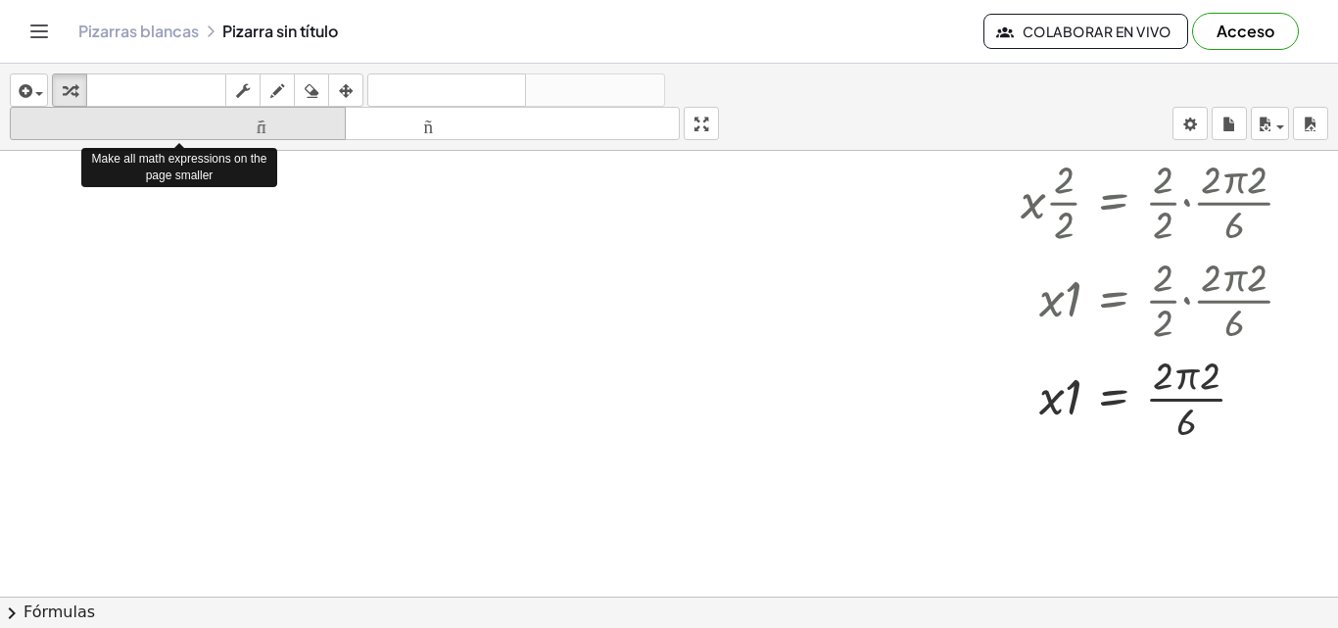
click at [65, 120] on font "tamaño_del_formato" at bounding box center [178, 124] width 326 height 19
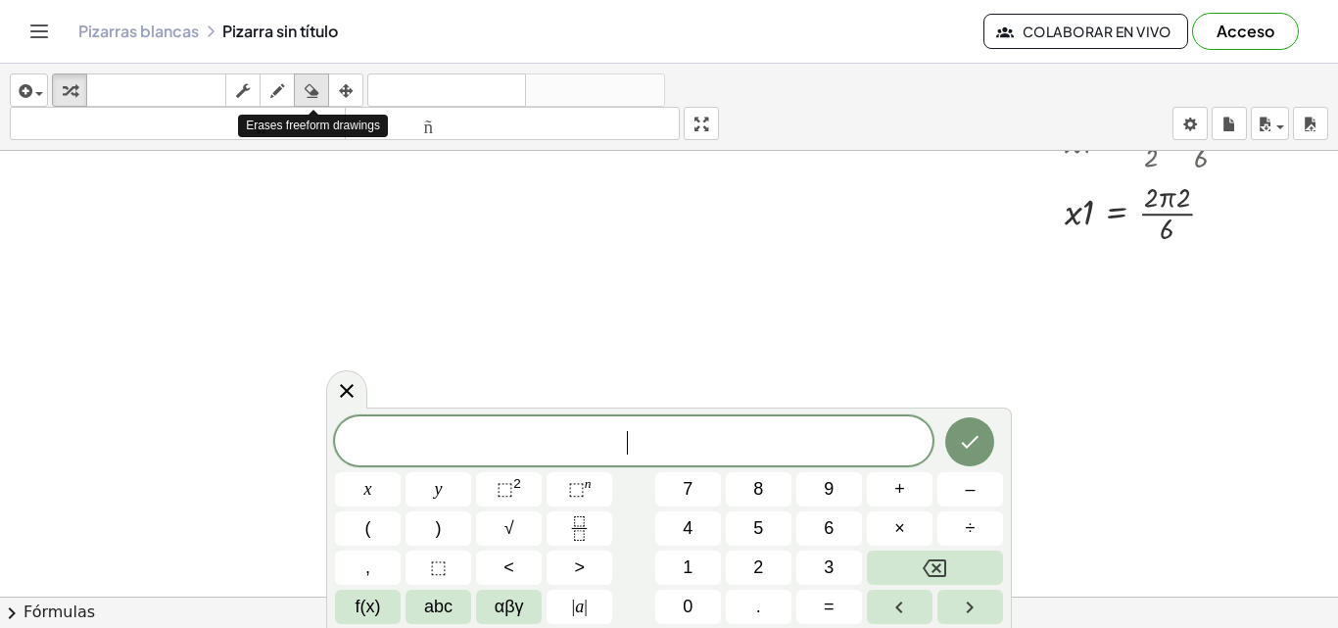
click at [317, 87] on icon "button" at bounding box center [312, 91] width 14 height 24
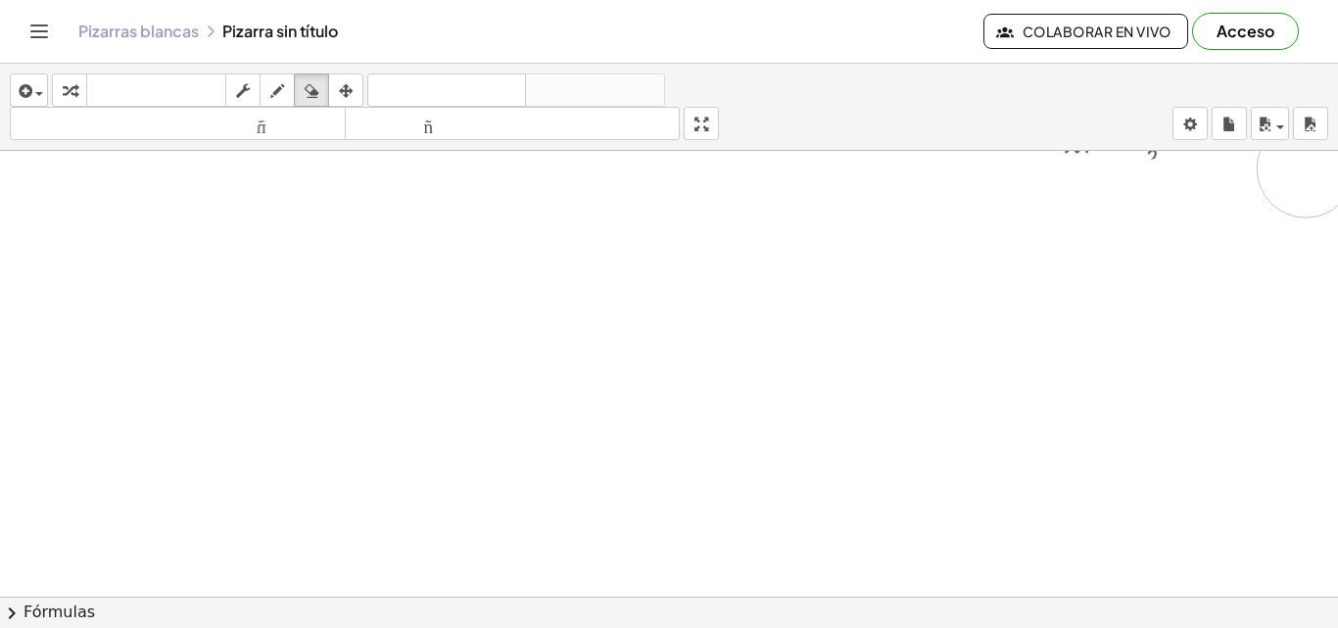
drag, startPoint x: 1122, startPoint y: 223, endPoint x: 1304, endPoint y: 168, distance: 189.3
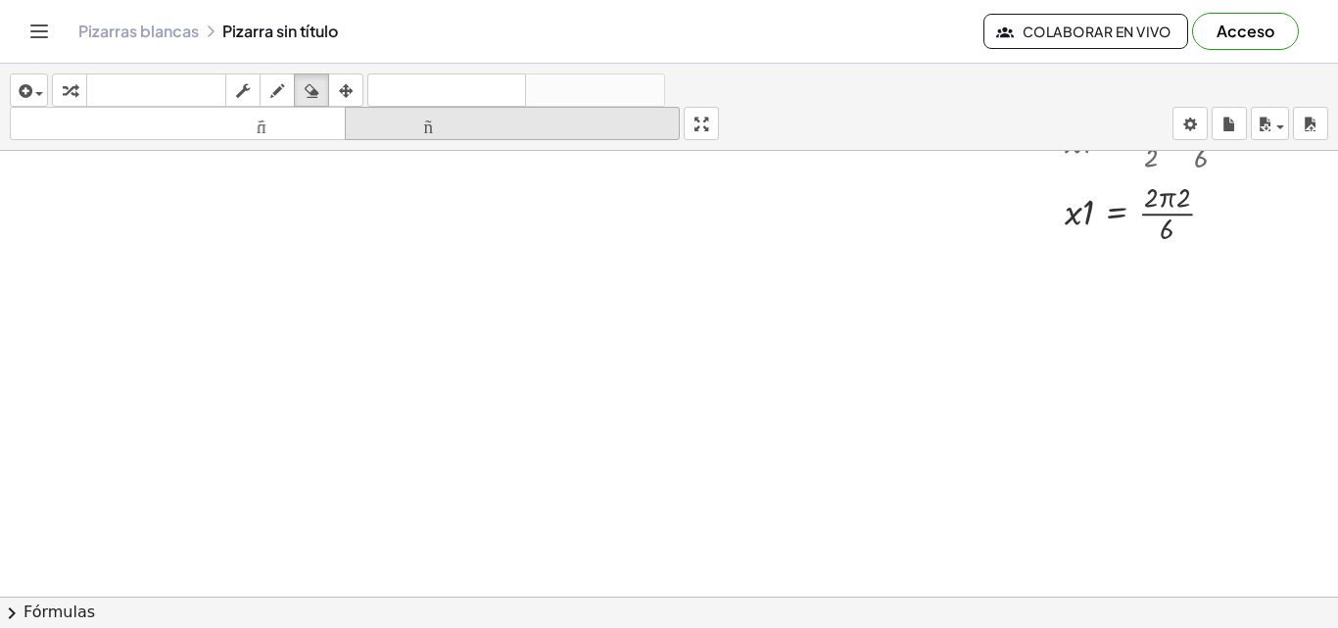
click at [610, 117] on font "tamaño_del_formato" at bounding box center [513, 124] width 326 height 19
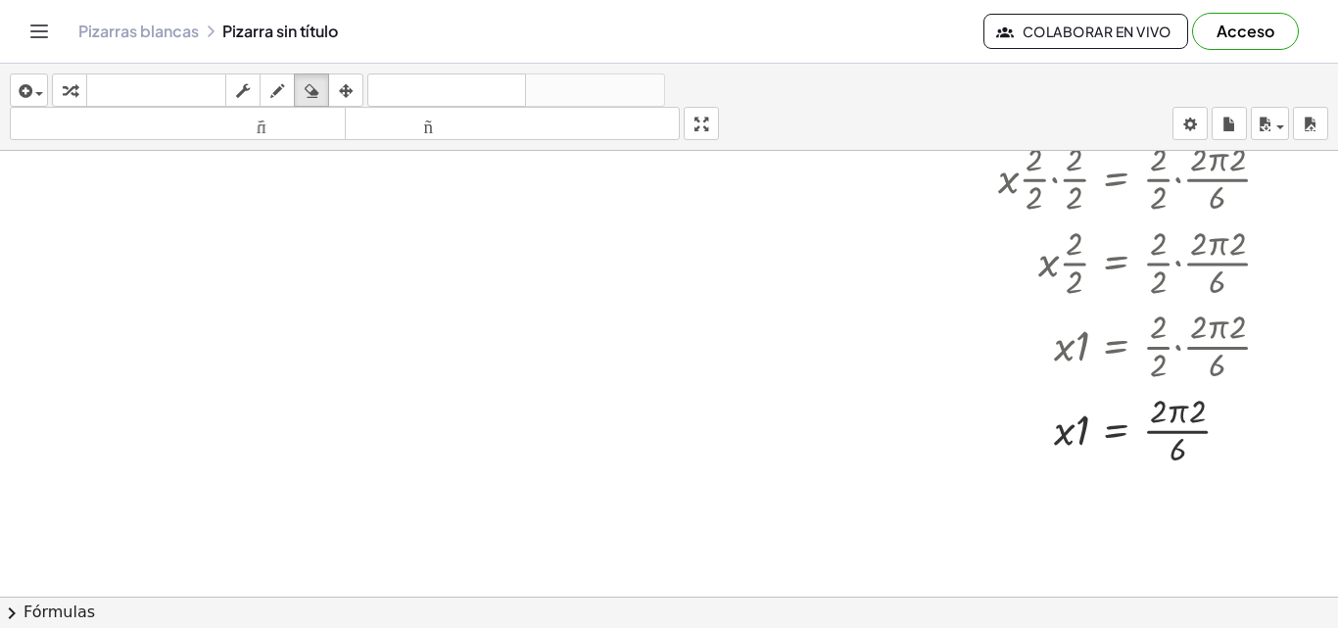
scroll to position [1217, 35]
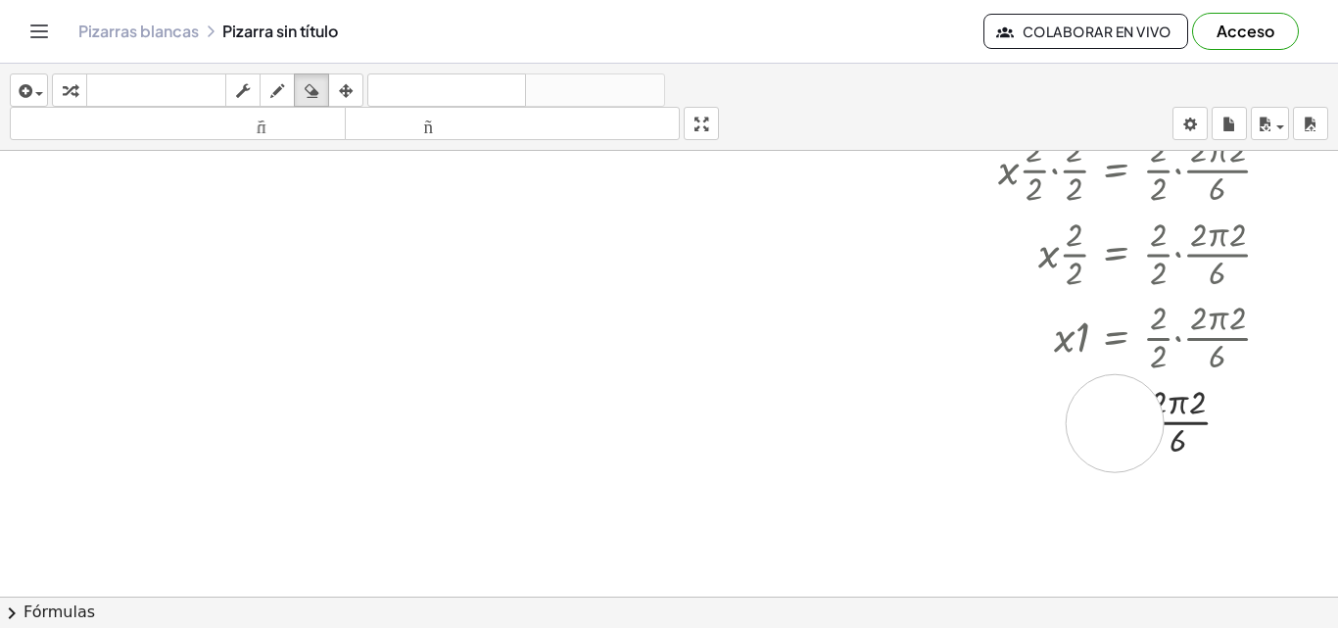
drag, startPoint x: 1082, startPoint y: 422, endPoint x: 1113, endPoint y: 423, distance: 30.4
click at [84, 86] on button "transformar" at bounding box center [69, 89] width 35 height 33
drag, startPoint x: 1079, startPoint y: 430, endPoint x: 1136, endPoint y: 423, distance: 57.2
click at [1136, 423] on div at bounding box center [1142, 420] width 308 height 84
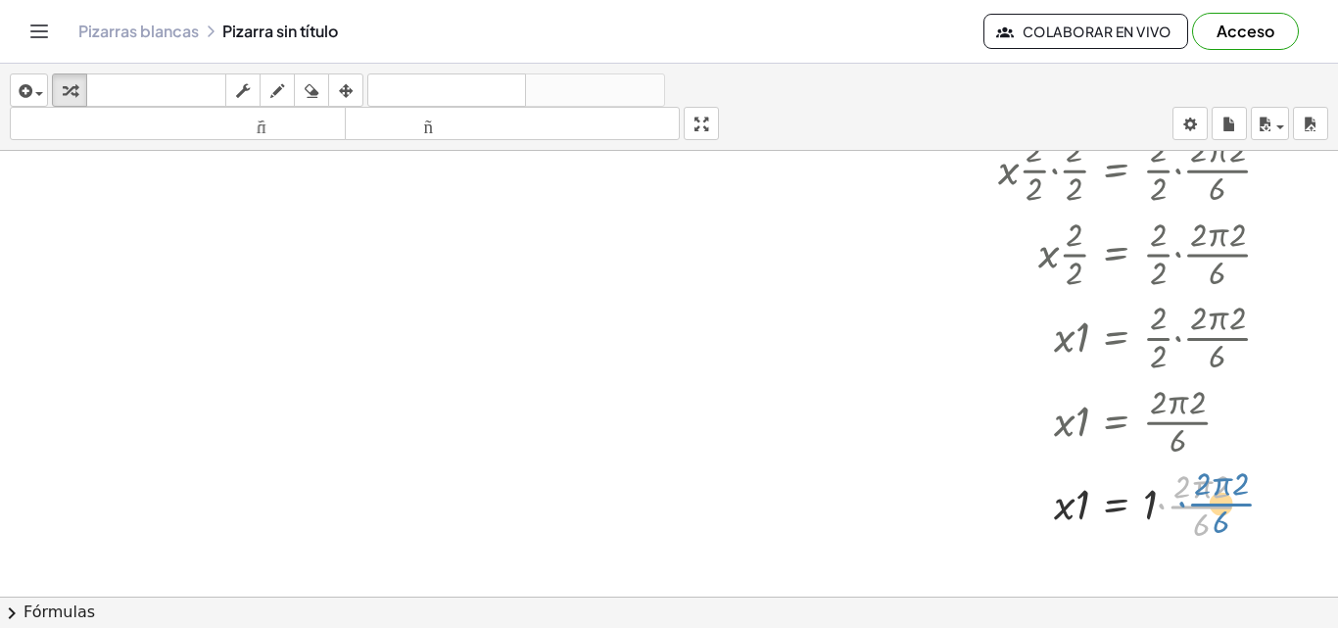
drag, startPoint x: 1155, startPoint y: 503, endPoint x: 1168, endPoint y: 500, distance: 14.0
click at [1168, 500] on div at bounding box center [1142, 504] width 308 height 84
drag, startPoint x: 1144, startPoint y: 500, endPoint x: 1178, endPoint y: 482, distance: 39.0
drag, startPoint x: 1176, startPoint y: 524, endPoint x: 1194, endPoint y: 495, distance: 34.3
drag, startPoint x: 1076, startPoint y: 497, endPoint x: 1150, endPoint y: 517, distance: 76.3
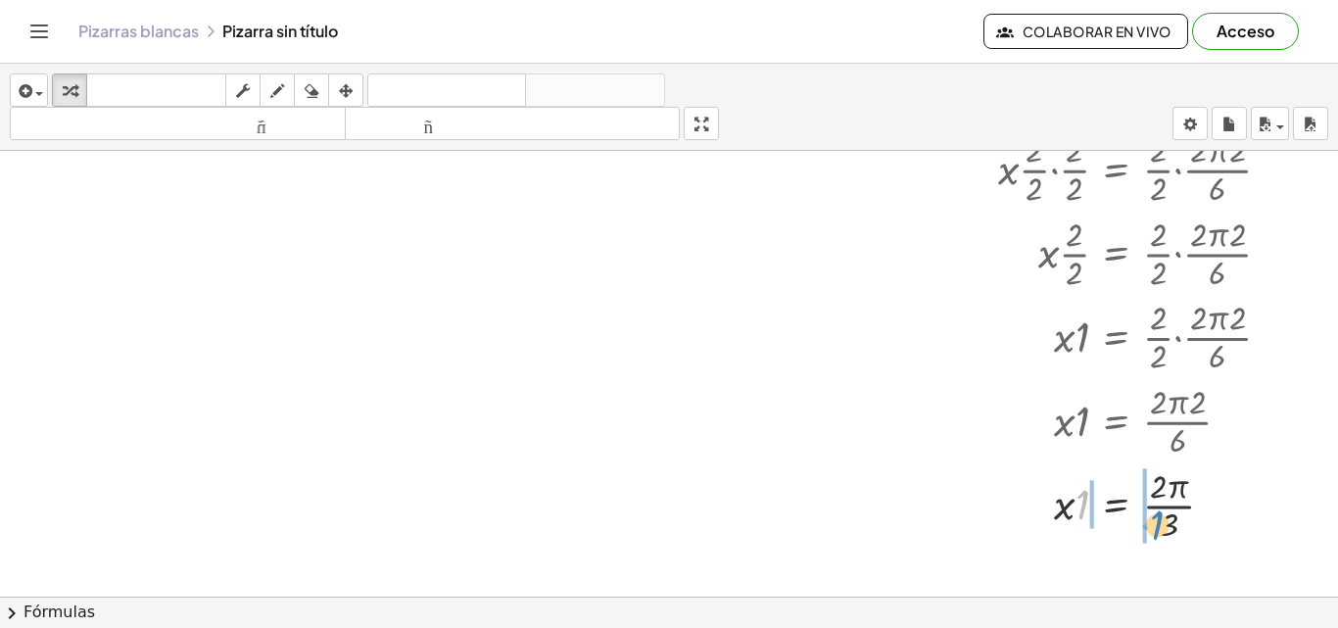
click at [1150, 517] on div at bounding box center [1142, 504] width 308 height 84
click at [1163, 503] on div at bounding box center [1142, 504] width 308 height 84
drag, startPoint x: 1072, startPoint y: 502, endPoint x: 1151, endPoint y: 495, distance: 78.7
click at [1151, 495] on div at bounding box center [1142, 504] width 308 height 84
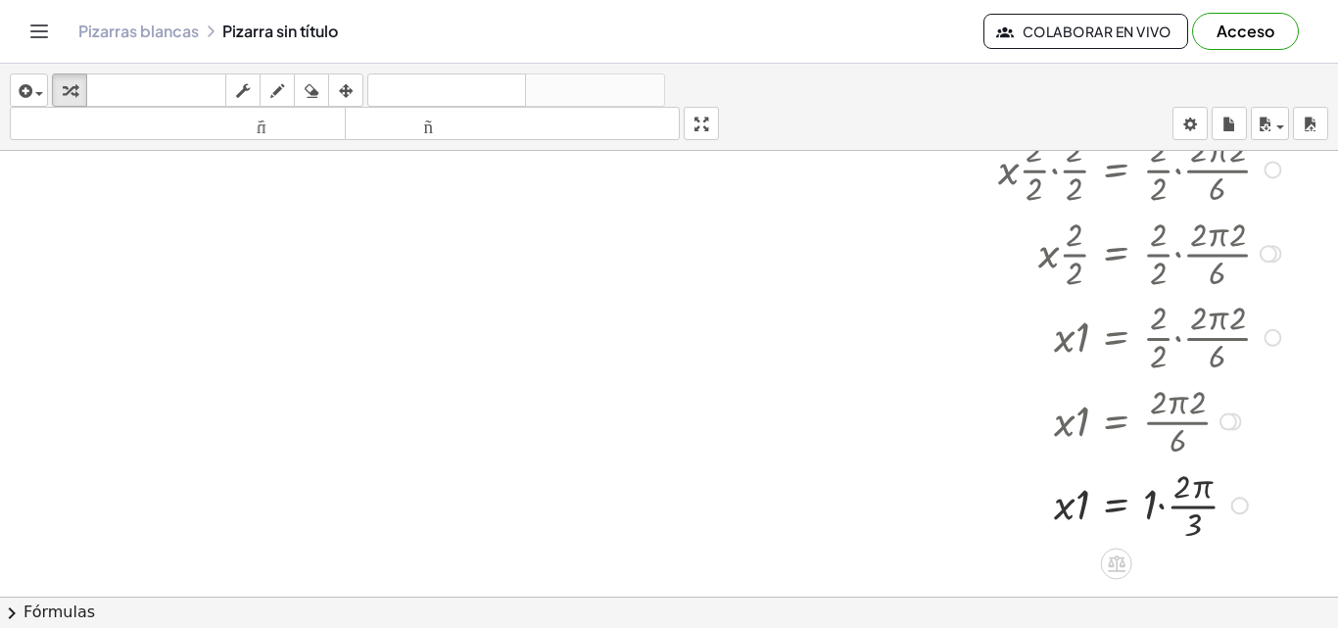
click at [1151, 495] on div at bounding box center [1142, 504] width 308 height 84
drag, startPoint x: 1069, startPoint y: 503, endPoint x: 1089, endPoint y: 500, distance: 19.8
click at [1089, 500] on div at bounding box center [1142, 504] width 308 height 84
drag, startPoint x: 1171, startPoint y: 522, endPoint x: 1164, endPoint y: 485, distance: 37.8
click at [1164, 485] on div at bounding box center [1142, 504] width 308 height 84
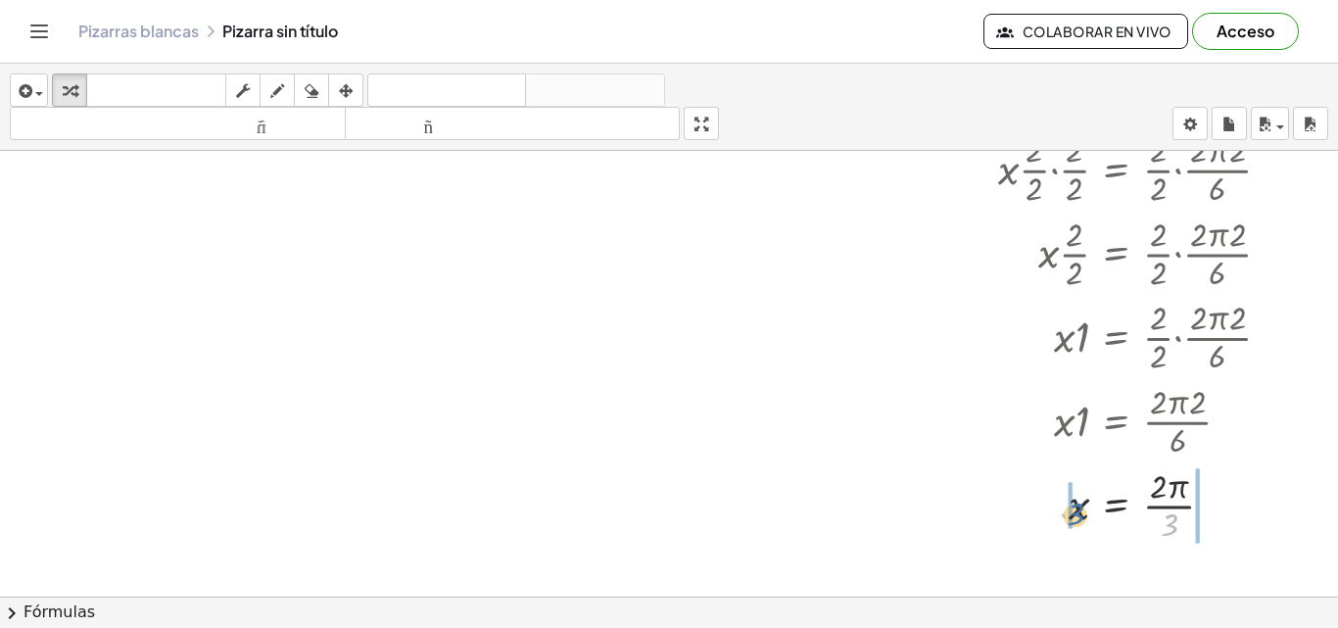
drag, startPoint x: 1172, startPoint y: 527, endPoint x: 1067, endPoint y: 516, distance: 105.3
drag, startPoint x: 1215, startPoint y: 504, endPoint x: 1162, endPoint y: 529, distance: 58.3
drag, startPoint x: 1054, startPoint y: 504, endPoint x: 1098, endPoint y: 502, distance: 44.1
click at [1098, 502] on div at bounding box center [1142, 504] width 308 height 58
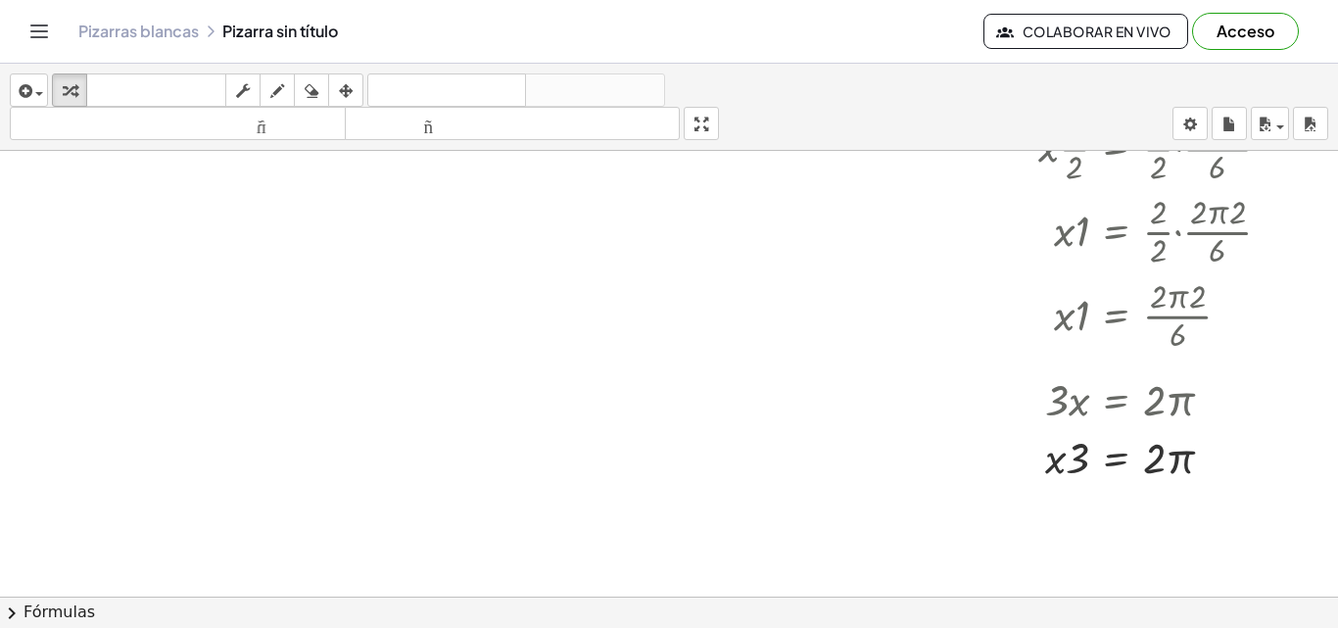
scroll to position [1354, 35]
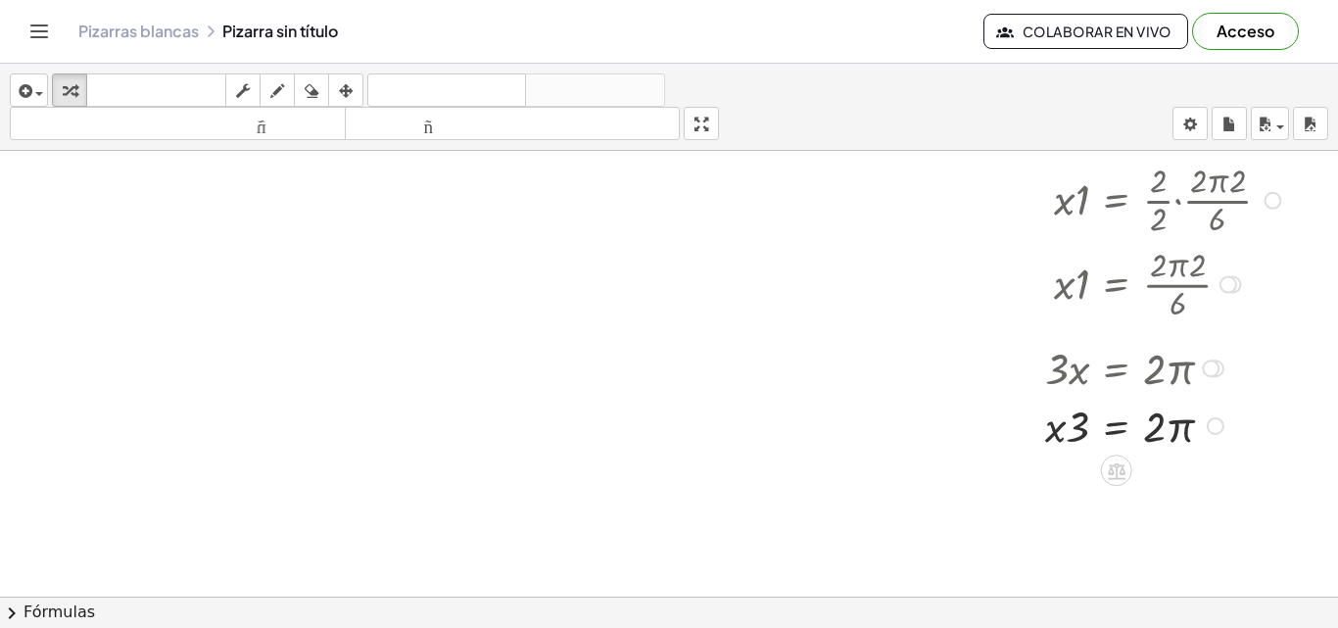
click at [1032, 435] on div at bounding box center [1142, 425] width 308 height 58
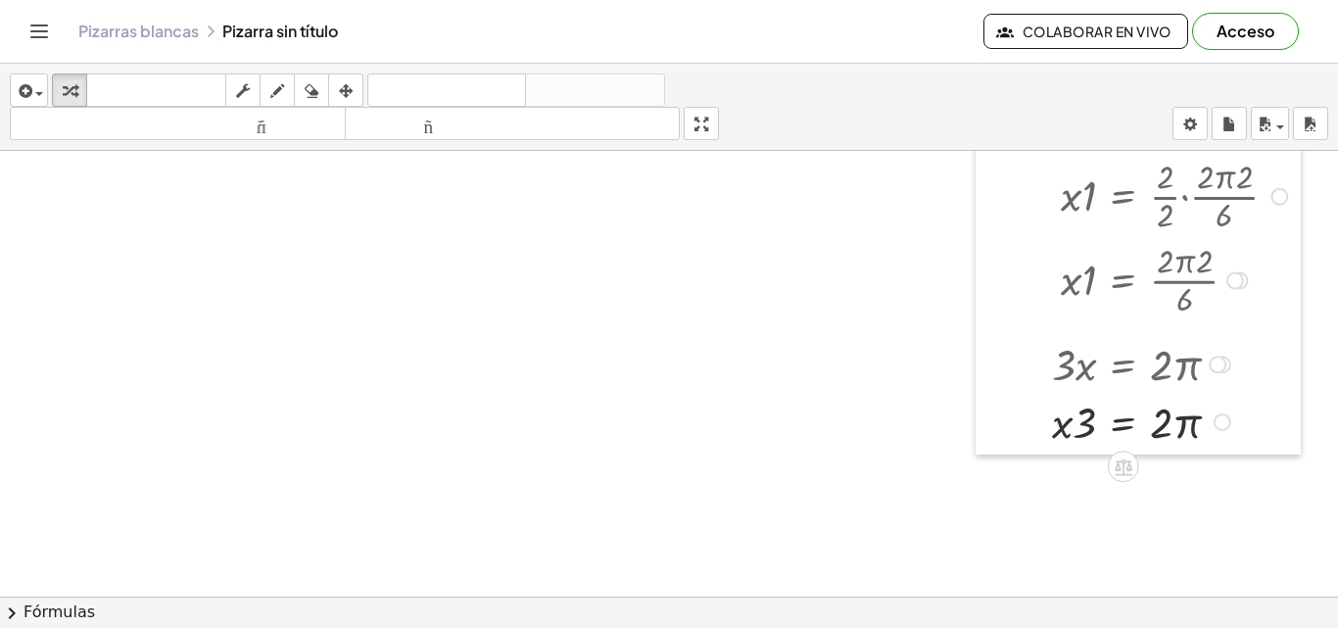
click at [984, 417] on div at bounding box center [989, 49] width 29 height 810
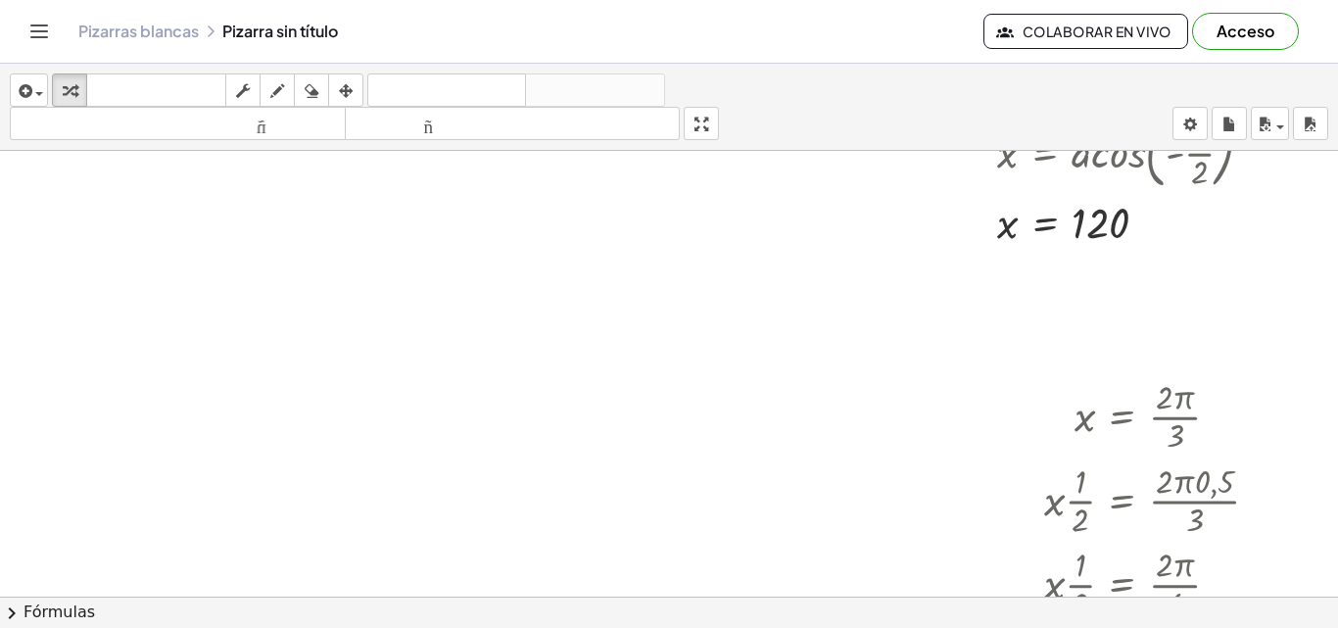
scroll to position [621, 35]
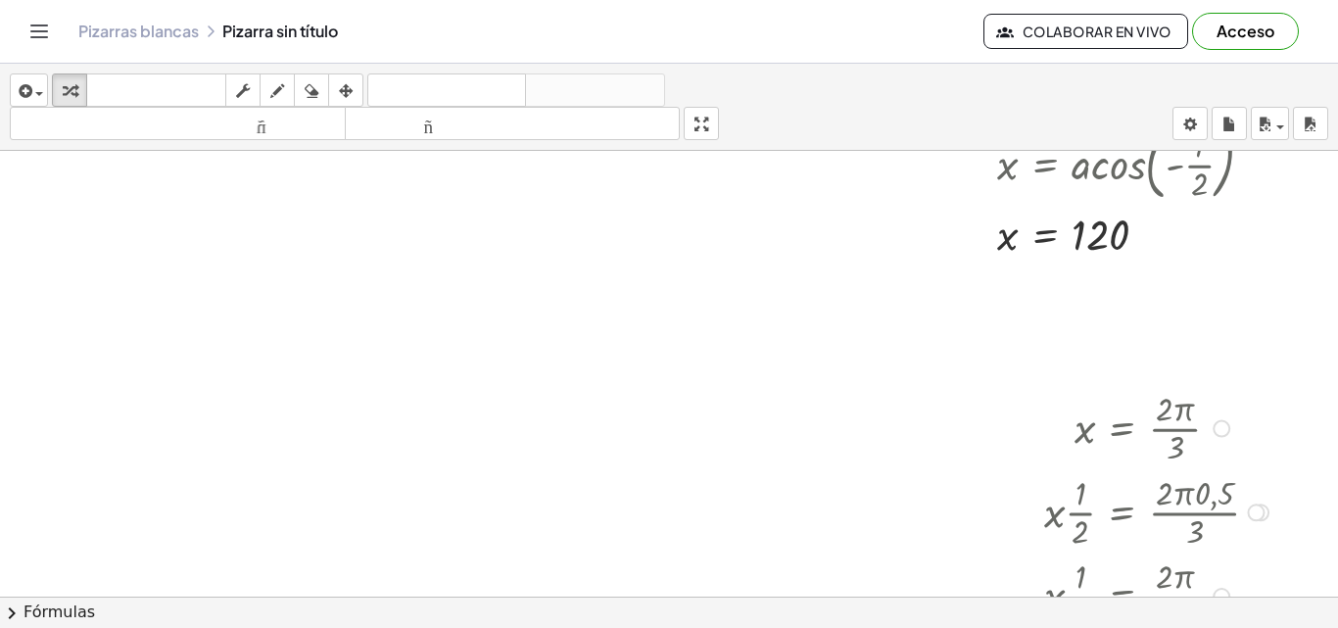
drag, startPoint x: 1179, startPoint y: 483, endPoint x: 1215, endPoint y: 426, distance: 67.4
click at [1122, 429] on div "x = · 2 · π · 3 · 3 · x = · · 2 · π · 3 · 3 · 3 · x = · 2 · π · 3 · 3 · 3 · x =…" at bounding box center [1122, 429] width 0 height 0
click at [1215, 426] on div at bounding box center [1221, 429] width 18 height 18
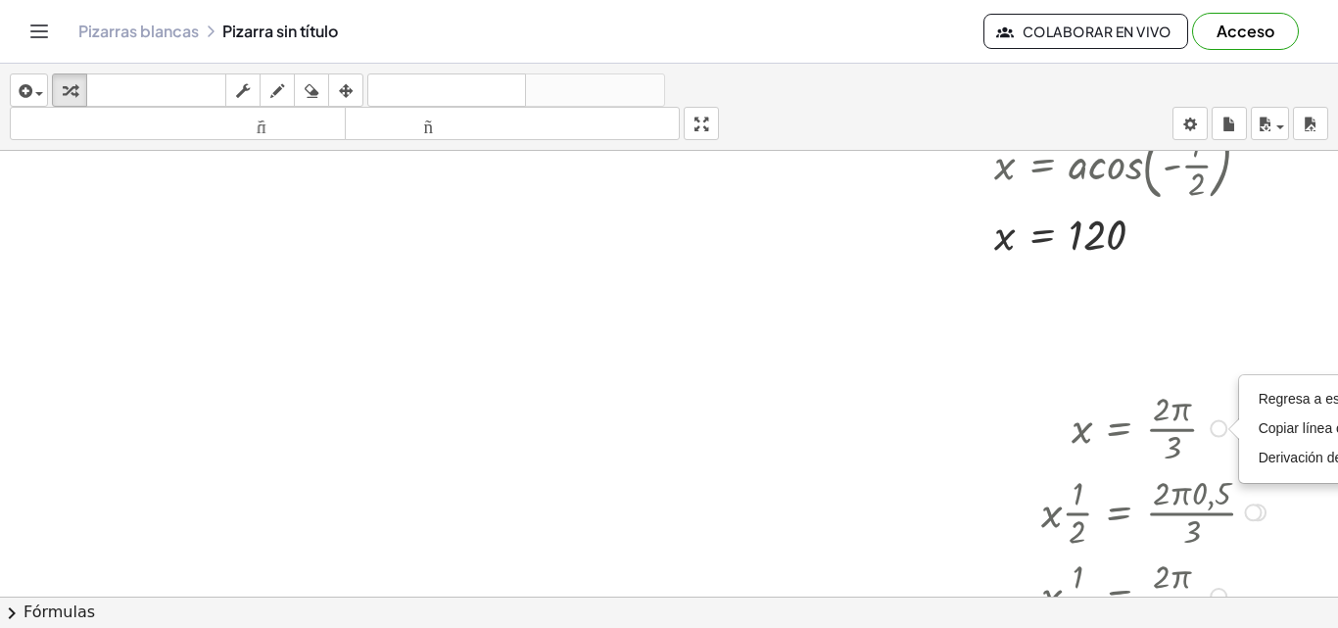
click at [1141, 455] on div at bounding box center [1145, 427] width 308 height 84
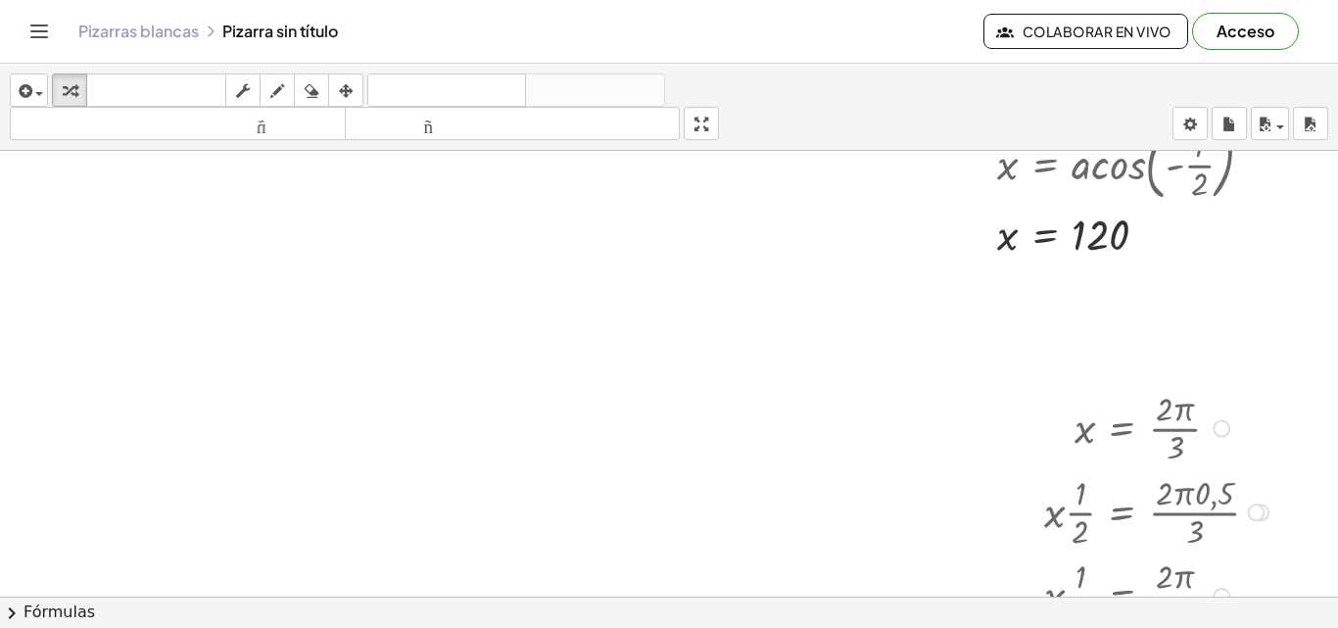
drag, startPoint x: 1089, startPoint y: 464, endPoint x: 1075, endPoint y: 413, distance: 52.7
click at [1075, 413] on div at bounding box center [1148, 427] width 308 height 84
drag, startPoint x: 1134, startPoint y: 467, endPoint x: 1337, endPoint y: 401, distance: 213.4
click at [1337, 401] on div "+ · 2 · cos ( , x ) + 1 = 0 + · 2 · cos ( , x ) + 1 − 1 = + 0 − 1 + · 2 · cos (…" at bounding box center [669, 374] width 1338 height 446
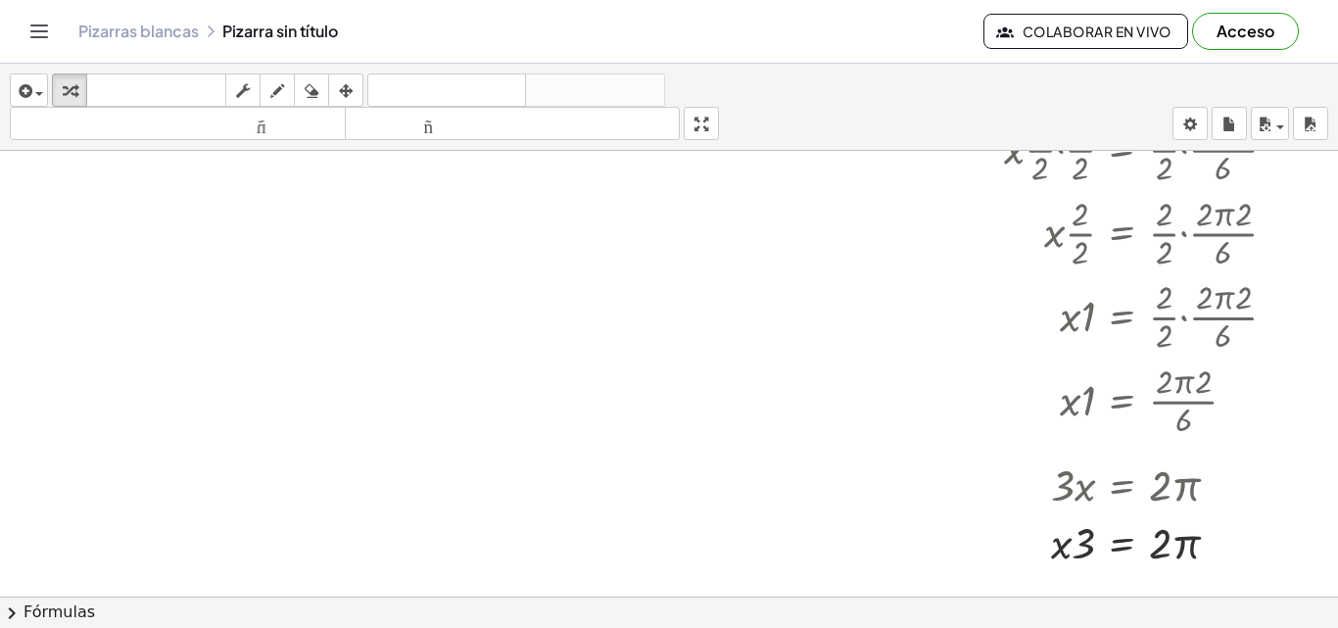
scroll to position [1351, 47]
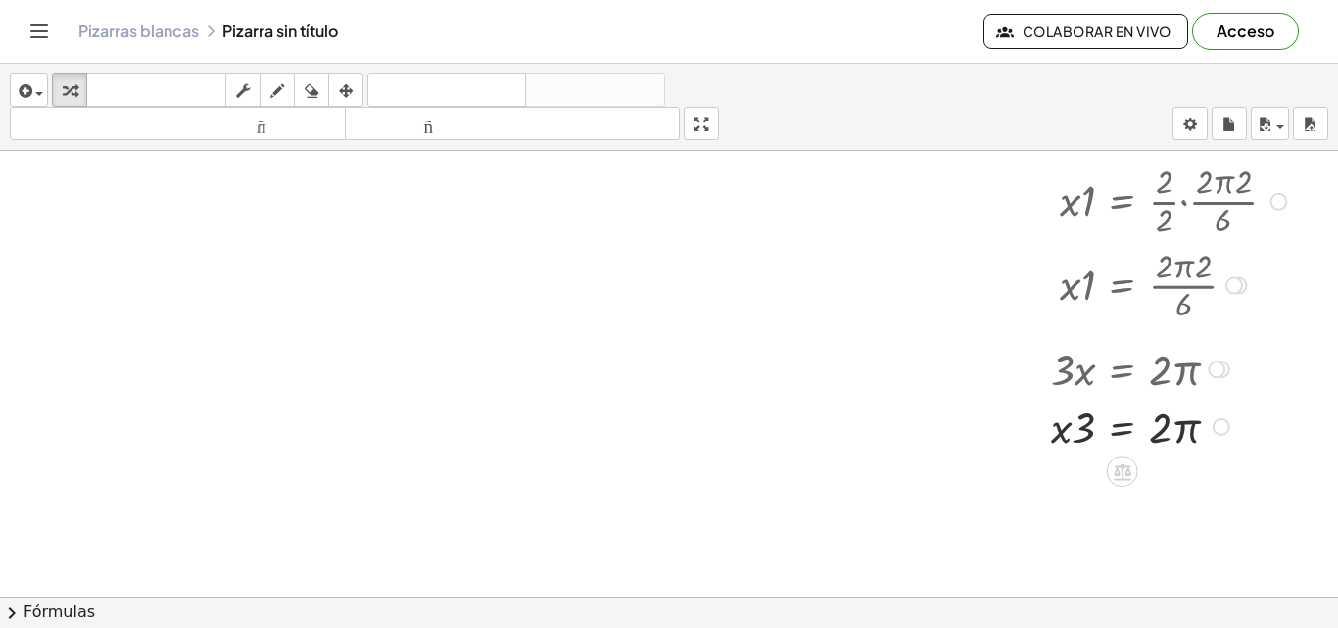
click at [1156, 379] on div at bounding box center [1148, 368] width 308 height 58
click at [1214, 427] on div "Arreglar un error Línea de transformación Copiar línea como LaTeX Derivación de…" at bounding box center [1221, 427] width 18 height 18
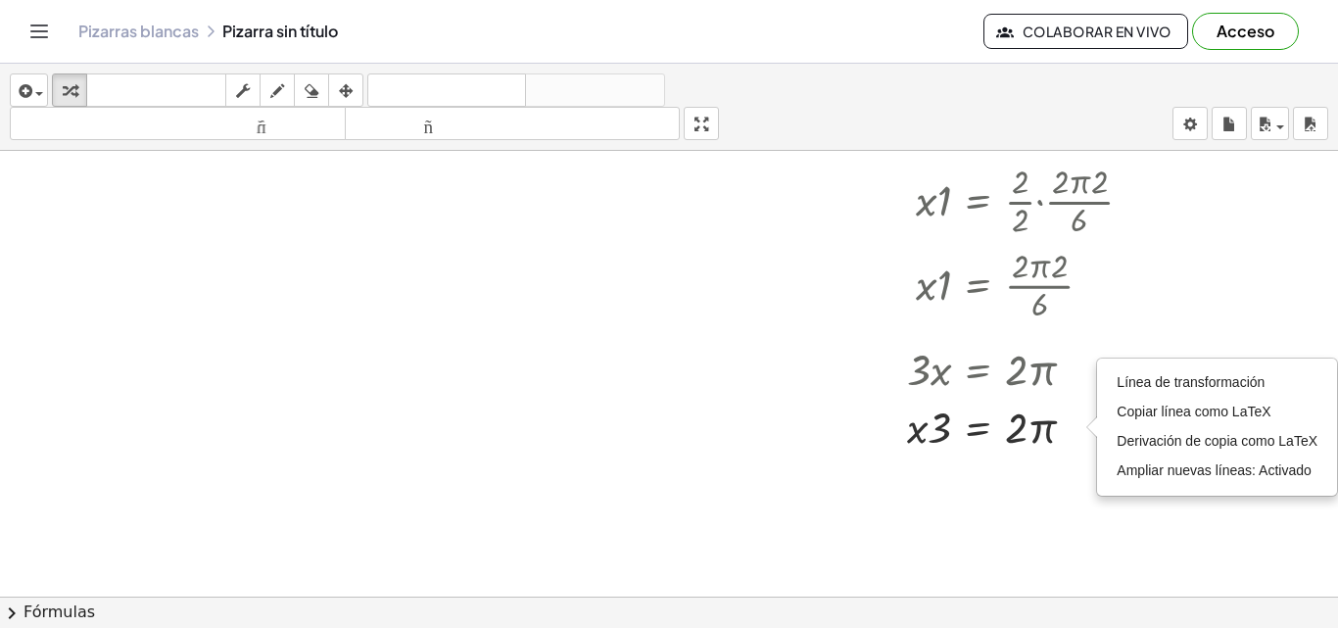
scroll to position [1351, 191]
click at [1222, 425] on li "Copiar línea como LaTeX" at bounding box center [1217, 412] width 211 height 29
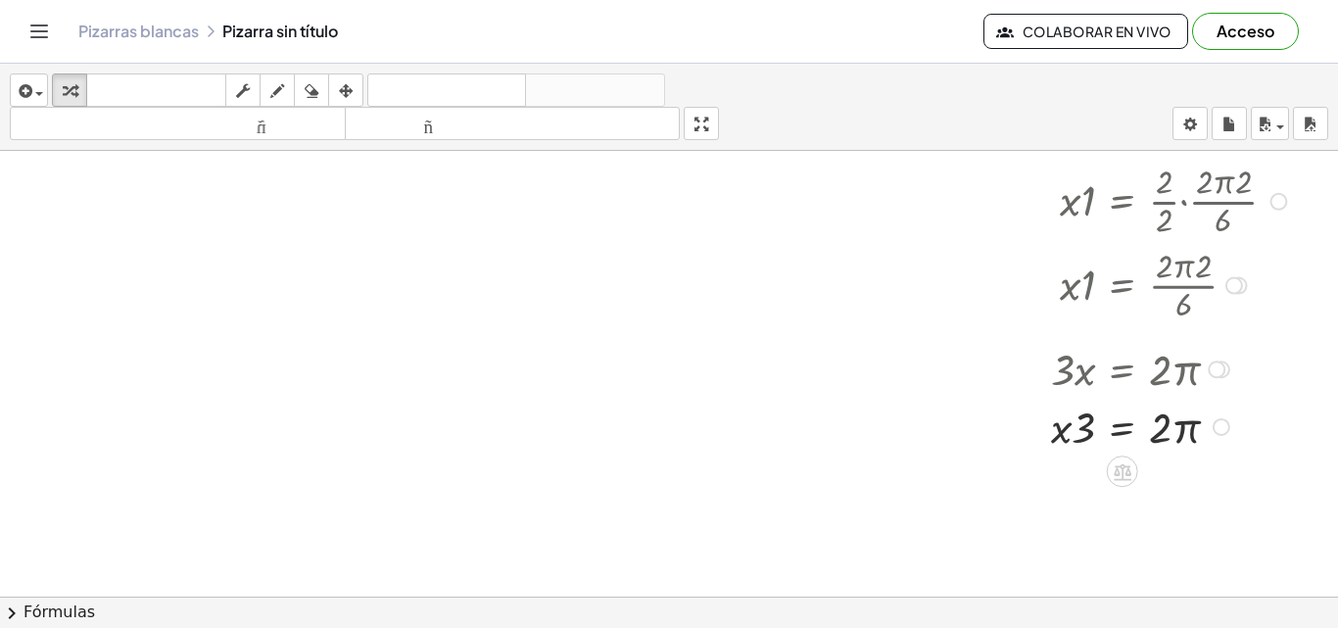
click at [1150, 427] on div at bounding box center [1148, 426] width 308 height 58
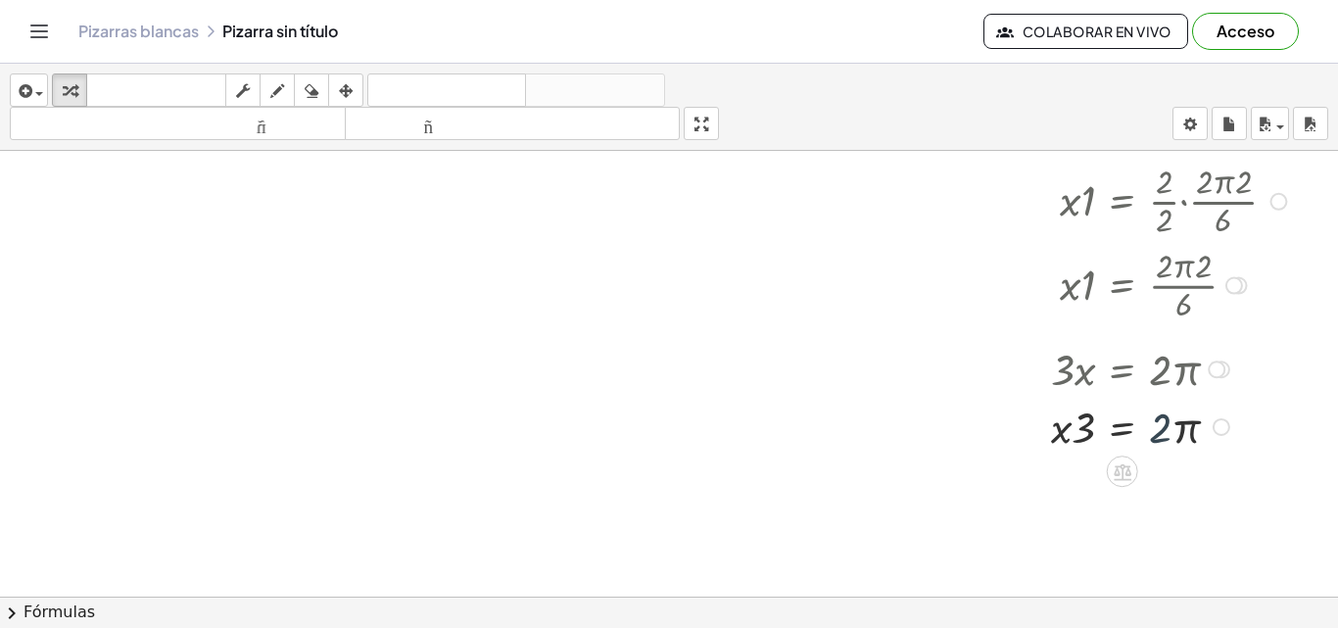
click at [1150, 427] on div at bounding box center [1148, 426] width 308 height 58
click at [1114, 428] on div at bounding box center [1148, 426] width 308 height 58
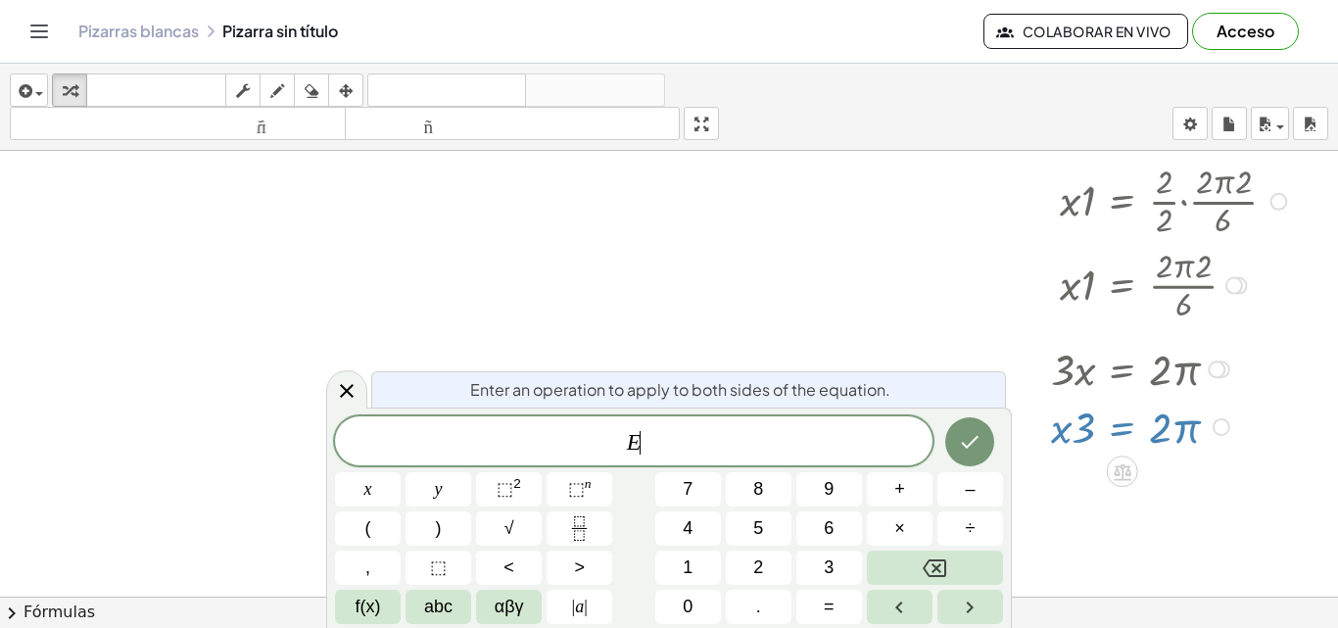
click at [1114, 428] on div at bounding box center [1148, 426] width 308 height 58
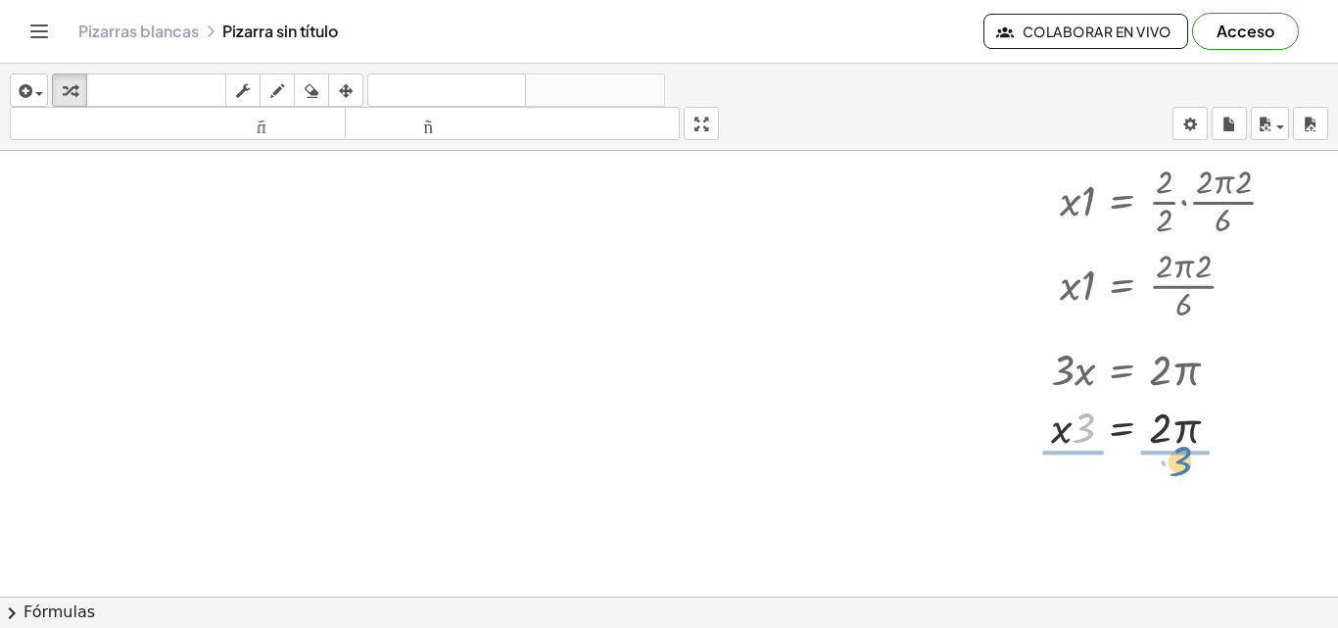
drag, startPoint x: 1065, startPoint y: 430, endPoint x: 1160, endPoint y: 464, distance: 101.0
click at [1055, 511] on div at bounding box center [1148, 496] width 308 height 84
click at [1054, 495] on div at bounding box center [1148, 496] width 308 height 84
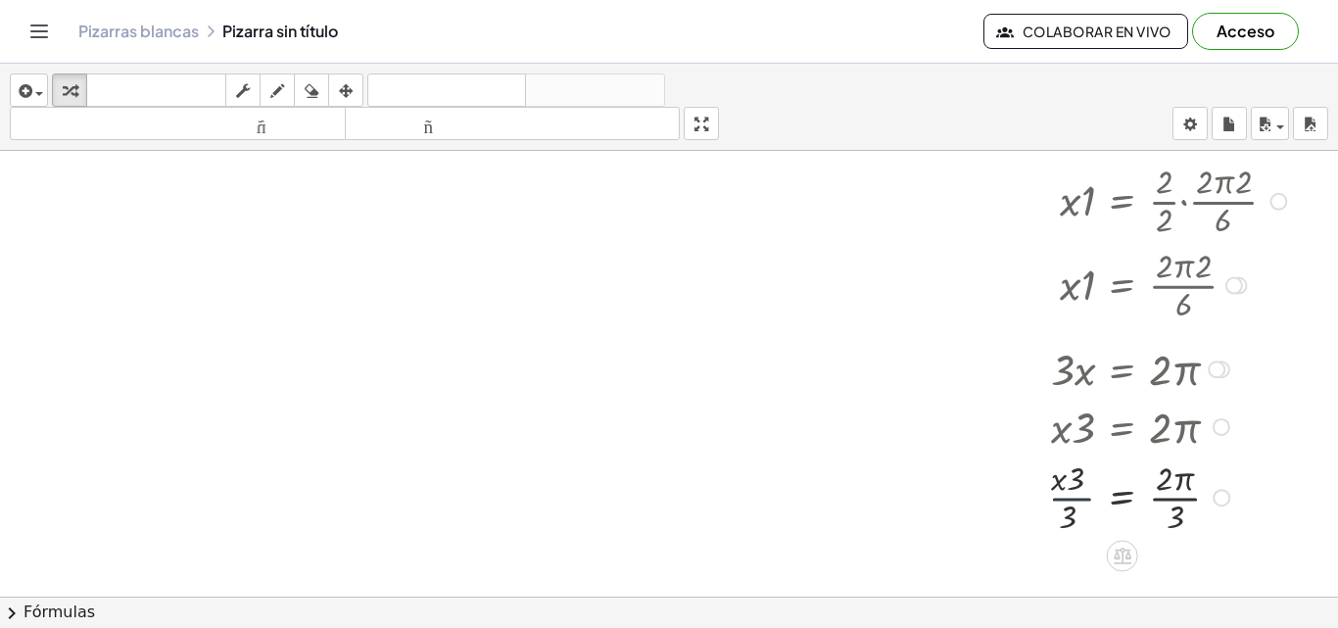
click at [1054, 495] on div at bounding box center [1148, 496] width 308 height 84
drag, startPoint x: 1054, startPoint y: 495, endPoint x: 1065, endPoint y: 505, distance: 15.2
click at [1065, 505] on div at bounding box center [1148, 496] width 308 height 84
drag, startPoint x: 1057, startPoint y: 516, endPoint x: 1167, endPoint y: 517, distance: 110.7
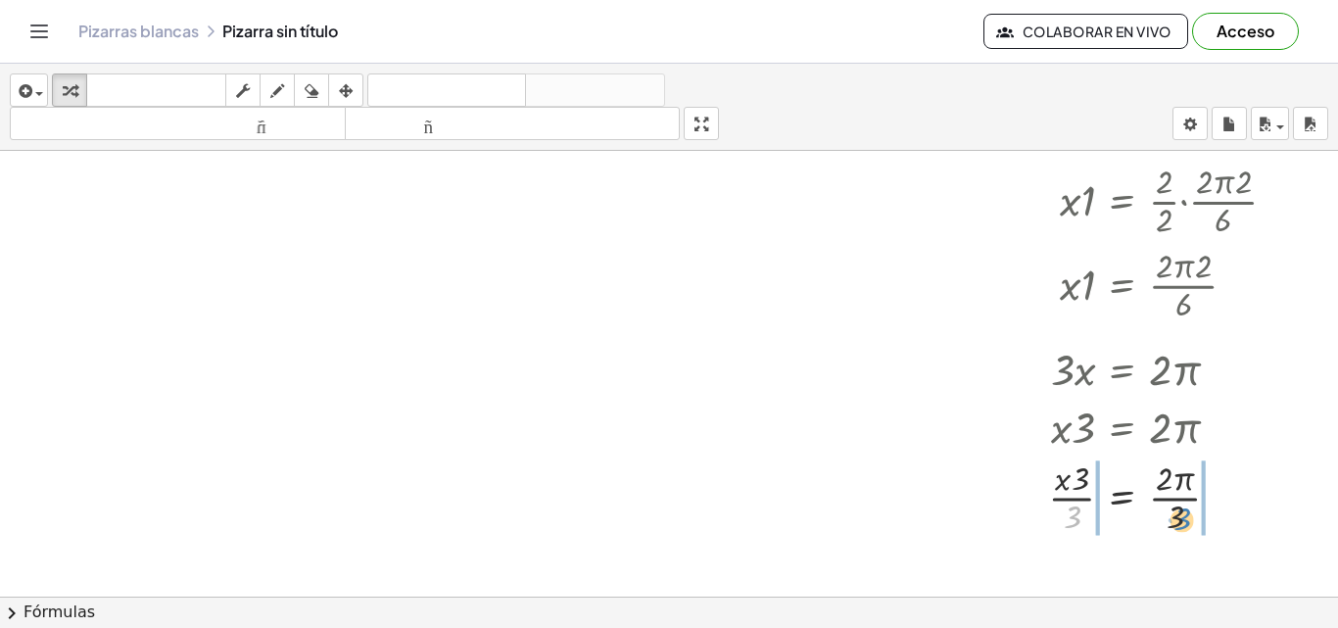
click at [1167, 517] on div at bounding box center [1148, 496] width 308 height 84
click at [1046, 498] on div at bounding box center [1148, 496] width 308 height 84
click at [1061, 497] on div at bounding box center [1148, 496] width 308 height 84
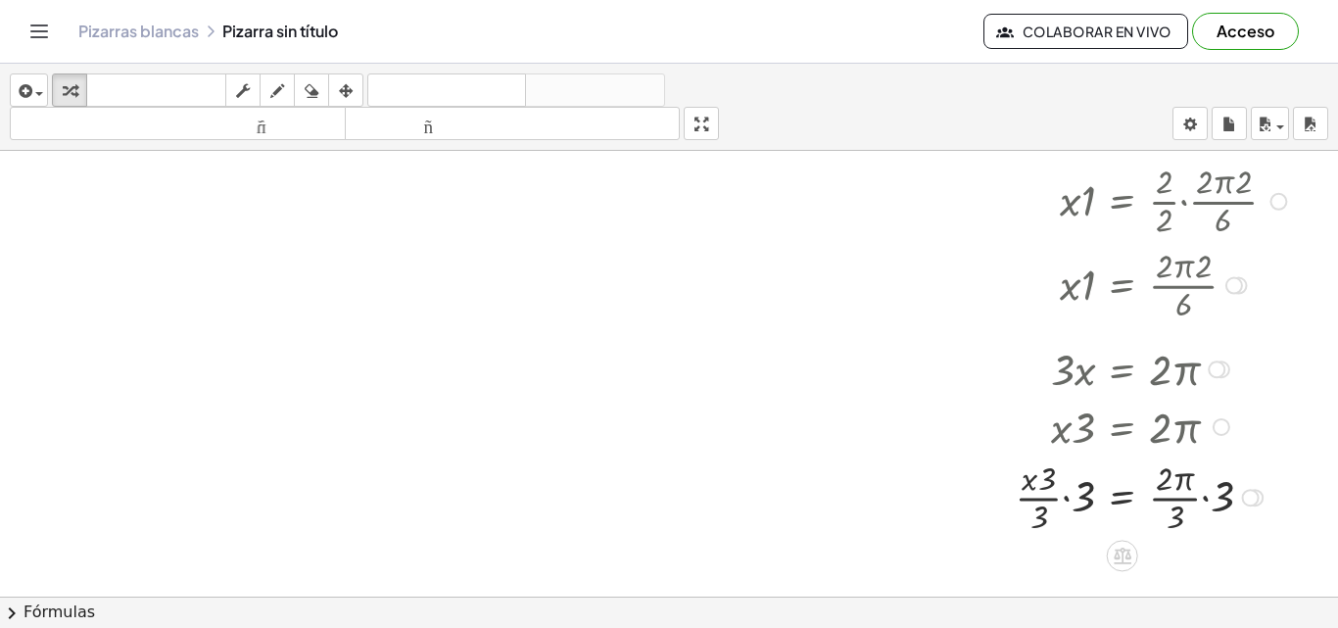
click at [1061, 497] on div at bounding box center [1148, 496] width 308 height 84
drag, startPoint x: 1034, startPoint y: 477, endPoint x: 1057, endPoint y: 476, distance: 22.5
drag, startPoint x: 1157, startPoint y: 512, endPoint x: 1142, endPoint y: 481, distance: 34.6
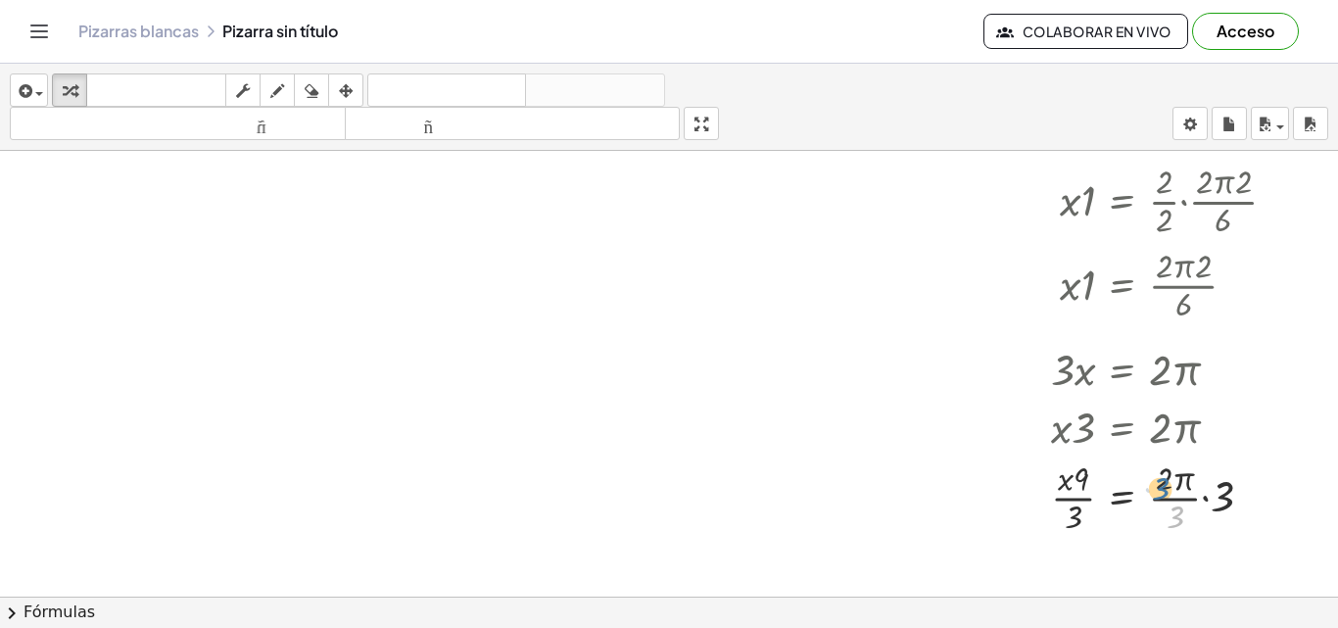
click at [1142, 481] on div at bounding box center [1148, 496] width 308 height 84
drag, startPoint x: 1206, startPoint y: 495, endPoint x: 1162, endPoint y: 523, distance: 51.6
drag, startPoint x: 1065, startPoint y: 477, endPoint x: 1159, endPoint y: 494, distance: 95.5
click at [1159, 494] on div at bounding box center [1148, 496] width 308 height 84
click at [1197, 493] on div at bounding box center [1148, 496] width 308 height 84
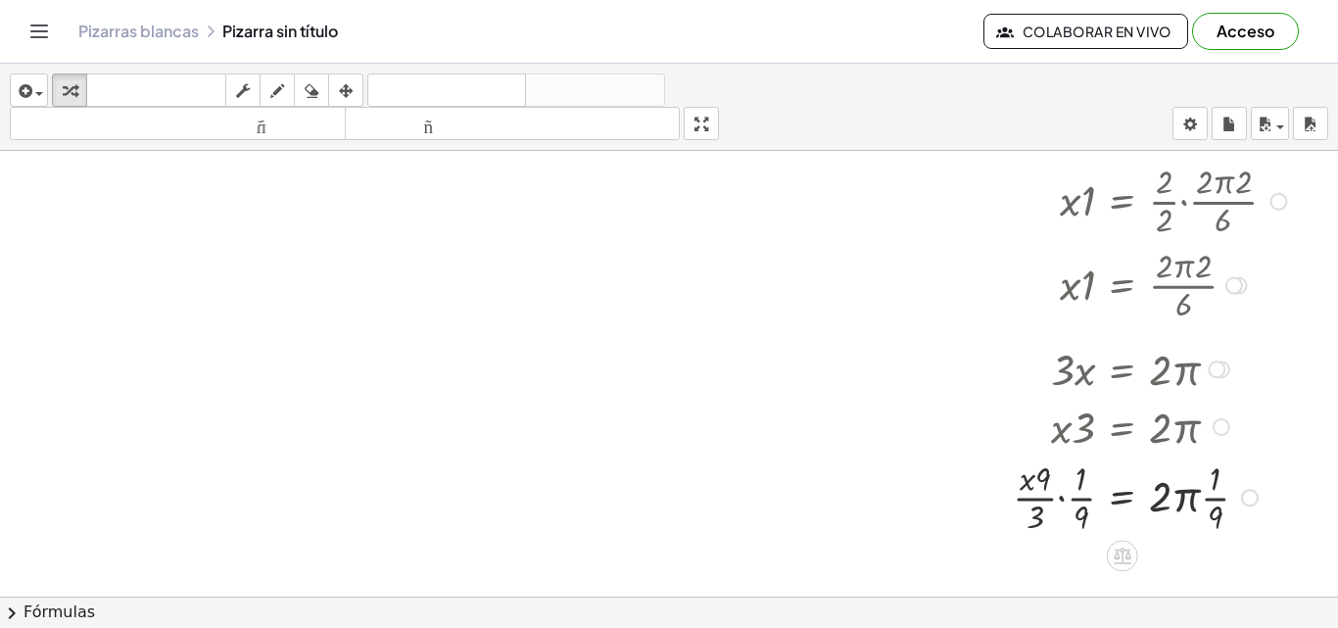
click at [1197, 493] on div at bounding box center [1148, 496] width 308 height 84
drag, startPoint x: 1066, startPoint y: 491, endPoint x: 1238, endPoint y: 491, distance: 172.4
click at [1238, 491] on div at bounding box center [1162, 496] width 337 height 84
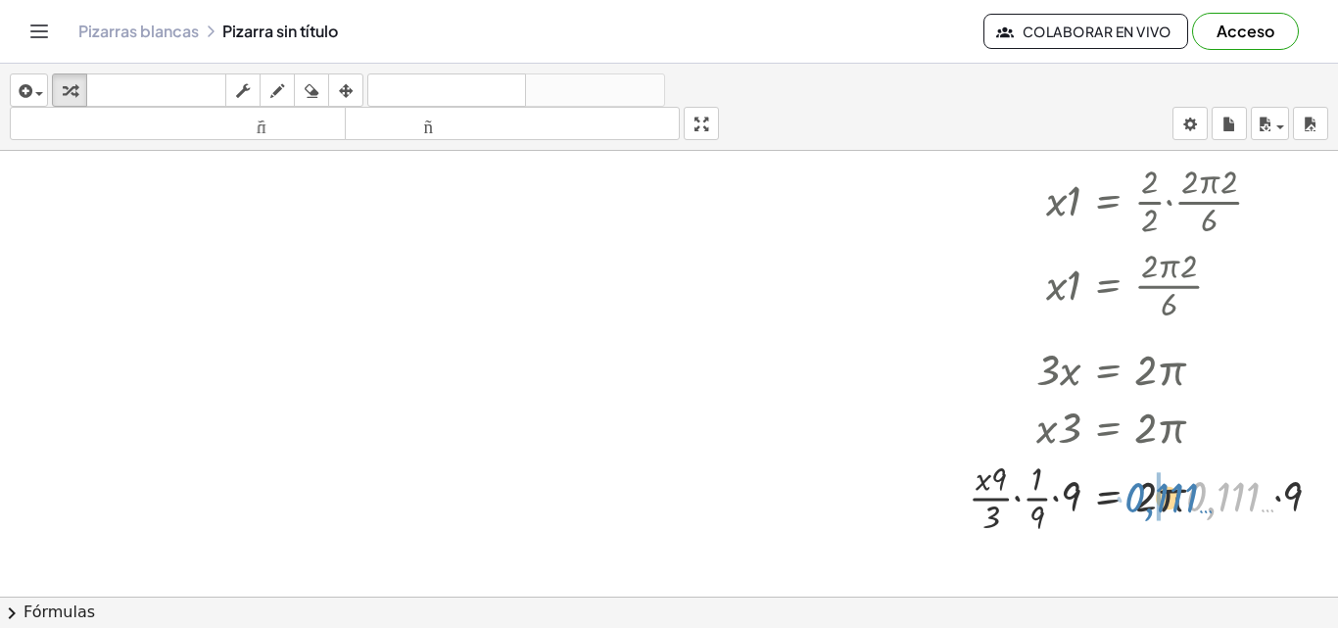
drag, startPoint x: 1259, startPoint y: 496, endPoint x: 1194, endPoint y: 497, distance: 65.6
click at [1194, 497] on div at bounding box center [1153, 496] width 388 height 84
click at [1194, 497] on div at bounding box center [1158, 496] width 398 height 84
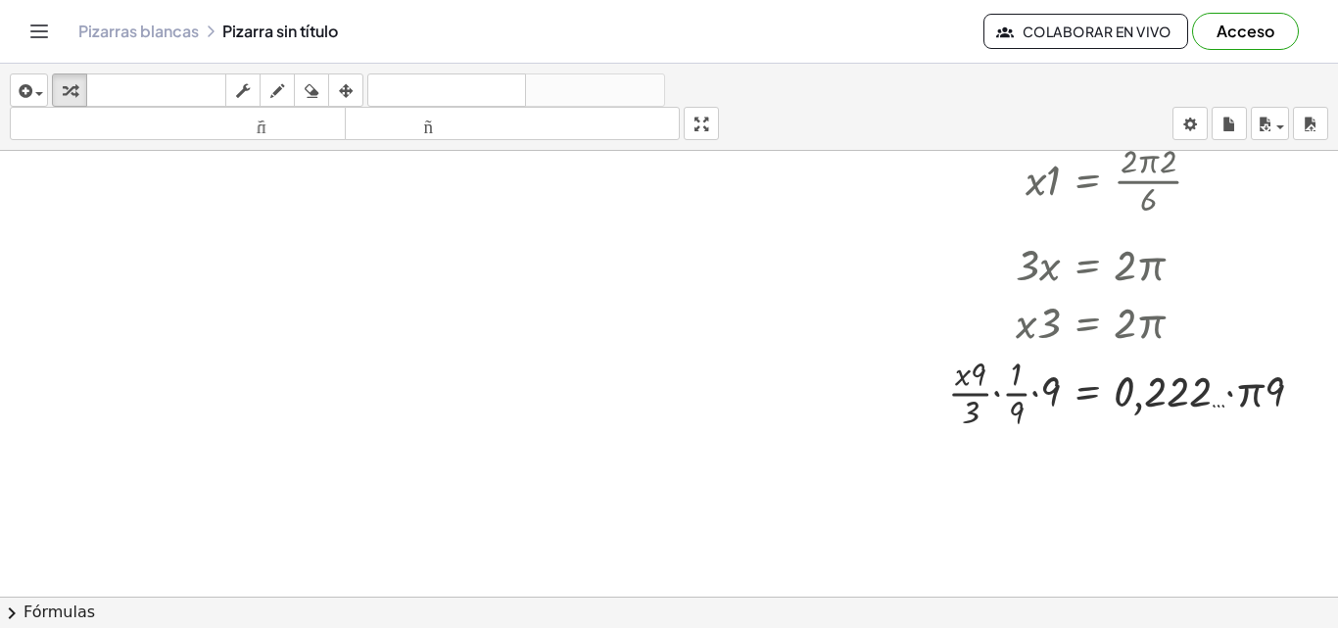
scroll to position [1456, 82]
drag, startPoint x: 1258, startPoint y: 392, endPoint x: 1170, endPoint y: 392, distance: 88.1
drag, startPoint x: 999, startPoint y: 397, endPoint x: 1150, endPoint y: 394, distance: 150.8
click at [1150, 394] on div at bounding box center [1102, 392] width 329 height 84
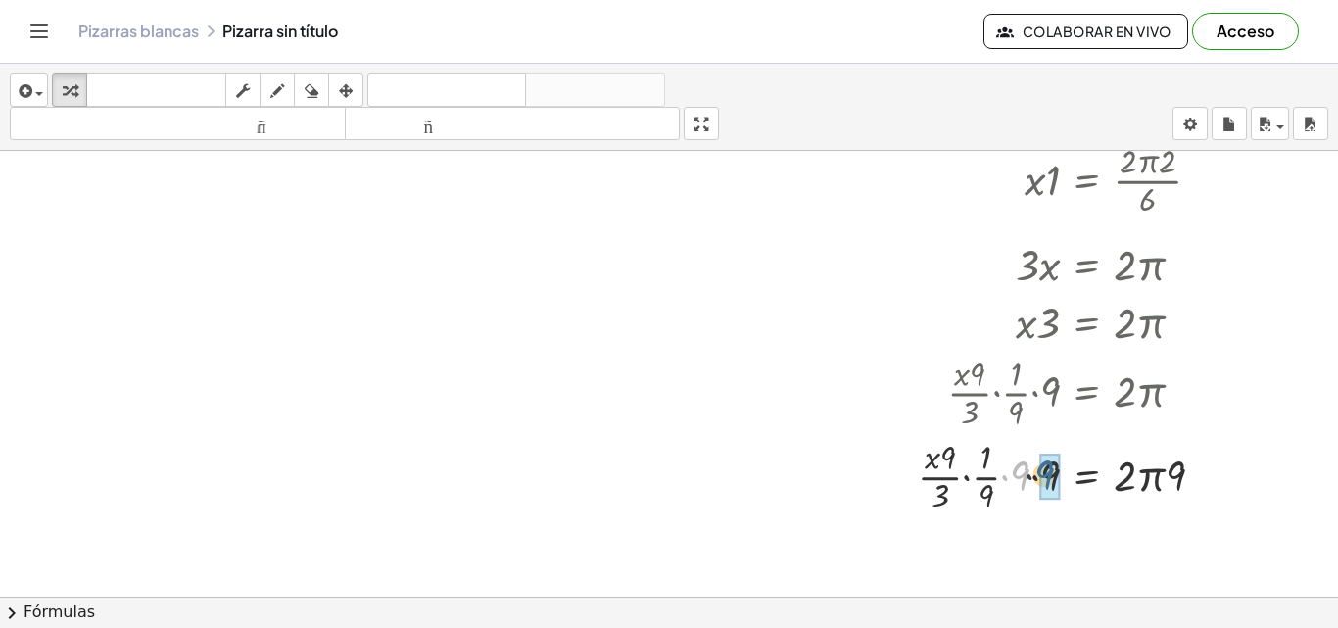
drag, startPoint x: 1003, startPoint y: 477, endPoint x: 1032, endPoint y: 476, distance: 29.4
drag, startPoint x: 1019, startPoint y: 474, endPoint x: 1126, endPoint y: 480, distance: 107.9
click at [1126, 480] on div at bounding box center [1093, 475] width 348 height 84
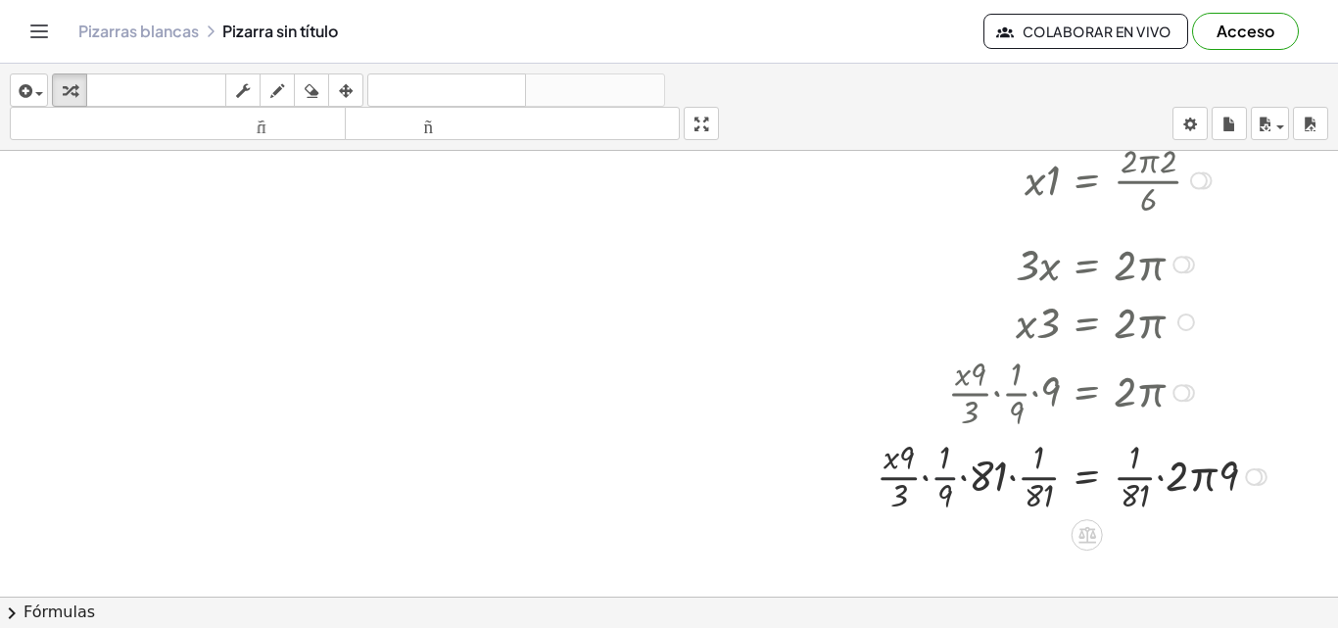
click at [925, 475] on div at bounding box center [1074, 475] width 415 height 84
click at [986, 478] on div at bounding box center [1045, 475] width 473 height 84
click at [1021, 482] on div at bounding box center [1103, 475] width 358 height 84
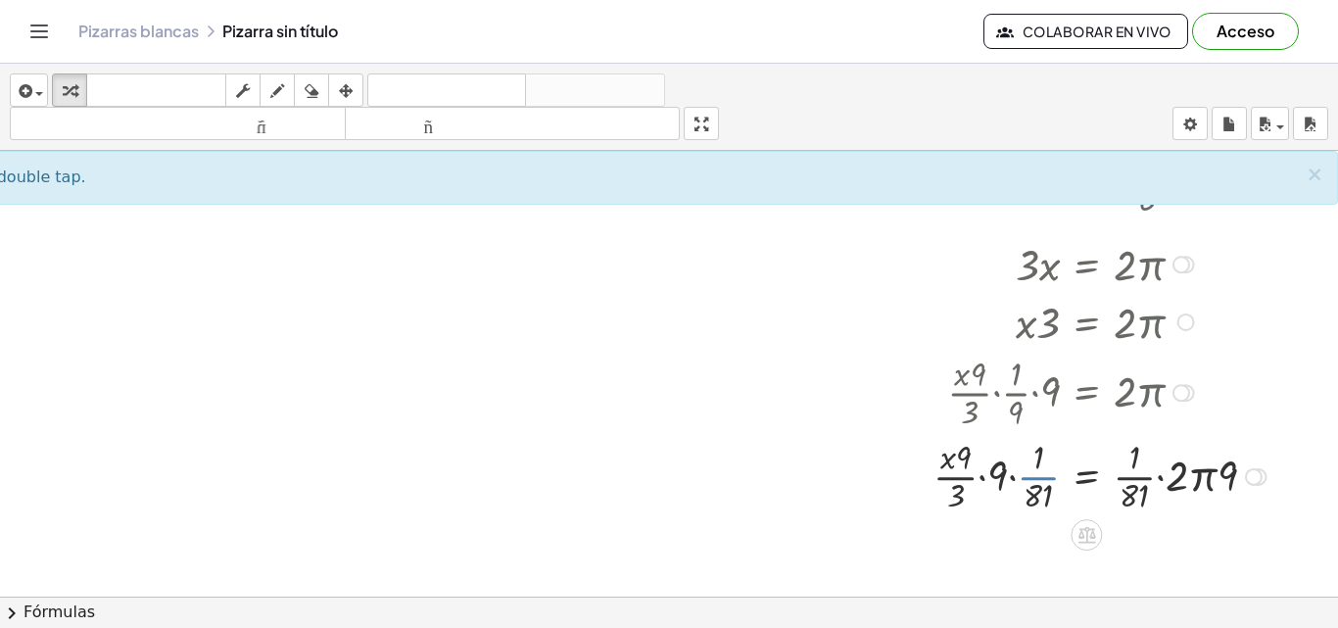
click at [1021, 482] on div at bounding box center [1103, 475] width 358 height 84
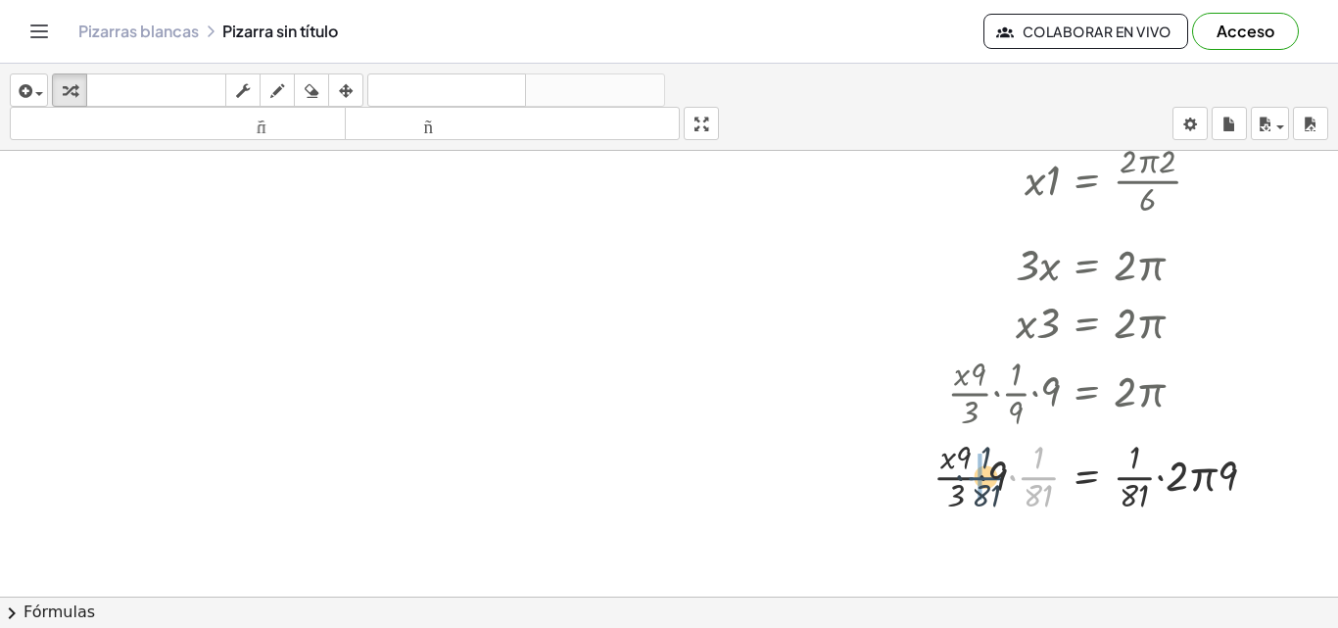
drag, startPoint x: 1018, startPoint y: 476, endPoint x: 942, endPoint y: 470, distance: 75.6
drag, startPoint x: 1035, startPoint y: 473, endPoint x: 985, endPoint y: 457, distance: 52.3
drag, startPoint x: 1030, startPoint y: 457, endPoint x: 1019, endPoint y: 455, distance: 11.9
drag, startPoint x: 1022, startPoint y: 497, endPoint x: 988, endPoint y: 495, distance: 34.3
drag, startPoint x: 1012, startPoint y: 499, endPoint x: 1025, endPoint y: 463, distance: 38.7
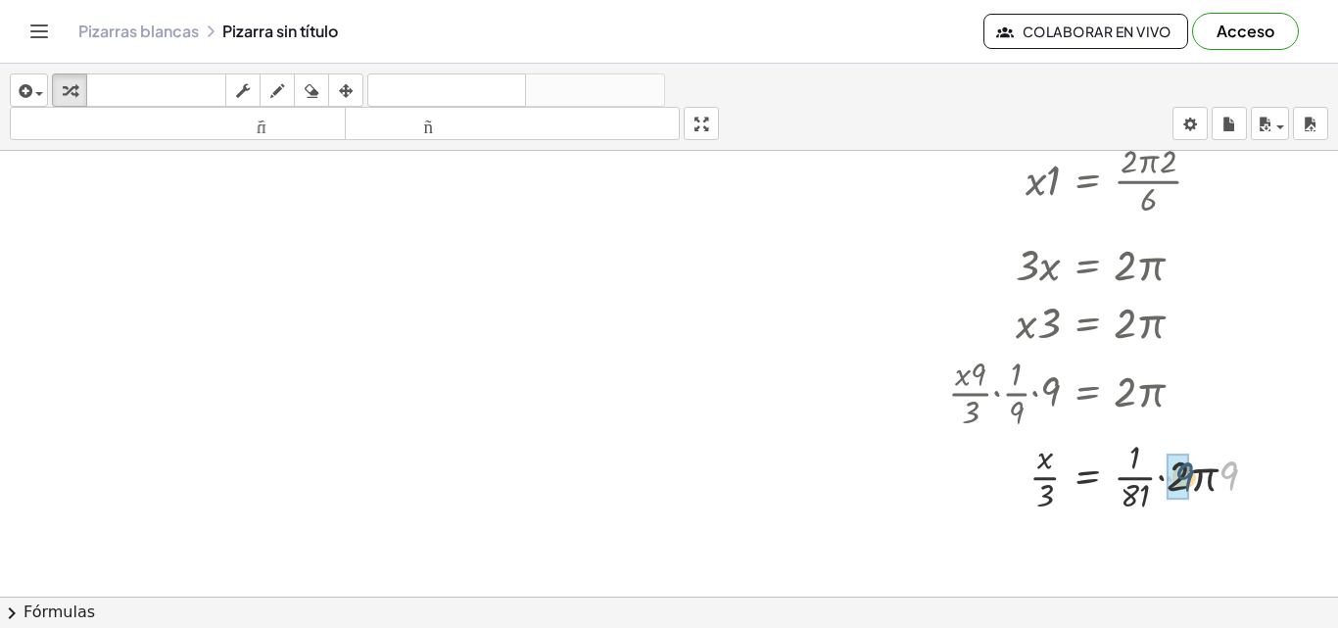
drag, startPoint x: 1219, startPoint y: 476, endPoint x: 1170, endPoint y: 477, distance: 49.0
drag, startPoint x: 1170, startPoint y: 477, endPoint x: 1122, endPoint y: 500, distance: 53.4
drag, startPoint x: 1151, startPoint y: 471, endPoint x: 1118, endPoint y: 491, distance: 37.8
click at [1118, 491] on div at bounding box center [1102, 475] width 329 height 84
drag, startPoint x: 1114, startPoint y: 505, endPoint x: 1152, endPoint y: 483, distance: 43.5
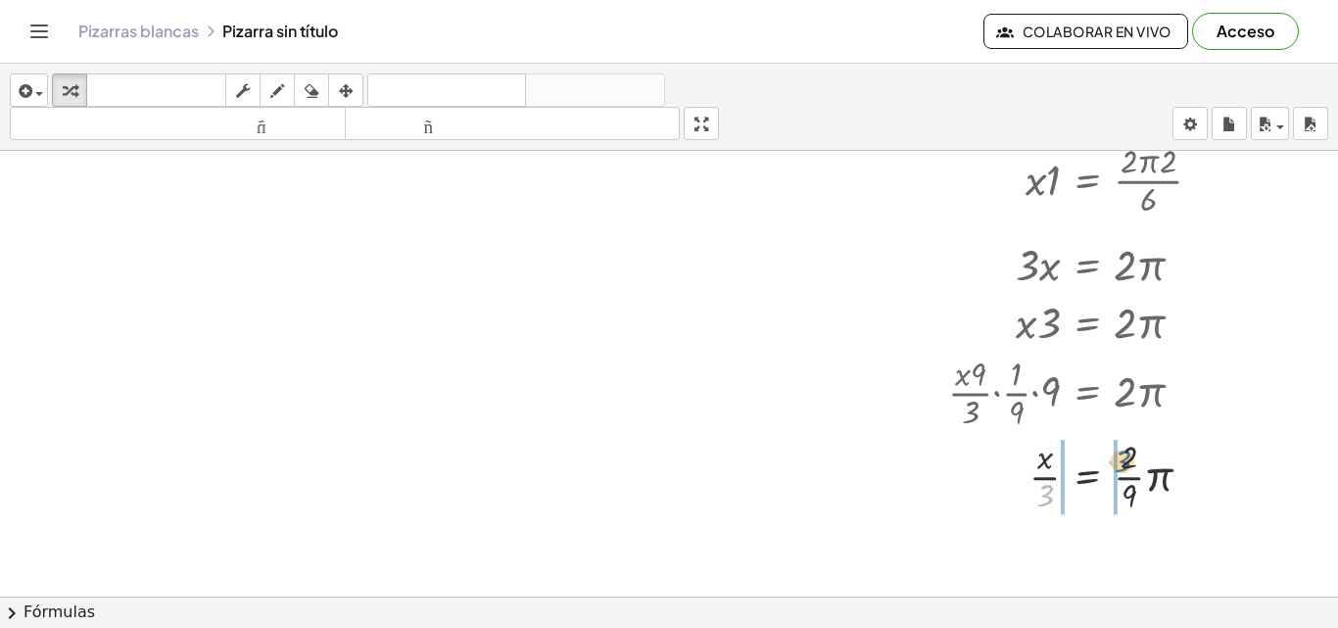
drag, startPoint x: 1030, startPoint y: 493, endPoint x: 1109, endPoint y: 457, distance: 85.9
click at [1109, 457] on div at bounding box center [1102, 475] width 329 height 84
click at [1131, 474] on div at bounding box center [1102, 475] width 329 height 84
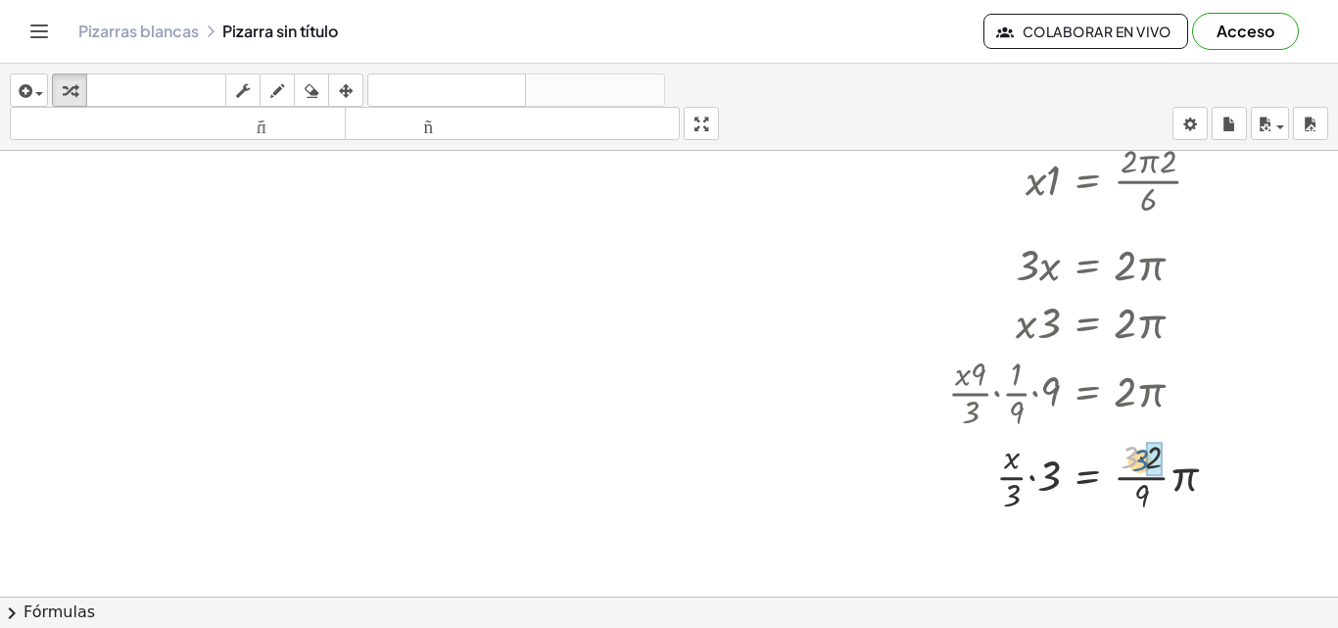
drag, startPoint x: 1122, startPoint y: 452, endPoint x: 1138, endPoint y: 458, distance: 16.7
drag, startPoint x: 1026, startPoint y: 481, endPoint x: 1003, endPoint y: 497, distance: 28.2
click at [1003, 497] on div at bounding box center [1102, 475] width 329 height 84
click at [1022, 469] on div at bounding box center [1102, 475] width 329 height 84
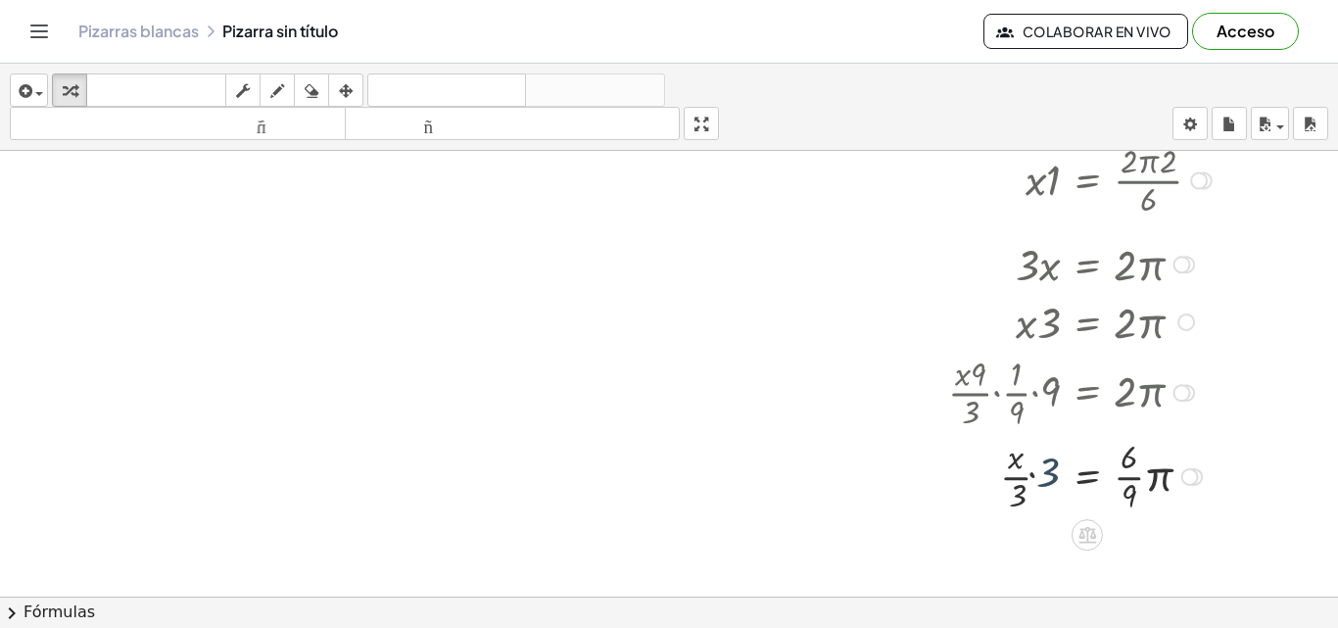
click at [1022, 469] on div at bounding box center [1102, 475] width 329 height 84
drag, startPoint x: 1030, startPoint y: 459, endPoint x: 1023, endPoint y: 498, distance: 38.8
drag, startPoint x: 1111, startPoint y: 463, endPoint x: 1113, endPoint y: 499, distance: 36.3
drag, startPoint x: 1106, startPoint y: 447, endPoint x: 1114, endPoint y: 485, distance: 39.0
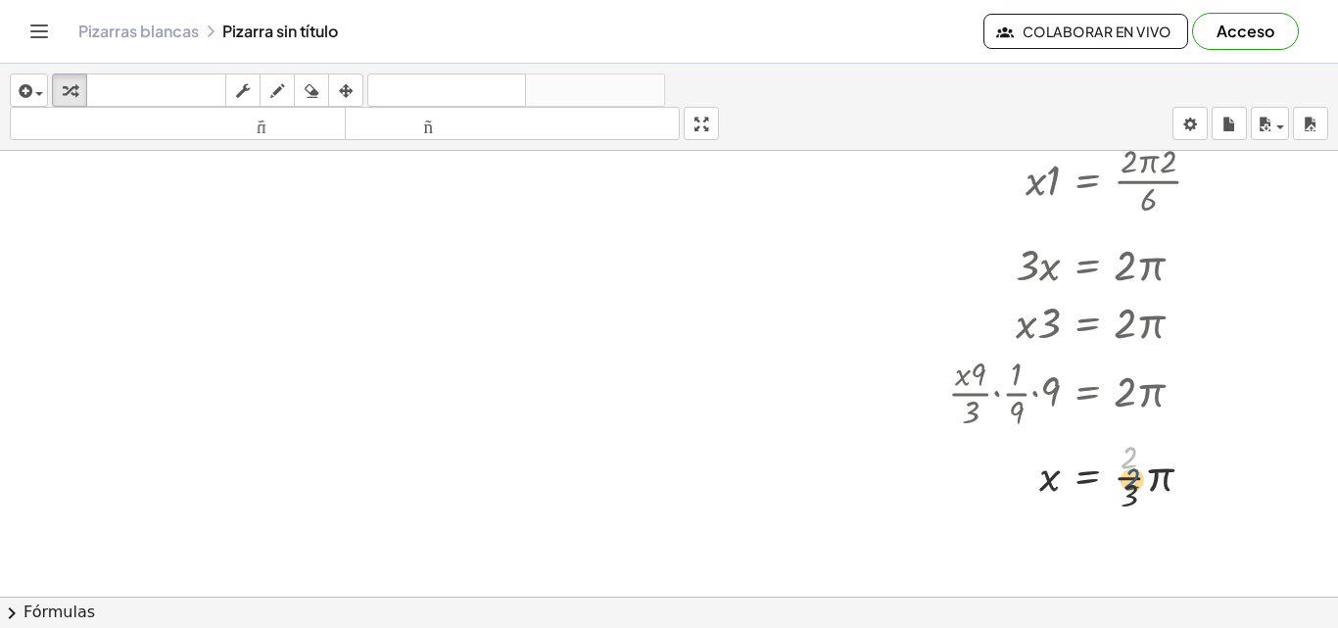
click at [1114, 485] on div at bounding box center [1102, 475] width 329 height 84
drag, startPoint x: 1107, startPoint y: 488, endPoint x: 1105, endPoint y: 452, distance: 35.3
click at [1105, 452] on div at bounding box center [1102, 475] width 329 height 84
click at [1112, 469] on div at bounding box center [1102, 475] width 329 height 84
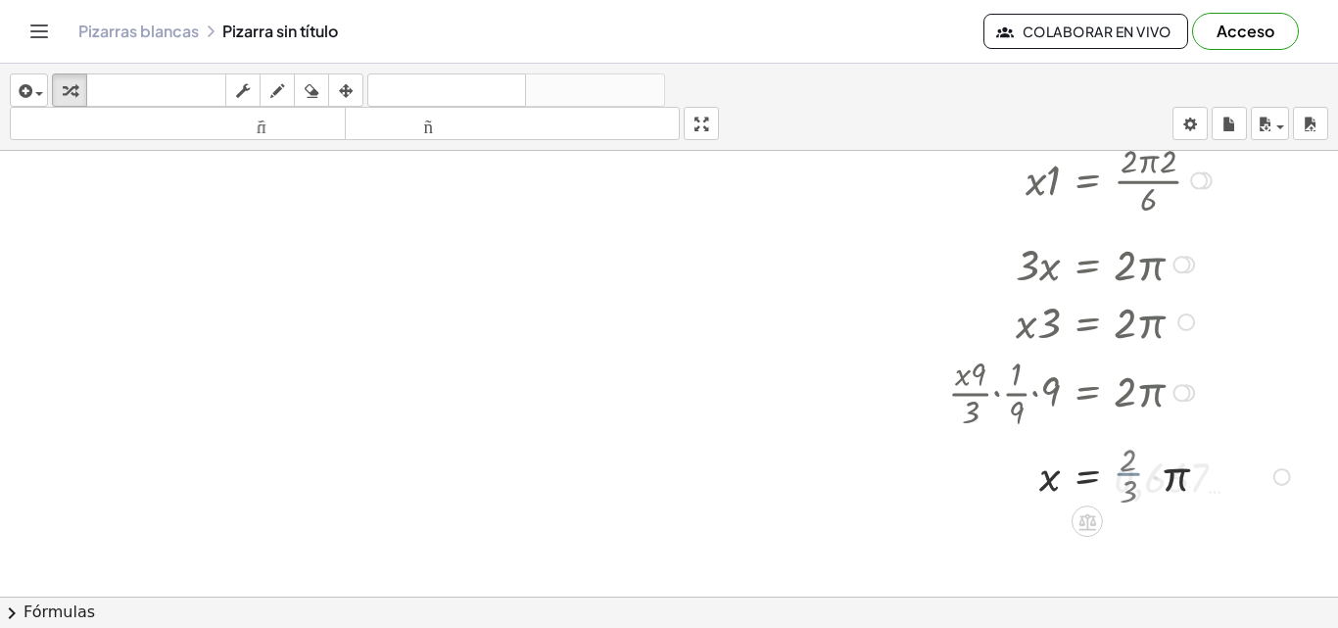
click at [1112, 469] on div at bounding box center [1121, 476] width 367 height 58
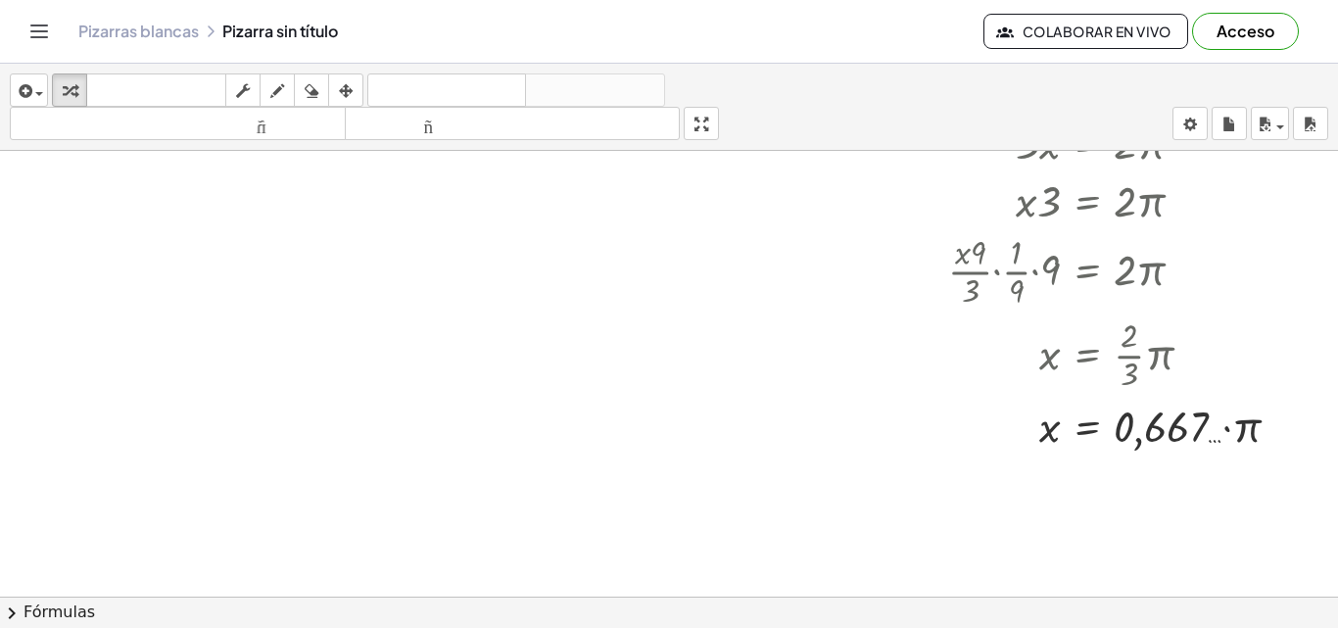
scroll to position [1599, 82]
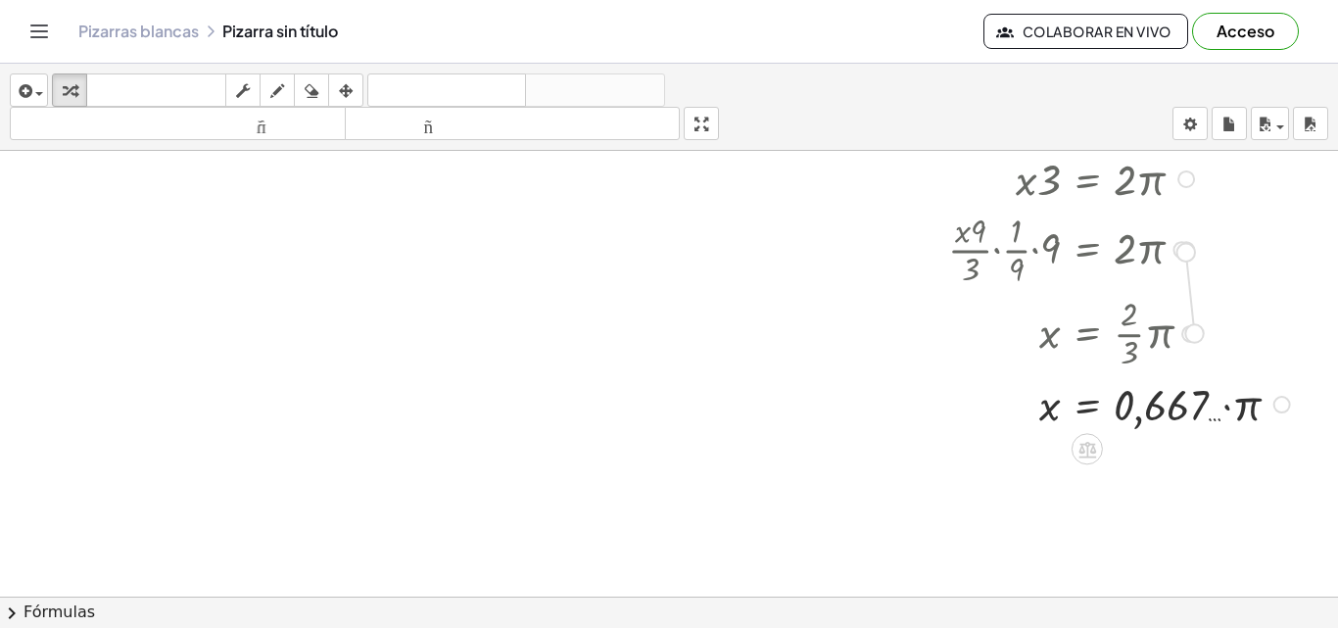
drag, startPoint x: 1183, startPoint y: 329, endPoint x: 1162, endPoint y: 242, distance: 89.6
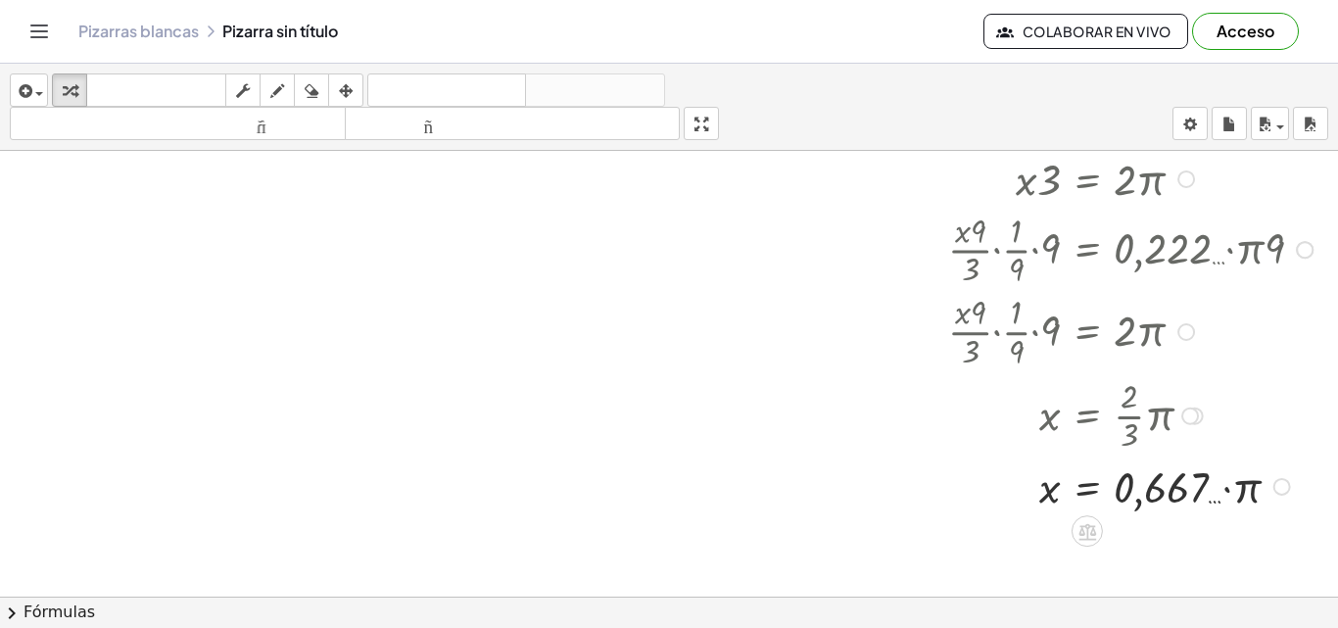
drag, startPoint x: 1165, startPoint y: 251, endPoint x: 1181, endPoint y: 335, distance: 85.7
click at [1087, 332] on div "· · x · 9 · 3 · · 1 · 9 · 9 = · 2 · π" at bounding box center [1087, 332] width 0 height 0
drag, startPoint x: 1176, startPoint y: 328, endPoint x: 1292, endPoint y: 233, distance: 149.6
click at [1296, 250] on div at bounding box center [1305, 250] width 18 height 18
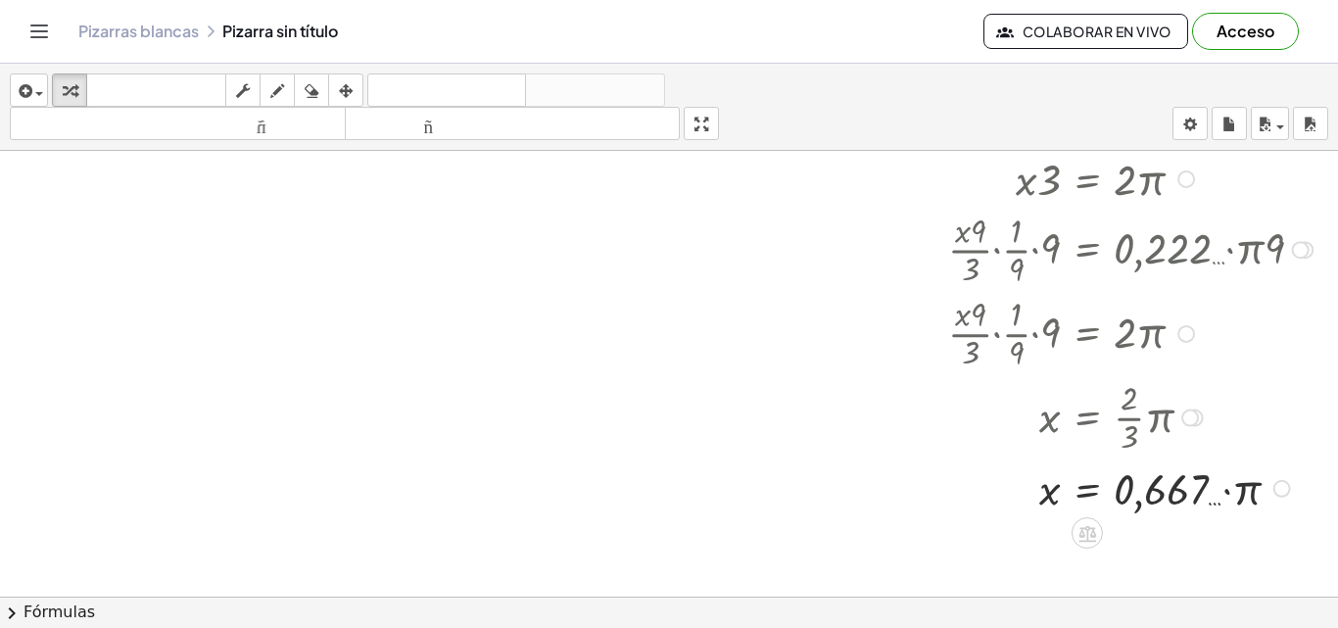
drag, startPoint x: 1296, startPoint y: 250, endPoint x: 1163, endPoint y: 328, distance: 153.7
drag, startPoint x: 1163, startPoint y: 328, endPoint x: 1280, endPoint y: 244, distance: 143.8
drag, startPoint x: 1169, startPoint y: 324, endPoint x: 1260, endPoint y: 256, distance: 114.0
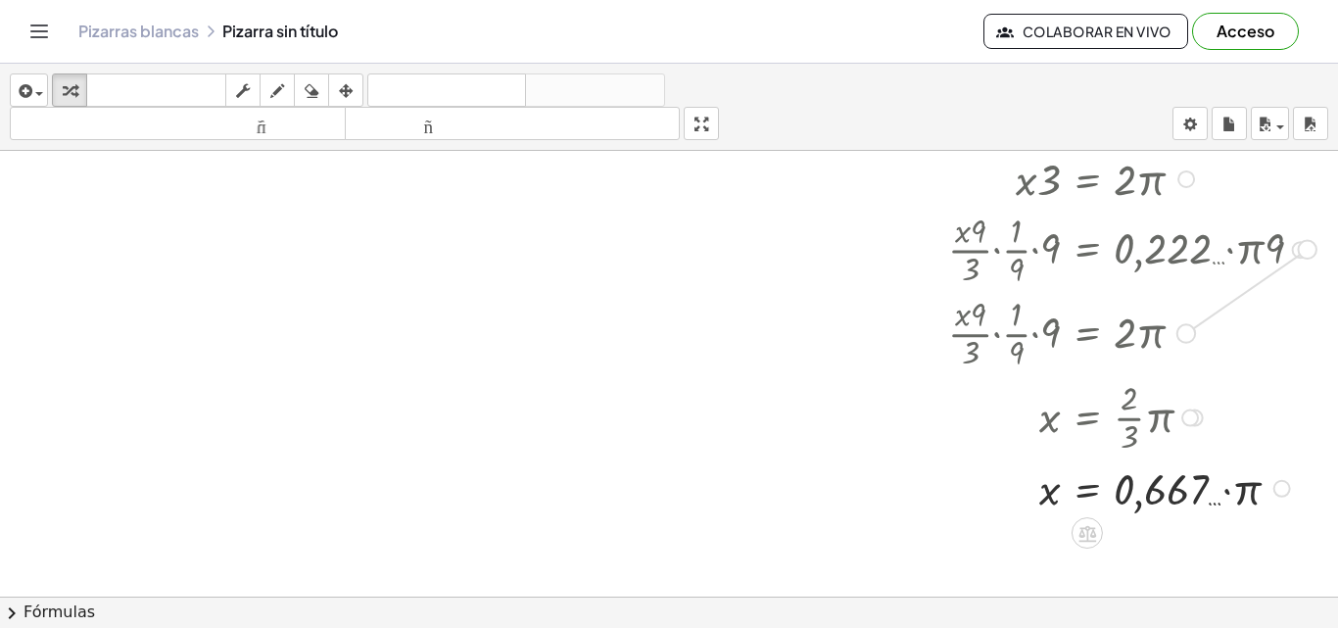
drag, startPoint x: 1170, startPoint y: 331, endPoint x: 1295, endPoint y: 245, distance: 151.3
drag, startPoint x: 1033, startPoint y: 335, endPoint x: 1259, endPoint y: 360, distance: 227.7
click at [1259, 360] on div at bounding box center [1133, 332] width 390 height 84
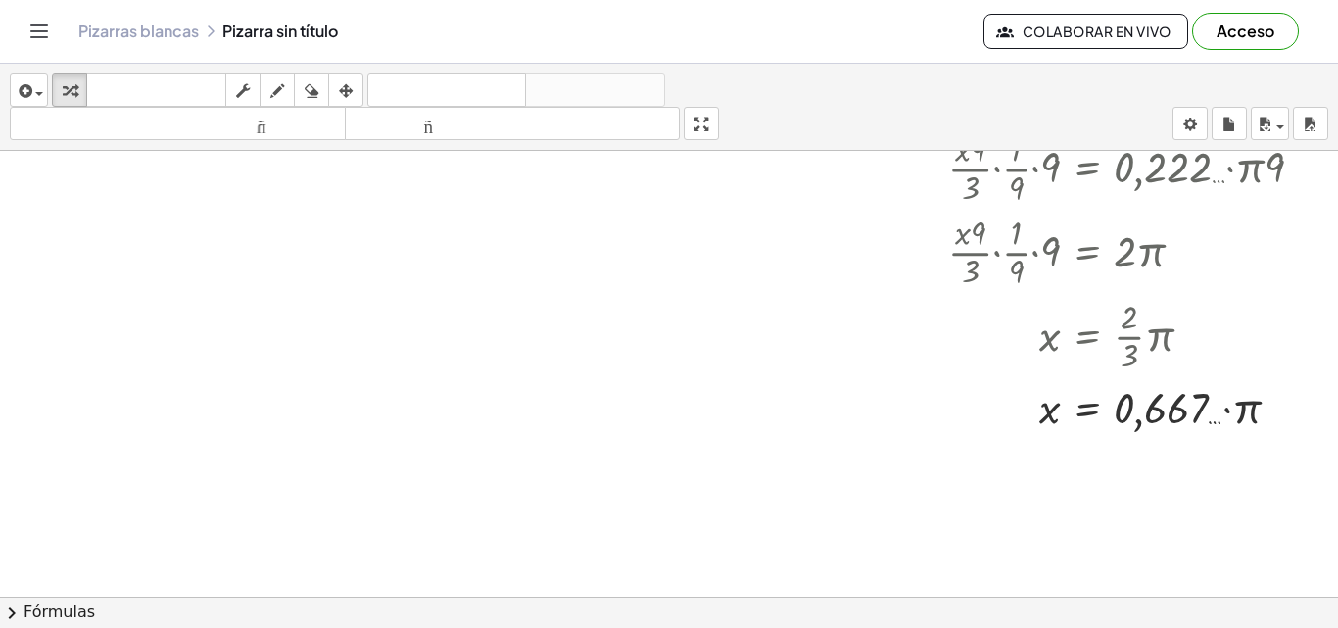
scroll to position [1636, 82]
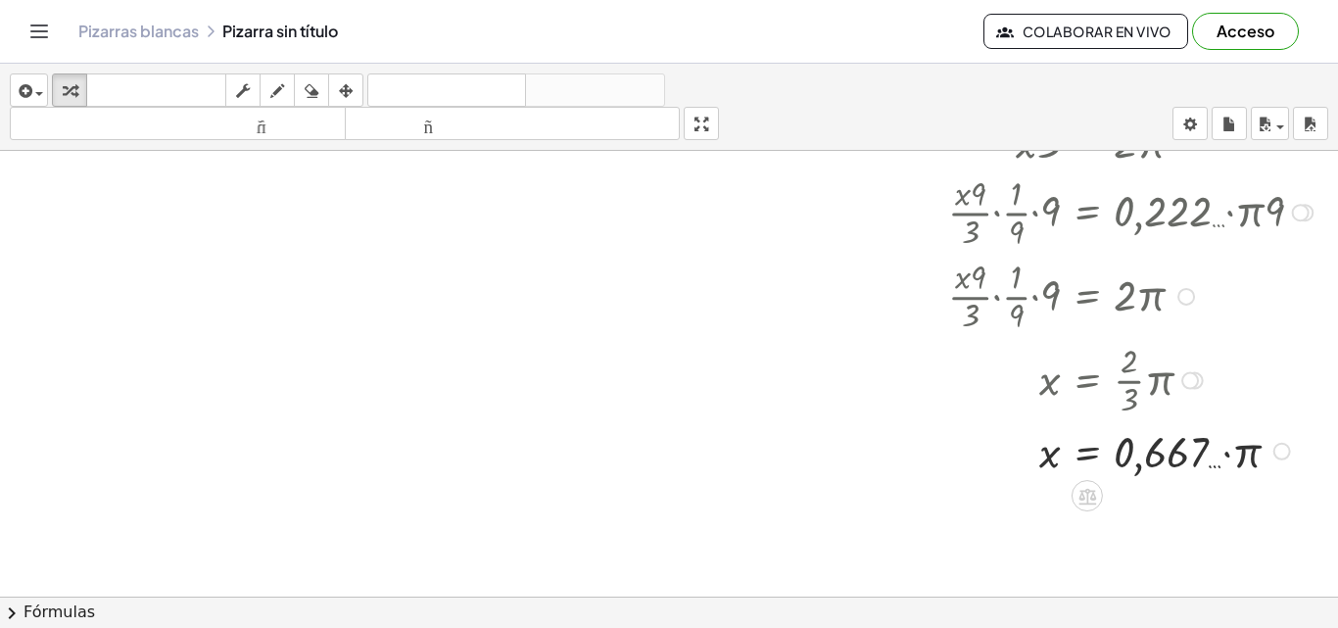
click at [1162, 447] on div at bounding box center [1133, 450] width 390 height 58
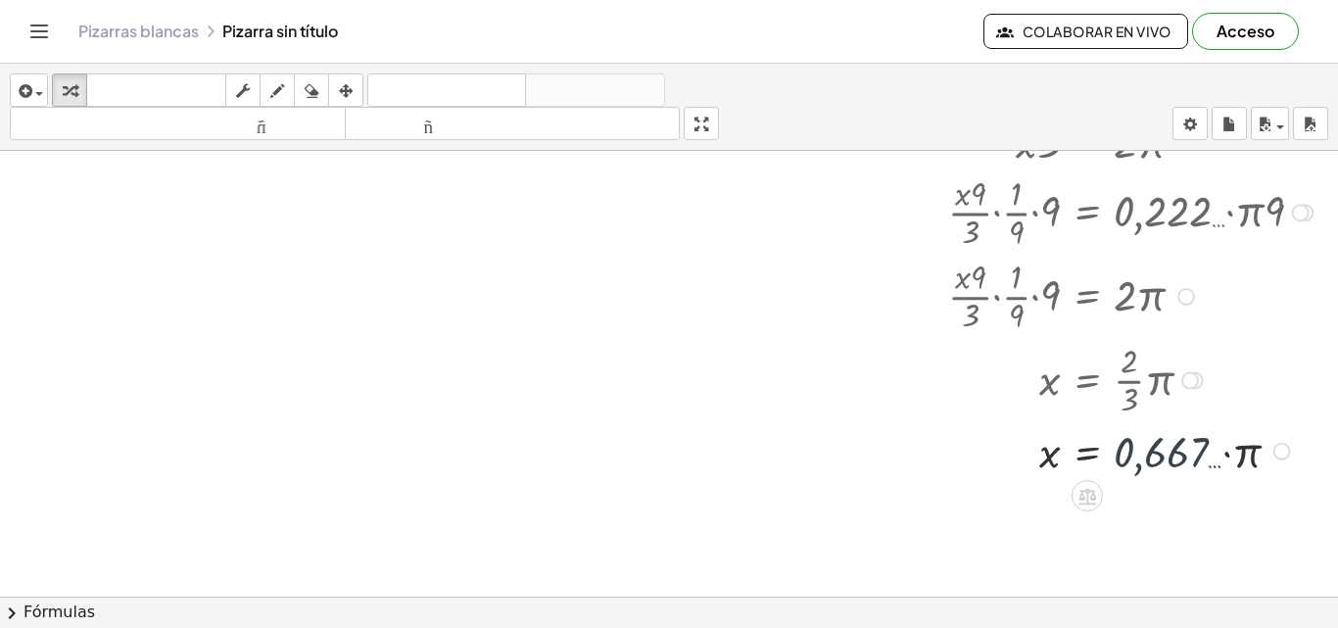
click at [1162, 447] on div at bounding box center [1133, 450] width 390 height 58
drag, startPoint x: 1145, startPoint y: 450, endPoint x: 1030, endPoint y: 445, distance: 114.7
click at [1030, 445] on div at bounding box center [1133, 450] width 390 height 58
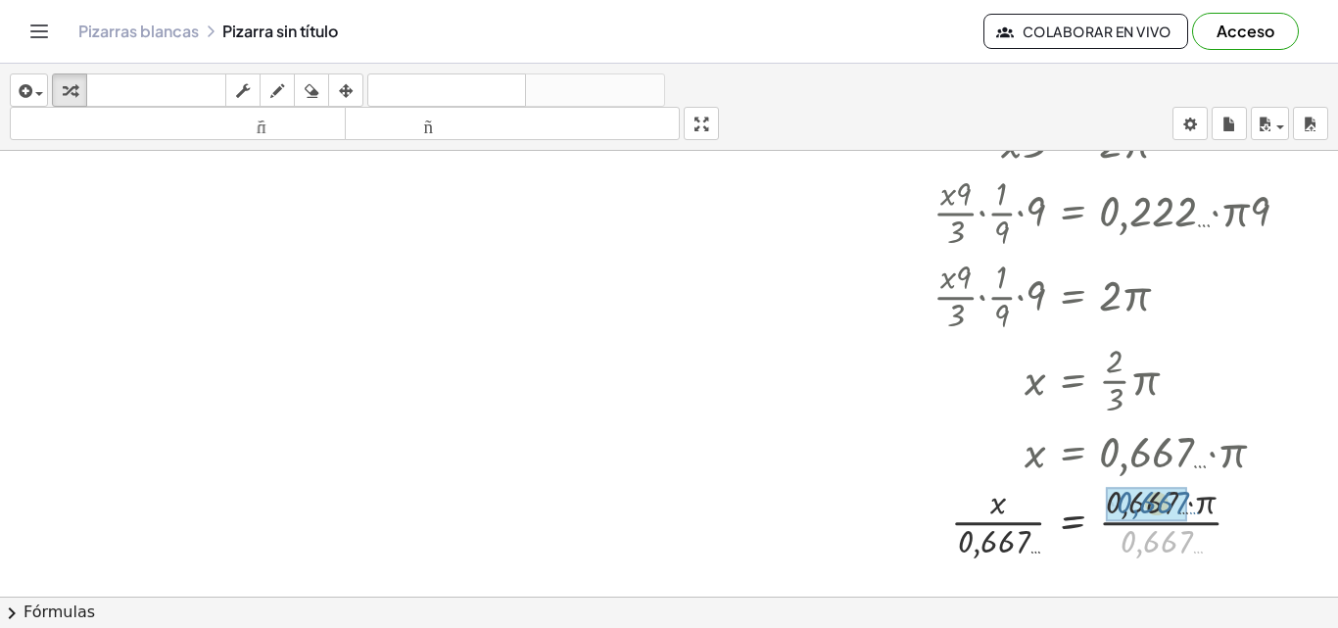
drag, startPoint x: 1127, startPoint y: 543, endPoint x: 1119, endPoint y: 491, distance: 52.5
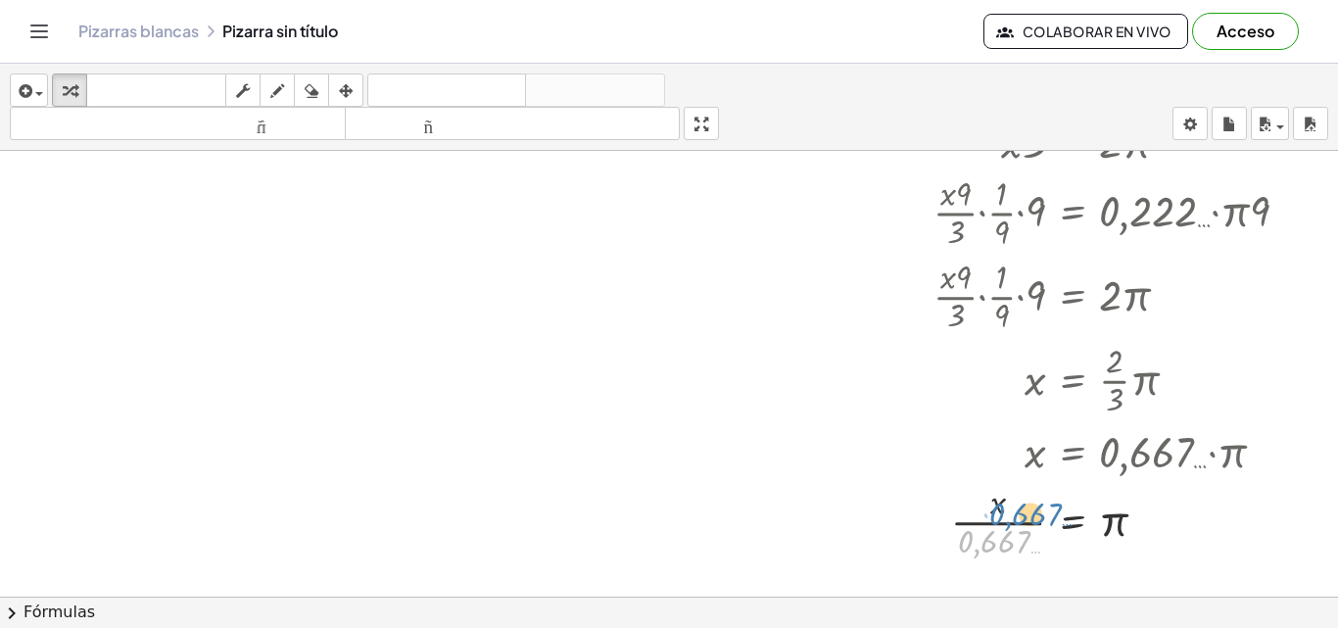
drag, startPoint x: 999, startPoint y: 538, endPoint x: 1031, endPoint y: 509, distance: 43.0
click at [1031, 509] on div at bounding box center [1119, 520] width 390 height 84
drag, startPoint x: 1012, startPoint y: 537, endPoint x: 1119, endPoint y: 531, distance: 107.9
click at [1119, 531] on div at bounding box center [1119, 520] width 390 height 84
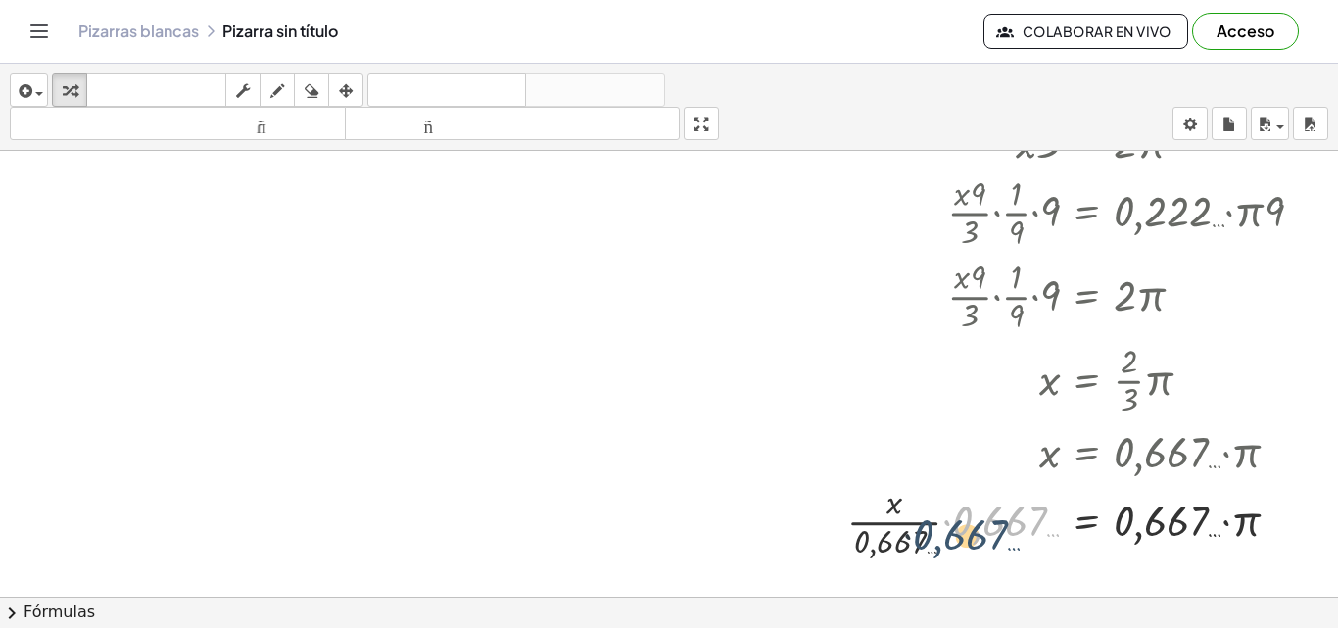
drag, startPoint x: 953, startPoint y: 520, endPoint x: 890, endPoint y: 534, distance: 64.2
click at [890, 534] on div at bounding box center [1082, 520] width 491 height 84
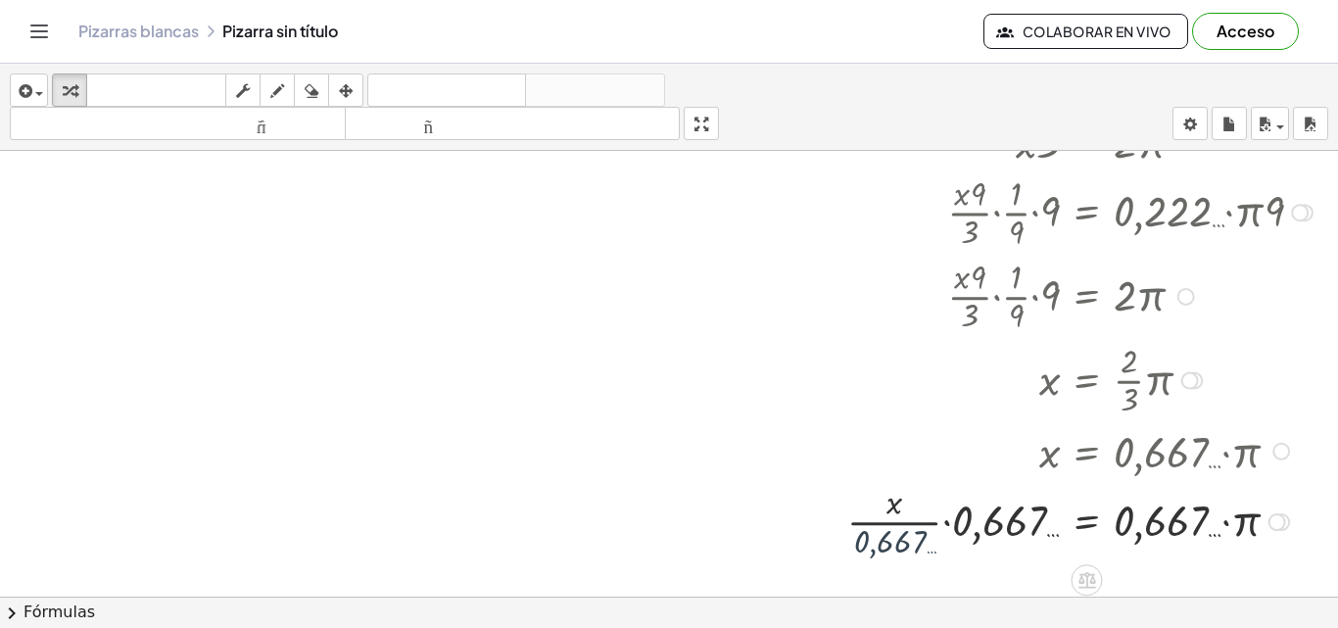
click at [890, 534] on div at bounding box center [1082, 520] width 491 height 84
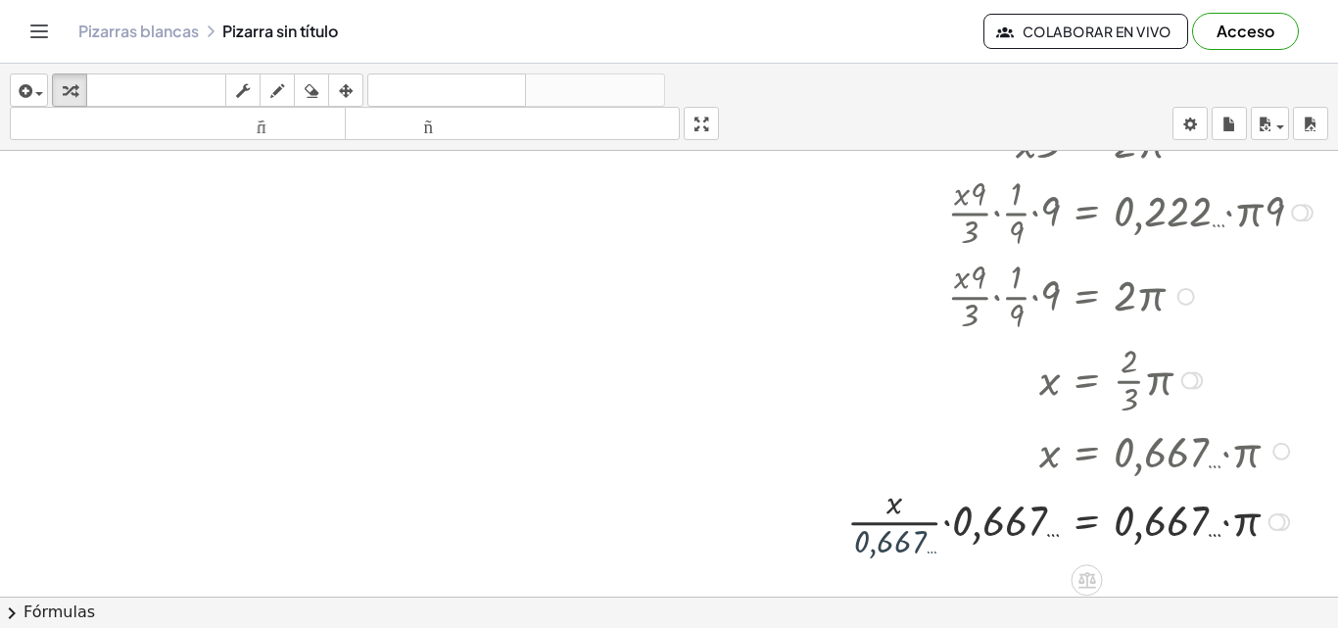
click at [890, 534] on div at bounding box center [1082, 520] width 491 height 84
drag, startPoint x: 890, startPoint y: 534, endPoint x: 912, endPoint y: 522, distance: 24.5
click at [912, 522] on div at bounding box center [1082, 520] width 491 height 84
click at [916, 516] on div at bounding box center [1082, 520] width 491 height 84
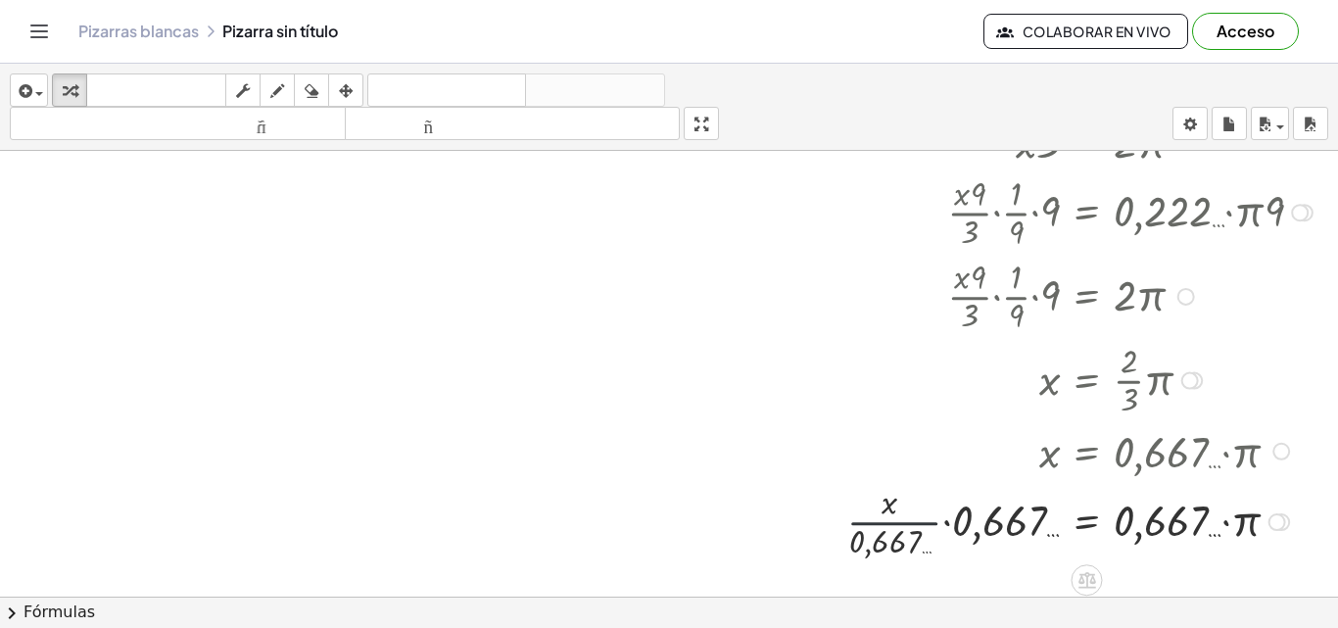
click at [916, 516] on div at bounding box center [1082, 520] width 491 height 84
drag, startPoint x: 916, startPoint y: 516, endPoint x: 936, endPoint y: 512, distance: 20.9
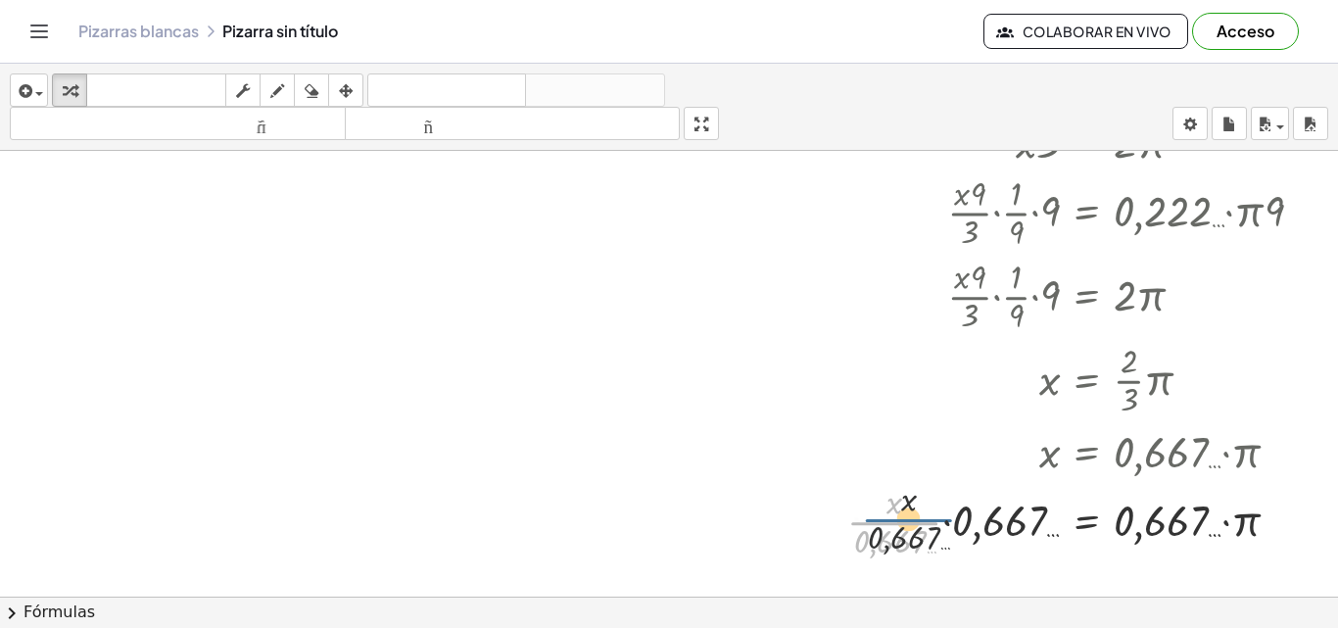
click at [936, 512] on div at bounding box center [1082, 520] width 491 height 84
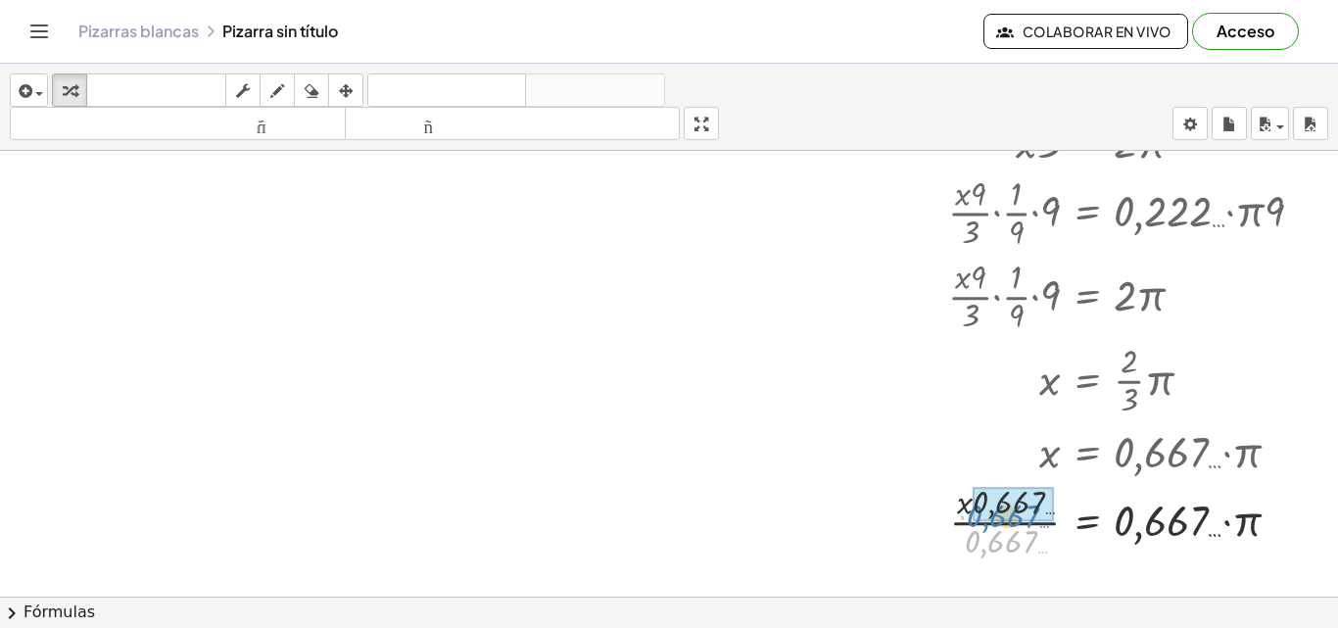
drag, startPoint x: 975, startPoint y: 537, endPoint x: 977, endPoint y: 508, distance: 28.5
click at [1260, 130] on icon "button" at bounding box center [1265, 125] width 18 height 24
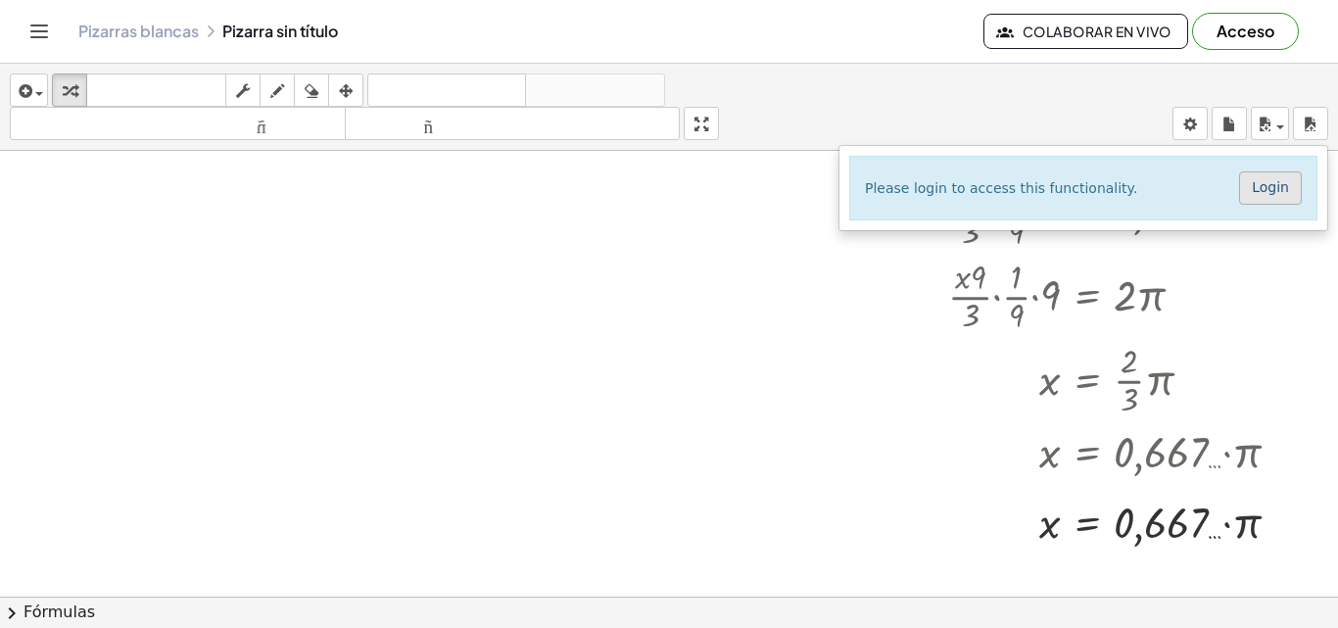
click at [1277, 181] on link "Login" at bounding box center [1270, 187] width 63 height 33
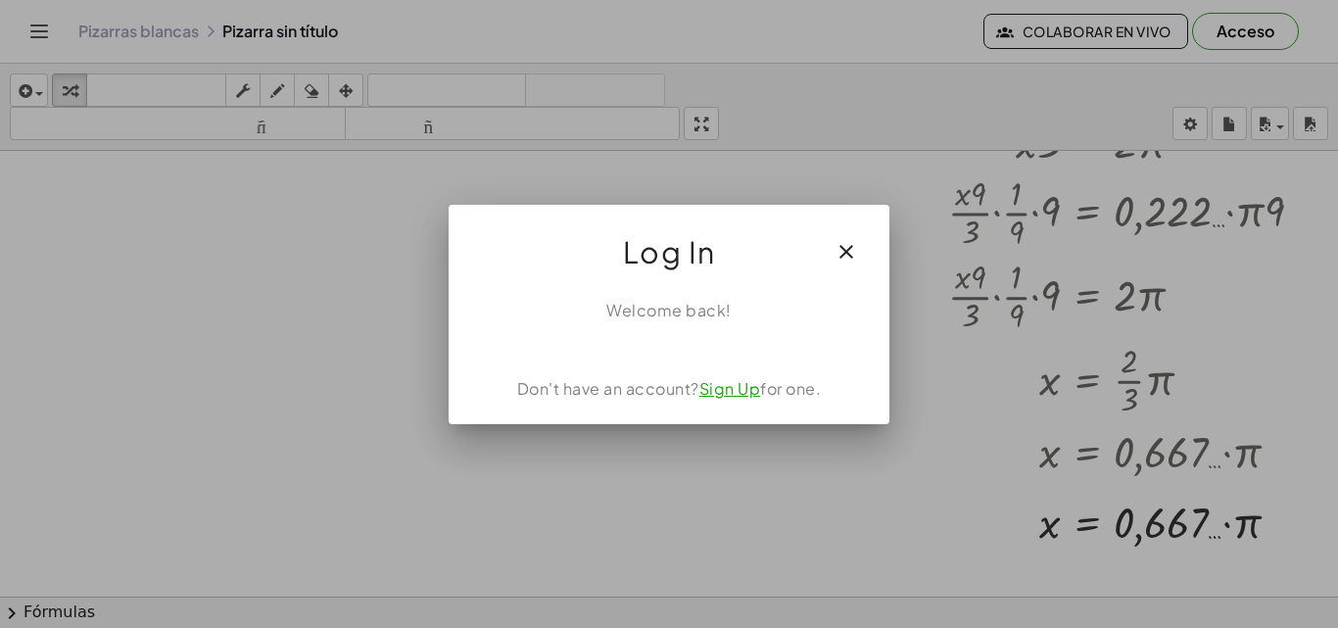
click at [740, 389] on link "Sign Up" at bounding box center [730, 388] width 62 height 21
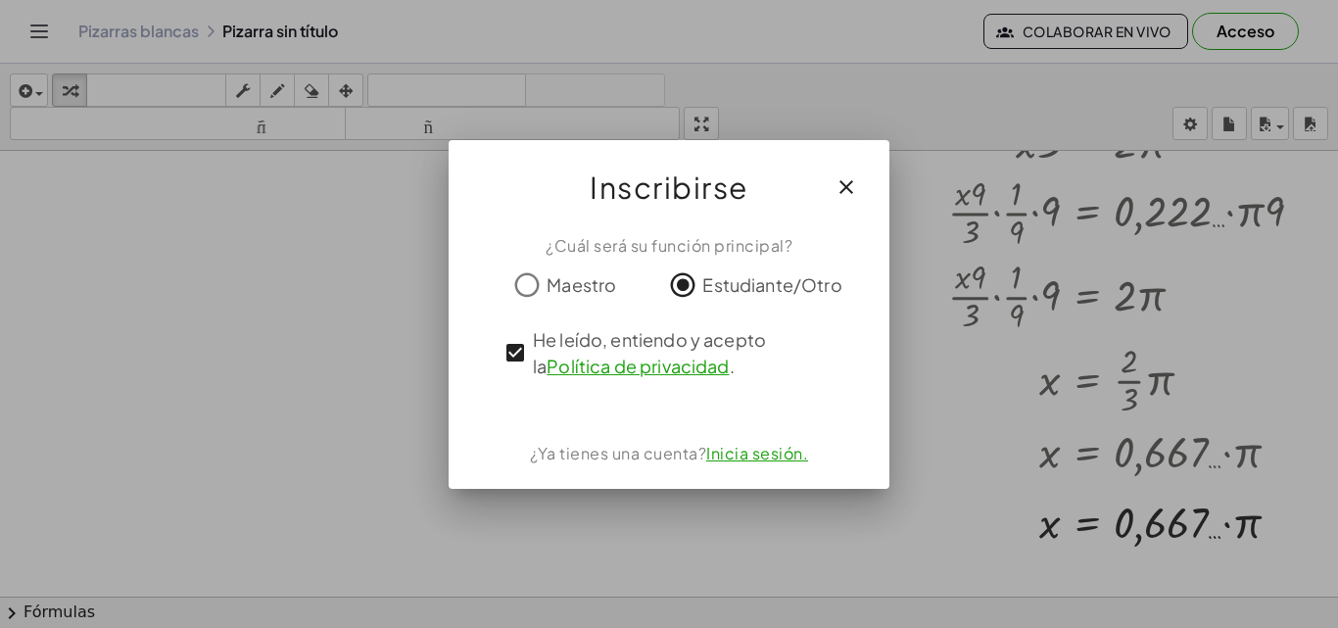
click at [715, 451] on font "Inicia sesión." at bounding box center [757, 453] width 102 height 21
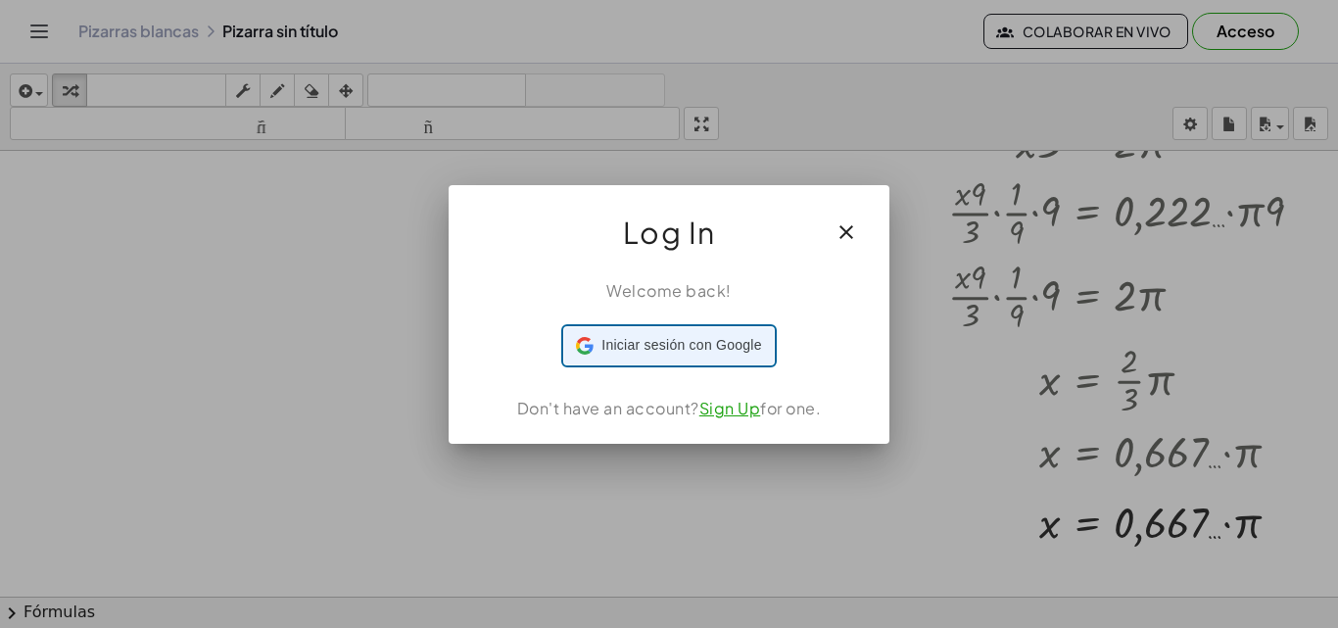
click at [659, 348] on span "Iniciar sesión con Google" at bounding box center [681, 345] width 160 height 21
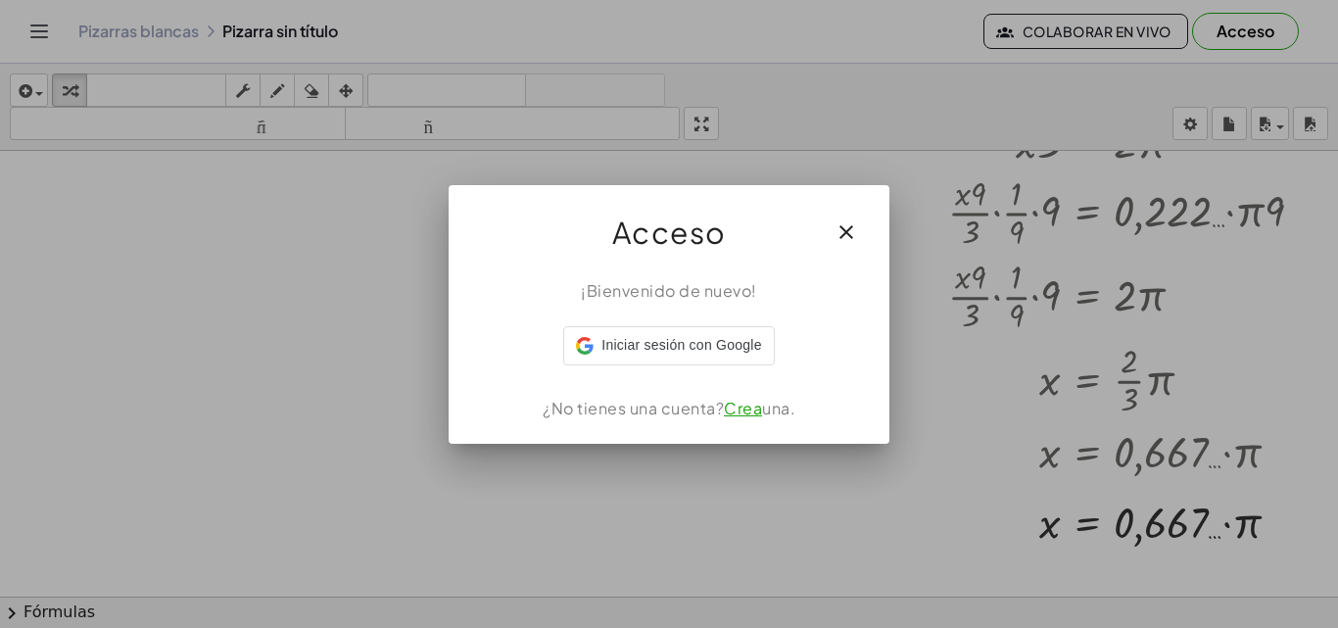
click at [1050, 168] on div at bounding box center [669, 314] width 1338 height 628
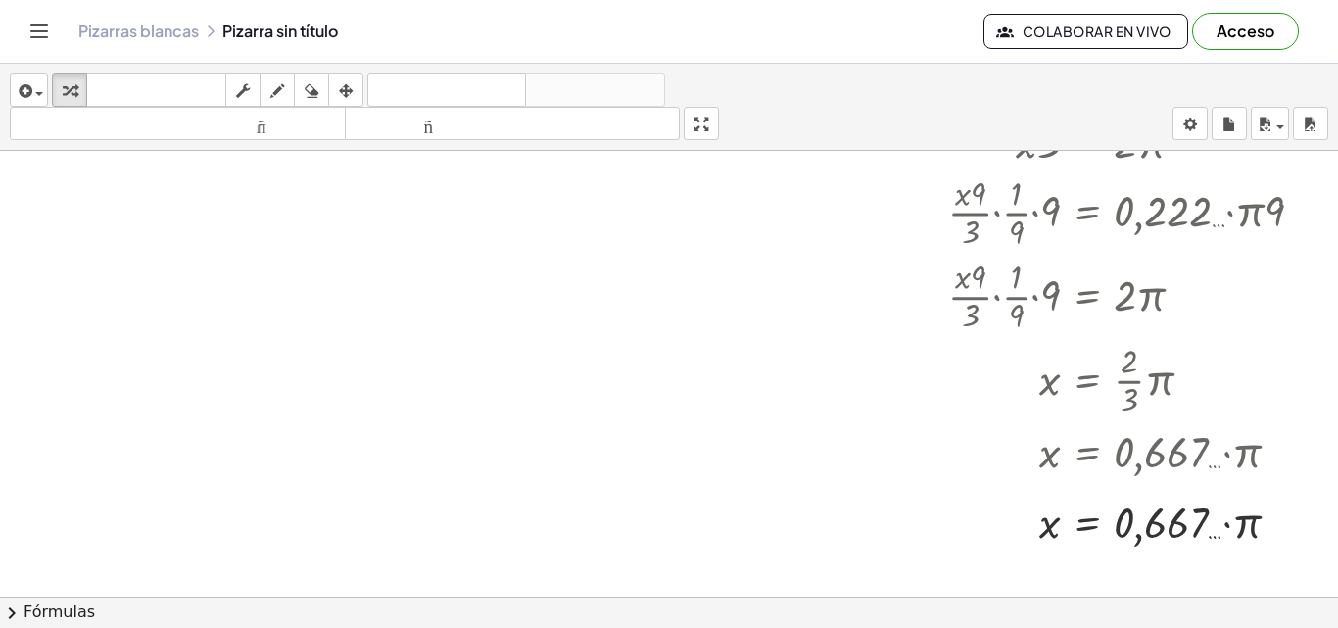
click at [1258, 27] on font "Acceso" at bounding box center [1245, 31] width 58 height 21
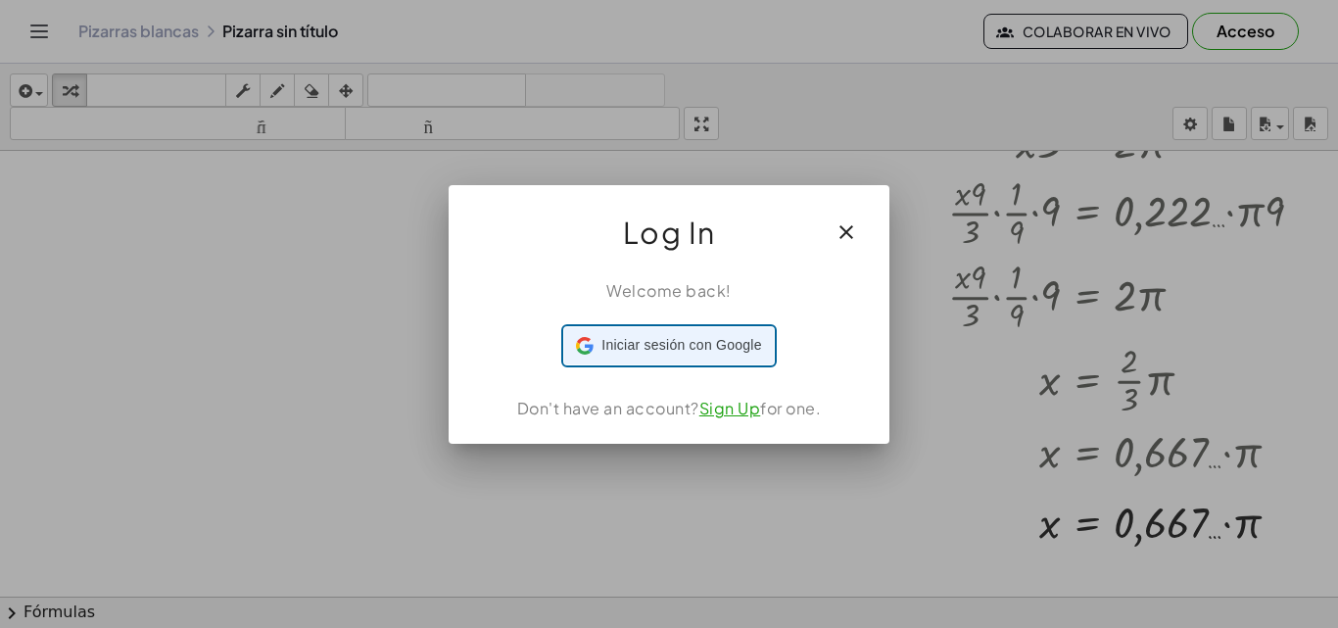
click at [751, 359] on div "Iniciar sesión con Google Iniciar sesión con Google. Se abre en una pestaña nue…" at bounding box center [668, 345] width 185 height 37
